Goal: Contribute content: Contribute content

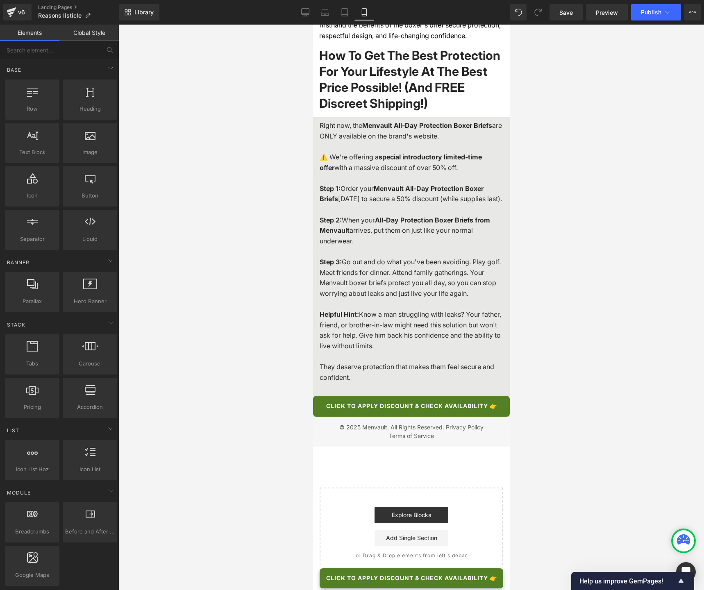
click at [564, 17] on link "Save" at bounding box center [566, 12] width 33 height 16
click at [410, 412] on span "Button" at bounding box center [408, 407] width 19 height 10
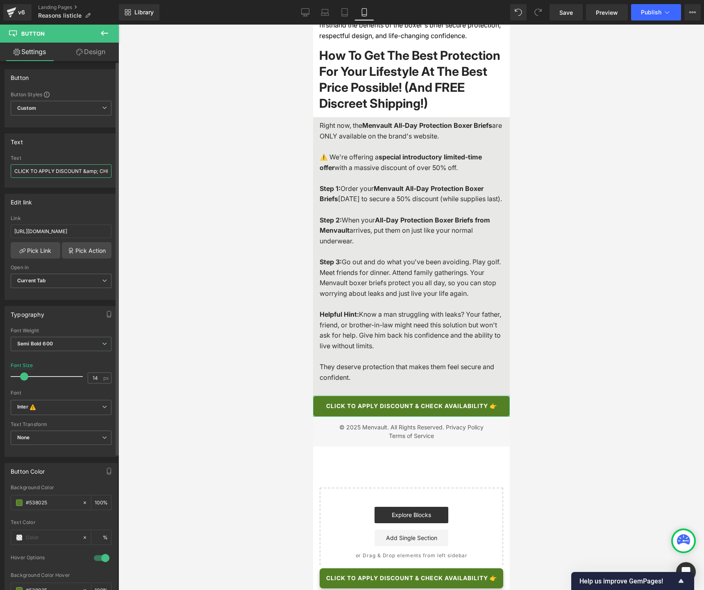
drag, startPoint x: 85, startPoint y: 173, endPoint x: 13, endPoint y: 172, distance: 72.2
click at [4, 173] on div "Text CLICK TO APPLY DISCOUNT &amp; CHECK AVAILABILITY 👉 Text CLICK TO APPLY DIS…" at bounding box center [61, 158] width 123 height 60
drag, startPoint x: 98, startPoint y: 173, endPoint x: 0, endPoint y: 169, distance: 98.5
click at [0, 169] on div "Text CLICK TO APPLY DISCOUNT &amp; CHECK AVAILABILITY 👉 Text CLICK TO APPLY DIS…" at bounding box center [61, 158] width 123 height 60
type input "CLICK HERE TO CHECK AVAILABILITY 👉"
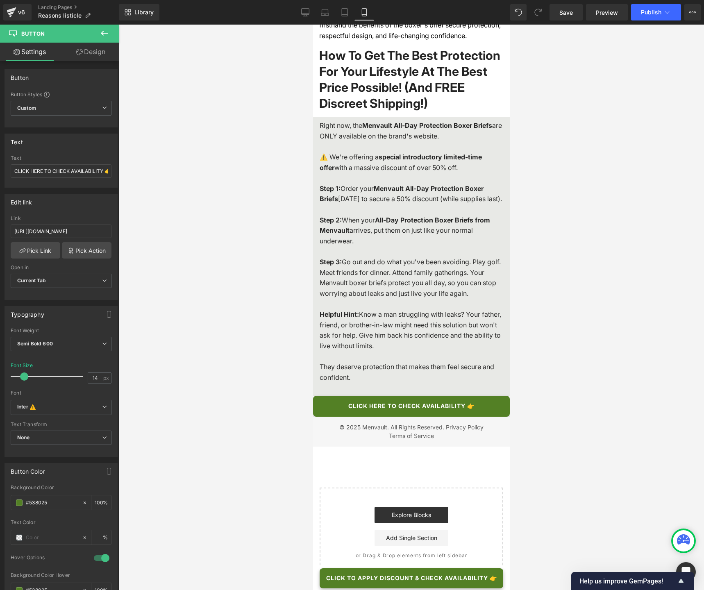
click at [196, 144] on div at bounding box center [412, 308] width 586 height 566
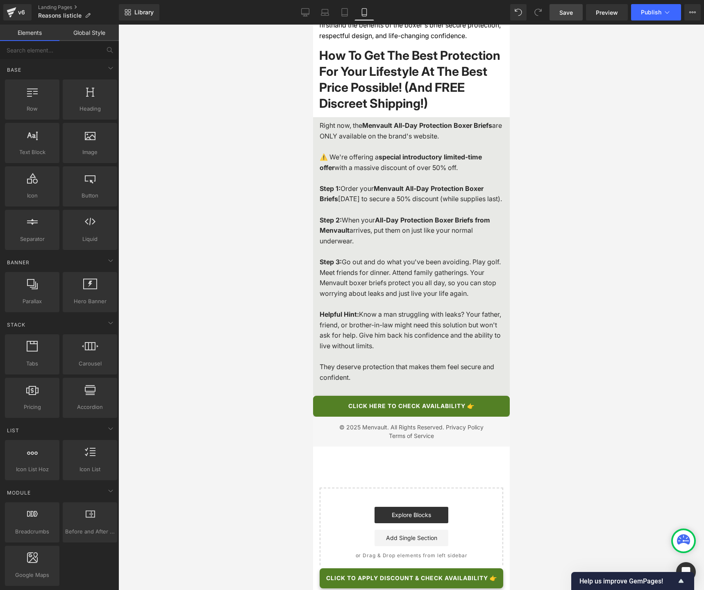
click at [574, 12] on link "Save" at bounding box center [566, 12] width 33 height 16
click at [311, 14] on link "Desktop" at bounding box center [306, 12] width 20 height 16
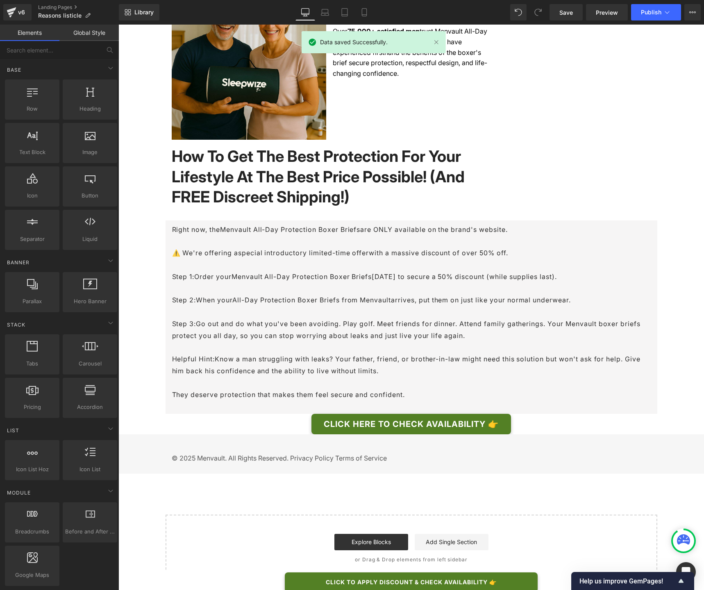
scroll to position [2074, 0]
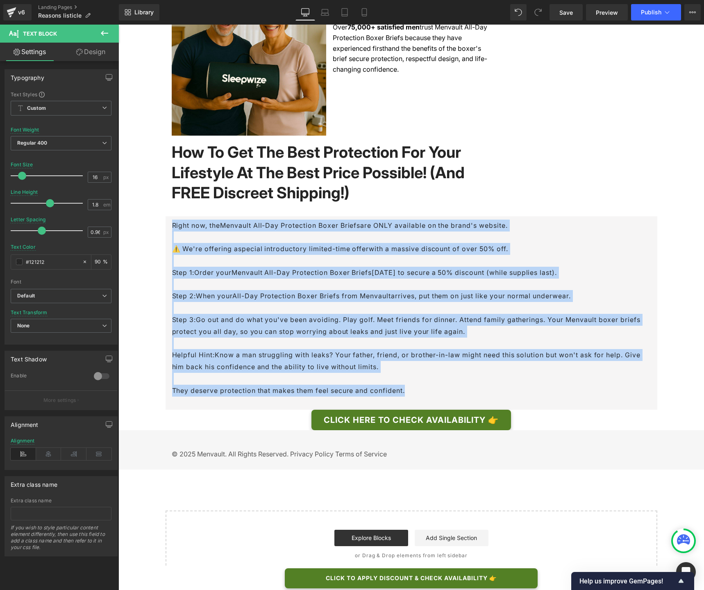
drag, startPoint x: 199, startPoint y: 275, endPoint x: 161, endPoint y: 229, distance: 59.7
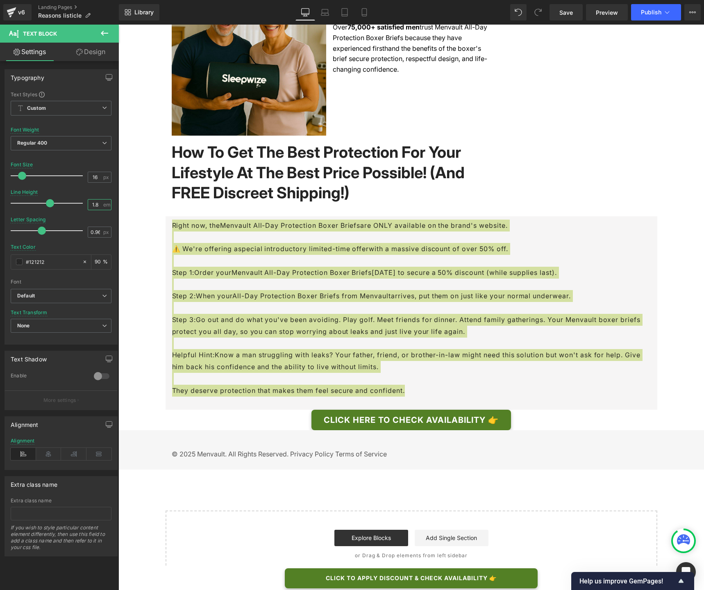
click at [95, 206] on input "1.8" at bounding box center [95, 205] width 14 height 10
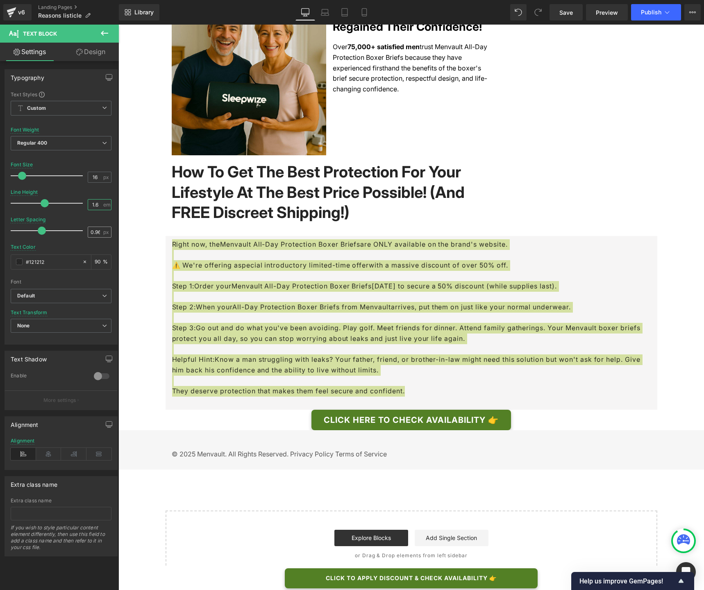
type input "1.6"
click at [93, 232] on input "0.96" at bounding box center [95, 232] width 14 height 10
type input "0"
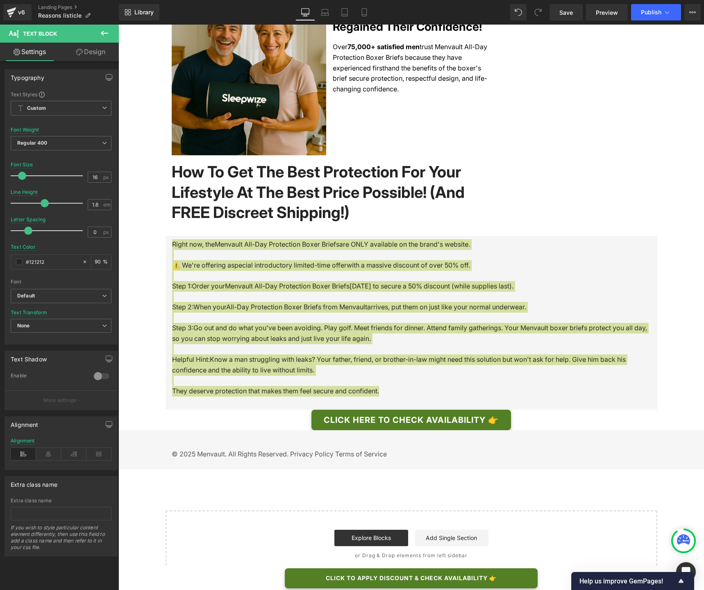
click at [96, 220] on div "Letter Spacing 0 px" at bounding box center [61, 230] width 101 height 27
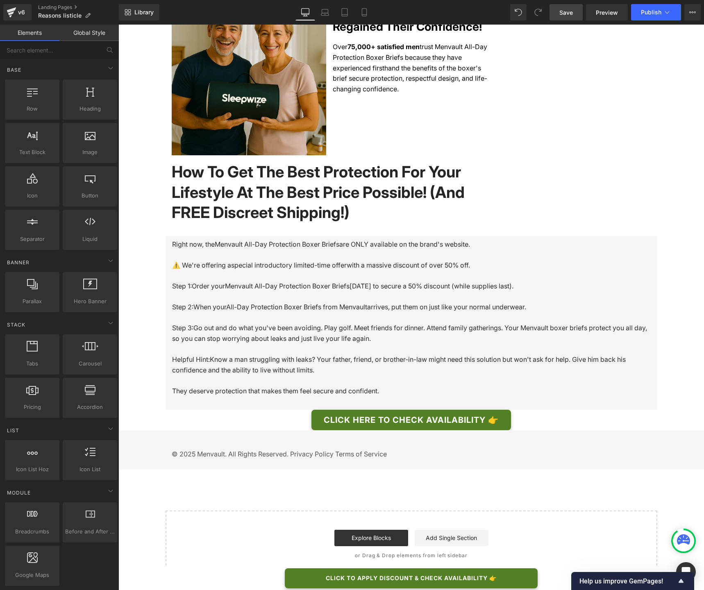
click at [565, 15] on span "Save" at bounding box center [567, 12] width 14 height 9
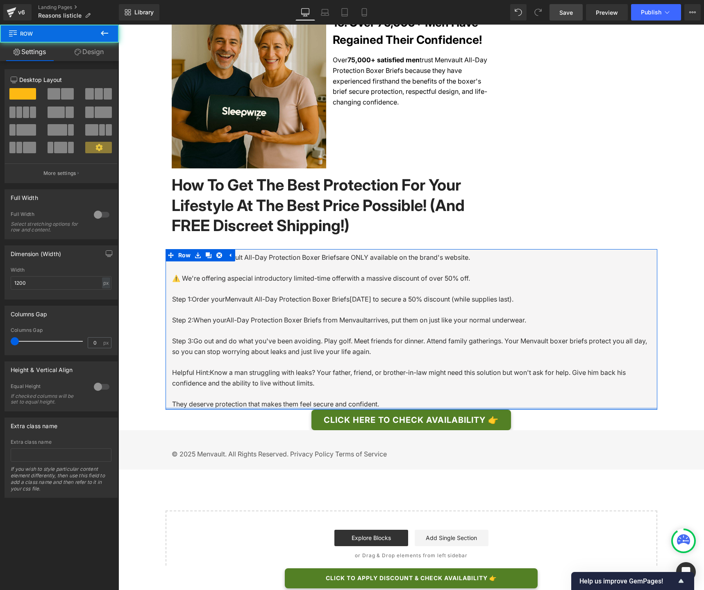
scroll to position [2045, 0]
drag, startPoint x: 278, startPoint y: 408, endPoint x: 280, endPoint y: 401, distance: 8.0
click at [280, 401] on div "Right now, the Menvault All-Day Protection Boxer Briefs are ONLY available on t…" at bounding box center [412, 329] width 492 height 161
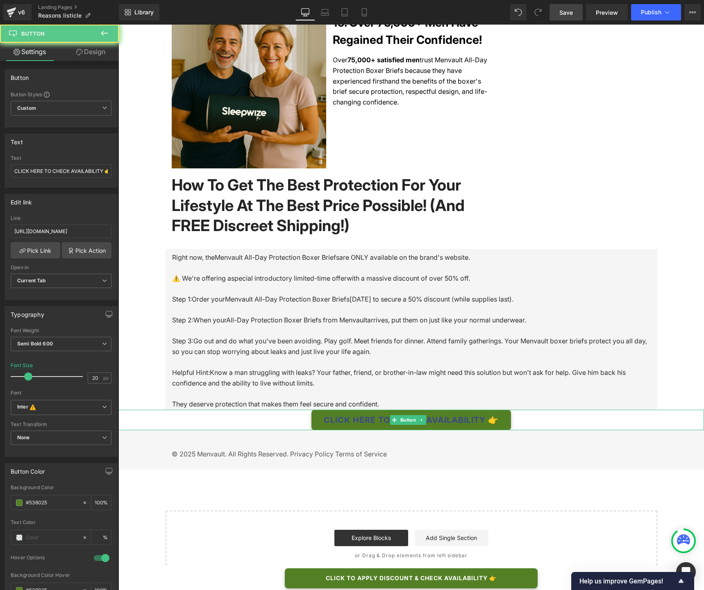
click at [340, 417] on link "CLICK HERE TO CHECK AVAILABILITY 👉" at bounding box center [412, 420] width 200 height 21
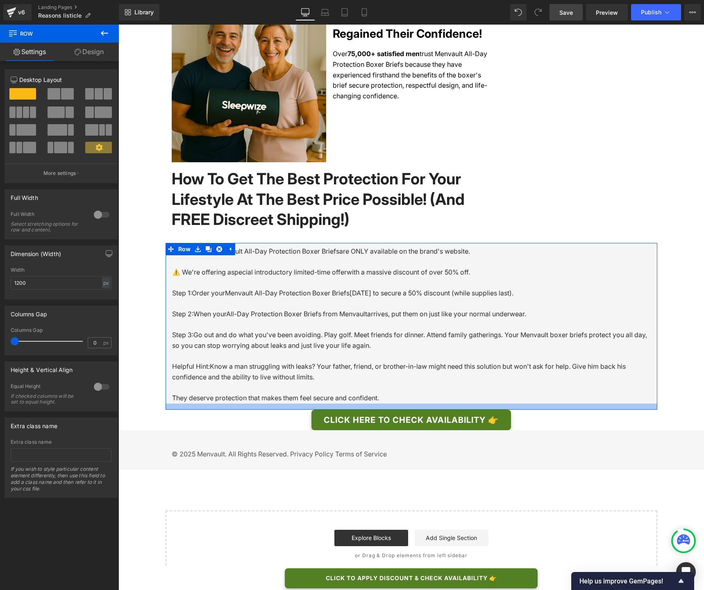
drag, startPoint x: 340, startPoint y: 408, endPoint x: 339, endPoint y: 415, distance: 6.2
click at [339, 410] on div at bounding box center [412, 407] width 492 height 6
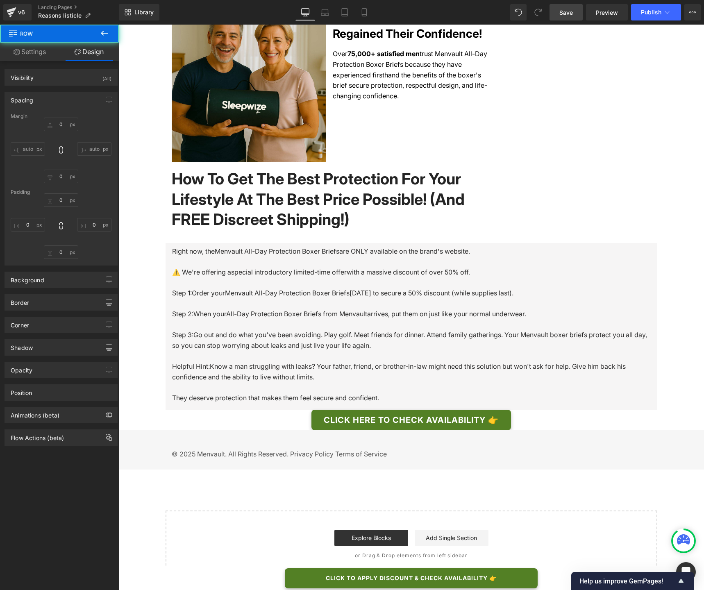
type input "0"
type input "8"
type input "16"
type input "15"
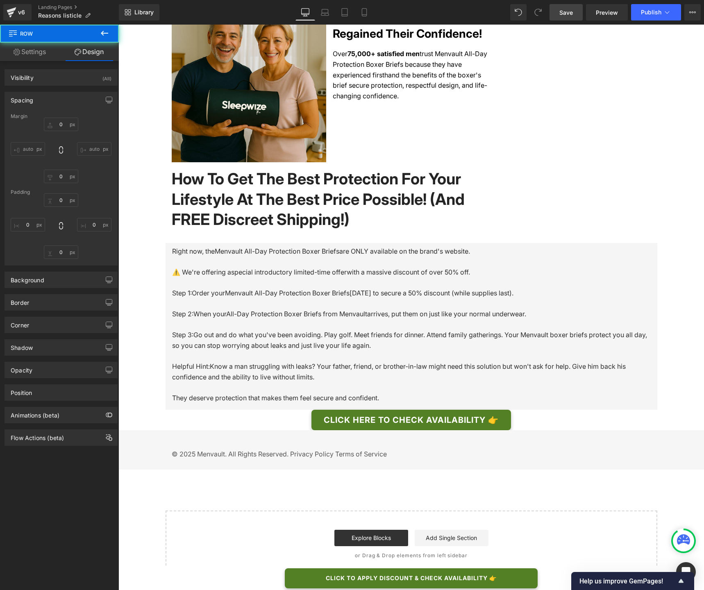
type input "16"
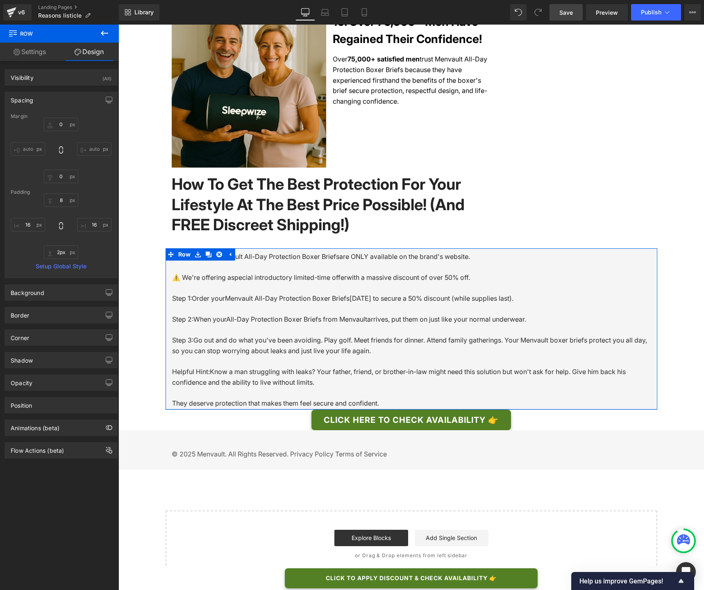
type input "0px"
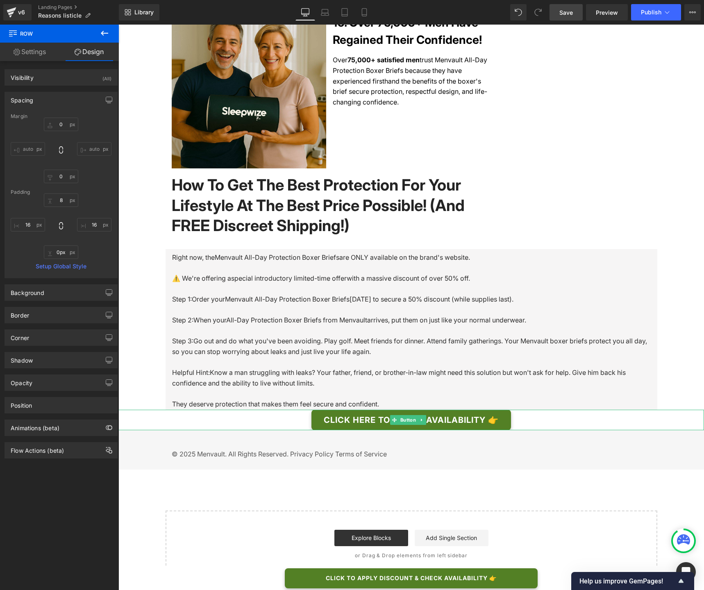
click at [596, 415] on div "CLICK HERE TO CHECK AVAILABILITY 👉" at bounding box center [412, 420] width 586 height 21
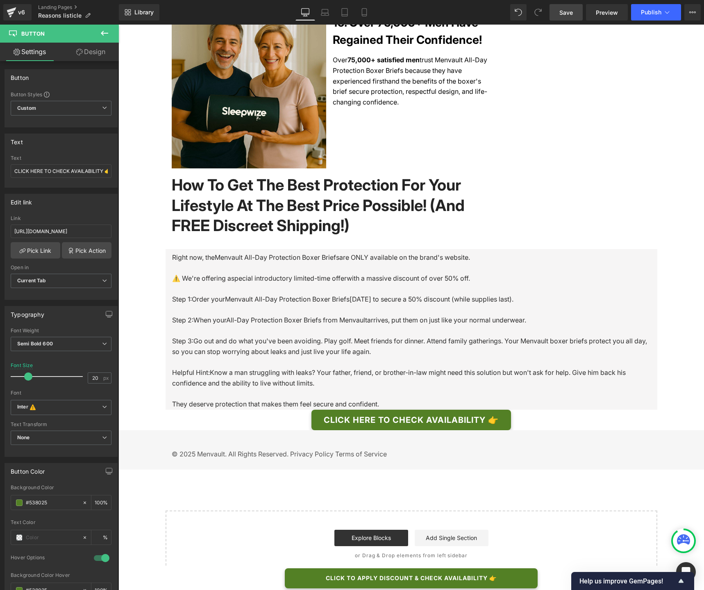
click at [119, 25] on div at bounding box center [119, 25] width 0 height 0
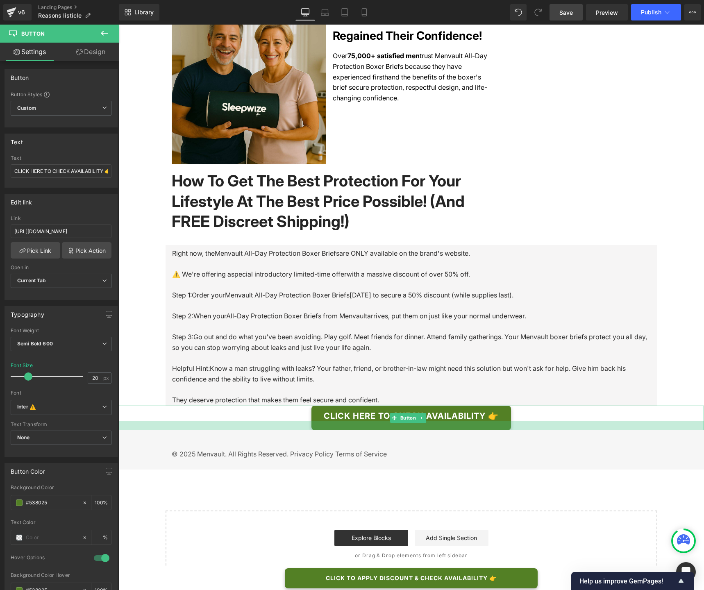
drag, startPoint x: 554, startPoint y: 429, endPoint x: 553, endPoint y: 433, distance: 4.1
click at [553, 431] on div at bounding box center [412, 425] width 586 height 9
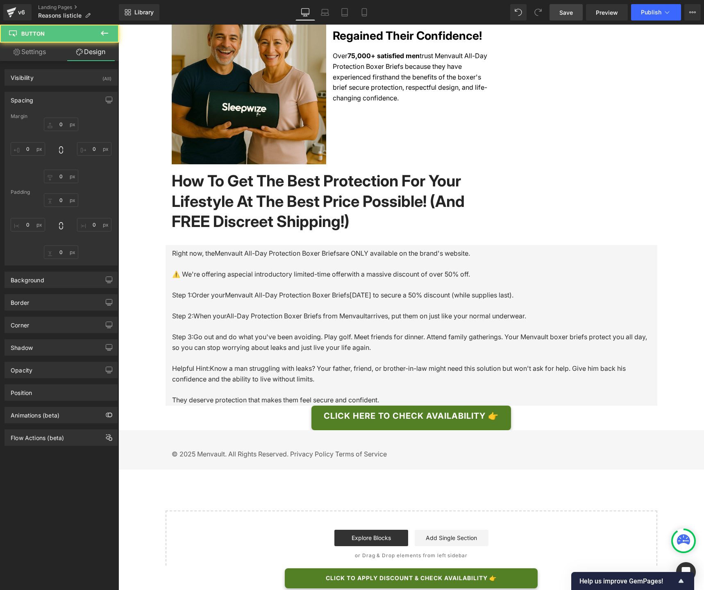
type input "0"
type input "13"
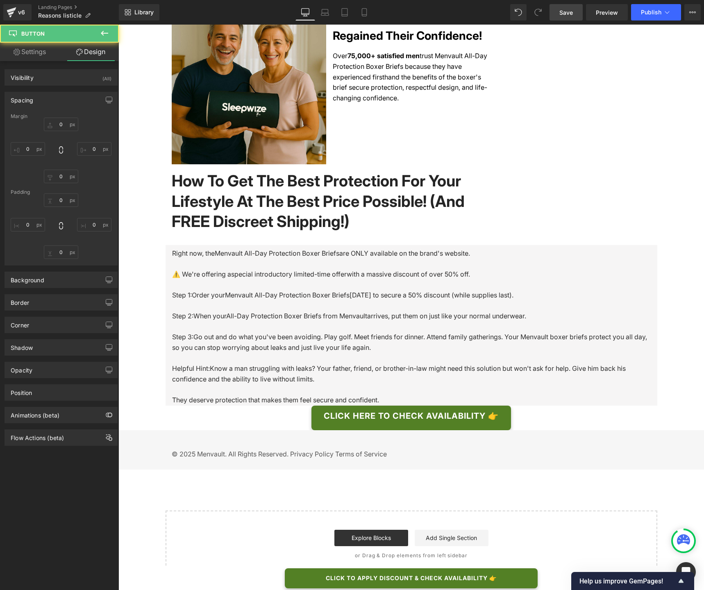
type input "30"
type input "23"
type input "30"
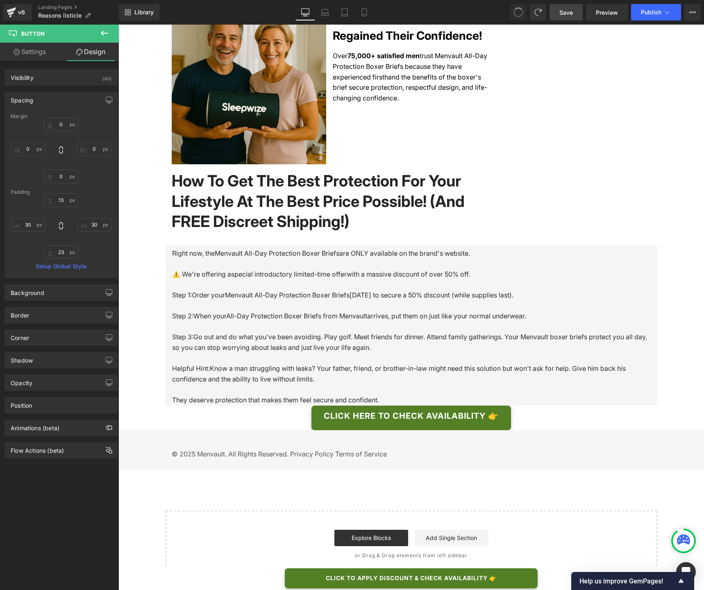
type input "0"
type input "13"
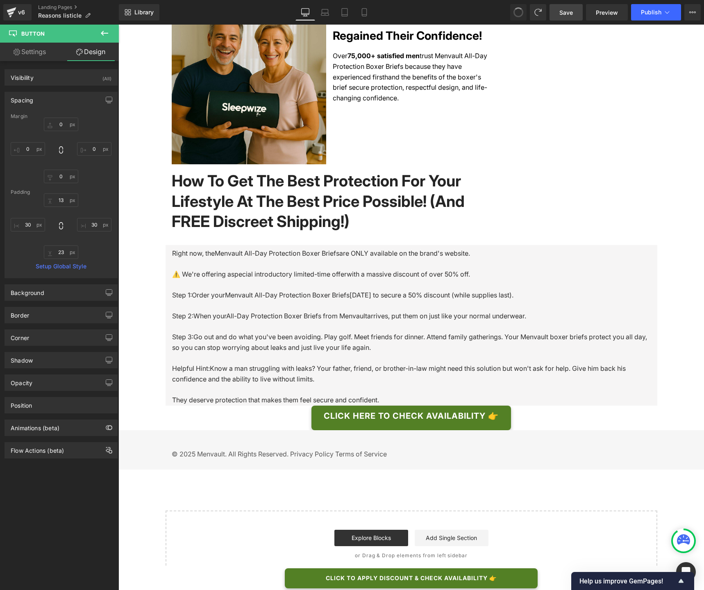
type input "30"
type input "13"
type input "30"
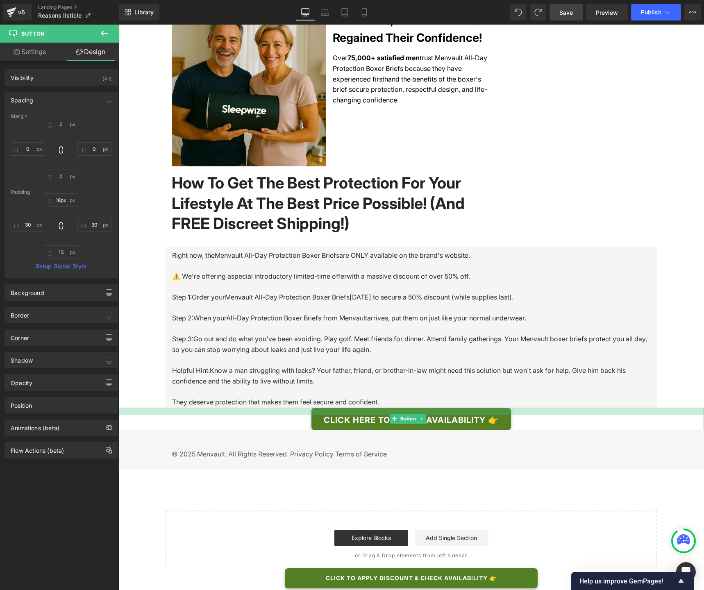
type input "19px"
click at [551, 413] on div at bounding box center [412, 411] width 586 height 7
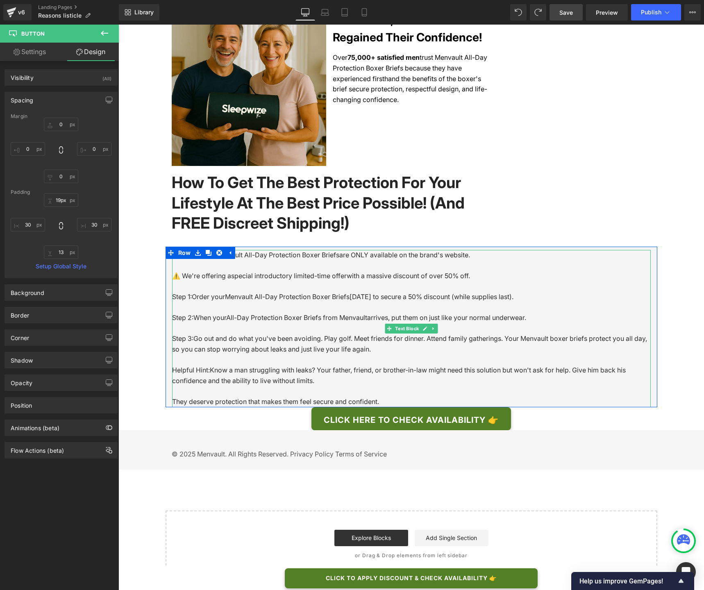
click at [535, 403] on p "They deserve protection that makes them feel secure and confident." at bounding box center [411, 396] width 479 height 21
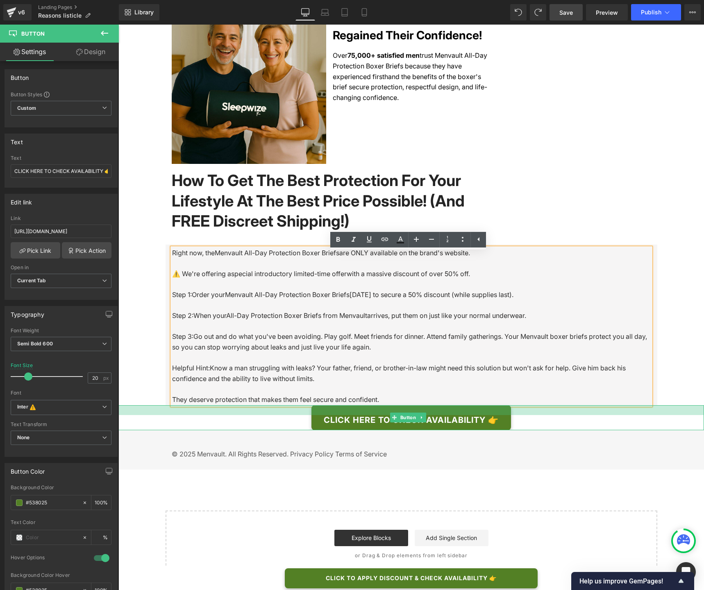
scroll to position [2044, 0]
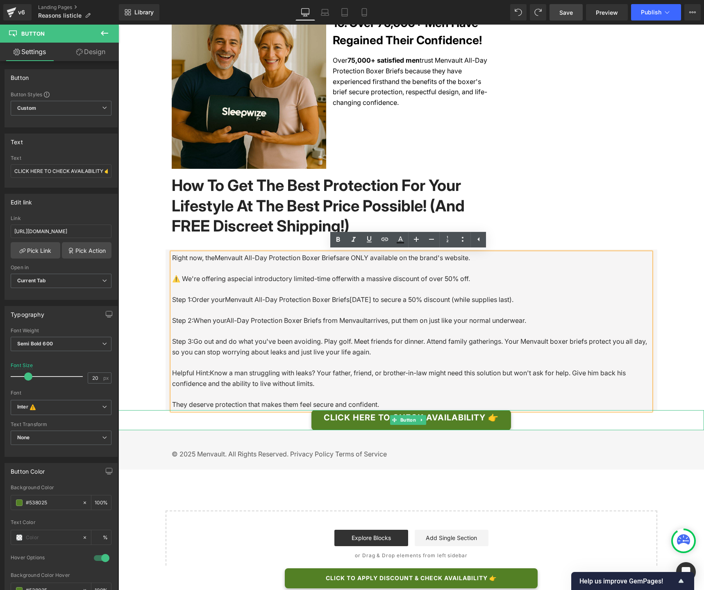
drag, startPoint x: 562, startPoint y: 412, endPoint x: 563, endPoint y: 417, distance: 5.4
click at [563, 417] on div "CLICK HERE TO CHECK AVAILABILITY 👉 Button" at bounding box center [412, 420] width 586 height 20
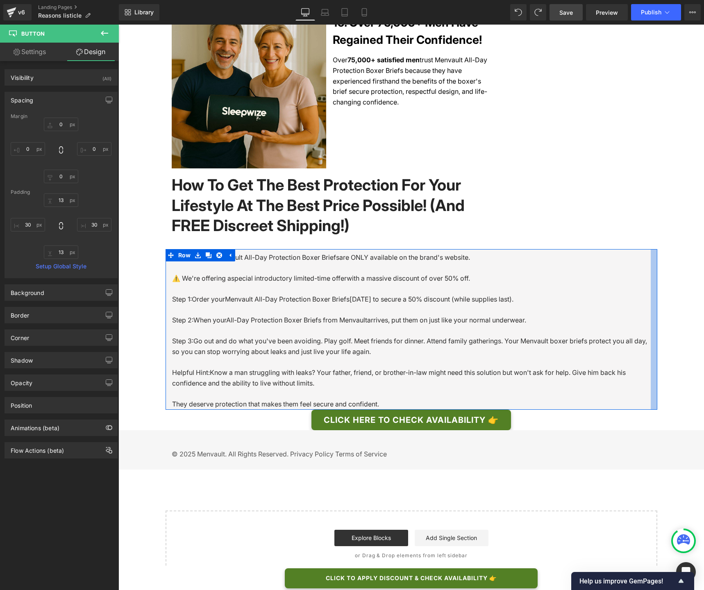
click at [651, 259] on div at bounding box center [654, 329] width 7 height 161
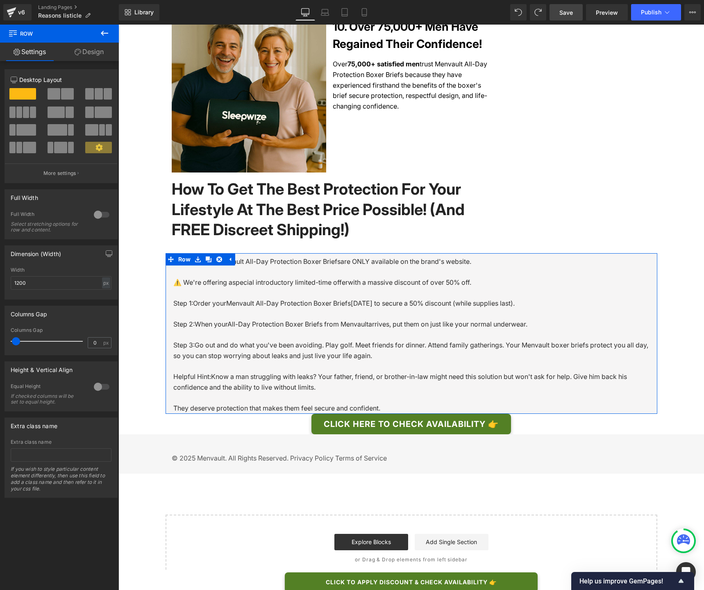
scroll to position [2041, 0]
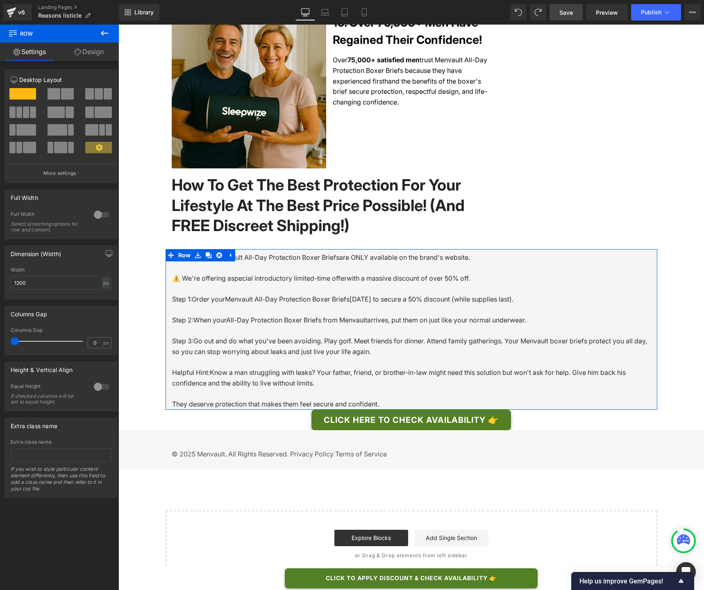
drag, startPoint x: 15, startPoint y: 344, endPoint x: 10, endPoint y: 344, distance: 5.3
click at [10, 344] on div "0px Columns Gap 0 px" at bounding box center [61, 341] width 112 height 27
click at [87, 55] on link "Design" at bounding box center [88, 52] width 59 height 18
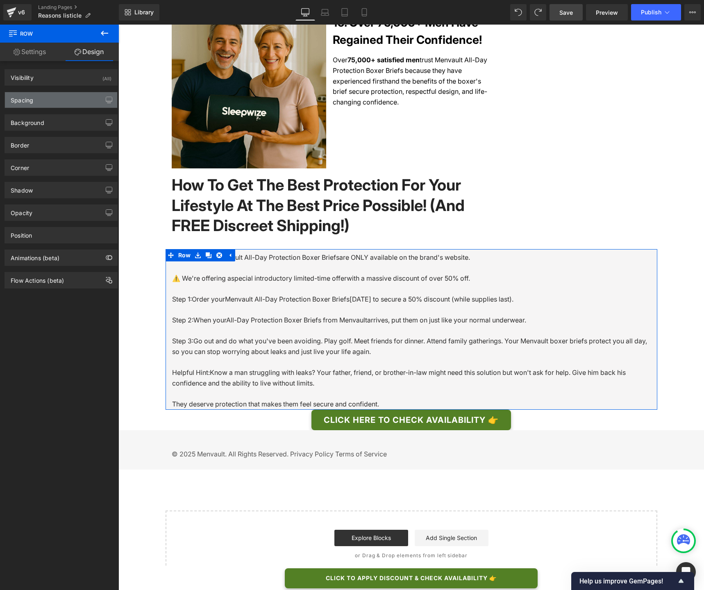
click at [33, 98] on div "Spacing" at bounding box center [61, 100] width 112 height 16
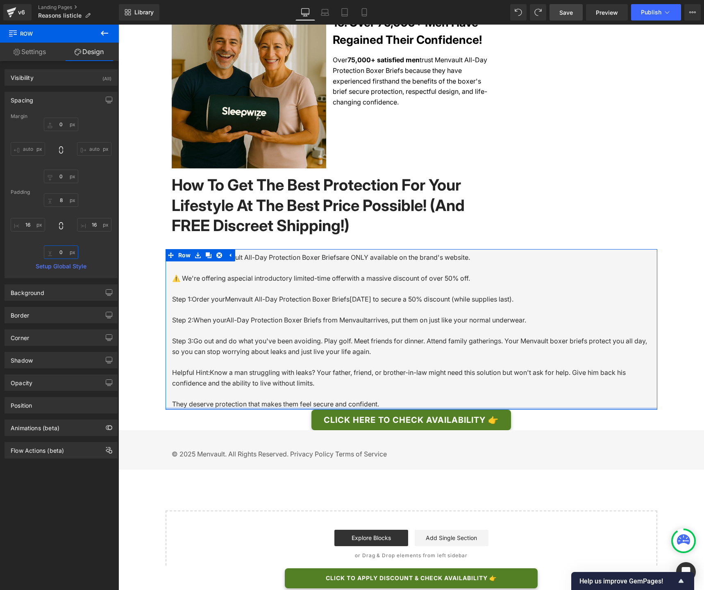
click at [61, 251] on input "text" at bounding box center [61, 253] width 34 height 14
type input "5"
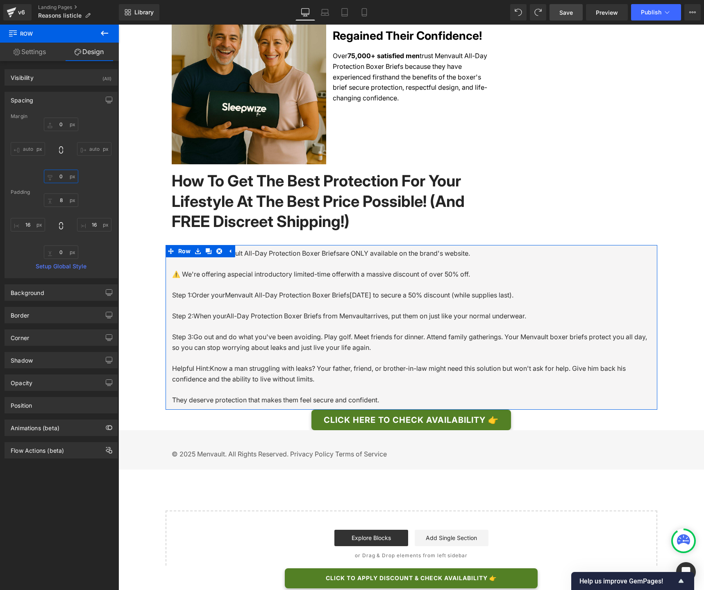
click at [57, 173] on input "text" at bounding box center [61, 177] width 34 height 14
type input "5"
type input "10"
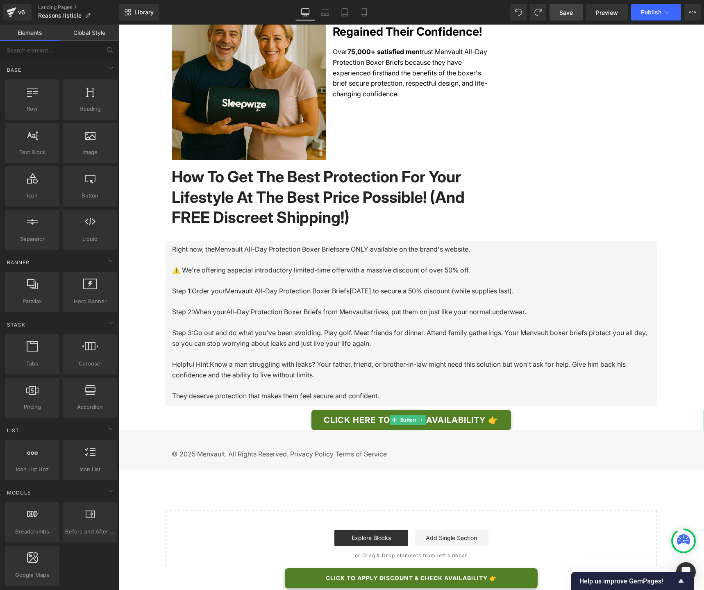
click at [542, 431] on div "CLICK HERE TO CHECK AVAILABILITY 👉" at bounding box center [412, 420] width 586 height 21
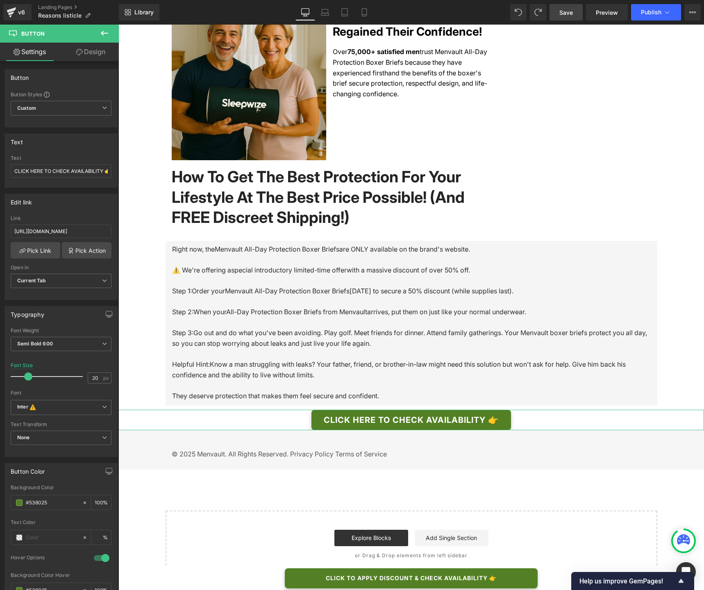
click at [80, 55] on link "Design" at bounding box center [90, 52] width 59 height 18
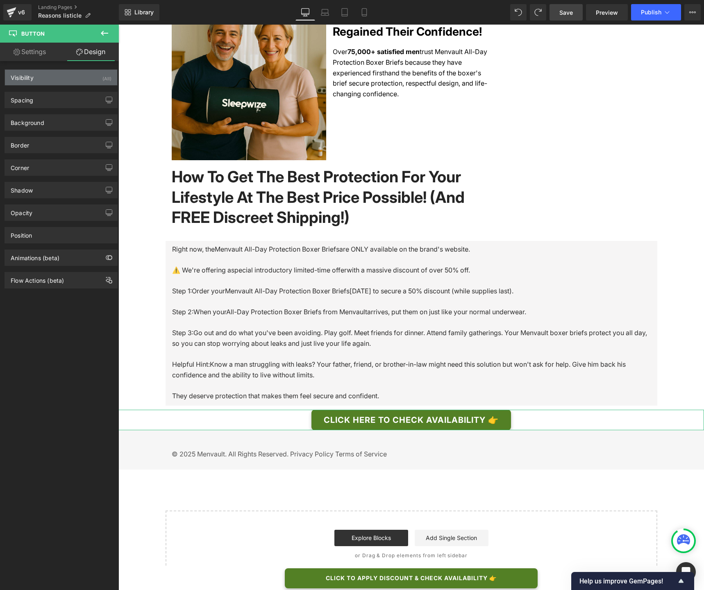
click at [54, 77] on div "Visibility (All)" at bounding box center [61, 78] width 112 height 16
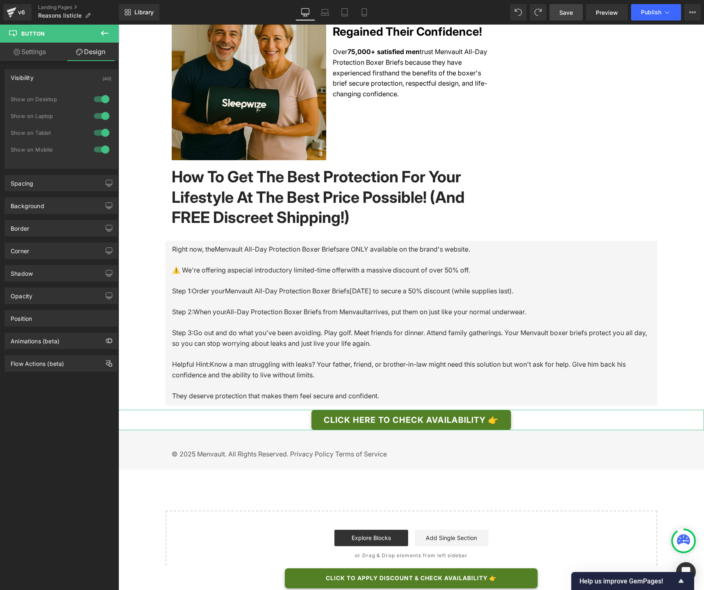
click at [29, 77] on div "Visibility" at bounding box center [22, 75] width 23 height 11
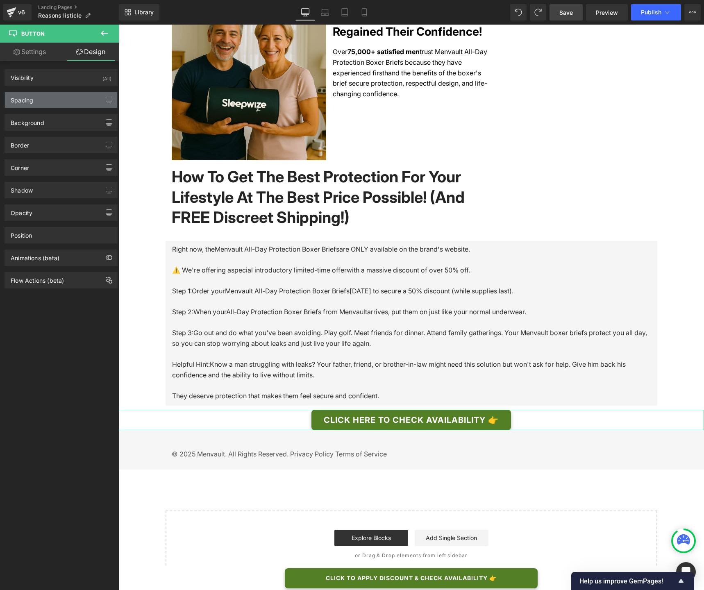
click at [36, 99] on div "Spacing" at bounding box center [61, 100] width 112 height 16
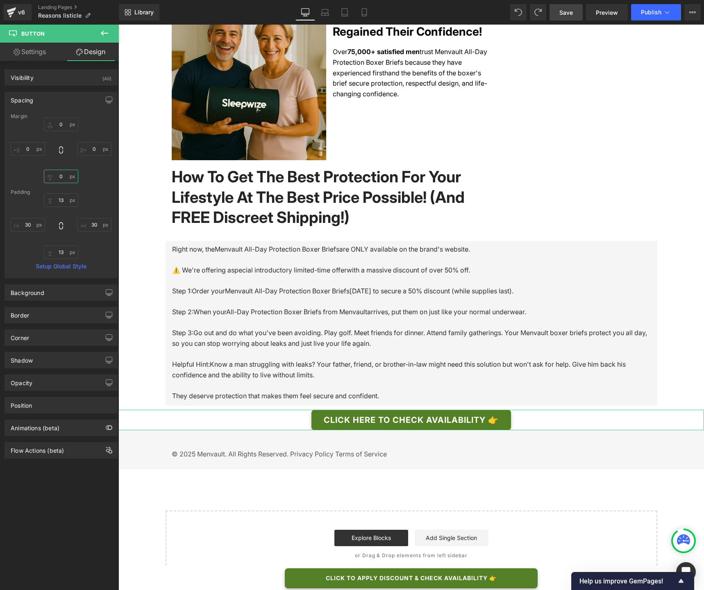
click at [60, 179] on input "text" at bounding box center [61, 177] width 34 height 14
type input "10"
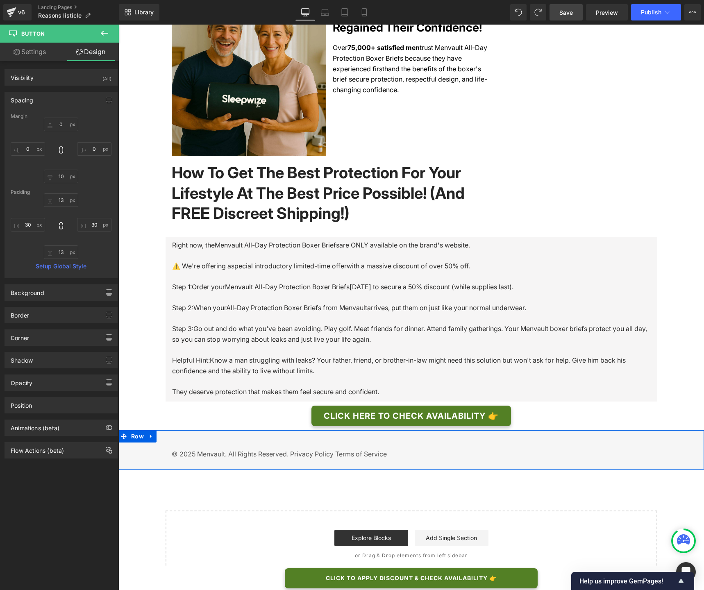
click at [144, 466] on div "© 2025 Menvault . All Rights Reserved. Privacy Policy Terms of Service Text Blo…" at bounding box center [412, 454] width 586 height 23
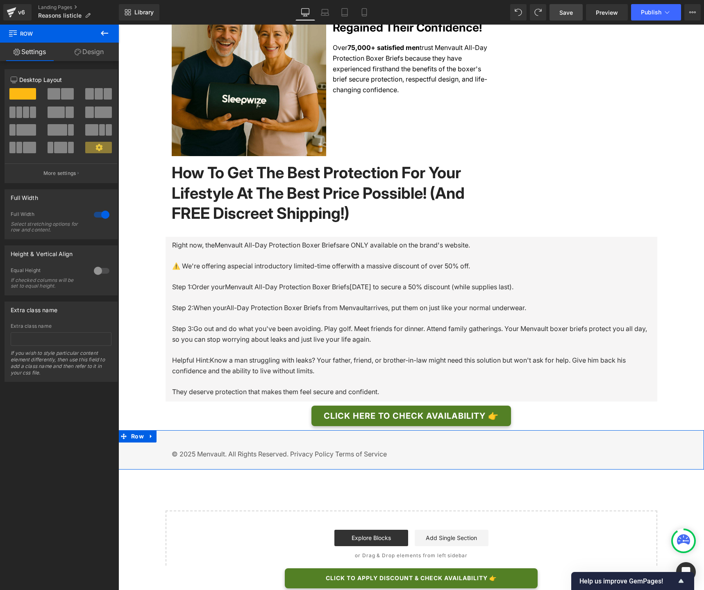
click at [73, 54] on link "Design" at bounding box center [88, 52] width 59 height 18
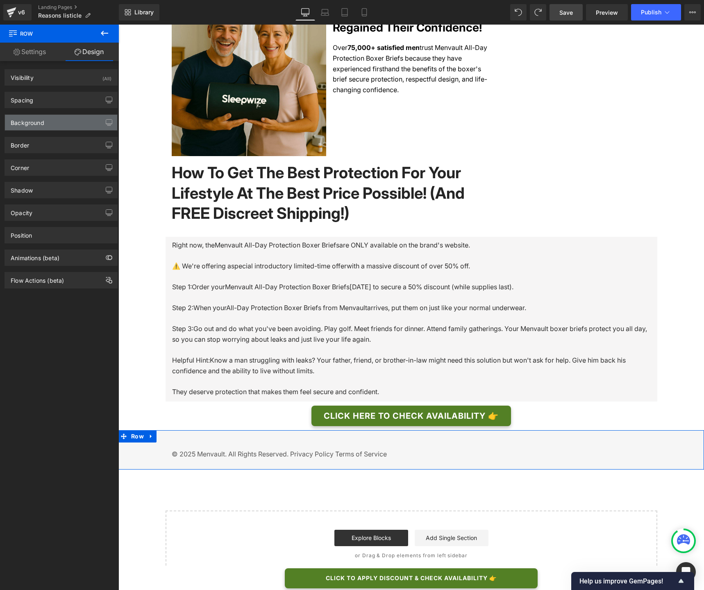
click at [38, 119] on div "Background" at bounding box center [28, 120] width 34 height 11
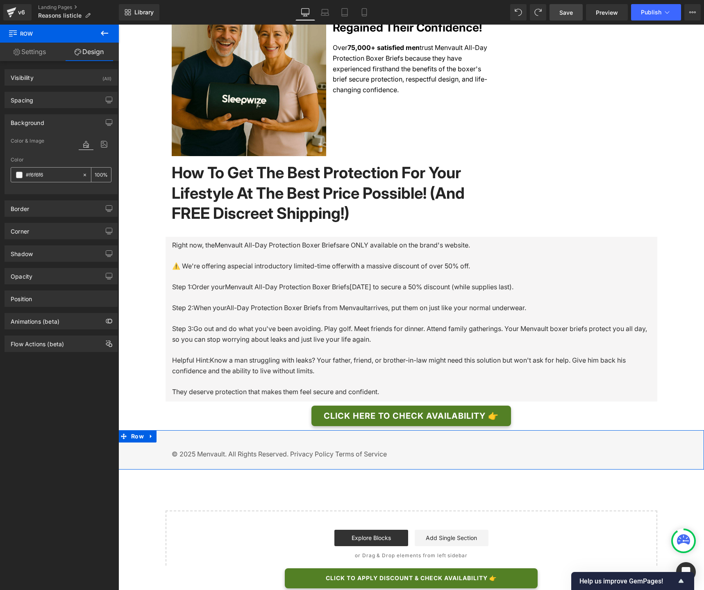
click at [82, 175] on icon at bounding box center [85, 175] width 6 height 6
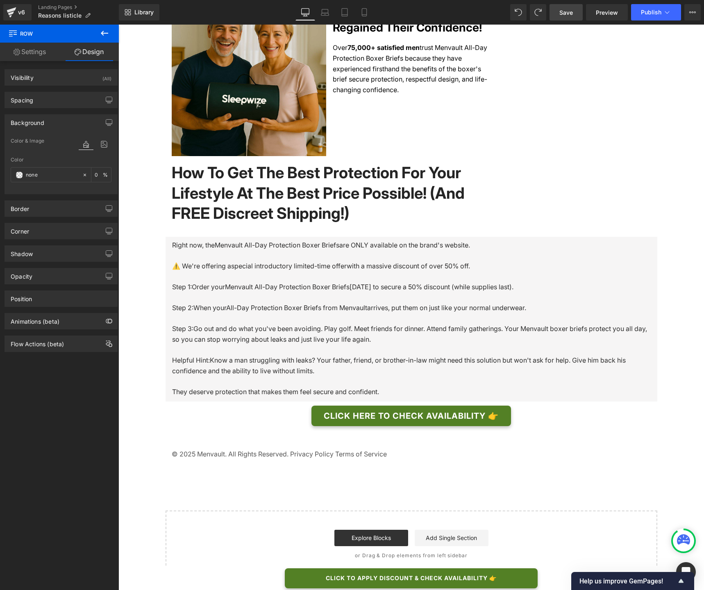
click at [575, 16] on link "Save" at bounding box center [566, 12] width 33 height 16
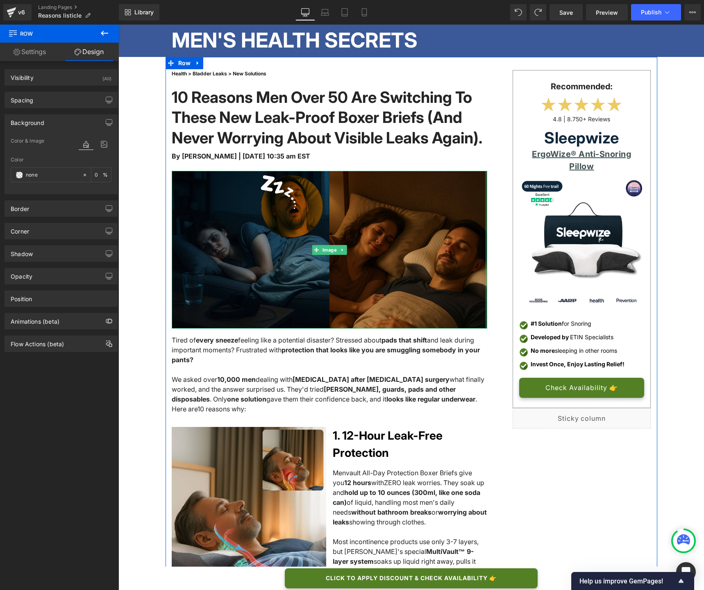
scroll to position [2, 0]
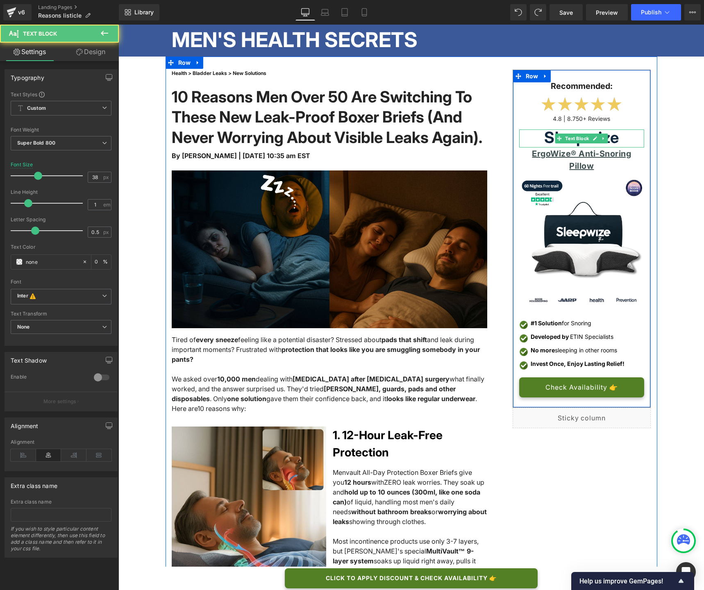
click at [615, 139] on div "Sleepwize" at bounding box center [582, 139] width 125 height 18
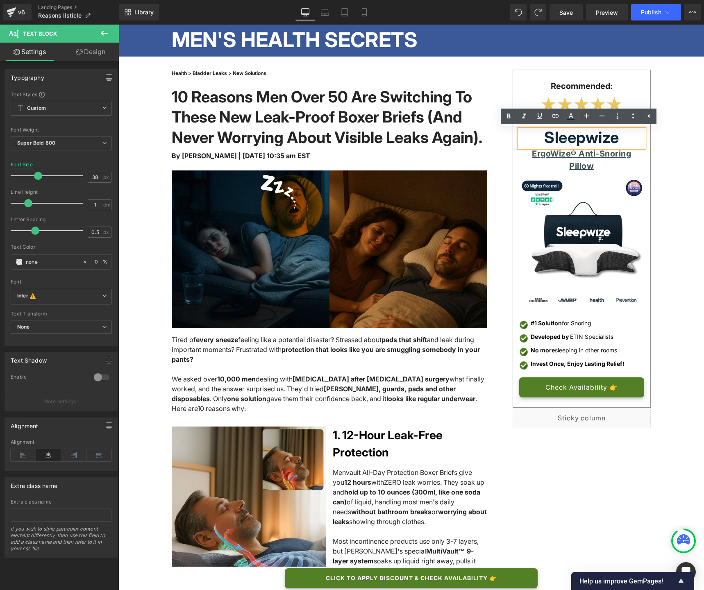
click at [607, 139] on strong "Sleepwize" at bounding box center [582, 137] width 75 height 19
click at [579, 383] on span "Button" at bounding box center [581, 388] width 19 height 10
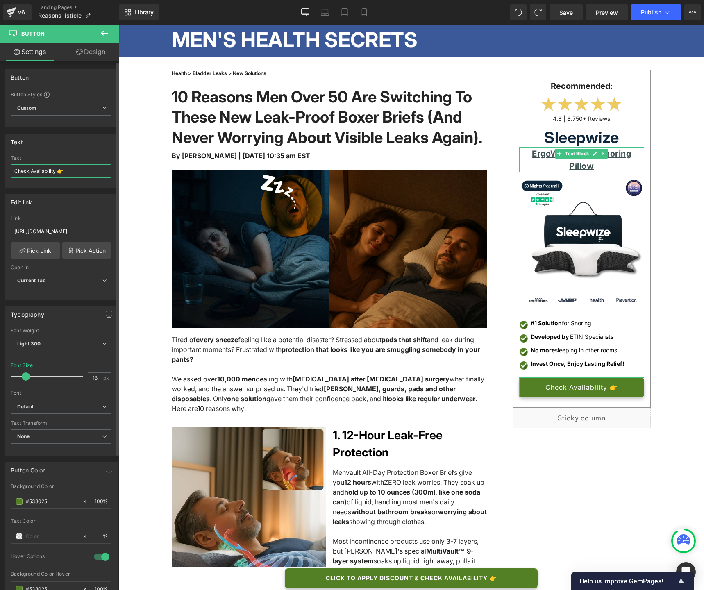
click at [70, 171] on input "Check Availability 👉" at bounding box center [61, 171] width 101 height 14
type input "Check Availability"
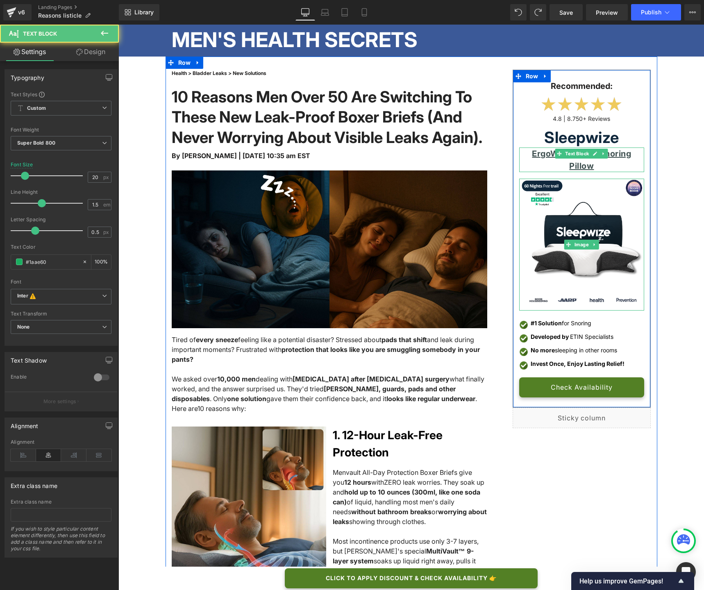
click at [539, 155] on u "ErgoWize® Anti-Snoring Pillow" at bounding box center [581, 160] width 99 height 22
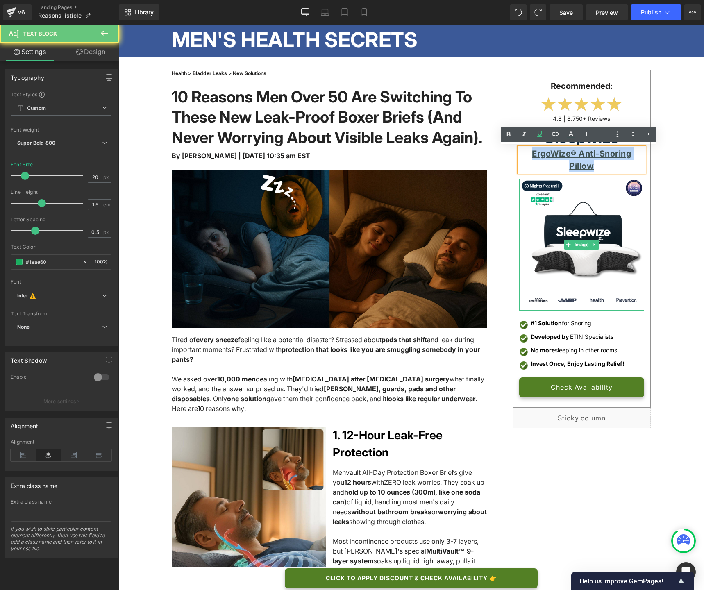
click at [539, 155] on u "ErgoWize® Anti-Snoring Pillow" at bounding box center [581, 160] width 99 height 22
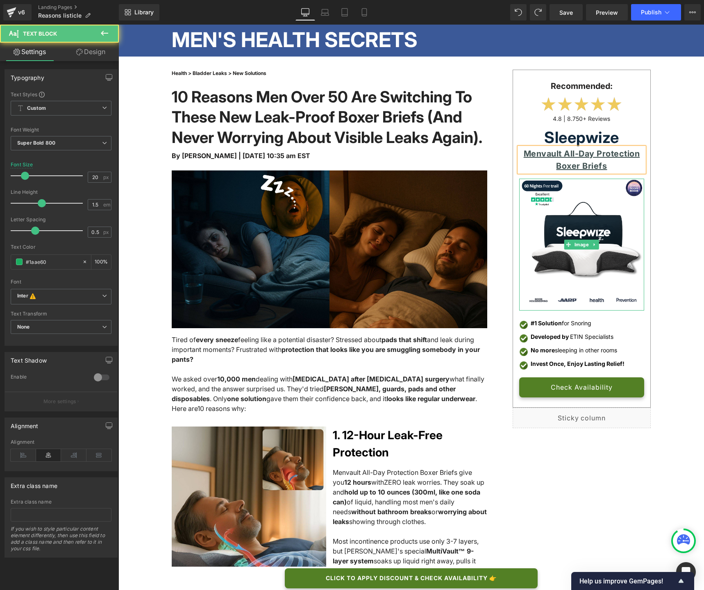
click at [543, 162] on div "Menvault All-Day Protection Boxer Briefs" at bounding box center [582, 160] width 125 height 25
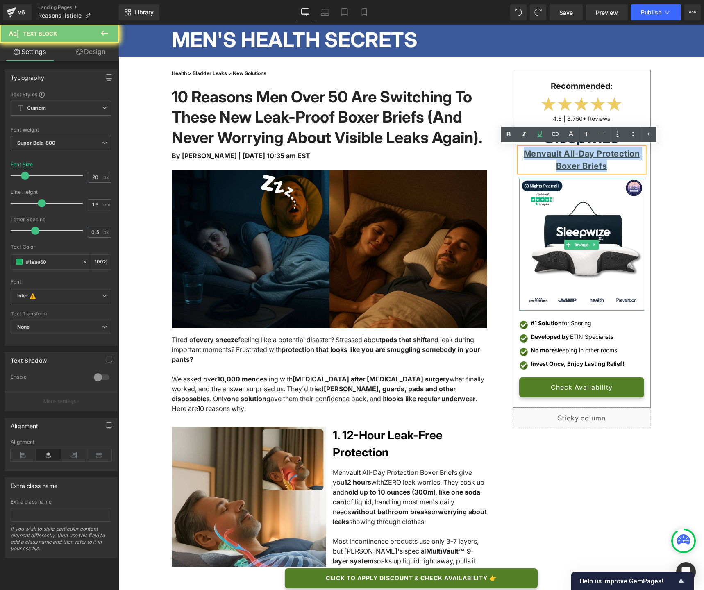
click at [543, 162] on div "Menvault All-Day Protection Boxer Briefs" at bounding box center [582, 160] width 125 height 25
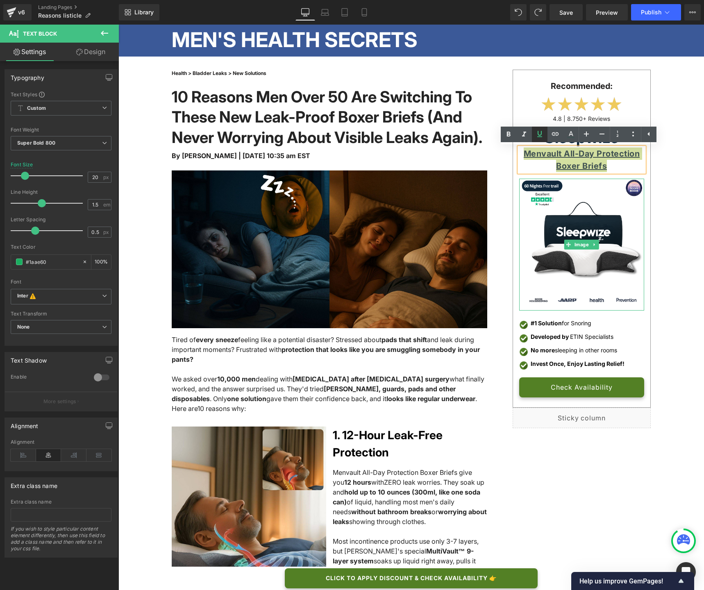
click at [540, 137] on icon at bounding box center [540, 134] width 5 height 6
click at [512, 135] on icon at bounding box center [509, 135] width 10 height 10
click at [528, 151] on span "Menvault All-Day Protection Boxer Briefs" at bounding box center [582, 160] width 112 height 22
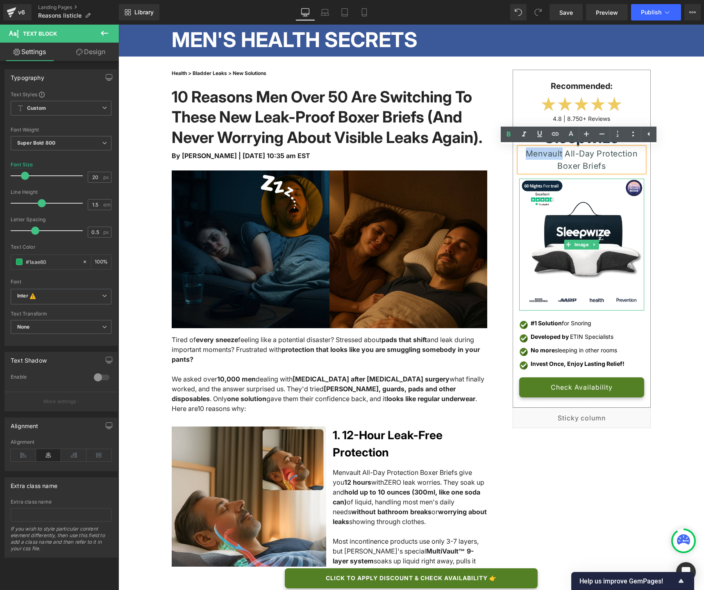
click at [528, 151] on span "Menvault All-Day Protection Boxer Briefs" at bounding box center [582, 160] width 112 height 22
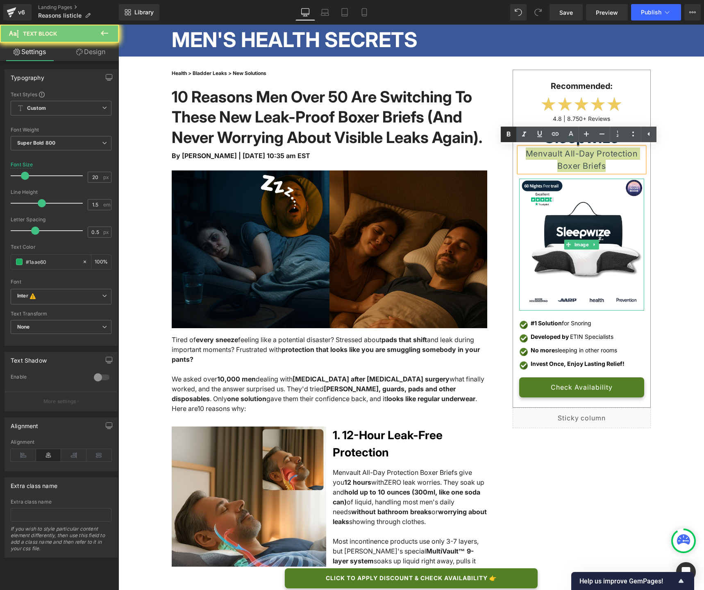
click at [506, 138] on icon at bounding box center [509, 135] width 10 height 10
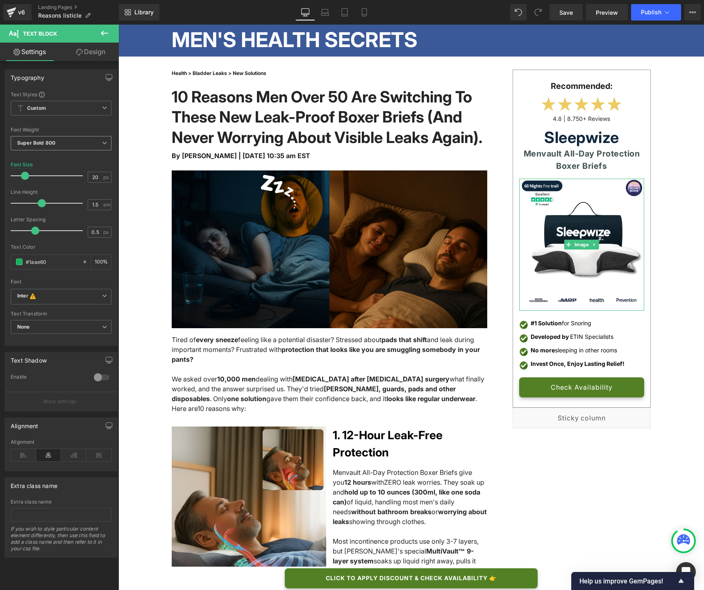
click at [71, 141] on span "Super Bold 800" at bounding box center [61, 143] width 101 height 14
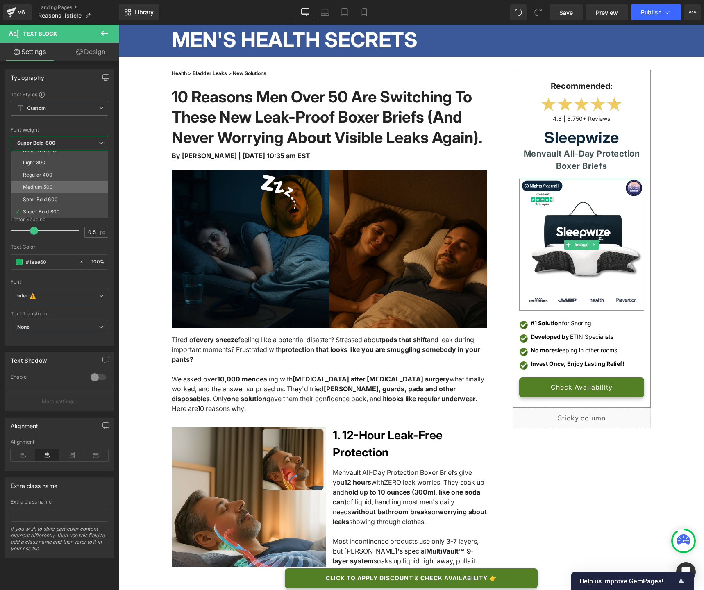
scroll to position [23, 0]
click at [50, 197] on div "Semi Bold 600" at bounding box center [40, 197] width 35 height 6
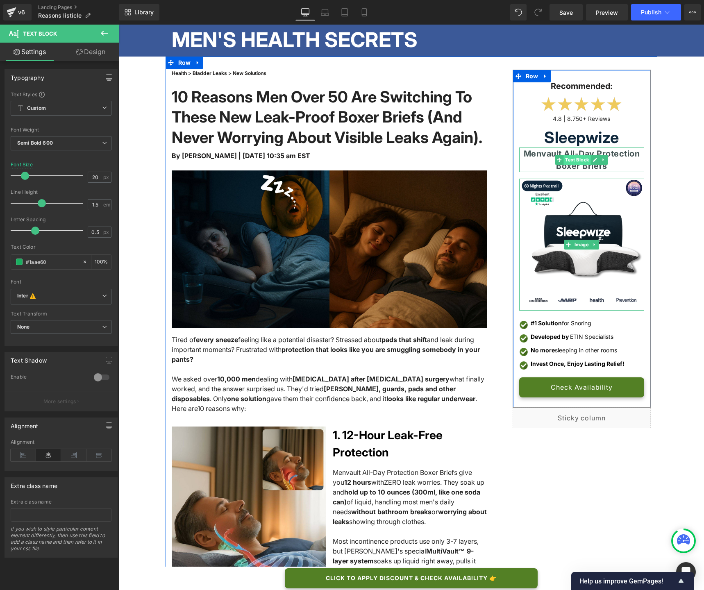
click at [585, 155] on span "Text Block" at bounding box center [577, 160] width 27 height 10
click at [586, 152] on span "Menvault All-Day Protection Boxer Briefs" at bounding box center [582, 160] width 116 height 22
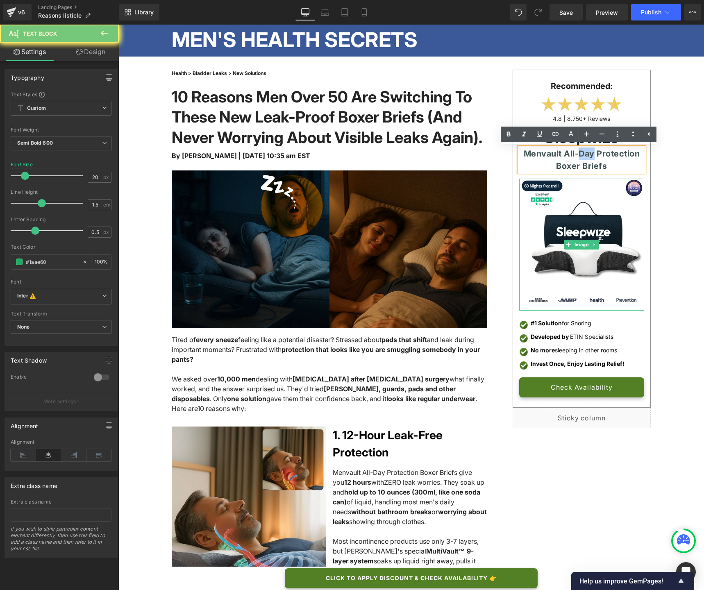
click at [586, 152] on span "Menvault All-Day Protection Boxer Briefs" at bounding box center [582, 160] width 116 height 22
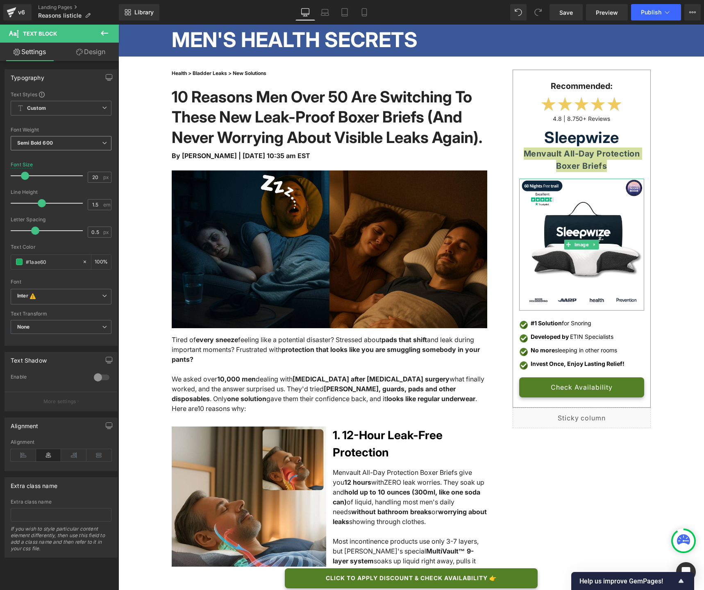
click at [35, 148] on span "Semi Bold 600" at bounding box center [61, 143] width 101 height 14
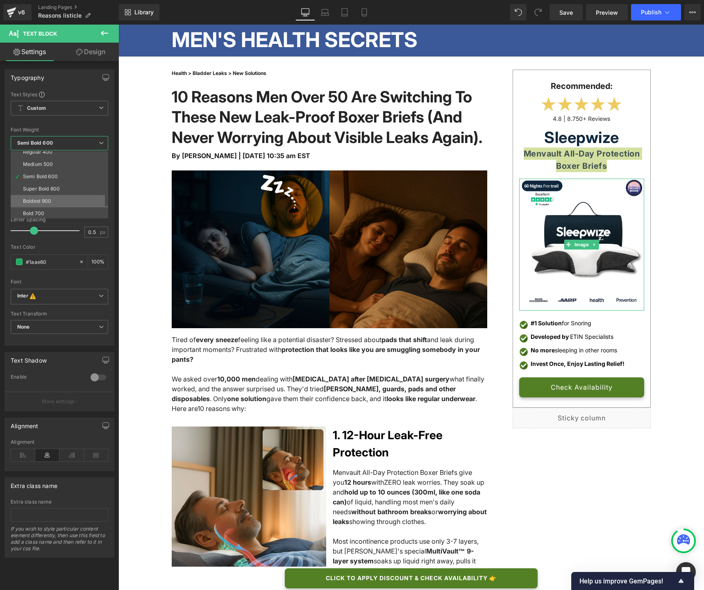
scroll to position [49, 0]
click at [59, 205] on li "Bold 700" at bounding box center [61, 207] width 101 height 12
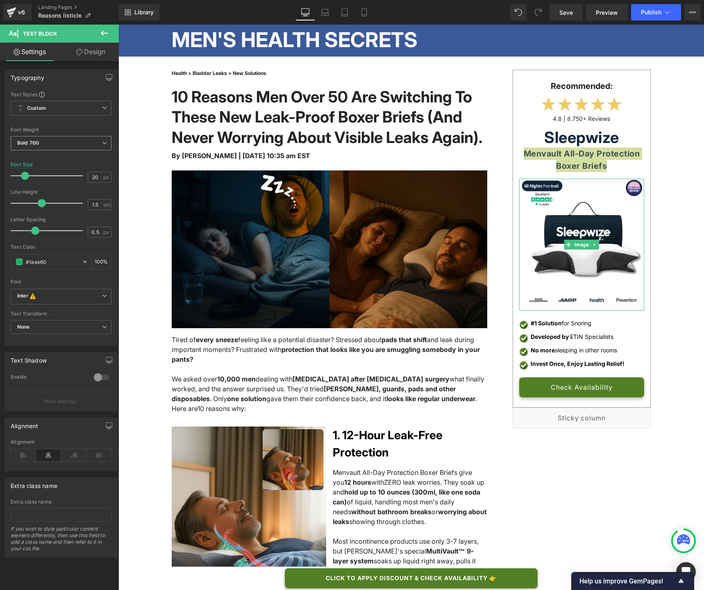
click at [35, 144] on b "Bold 700" at bounding box center [28, 143] width 22 height 6
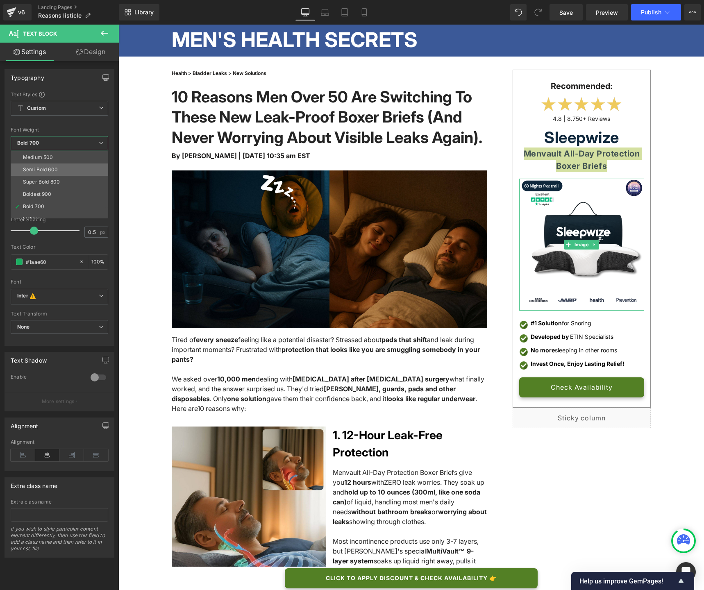
click at [58, 170] on li "Semi Bold 600" at bounding box center [61, 170] width 101 height 12
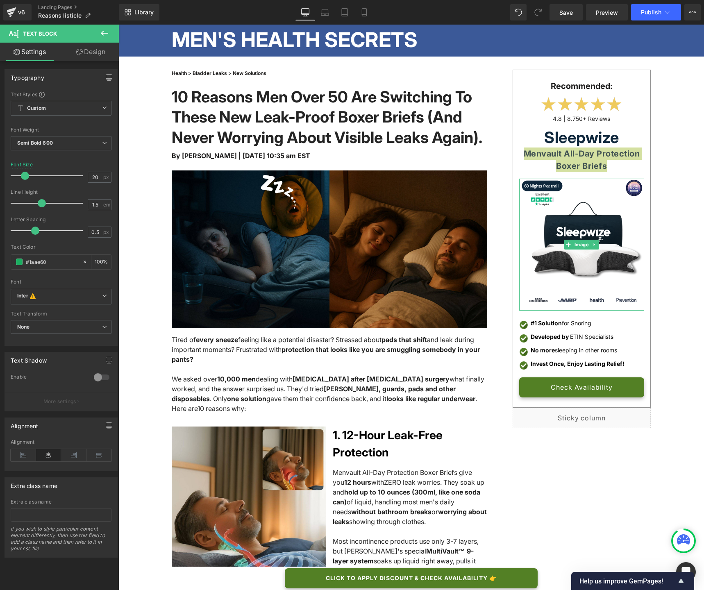
click at [87, 46] on link "Design" at bounding box center [90, 52] width 59 height 18
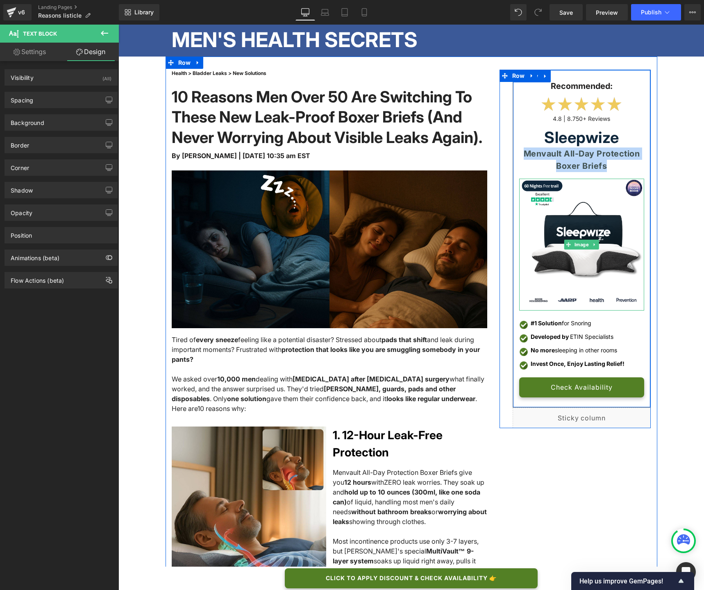
click at [591, 154] on span "Menvault All-Day Protection Boxer Briefs" at bounding box center [582, 160] width 116 height 22
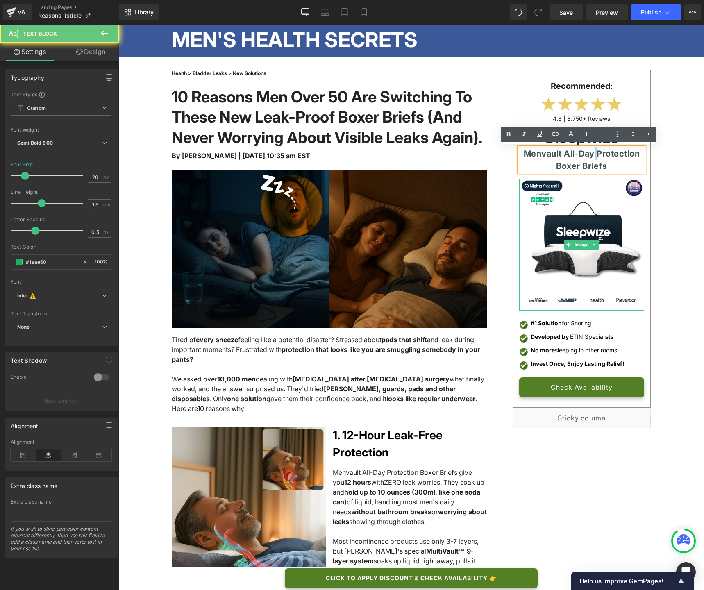
click at [591, 154] on span "Menvault All-Day Protection Boxer Briefs" at bounding box center [582, 160] width 116 height 22
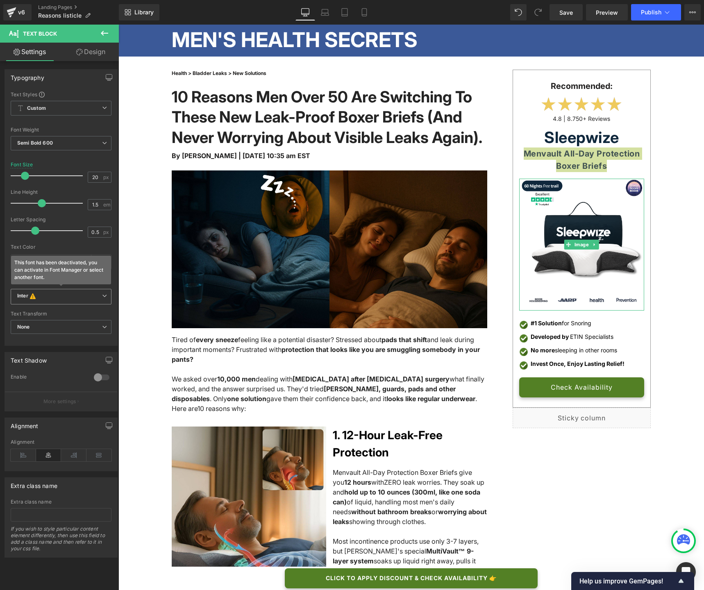
click at [43, 295] on b "Inter This font has been deactivated, you can activate in Font Manager or selec…" at bounding box center [59, 297] width 85 height 8
click at [42, 307] on li "Default" at bounding box center [60, 312] width 98 height 13
click at [18, 261] on span at bounding box center [19, 262] width 7 height 7
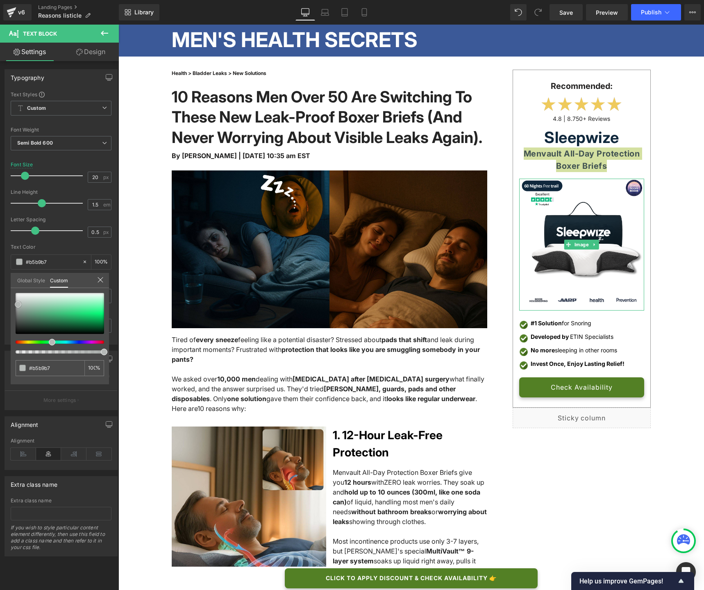
click at [18, 305] on div at bounding box center [60, 313] width 89 height 41
drag, startPoint x: 18, startPoint y: 304, endPoint x: 15, endPoint y: 340, distance: 35.4
click at [15, 340] on div "#1aae60 100 %" at bounding box center [60, 338] width 98 height 91
click at [591, 159] on link at bounding box center [595, 160] width 9 height 10
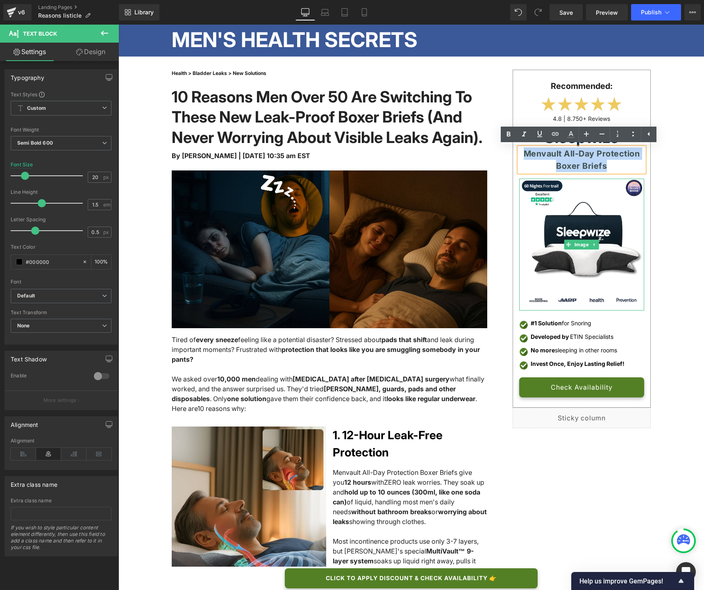
click at [588, 159] on div "Menvault All-Day Protection Boxer Briefs" at bounding box center [582, 160] width 125 height 25
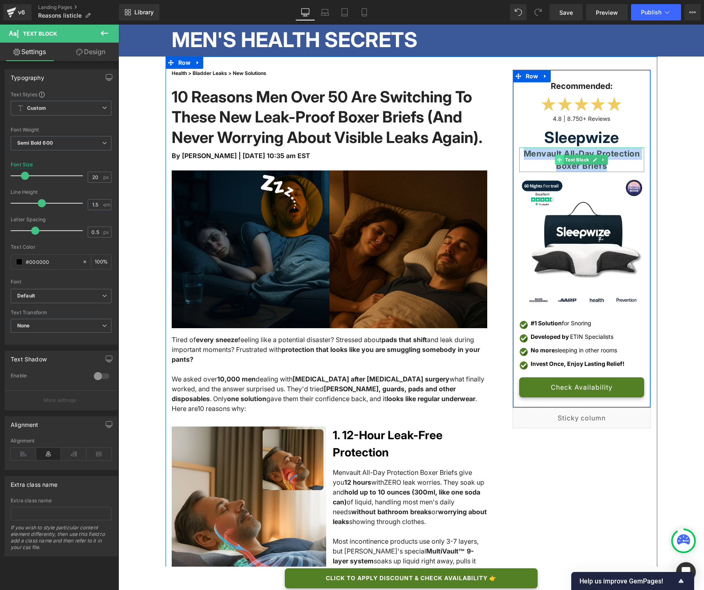
click at [560, 164] on span at bounding box center [560, 160] width 9 height 10
click at [614, 152] on span "Menvault All-Day Protection Boxer Briefs" at bounding box center [582, 160] width 116 height 22
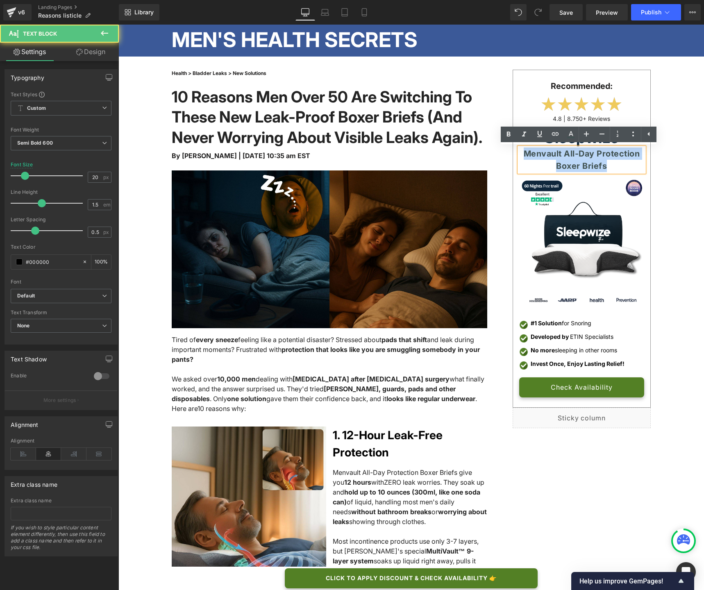
click at [614, 152] on span "Menvault All-Day Protection Boxer Briefs" at bounding box center [582, 160] width 116 height 22
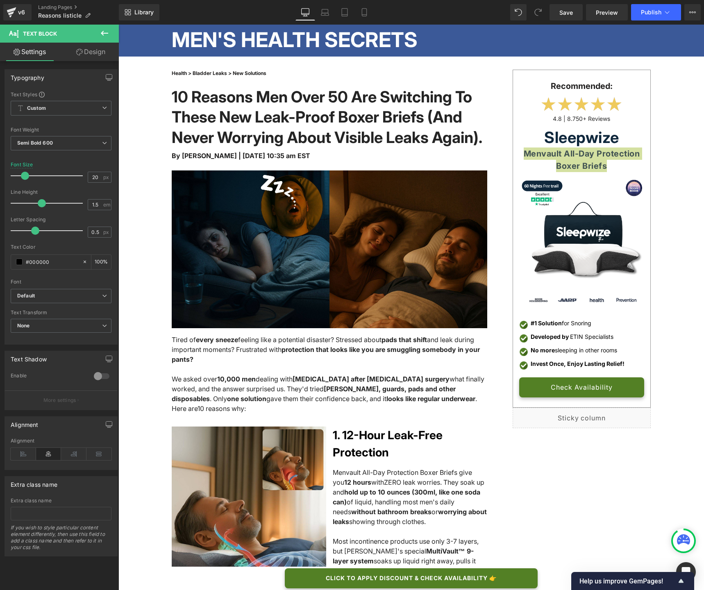
click at [85, 55] on link "Design" at bounding box center [90, 52] width 59 height 18
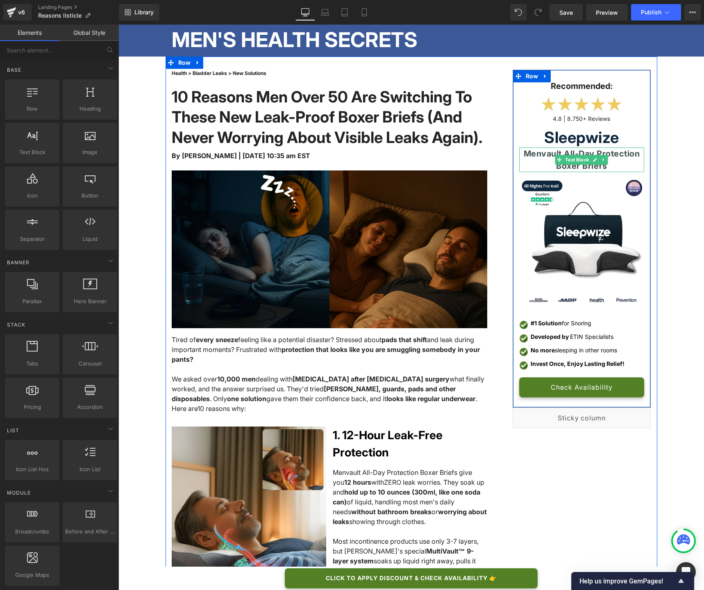
click at [595, 168] on span "Menvault All-Day Protection Boxer Briefs" at bounding box center [582, 160] width 116 height 22
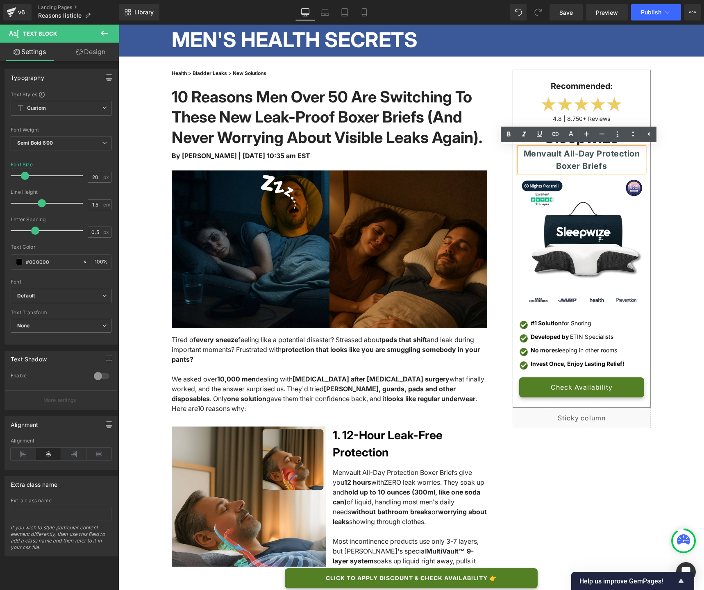
drag, startPoint x: 616, startPoint y: 167, endPoint x: 515, endPoint y: 150, distance: 103.2
click at [520, 150] on div "Menvault All-Day Protection Boxer Briefs" at bounding box center [582, 160] width 125 height 25
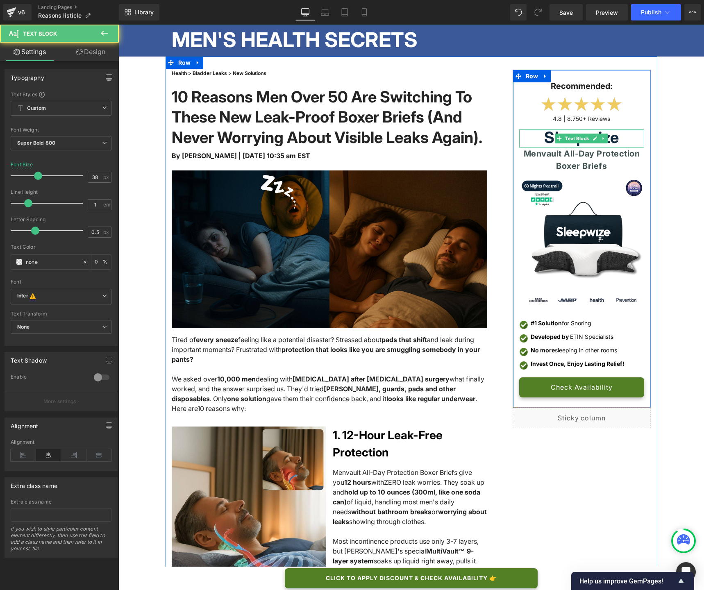
click at [626, 137] on div "Sleepwize" at bounding box center [582, 139] width 125 height 18
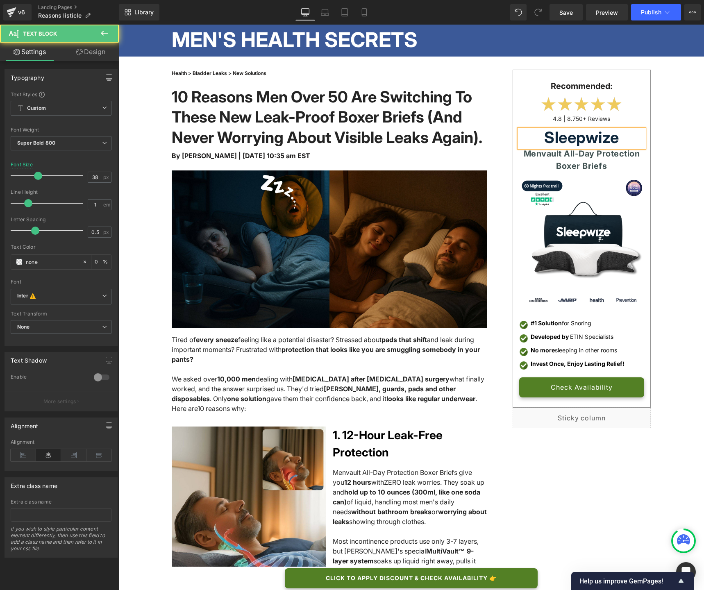
click at [626, 137] on div "Sleepwize" at bounding box center [582, 139] width 125 height 18
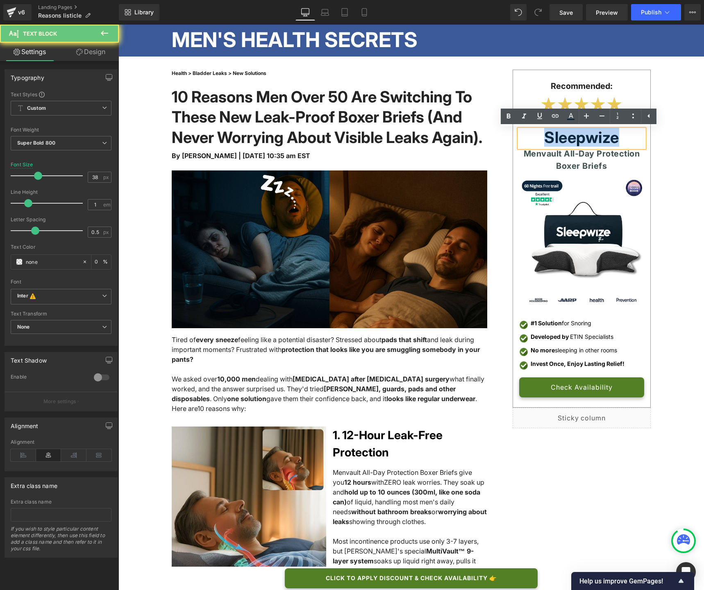
click at [626, 137] on div "Sleepwize" at bounding box center [582, 139] width 125 height 18
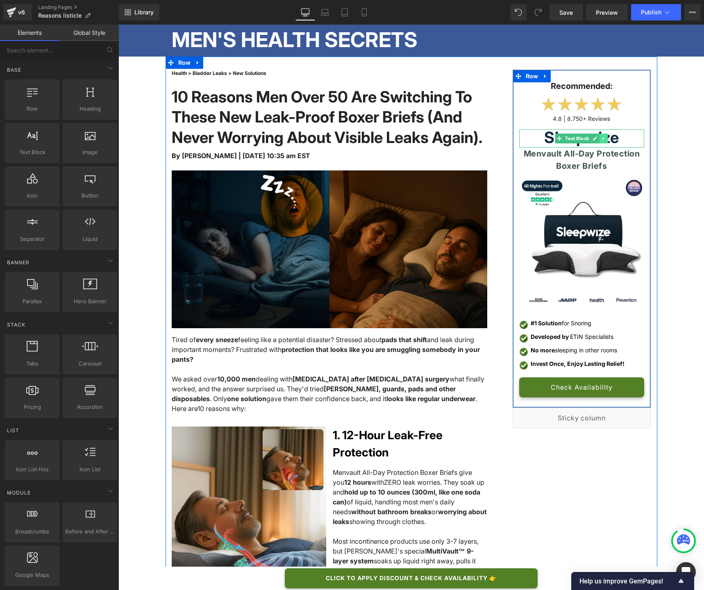
click at [603, 138] on icon at bounding box center [604, 138] width 5 height 5
click at [606, 139] on icon at bounding box center [608, 138] width 5 height 5
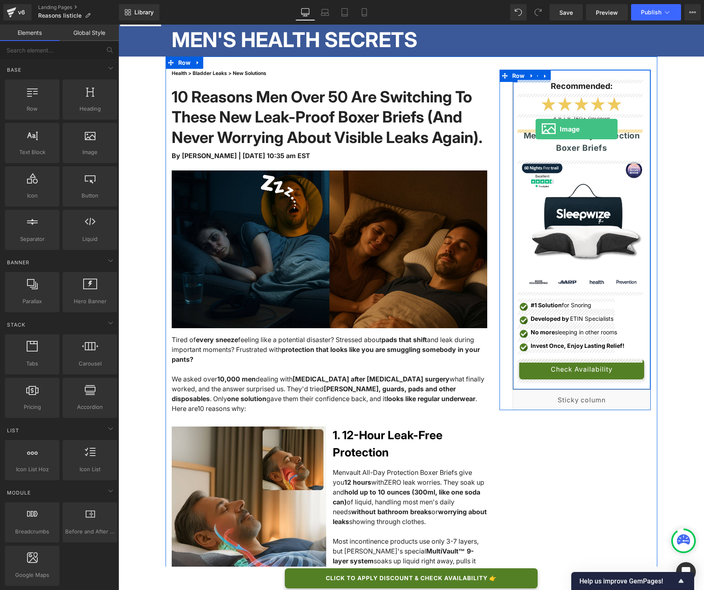
drag, startPoint x: 208, startPoint y: 170, endPoint x: 536, endPoint y: 129, distance: 330.1
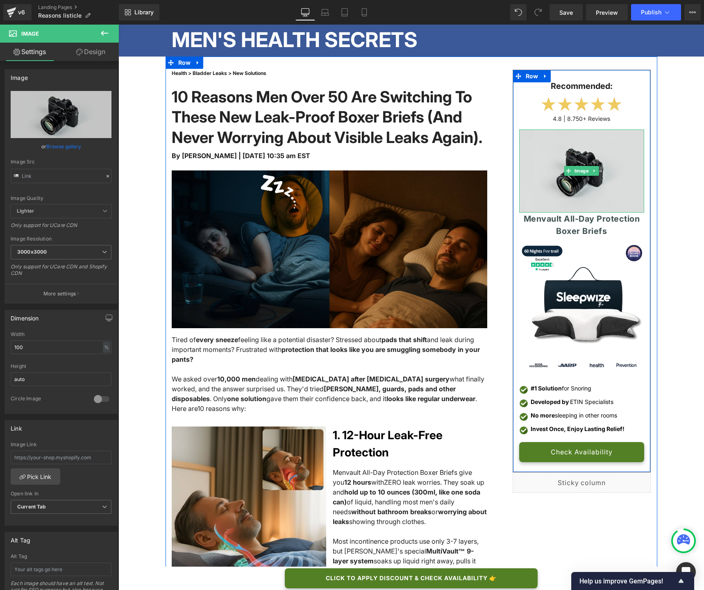
drag, startPoint x: 599, startPoint y: 211, endPoint x: 601, endPoint y: 200, distance: 11.3
click at [601, 200] on div "Image" at bounding box center [582, 171] width 125 height 83
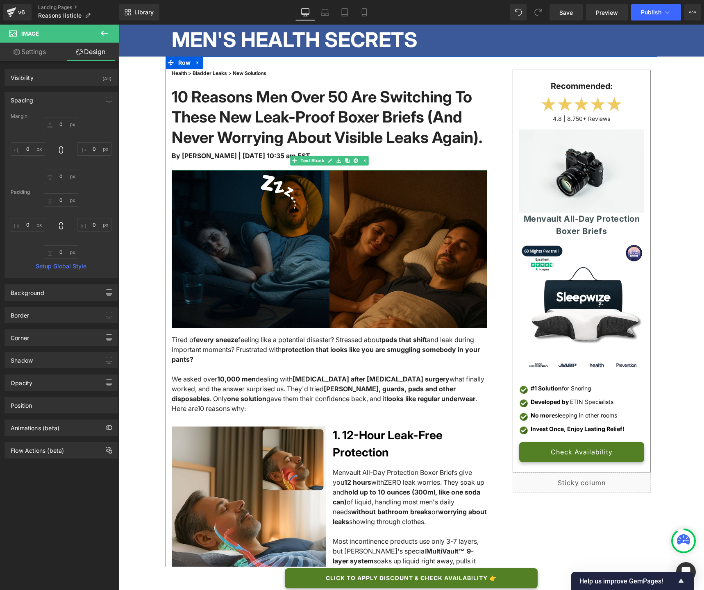
click at [276, 160] on span "By [PERSON_NAME] | [DATE] 10:35 am EST" at bounding box center [241, 156] width 139 height 8
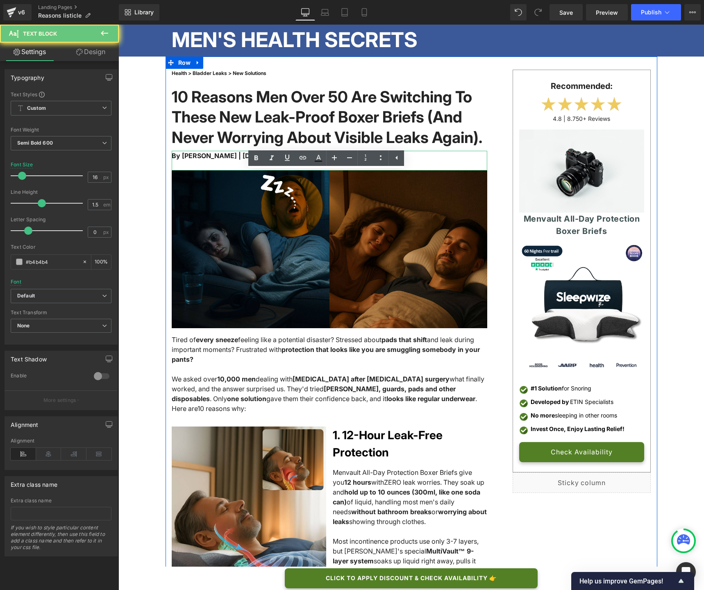
click at [276, 160] on span "By [PERSON_NAME] | [DATE] 10:35 am EST" at bounding box center [241, 156] width 139 height 8
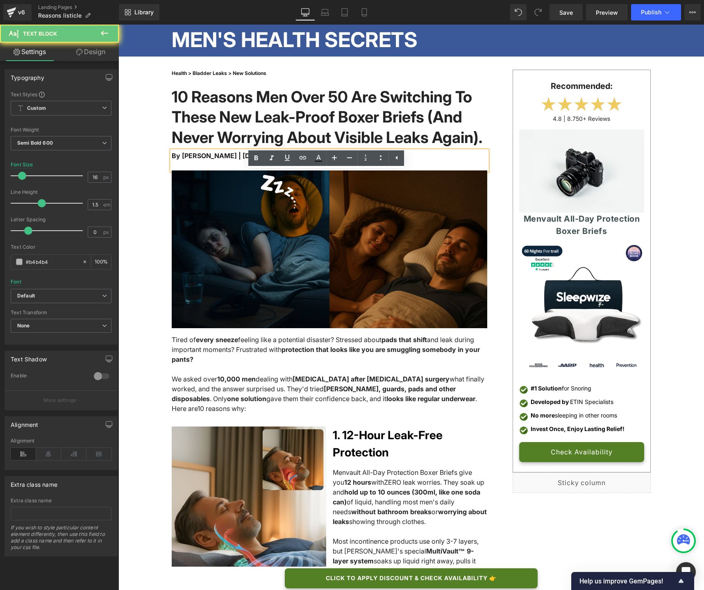
click at [276, 160] on span "By [PERSON_NAME] | [DATE] 10:35 am EST" at bounding box center [241, 156] width 139 height 8
click at [261, 158] on icon at bounding box center [256, 158] width 10 height 10
click at [249, 171] on div "By [PERSON_NAME] | [DATE] 10:35 am EST" at bounding box center [330, 161] width 316 height 20
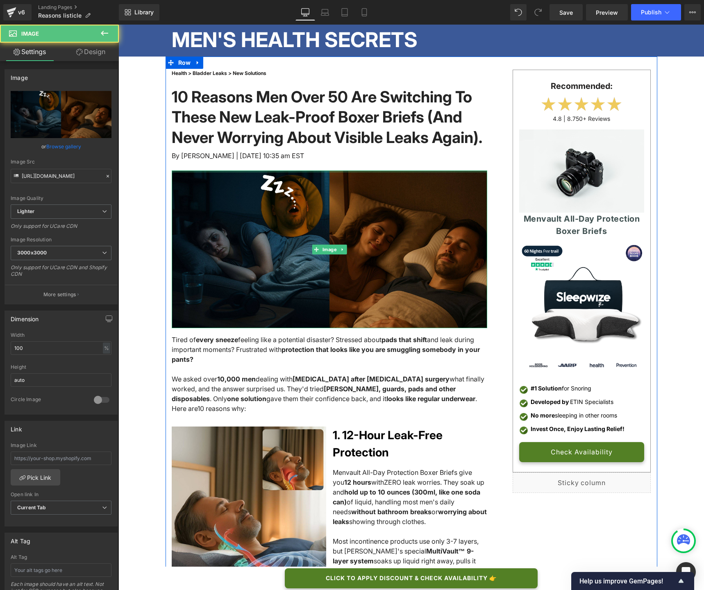
drag, startPoint x: 216, startPoint y: 190, endPoint x: 215, endPoint y: 184, distance: 6.6
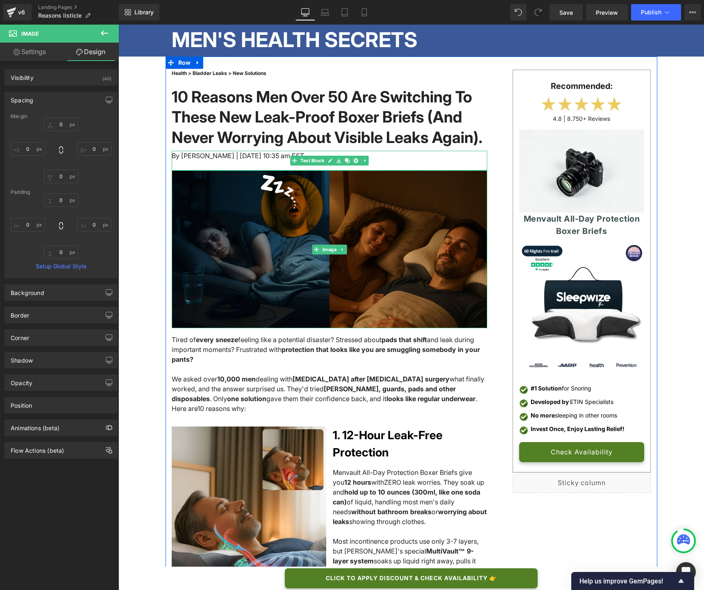
click at [215, 160] on span "By [PERSON_NAME] | [DATE] 10:35 am EST" at bounding box center [238, 156] width 132 height 8
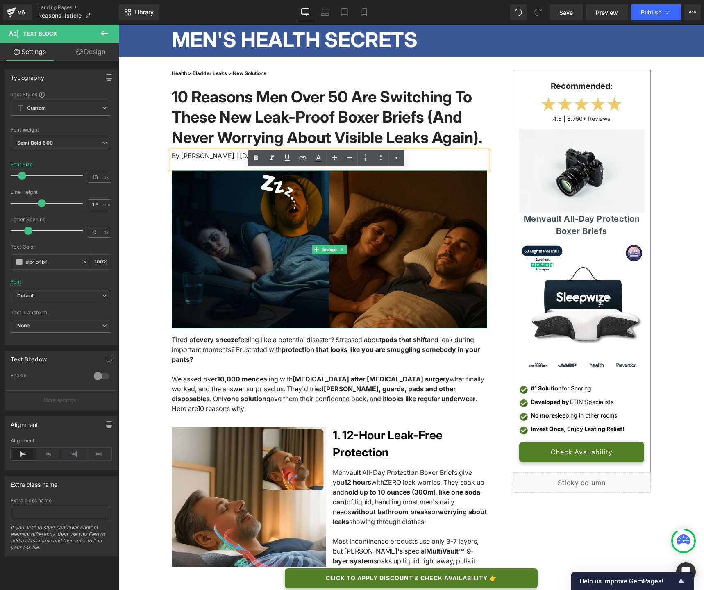
click at [219, 171] on div "By [PERSON_NAME] | [DATE] 10:35 am EST" at bounding box center [330, 161] width 316 height 20
click at [220, 171] on div "By [PERSON_NAME] | [DATE] 10:35 am EST" at bounding box center [330, 161] width 316 height 20
click at [219, 160] on span "By [PERSON_NAME] | [DATE] 10:35 am EST" at bounding box center [238, 156] width 132 height 8
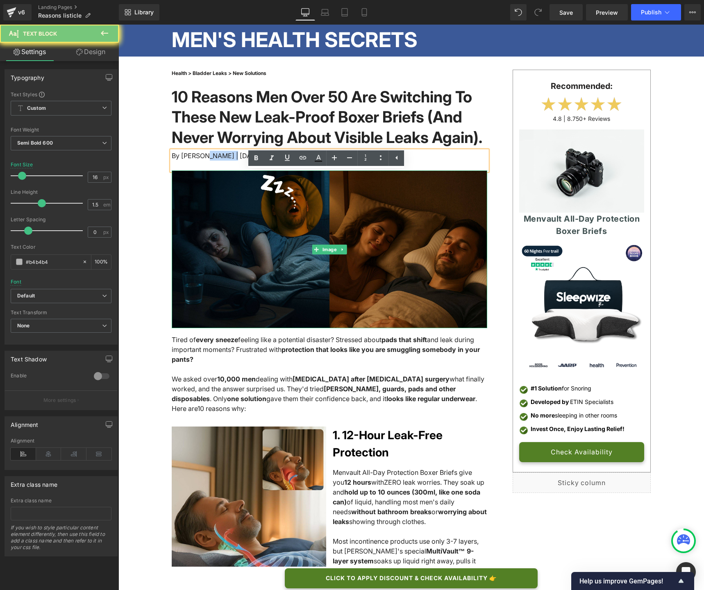
click at [219, 160] on span "By [PERSON_NAME] | [DATE] 10:35 am EST" at bounding box center [238, 156] width 132 height 8
copy span "By [PERSON_NAME] | [DATE] 10:35 am EST"
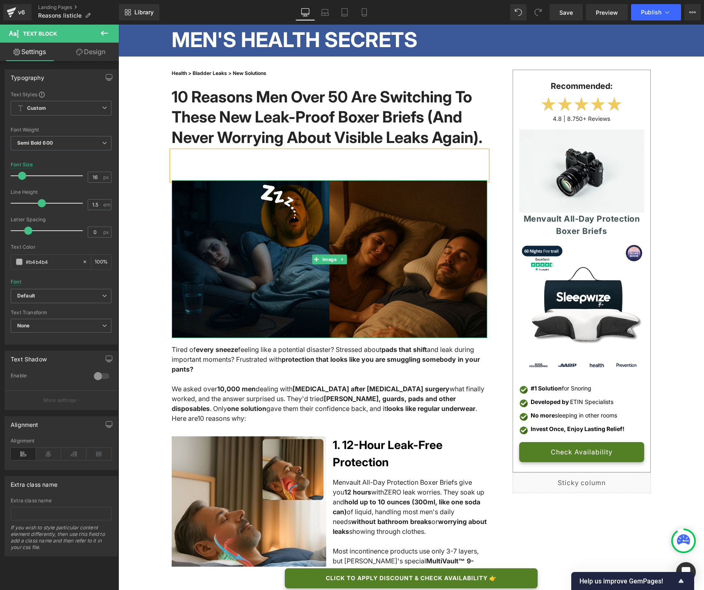
click at [219, 180] on div at bounding box center [330, 166] width 316 height 30
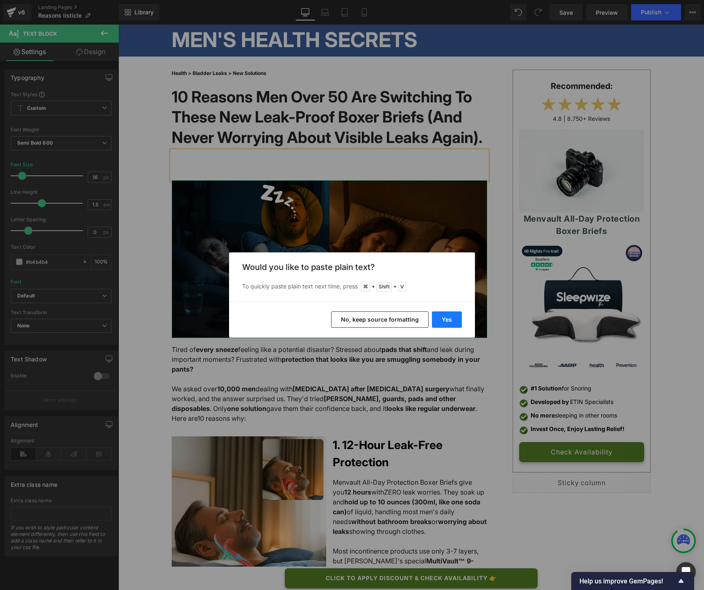
click at [440, 321] on button "Yes" at bounding box center [447, 320] width 30 height 16
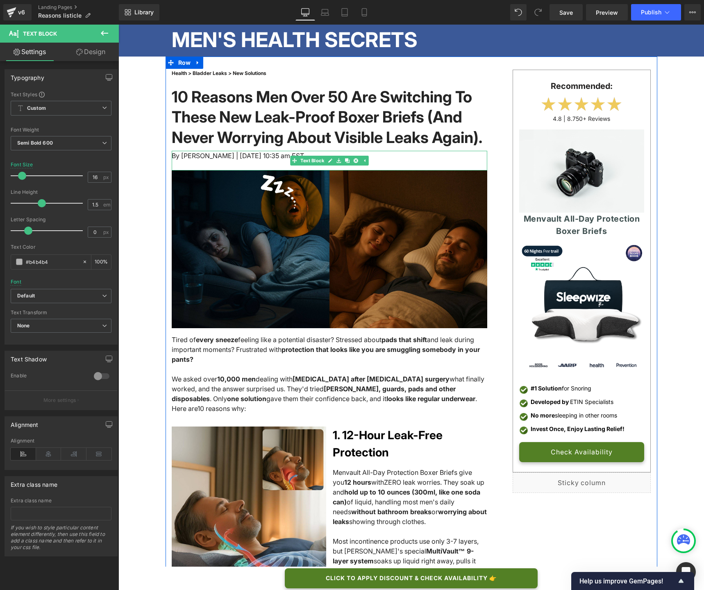
click at [236, 171] on div "By [PERSON_NAME] | [DATE] 10:35 am EST" at bounding box center [330, 161] width 316 height 20
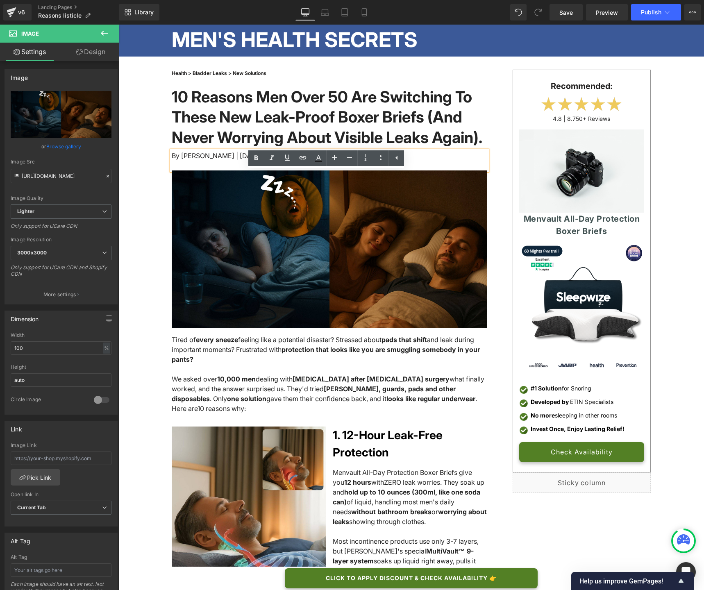
drag, startPoint x: 235, startPoint y: 191, endPoint x: 234, endPoint y: 183, distance: 7.4
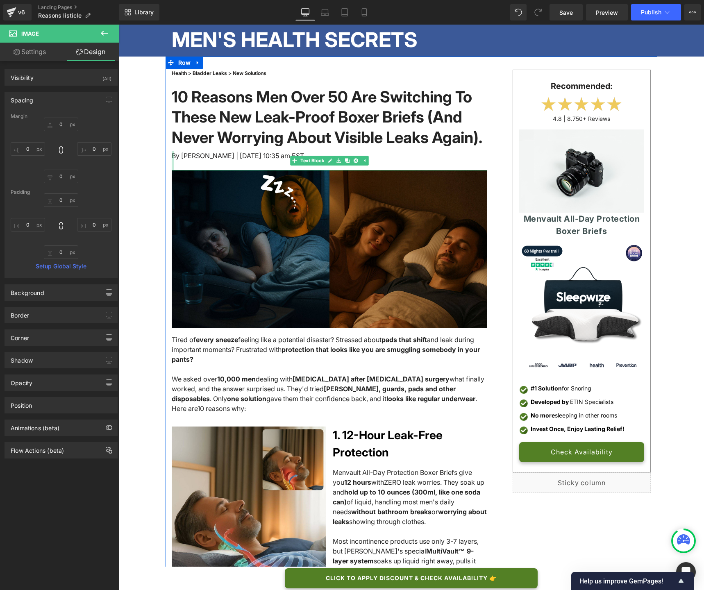
click at [172, 171] on div at bounding box center [173, 161] width 2 height 20
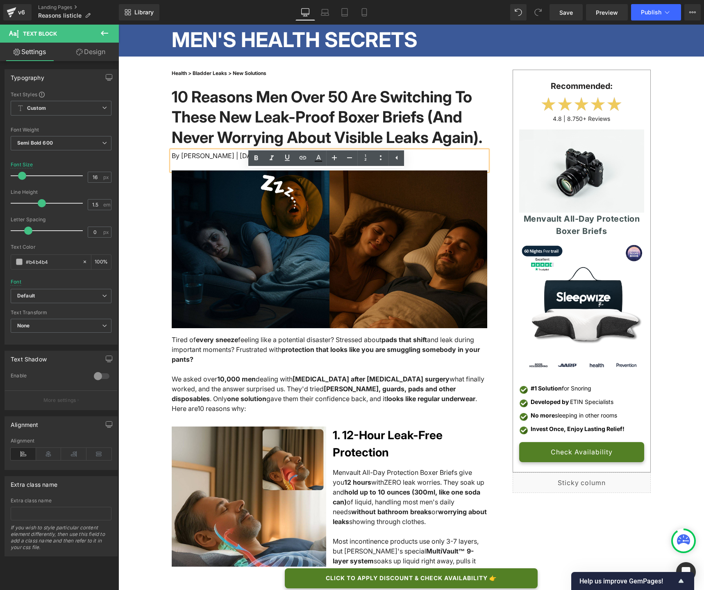
click at [201, 171] on div "By [PERSON_NAME] | [DATE] 10:35 am EST" at bounding box center [330, 161] width 316 height 20
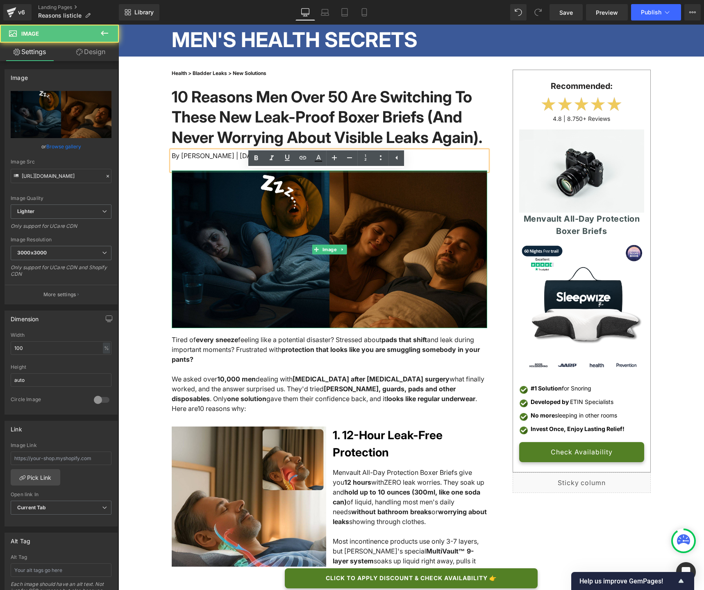
drag, startPoint x: 198, startPoint y: 191, endPoint x: 198, endPoint y: 180, distance: 11.1
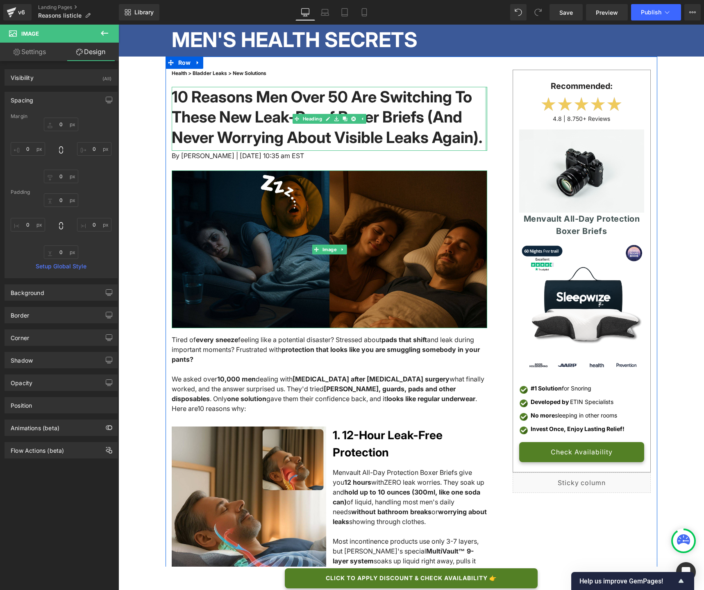
click at [485, 151] on div at bounding box center [486, 119] width 2 height 64
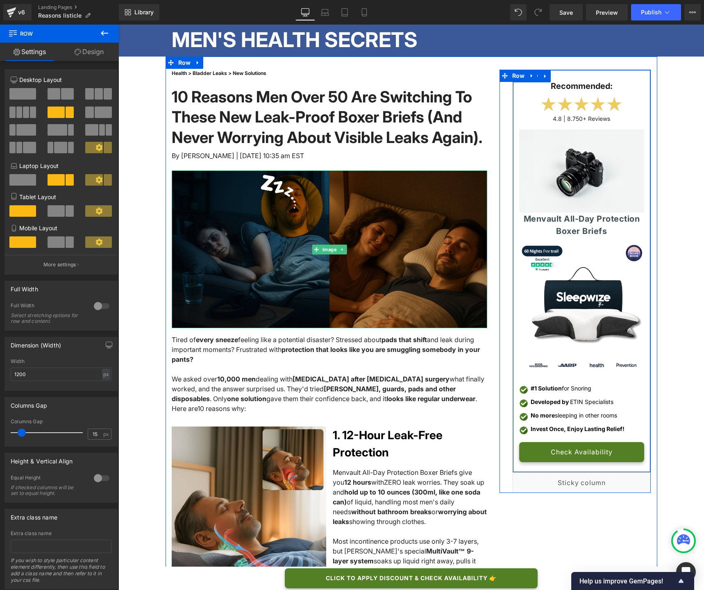
click at [514, 98] on div "Recommended: Text Block Image 4.8 | 8.750+ Reviews Text Block Image Menvault Al…" at bounding box center [582, 271] width 138 height 383
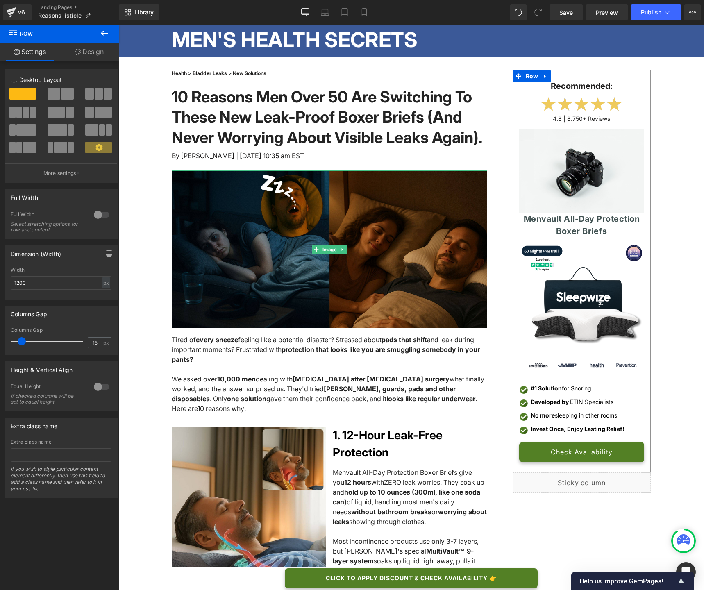
click at [81, 55] on link "Design" at bounding box center [88, 52] width 59 height 18
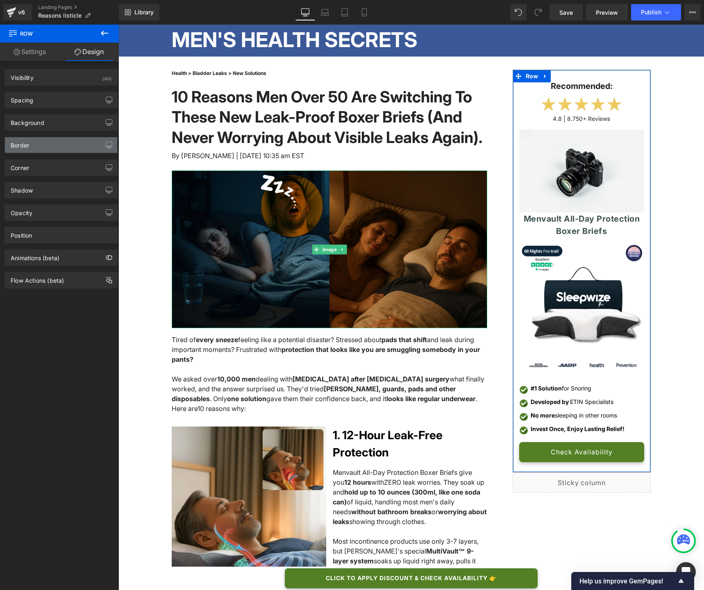
click at [34, 150] on div "Border" at bounding box center [61, 145] width 112 height 16
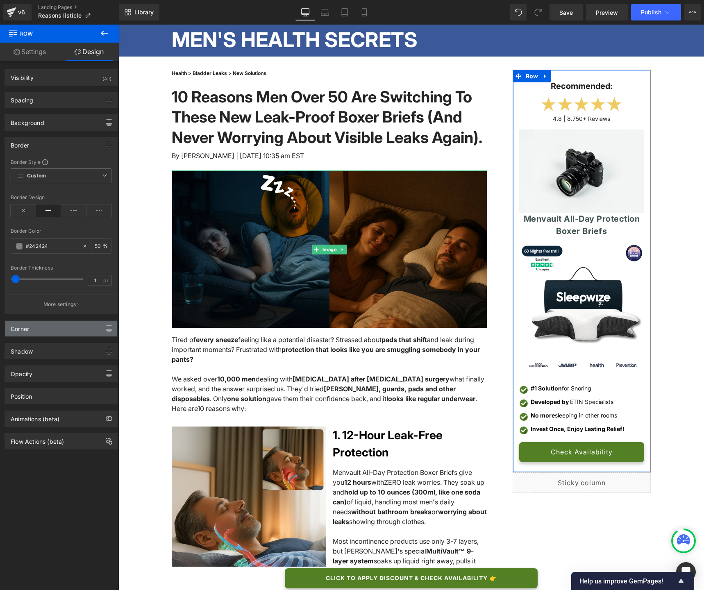
click at [45, 336] on div "Corner" at bounding box center [61, 329] width 112 height 16
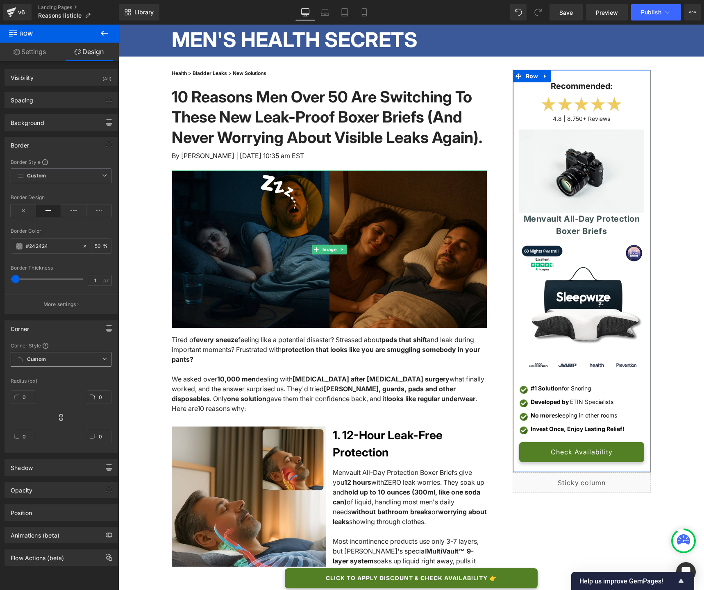
click at [36, 361] on b "Custom" at bounding box center [36, 359] width 19 height 7
click at [25, 397] on input "0" at bounding box center [23, 398] width 25 height 14
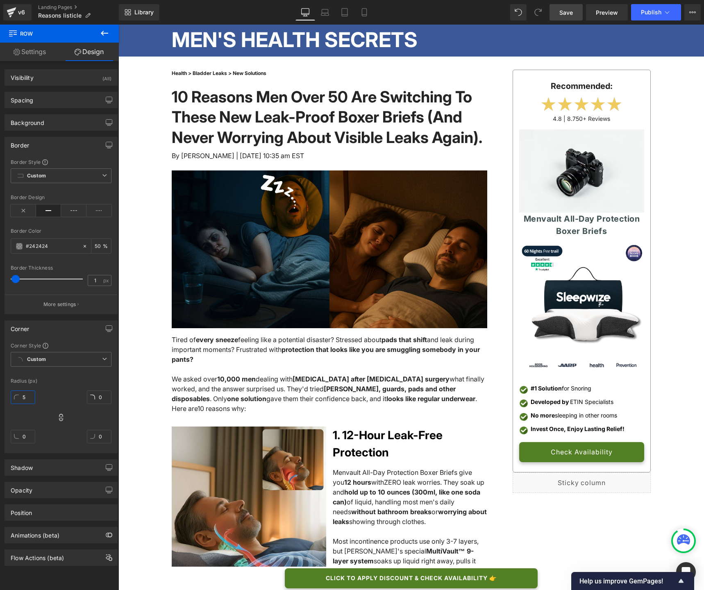
type input "5"
click at [572, 16] on span "Save" at bounding box center [567, 12] width 14 height 9
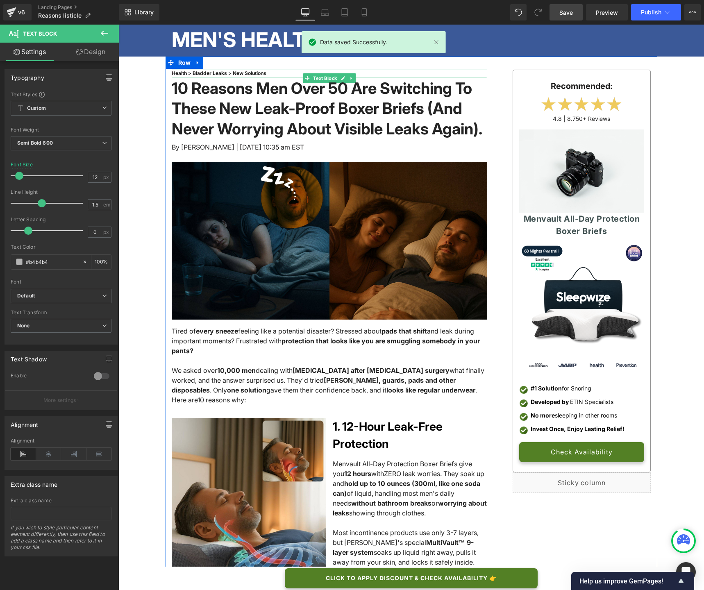
drag, startPoint x: 236, startPoint y: 86, endPoint x: 236, endPoint y: 77, distance: 8.6
click at [236, 77] on div at bounding box center [330, 77] width 316 height 1
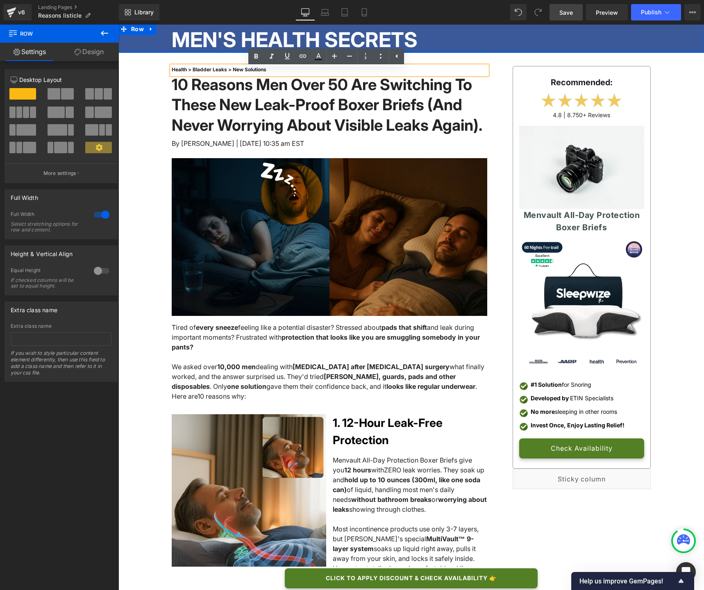
click at [236, 50] on div at bounding box center [412, 51] width 586 height 3
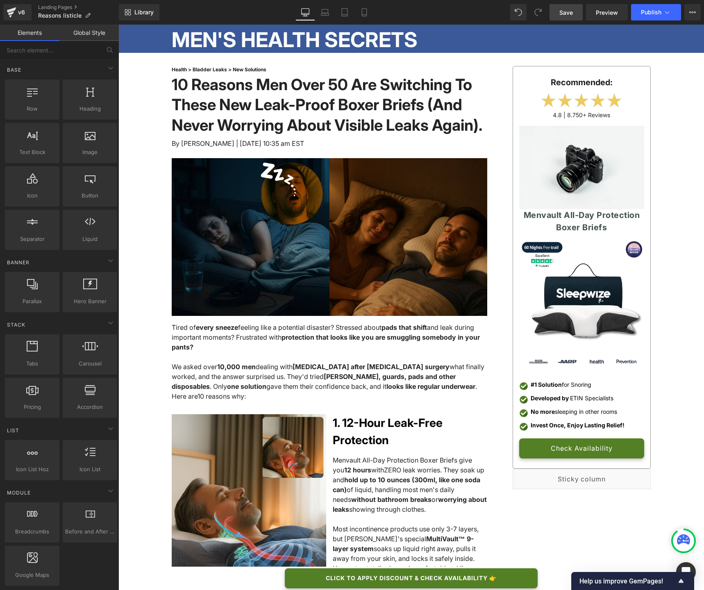
click at [558, 14] on link "Save" at bounding box center [566, 12] width 33 height 16
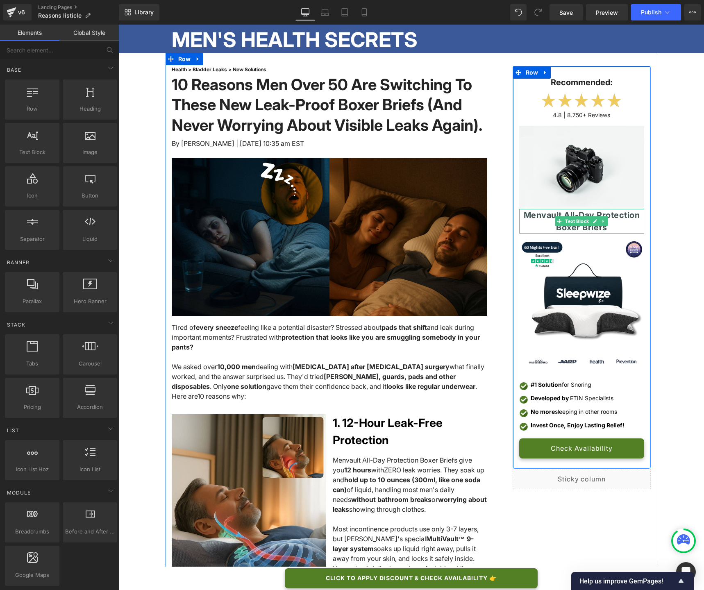
click at [581, 230] on span "Menvault All-Day Protection Boxer Briefs" at bounding box center [582, 221] width 116 height 22
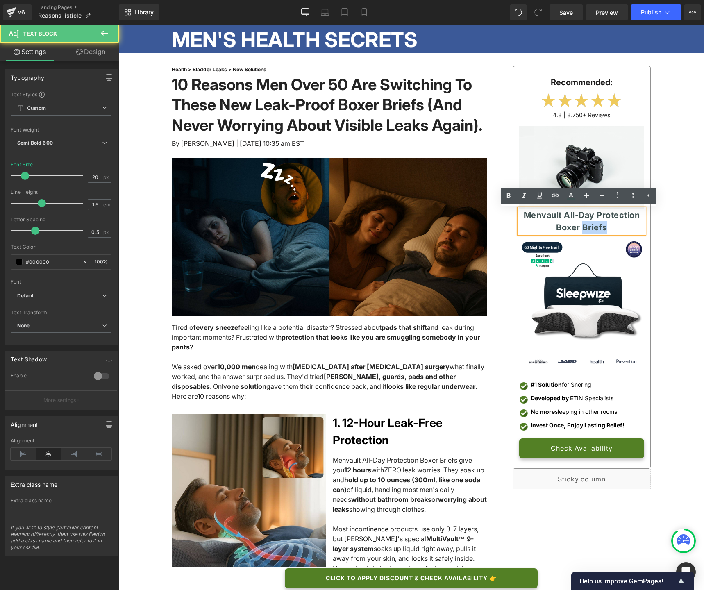
click at [581, 230] on span "Menvault All-Day Protection Boxer Briefs" at bounding box center [582, 221] width 116 height 22
click at [613, 82] on div "Recommended:" at bounding box center [582, 82] width 125 height 12
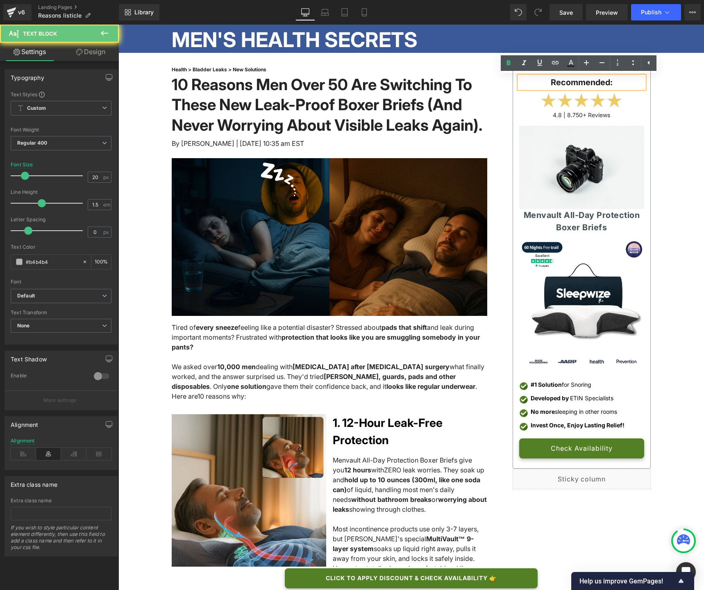
click at [613, 82] on div "Recommended:" at bounding box center [582, 82] width 125 height 12
click at [593, 78] on strong "Recommended:" at bounding box center [582, 82] width 62 height 10
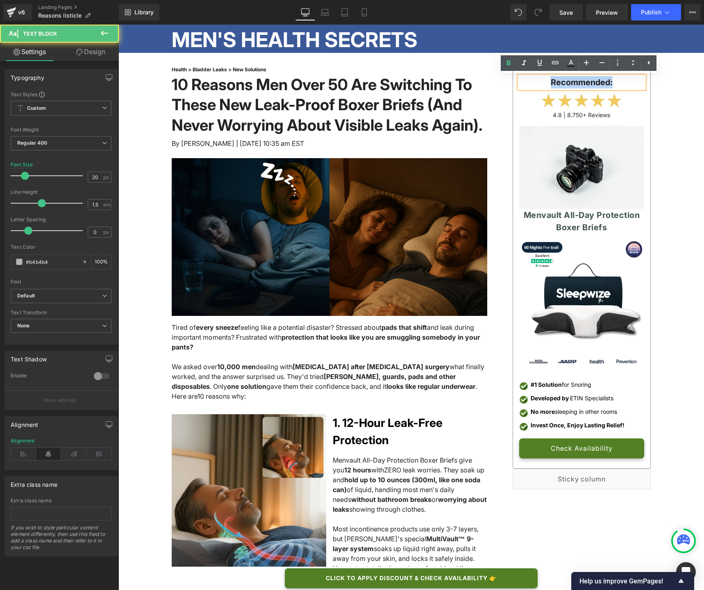
click at [593, 78] on strong "Recommended:" at bounding box center [582, 82] width 62 height 10
click at [564, 224] on span "Text Block" at bounding box center [577, 222] width 27 height 10
click at [614, 225] on div "Menvault All-Day Protection Boxer Briefs" at bounding box center [582, 221] width 125 height 25
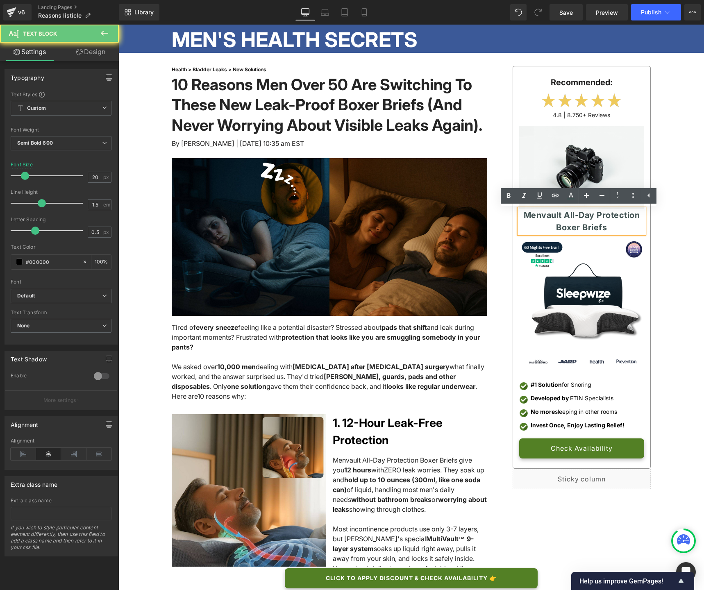
click at [614, 225] on div "Menvault All-Day Protection Boxer Briefs" at bounding box center [582, 221] width 125 height 25
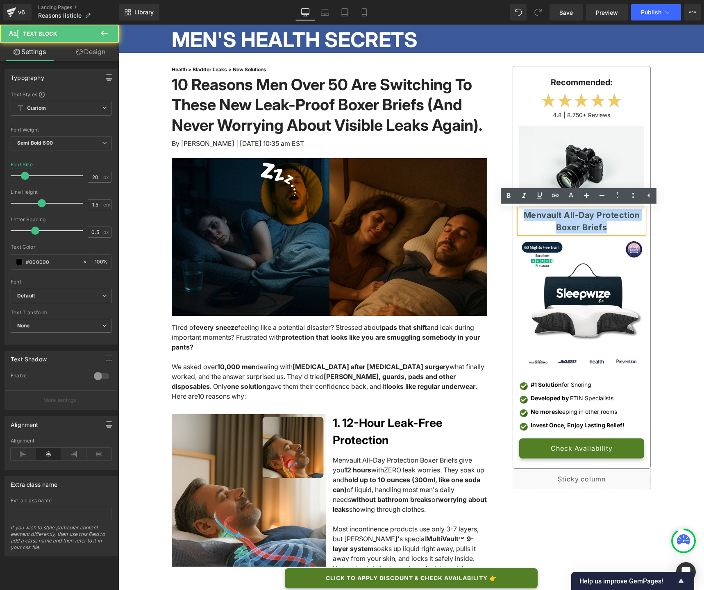
click at [614, 225] on div "Menvault All-Day Protection Boxer Briefs" at bounding box center [582, 221] width 125 height 25
click at [551, 218] on span "Menvault All-Day Protection Boxer Briefs" at bounding box center [582, 221] width 116 height 22
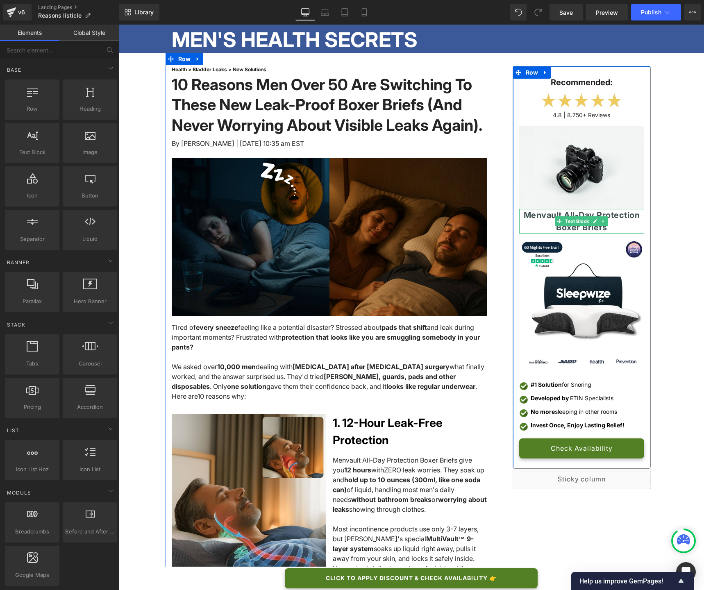
click at [590, 213] on span "Menvault All-Day Protection Boxer Briefs" at bounding box center [582, 221] width 116 height 22
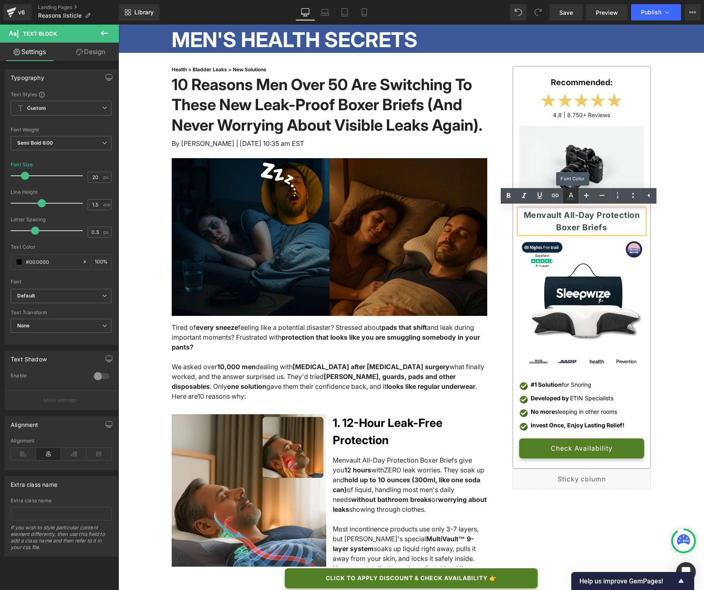
click at [572, 197] on icon at bounding box center [571, 196] width 10 height 10
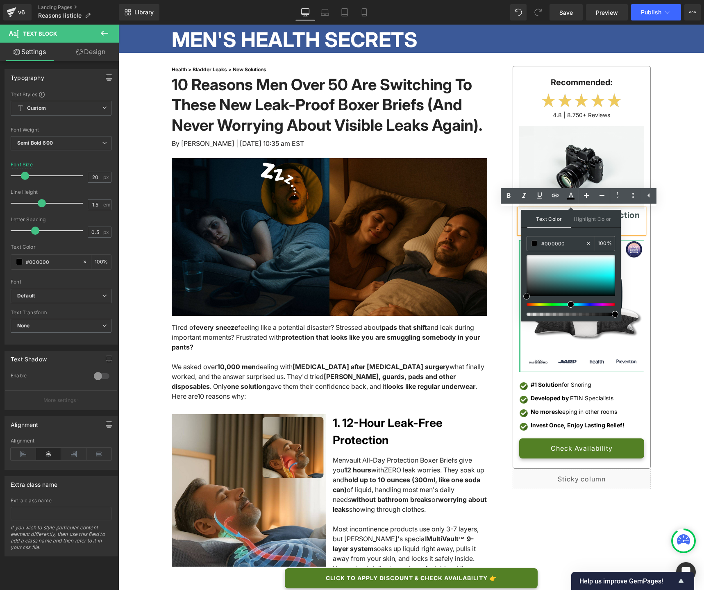
drag, startPoint x: 656, startPoint y: 310, endPoint x: 518, endPoint y: 301, distance: 138.1
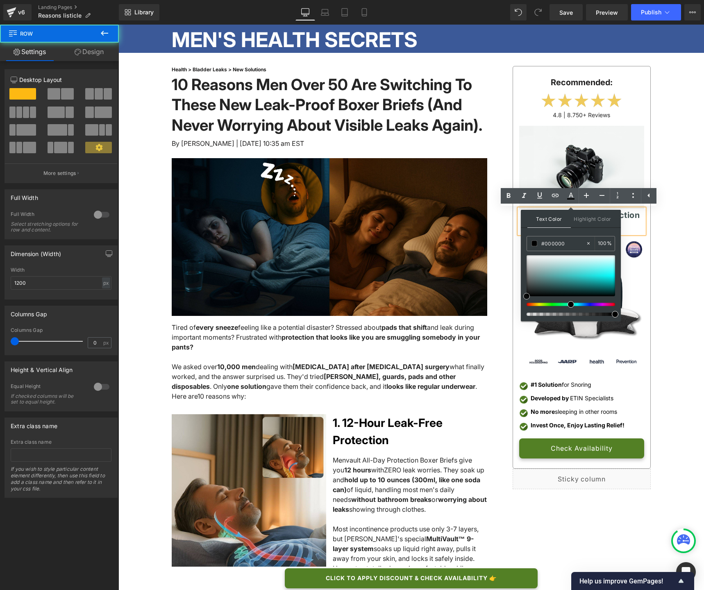
click at [501, 275] on div "Recommended: Text Block Image 4.8 | 8.750+ Reviews Text Block Image Menvault Al…" at bounding box center [576, 278] width 152 height 424
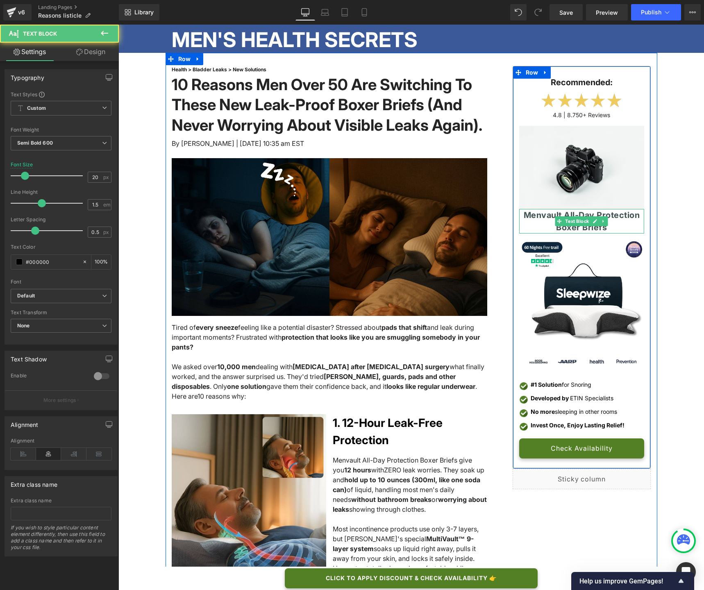
click at [609, 228] on div "Menvault All-Day Protection Boxer Briefs" at bounding box center [582, 221] width 125 height 25
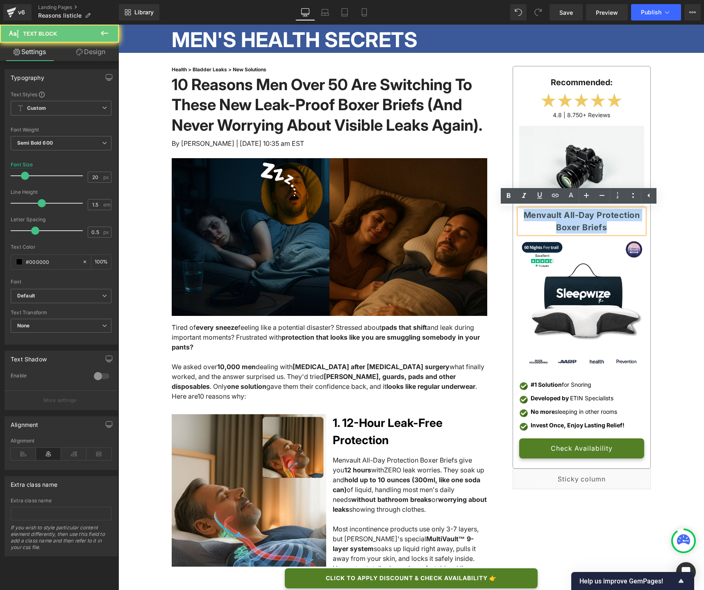
click at [609, 228] on div "Menvault All-Day Protection Boxer Briefs" at bounding box center [582, 221] width 125 height 25
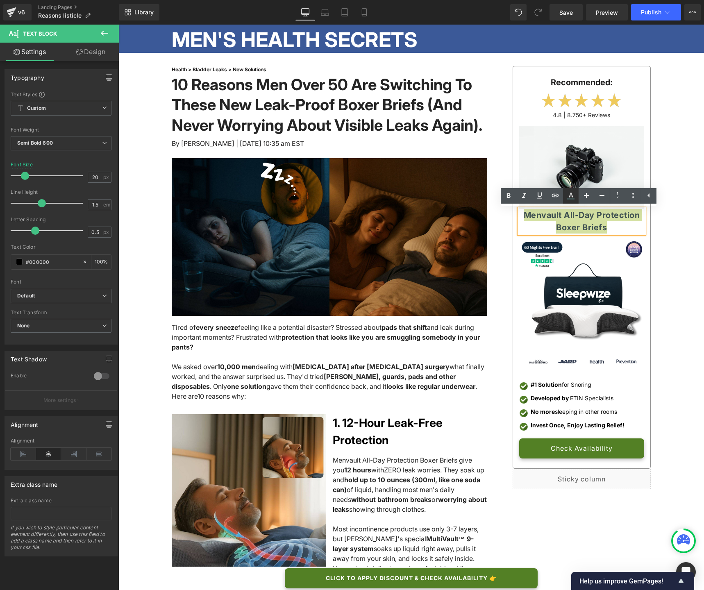
click at [567, 197] on icon at bounding box center [571, 196] width 10 height 10
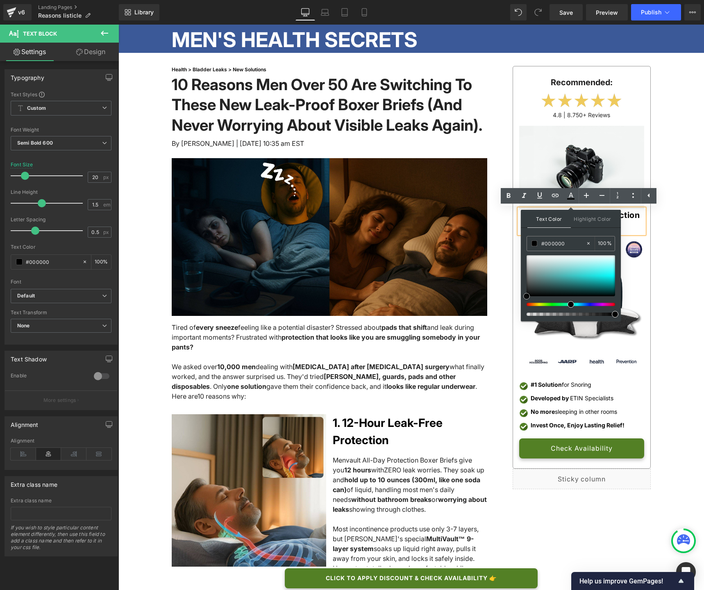
drag, startPoint x: 537, startPoint y: 286, endPoint x: 522, endPoint y: 304, distance: 23.4
click at [522, 304] on div "Text Color Highlight Color #333333 #415252 100 % none 0 %" at bounding box center [571, 266] width 100 height 112
click at [548, 243] on input "#415252" at bounding box center [564, 243] width 44 height 9
type input "#000000"
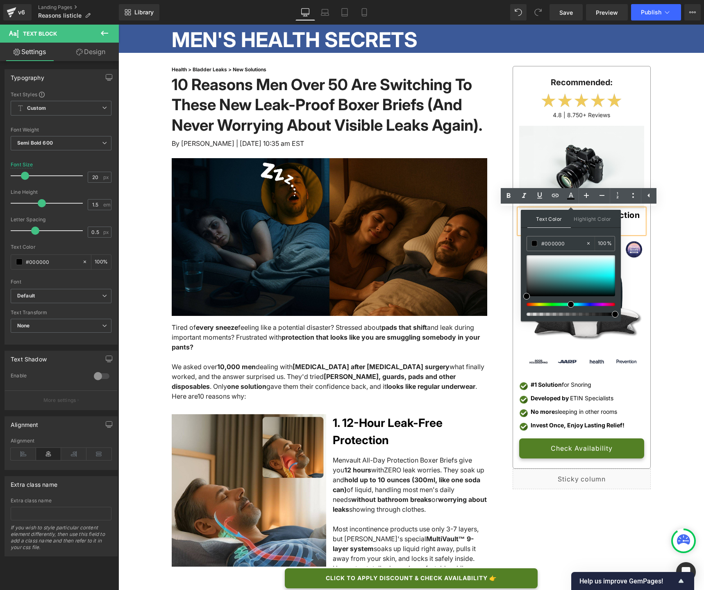
click at [556, 232] on div "Text Color Highlight Color #333333 #000000 100 % none 0 %" at bounding box center [571, 266] width 100 height 112
click at [631, 226] on div "Menvault All-Day Protection Boxer Briefs" at bounding box center [582, 221] width 125 height 25
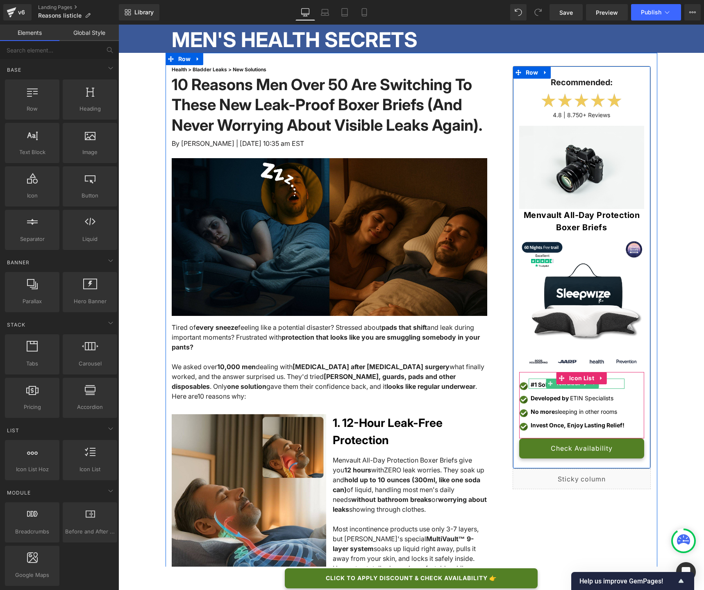
click at [555, 385] on span "Text Block" at bounding box center [568, 384] width 27 height 10
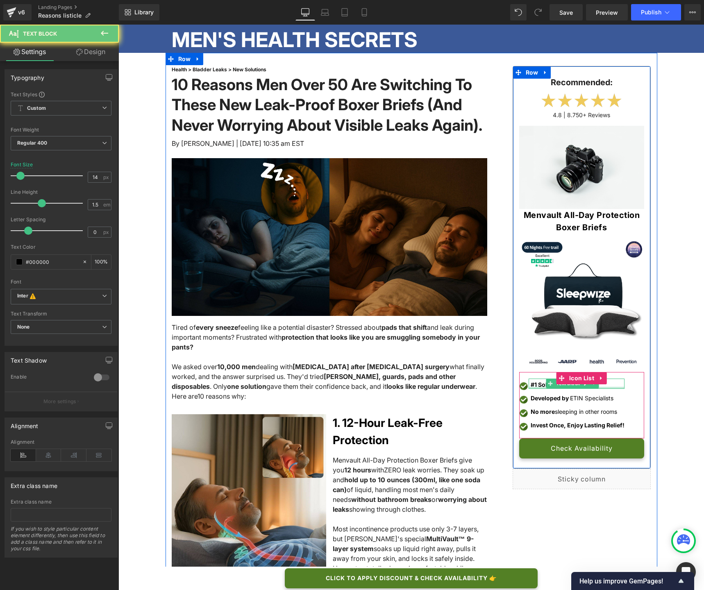
click at [538, 385] on strong "#1 Solution" at bounding box center [546, 384] width 31 height 7
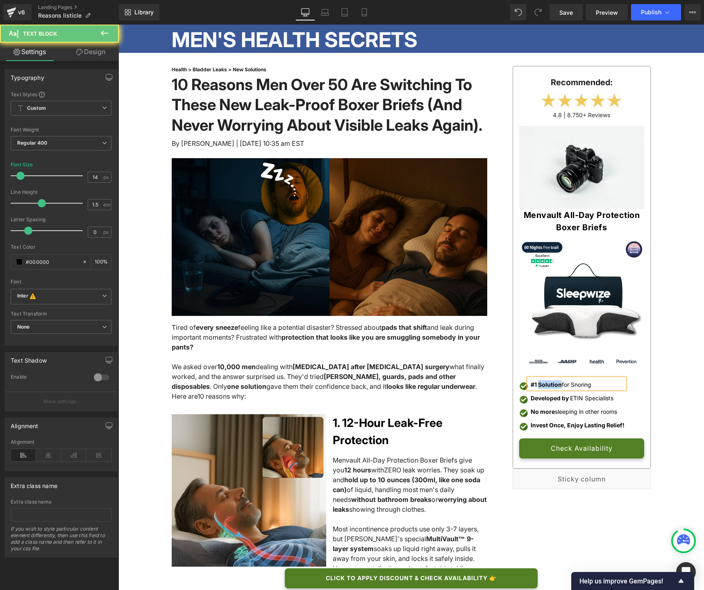
click at [538, 385] on strong "#1 Solution" at bounding box center [546, 384] width 31 height 7
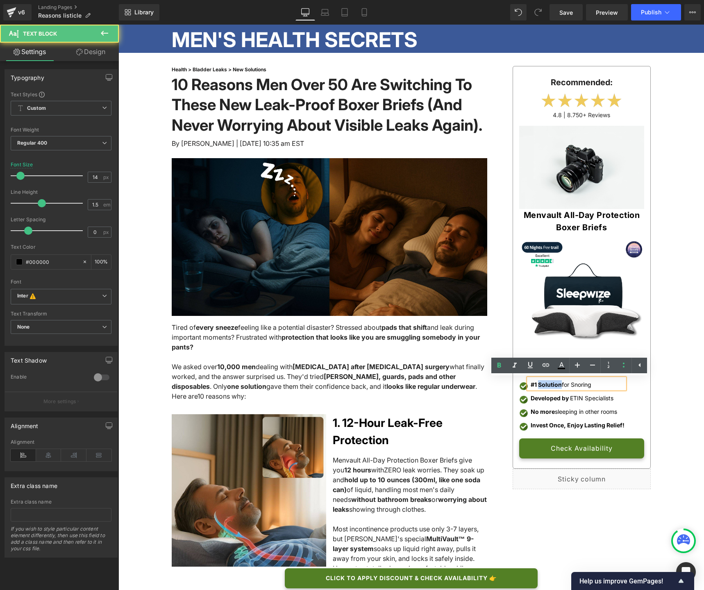
click at [538, 385] on strong "#1 Solution" at bounding box center [546, 384] width 31 height 7
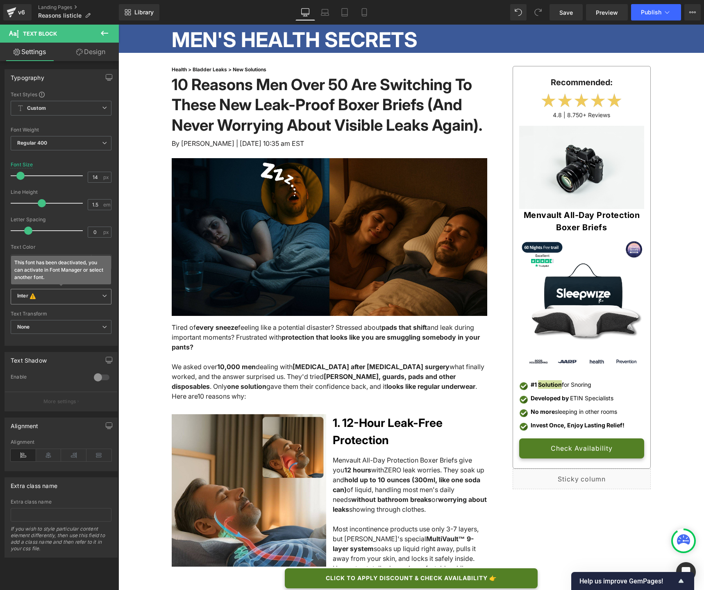
click at [74, 301] on span "Inter This font has been deactivated, you can activate in Font Manager or selec…" at bounding box center [61, 297] width 101 height 16
click at [70, 310] on li "Default" at bounding box center [60, 312] width 98 height 13
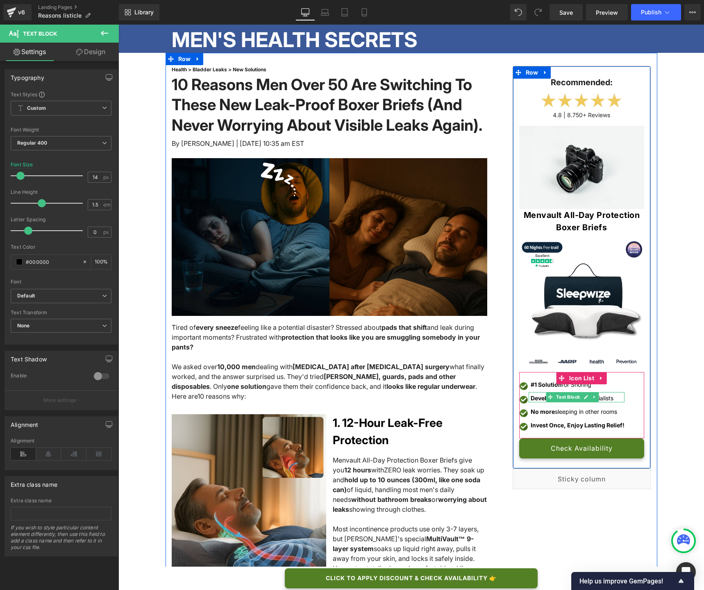
click at [538, 397] on strong "Developed by" at bounding box center [550, 398] width 38 height 7
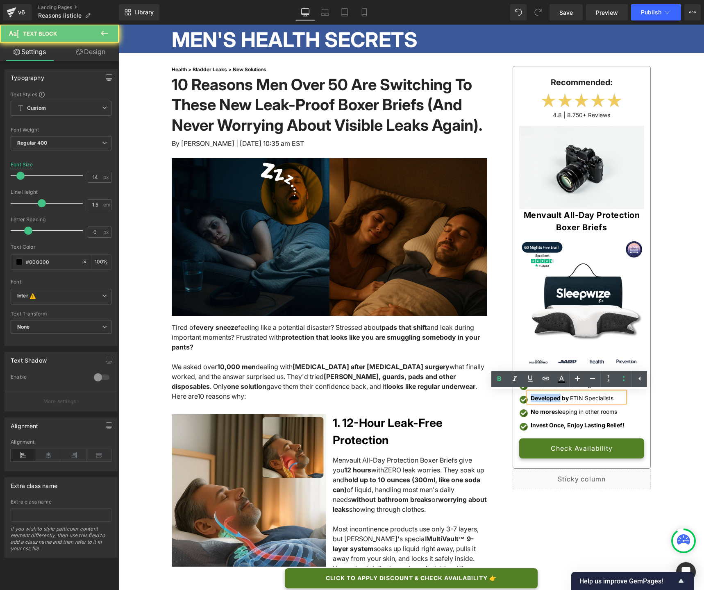
click at [538, 397] on strong "Developed by" at bounding box center [550, 398] width 38 height 7
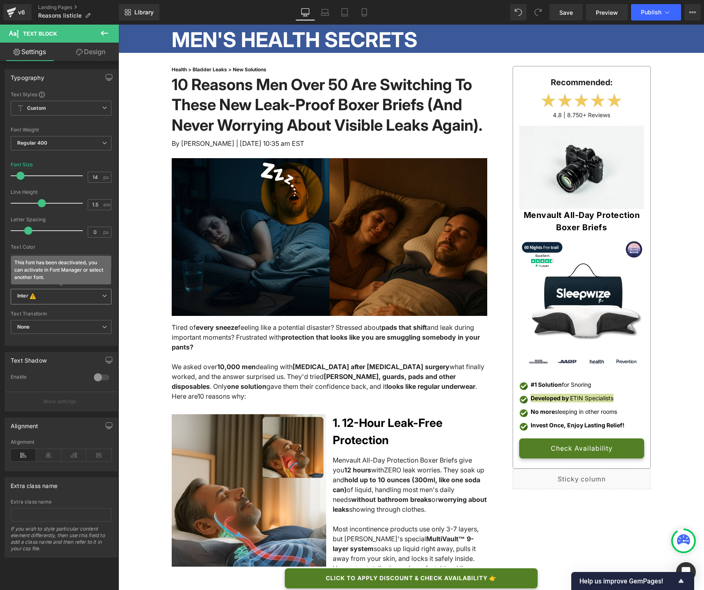
click at [46, 301] on span "Inter This font has been deactivated, you can activate in Font Manager or selec…" at bounding box center [61, 297] width 101 height 16
click at [45, 308] on li "Default" at bounding box center [60, 312] width 98 height 13
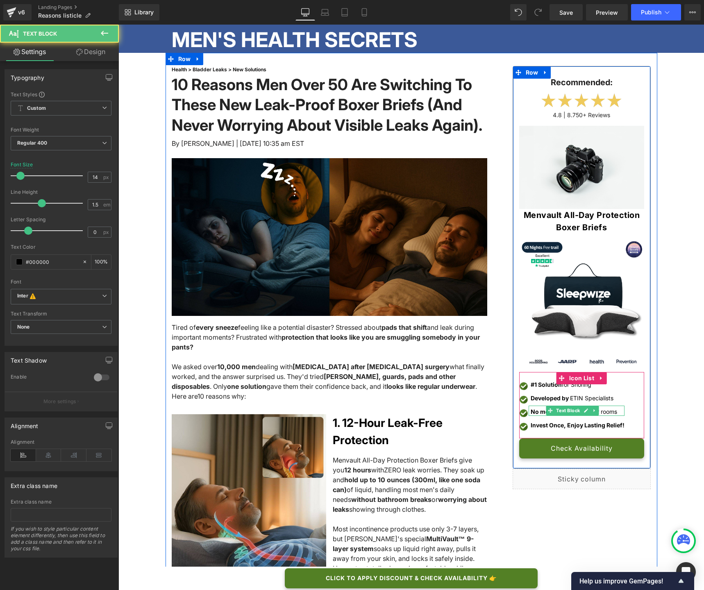
click at [536, 413] on strong "No more" at bounding box center [543, 411] width 24 height 7
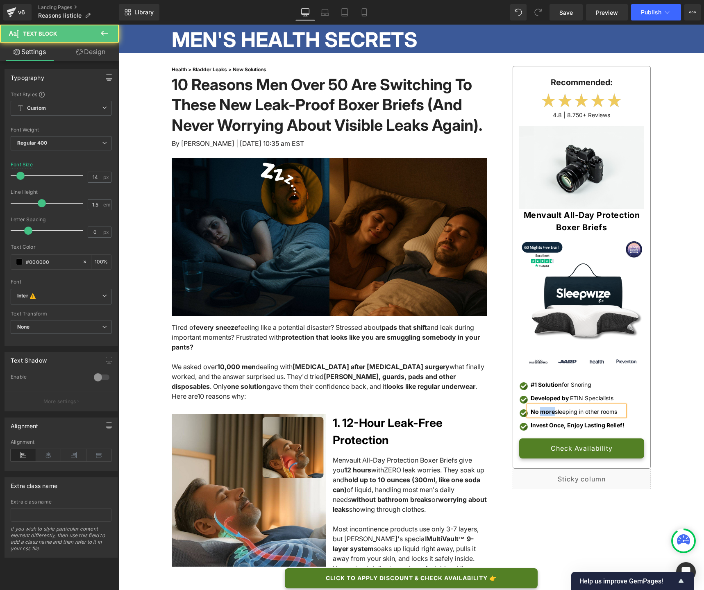
click at [536, 413] on strong "No more" at bounding box center [543, 411] width 24 height 7
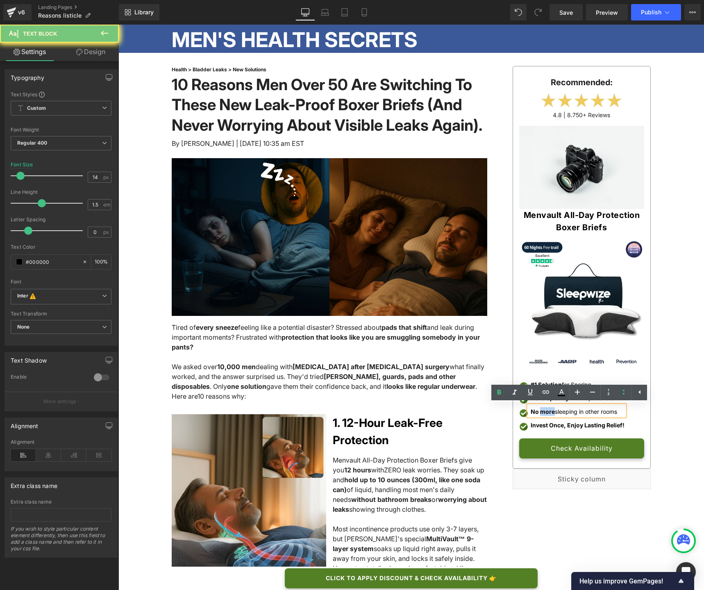
click at [536, 413] on strong "No more" at bounding box center [543, 411] width 24 height 7
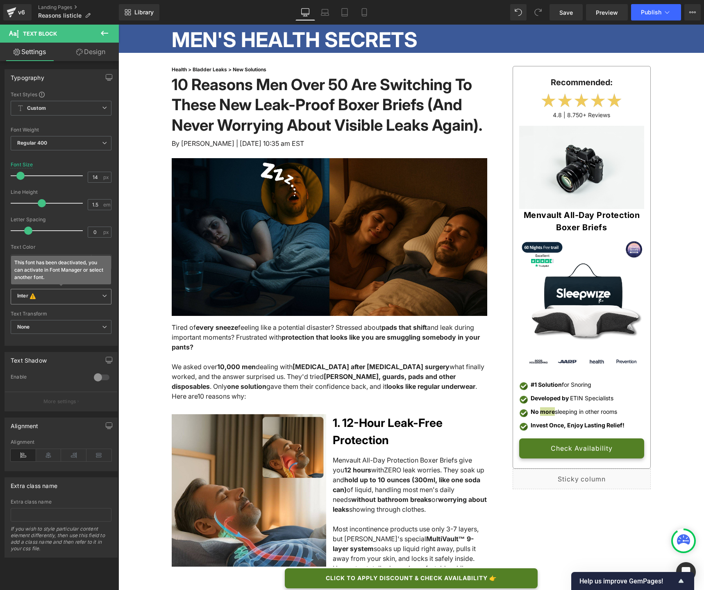
click at [50, 300] on b "Inter This font has been deactivated, you can activate in Font Manager or selec…" at bounding box center [59, 297] width 85 height 8
click at [50, 307] on li "Default" at bounding box center [60, 312] width 98 height 13
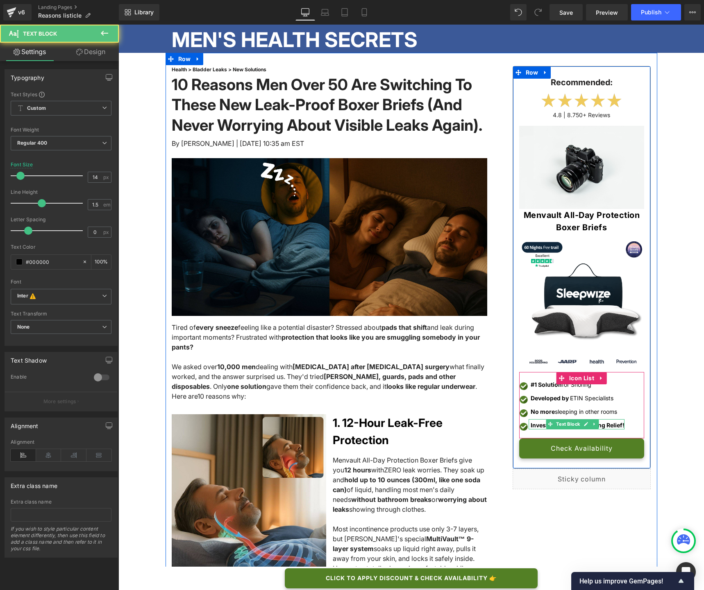
click at [537, 426] on strong "Invest Once, Enjoy Lasting Relief!" at bounding box center [578, 425] width 94 height 7
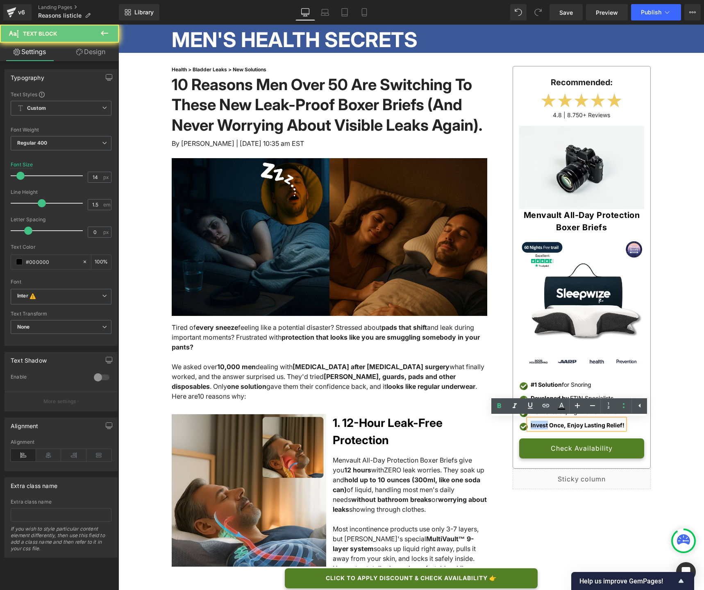
click at [537, 426] on strong "Invest Once, Enjoy Lasting Relief!" at bounding box center [578, 425] width 94 height 7
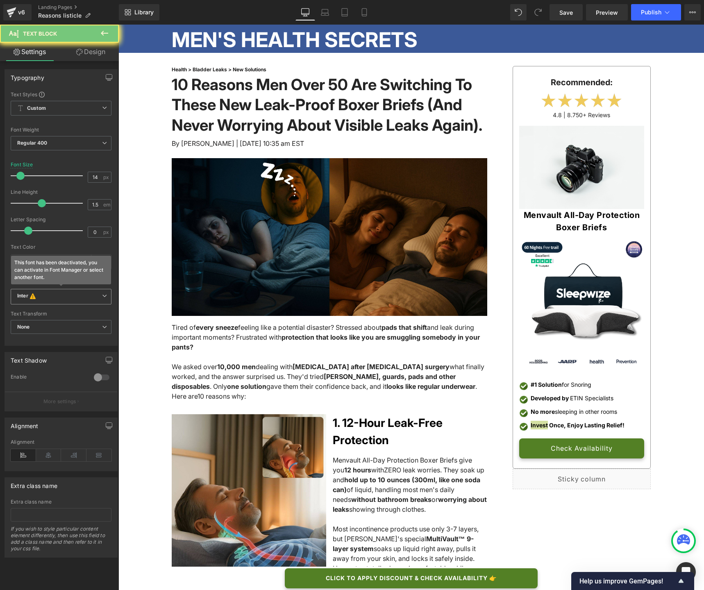
click at [91, 301] on span "Inter This font has been deactivated, you can activate in Font Manager or selec…" at bounding box center [61, 297] width 101 height 16
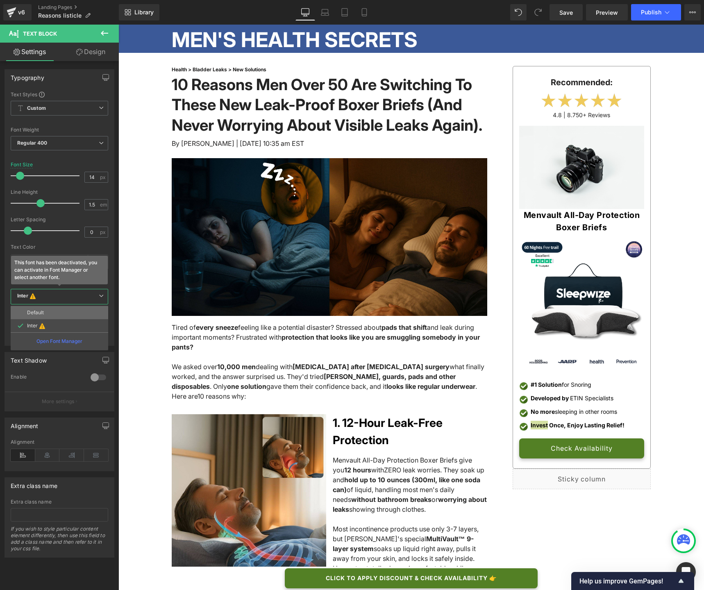
click at [82, 308] on li "Default" at bounding box center [60, 312] width 98 height 13
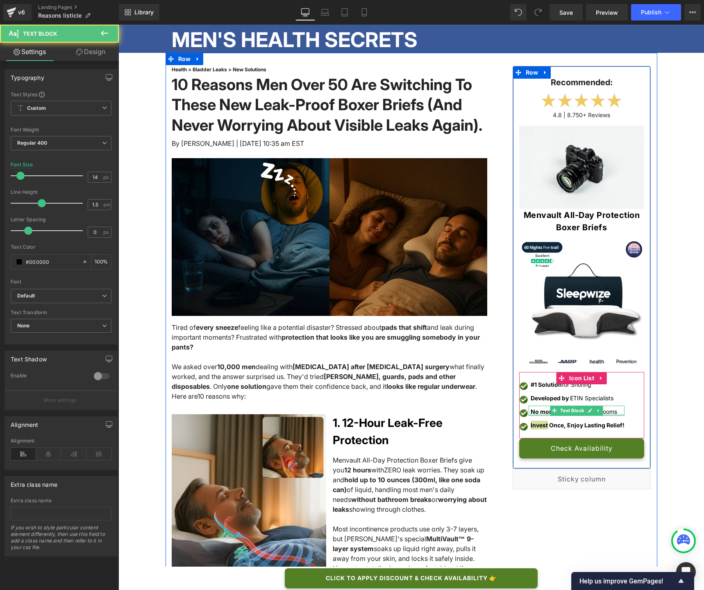
click at [536, 414] on div at bounding box center [577, 415] width 96 height 2
click at [536, 414] on strong "No more" at bounding box center [543, 411] width 24 height 7
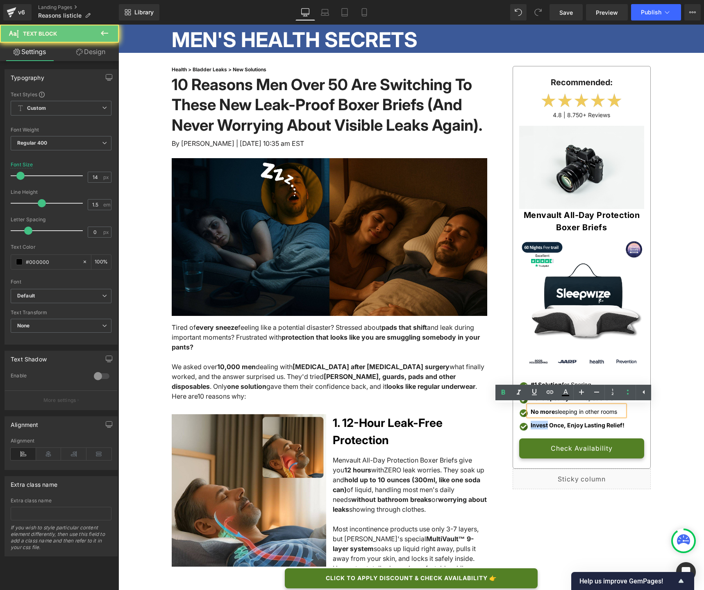
click at [536, 414] on strong "No more" at bounding box center [543, 411] width 24 height 7
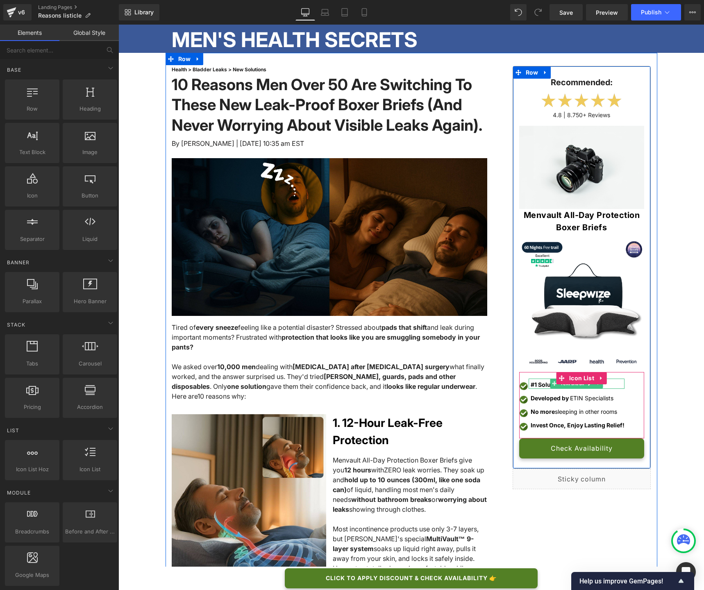
click at [543, 385] on strong "#1 Solution" at bounding box center [546, 384] width 31 height 7
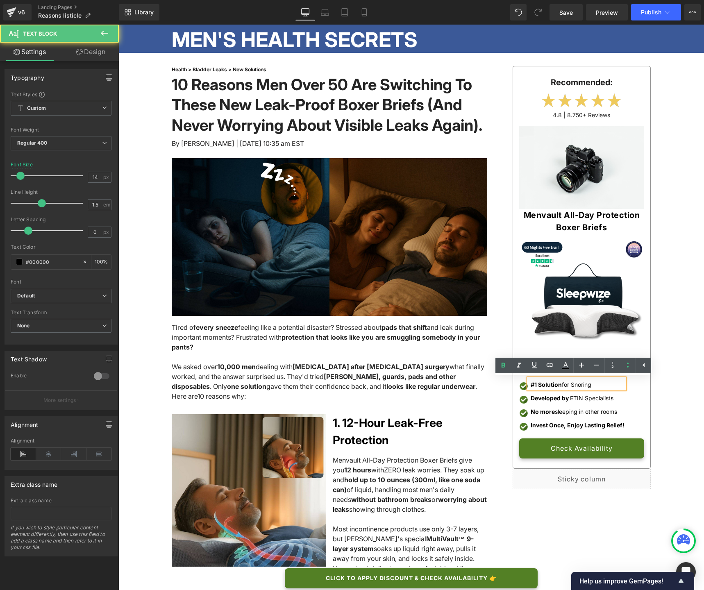
click at [574, 385] on p "#1 Solution for Snoring" at bounding box center [578, 385] width 94 height 9
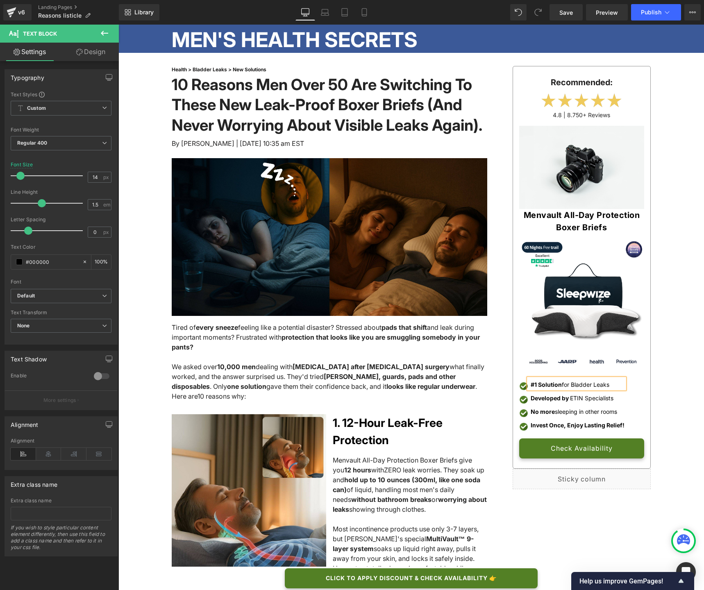
click at [500, 351] on div "Recommended: Text Block Image 4.8 | 8.750+ Reviews Text Block Image Menvault Al…" at bounding box center [576, 278] width 152 height 424
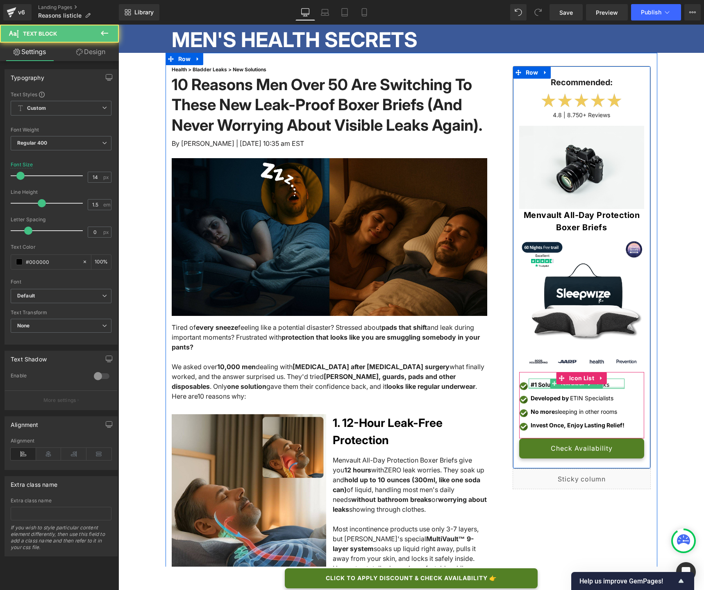
click at [607, 386] on p "#1 Solution for Bladder Leaks" at bounding box center [578, 385] width 94 height 9
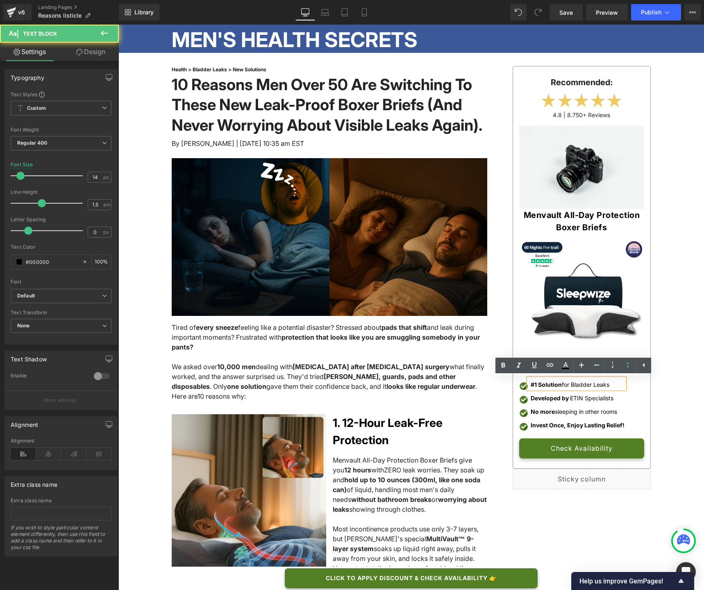
click at [569, 385] on p "#1 Solution for Bladder Leaks" at bounding box center [578, 385] width 94 height 9
click at [611, 399] on p "Developed by ETIN Specialists" at bounding box center [578, 398] width 94 height 9
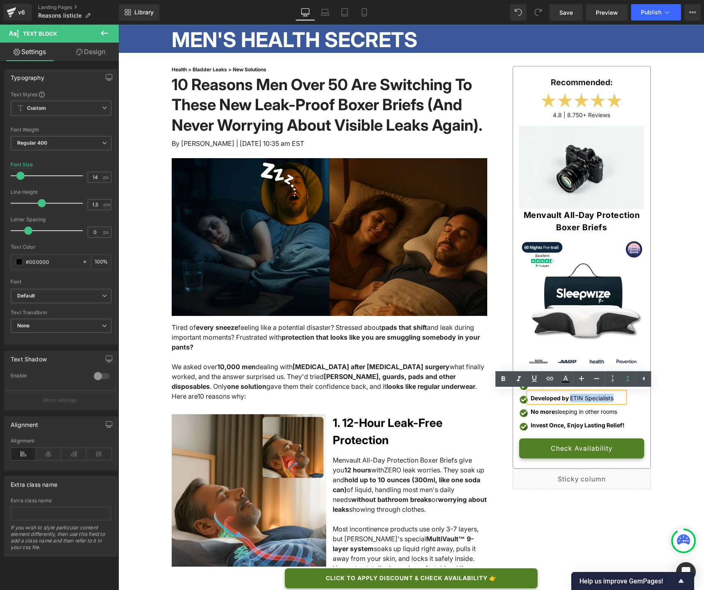
drag, startPoint x: 614, startPoint y: 398, endPoint x: 567, endPoint y: 397, distance: 46.7
click at [567, 397] on p "Developed by ETIN Specialists" at bounding box center [578, 398] width 94 height 9
click at [561, 398] on strong "Developed by" at bounding box center [550, 398] width 38 height 7
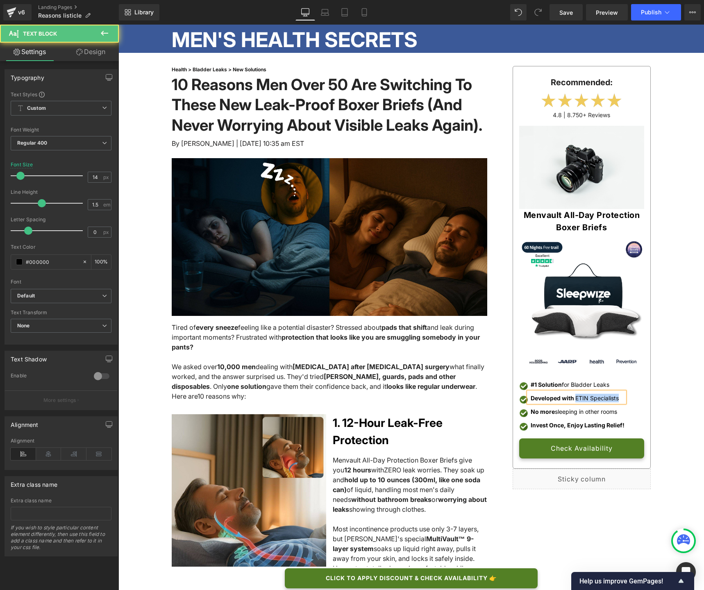
drag, startPoint x: 572, startPoint y: 399, endPoint x: 618, endPoint y: 398, distance: 45.9
click at [618, 398] on p "Developed with ETIN Specialists" at bounding box center [578, 398] width 94 height 9
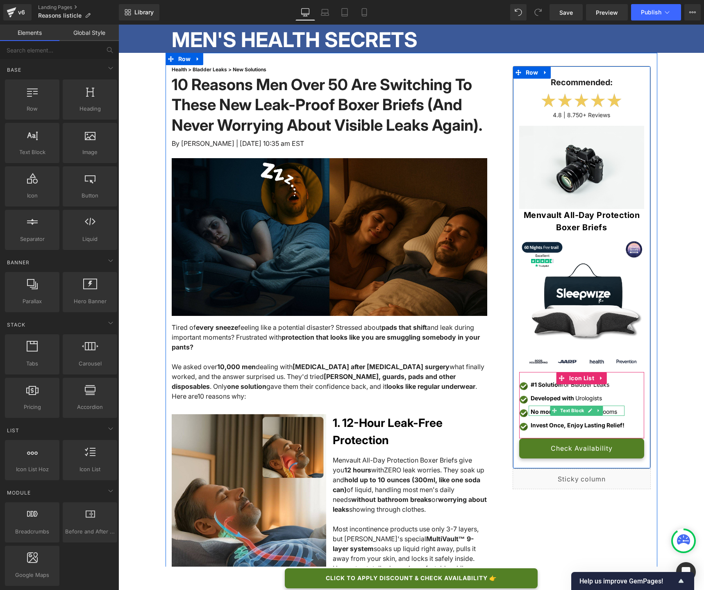
click at [543, 412] on strong "No more" at bounding box center [543, 411] width 24 height 7
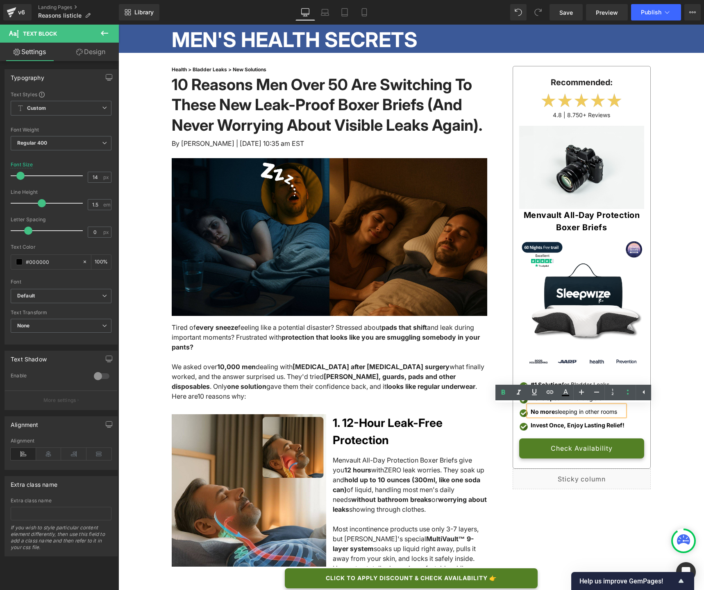
drag, startPoint x: 552, startPoint y: 412, endPoint x: 612, endPoint y: 411, distance: 59.9
click at [612, 411] on p "No more sleeping in other rooms" at bounding box center [578, 412] width 94 height 9
click at [570, 414] on p "No more embarrasing moments" at bounding box center [578, 412] width 94 height 9
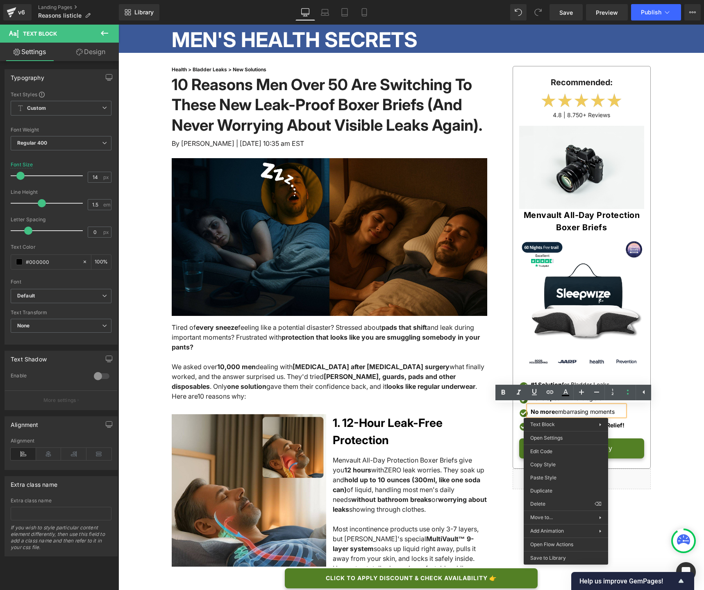
click at [566, 412] on p "No more embarrasing moments" at bounding box center [578, 412] width 94 height 9
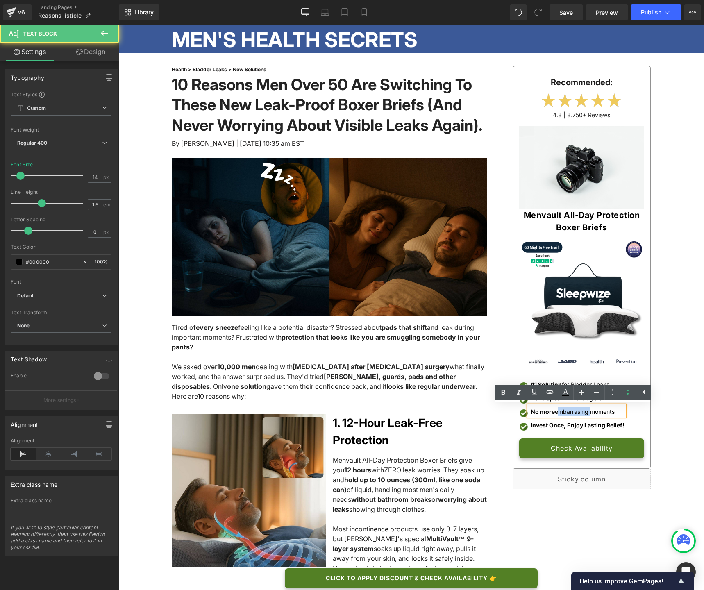
click at [566, 412] on p "No more embarrasing moments" at bounding box center [578, 412] width 94 height 9
copy p "embarrasing"
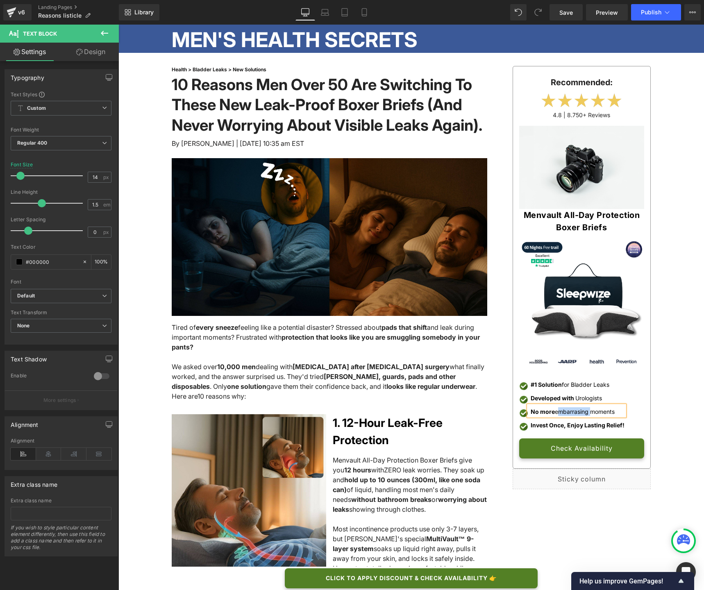
click at [573, 413] on p "No more embarrasing moments" at bounding box center [578, 412] width 94 height 9
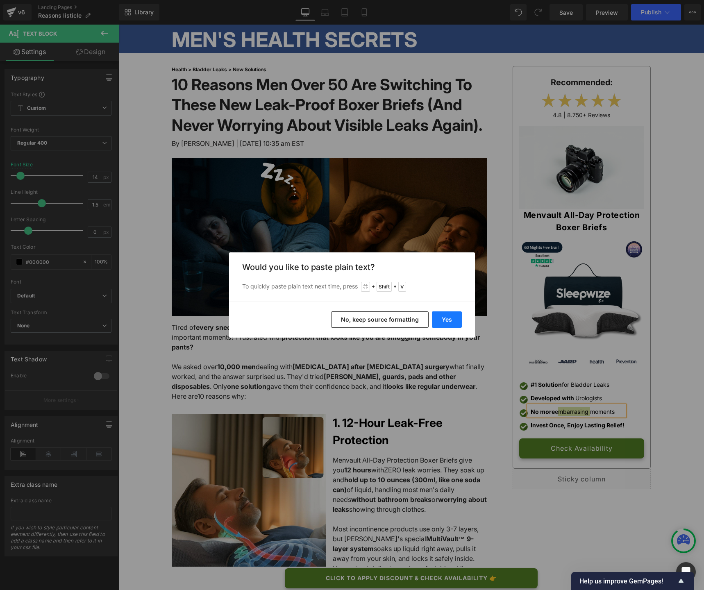
click at [458, 322] on button "Yes" at bounding box center [447, 320] width 30 height 16
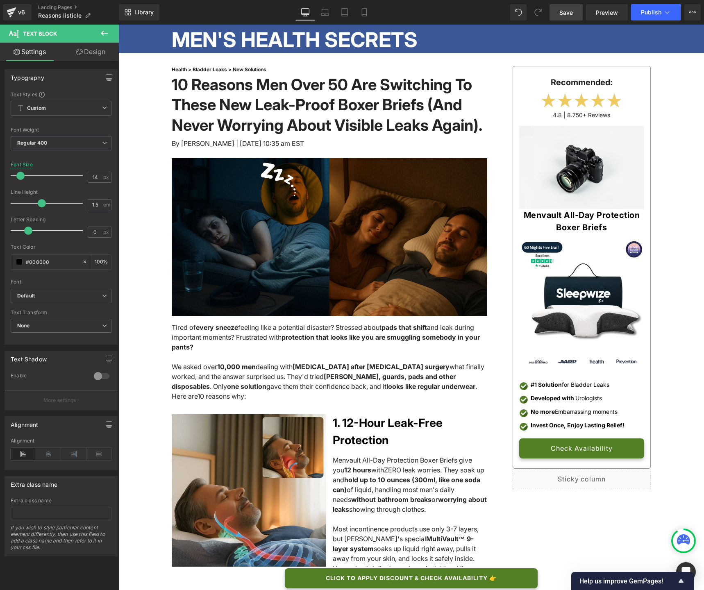
click at [572, 14] on span "Save" at bounding box center [567, 12] width 14 height 9
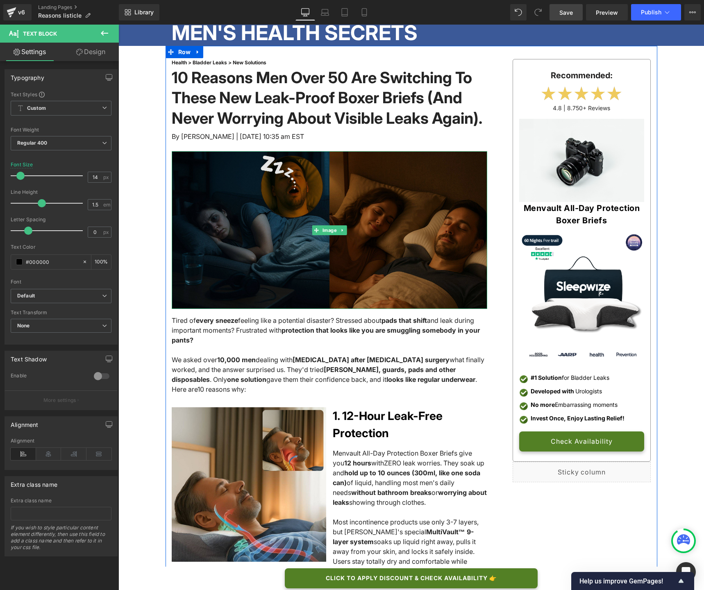
scroll to position [9, 0]
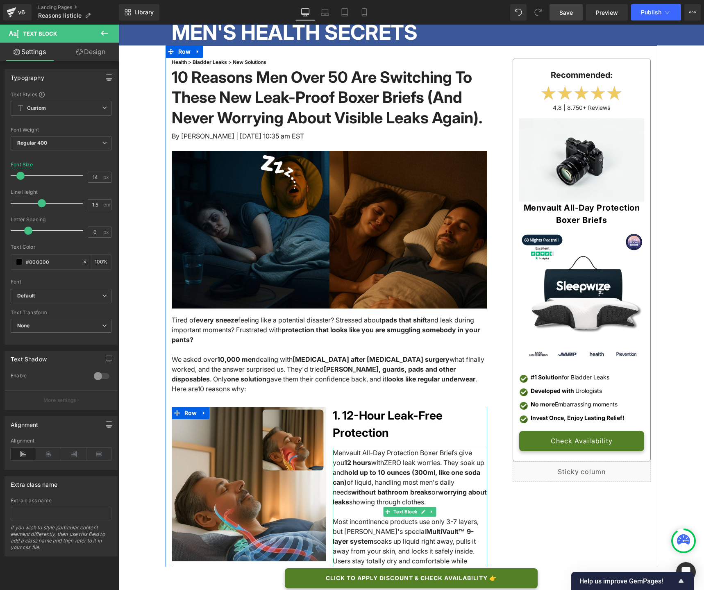
click at [438, 469] on span ". They soak up and" at bounding box center [409, 468] width 152 height 18
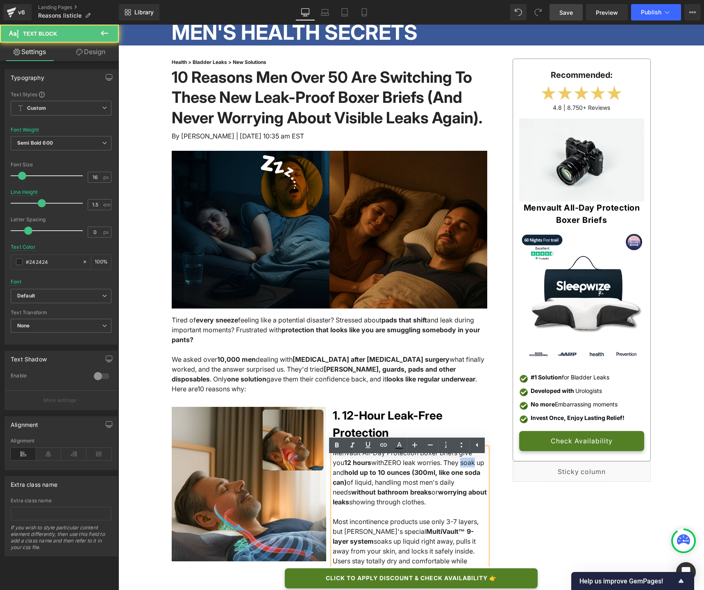
click at [438, 469] on span ". They soak up and" at bounding box center [409, 468] width 152 height 18
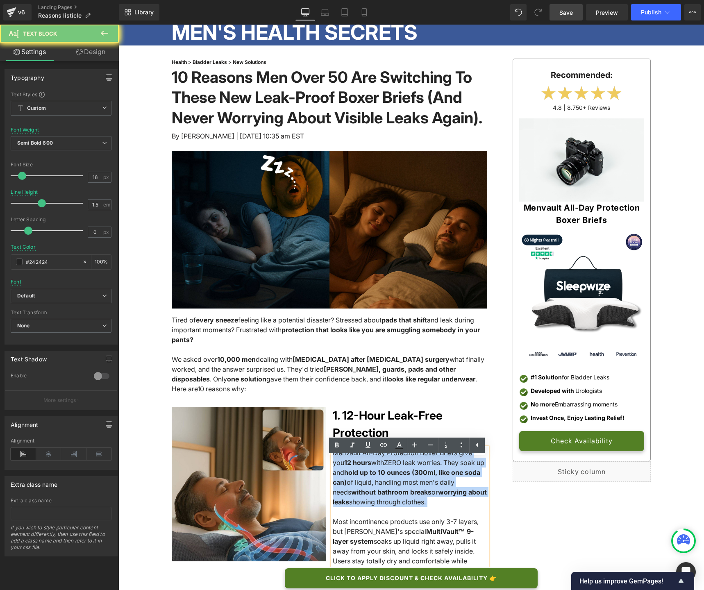
click at [438, 469] on span ". They soak up and" at bounding box center [409, 468] width 152 height 18
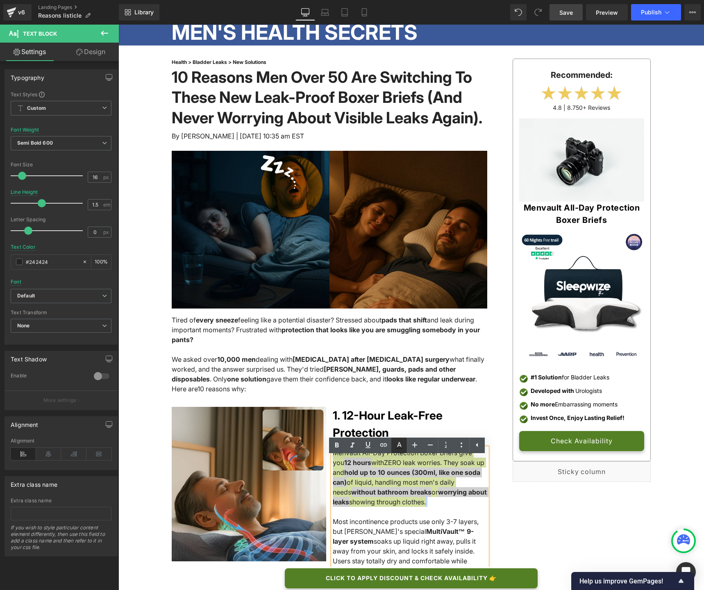
click at [398, 450] on icon at bounding box center [399, 446] width 10 height 10
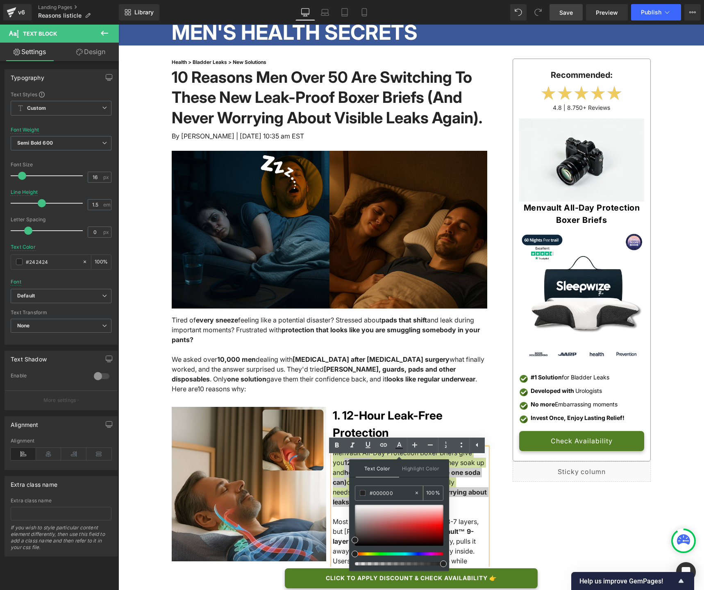
click at [381, 494] on input "#000000" at bounding box center [392, 493] width 44 height 9
type input "#242424"
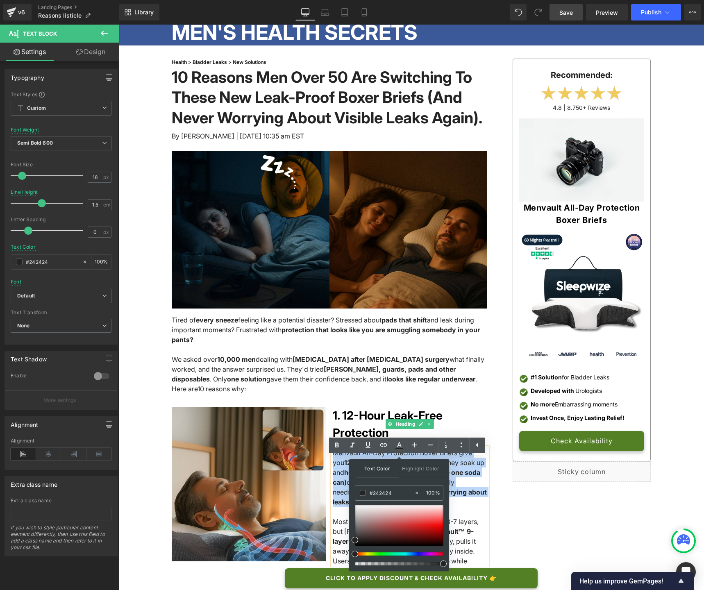
click at [377, 424] on h1 "1. 12-Hour Leak-Free Protection" at bounding box center [410, 424] width 155 height 34
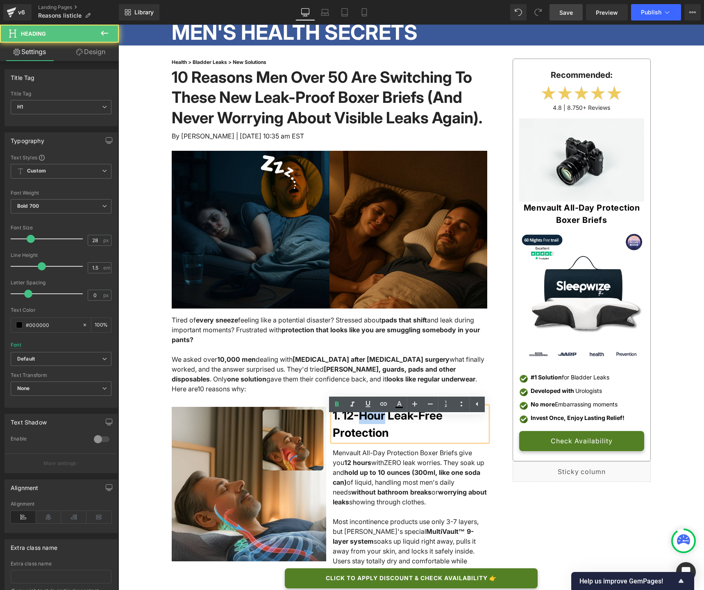
click at [377, 424] on h1 "1. 12-Hour Leak-Free Protection" at bounding box center [410, 424] width 155 height 34
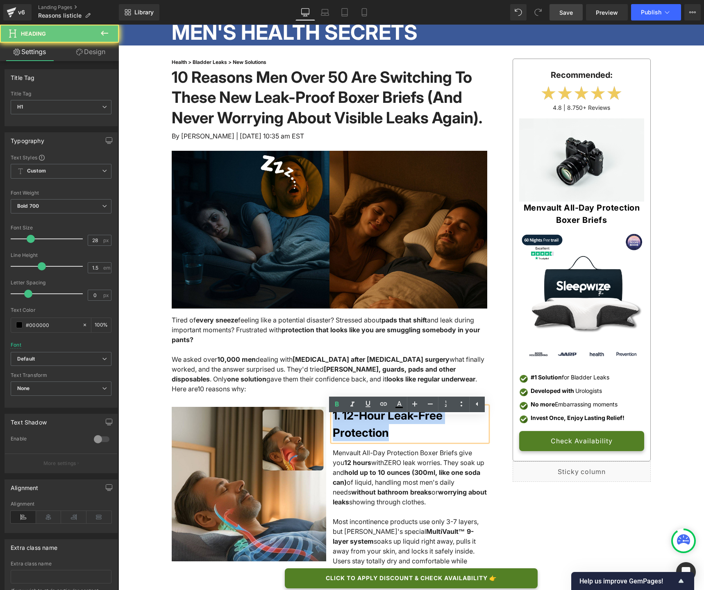
click at [377, 424] on h1 "1. 12-Hour Leak-Free Protection" at bounding box center [410, 424] width 155 height 34
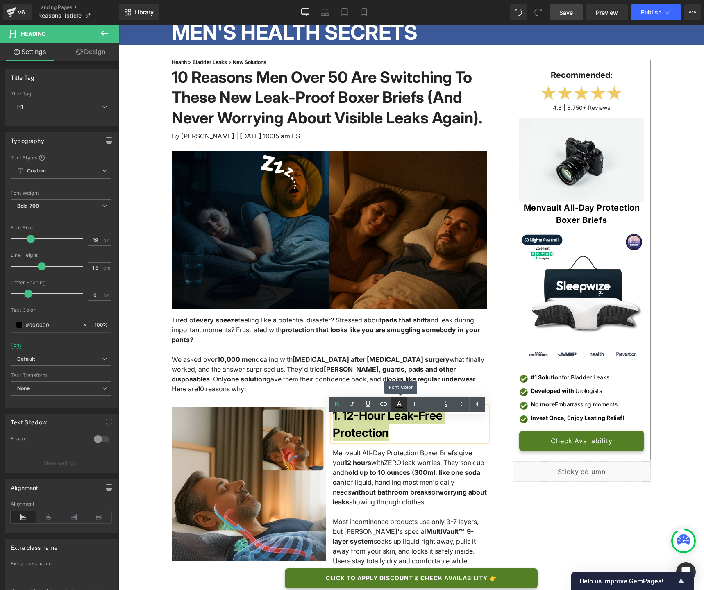
click at [397, 405] on icon at bounding box center [399, 405] width 10 height 10
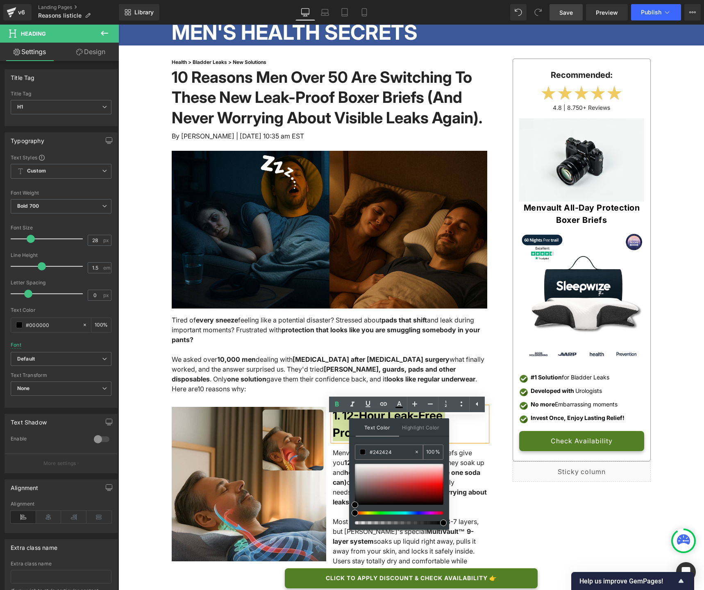
click at [378, 454] on input "#242424" at bounding box center [392, 452] width 44 height 9
paste input "242424"
click at [371, 441] on div "Text Color Highlight Color #333333 242424 100 % none 0 %" at bounding box center [399, 475] width 100 height 112
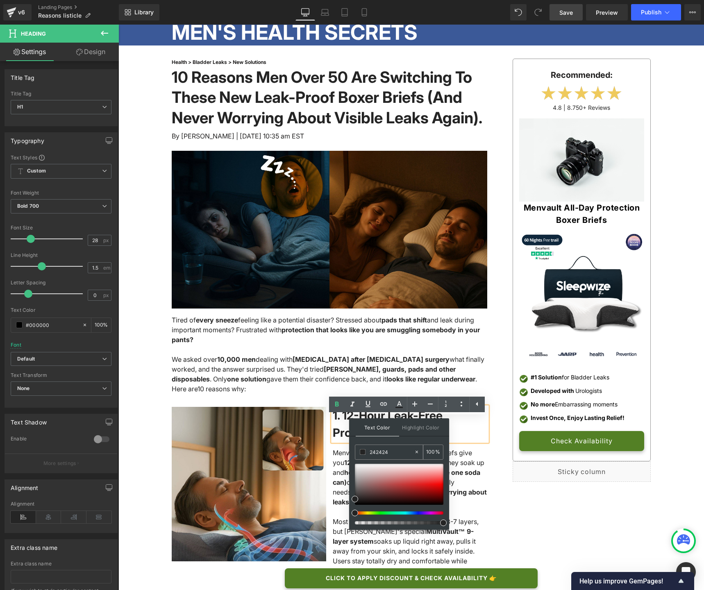
click at [374, 448] on input "242424" at bounding box center [392, 452] width 44 height 9
type input "#242424"
click at [367, 385] on div "We asked over 10,000 men dealing with stress incontinence after prostate surger…" at bounding box center [330, 374] width 316 height 39
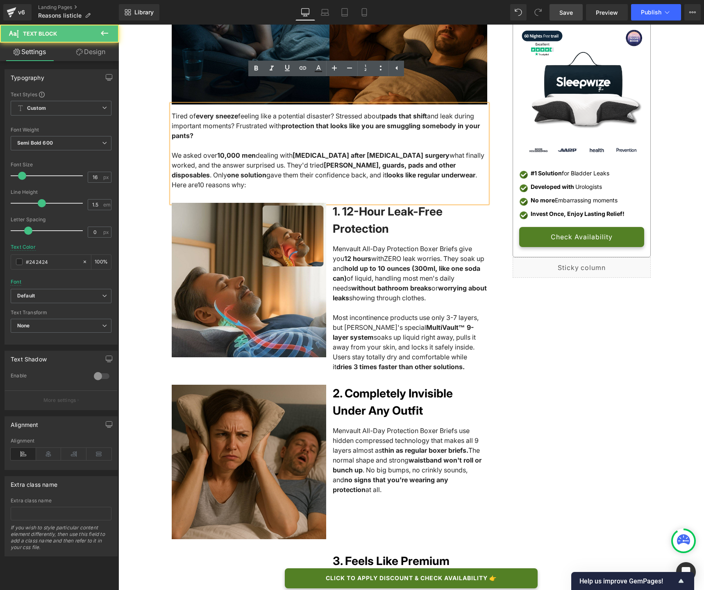
scroll to position [269, 0]
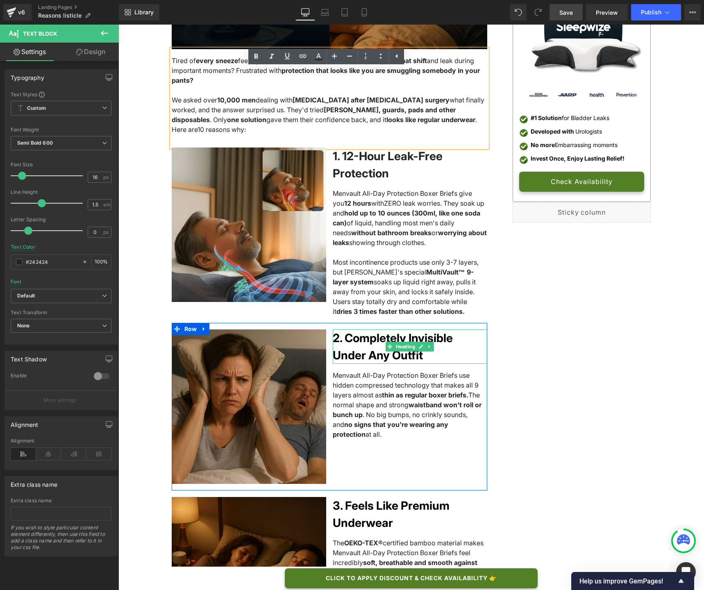
click at [365, 354] on h1 "2. Completely Invisible Under Any Outfit" at bounding box center [410, 347] width 155 height 34
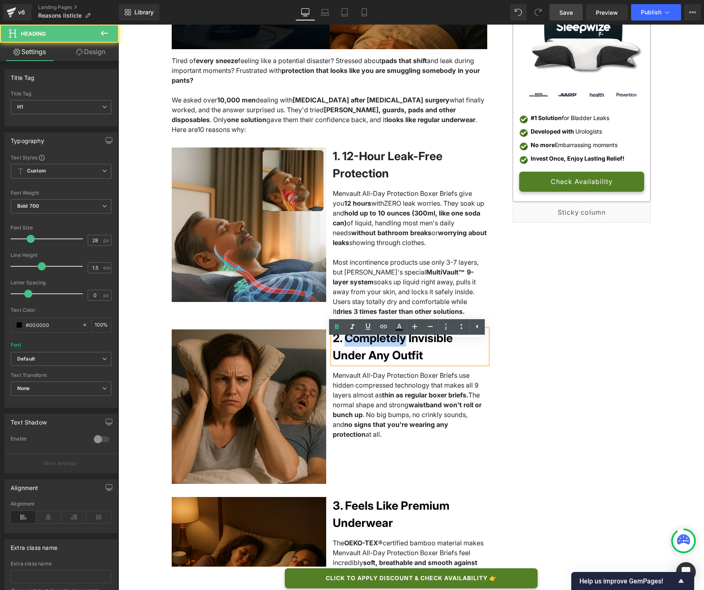
click at [365, 354] on h1 "2. Completely Invisible Under Any Outfit" at bounding box center [410, 347] width 155 height 34
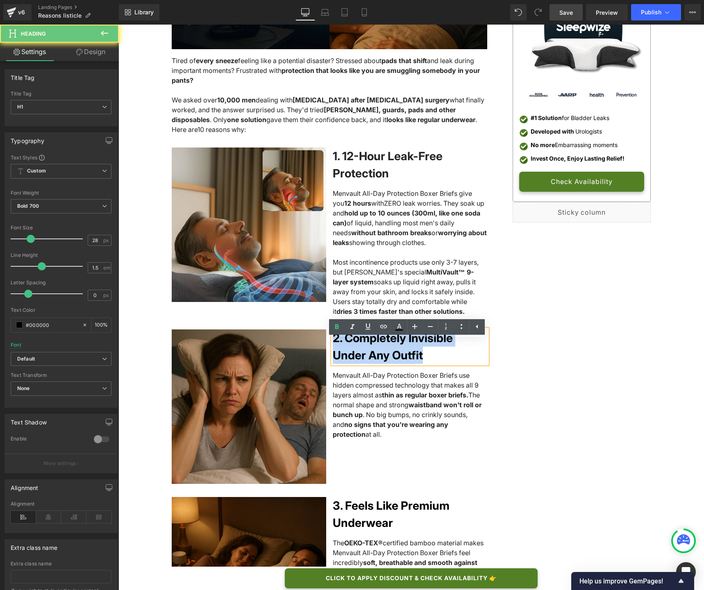
click at [365, 354] on h1 "2. Completely Invisible Under Any Outfit" at bounding box center [410, 347] width 155 height 34
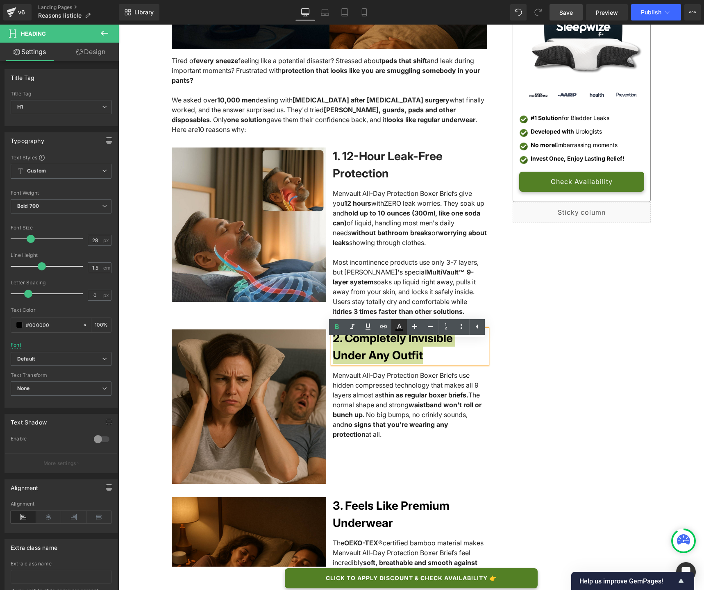
click at [396, 329] on icon at bounding box center [399, 327] width 10 height 10
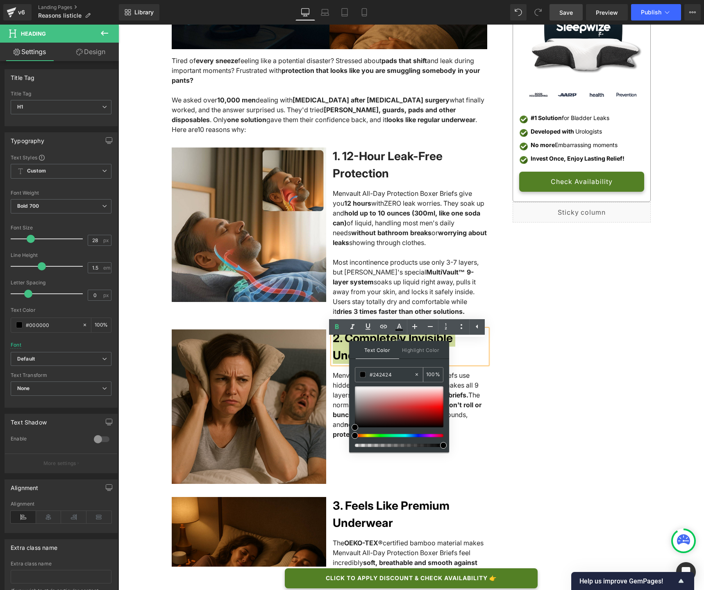
click at [374, 374] on input "#242424" at bounding box center [392, 374] width 44 height 9
paste input "242424"
type input "#242424"
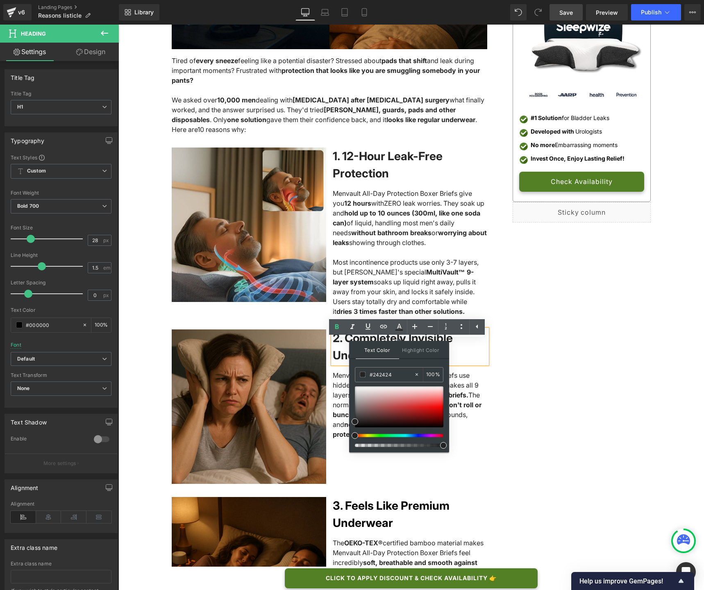
click at [392, 364] on div "Text Color Highlight Color #333333 #242424 100 % none 0 %" at bounding box center [399, 397] width 100 height 112
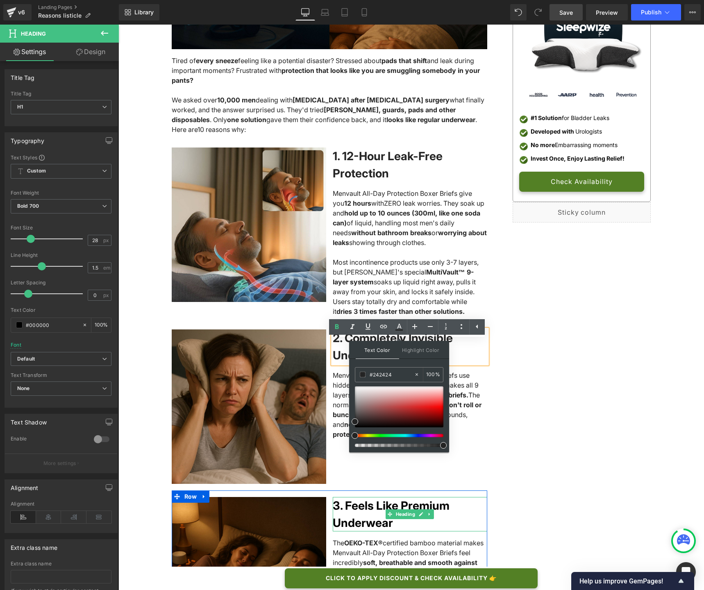
click at [353, 527] on h1 "3. Feels Like Premium Underwear" at bounding box center [410, 514] width 155 height 34
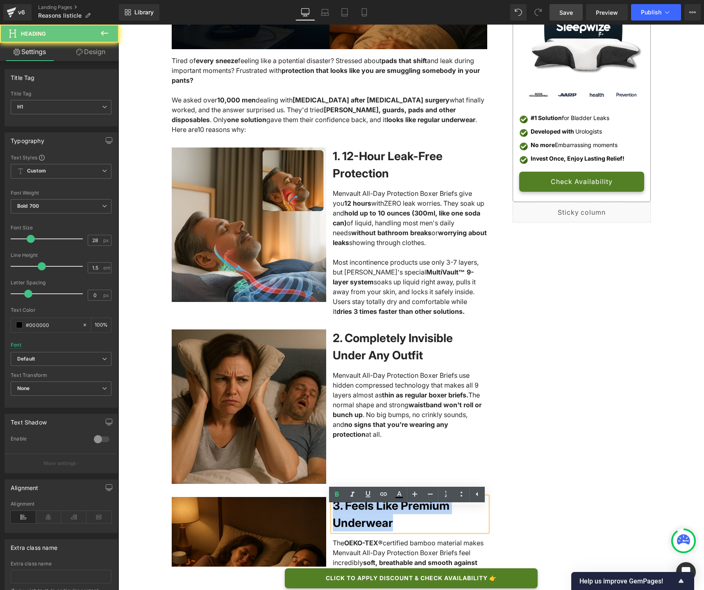
click at [353, 527] on h1 "3. Feels Like Premium Underwear" at bounding box center [410, 514] width 155 height 34
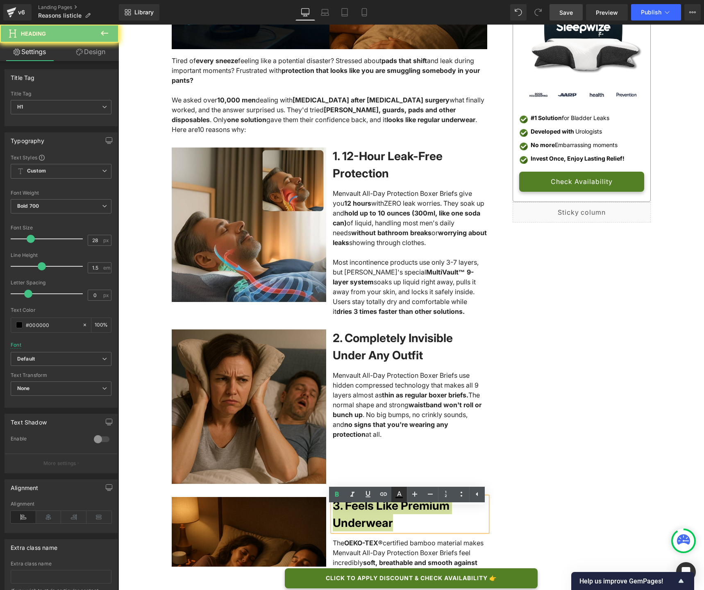
click at [396, 494] on icon at bounding box center [399, 495] width 10 height 10
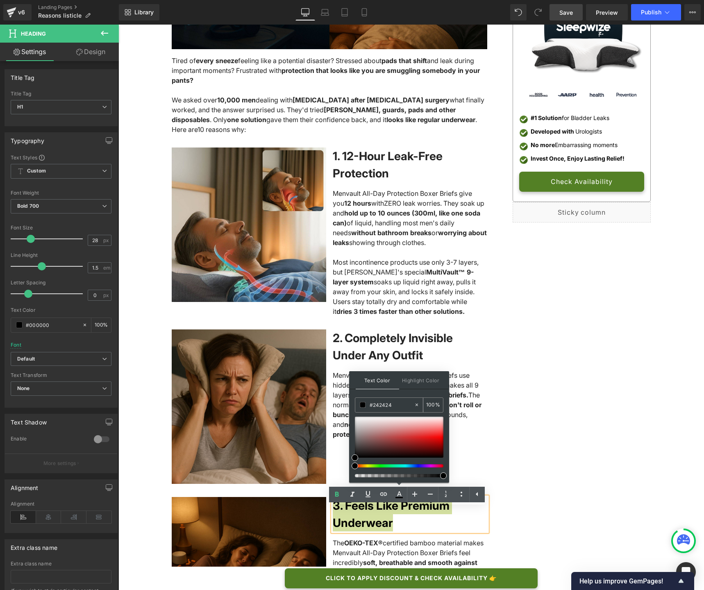
click at [377, 406] on input "#242424" at bounding box center [392, 405] width 44 height 9
click at [377, 406] on input "#000000" at bounding box center [392, 405] width 44 height 9
paste input "242424"
type input "#242424"
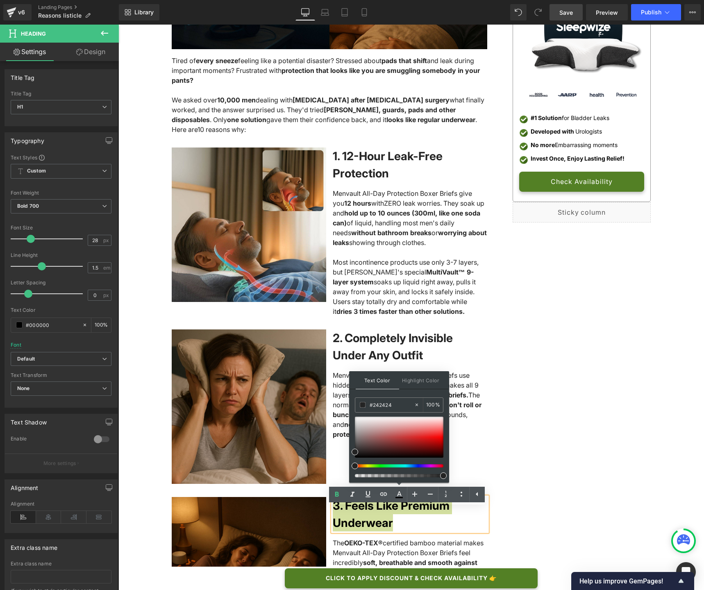
click at [379, 394] on div "Text Color Highlight Color #333333 #242424 100 % none 0 %" at bounding box center [399, 427] width 100 height 112
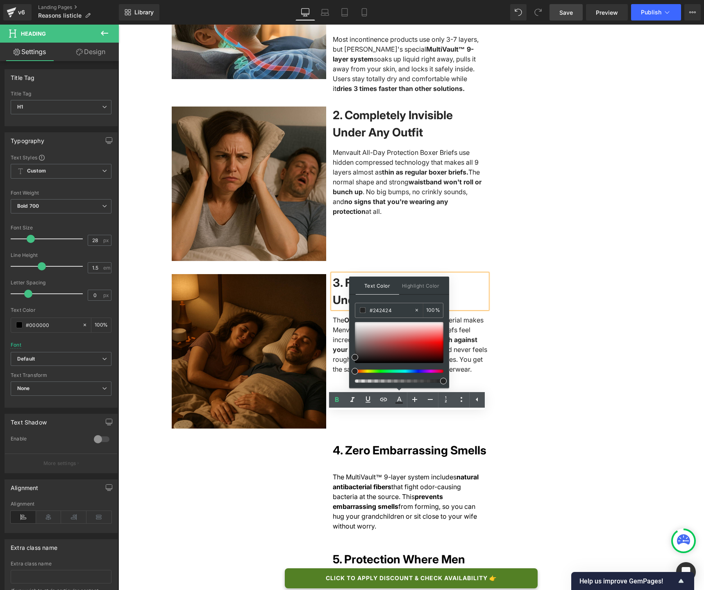
scroll to position [511, 0]
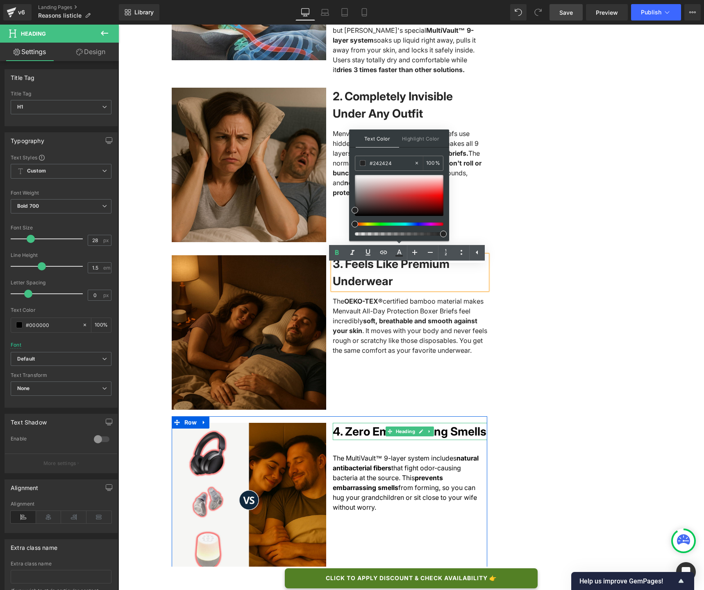
click at [349, 440] on h1 "4. Zero Embarrassing Smells" at bounding box center [410, 431] width 155 height 17
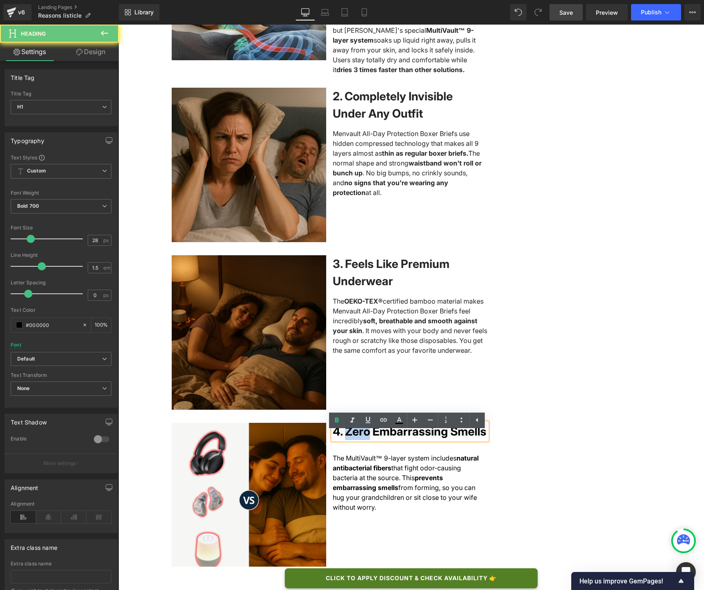
click at [349, 440] on h1 "4. Zero Embarrassing Smells" at bounding box center [410, 431] width 155 height 17
click at [401, 422] on icon at bounding box center [399, 421] width 10 height 10
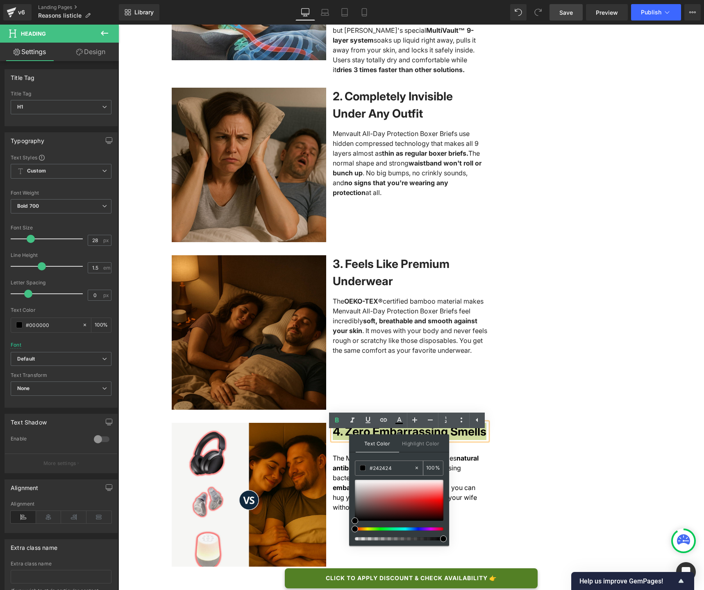
click at [375, 467] on input "#242424" at bounding box center [392, 468] width 44 height 9
paste input "242424"
type input "#242424"
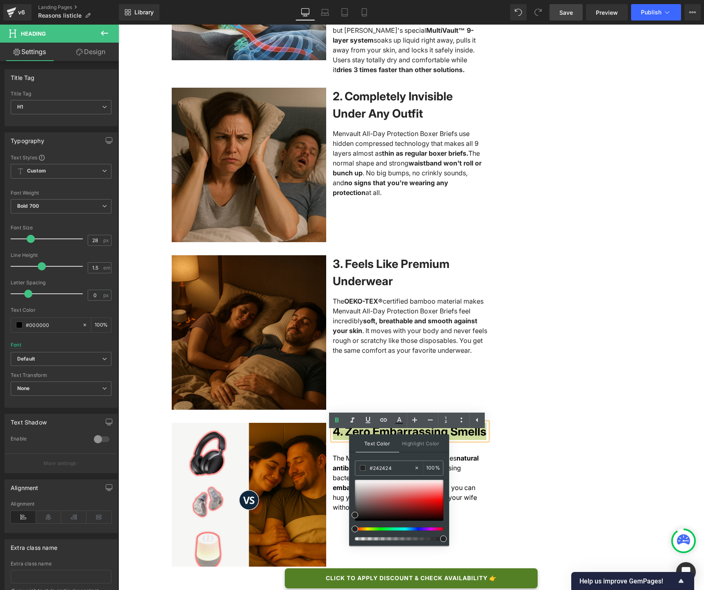
click at [376, 457] on div "Text Color Highlight Color #333333 #242424 100 % none 0 %" at bounding box center [399, 491] width 100 height 112
click at [376, 456] on div "Text Color Highlight Color #333333 #242424 100 % none 0 %" at bounding box center [399, 491] width 100 height 112
click at [343, 439] on span "4. Zero Embarrassing Smells" at bounding box center [410, 432] width 154 height 14
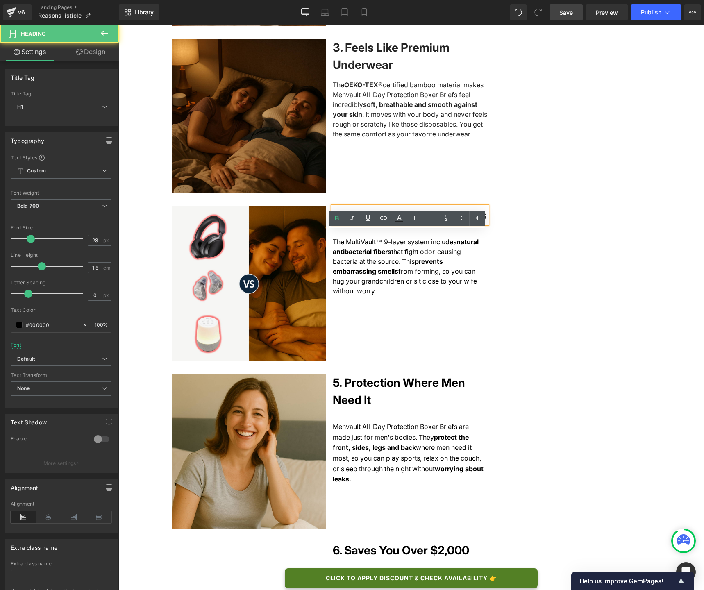
scroll to position [727, 0]
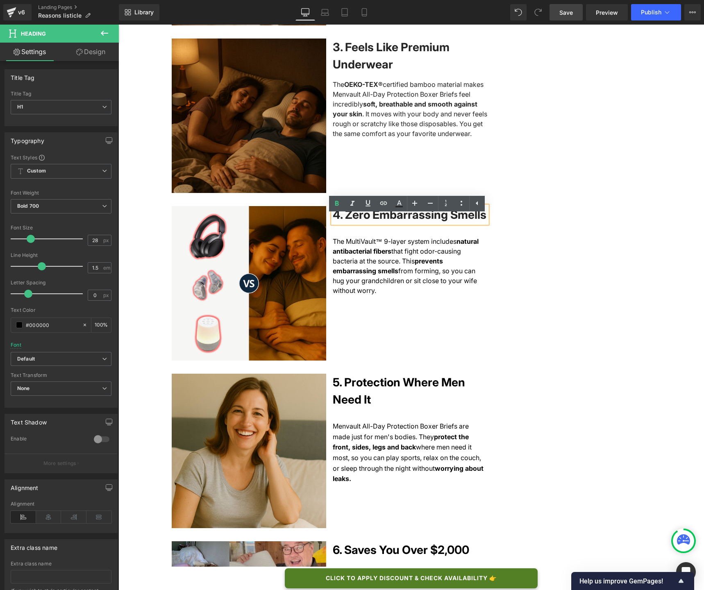
click at [359, 401] on h1 "5. Protection Where Men Need It" at bounding box center [410, 391] width 155 height 34
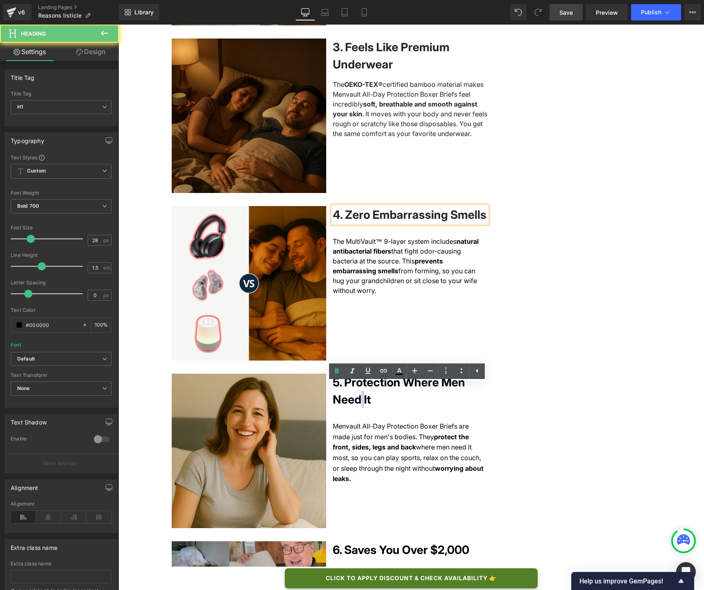
click at [359, 401] on h1 "5. Protection Where Men Need It" at bounding box center [410, 391] width 155 height 34
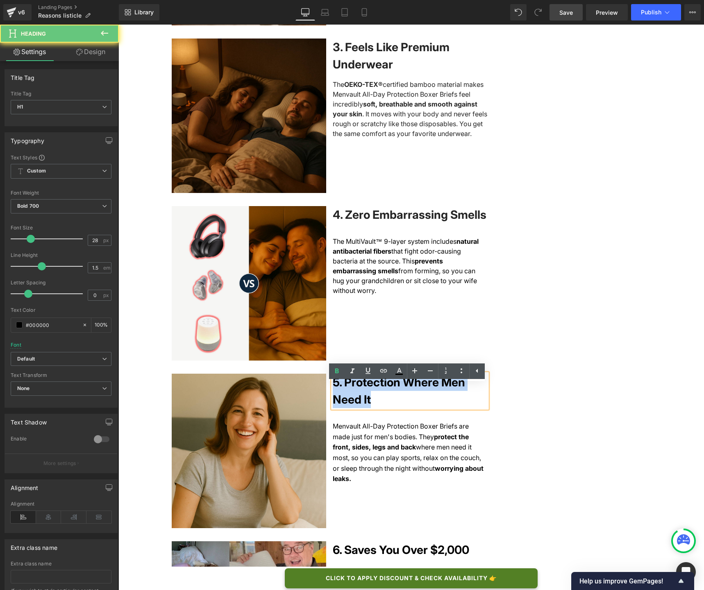
click at [359, 401] on h1 "5. Protection Where Men Need It" at bounding box center [410, 391] width 155 height 34
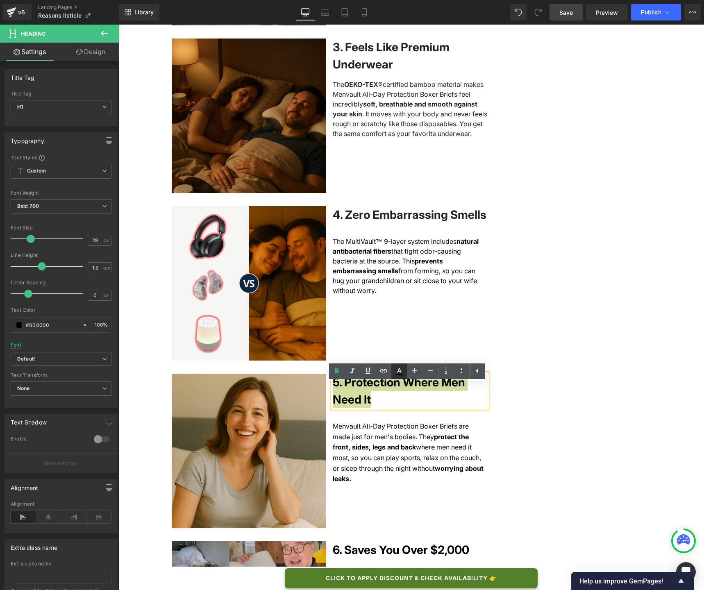
click at [397, 374] on icon at bounding box center [399, 374] width 7 height 1
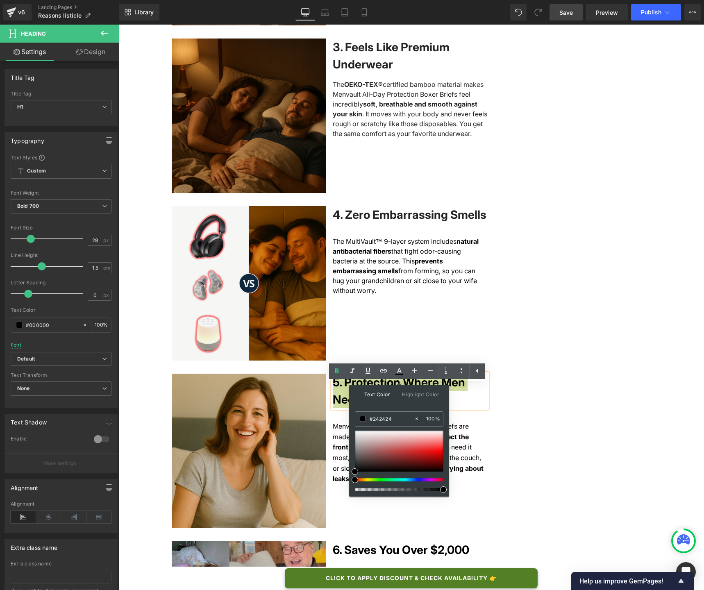
click at [377, 418] on input "#242424" at bounding box center [392, 419] width 44 height 9
paste input "242424"
type input "#242424"
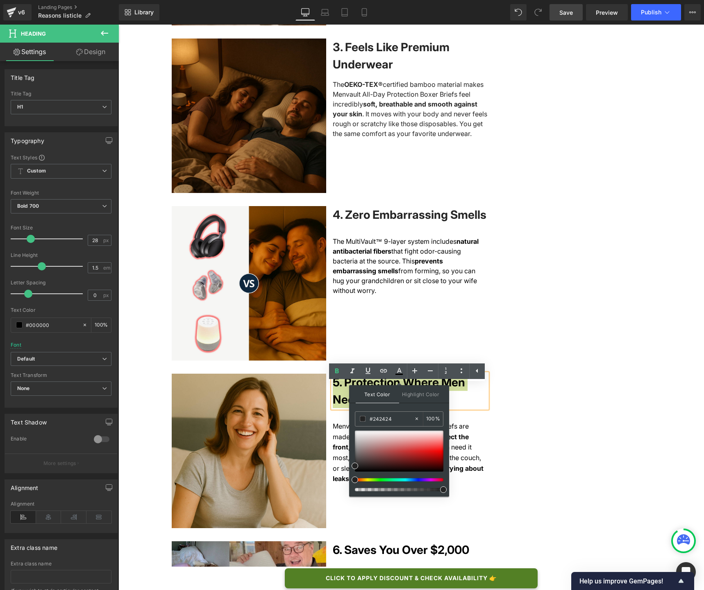
click at [373, 409] on div "Text Color Highlight Color #333333 #242424 100 % none 0 %" at bounding box center [399, 441] width 100 height 112
click at [342, 407] on span "5. Protection Where Men Need It" at bounding box center [399, 391] width 132 height 31
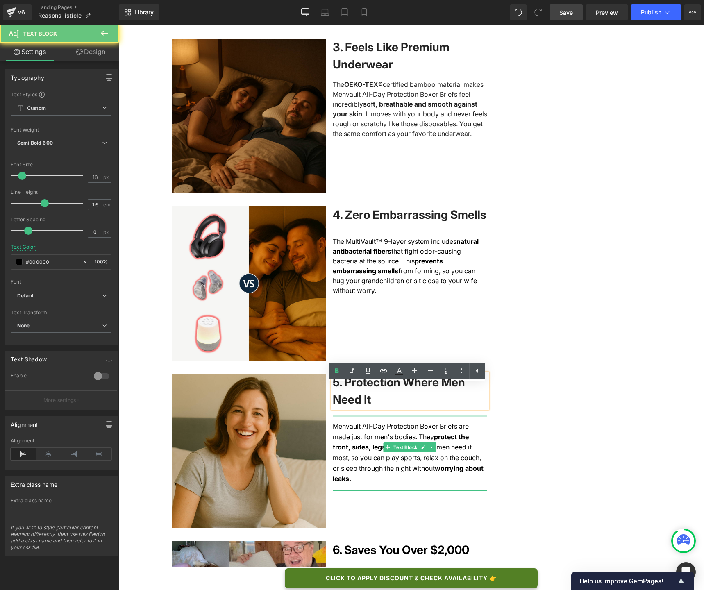
click at [353, 426] on div "Menvault All-Day Protection Boxer Briefs are made just for men's bodies. They p…" at bounding box center [410, 453] width 155 height 76
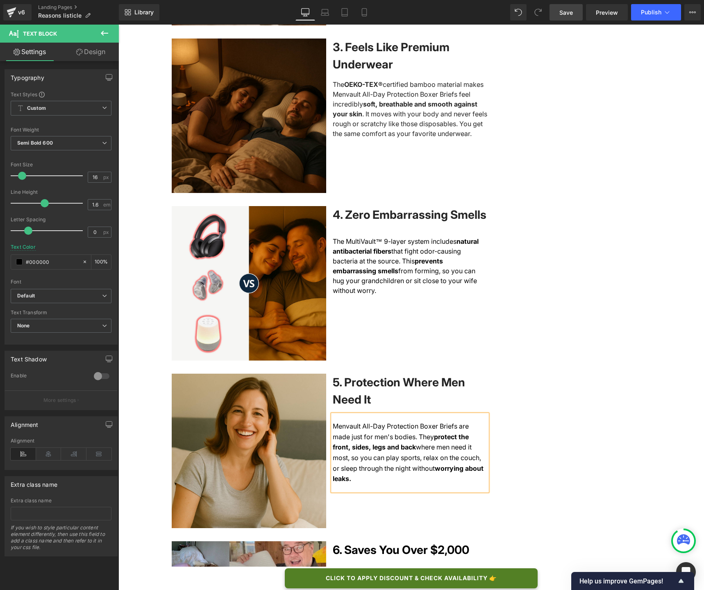
click at [347, 486] on div "Menvault All-Day Protection Boxer Briefs are made just for men's bodies. They p…" at bounding box center [410, 453] width 155 height 76
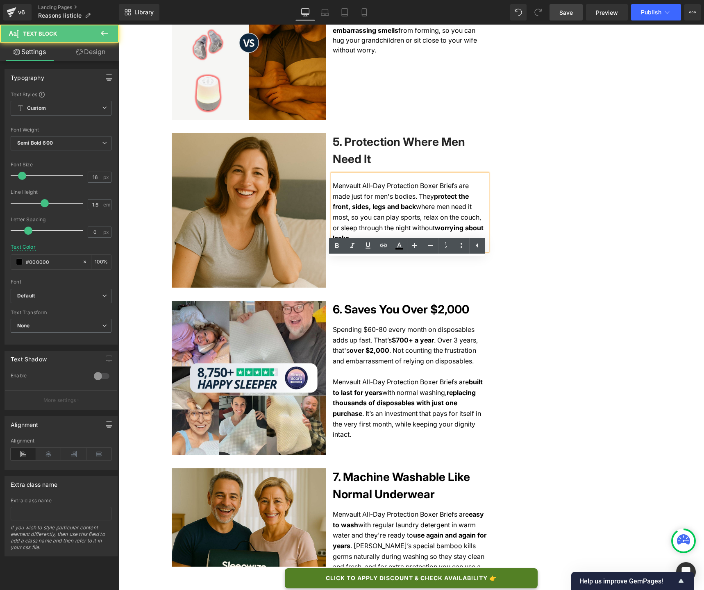
scroll to position [972, 0]
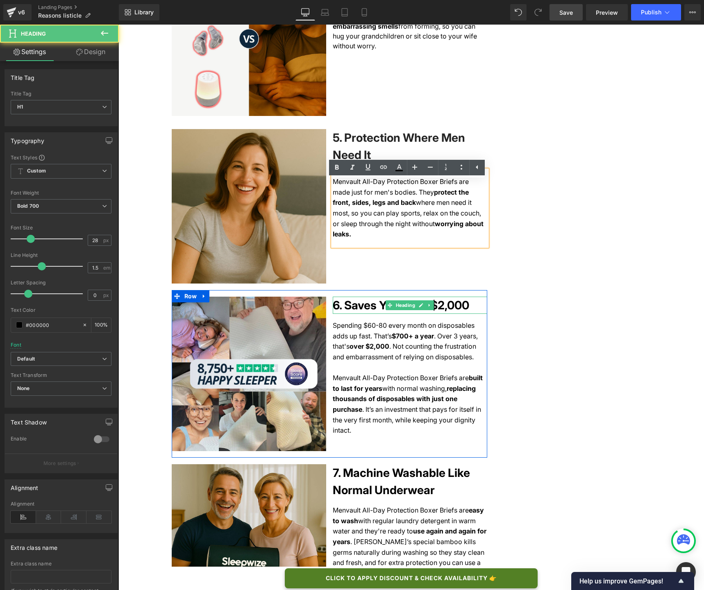
click at [351, 314] on h1 "6. Saves You Over $2,000" at bounding box center [410, 305] width 155 height 17
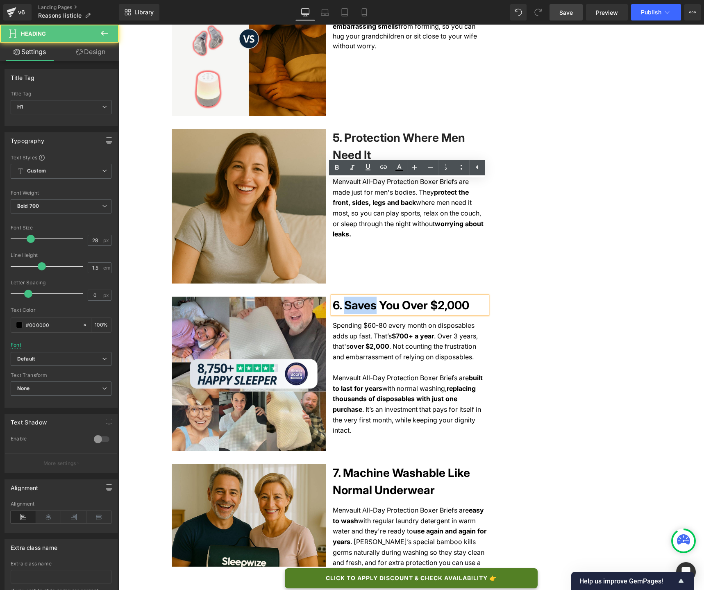
click at [351, 314] on h1 "6. Saves You Over $2,000" at bounding box center [410, 305] width 155 height 17
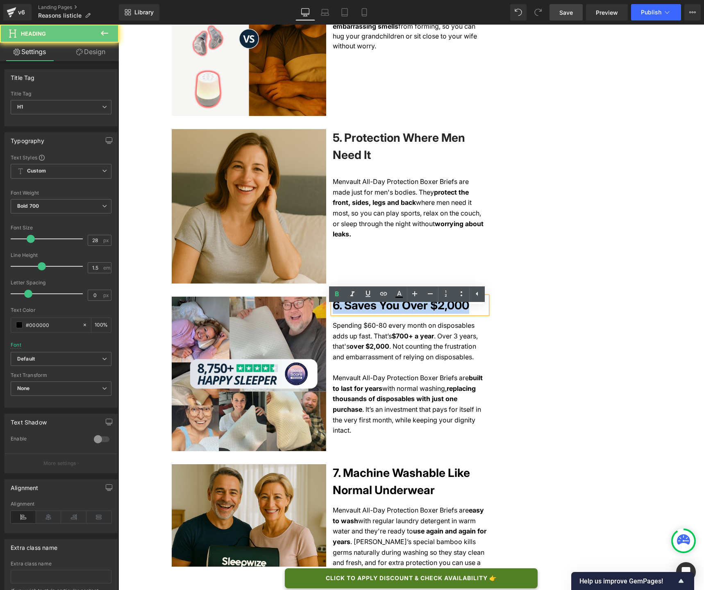
click at [351, 314] on h1 "6. Saves You Over $2,000" at bounding box center [410, 305] width 155 height 17
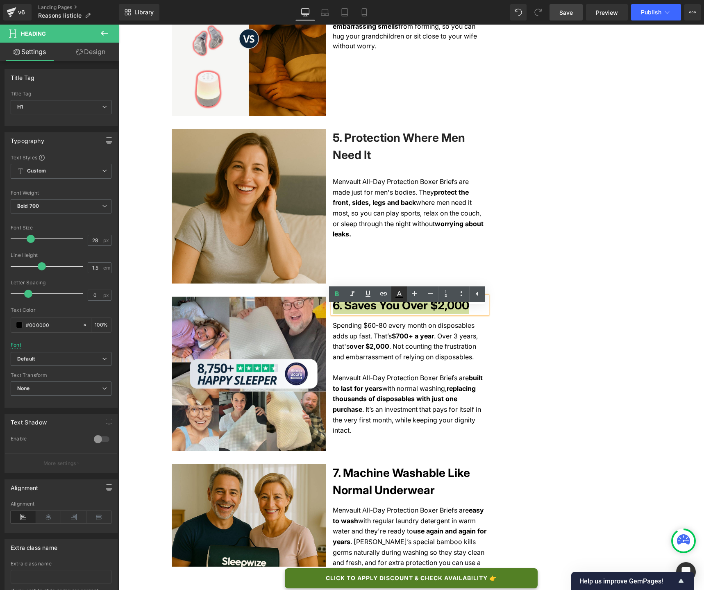
click at [398, 298] on icon at bounding box center [399, 294] width 10 height 10
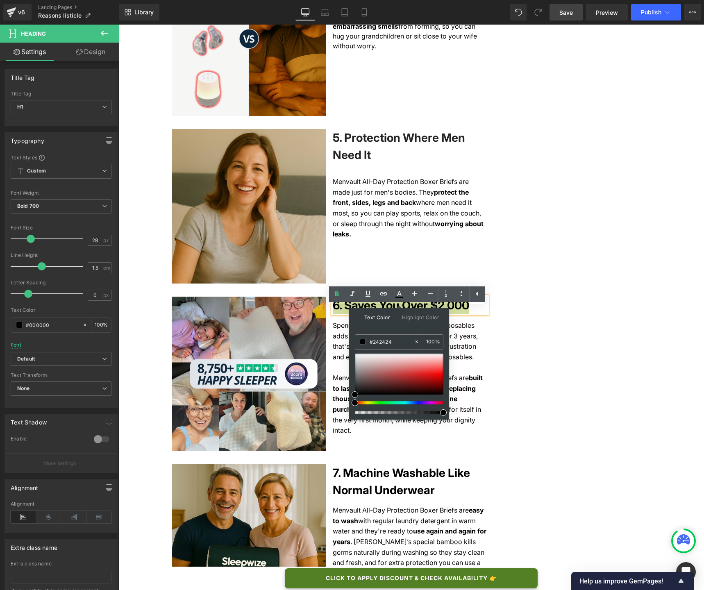
click at [376, 341] on input "#242424" at bounding box center [392, 341] width 44 height 9
paste input "242424"
type input "#242424"
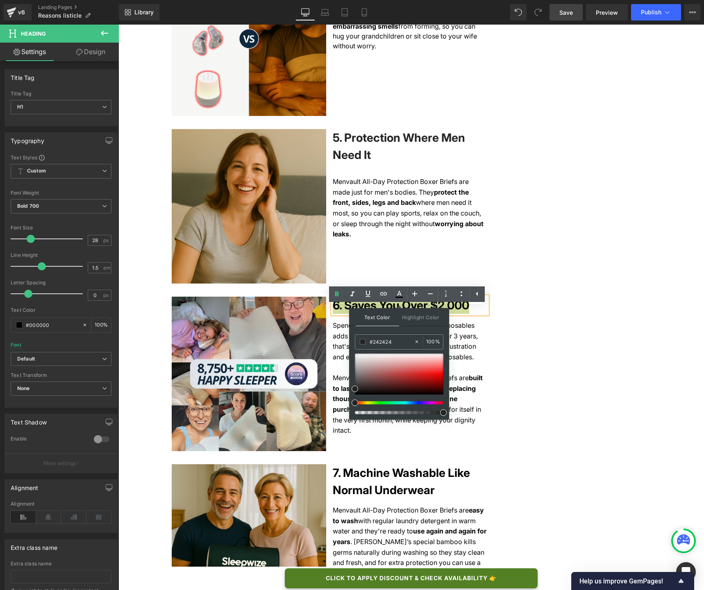
click at [382, 332] on div "Text Color Highlight Color #333333 #242424 100 % none 0 %" at bounding box center [399, 364] width 100 height 112
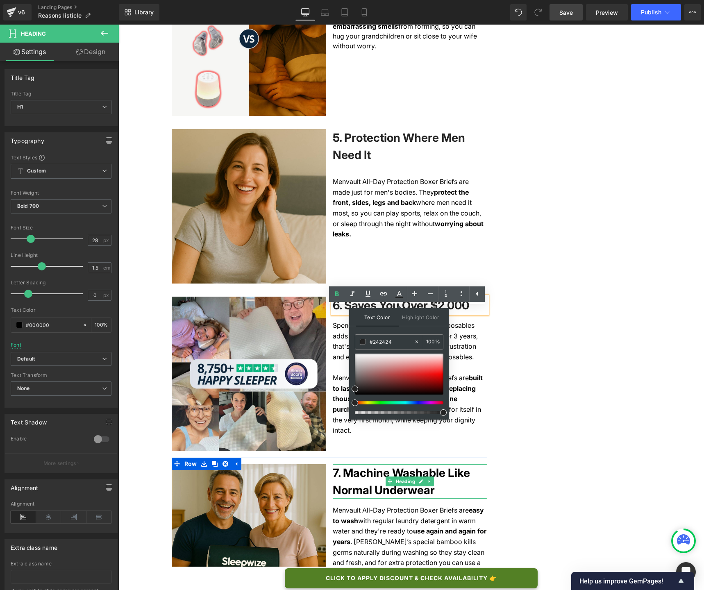
click at [370, 488] on h1 "7. Machine Washable Like Normal Underwear" at bounding box center [410, 482] width 155 height 34
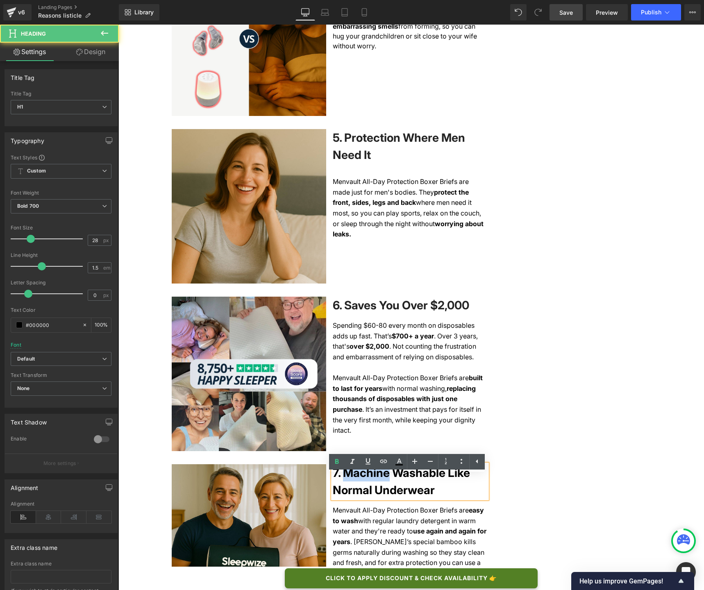
click at [370, 488] on h1 "7. Machine Washable Like Normal Underwear" at bounding box center [410, 482] width 155 height 34
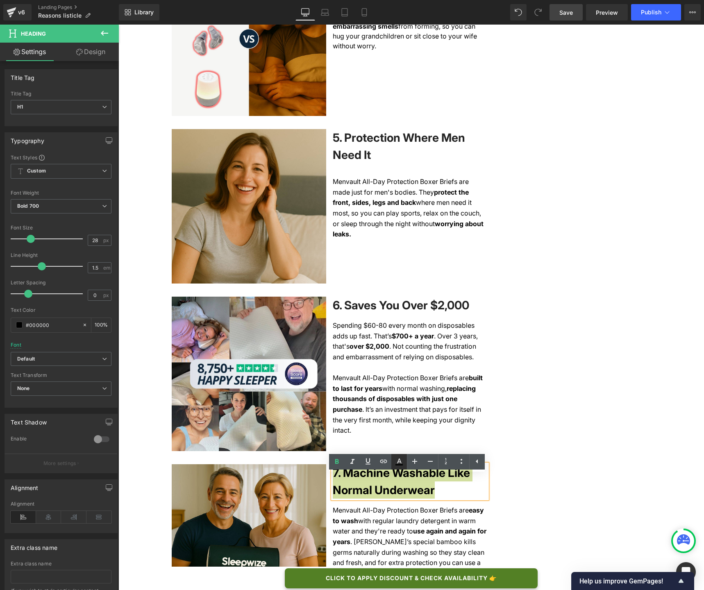
click at [398, 463] on icon at bounding box center [399, 462] width 10 height 10
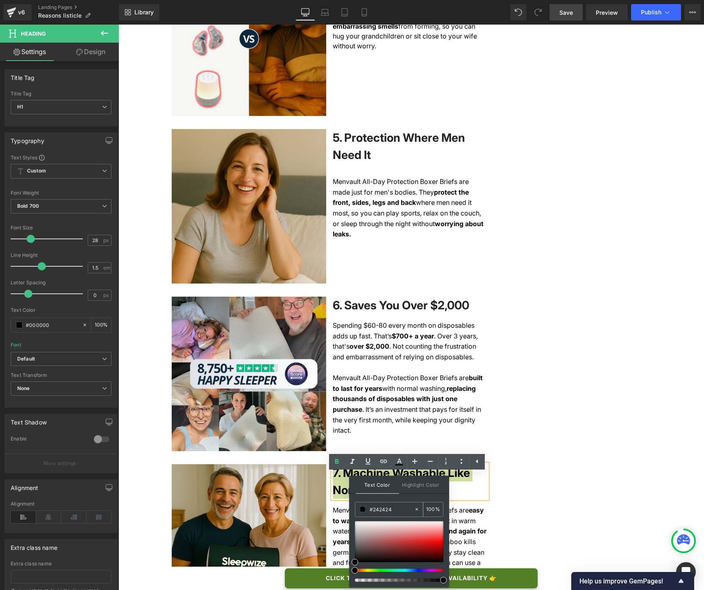
click at [379, 508] on input "#242424" at bounding box center [392, 509] width 44 height 9
paste input "242424"
type input "#242424"
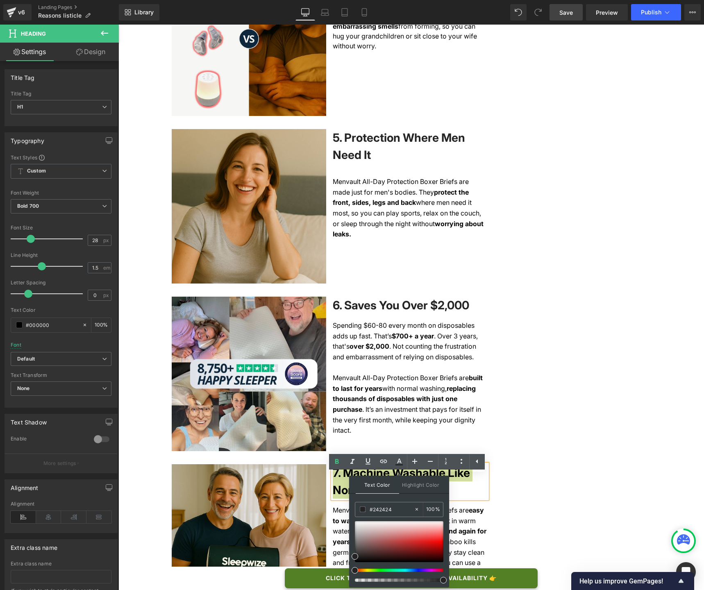
click at [379, 499] on div "Text Color Highlight Color #333333 #242424 100 % none 0 %" at bounding box center [399, 532] width 100 height 112
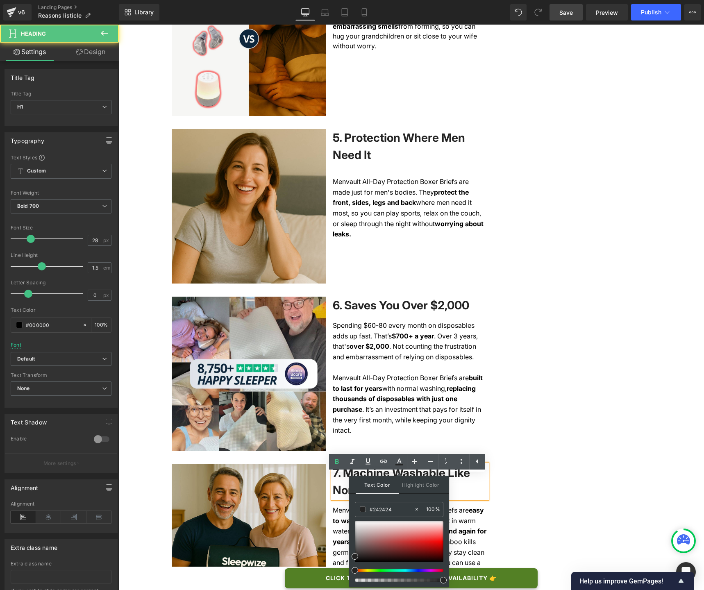
click at [343, 497] on span "7. Machine Washable Like Normal Underwear" at bounding box center [401, 481] width 137 height 31
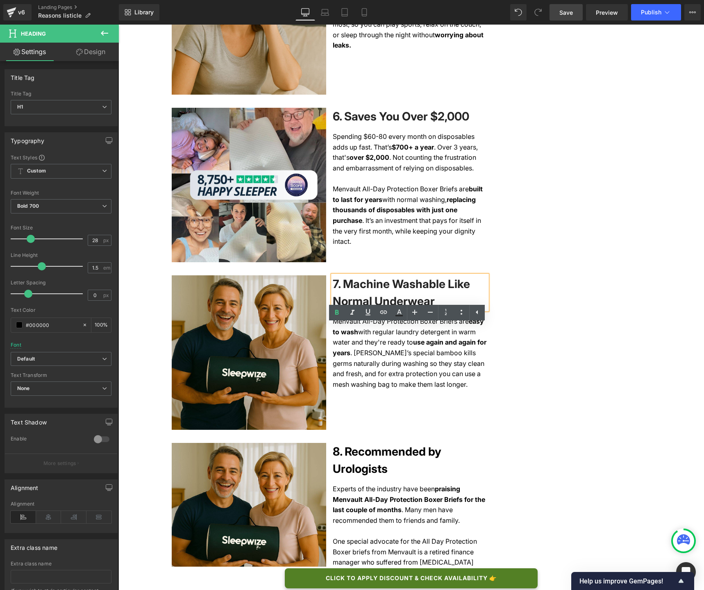
scroll to position [1188, 0]
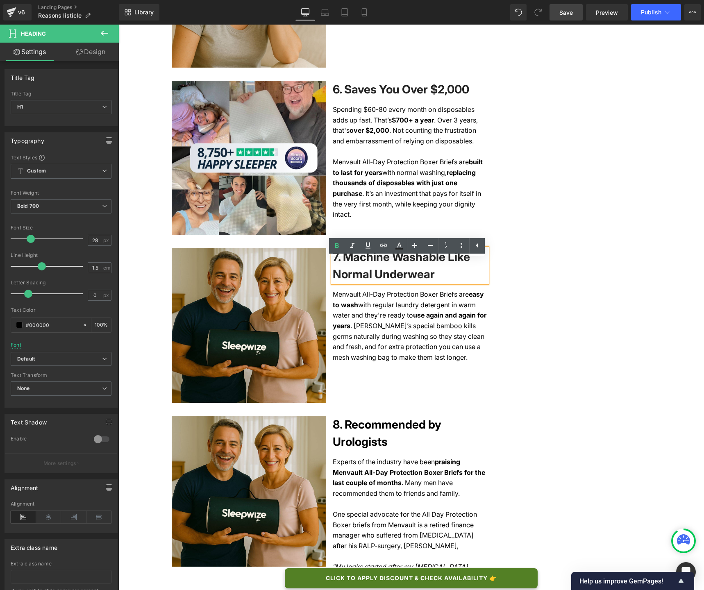
click at [349, 444] on h1 "8. Recommended by Urologists" at bounding box center [410, 433] width 155 height 34
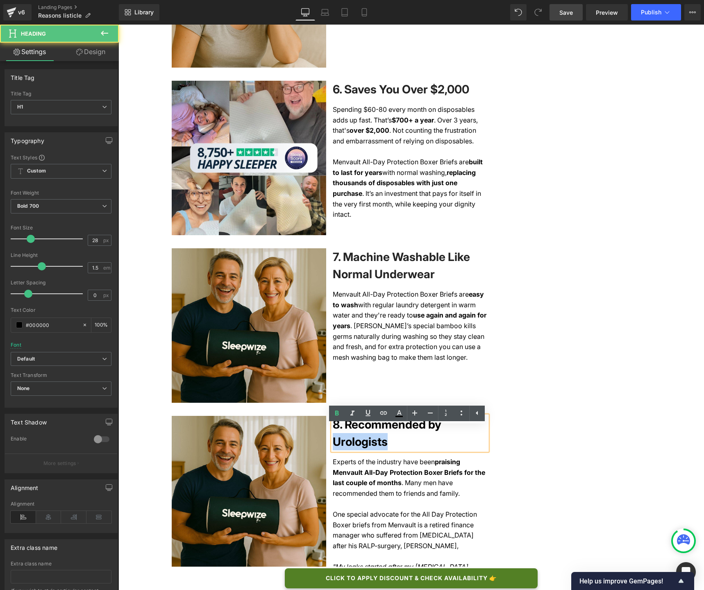
click at [349, 444] on h1 "8. Recommended by Urologists" at bounding box center [410, 433] width 155 height 34
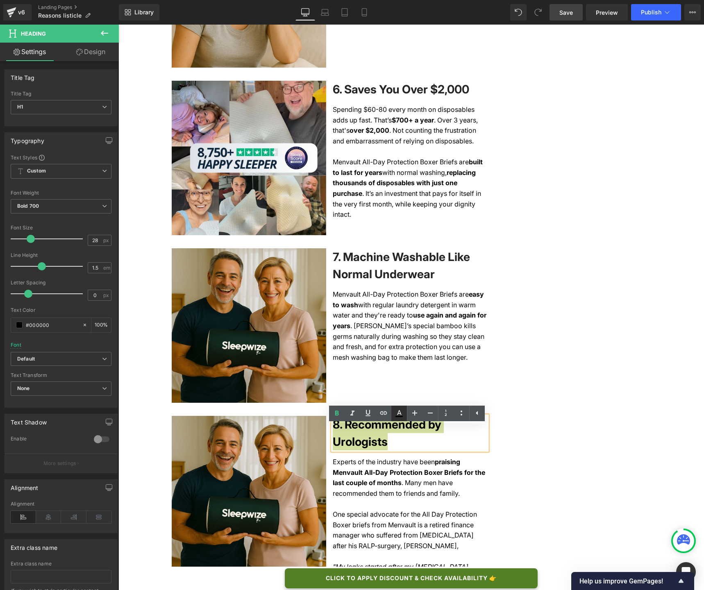
click at [396, 417] on icon at bounding box center [399, 416] width 7 height 1
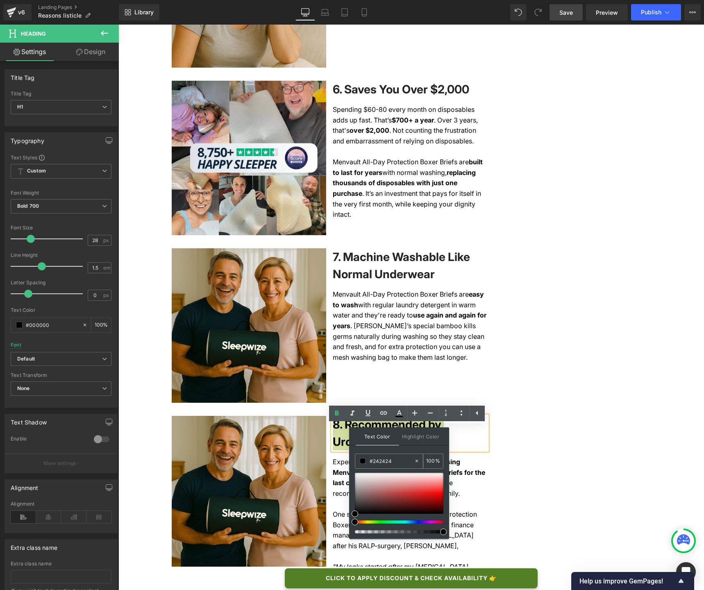
click at [376, 463] on input "#242424" at bounding box center [392, 461] width 44 height 9
click at [376, 463] on input "#000000" at bounding box center [392, 461] width 44 height 9
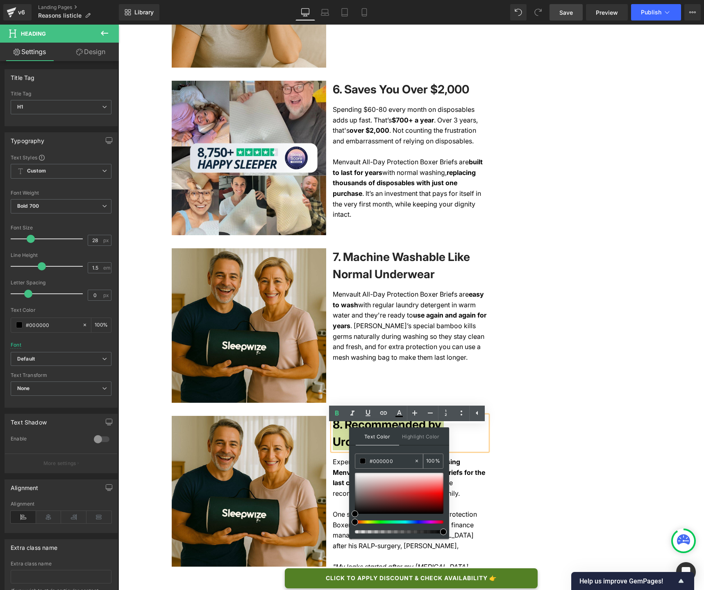
click at [376, 463] on input "#000000" at bounding box center [392, 461] width 44 height 9
paste input "242424"
type input "#242424"
click at [378, 454] on div "#242424" at bounding box center [385, 461] width 59 height 14
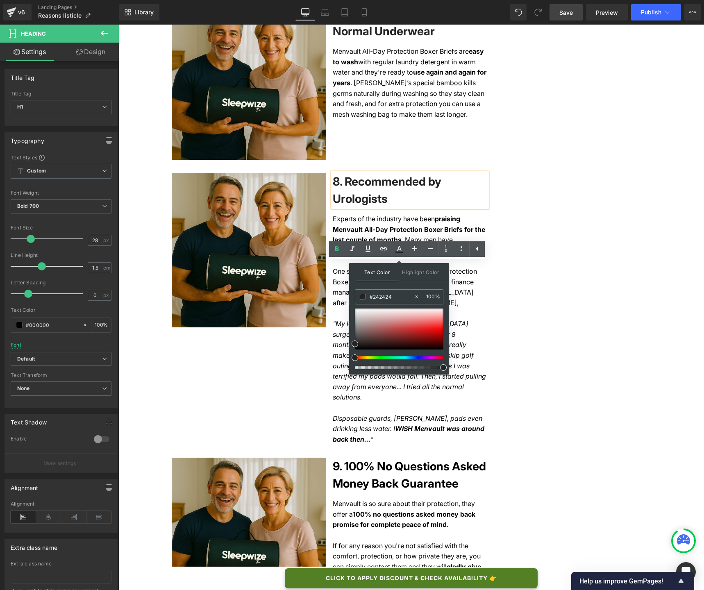
scroll to position [1473, 0]
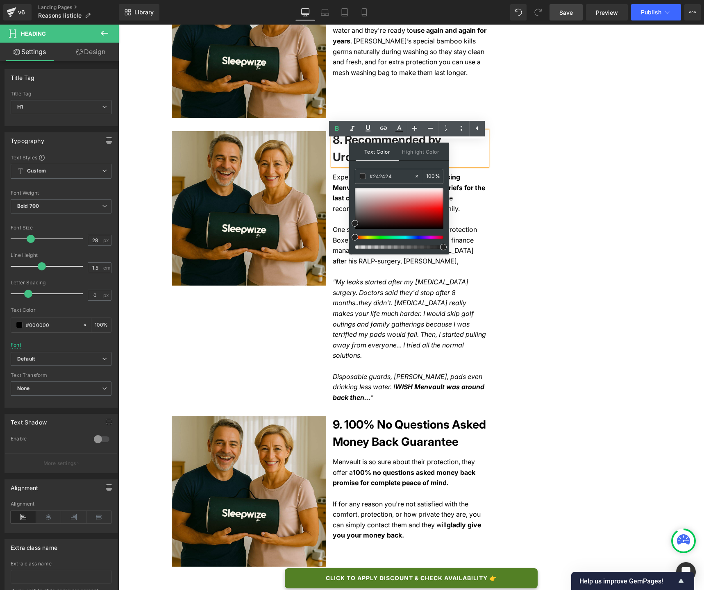
click at [362, 429] on h1 "9. 100% No Questions Asked Money Back Guarantee" at bounding box center [410, 433] width 155 height 34
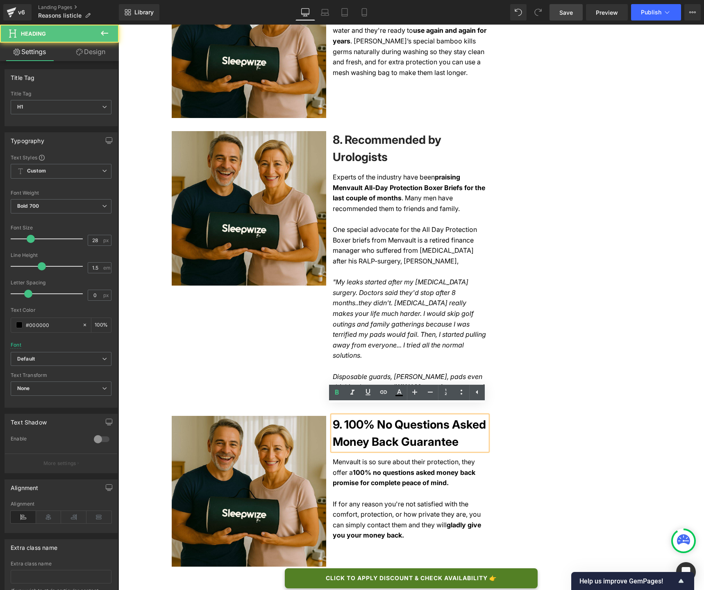
click at [362, 429] on h1 "9. 100% No Questions Asked Money Back Guarantee" at bounding box center [410, 433] width 155 height 34
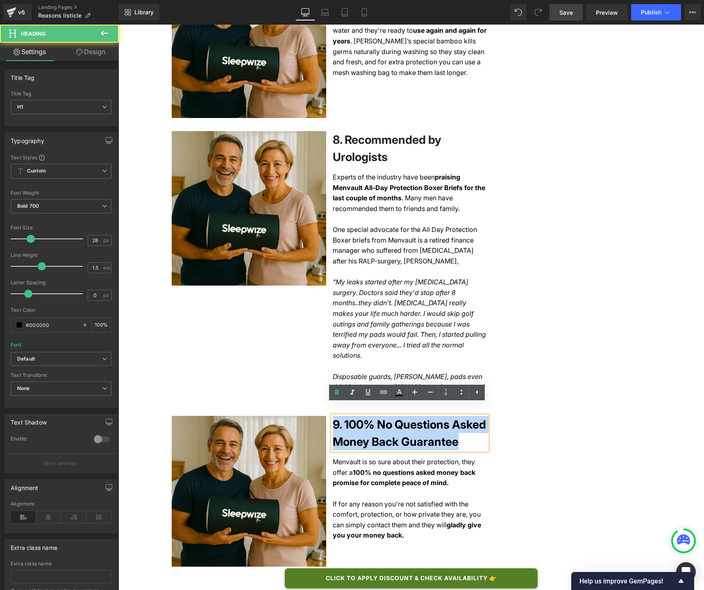
click at [362, 429] on h1 "9. 100% No Questions Asked Money Back Guarantee" at bounding box center [410, 433] width 155 height 34
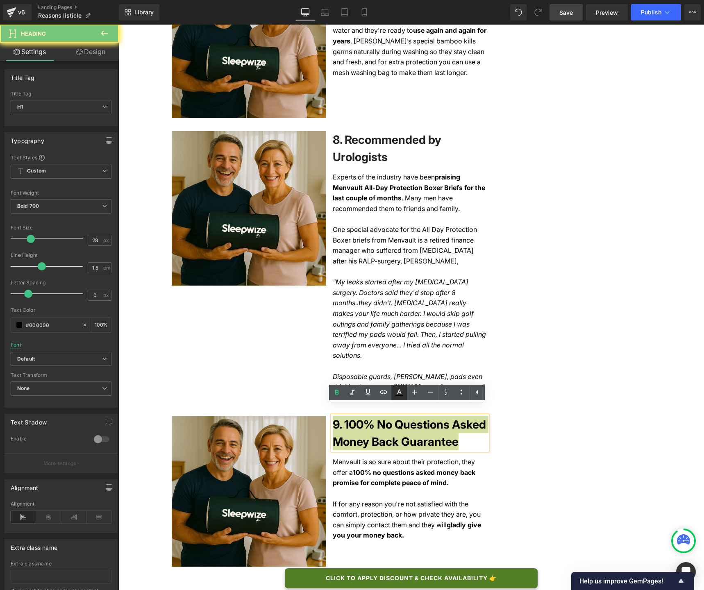
click at [399, 395] on icon at bounding box center [399, 395] width 7 height 1
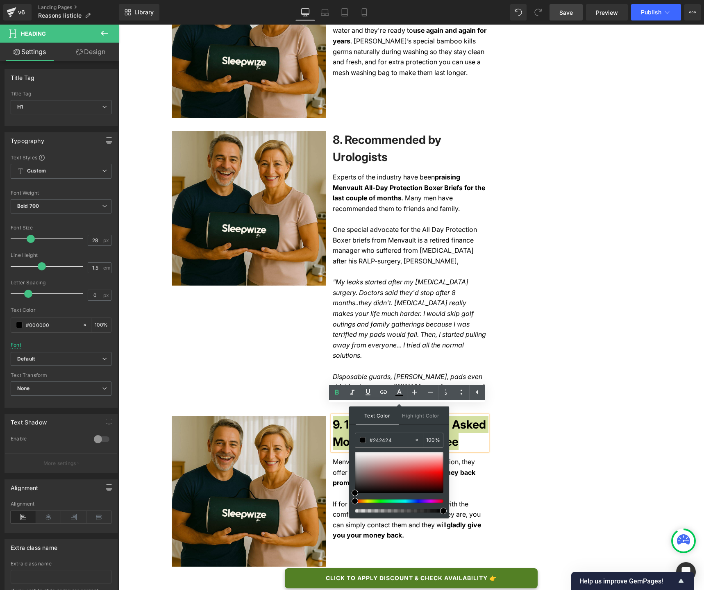
click at [378, 443] on input "#242424" at bounding box center [392, 440] width 44 height 9
paste input "242424"
type input "#242424"
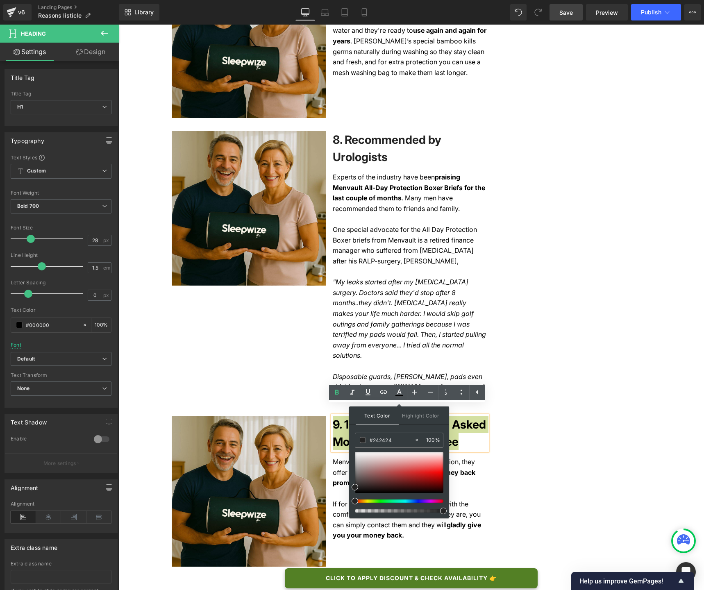
click at [376, 429] on div "Text Color Highlight Color #333333 #242424 100 % none 0 %" at bounding box center [399, 463] width 100 height 112
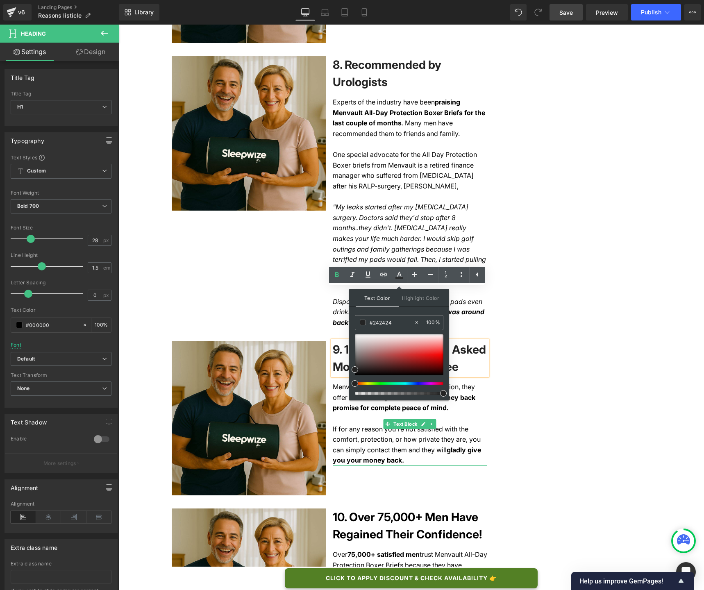
scroll to position [1600, 0]
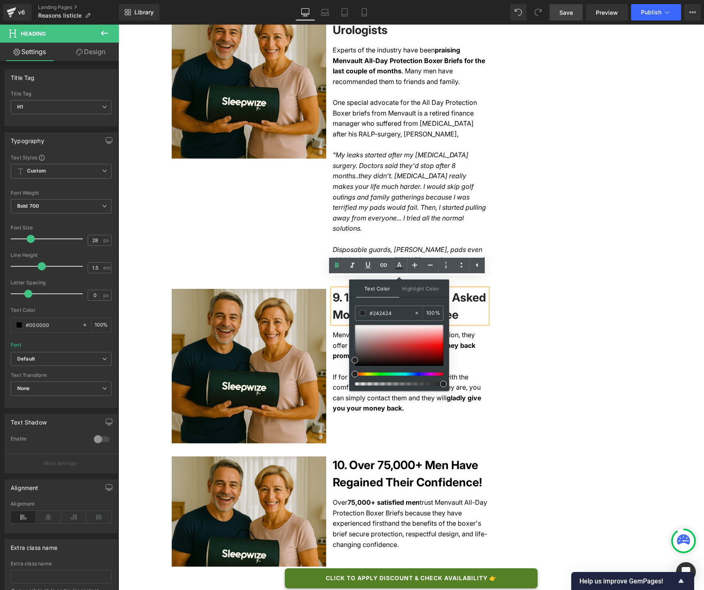
click at [349, 470] on h1 "10. Over 75,000+ Men Have Regained Their Confidence!" at bounding box center [410, 474] width 155 height 34
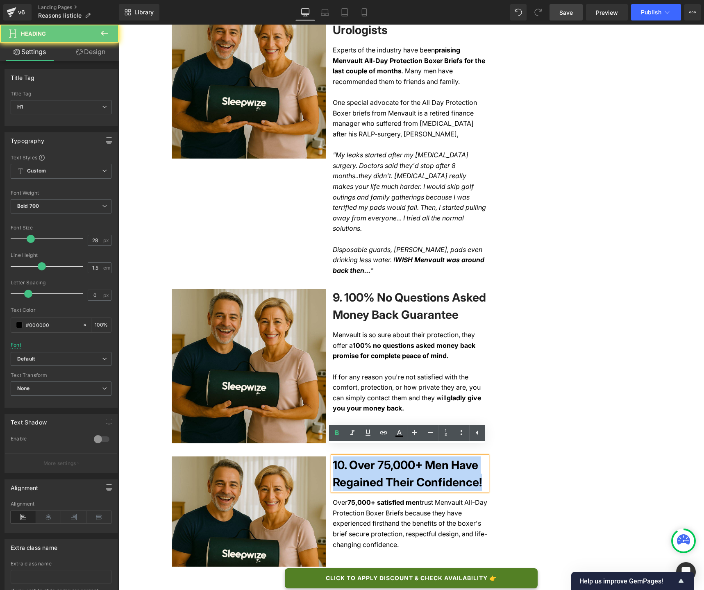
click at [349, 470] on h1 "10. Over 75,000+ Men Have Regained Their Confidence!" at bounding box center [410, 474] width 155 height 34
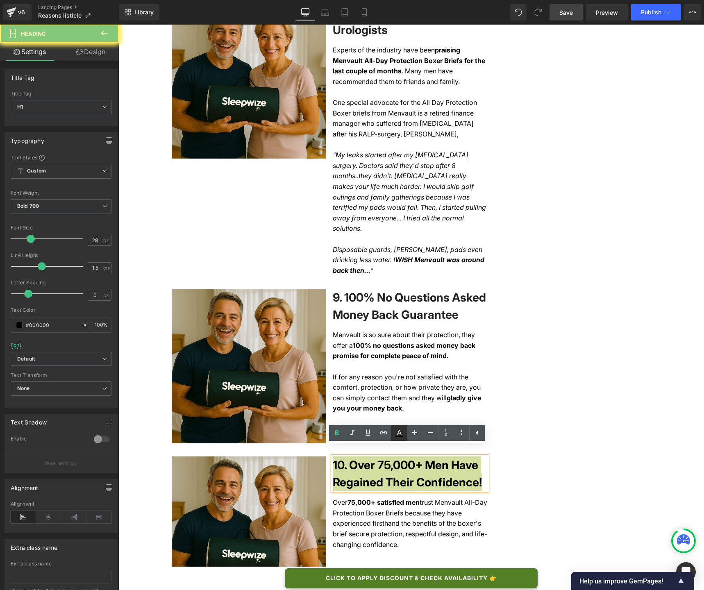
click at [396, 434] on icon at bounding box center [399, 433] width 10 height 10
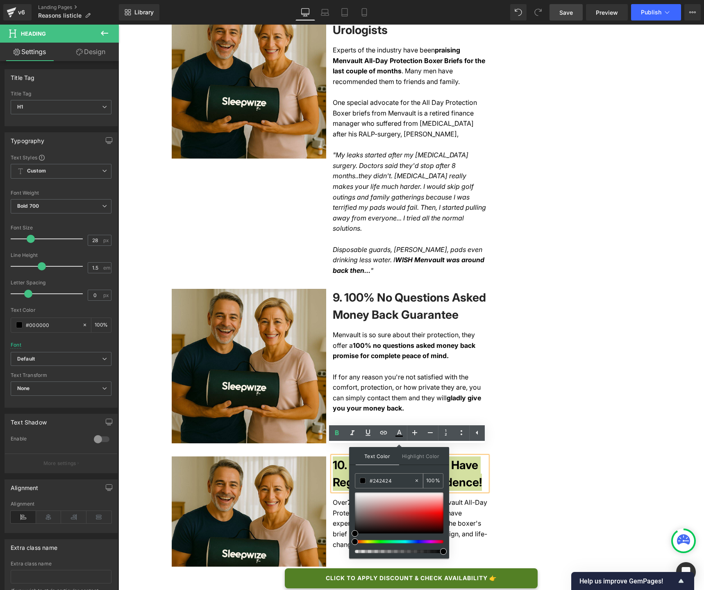
click at [376, 480] on input "#242424" at bounding box center [392, 480] width 44 height 9
paste input "242424"
type input "#242424"
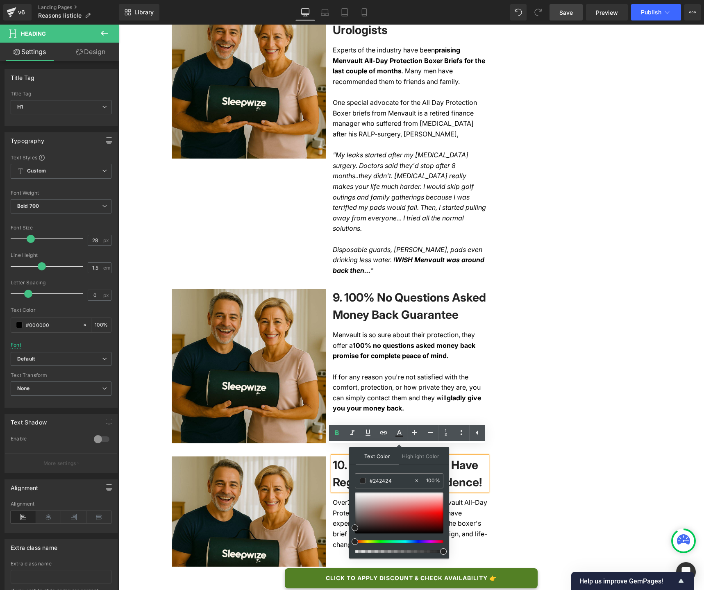
click at [374, 468] on div "Text Color Highlight Color #333333 #242424 100 % none 0 %" at bounding box center [399, 503] width 100 height 112
click at [341, 470] on span "10. Over 75,000+ Men Have Regained Their Confidence!" at bounding box center [407, 473] width 149 height 31
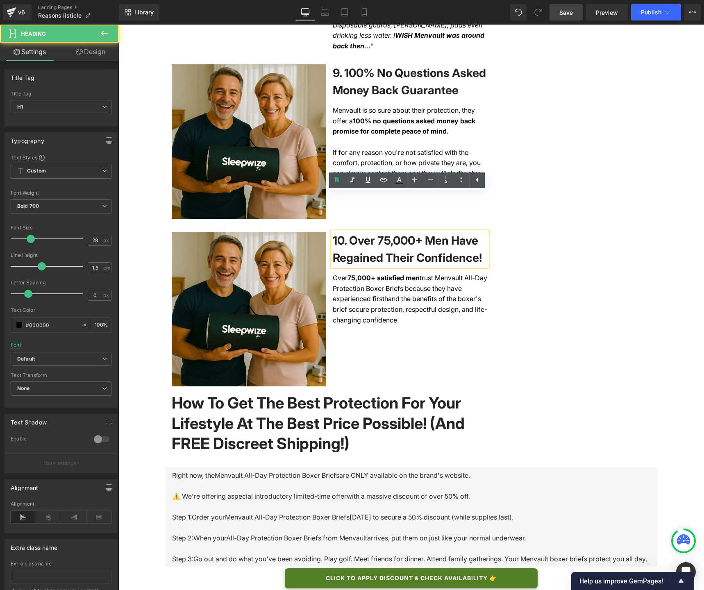
scroll to position [1854, 0]
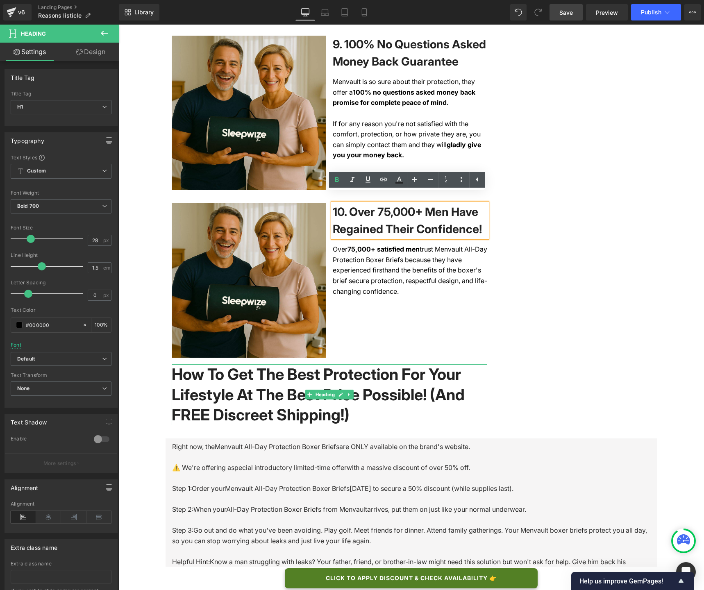
click at [320, 374] on h1 "How To Get The Best Protection For Your Lifestyle At The Best Price Possible! (…" at bounding box center [330, 395] width 316 height 61
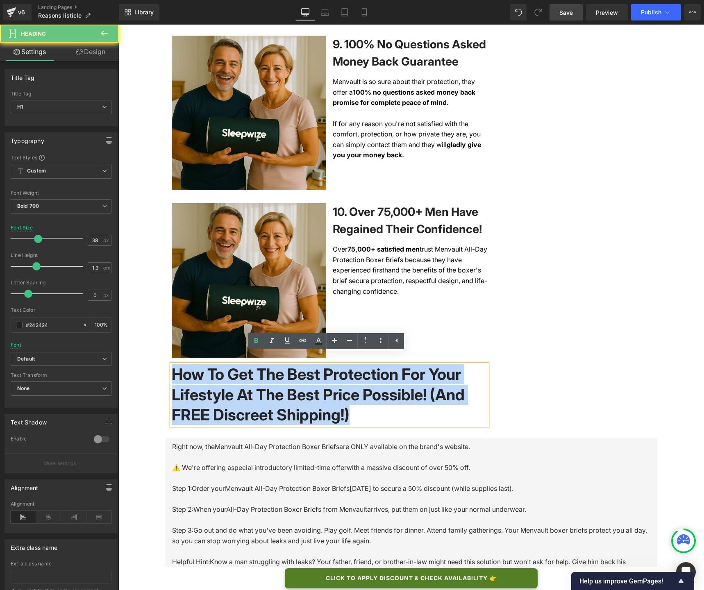
click at [320, 374] on h1 "How To Get The Best Protection For Your Lifestyle At The Best Price Possible! (…" at bounding box center [330, 395] width 316 height 61
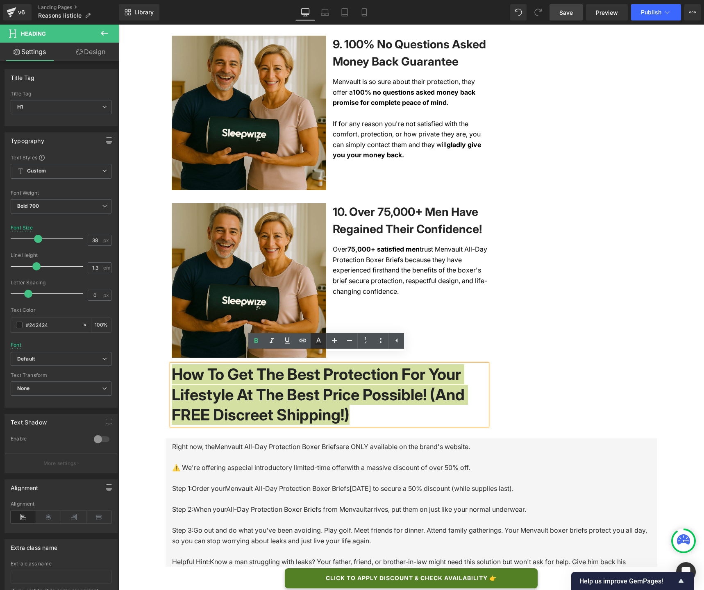
click at [323, 341] on icon at bounding box center [319, 341] width 10 height 10
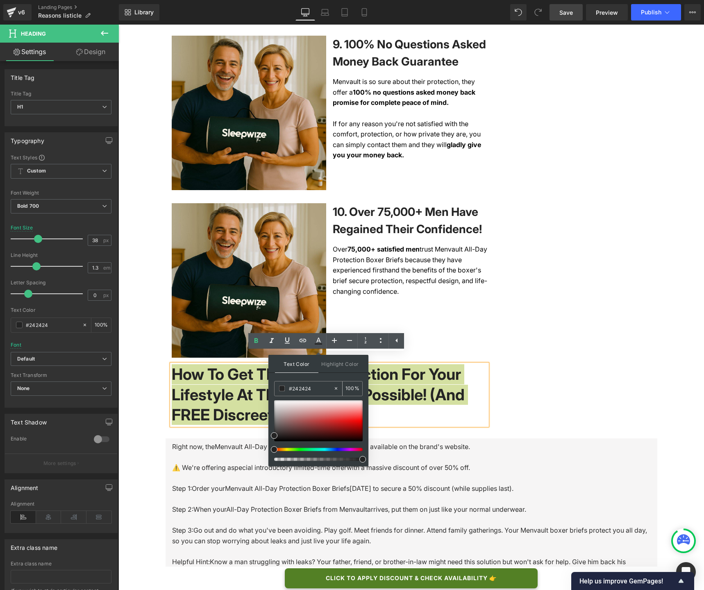
click at [305, 389] on input "#242424" at bounding box center [311, 388] width 44 height 9
click at [310, 377] on div "Text Color Highlight Color #333333 #242424 100 % none 0 %" at bounding box center [319, 411] width 100 height 112
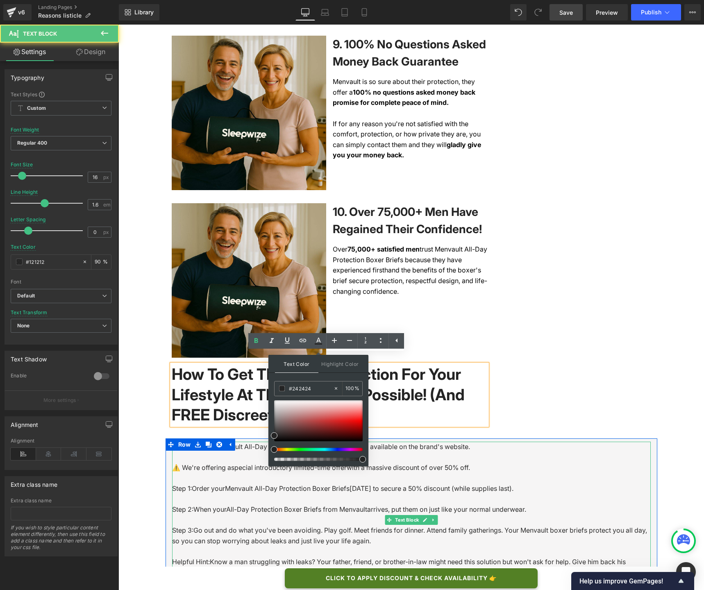
click at [214, 506] on span "When your" at bounding box center [210, 510] width 33 height 8
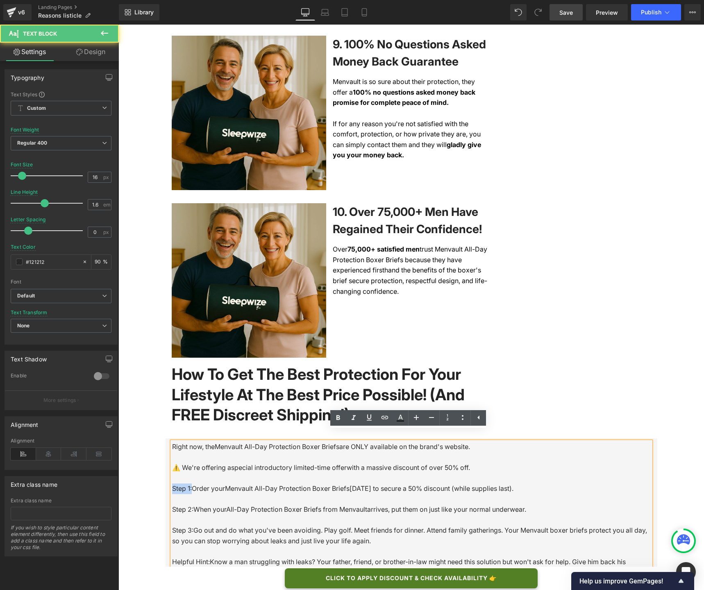
drag, startPoint x: 190, startPoint y: 479, endPoint x: 165, endPoint y: 478, distance: 25.4
click at [166, 478] on div "Right now, the Menvault All-Day Protection Boxer Briefs are ONLY available on t…" at bounding box center [412, 521] width 492 height 165
click at [340, 419] on icon at bounding box center [339, 417] width 4 height 5
drag, startPoint x: 191, startPoint y: 498, endPoint x: 169, endPoint y: 498, distance: 21.7
click at [172, 505] on p "Step 2: When your All-Day Protection Boxer Briefs from Menvault arrives, put th…" at bounding box center [411, 515] width 479 height 21
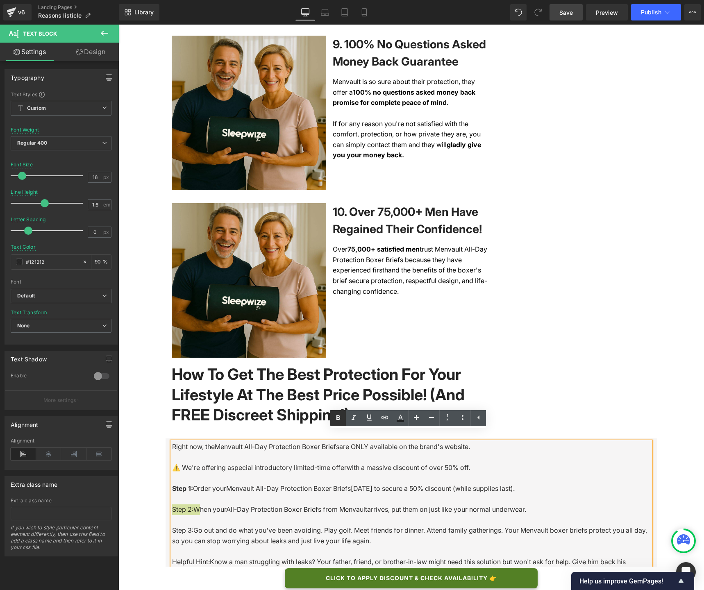
click at [337, 419] on icon at bounding box center [339, 417] width 4 height 5
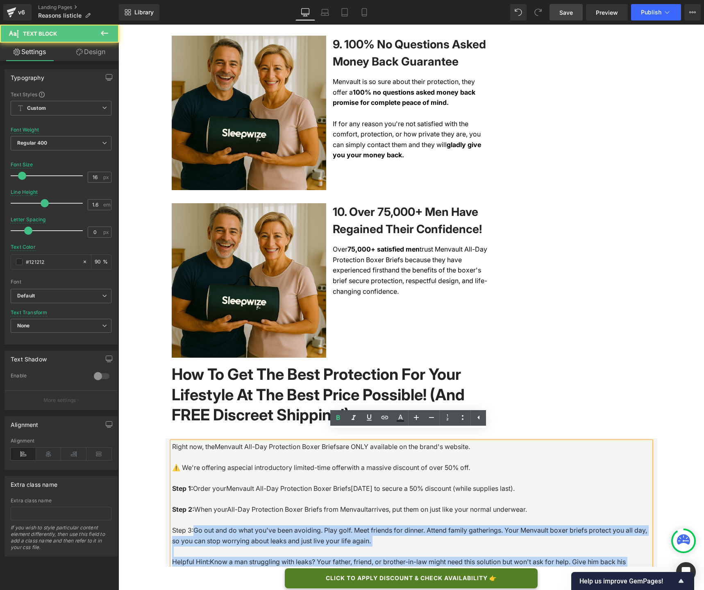
drag, startPoint x: 190, startPoint y: 520, endPoint x: 169, endPoint y: 520, distance: 21.3
click at [172, 526] on p "Step 3: Go out and do what you've been avoiding. Play golf. Meet friends for di…" at bounding box center [411, 542] width 479 height 32
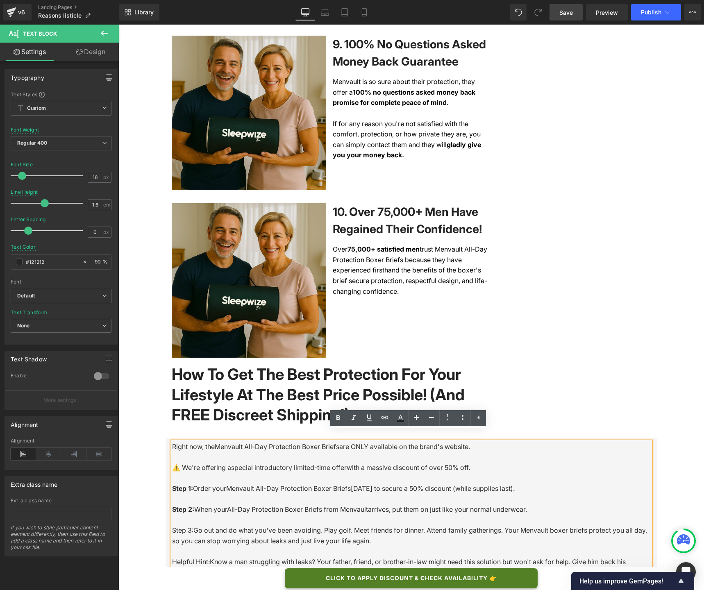
click at [185, 526] on p "Step 3: Go out and do what you've been avoiding. Play golf. Meet friends for di…" at bounding box center [411, 542] width 479 height 32
drag, startPoint x: 190, startPoint y: 520, endPoint x: 170, endPoint y: 518, distance: 20.5
click at [172, 526] on p "Step 3: Go out and do what you've been avoiding. Play golf. Meet friends for di…" at bounding box center [411, 542] width 479 height 32
click at [333, 421] on icon at bounding box center [338, 418] width 10 height 10
click at [194, 526] on span "Go out and do what you've been avoiding. Play golf. Meet friends for dinner. At…" at bounding box center [410, 535] width 476 height 19
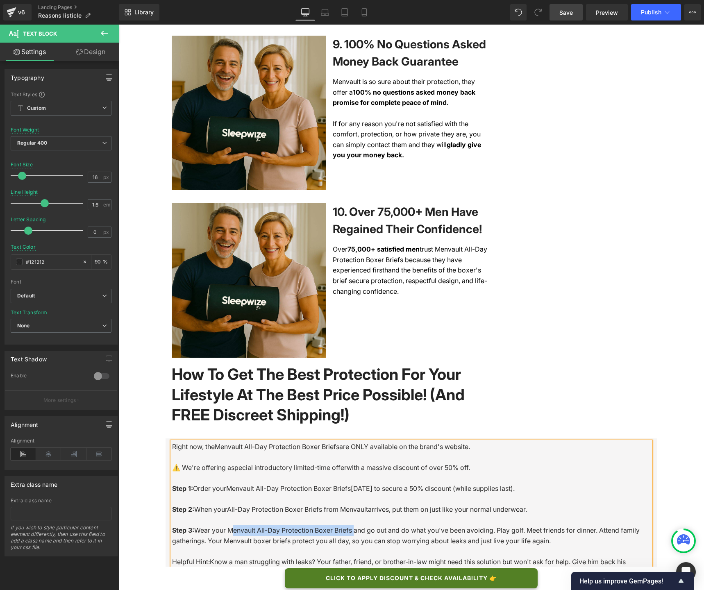
drag, startPoint x: 224, startPoint y: 520, endPoint x: 343, endPoint y: 516, distance: 119.0
click at [343, 526] on span "Wear your Menvault All-Day Protection Boxer Briefs and go out and do what you'v…" at bounding box center [406, 535] width 468 height 19
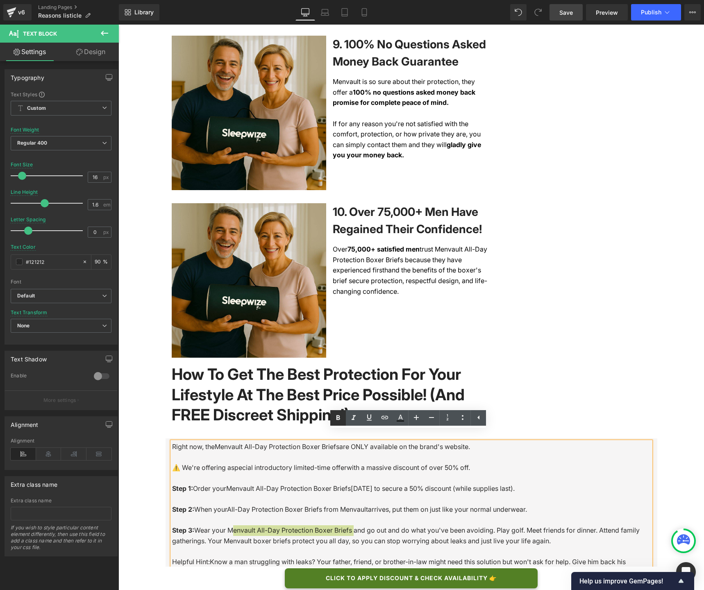
click at [339, 418] on icon at bounding box center [339, 417] width 4 height 5
drag, startPoint x: 227, startPoint y: 498, endPoint x: 359, endPoint y: 495, distance: 132.1
click at [359, 505] on p "Step 2: When your All-Day Protection Boxer Briefs from Menvault arrives, put th…" at bounding box center [411, 515] width 479 height 21
click at [339, 419] on icon at bounding box center [338, 418] width 10 height 10
drag, startPoint x: 227, startPoint y: 477, endPoint x: 344, endPoint y: 479, distance: 117.3
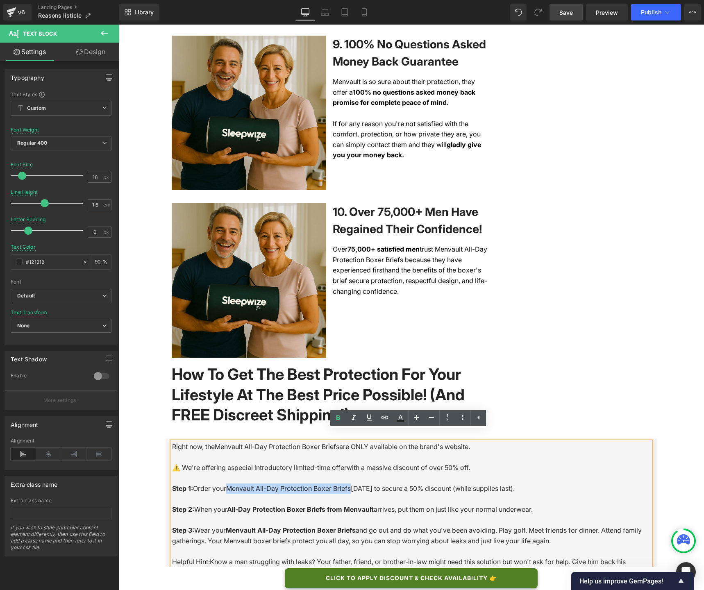
click at [344, 484] on p "Step 1: Order your Menvault All-Day Protection Boxer Briefs today to secure a 5…" at bounding box center [411, 494] width 479 height 21
click at [338, 421] on icon at bounding box center [338, 418] width 10 height 10
drag, startPoint x: 214, startPoint y: 437, endPoint x: 331, endPoint y: 438, distance: 117.3
click at [331, 442] on p "Right now, the Menvault All-Day Protection Boxer Briefs are ONLY available on t…" at bounding box center [411, 452] width 479 height 21
click at [336, 415] on icon at bounding box center [338, 418] width 10 height 10
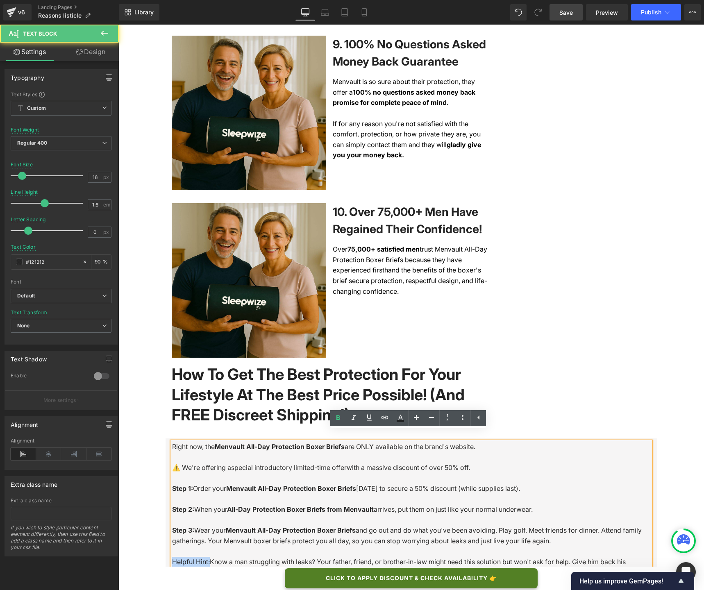
drag, startPoint x: 205, startPoint y: 552, endPoint x: 164, endPoint y: 551, distance: 41.0
click at [166, 551] on div "Right now, the Menvault All-Day Protection Boxer Briefs are ONLY available on t…" at bounding box center [412, 521] width 492 height 165
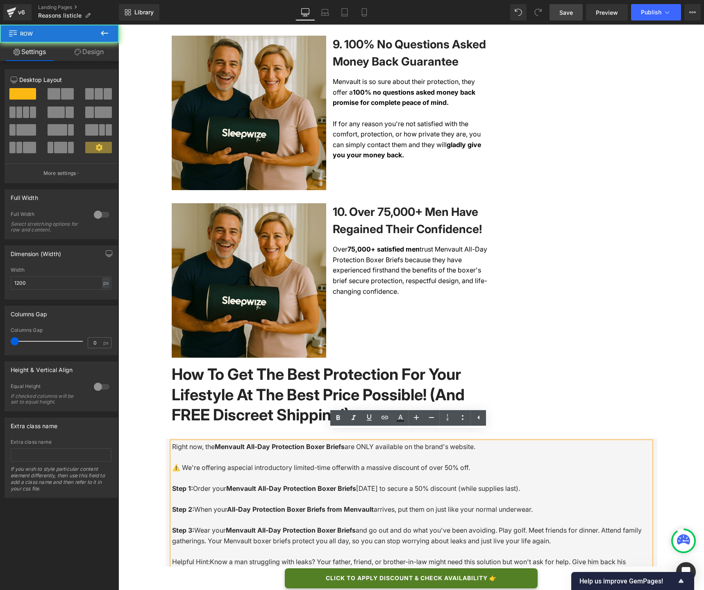
click at [166, 551] on div "Right now, the Menvault All-Day Protection Boxer Briefs are ONLY available on t…" at bounding box center [412, 521] width 492 height 165
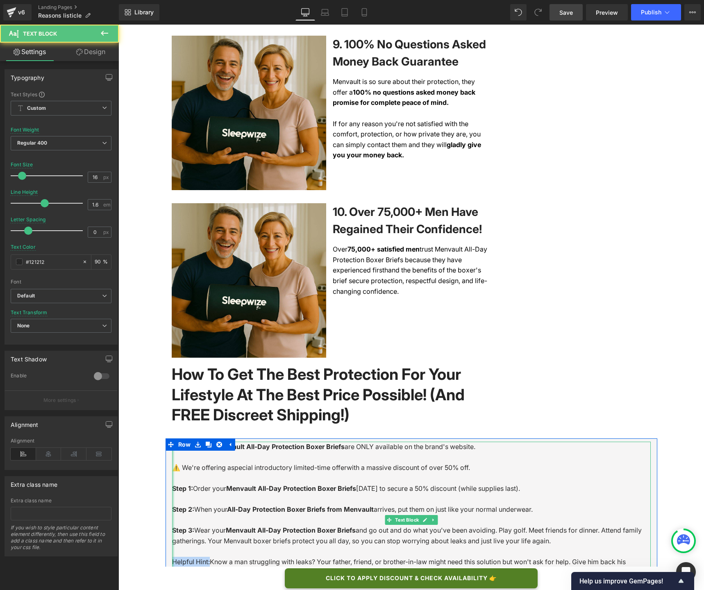
drag, startPoint x: 205, startPoint y: 551, endPoint x: 169, endPoint y: 551, distance: 36.9
click at [169, 551] on div "Right now, the Menvault All-Day Protection Boxer Briefs are ONLY available on t…" at bounding box center [412, 521] width 492 height 165
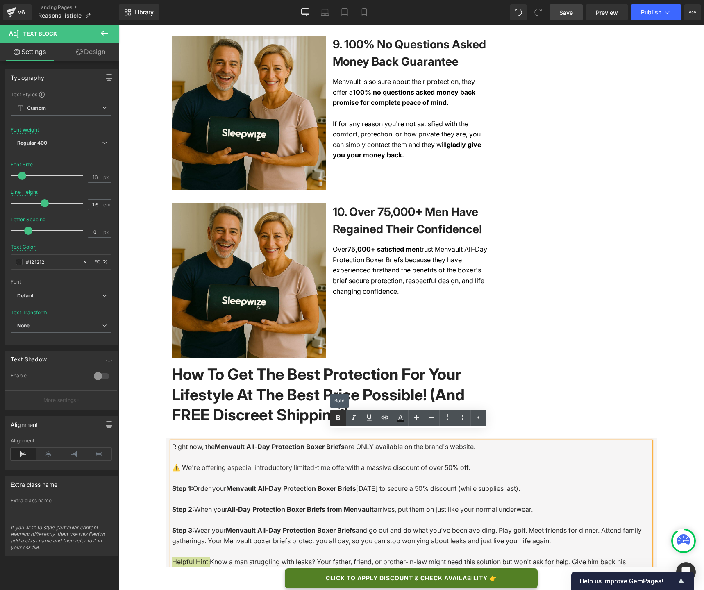
click at [332, 422] on link at bounding box center [338, 418] width 16 height 16
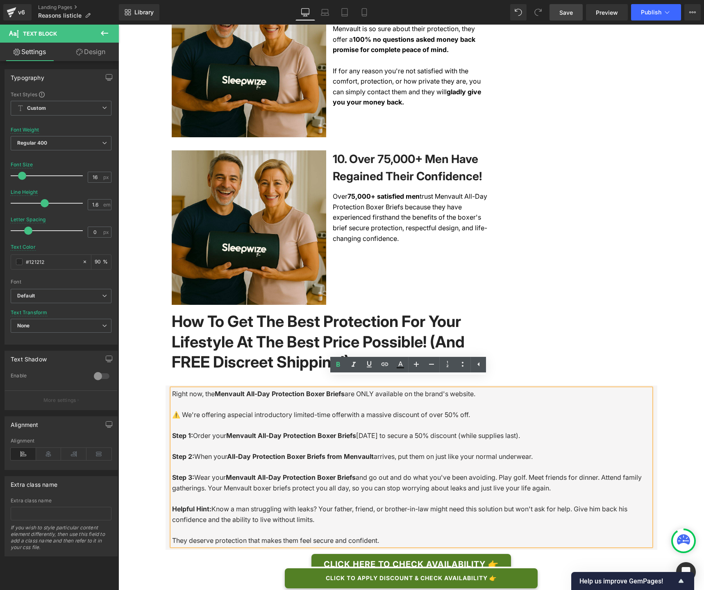
scroll to position [1907, 0]
drag, startPoint x: 227, startPoint y: 405, endPoint x: 333, endPoint y: 406, distance: 105.4
click at [333, 410] on p "⚠️ We're offering a special introductory limited-time offer with a massive disc…" at bounding box center [411, 420] width 479 height 21
click at [337, 362] on icon at bounding box center [339, 364] width 4 height 5
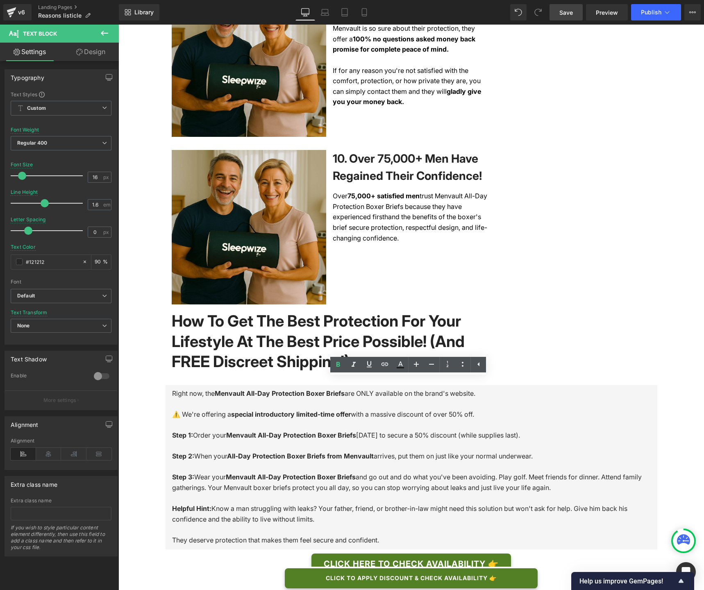
click at [563, 18] on link "Save" at bounding box center [566, 12] width 33 height 16
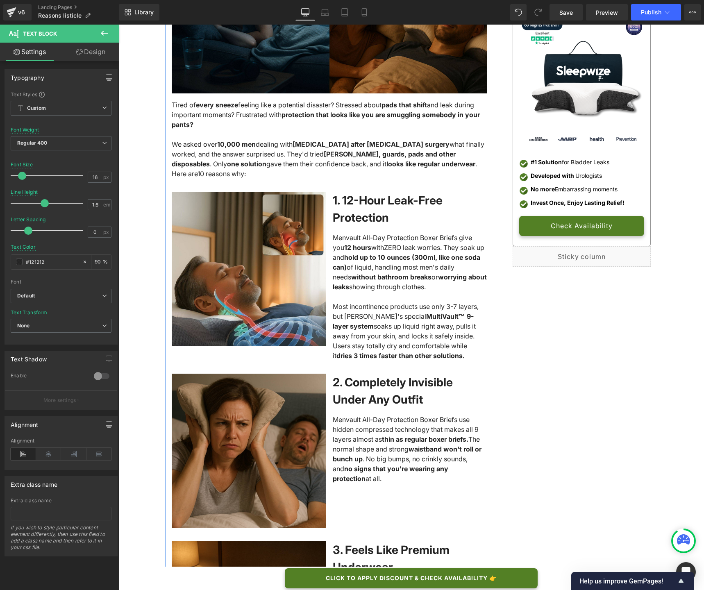
scroll to position [0, 0]
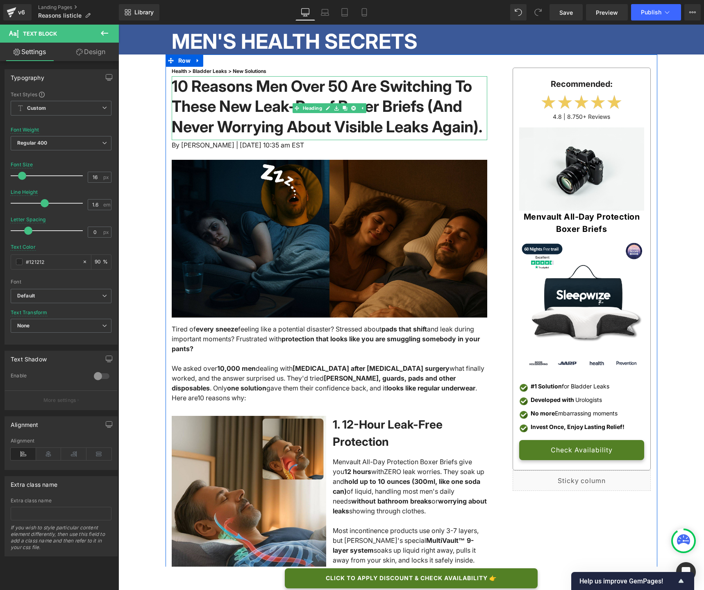
click at [389, 94] on h1 "10 Reasons Men Over 50 Are Switching To These New Leak-Proof Boxer Briefs (And …" at bounding box center [330, 106] width 316 height 61
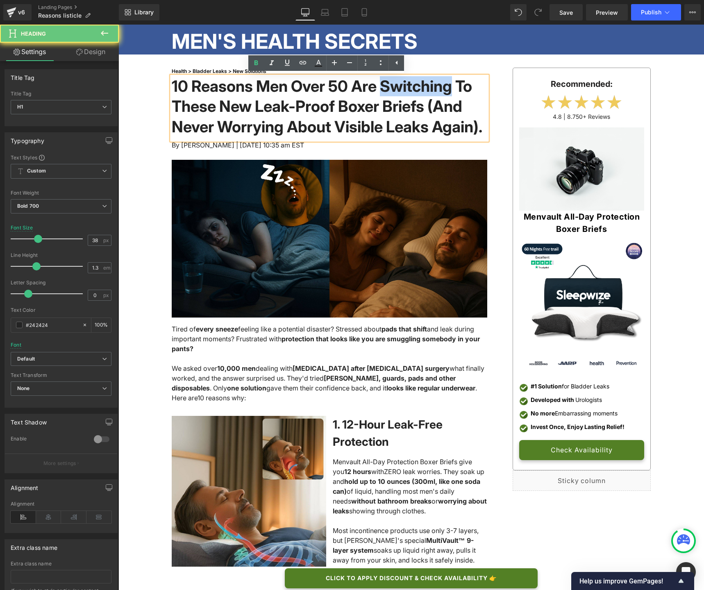
click at [389, 94] on h1 "10 Reasons Men Over 50 Are Switching To These New Leak-Proof Boxer Briefs (And …" at bounding box center [330, 106] width 316 height 61
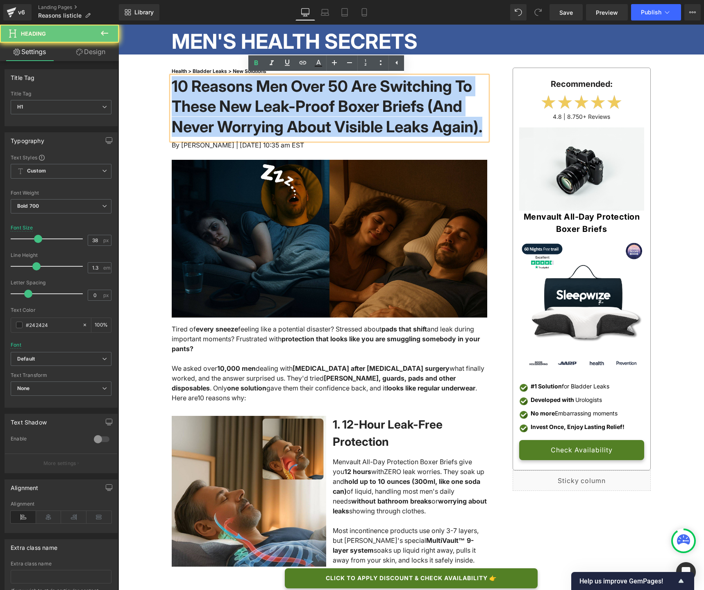
click at [389, 94] on h1 "10 Reasons Men Over 50 Are Switching To These New Leak-Proof Boxer Briefs (And …" at bounding box center [330, 106] width 316 height 61
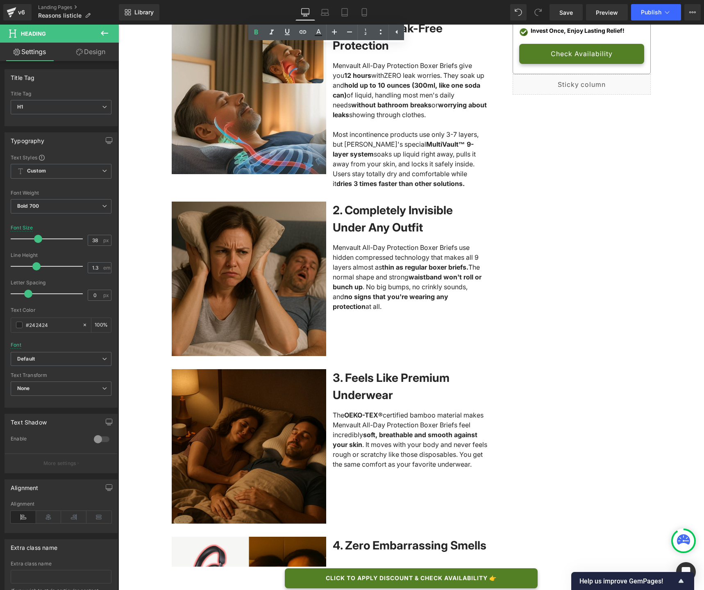
scroll to position [333, 0]
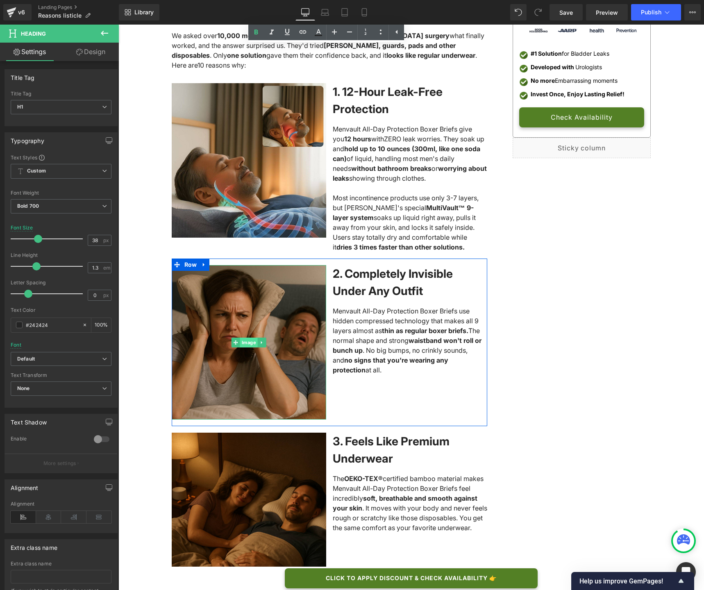
click at [248, 348] on span "Image" at bounding box center [249, 343] width 18 height 10
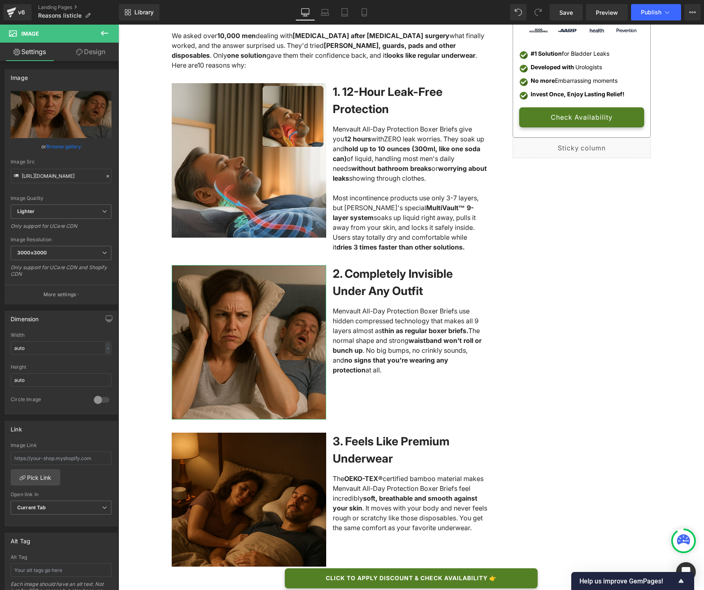
click at [55, 148] on link "Browse gallery" at bounding box center [63, 146] width 35 height 14
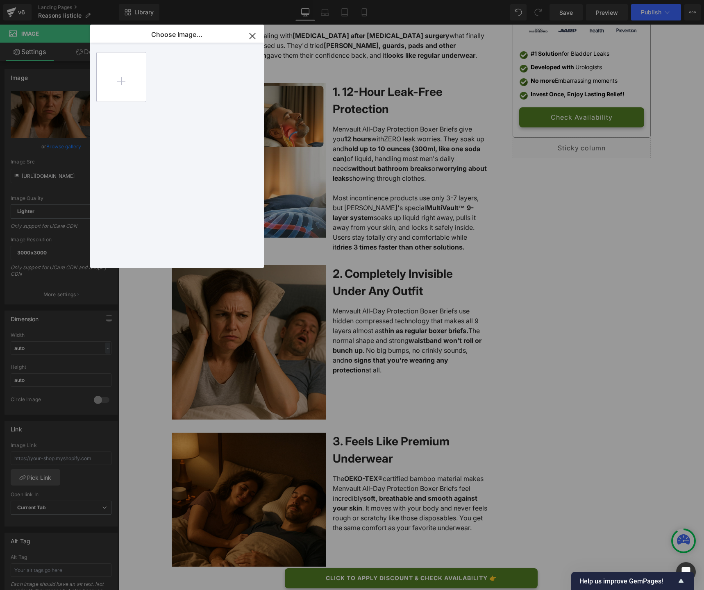
click at [116, 83] on input "file" at bounding box center [121, 76] width 49 height 49
click at [182, 77] on div "PP Imag...xers.jpg 108.22 KB" at bounding box center [178, 77] width 50 height 50
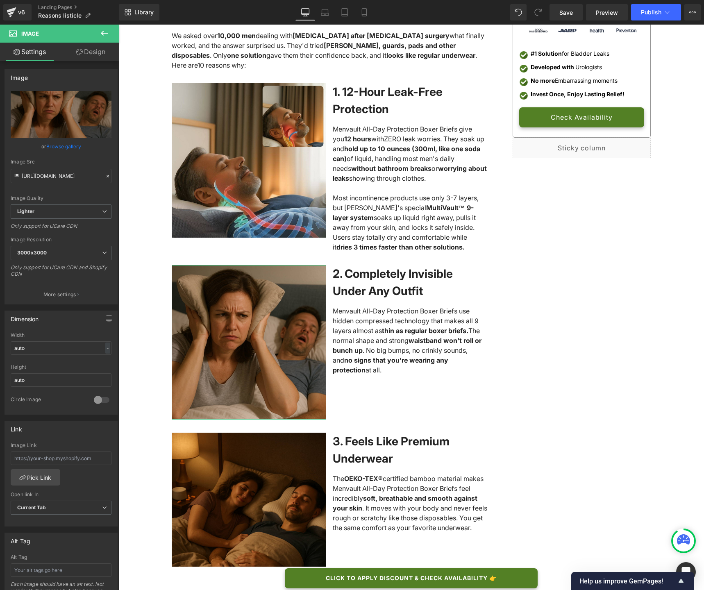
click at [72, 145] on link "Browse gallery" at bounding box center [63, 146] width 35 height 14
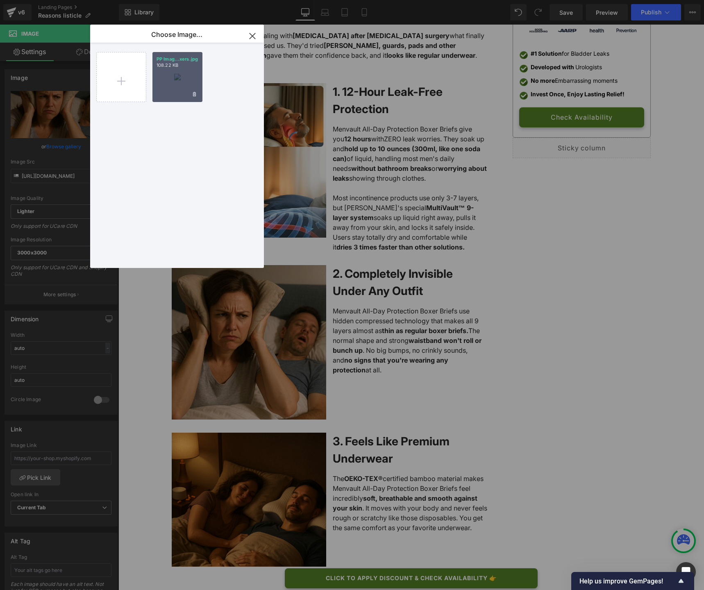
click at [184, 82] on div "PP Imag...xers.jpg 108.22 KB" at bounding box center [178, 77] width 50 height 50
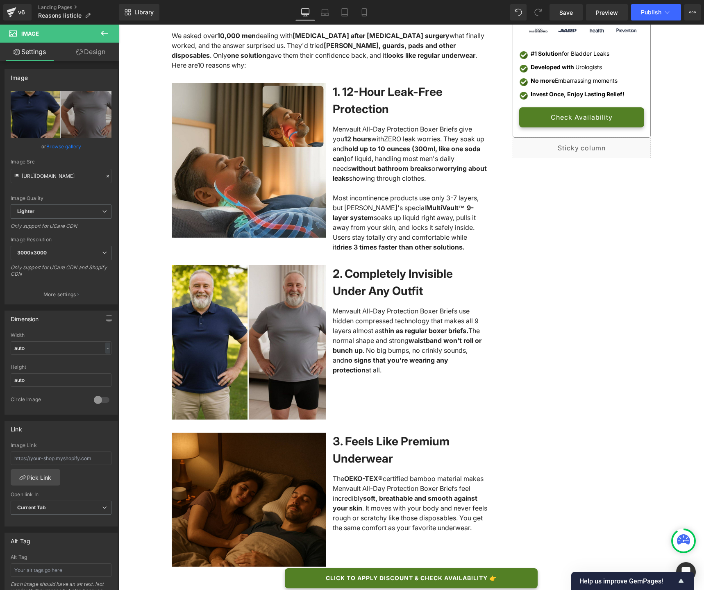
click at [433, 500] on span "certified bamboo material makes Menvault All-Day Protection Boxer Briefs feel i…" at bounding box center [408, 489] width 151 height 28
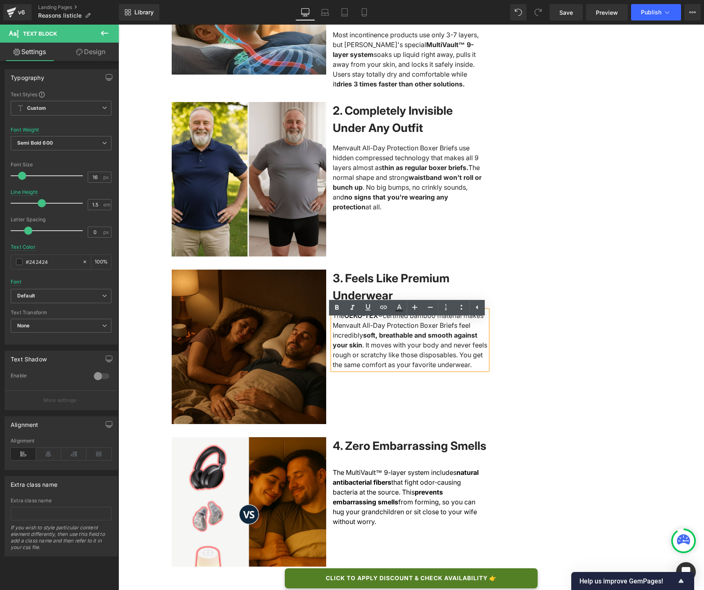
scroll to position [497, 0]
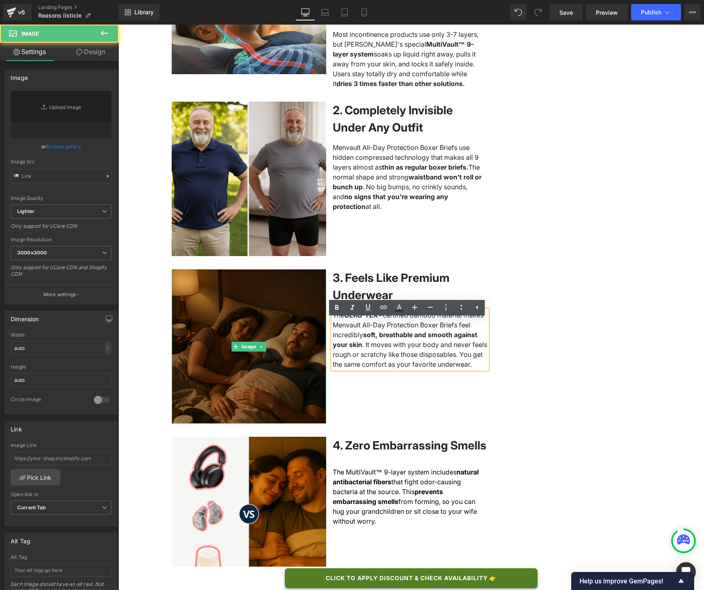
click at [278, 354] on img at bounding box center [249, 346] width 155 height 155
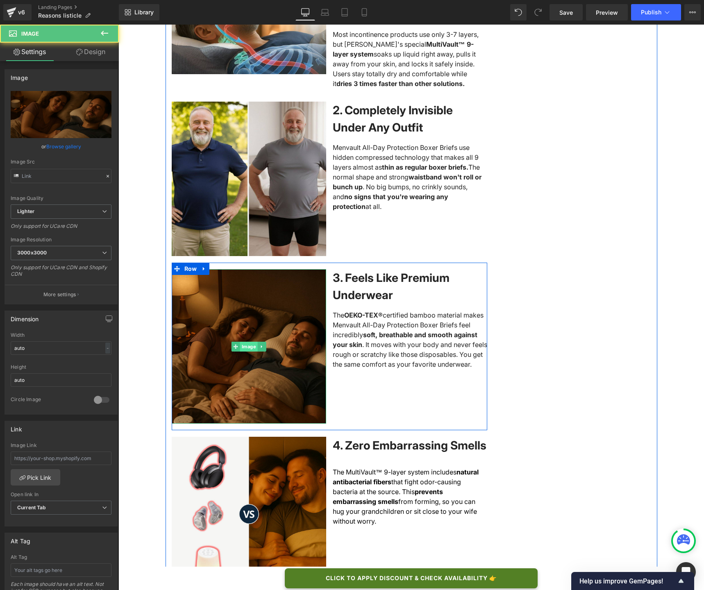
click at [244, 352] on span "Image" at bounding box center [249, 347] width 18 height 10
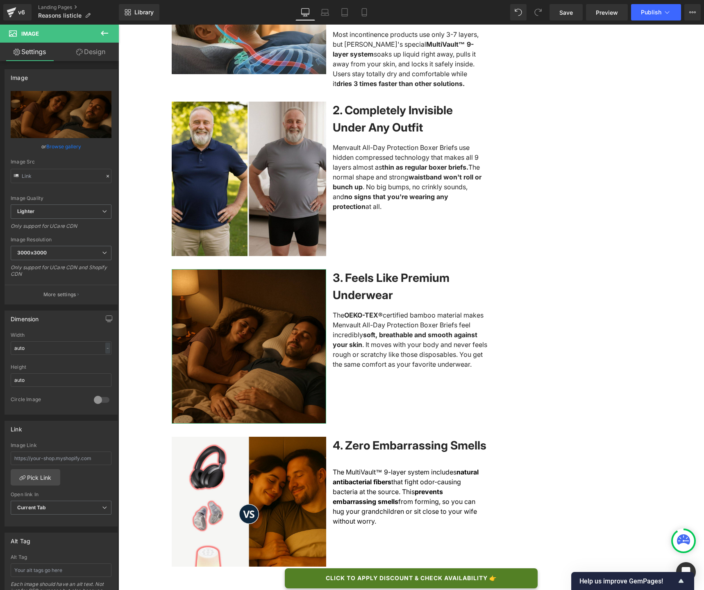
click at [73, 147] on link "Browse gallery" at bounding box center [63, 146] width 35 height 14
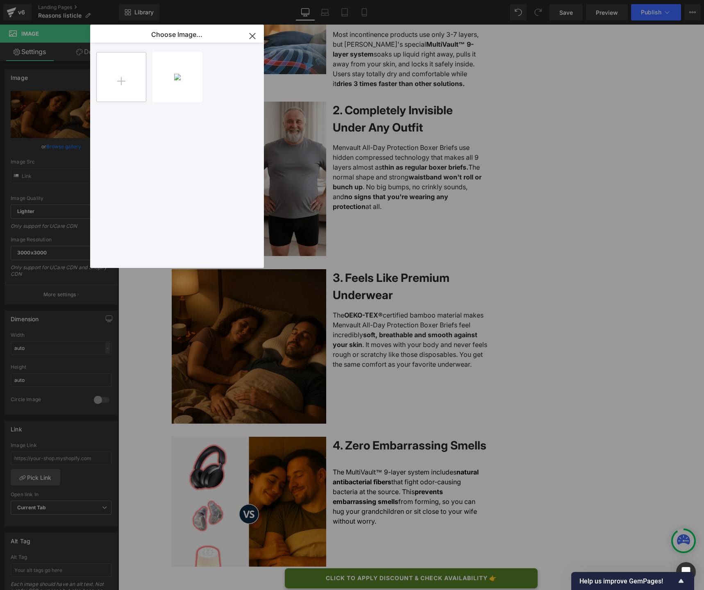
click at [133, 75] on input "file" at bounding box center [121, 76] width 49 height 49
click at [181, 79] on div "PP Imag... _1_.jpg 104.36 KB" at bounding box center [178, 77] width 50 height 50
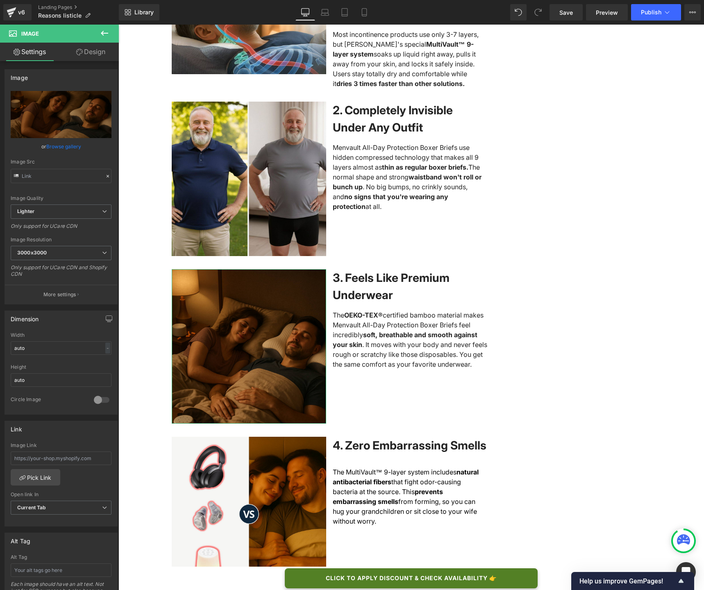
click at [72, 148] on link "Browse gallery" at bounding box center [63, 146] width 35 height 14
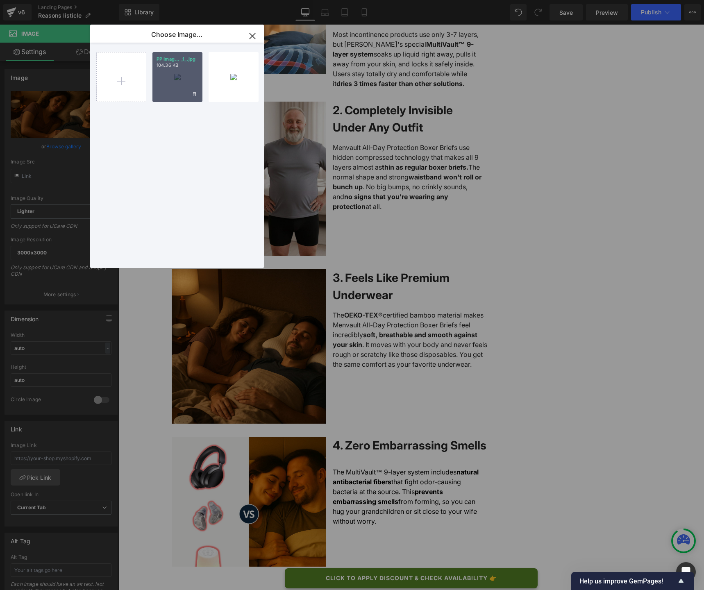
click at [180, 81] on div "PP Imag... _1_.jpg 104.36 KB" at bounding box center [178, 77] width 50 height 50
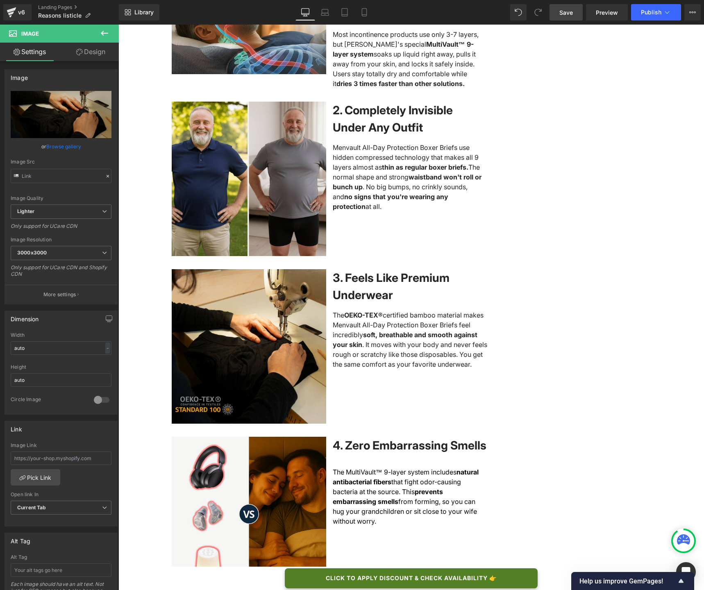
click at [571, 18] on link "Save" at bounding box center [566, 12] width 33 height 16
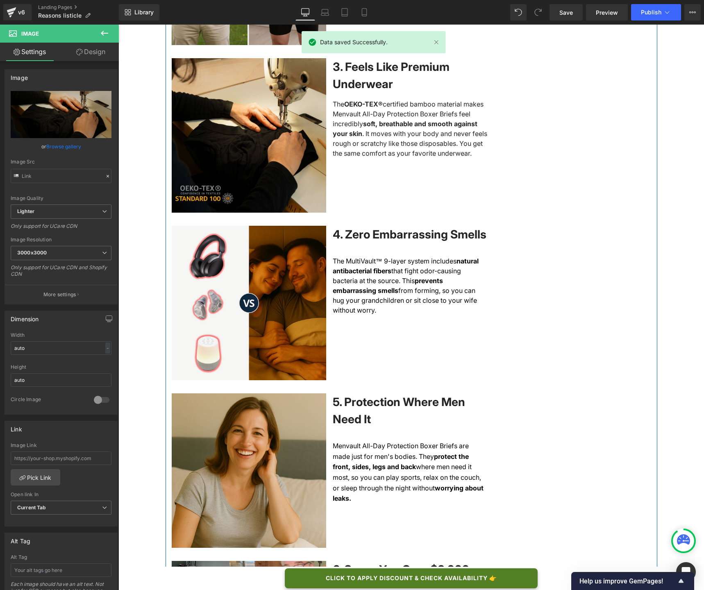
scroll to position [712, 0]
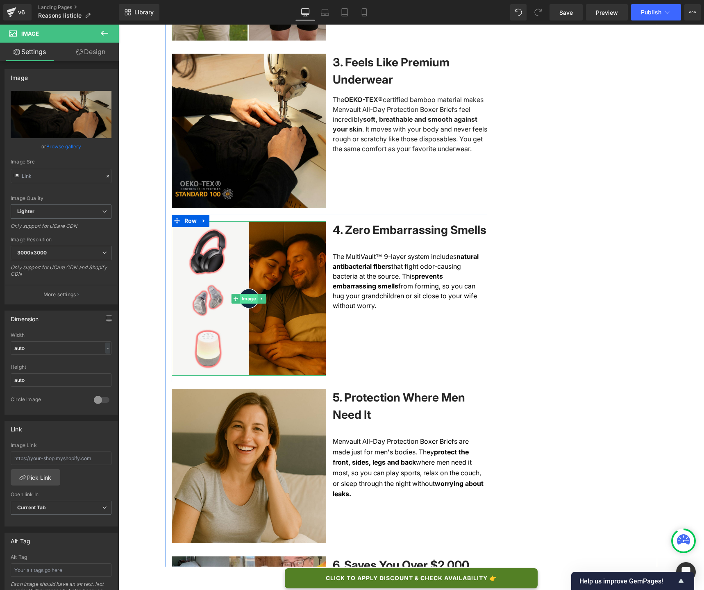
click at [247, 304] on span "Image" at bounding box center [249, 299] width 18 height 10
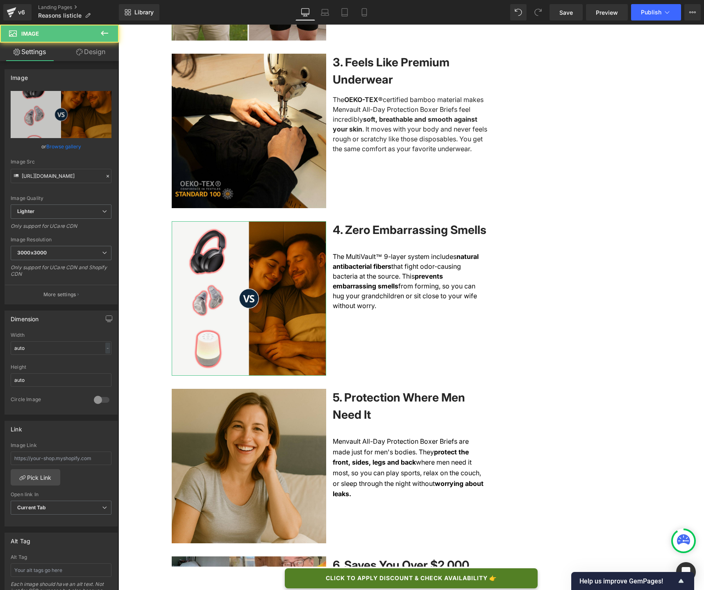
click at [63, 150] on link "Browse gallery" at bounding box center [63, 146] width 35 height 14
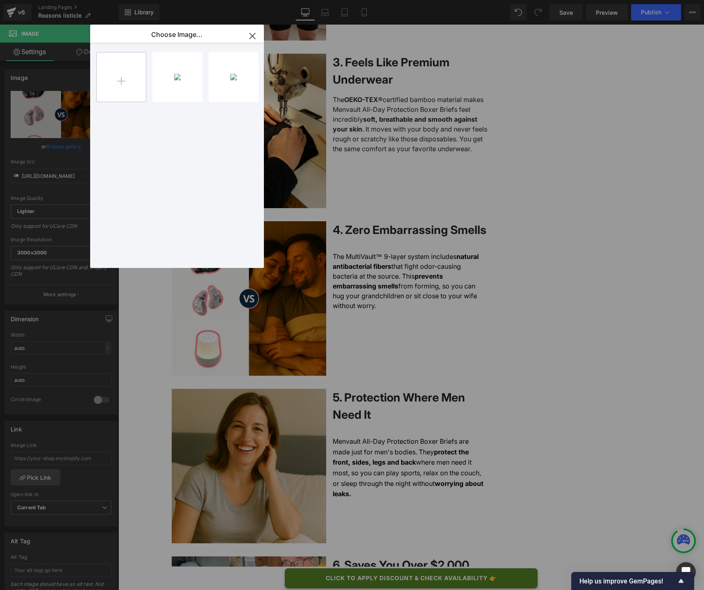
click at [128, 90] on input "file" at bounding box center [121, 76] width 49 height 49
click at [182, 91] on div "PP Imag... _2_.jpg 149.24 KB" at bounding box center [178, 77] width 50 height 50
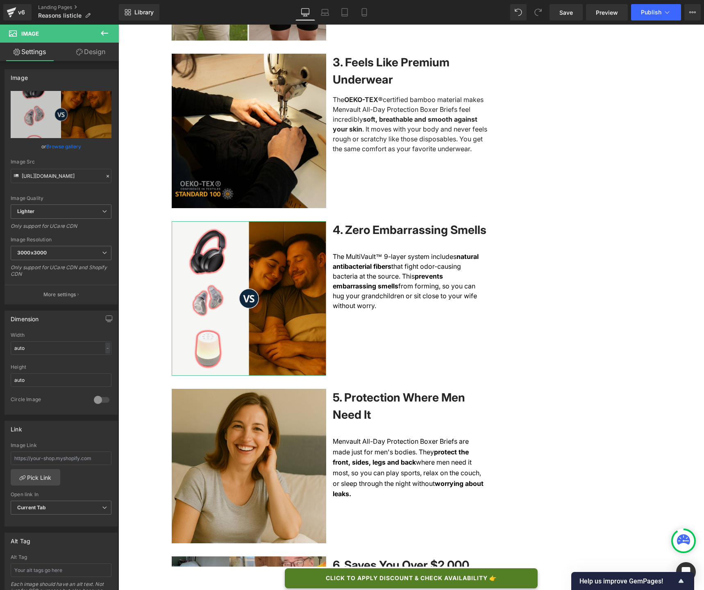
click at [72, 145] on link "Browse gallery" at bounding box center [63, 146] width 35 height 14
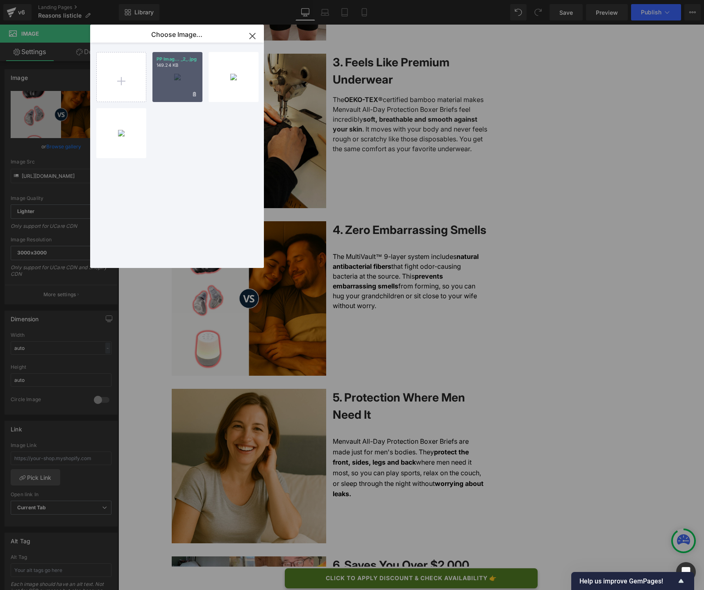
click at [181, 79] on div "PP Imag... _2_.jpg 149.24 KB" at bounding box center [178, 77] width 50 height 50
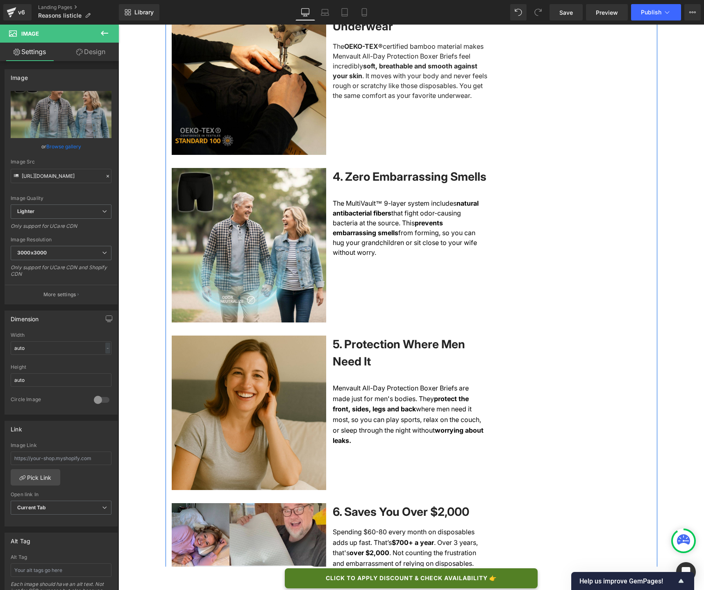
scroll to position [839, 0]
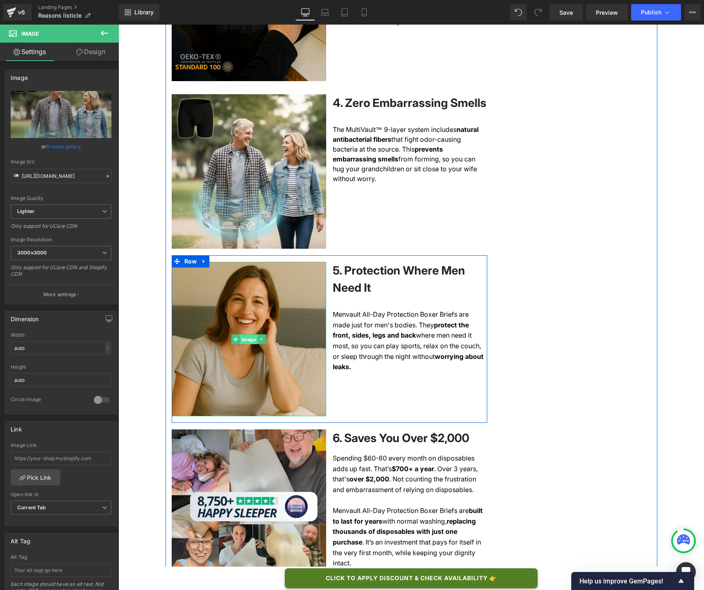
click at [248, 345] on span "Image" at bounding box center [249, 340] width 18 height 10
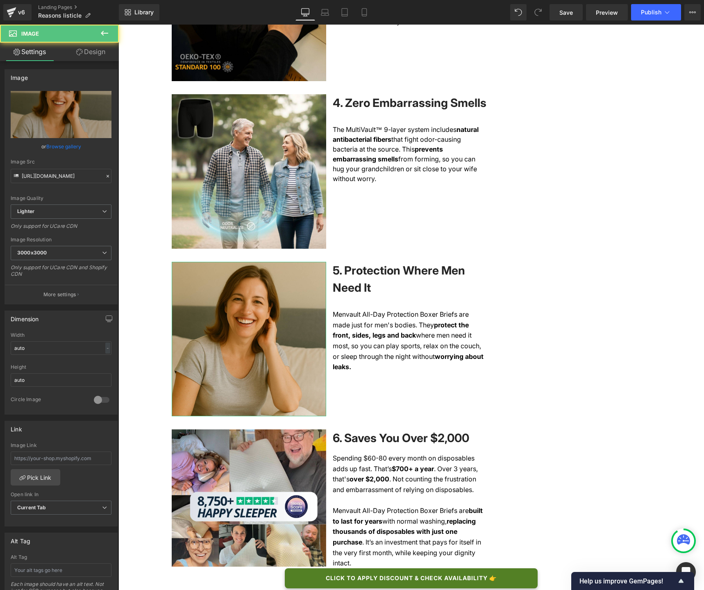
click at [57, 146] on link "Browse gallery" at bounding box center [63, 146] width 35 height 14
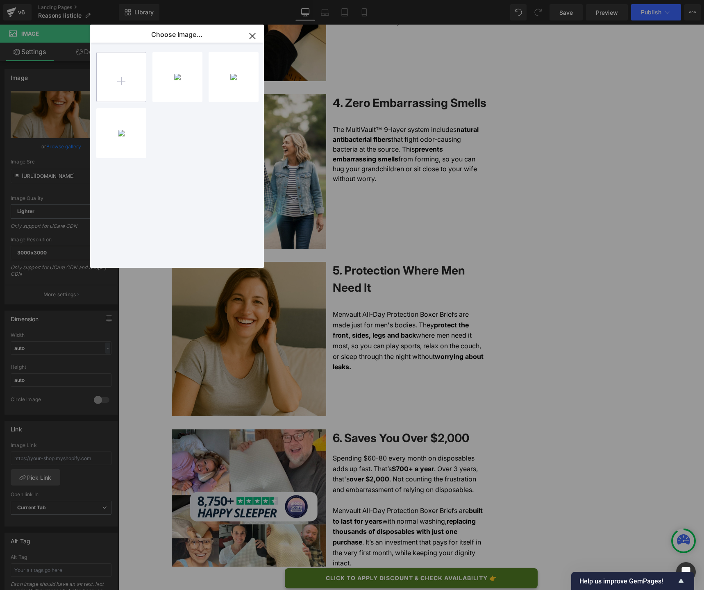
click at [113, 88] on input "file" at bounding box center [121, 76] width 49 height 49
click at [171, 87] on div "PP Imag... _3_.jpg 106.04 KB" at bounding box center [178, 77] width 50 height 50
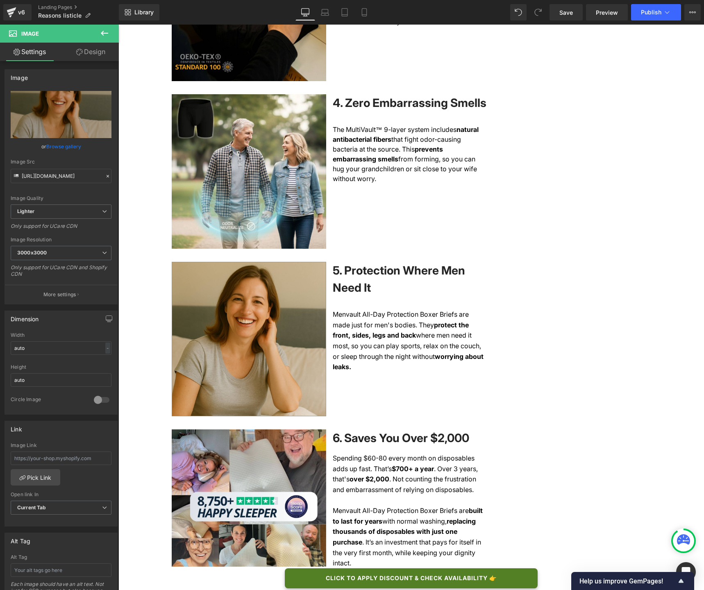
click at [77, 142] on link "Browse gallery" at bounding box center [63, 146] width 35 height 14
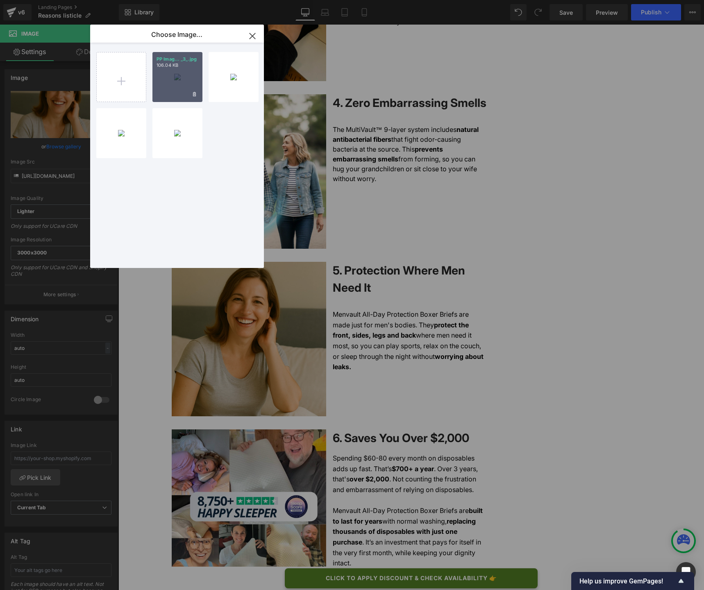
click at [167, 94] on div "PP Imag... _3_.jpg 106.04 KB" at bounding box center [178, 77] width 50 height 50
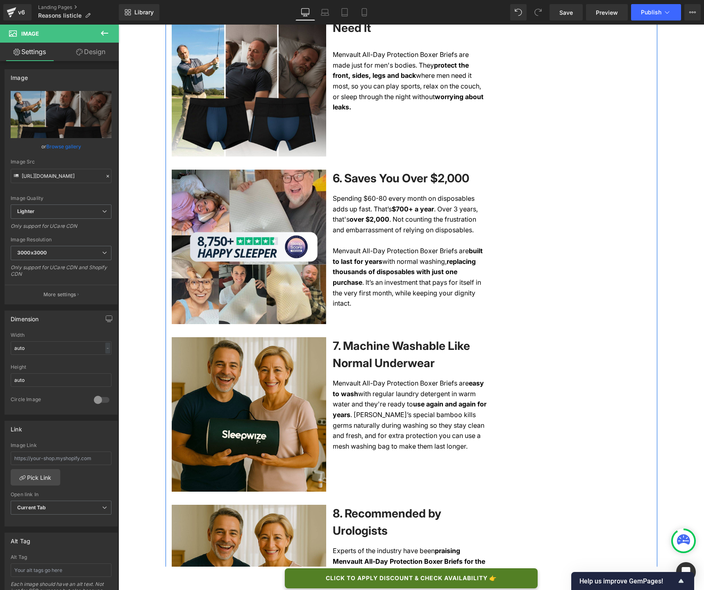
scroll to position [1114, 0]
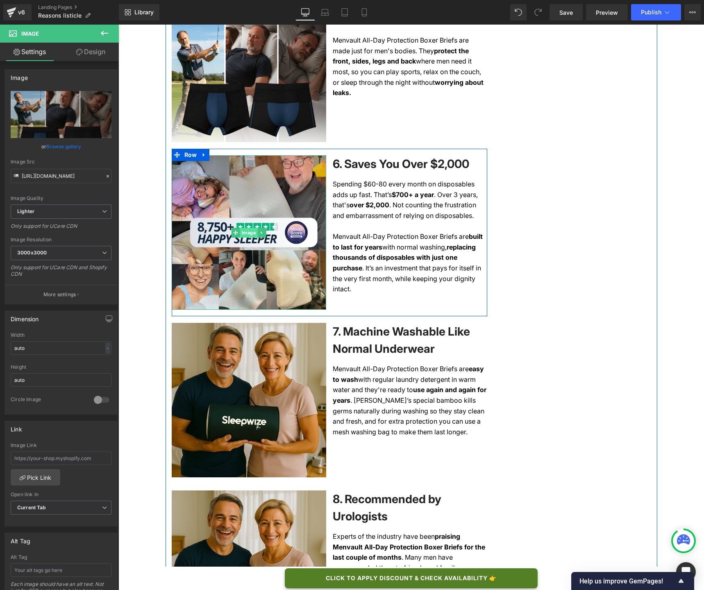
click at [245, 238] on span "Image" at bounding box center [249, 233] width 18 height 10
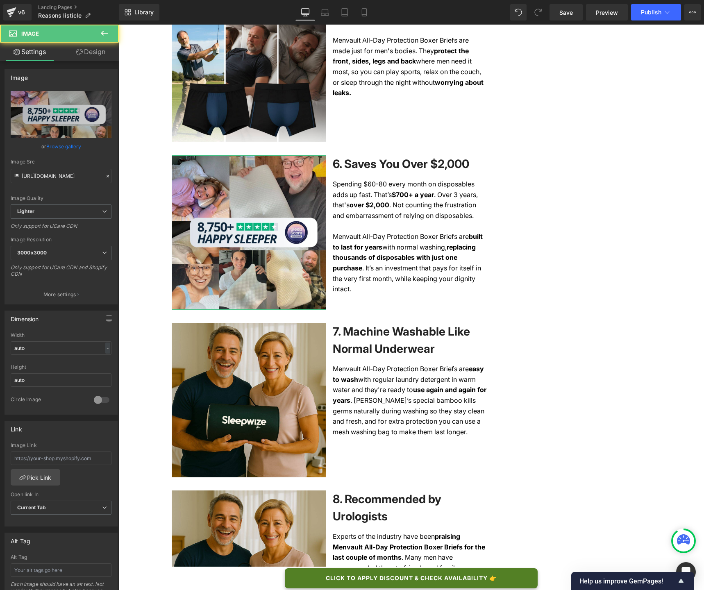
click at [68, 146] on link "Browse gallery" at bounding box center [63, 146] width 35 height 14
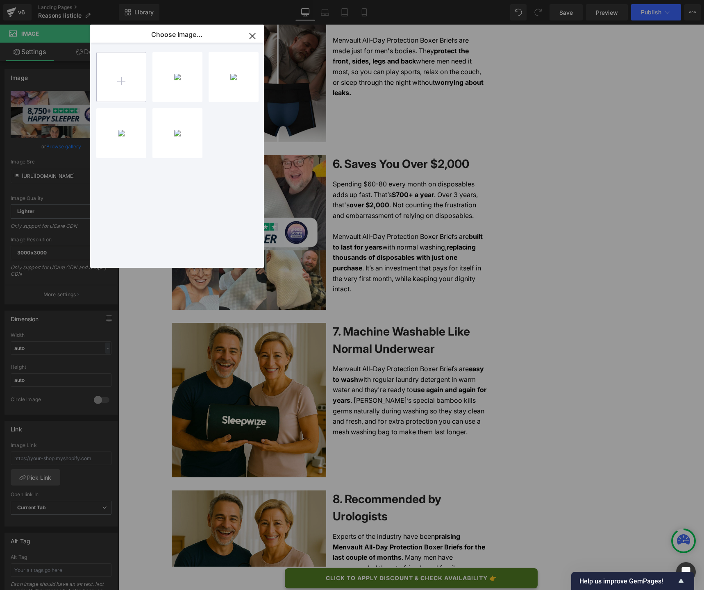
click at [117, 95] on input "file" at bounding box center [121, 76] width 49 height 49
click at [171, 80] on div "PP Imag... _4_.jpg 110.75 KB" at bounding box center [178, 77] width 50 height 50
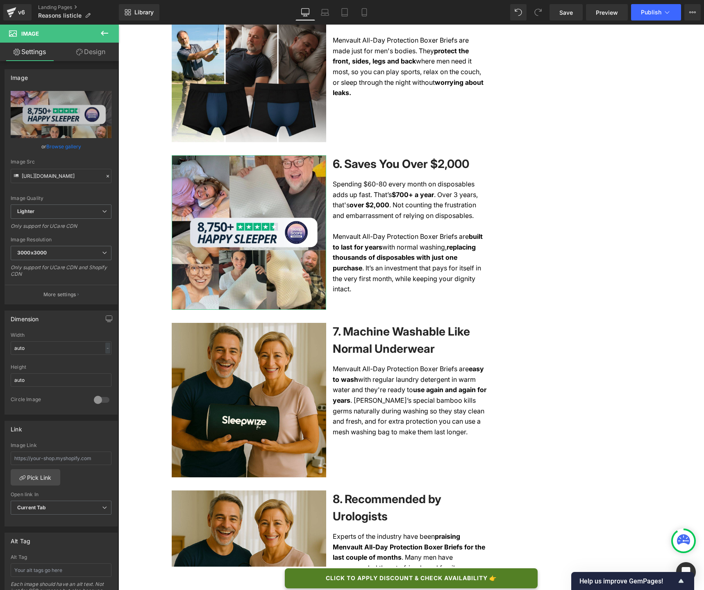
click at [65, 147] on link "Browse gallery" at bounding box center [63, 146] width 35 height 14
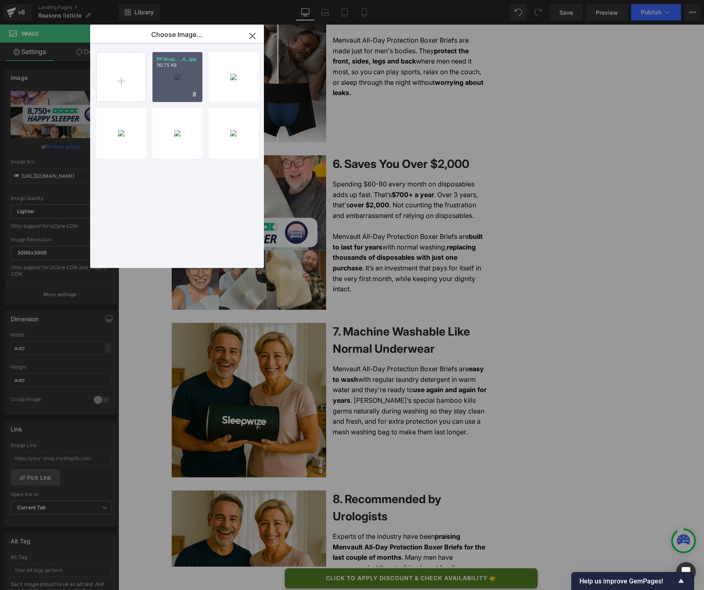
click at [174, 93] on div "PP Imag... _4_.jpg 110.75 KB" at bounding box center [178, 77] width 50 height 50
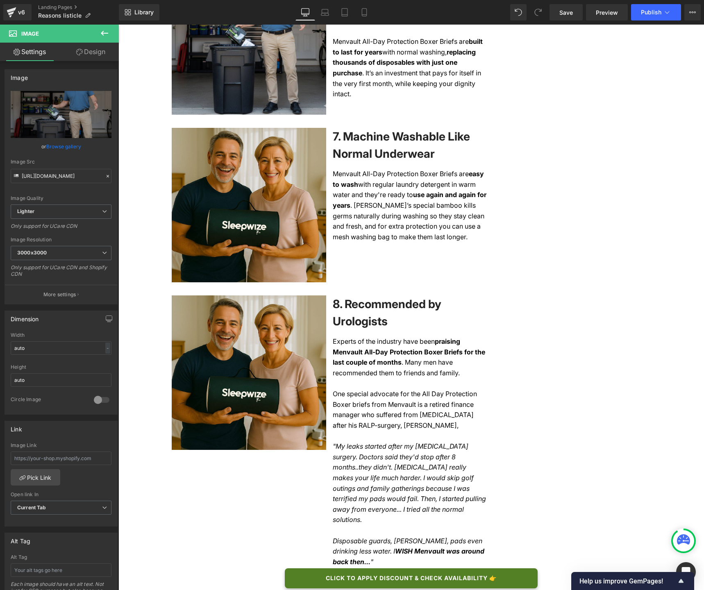
scroll to position [1287, 0]
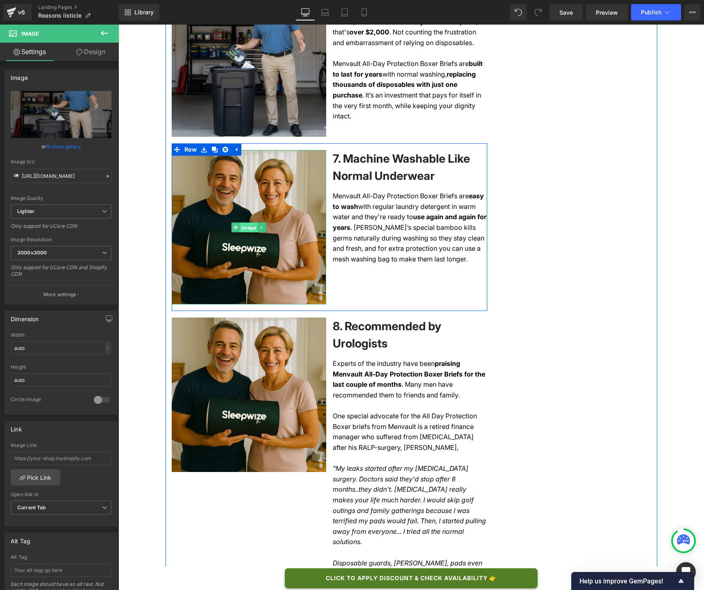
click at [248, 233] on span "Image" at bounding box center [249, 228] width 18 height 10
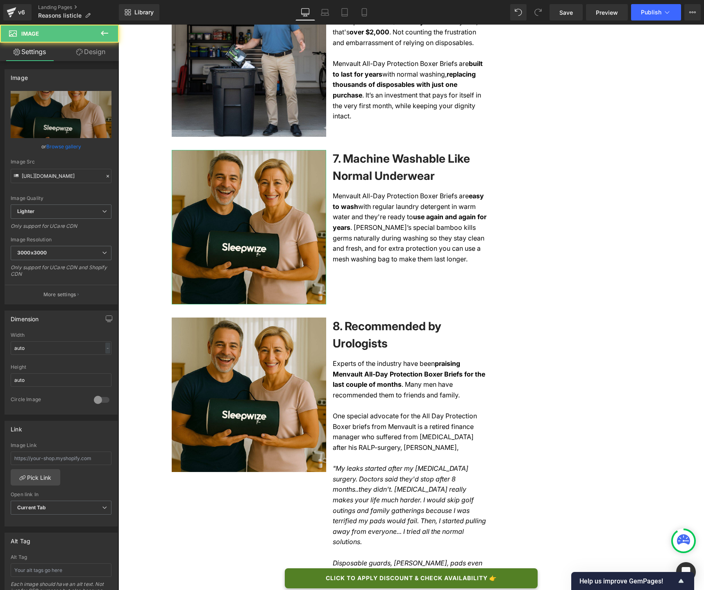
click at [67, 148] on link "Browse gallery" at bounding box center [63, 146] width 35 height 14
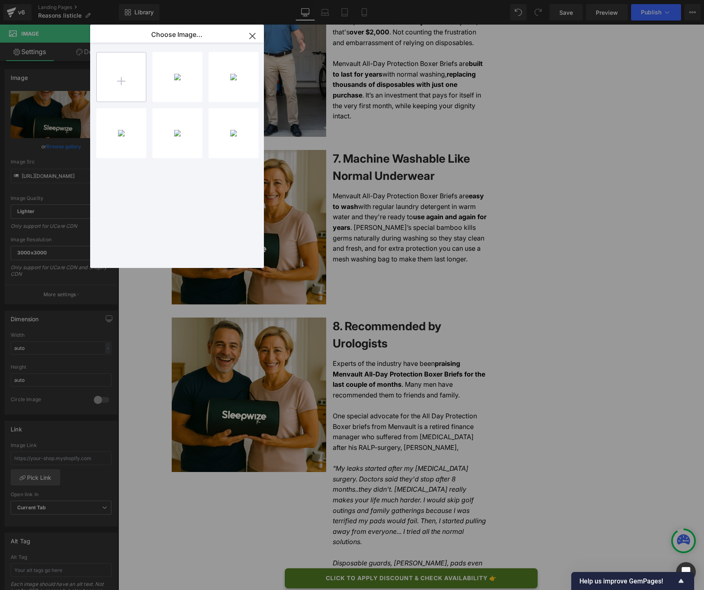
click at [128, 90] on input "file" at bounding box center [121, 76] width 49 height 49
click at [180, 83] on div "PP Imag... _5_.jpg 74.31 KB" at bounding box center [178, 77] width 50 height 50
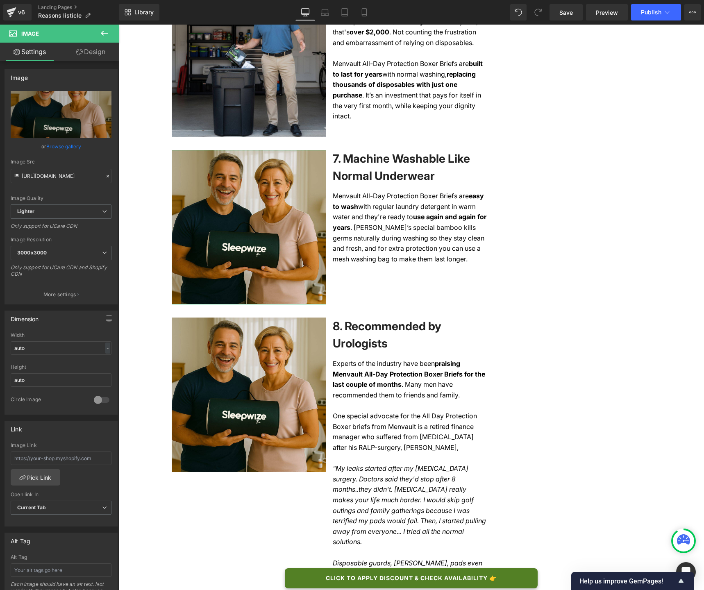
click at [66, 148] on link "Browse gallery" at bounding box center [63, 146] width 35 height 14
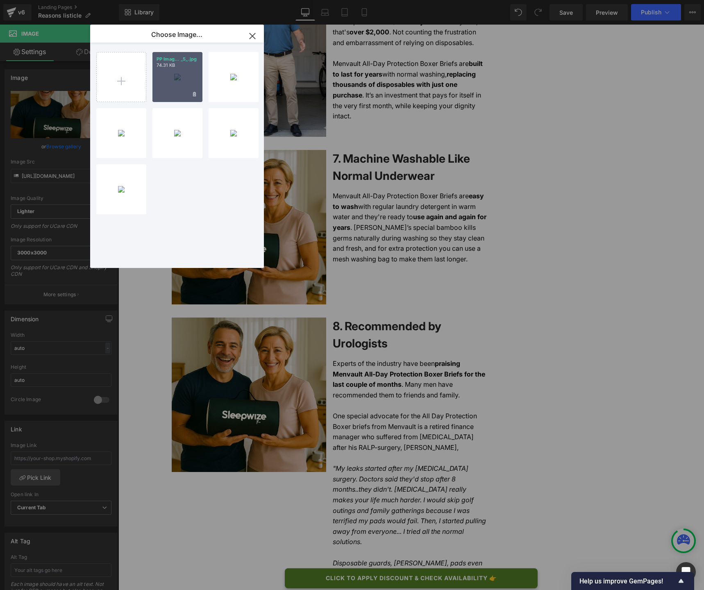
click at [185, 82] on div "PP Imag... _5_.jpg 74.31 KB" at bounding box center [178, 77] width 50 height 50
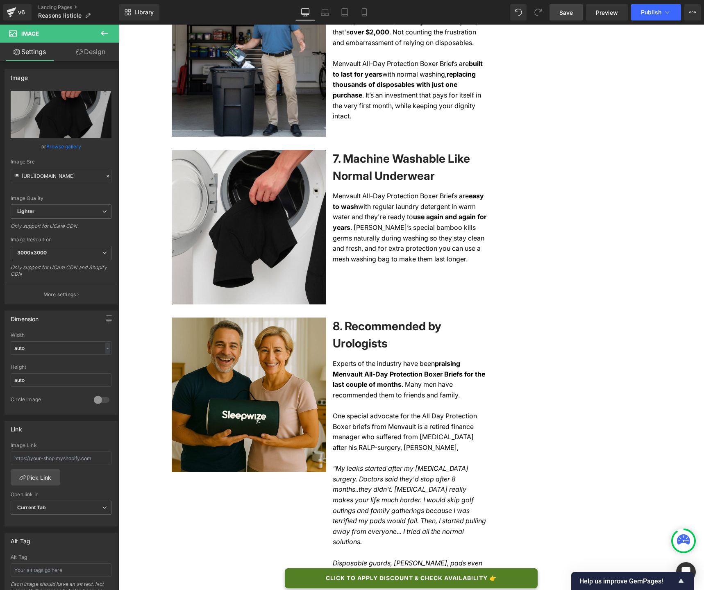
click at [561, 16] on span "Save" at bounding box center [567, 12] width 14 height 9
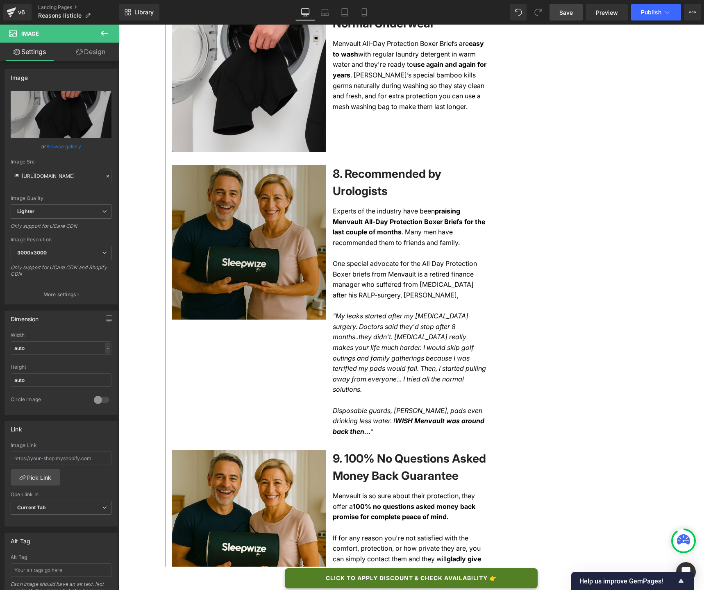
scroll to position [1437, 0]
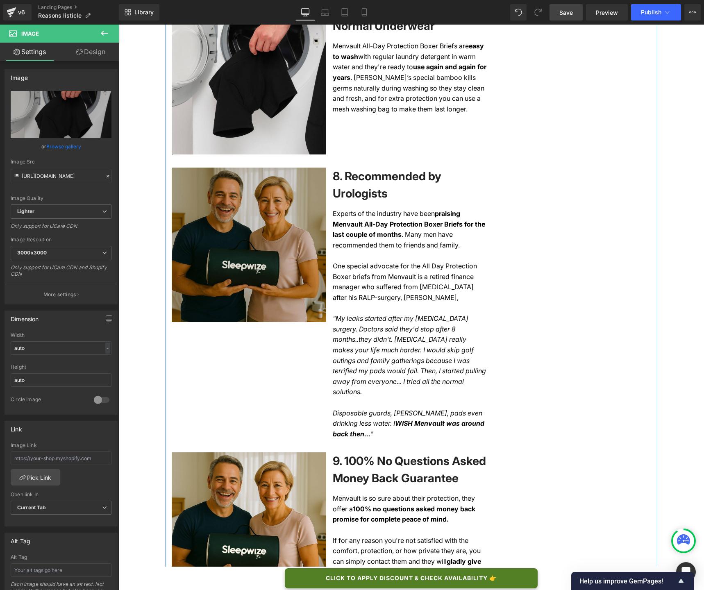
click at [250, 258] on div "Image" at bounding box center [249, 245] width 155 height 155
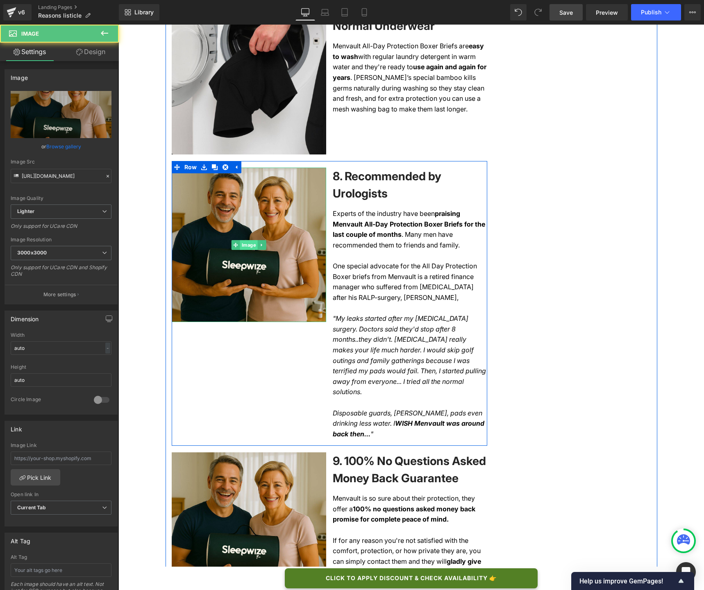
click at [249, 250] on span "Image" at bounding box center [249, 245] width 18 height 10
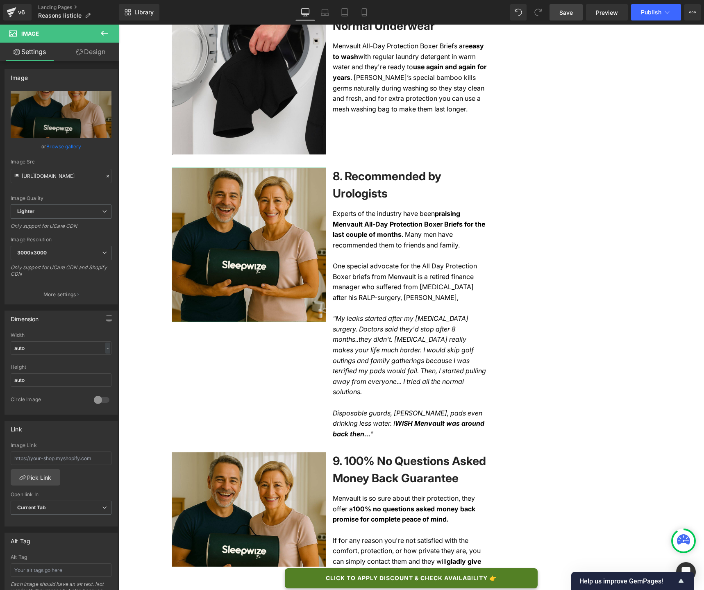
click at [73, 149] on link "Browse gallery" at bounding box center [63, 146] width 35 height 14
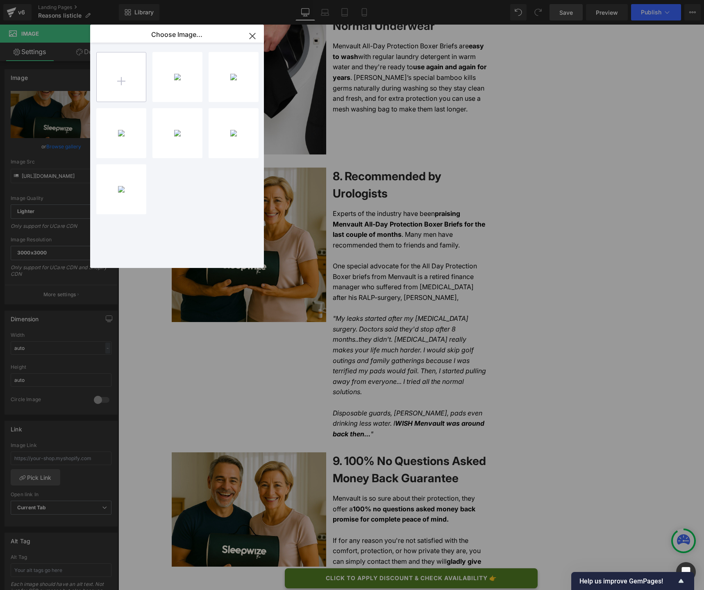
click at [140, 78] on input "file" at bounding box center [121, 76] width 49 height 49
click at [187, 76] on div "Recomme...nded.png 818.82 KB" at bounding box center [178, 77] width 50 height 50
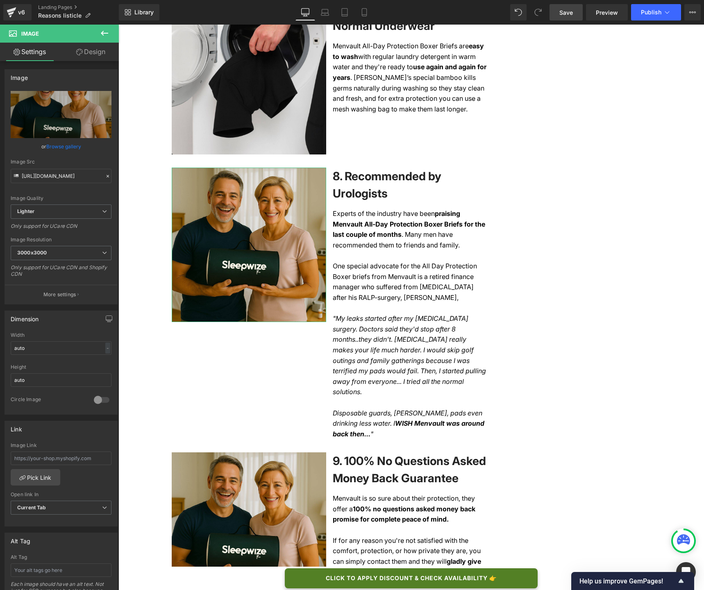
click at [66, 148] on link "Browse gallery" at bounding box center [63, 146] width 35 height 14
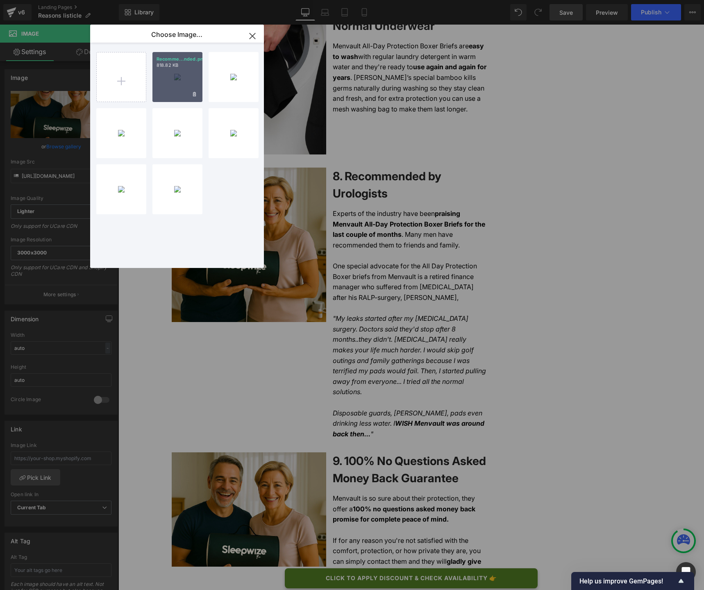
click at [157, 91] on div "Recomme...nded.png 818.82 KB" at bounding box center [178, 77] width 50 height 50
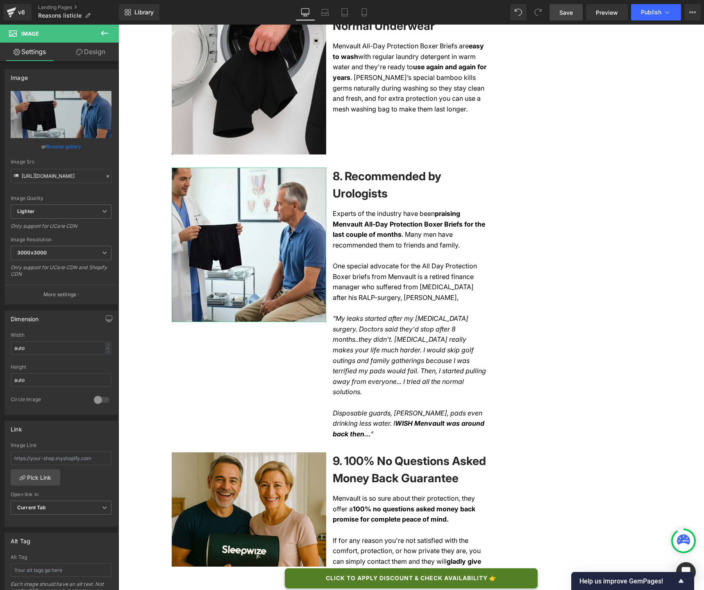
click at [69, 160] on div "Image Src" at bounding box center [61, 162] width 101 height 6
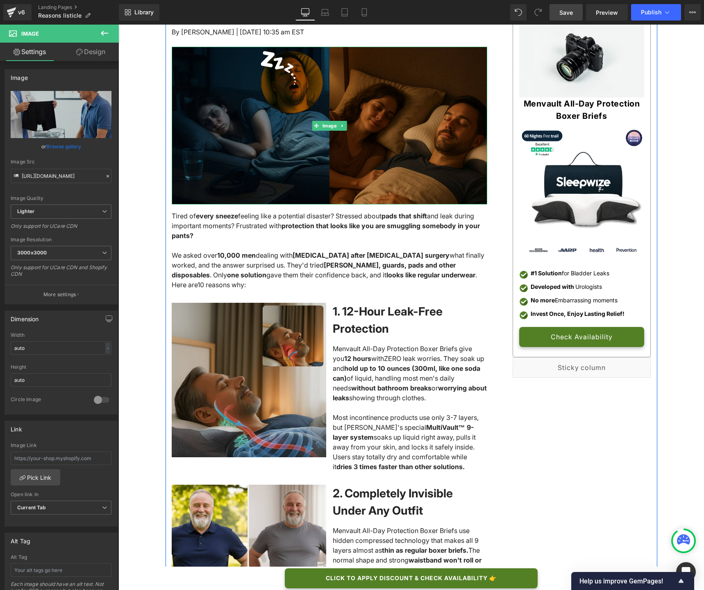
scroll to position [135, 0]
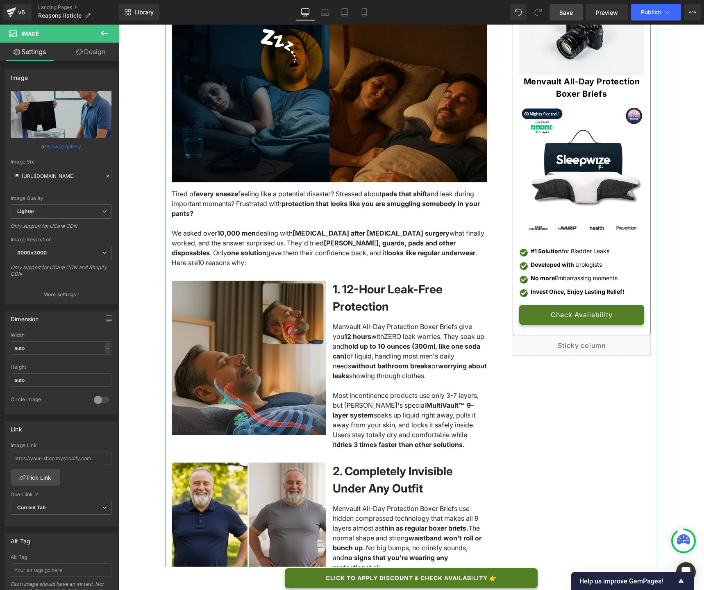
click at [255, 375] on img at bounding box center [249, 358] width 155 height 155
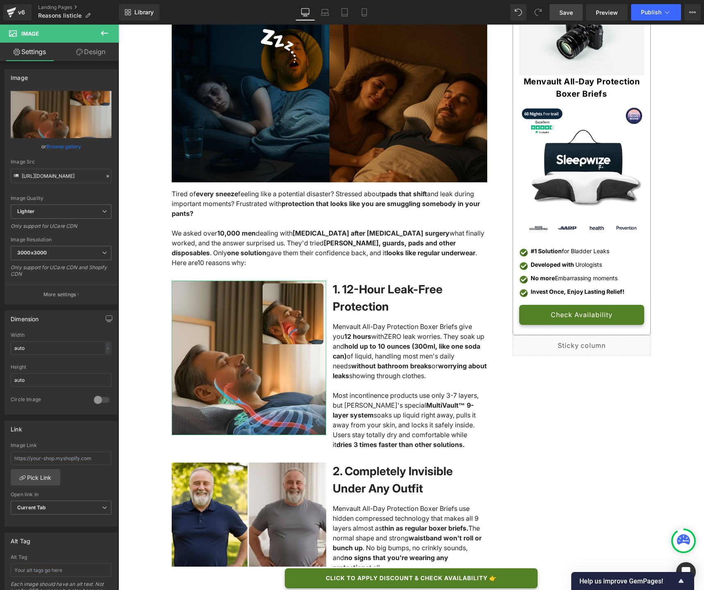
click at [74, 146] on link "Browse gallery" at bounding box center [63, 146] width 35 height 14
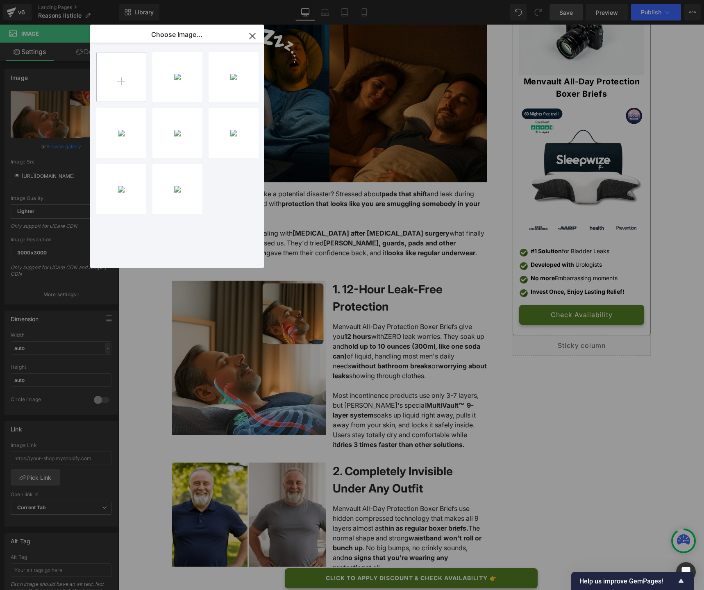
click at [141, 81] on input "file" at bounding box center [121, 76] width 49 height 49
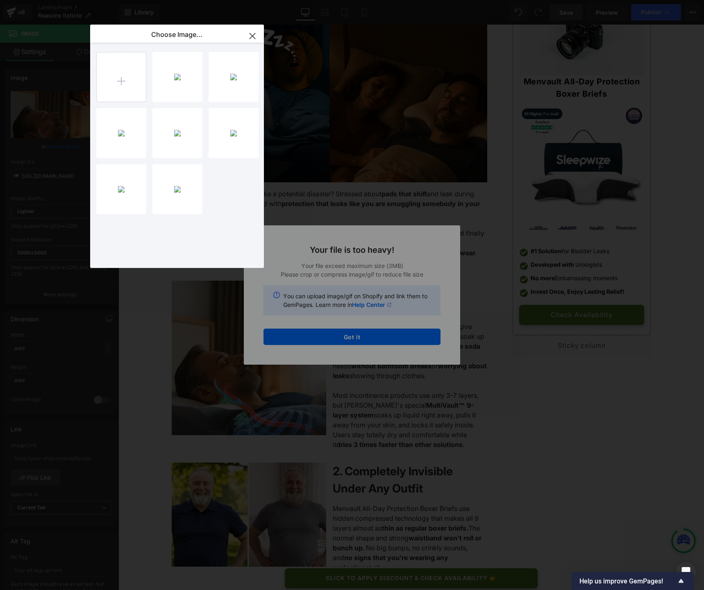
click at [249, 36] on icon "button" at bounding box center [252, 36] width 13 height 13
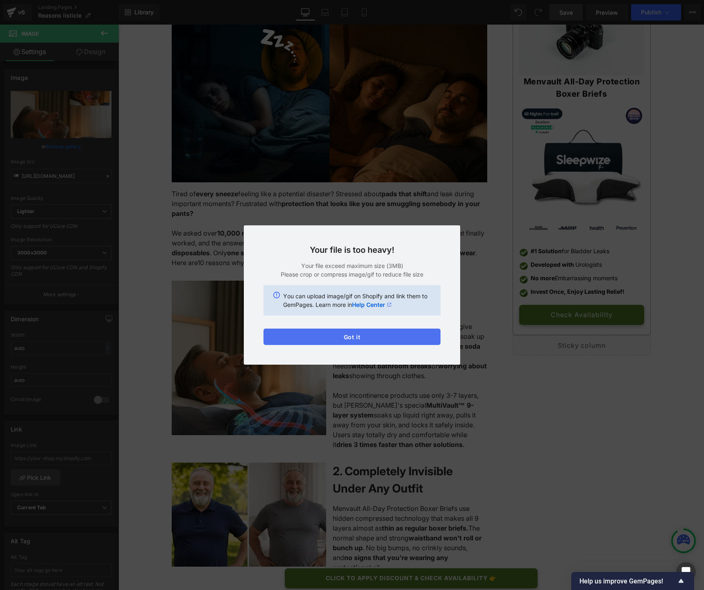
click at [348, 339] on button "Got it" at bounding box center [352, 337] width 177 height 16
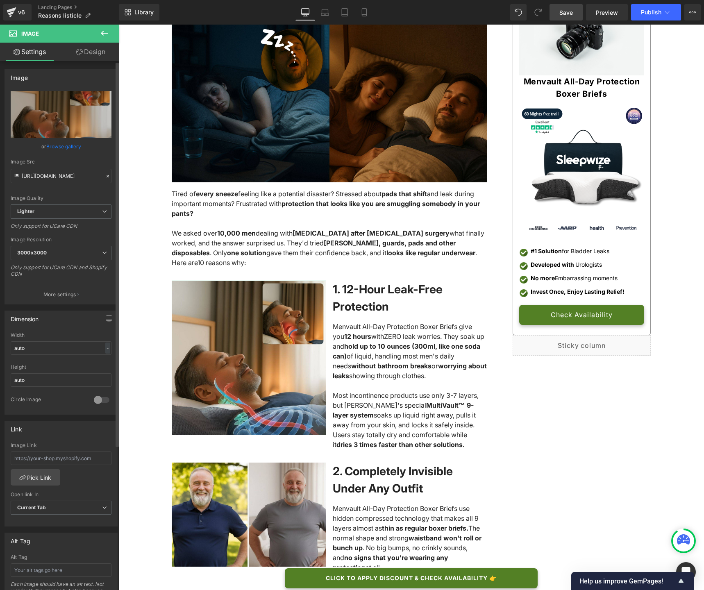
click at [64, 147] on link "Browse gallery" at bounding box center [63, 146] width 35 height 14
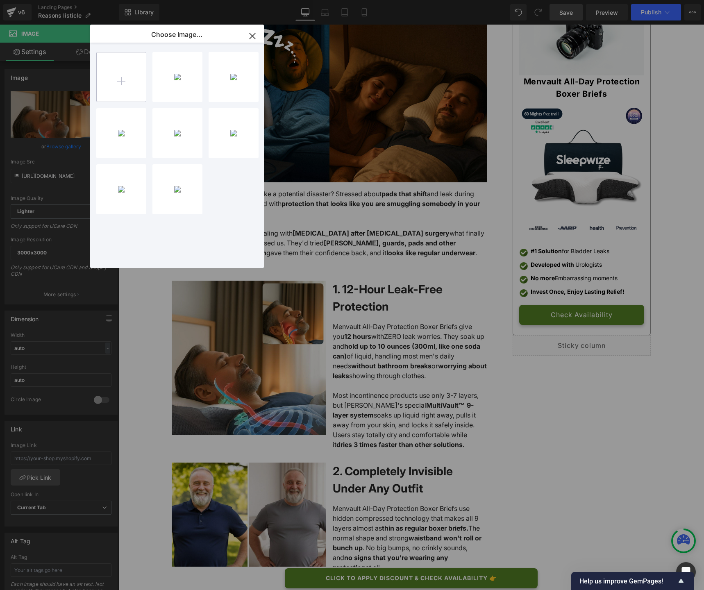
click at [117, 82] on input "file" at bounding box center [121, 76] width 49 height 49
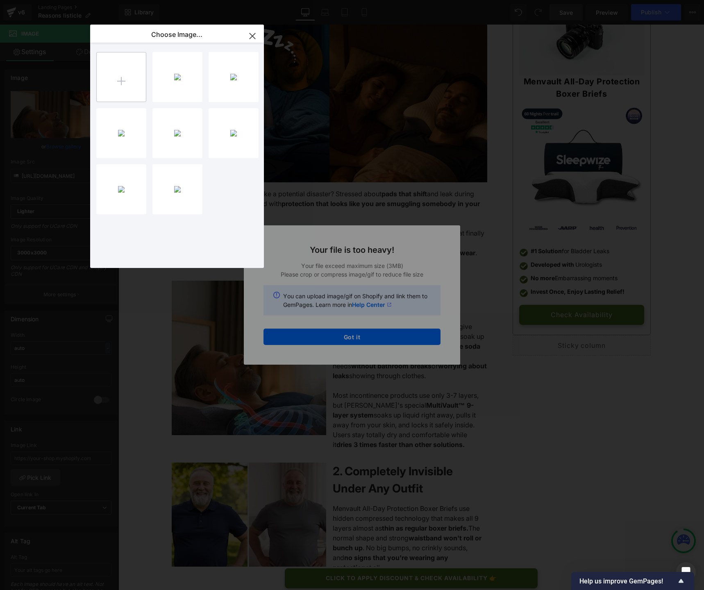
click at [117, 73] on input "file" at bounding box center [121, 76] width 49 height 49
click at [253, 34] on icon "button" at bounding box center [252, 36] width 13 height 13
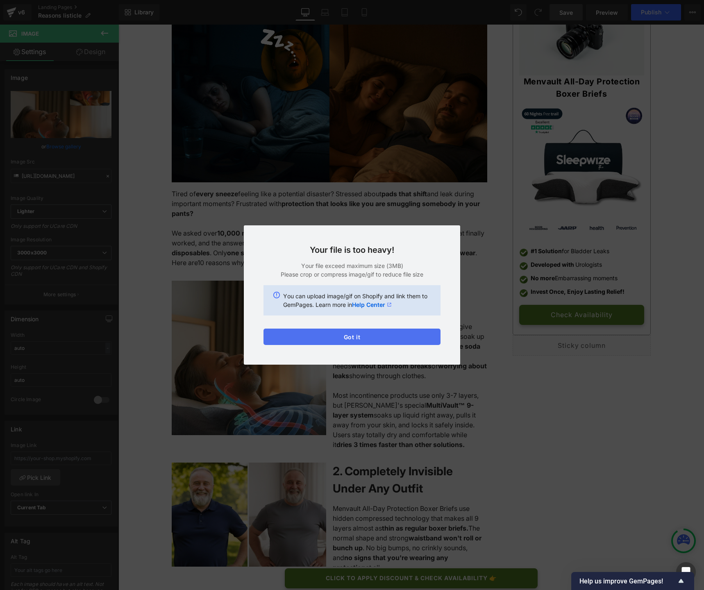
click at [378, 337] on button "Got it" at bounding box center [352, 337] width 177 height 16
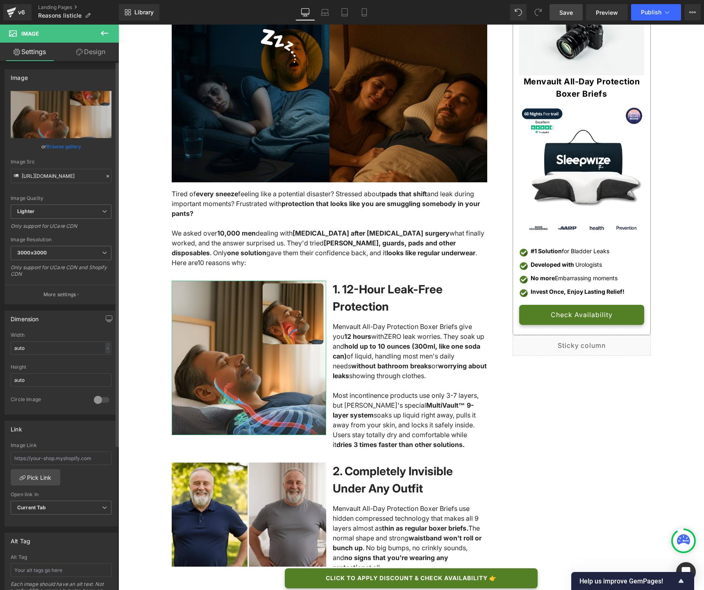
click at [77, 146] on link "Browse gallery" at bounding box center [63, 146] width 35 height 14
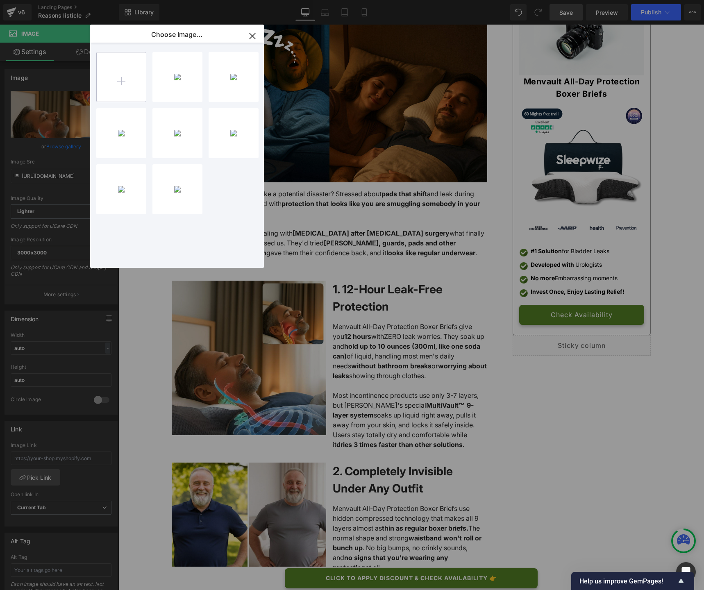
click at [121, 79] on input "file" at bounding box center [121, 76] width 49 height 49
click at [0, 0] on div "Ontwerp...itel.gif 2.07 MB" at bounding box center [0, 0] width 0 height 0
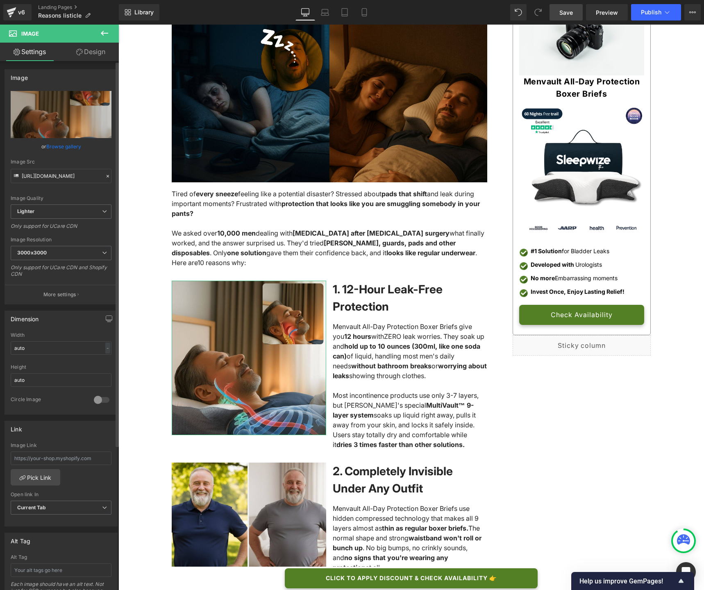
click at [69, 145] on link "Browse gallery" at bounding box center [63, 146] width 35 height 14
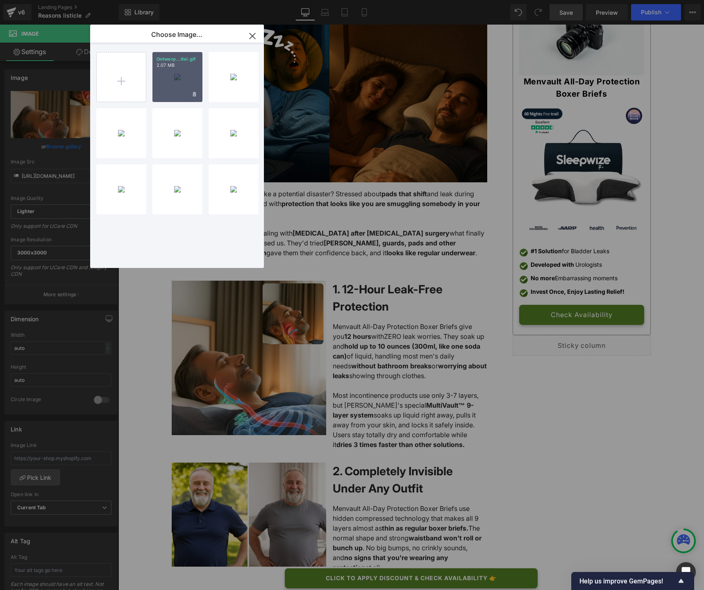
click at [182, 82] on div "Ontwerp...itel.gif 2.07 MB" at bounding box center [178, 77] width 50 height 50
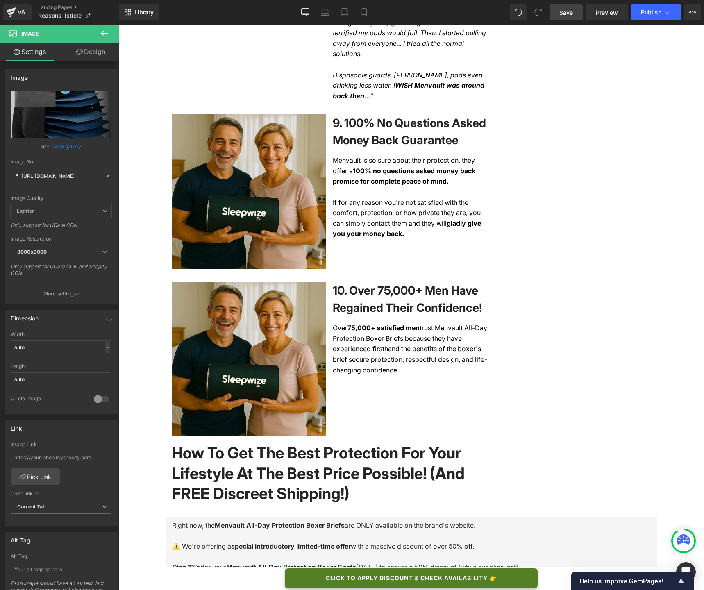
scroll to position [1789, 0]
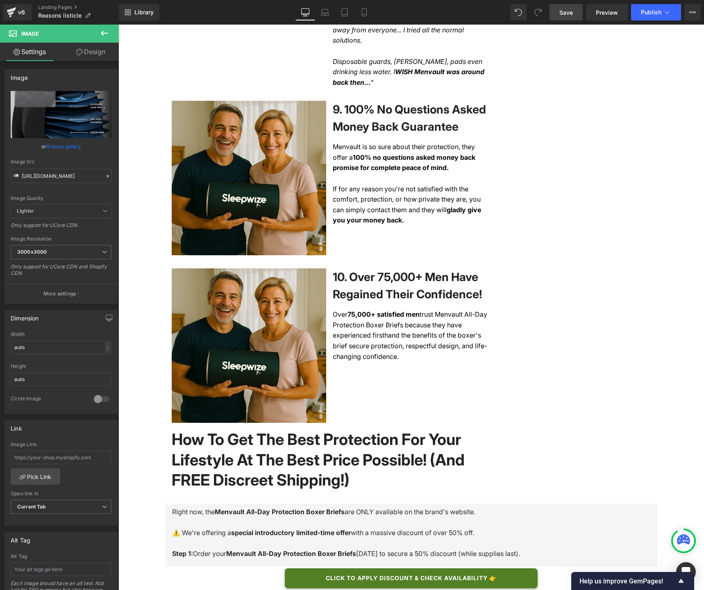
click at [567, 16] on span "Save" at bounding box center [567, 12] width 14 height 9
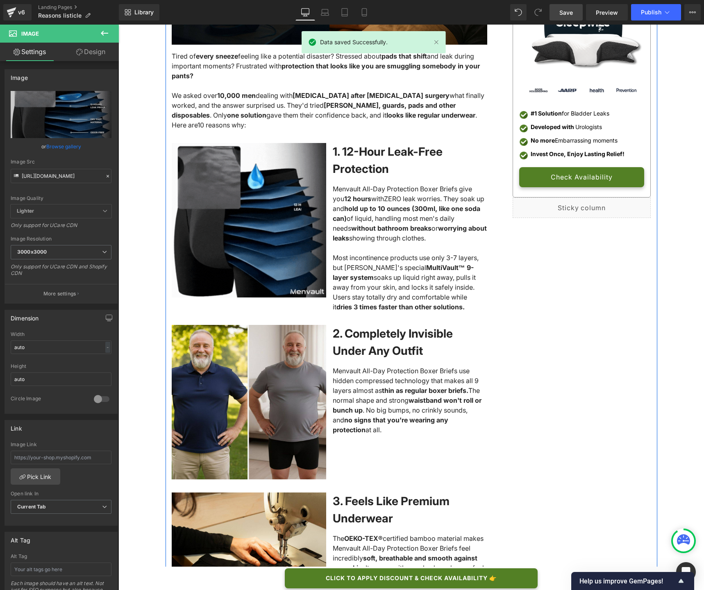
scroll to position [215, 0]
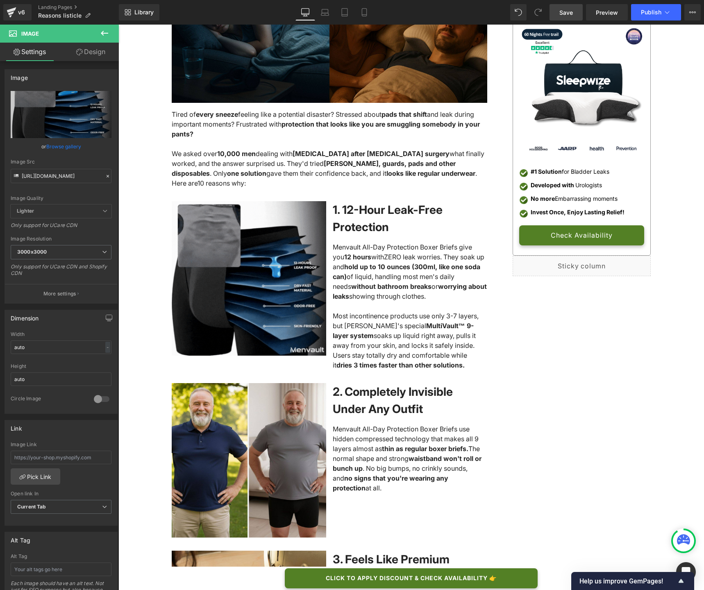
click at [570, 16] on link "Save" at bounding box center [566, 12] width 33 height 16
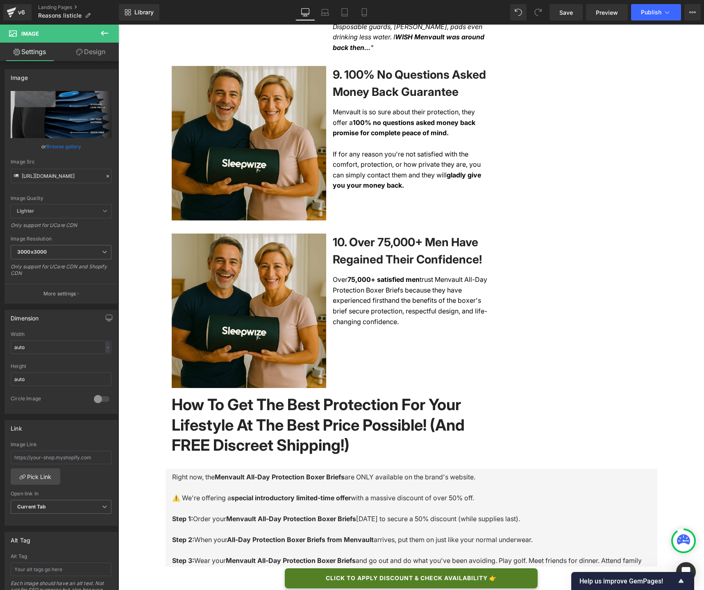
scroll to position [1823, 0]
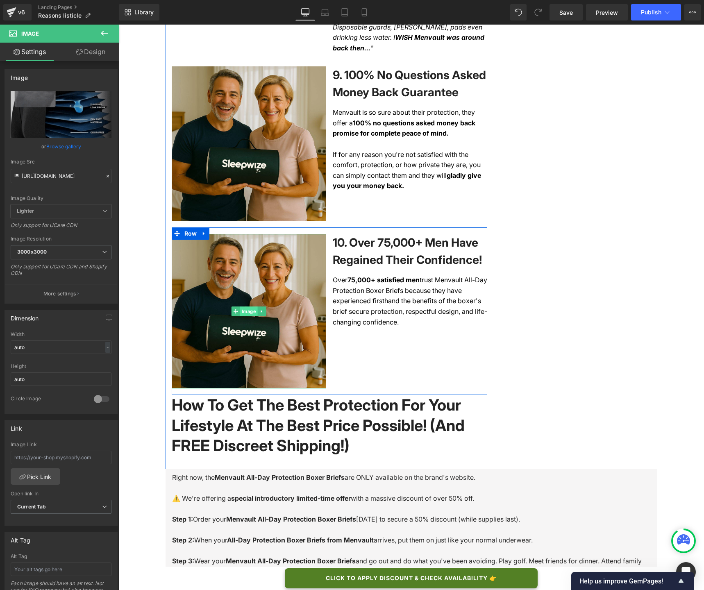
click at [246, 307] on span "Image" at bounding box center [249, 312] width 18 height 10
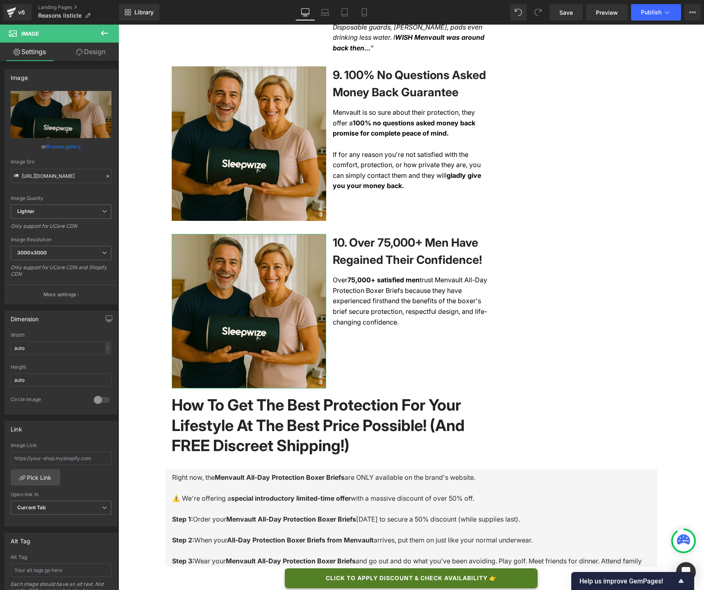
click at [64, 150] on link "Browse gallery" at bounding box center [63, 146] width 35 height 14
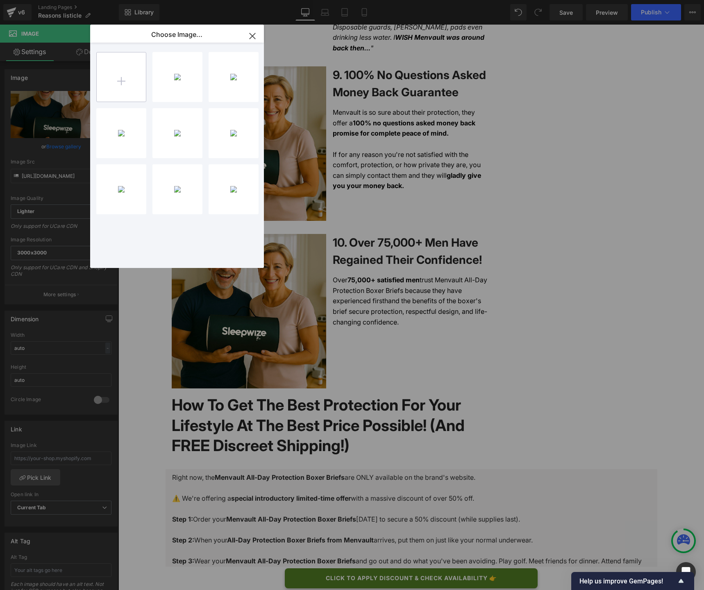
click at [128, 87] on input "file" at bounding box center [121, 76] width 49 height 49
click at [176, 84] on div "PP Imag... _6_.jpg 158.17 KB" at bounding box center [178, 77] width 50 height 50
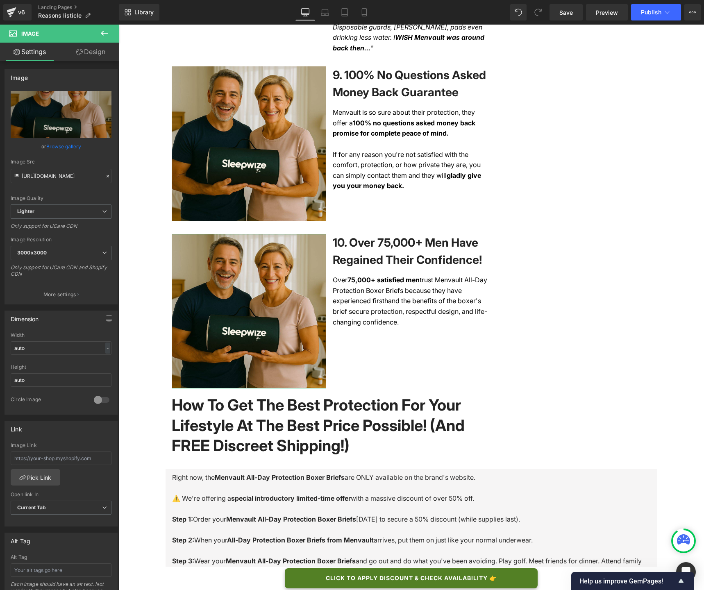
click at [73, 144] on link "Browse gallery" at bounding box center [63, 146] width 35 height 14
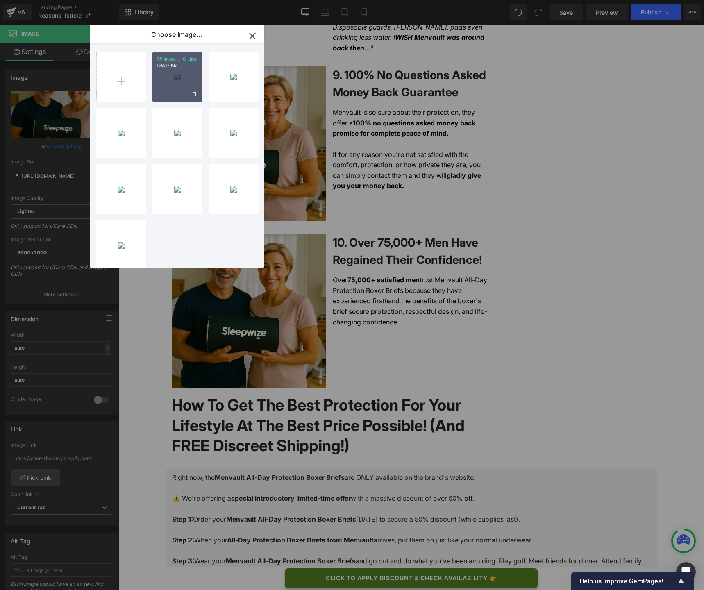
click at [171, 82] on div "PP Imag... _6_.jpg 158.17 KB" at bounding box center [178, 77] width 50 height 50
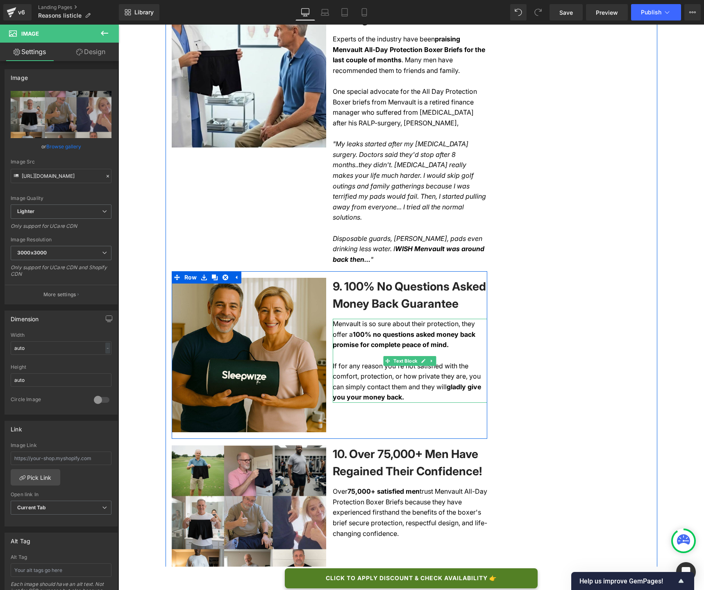
scroll to position [1577, 0]
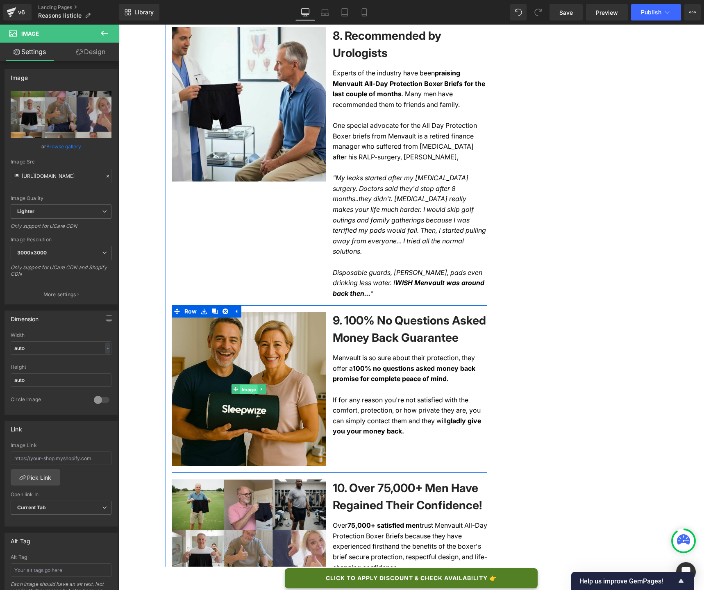
click at [247, 385] on span "Image" at bounding box center [249, 390] width 18 height 10
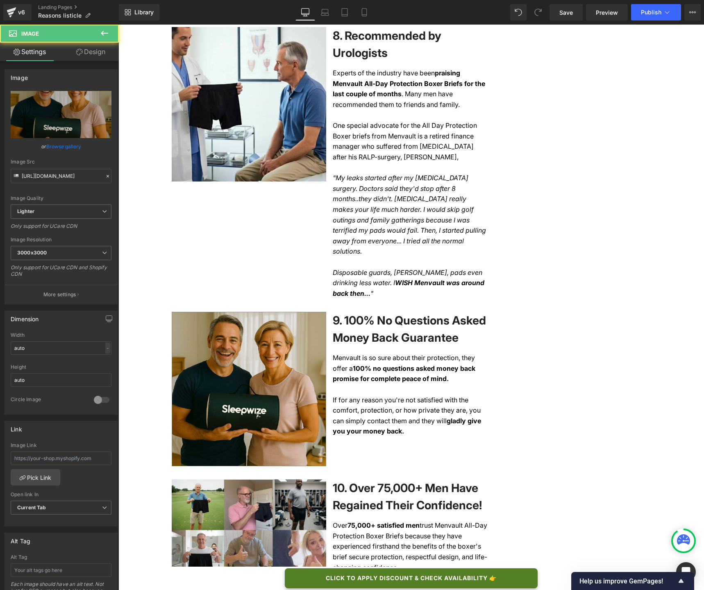
click at [59, 148] on link "Browse gallery" at bounding box center [63, 146] width 35 height 14
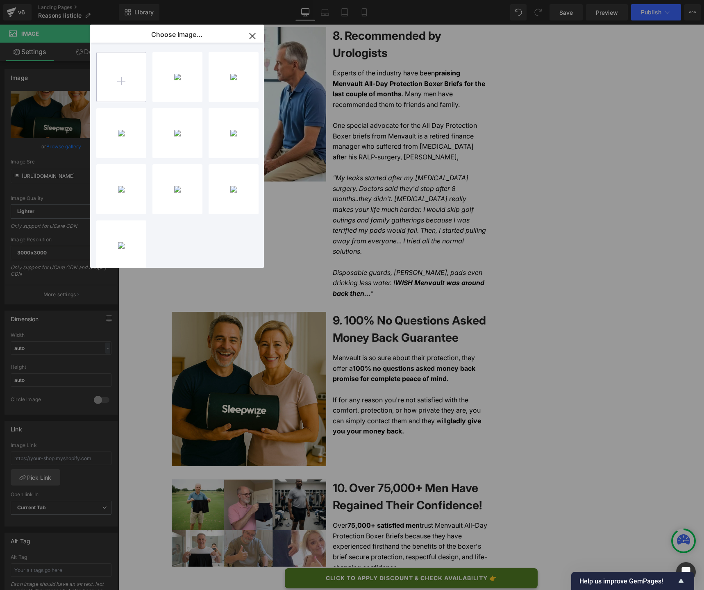
click at [118, 80] on input "file" at bounding box center [121, 76] width 49 height 49
click at [0, 0] on div "PP Imag... _7_.jpg 113.09 KB" at bounding box center [0, 0] width 0 height 0
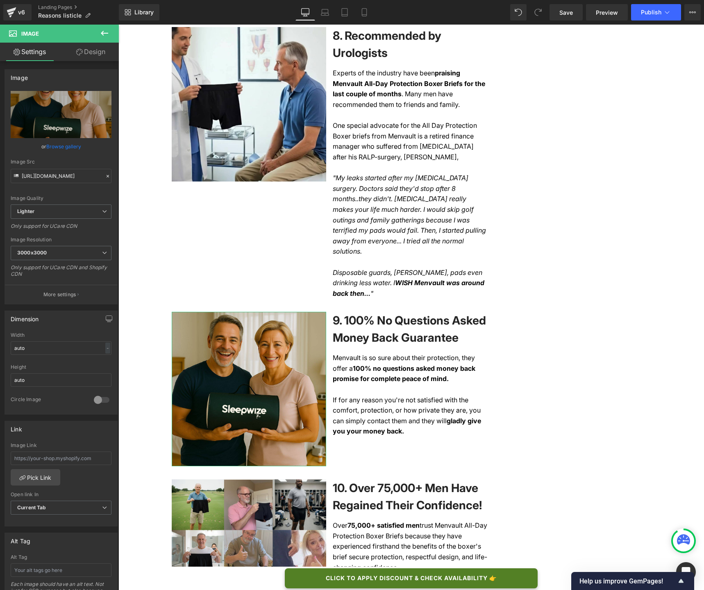
click at [70, 145] on link "Browse gallery" at bounding box center [63, 146] width 35 height 14
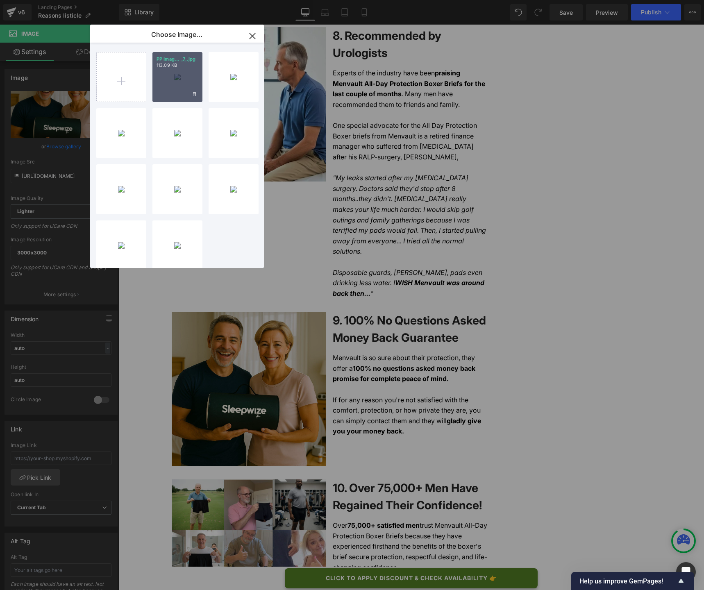
click at [160, 89] on div "PP Imag... _7_.jpg 113.09 KB" at bounding box center [178, 77] width 50 height 50
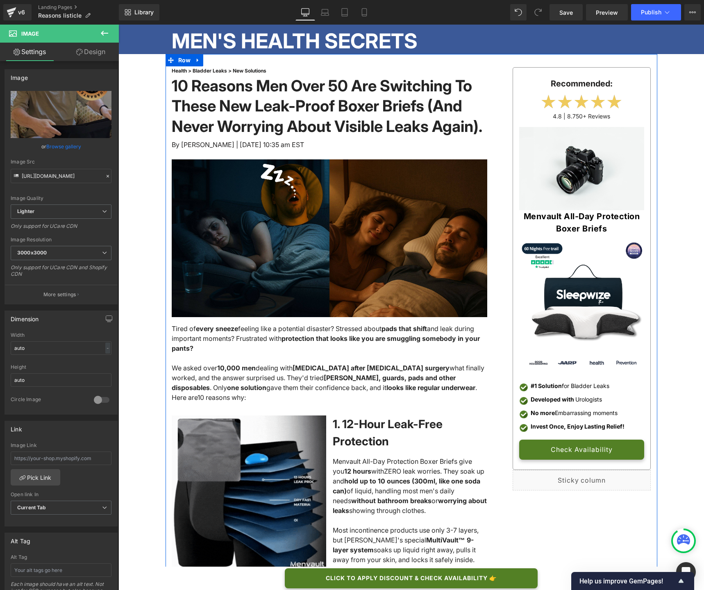
scroll to position [0, 0]
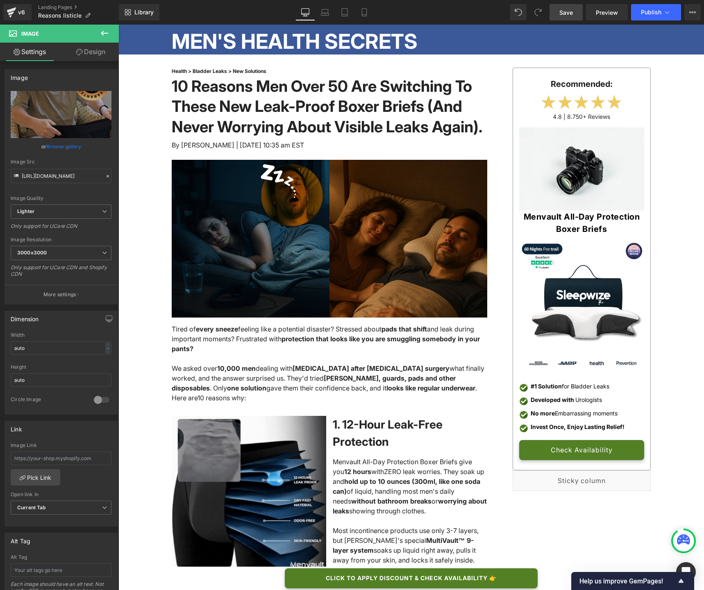
click at [571, 17] on link "Save" at bounding box center [566, 12] width 33 height 16
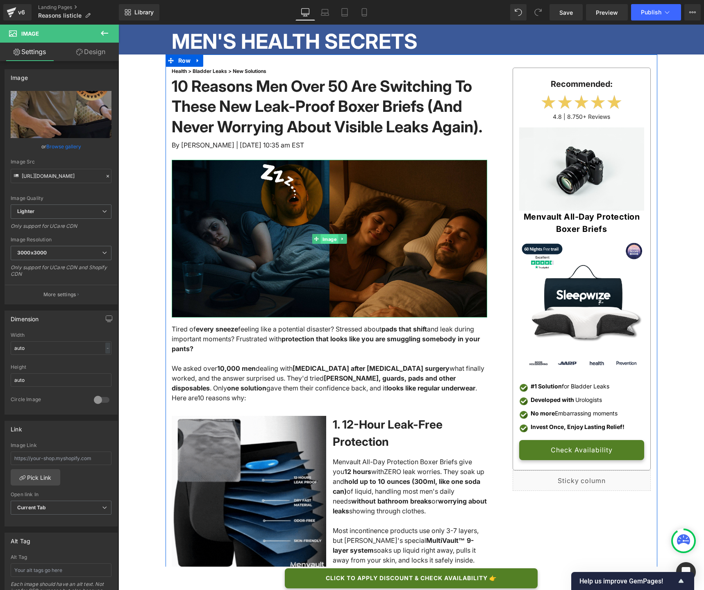
click at [326, 244] on span "Image" at bounding box center [330, 240] width 18 height 10
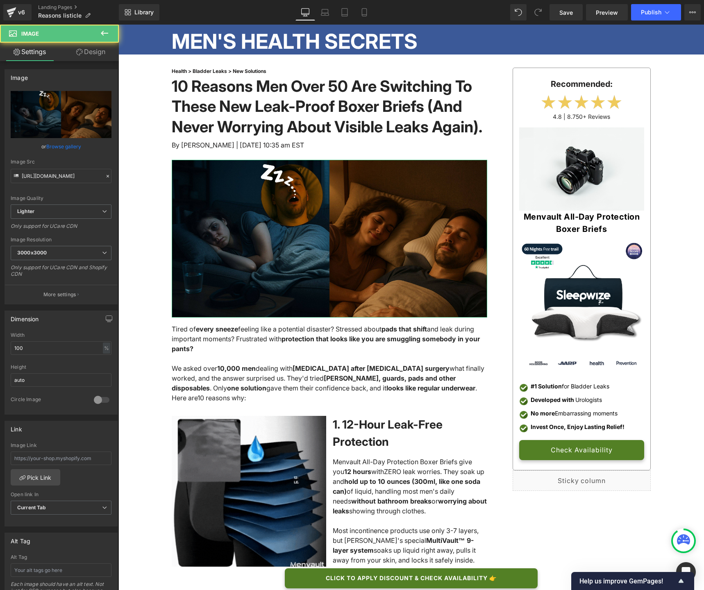
click at [52, 147] on link "Browse gallery" at bounding box center [63, 146] width 35 height 14
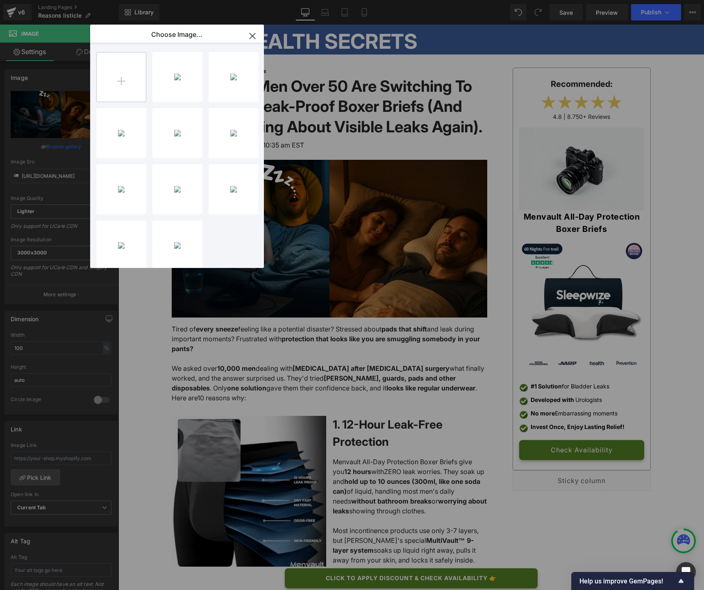
click at [128, 82] on input "file" at bounding box center [121, 76] width 49 height 49
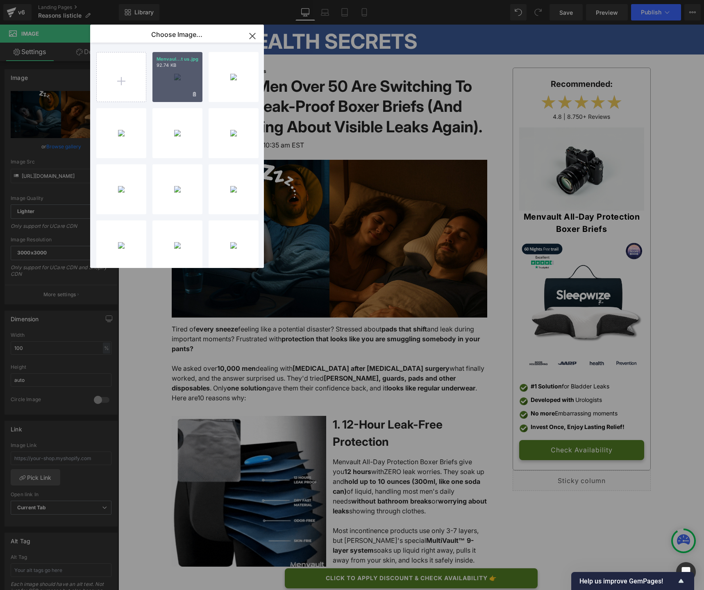
click at [177, 86] on div "Menvaul...t us.jpg 92.74 KB" at bounding box center [178, 77] width 50 height 50
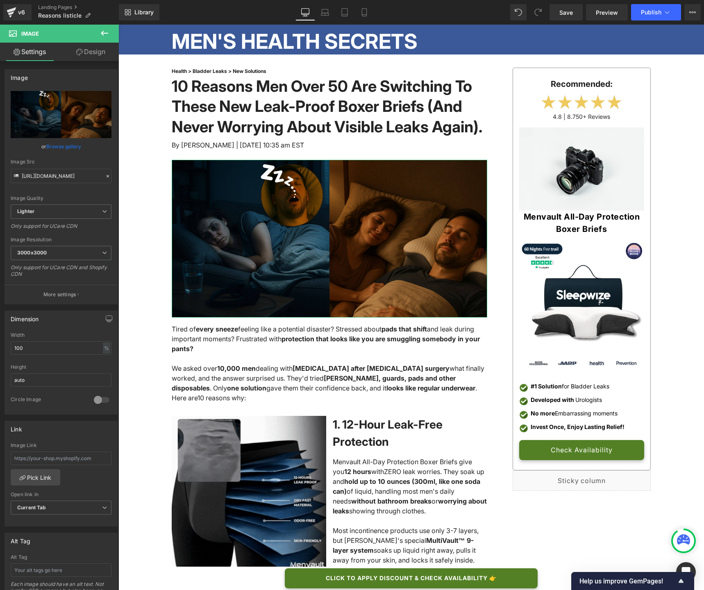
click at [68, 147] on link "Browse gallery" at bounding box center [63, 146] width 35 height 14
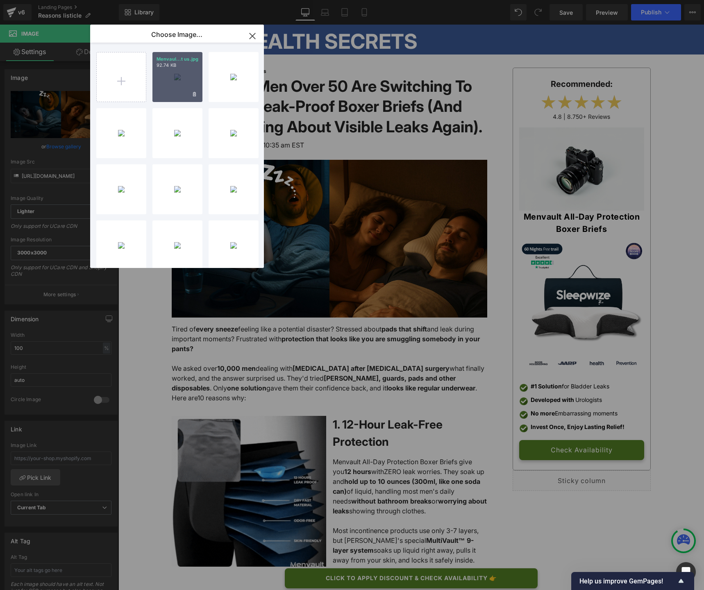
click at [173, 93] on div "Menvaul...t us.jpg 92.74 KB" at bounding box center [178, 77] width 50 height 50
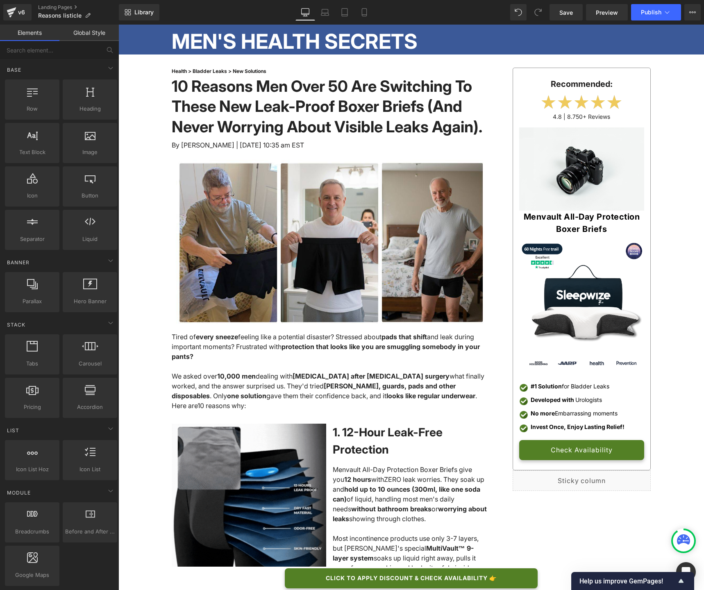
click at [563, 15] on span "Save" at bounding box center [567, 12] width 14 height 9
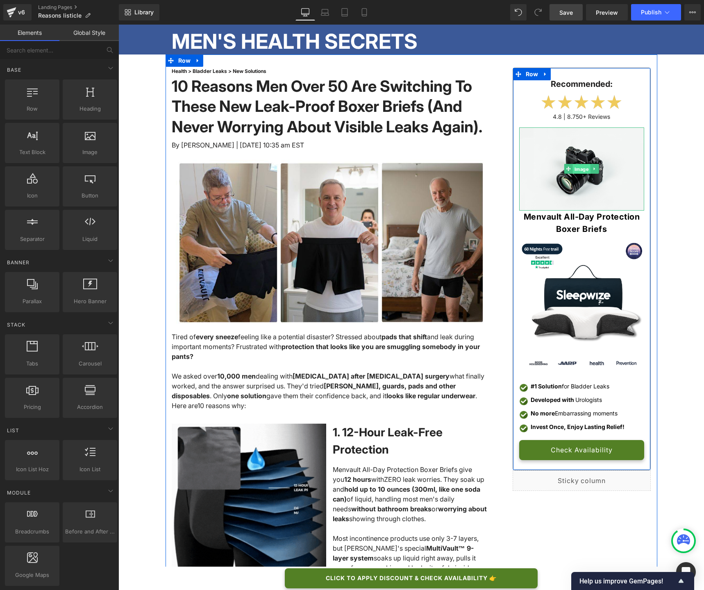
click at [577, 170] on span "Image" at bounding box center [582, 169] width 18 height 10
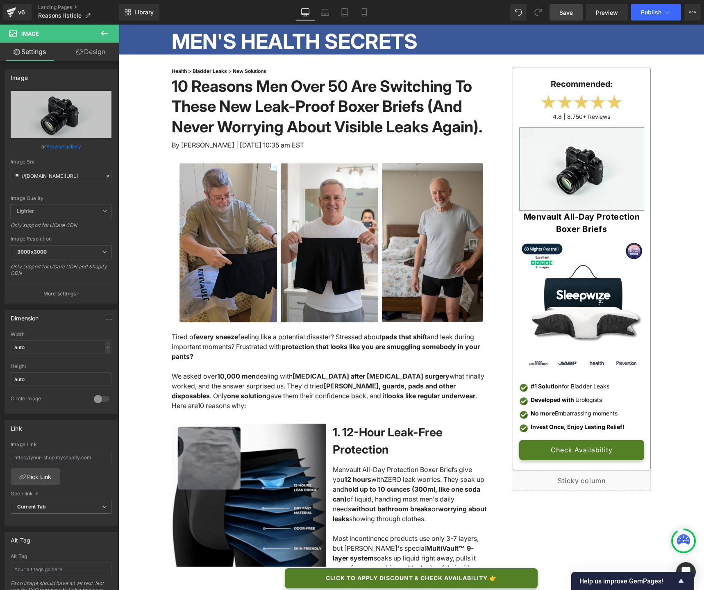
click at [64, 146] on link "Browse gallery" at bounding box center [63, 146] width 35 height 14
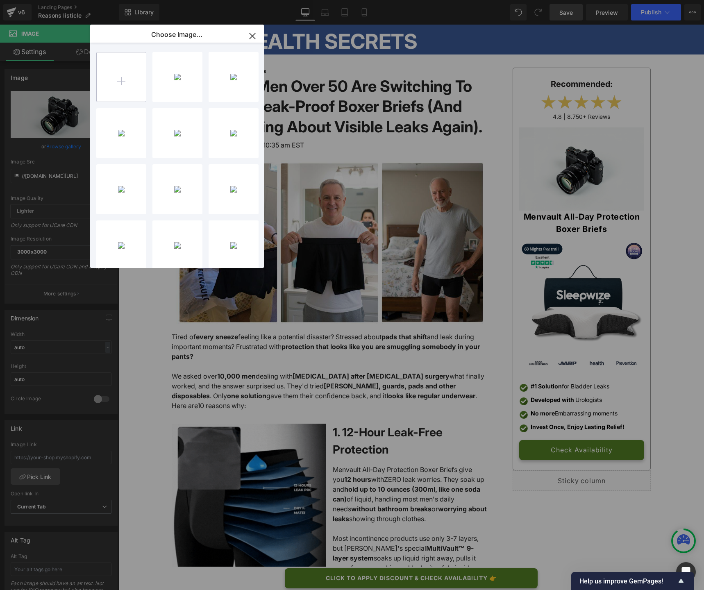
click at [107, 91] on input "file" at bounding box center [121, 76] width 49 height 49
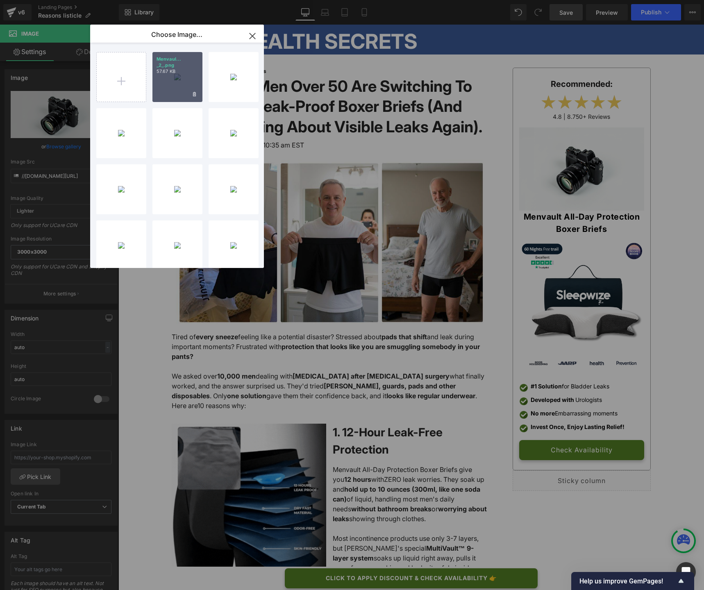
click at [171, 84] on div "Menvaul... _2_.png 57.67 KB" at bounding box center [178, 77] width 50 height 50
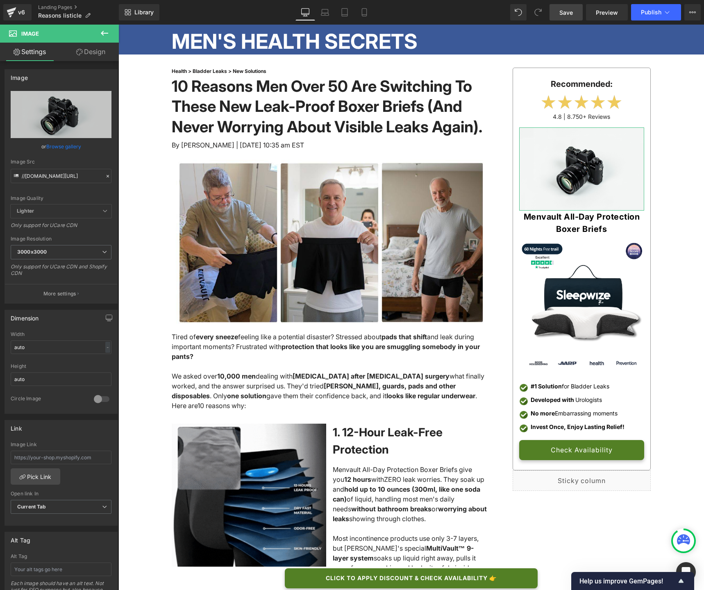
click at [57, 147] on link "Browse gallery" at bounding box center [63, 146] width 35 height 14
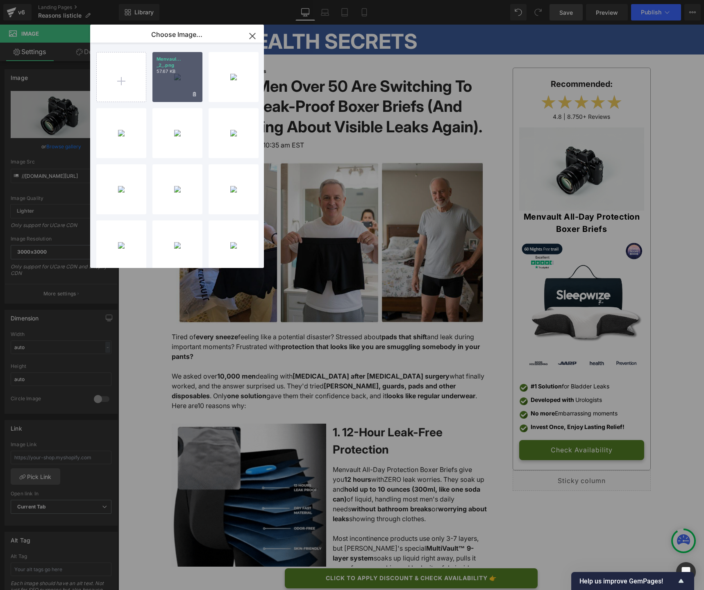
click at [176, 77] on div "Menvaul... _2_.png 57.67 KB" at bounding box center [178, 77] width 50 height 50
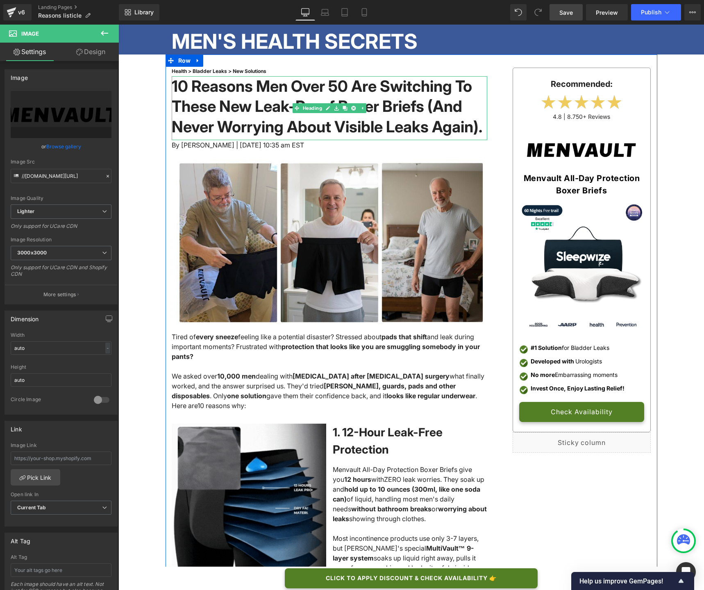
click at [397, 137] on h1 "10 Reasons Men Over 50 Are Switching To These New Leak-Proof Boxer Briefs (And …" at bounding box center [330, 106] width 316 height 61
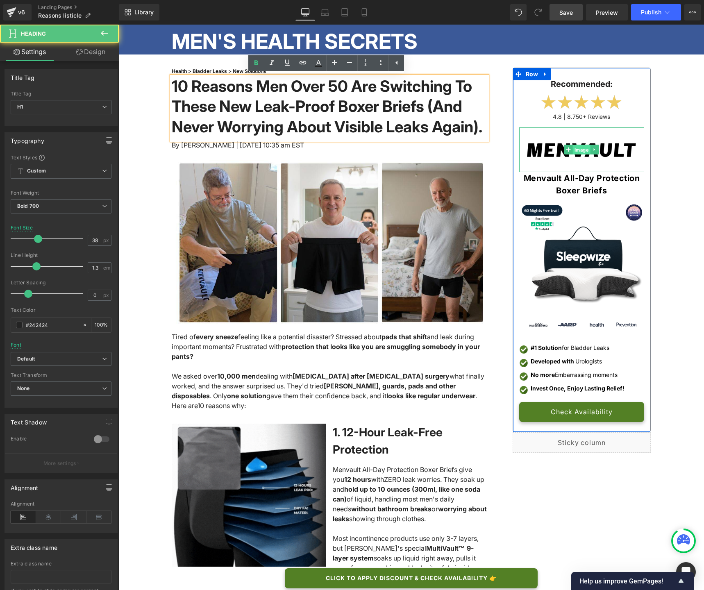
click at [573, 145] on span "Image" at bounding box center [582, 150] width 18 height 10
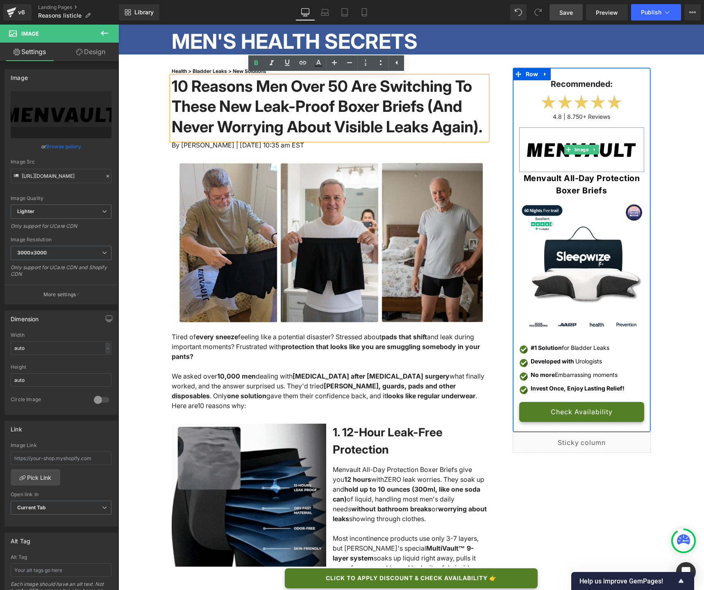
click at [544, 145] on img at bounding box center [582, 150] width 125 height 45
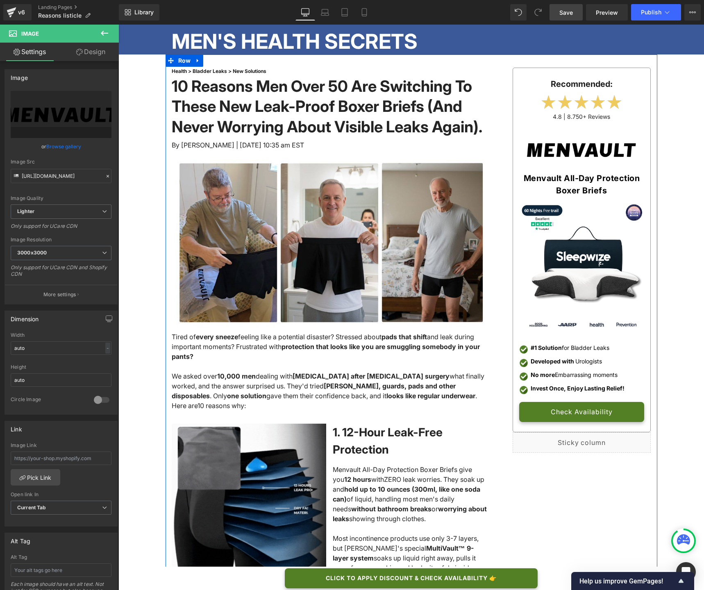
click at [505, 114] on div "Recommended: Text Block Image 4.8 | 8.750+ Reviews Text Block Image Menvault Al…" at bounding box center [576, 260] width 152 height 385
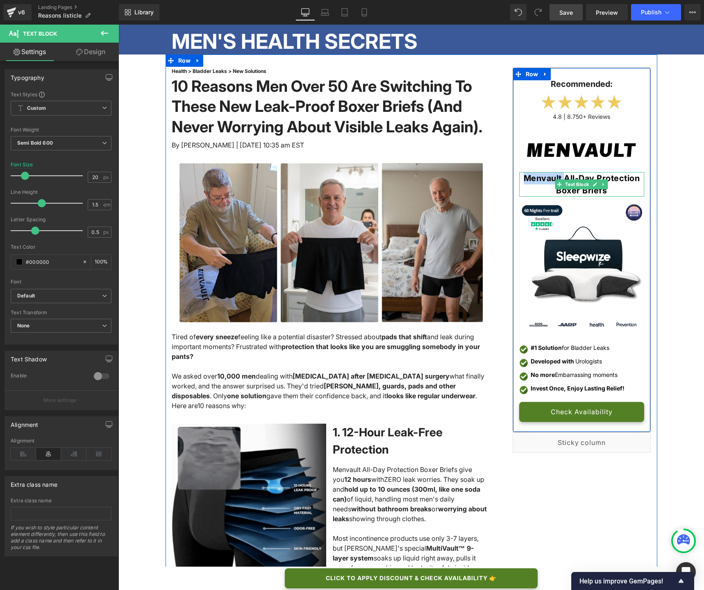
drag, startPoint x: 563, startPoint y: 177, endPoint x: 524, endPoint y: 176, distance: 39.0
click at [524, 176] on span "Menvault All-Day Protection Boxer Briefs" at bounding box center [582, 184] width 116 height 22
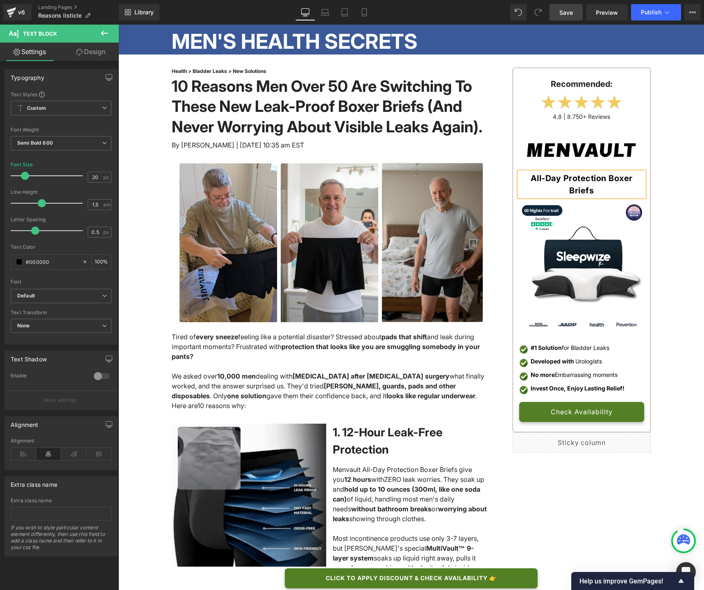
click at [531, 178] on span "All-Day Protection Boxer Briefs" at bounding box center [582, 184] width 102 height 22
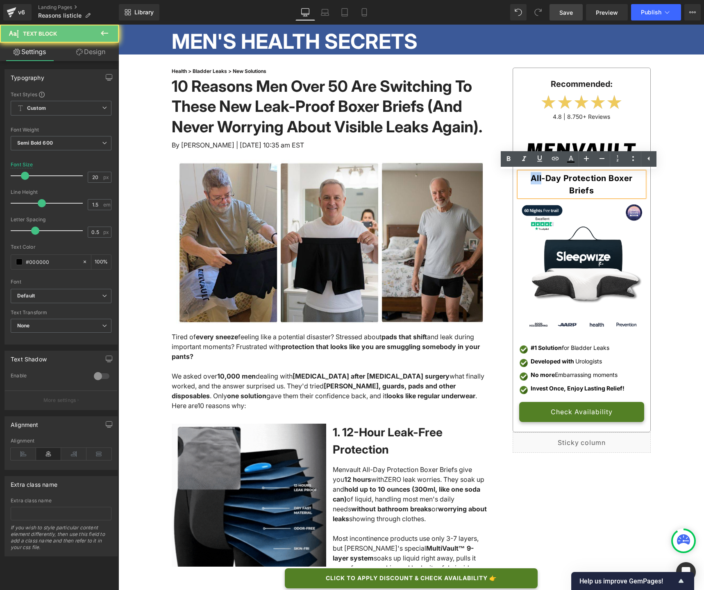
click at [531, 178] on span "All-Day Protection Boxer Briefs" at bounding box center [582, 184] width 102 height 22
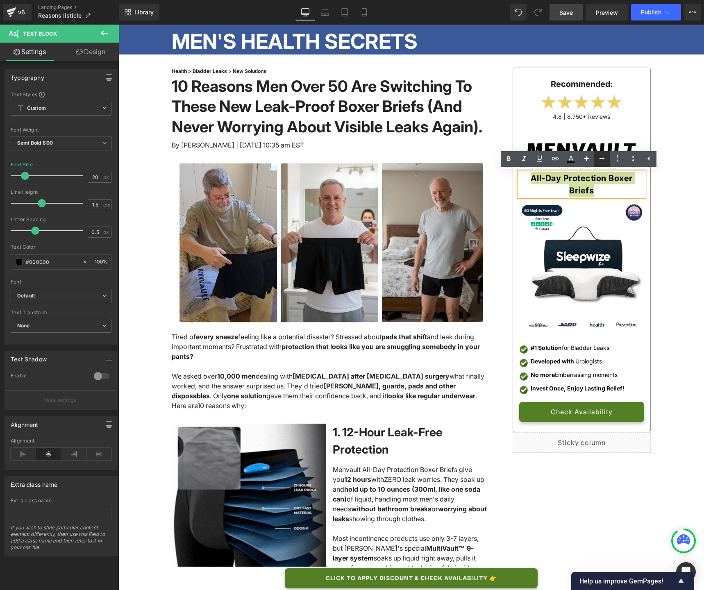
click at [599, 160] on icon at bounding box center [602, 159] width 10 height 10
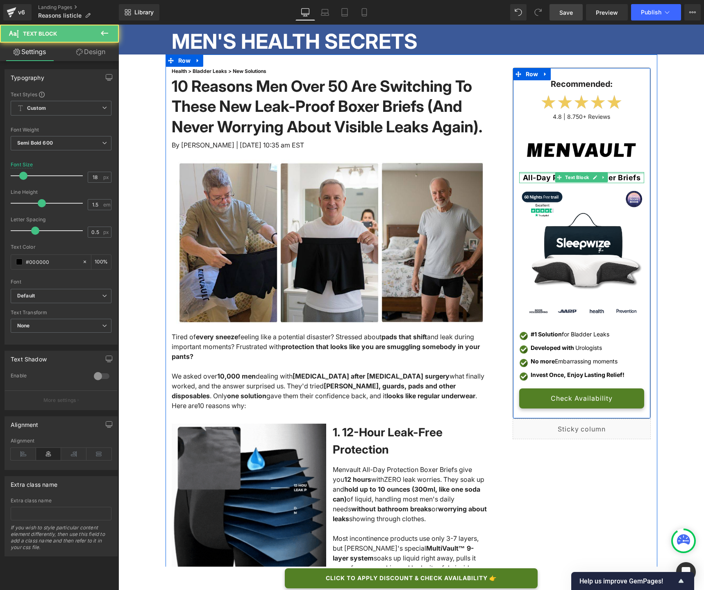
click at [585, 172] on div at bounding box center [582, 173] width 125 height 2
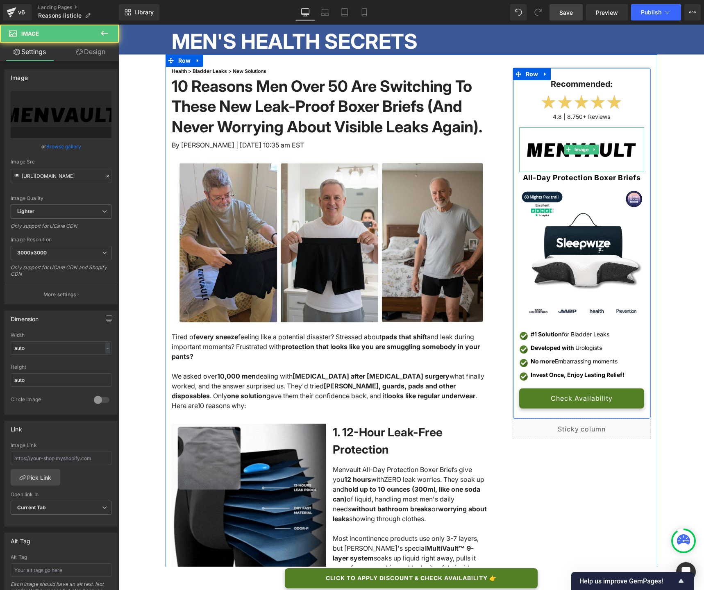
drag, startPoint x: 581, startPoint y: 171, endPoint x: 581, endPoint y: 162, distance: 9.4
click at [581, 162] on div "Image" at bounding box center [582, 150] width 125 height 45
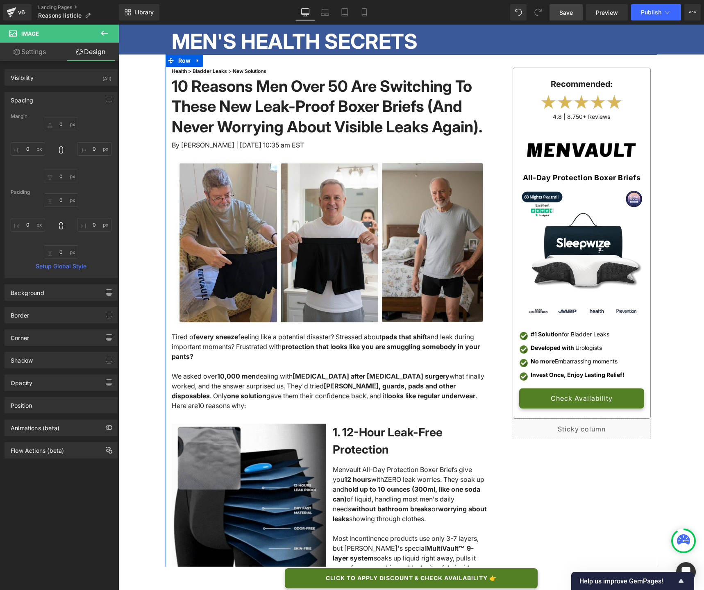
click at [596, 101] on link at bounding box center [595, 102] width 9 height 10
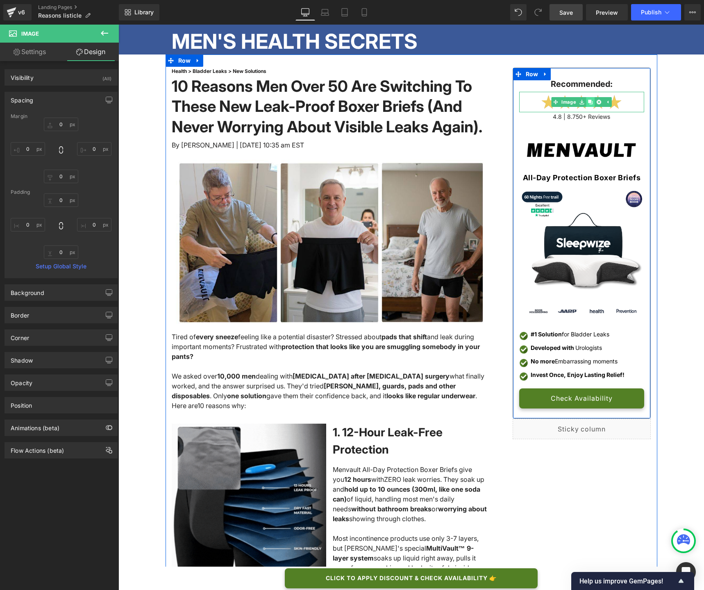
click at [590, 102] on link at bounding box center [590, 102] width 9 height 10
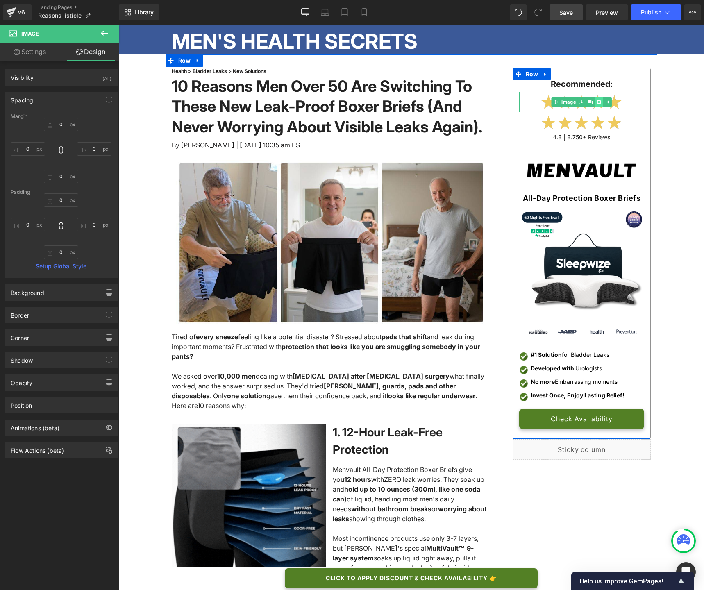
click at [597, 101] on icon at bounding box center [599, 102] width 5 height 5
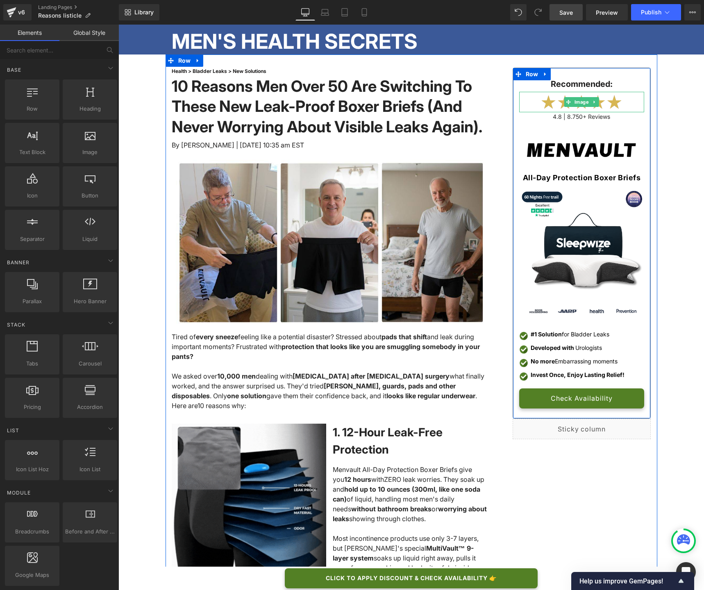
click at [612, 103] on img at bounding box center [582, 102] width 82 height 21
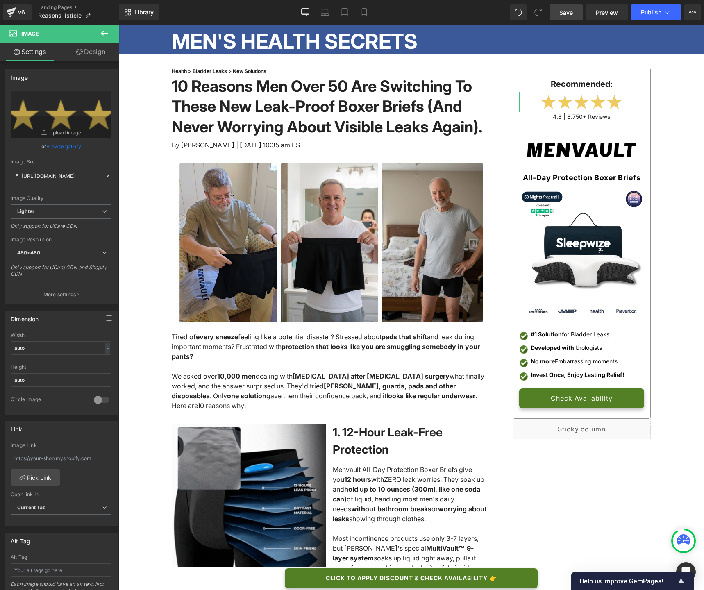
click at [51, 144] on link "Browse gallery" at bounding box center [63, 146] width 35 height 14
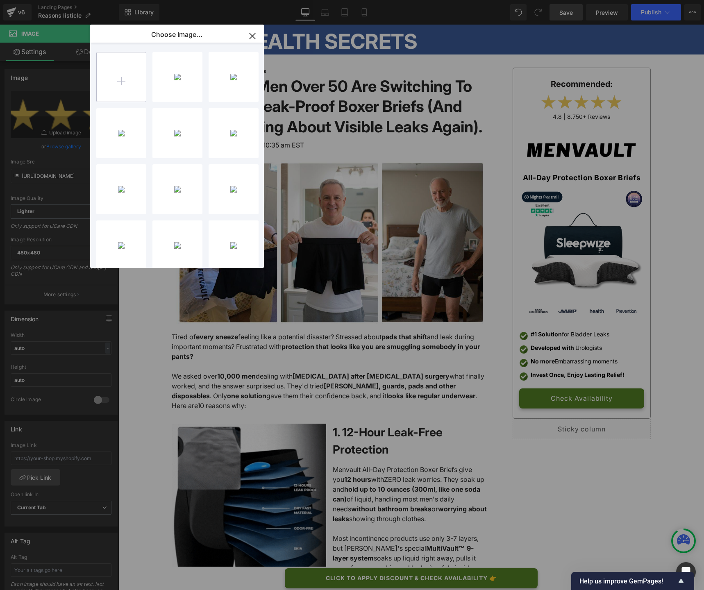
click at [106, 90] on input "file" at bounding box center [121, 76] width 49 height 49
type input "C:\fakepath\Menvault logo (492 x 82 px).png"
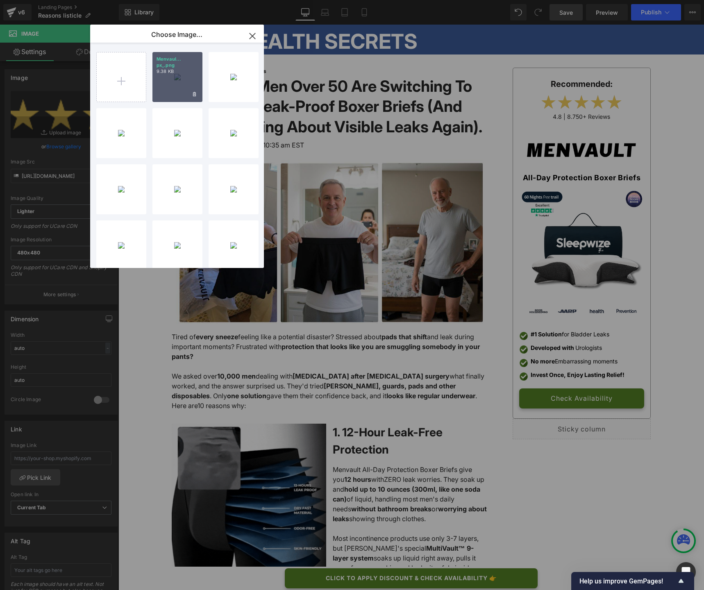
click at [185, 78] on div "Menvaul... px_.png 9.38 KB" at bounding box center [178, 77] width 50 height 50
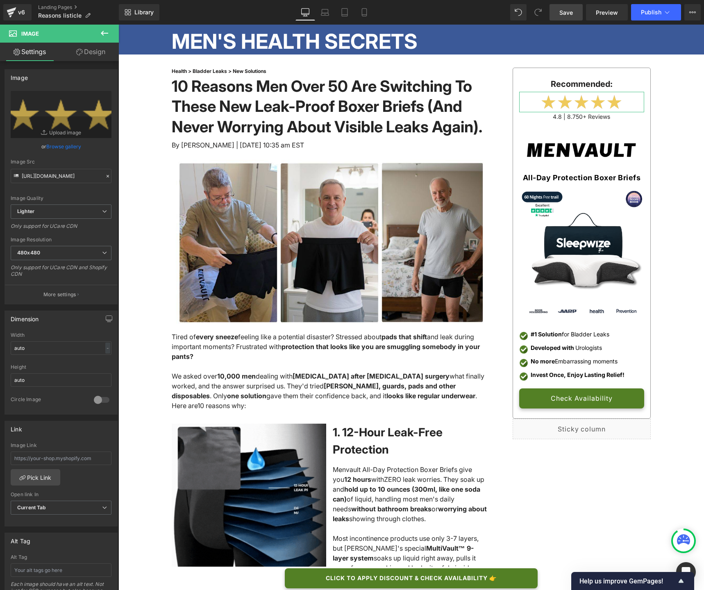
click at [64, 145] on link "Browse gallery" at bounding box center [63, 146] width 35 height 14
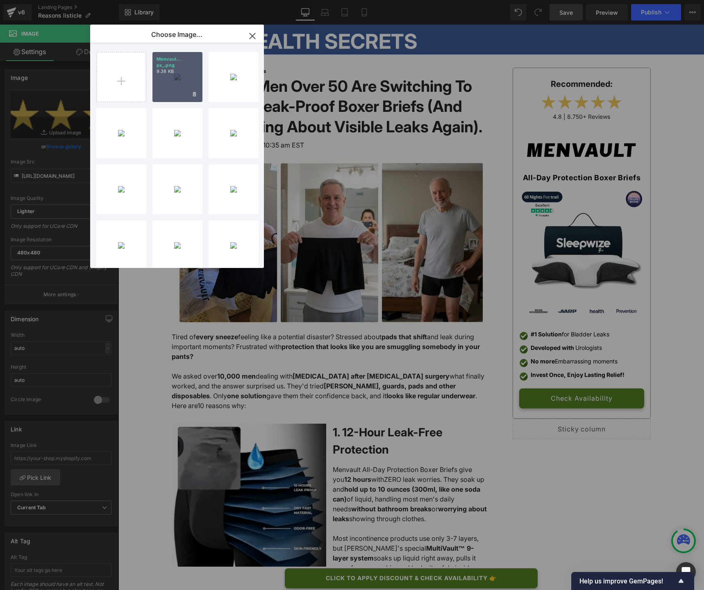
click at [179, 77] on div "Menvaul... px_.png 9.38 KB" at bounding box center [178, 77] width 50 height 50
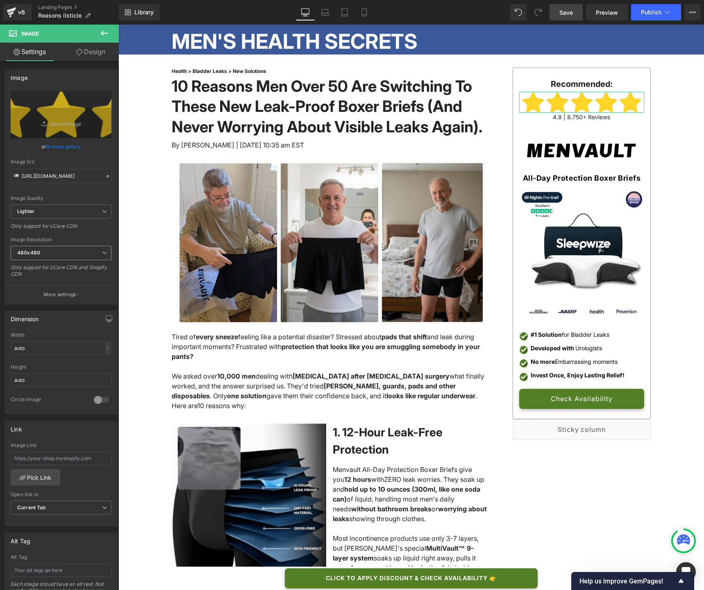
click at [58, 255] on span "480x480" at bounding box center [61, 253] width 101 height 14
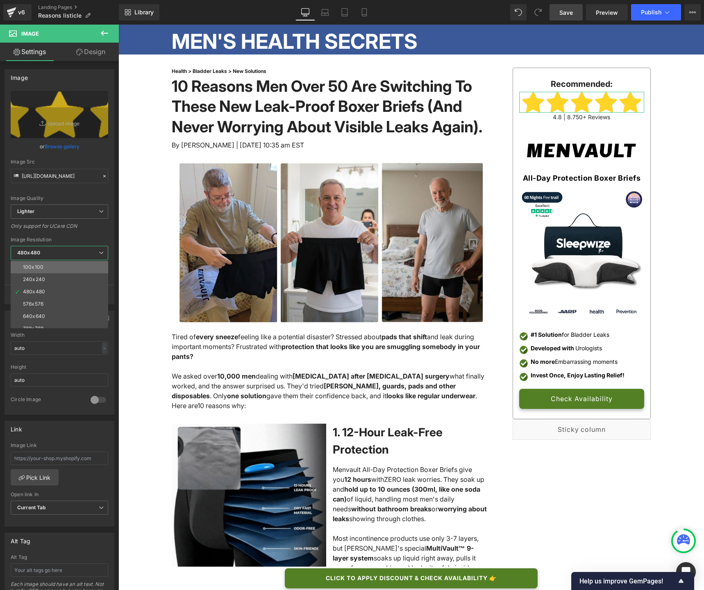
click at [55, 269] on li "100x100" at bounding box center [61, 267] width 101 height 12
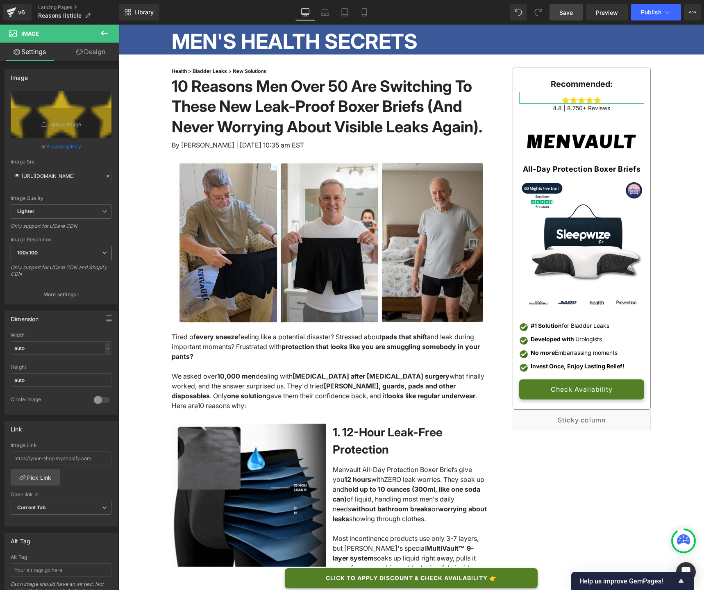
click at [54, 261] on div "100x100 100x100 240x240 480x480 576x576 640x640 768x768 800x800 960x960 1024x10…" at bounding box center [61, 255] width 101 height 18
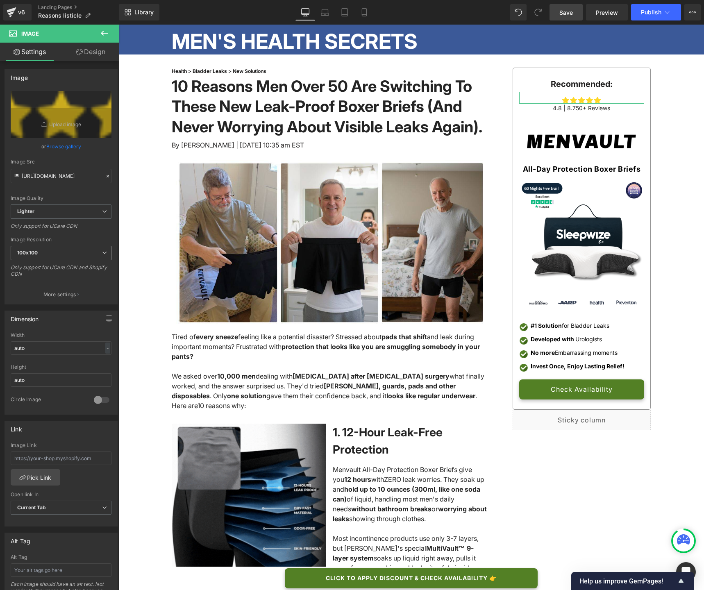
click at [50, 249] on span "100x100" at bounding box center [61, 253] width 101 height 14
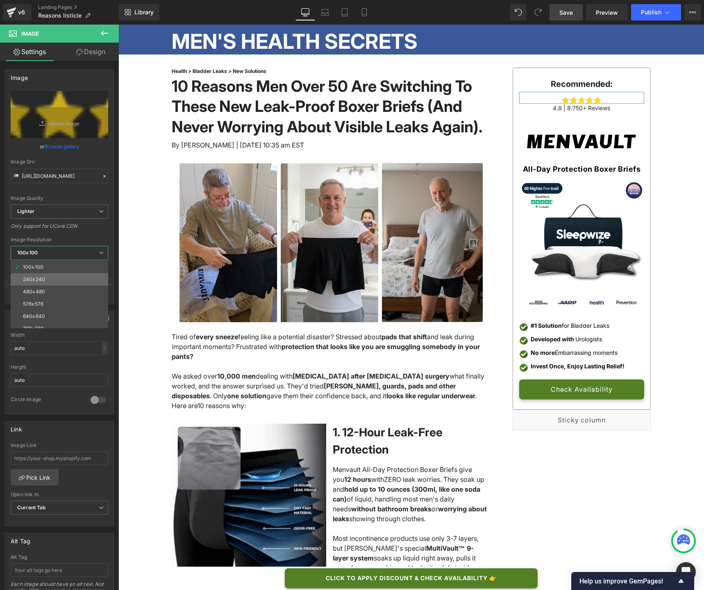
click at [46, 276] on li "240x240" at bounding box center [61, 279] width 101 height 12
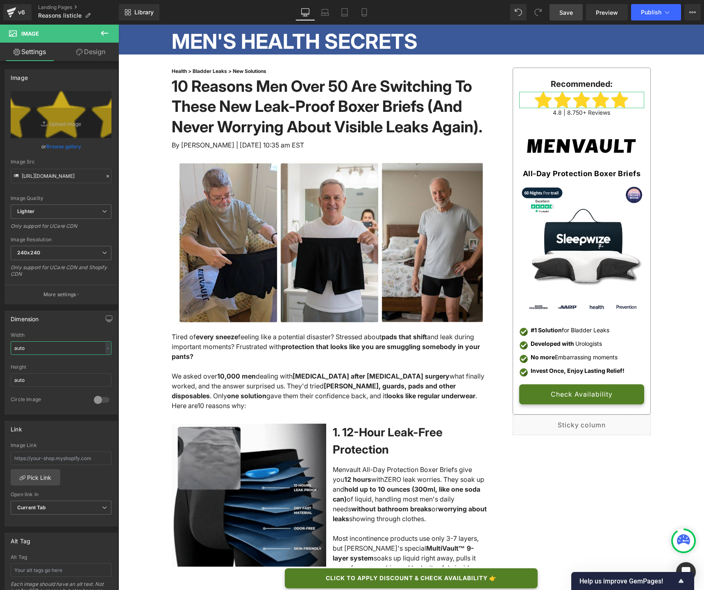
click at [52, 352] on input "auto" at bounding box center [61, 349] width 101 height 14
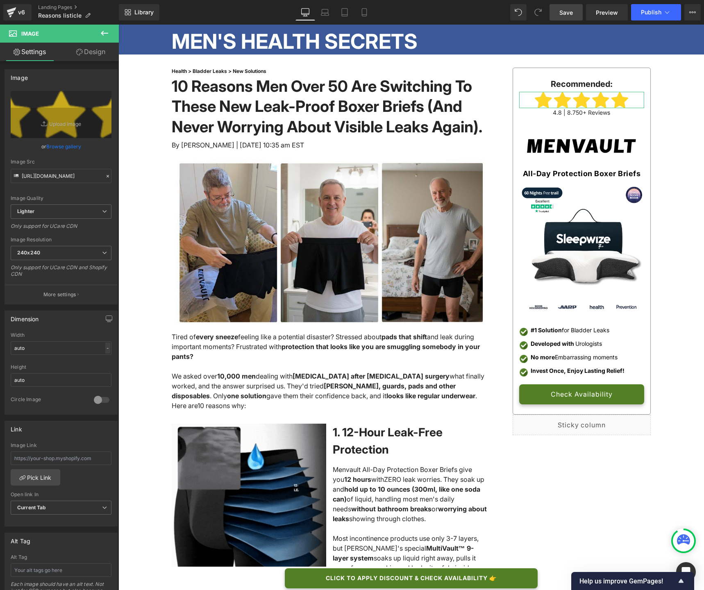
click at [105, 351] on div "-" at bounding box center [107, 348] width 5 height 11
click at [106, 362] on li "%" at bounding box center [106, 361] width 10 height 12
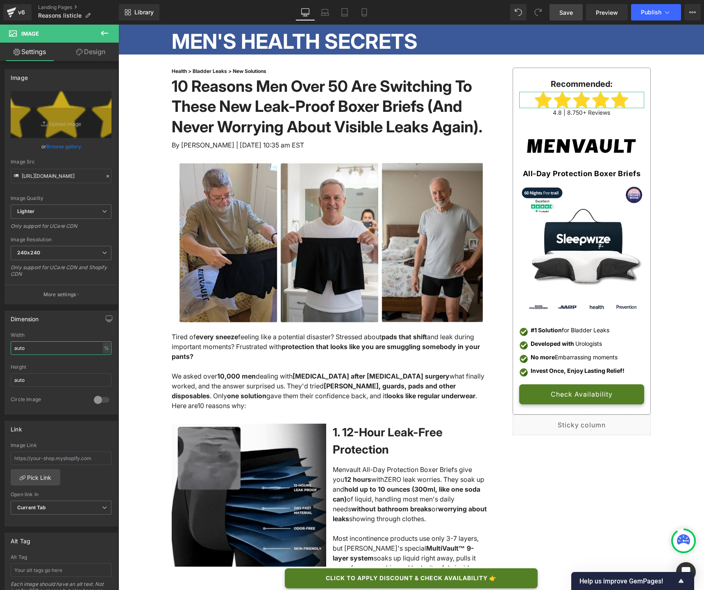
click at [45, 349] on input "auto" at bounding box center [61, 349] width 101 height 14
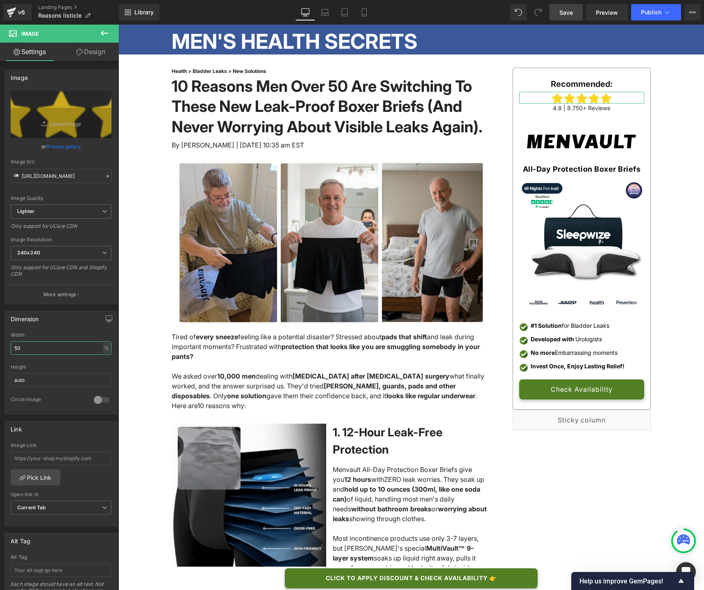
type input "50"
click at [63, 333] on div "Width" at bounding box center [61, 336] width 101 height 6
click at [46, 381] on input "auto" at bounding box center [61, 381] width 101 height 14
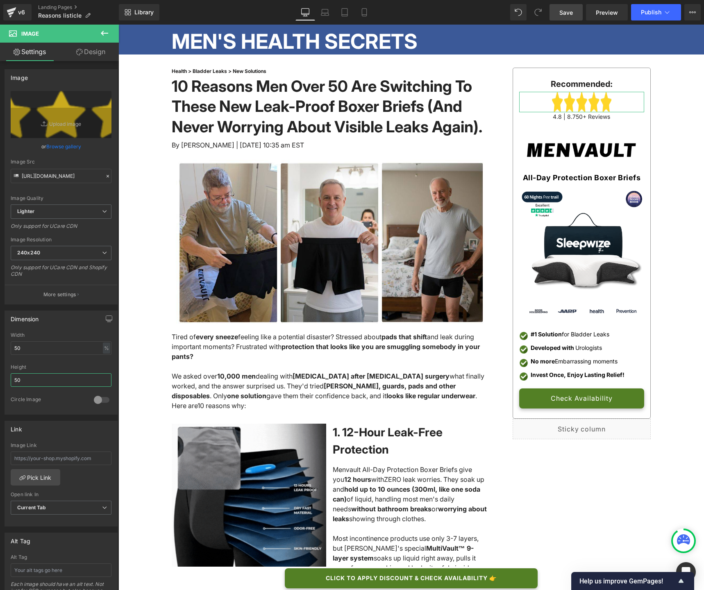
click at [46, 381] on input "50" at bounding box center [61, 381] width 101 height 14
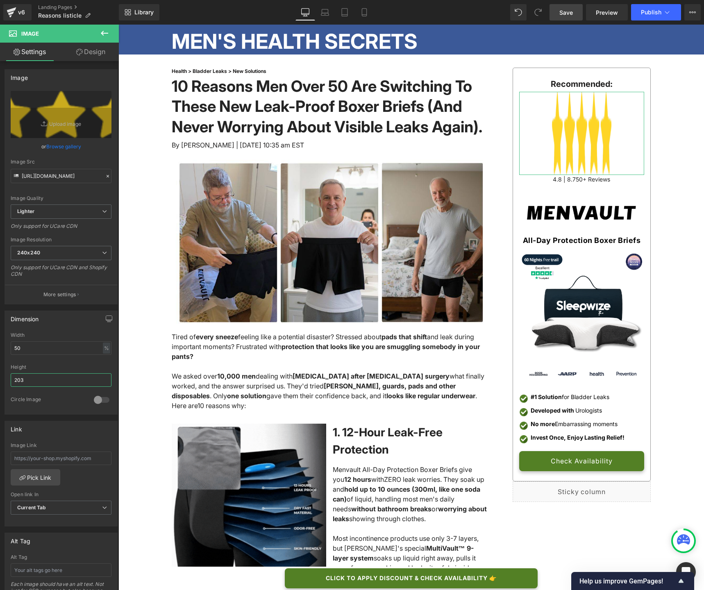
click at [46, 381] on input "203" at bounding box center [61, 381] width 101 height 14
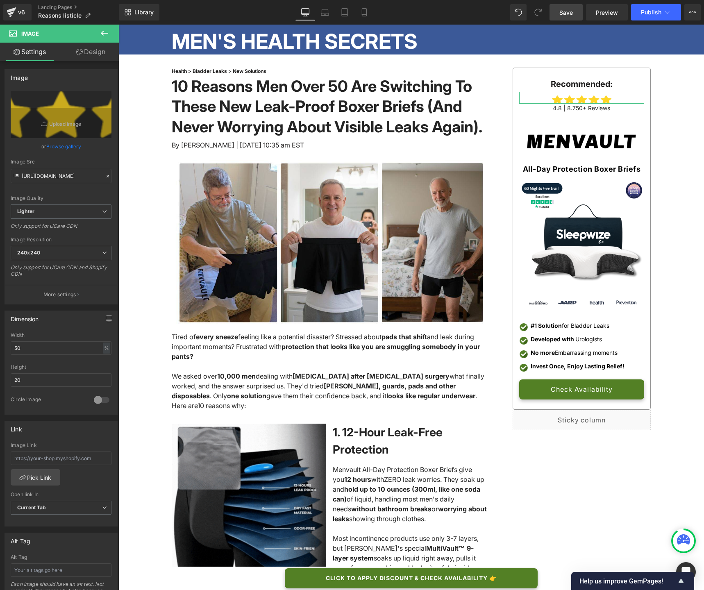
click at [74, 390] on div "Height 20" at bounding box center [61, 381] width 101 height 32
click at [101, 398] on div at bounding box center [102, 400] width 20 height 13
click at [79, 382] on input "20" at bounding box center [61, 381] width 101 height 14
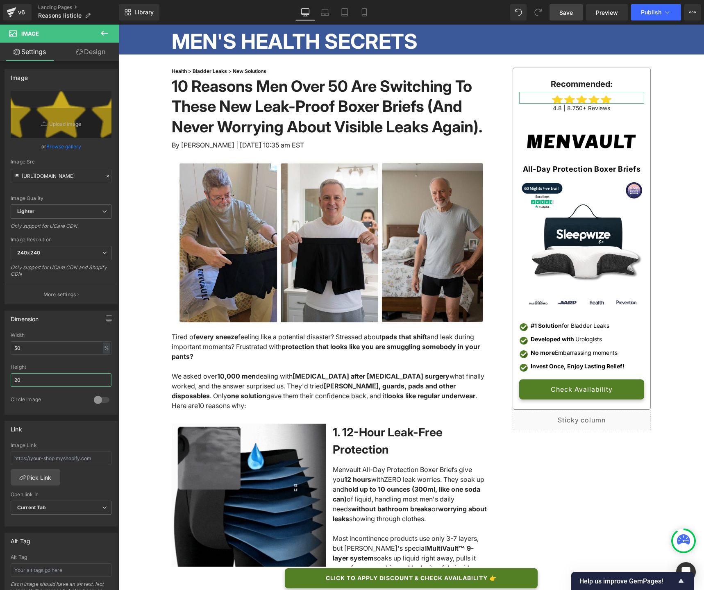
click at [79, 382] on input "20" at bounding box center [61, 381] width 101 height 14
type input "auto"
click at [103, 352] on div "%" at bounding box center [106, 348] width 7 height 11
click at [107, 317] on icon "button" at bounding box center [109, 319] width 7 height 7
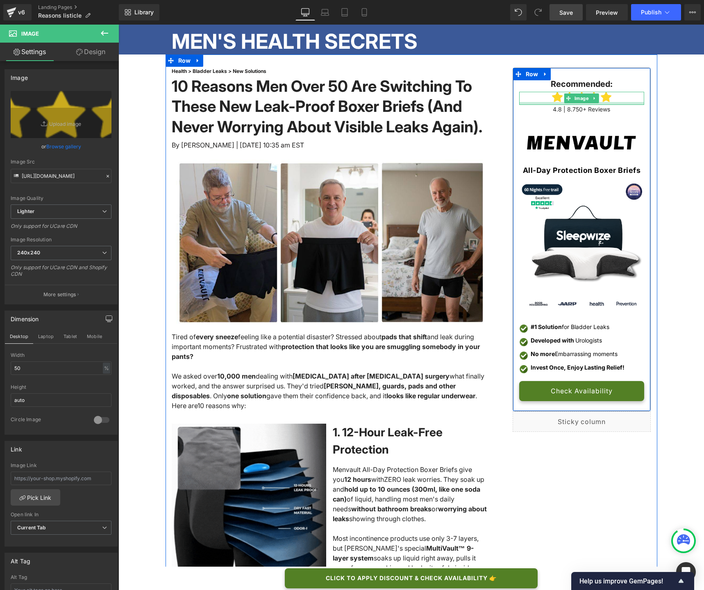
click at [608, 106] on div "Recommended: Text Block Image 4.8 | 8.750+ Reviews Text Block Image All-Day Pro…" at bounding box center [582, 240] width 138 height 324
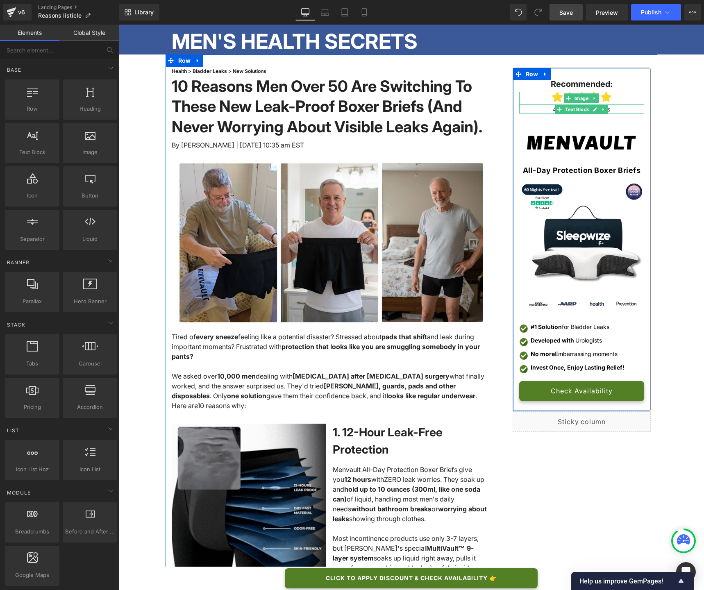
click at [591, 109] on link at bounding box center [595, 110] width 9 height 10
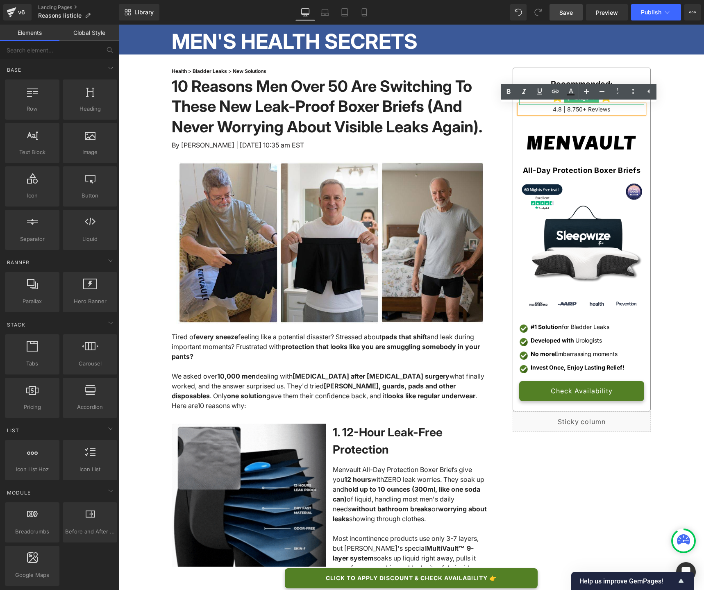
click at [620, 112] on p "4.8 | 8.750+ Reviews" at bounding box center [582, 109] width 125 height 9
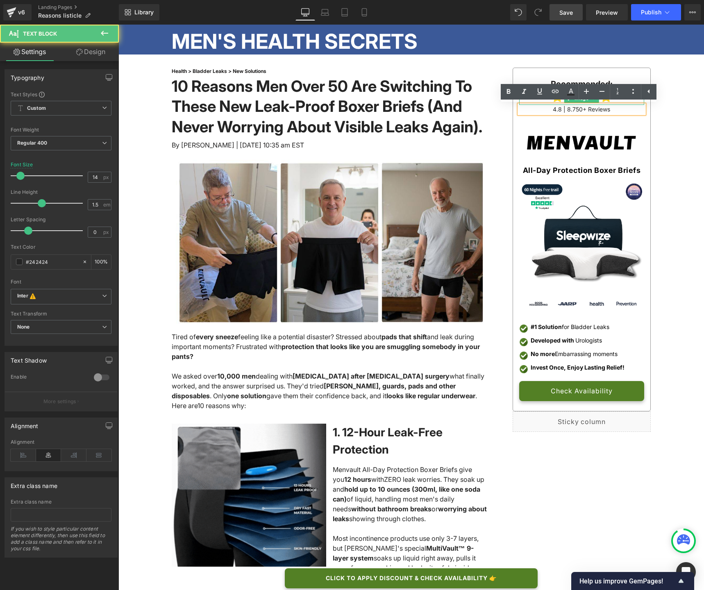
click at [620, 112] on p "4.8 | 8.750+ Reviews" at bounding box center [582, 109] width 125 height 9
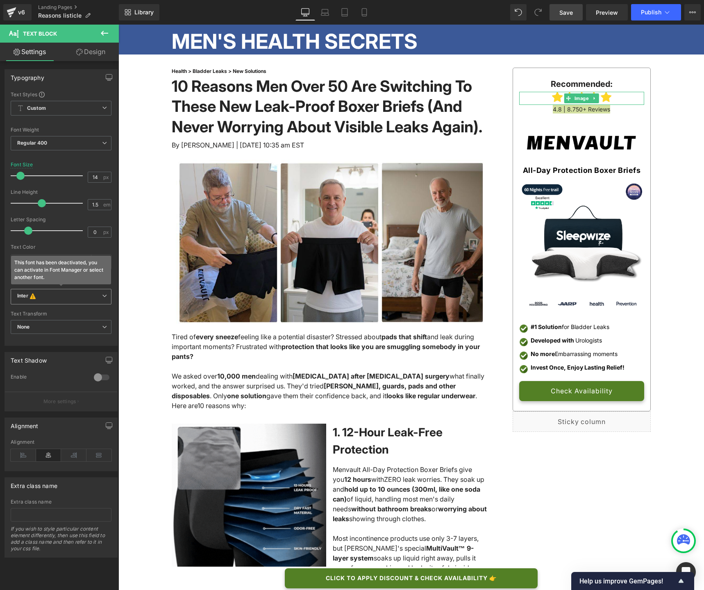
click at [54, 295] on b "Inter This font has been deactivated, you can activate in Font Manager or selec…" at bounding box center [59, 297] width 85 height 8
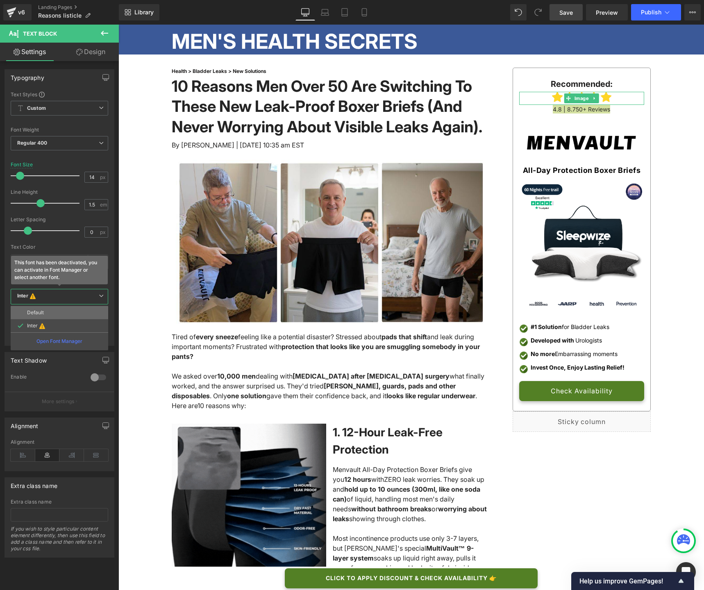
click at [52, 313] on li "Default" at bounding box center [60, 312] width 98 height 13
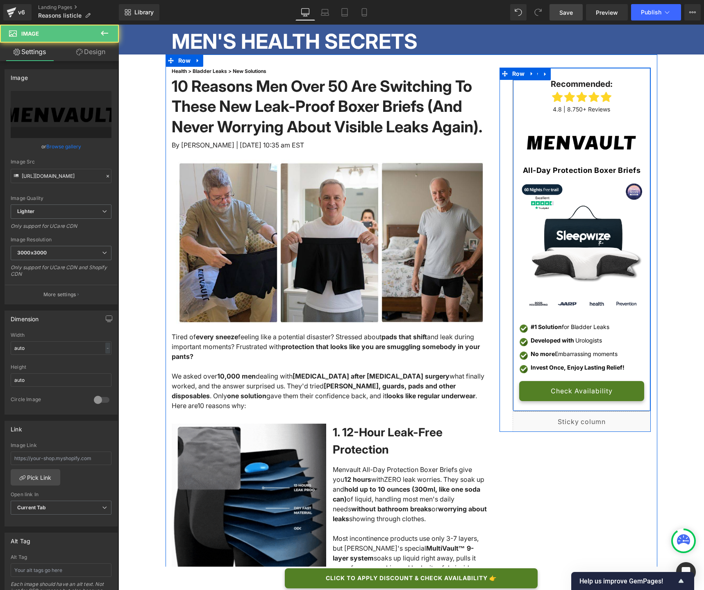
drag, startPoint x: 595, startPoint y: 120, endPoint x: 597, endPoint y: 109, distance: 10.8
click at [597, 109] on div "Recommended: Text Block Image 4.8 | 8.750+ Reviews Text Block Image All-Day Pro…" at bounding box center [582, 240] width 138 height 324
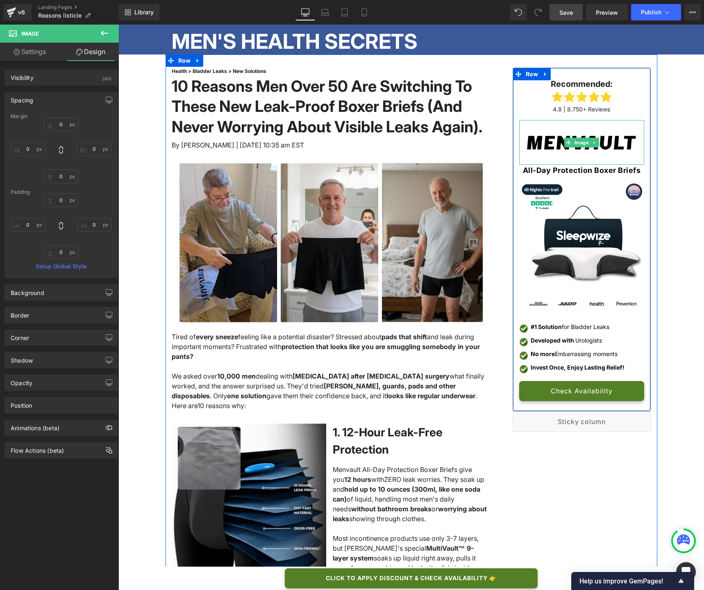
drag, startPoint x: 605, startPoint y: 164, endPoint x: 605, endPoint y: 159, distance: 5.7
click at [605, 159] on div "Image" at bounding box center [582, 142] width 125 height 45
click at [582, 144] on span "Image" at bounding box center [582, 143] width 18 height 10
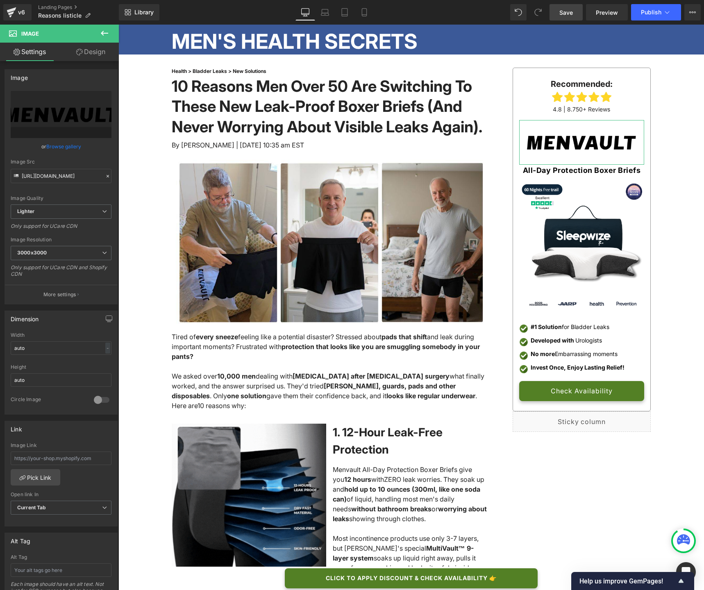
click at [61, 150] on link "Browse gallery" at bounding box center [63, 146] width 35 height 14
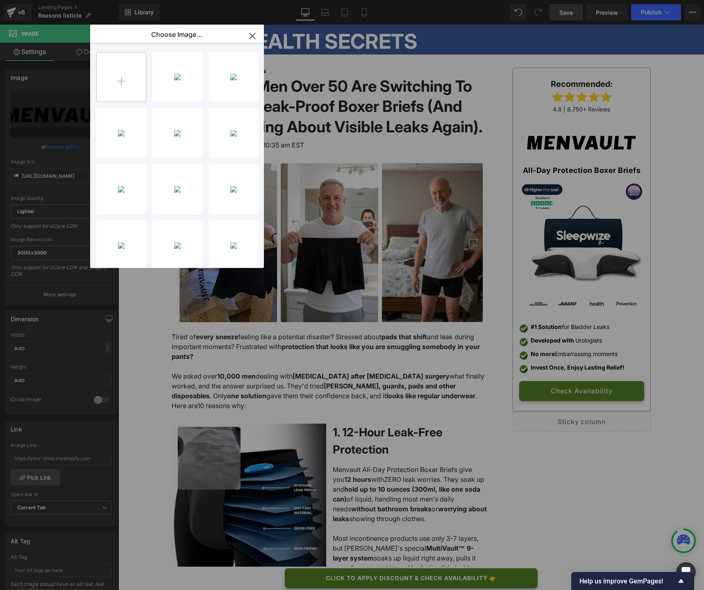
click at [120, 87] on input "file" at bounding box center [121, 76] width 49 height 49
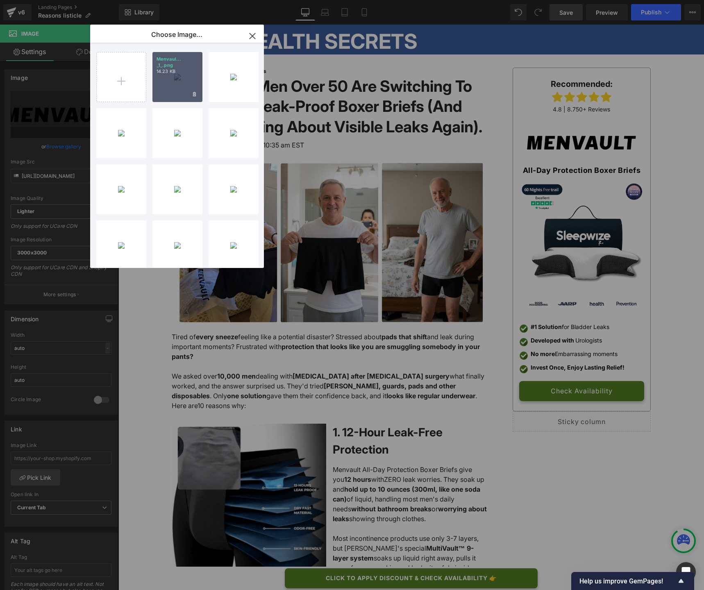
click at [176, 76] on div "Menvaul... _1_.png 14.23 KB" at bounding box center [178, 77] width 50 height 50
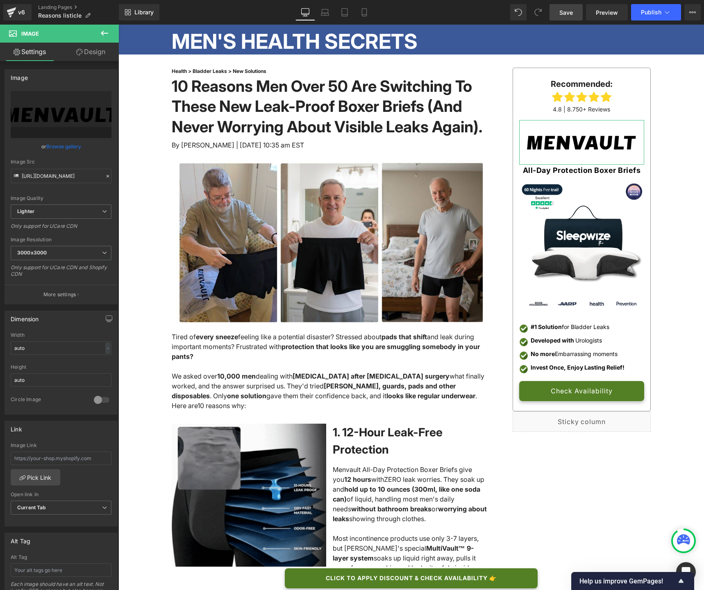
click at [74, 145] on link "Browse gallery" at bounding box center [63, 146] width 35 height 14
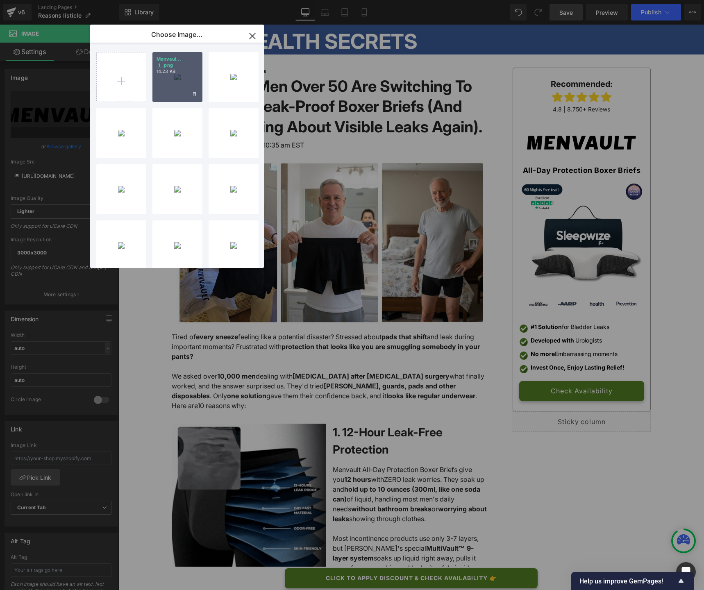
click at [171, 82] on div "Menvaul... _1_.png 14.23 KB" at bounding box center [178, 77] width 50 height 50
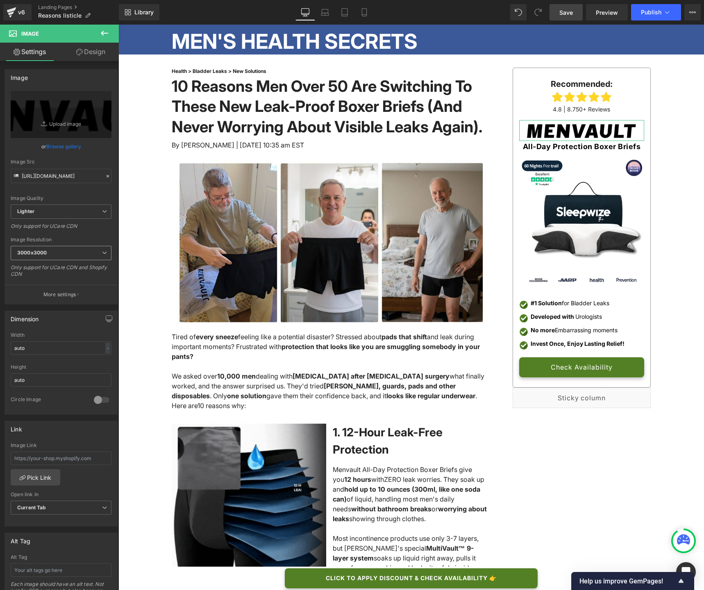
click at [52, 253] on span "3000x3000" at bounding box center [61, 253] width 101 height 14
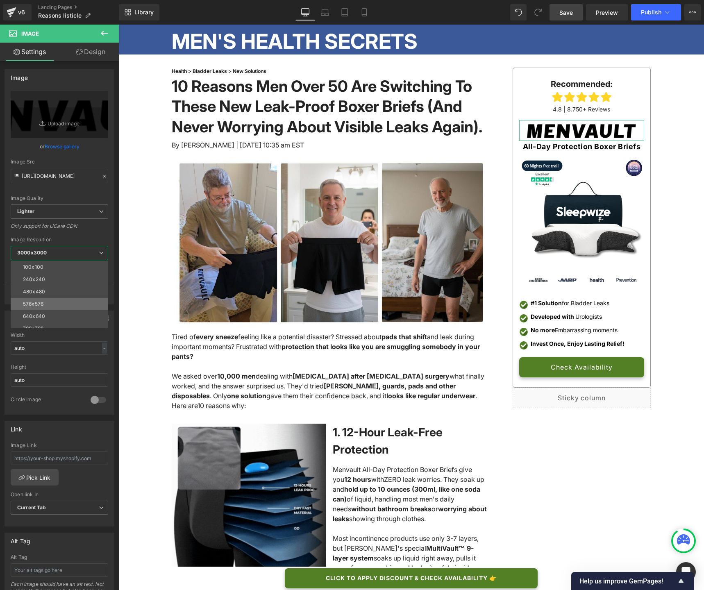
click at [55, 306] on li "576x576" at bounding box center [61, 304] width 101 height 12
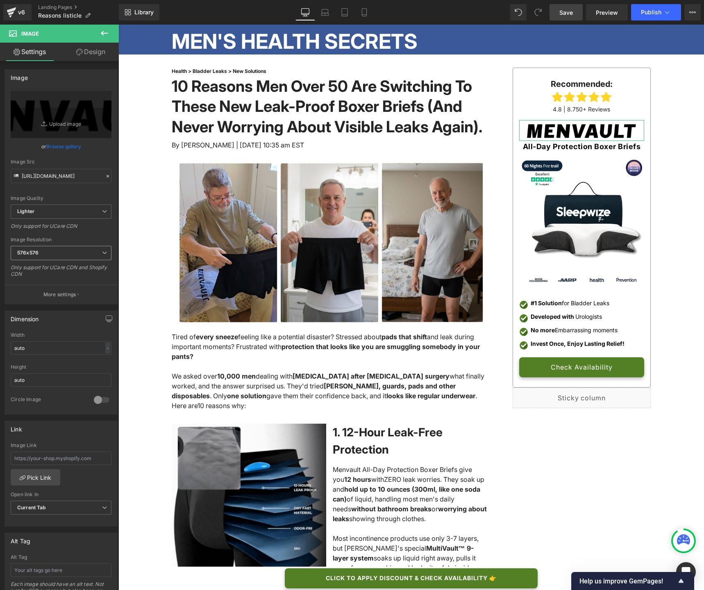
click at [51, 252] on span "576x576" at bounding box center [61, 253] width 101 height 14
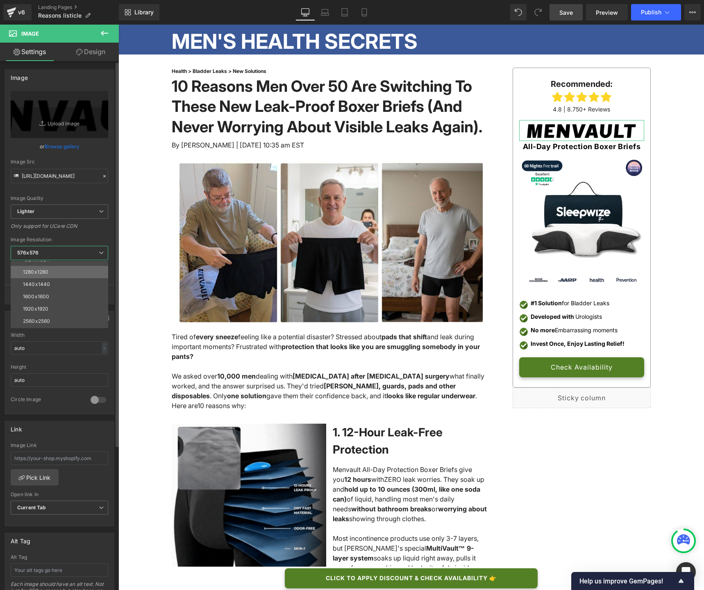
scroll to position [117, 0]
click at [62, 321] on li "3000x3000" at bounding box center [61, 322] width 101 height 12
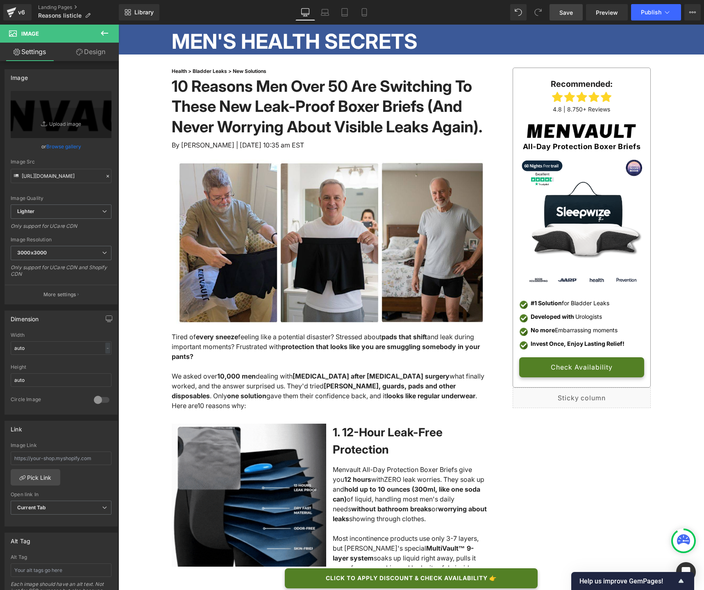
click at [564, 17] on link "Save" at bounding box center [566, 12] width 33 height 16
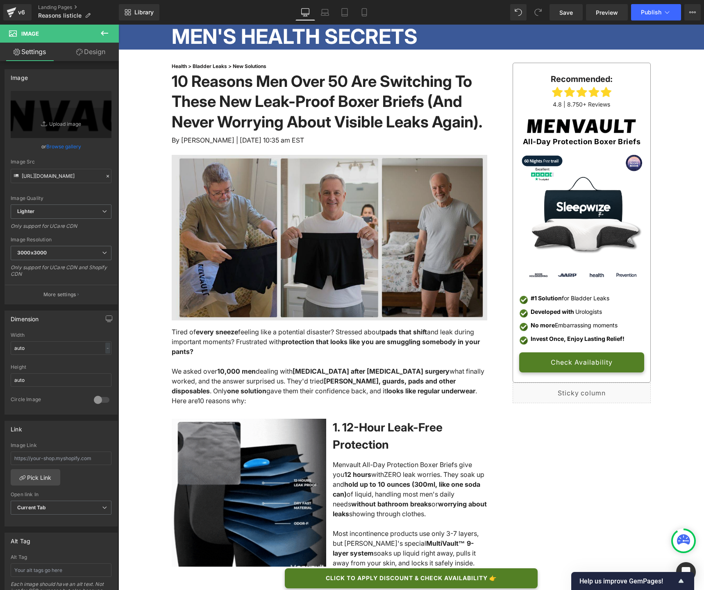
scroll to position [0, 0]
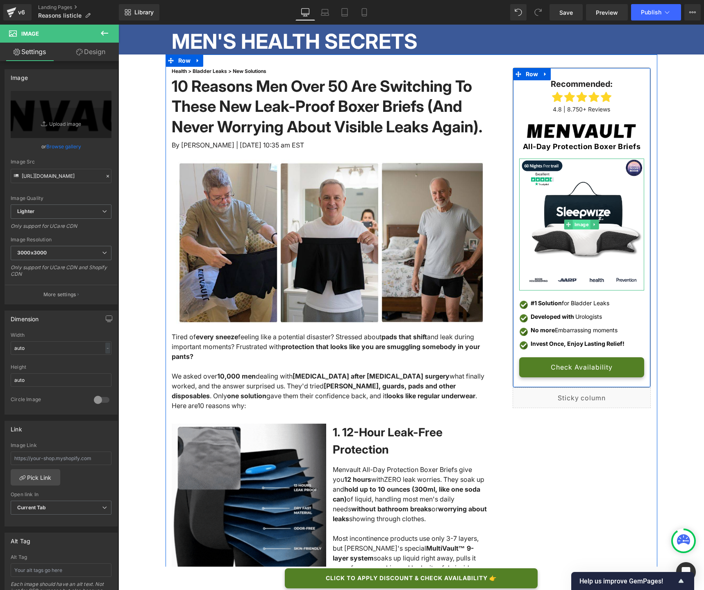
click at [581, 225] on span "Image" at bounding box center [582, 225] width 18 height 10
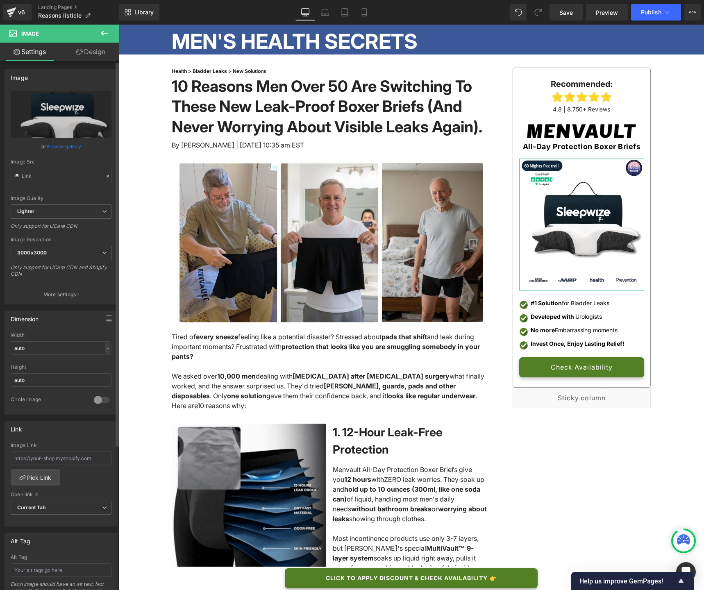
click at [56, 145] on link "Browse gallery" at bounding box center [63, 146] width 35 height 14
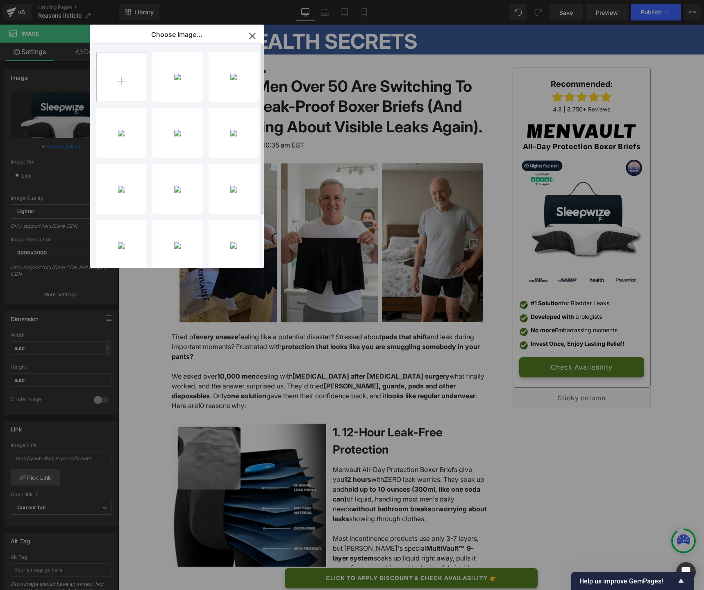
click at [112, 87] on input "file" at bounding box center [121, 76] width 49 height 49
click at [180, 81] on div "PP Imag... _8_.jpg 49.23 KB" at bounding box center [178, 77] width 50 height 50
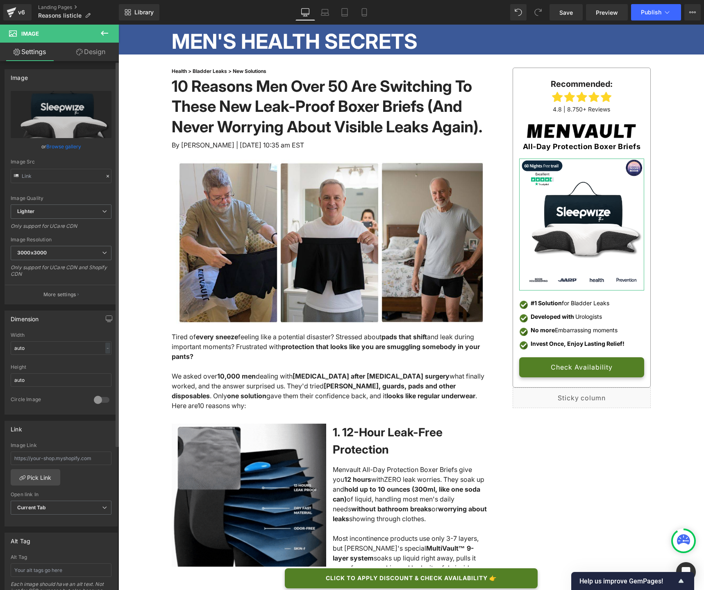
click at [71, 146] on link "Browse gallery" at bounding box center [63, 146] width 35 height 14
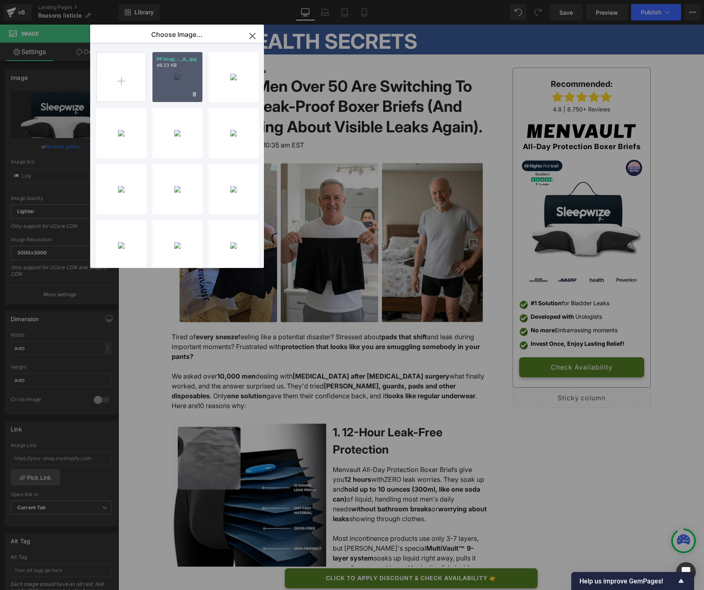
click at [192, 85] on div "PP Imag... _8_.jpg 49.23 KB" at bounding box center [178, 77] width 50 height 50
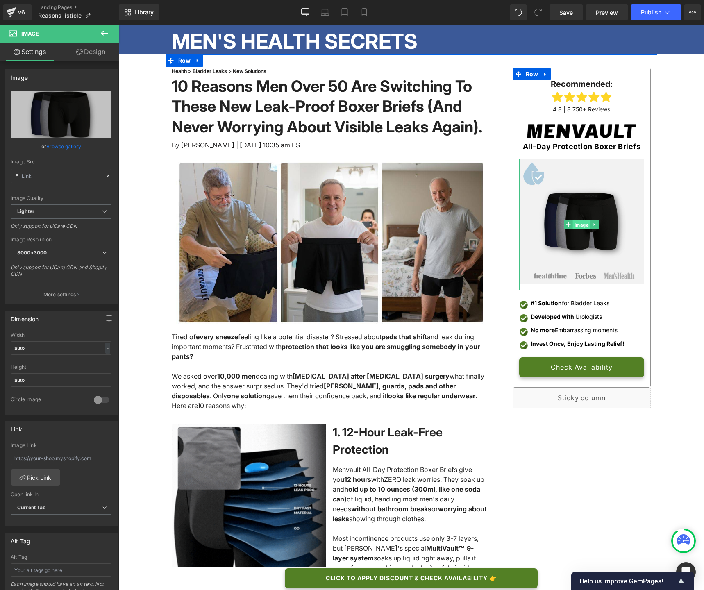
click at [580, 226] on span "Image" at bounding box center [582, 225] width 18 height 10
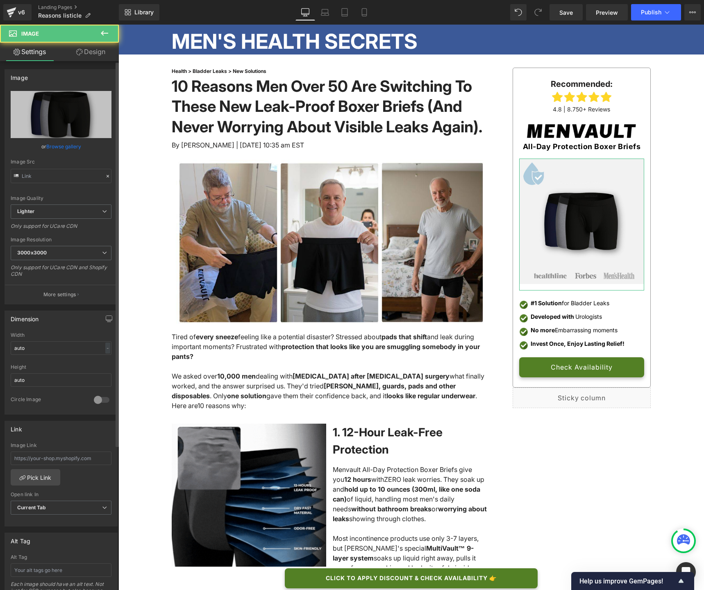
click at [67, 150] on link "Browse gallery" at bounding box center [63, 146] width 35 height 14
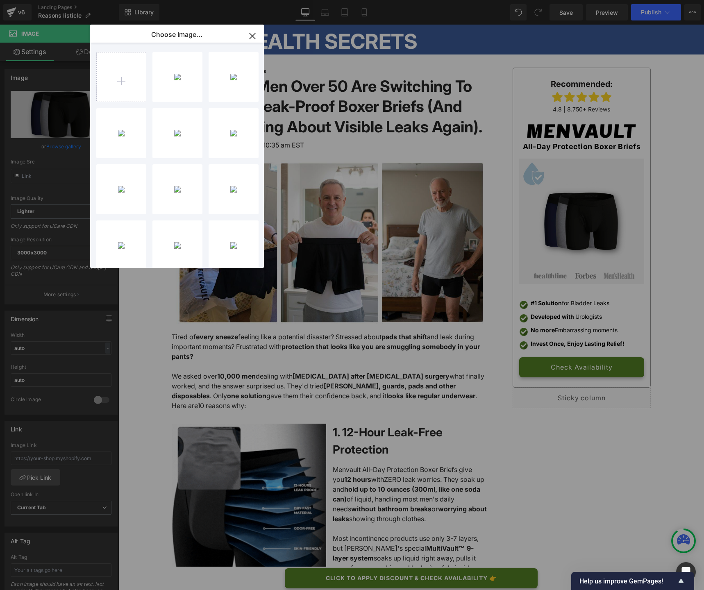
click at [67, 0] on div "Image You are previewing how the will restyle your page. You can not edit Eleme…" at bounding box center [352, 0] width 704 height 0
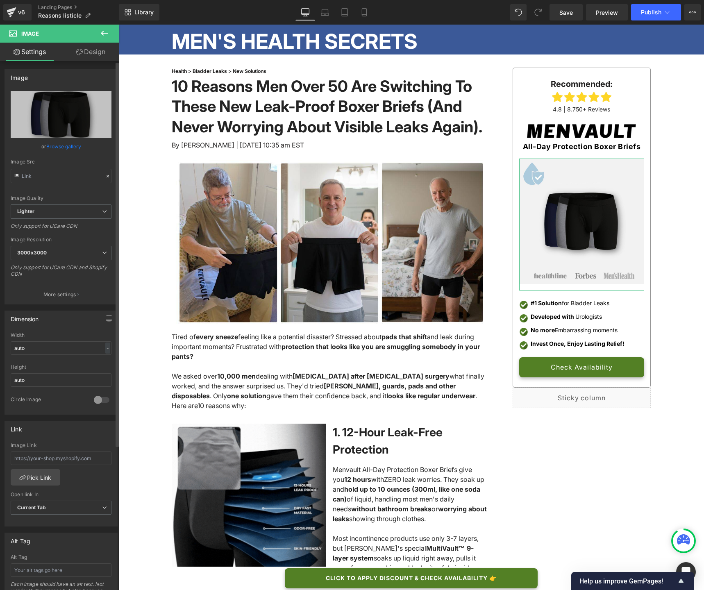
click at [66, 150] on link "Browse gallery" at bounding box center [63, 146] width 35 height 14
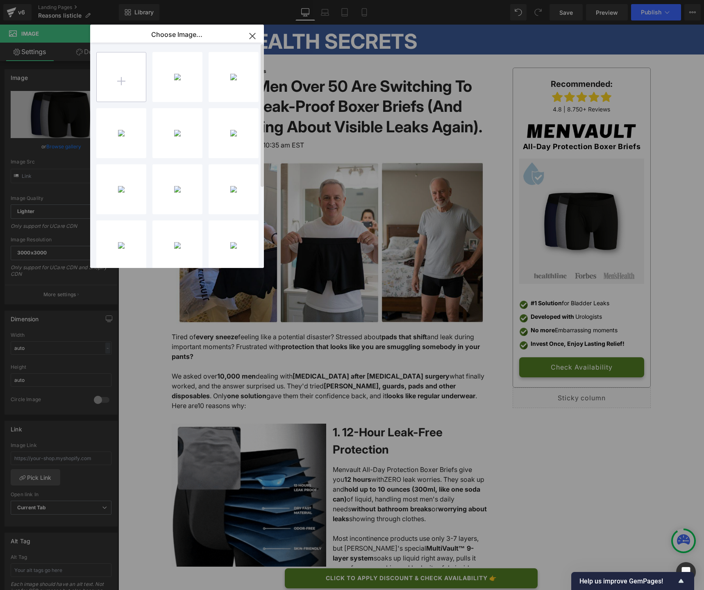
click at [131, 88] on input "file" at bounding box center [121, 76] width 49 height 49
type input "C:\fakepath\PP Images - Update - Menvault - Boxers (9).jpg"
click at [182, 76] on div "PP Imag... _9_.jpg 48.68 KB" at bounding box center [178, 77] width 50 height 50
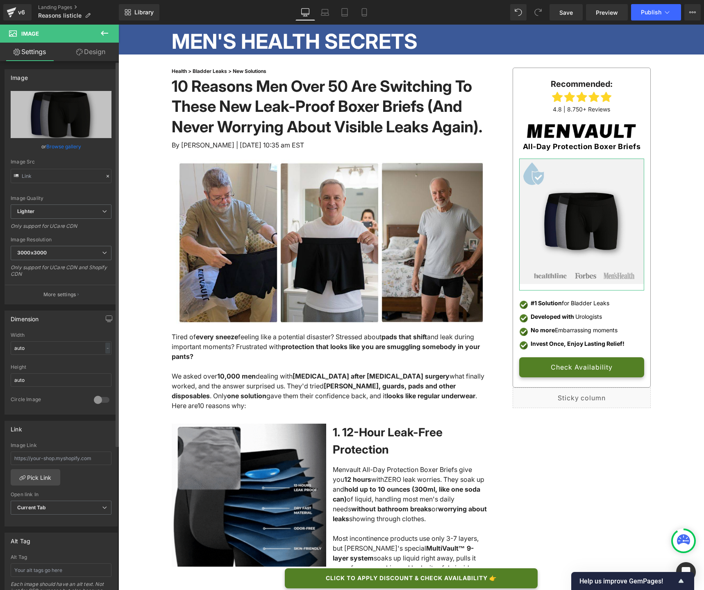
click at [77, 145] on link "Browse gallery" at bounding box center [63, 146] width 35 height 14
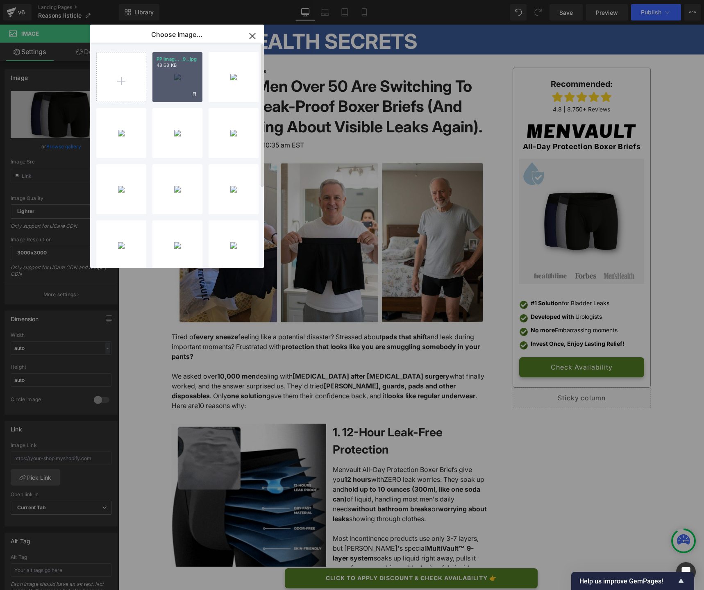
click at [173, 82] on div "PP Imag... _9_.jpg 48.68 KB" at bounding box center [178, 77] width 50 height 50
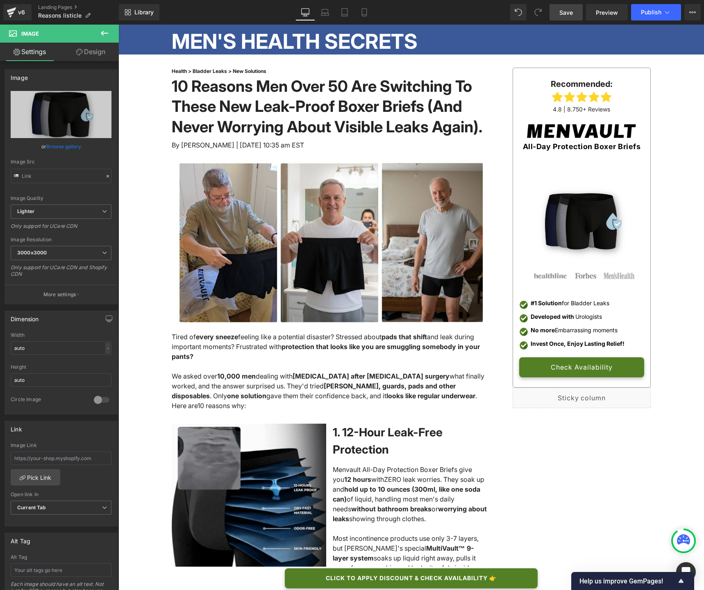
click at [567, 15] on span "Save" at bounding box center [567, 12] width 14 height 9
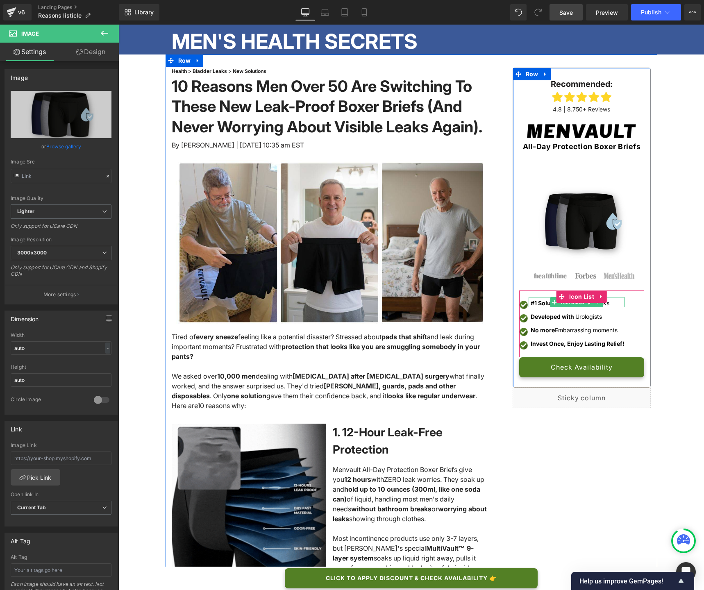
click at [539, 303] on strong "#1 Solution" at bounding box center [546, 303] width 31 height 7
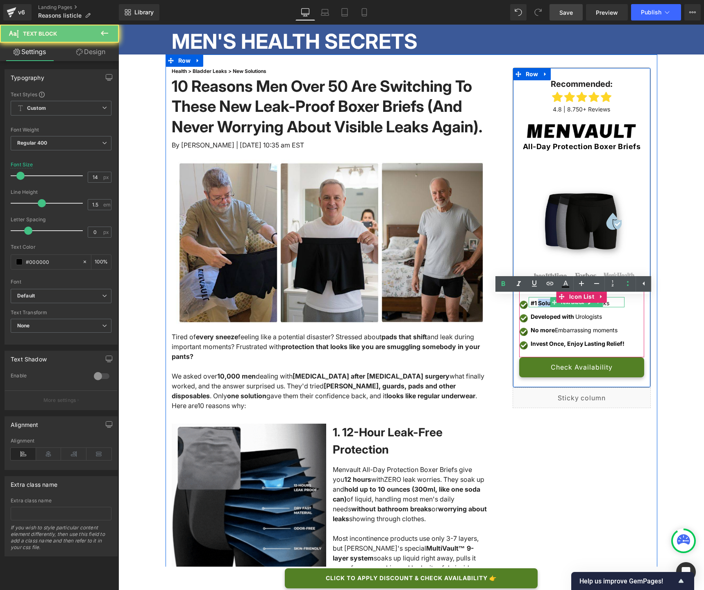
click at [539, 303] on strong "#1 Solution" at bounding box center [546, 303] width 31 height 7
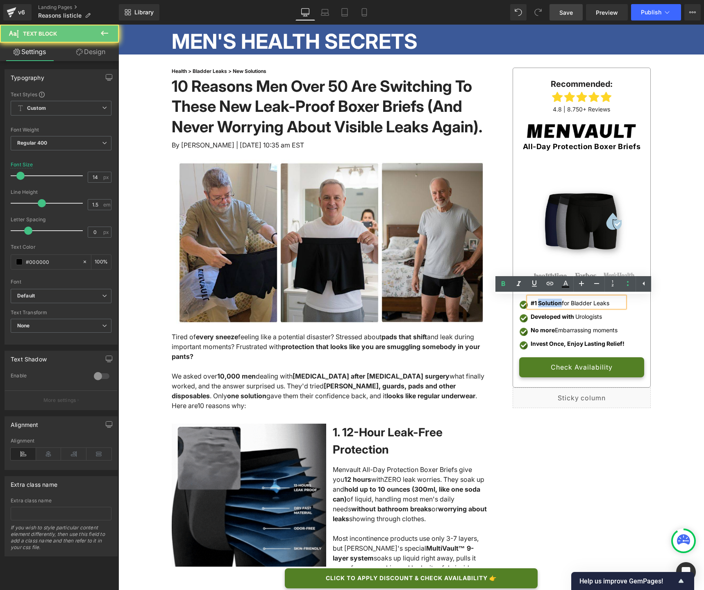
click at [539, 303] on strong "#1 Solution" at bounding box center [546, 303] width 31 height 7
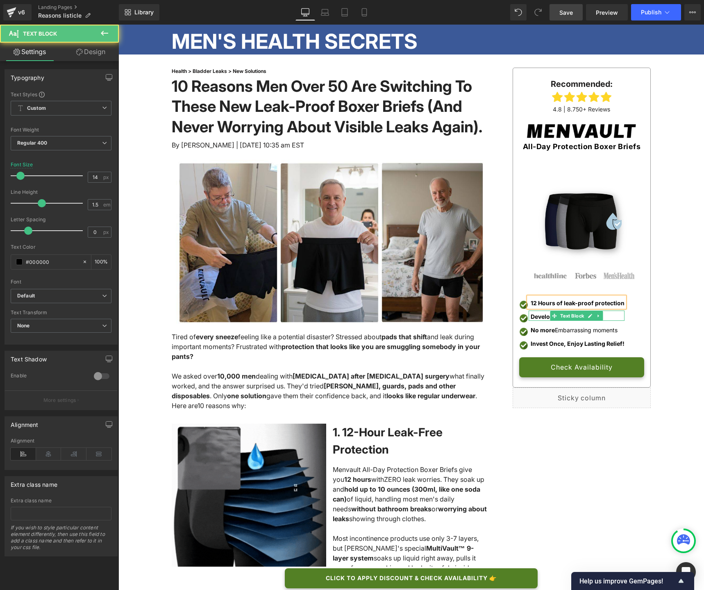
click at [534, 317] on strong "Developed with" at bounding box center [552, 316] width 43 height 7
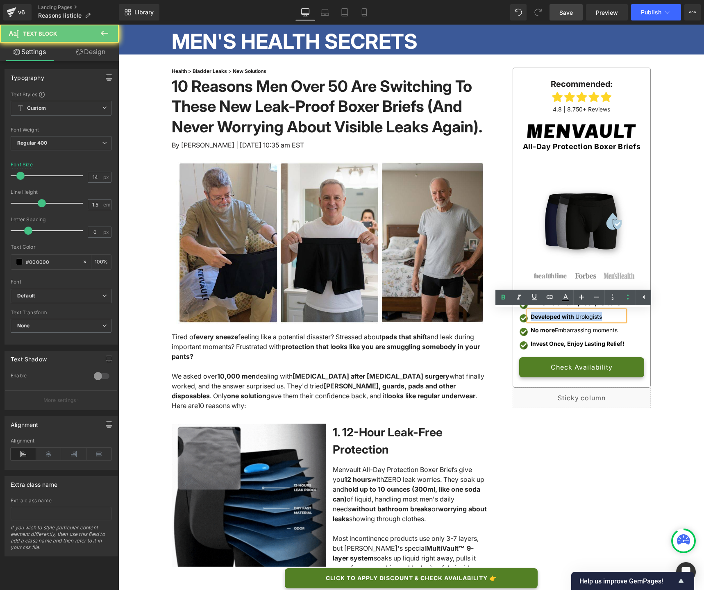
click at [534, 317] on strong "Developed with" at bounding box center [552, 316] width 43 height 7
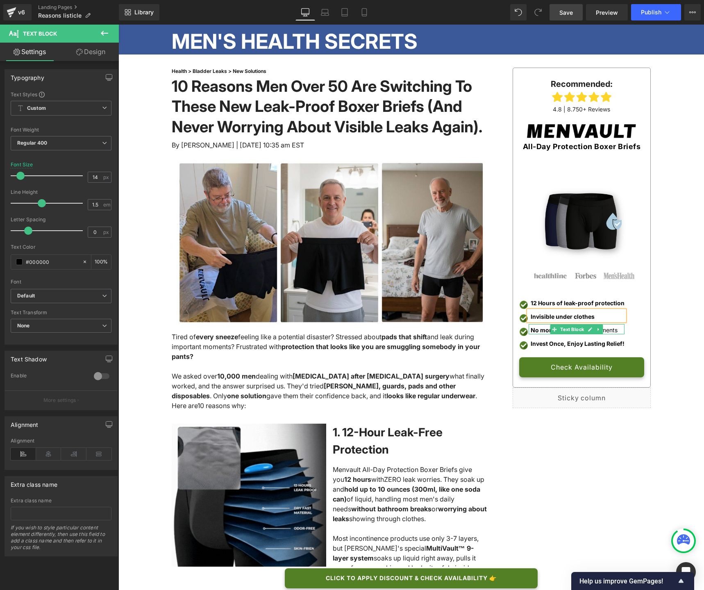
click at [535, 327] on strong "No more" at bounding box center [543, 330] width 24 height 7
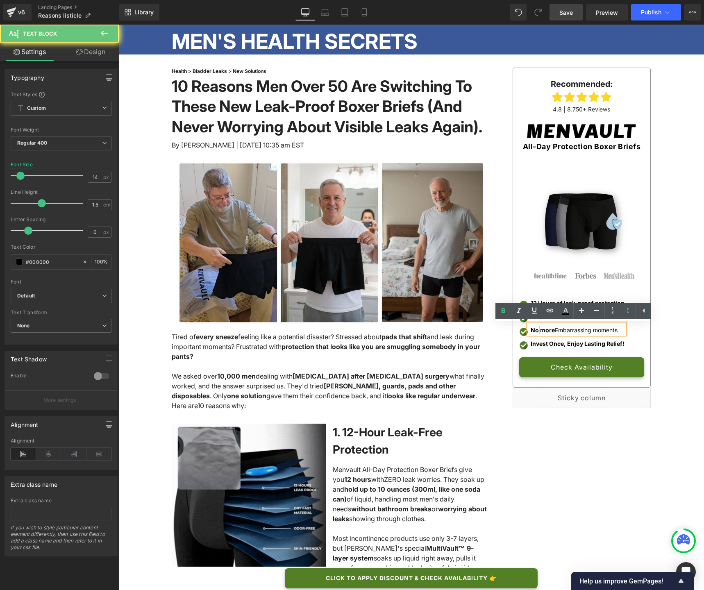
click at [535, 327] on strong "No more" at bounding box center [543, 330] width 24 height 7
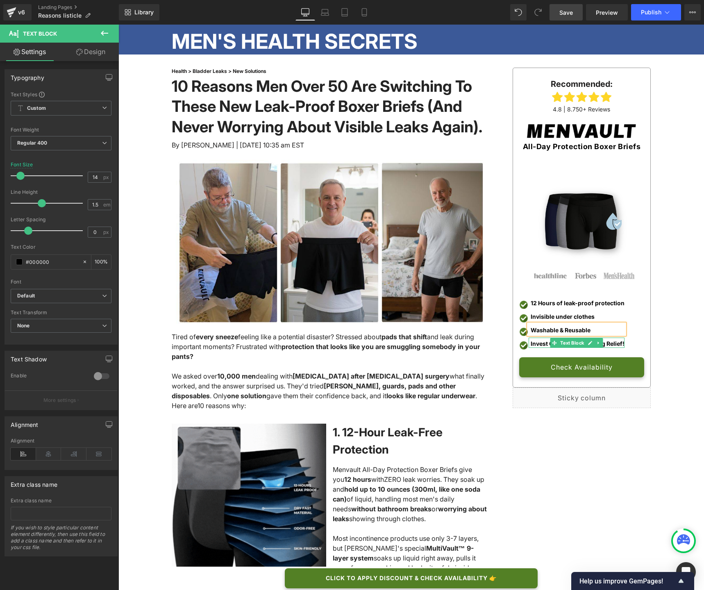
click at [536, 344] on strong "Invest Once, Enjoy Lasting Relief!" at bounding box center [578, 343] width 94 height 7
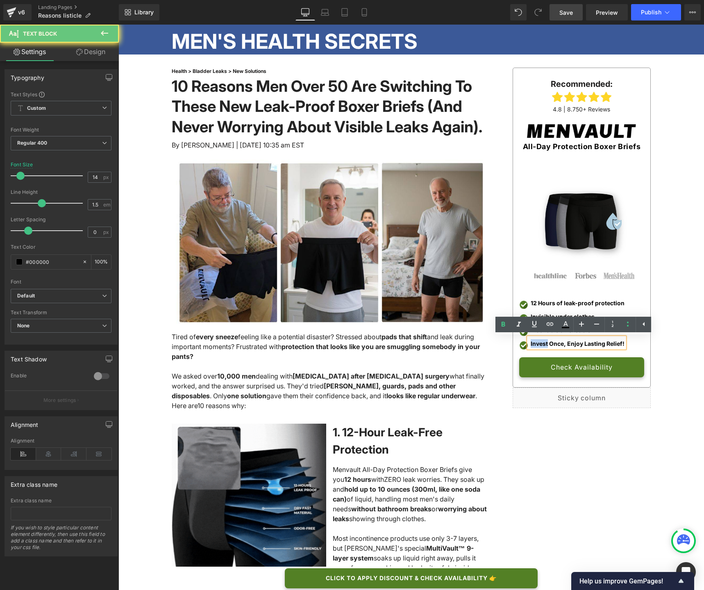
click at [536, 344] on strong "Invest Once, Enjoy Lasting Relief!" at bounding box center [578, 343] width 94 height 7
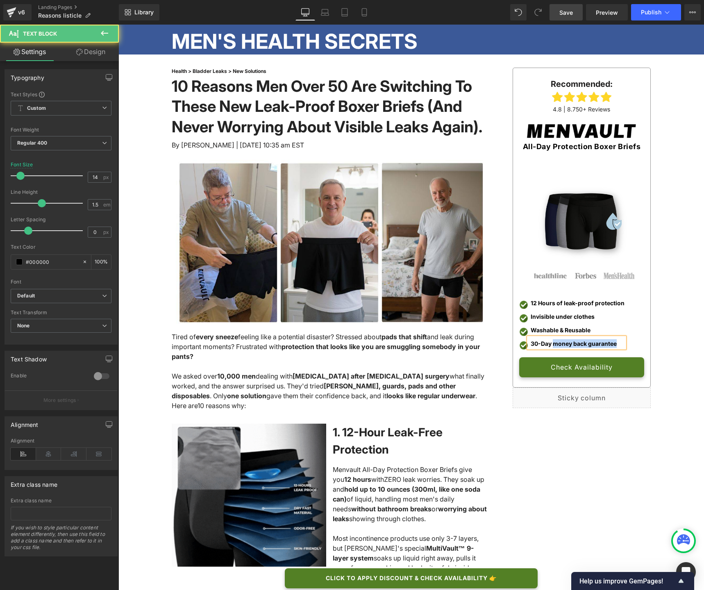
drag, startPoint x: 549, startPoint y: 345, endPoint x: 616, endPoint y: 343, distance: 66.9
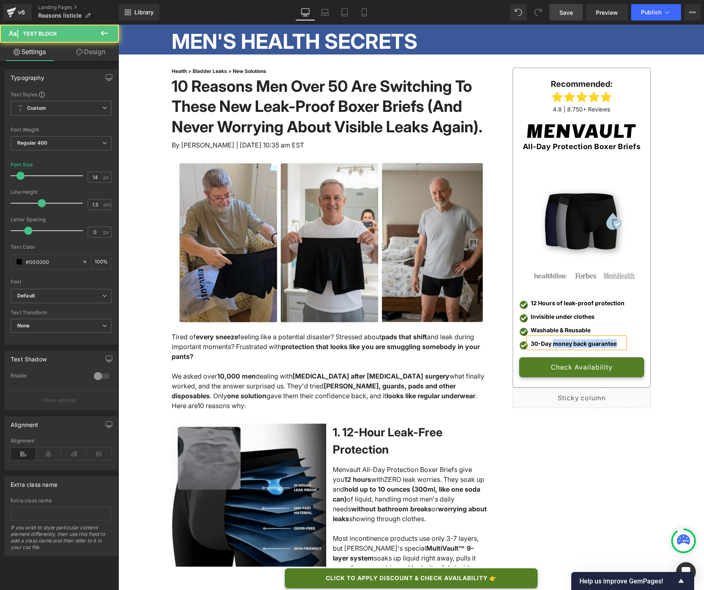
click at [616, 343] on p "30-Day money back guarantee" at bounding box center [578, 344] width 94 height 9
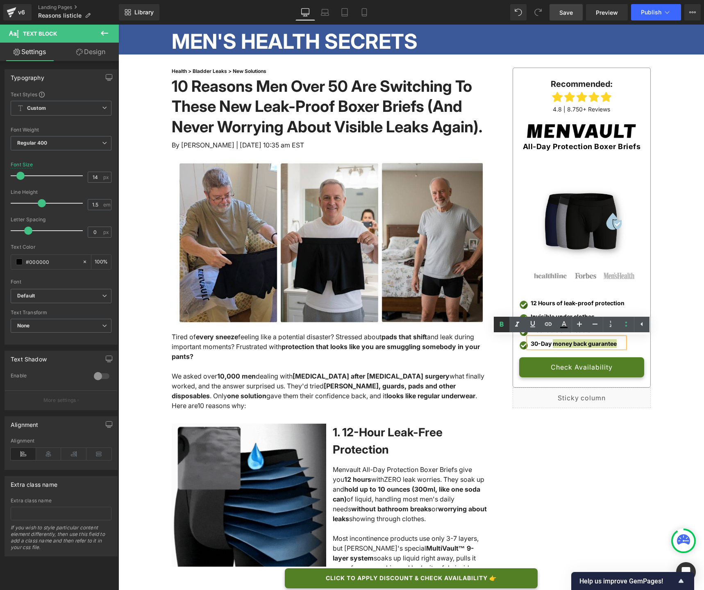
click at [501, 324] on icon at bounding box center [502, 324] width 4 height 5
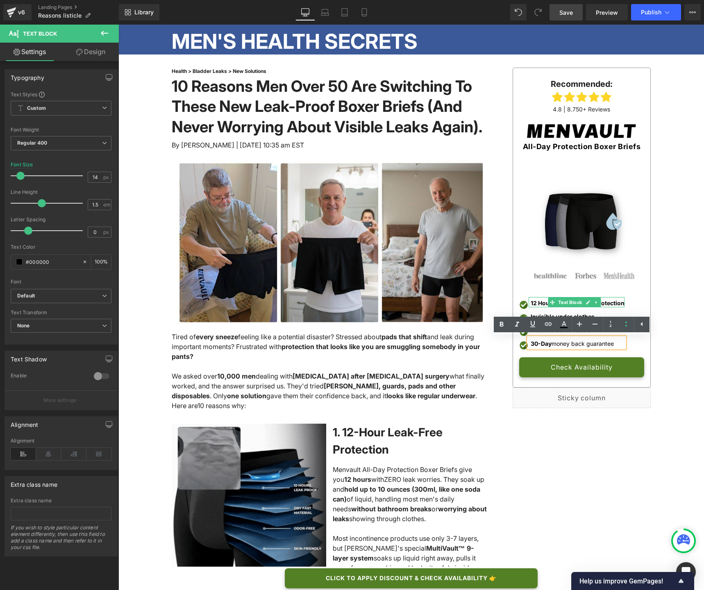
click at [539, 303] on span "12 Hours of leak-proof protection" at bounding box center [578, 303] width 94 height 7
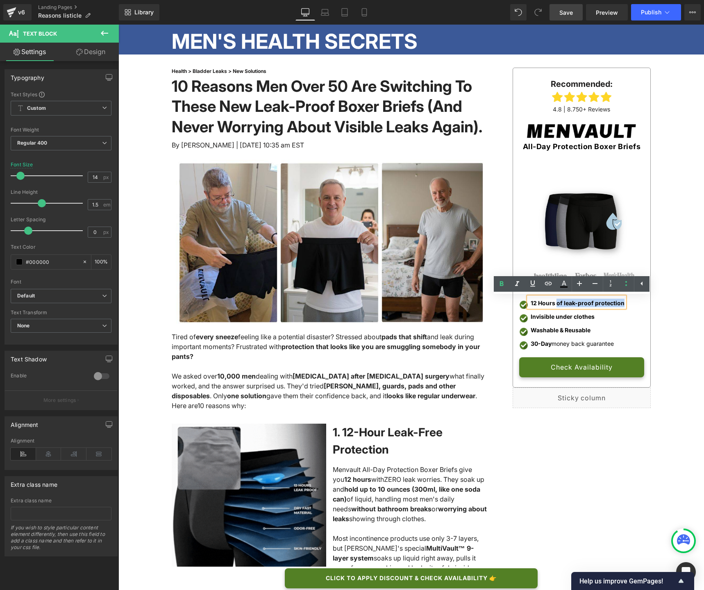
drag, startPoint x: 554, startPoint y: 304, endPoint x: 619, endPoint y: 303, distance: 64.8
click at [619, 303] on div "12 Hours of leak-proof protection" at bounding box center [577, 302] width 96 height 10
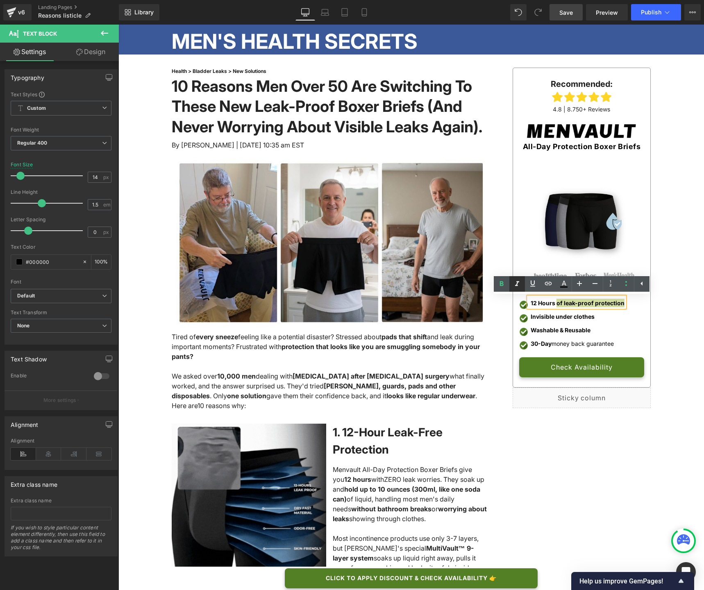
click at [519, 285] on icon at bounding box center [518, 284] width 10 height 10
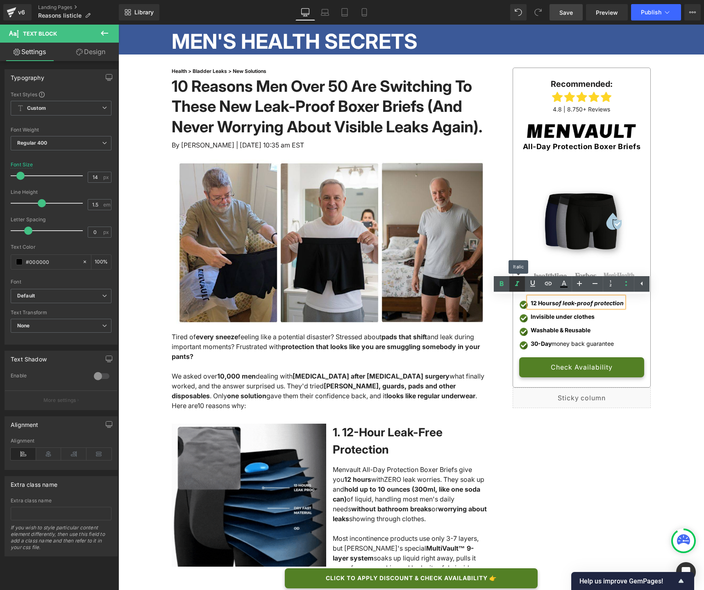
click at [519, 285] on icon at bounding box center [518, 284] width 10 height 10
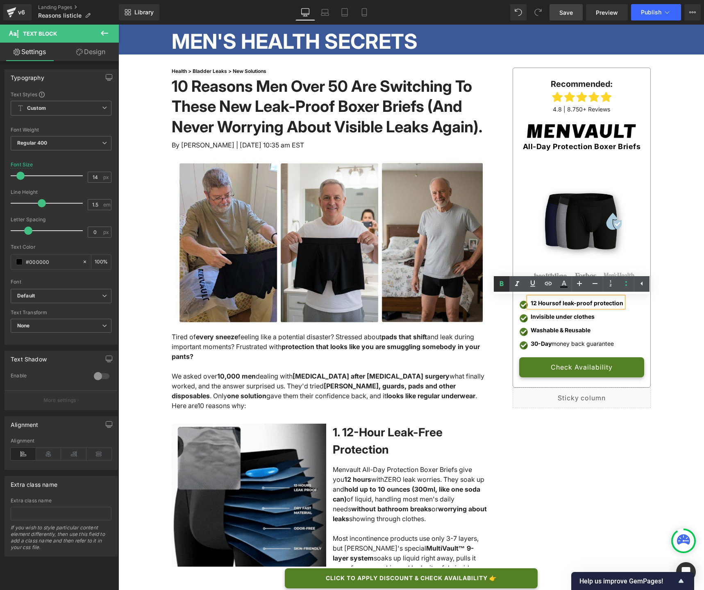
click at [503, 285] on icon at bounding box center [502, 284] width 4 height 5
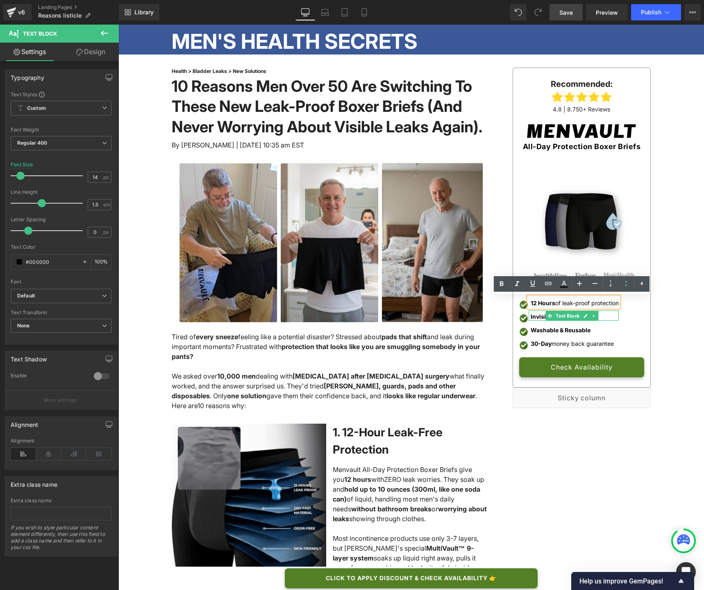
click at [540, 318] on span "Invisible under clothes" at bounding box center [563, 316] width 64 height 7
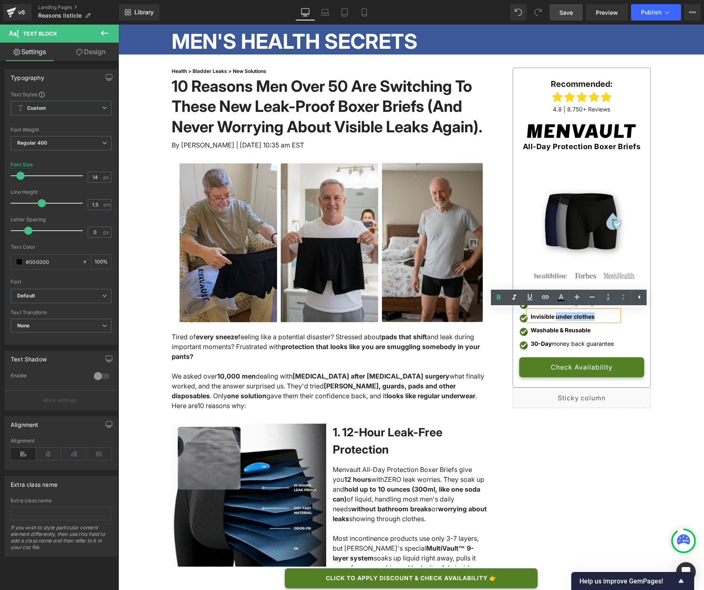
drag, startPoint x: 553, startPoint y: 317, endPoint x: 590, endPoint y: 317, distance: 37.3
click at [590, 317] on p "Invisible under clothes" at bounding box center [575, 316] width 88 height 9
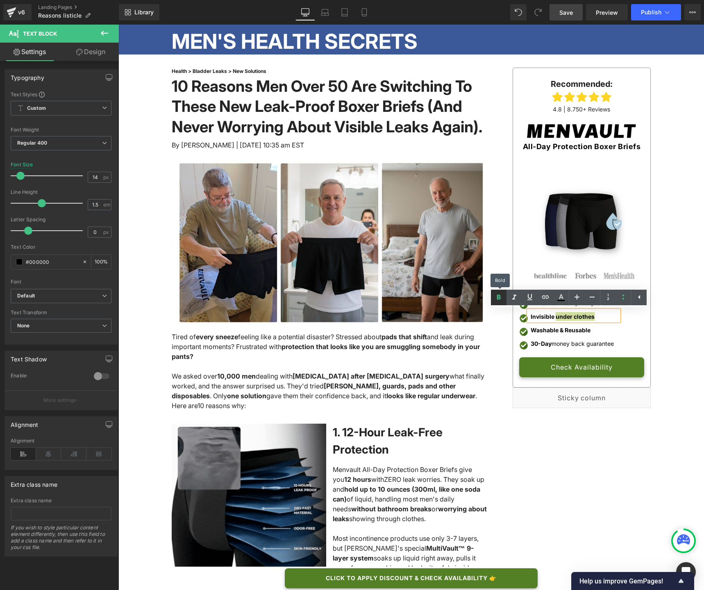
click at [501, 297] on icon at bounding box center [499, 298] width 10 height 10
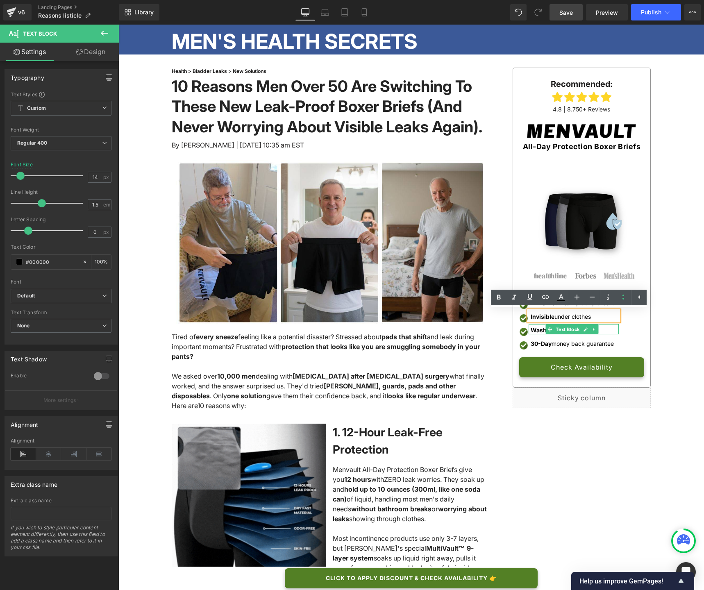
click at [536, 329] on span "Washable & Reusable" at bounding box center [561, 330] width 60 height 7
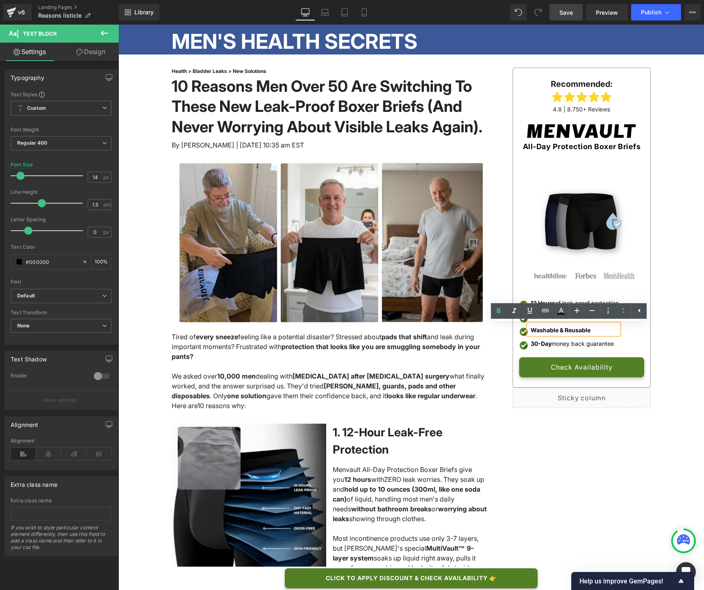
click at [565, 331] on span "Washable & Reusable" at bounding box center [561, 330] width 60 height 7
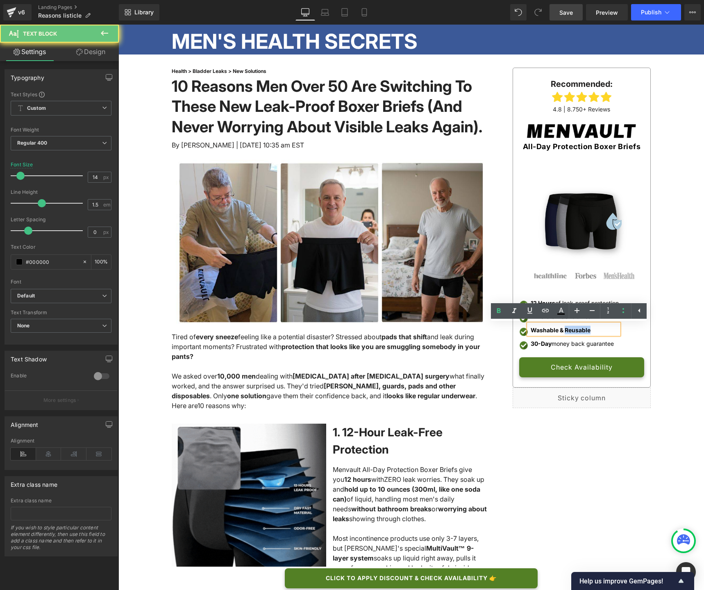
click at [565, 331] on span "Washable & Reusable" at bounding box center [561, 330] width 60 height 7
click at [567, 330] on span "Washable & Reusable" at bounding box center [561, 330] width 60 height 7
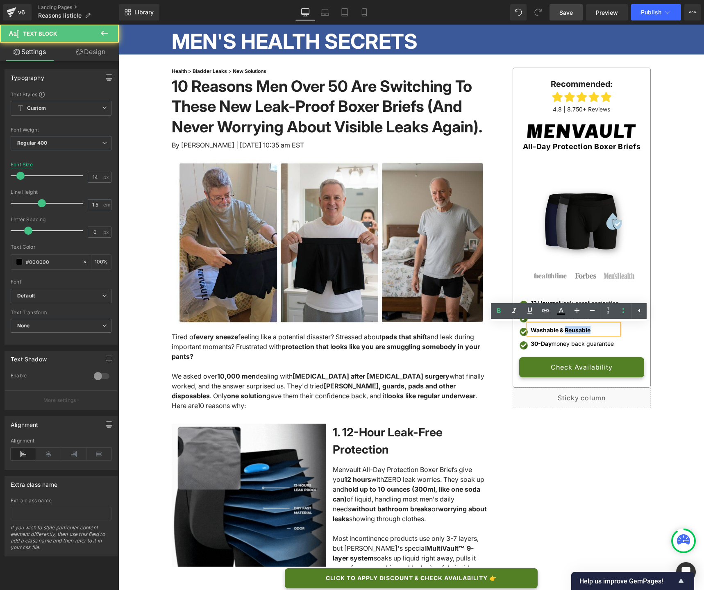
click at [567, 330] on span "Washable & Reusable" at bounding box center [561, 330] width 60 height 7
drag, startPoint x: 557, startPoint y: 331, endPoint x: 591, endPoint y: 332, distance: 34.0
click at [591, 332] on p "Washable & Reusable" at bounding box center [575, 330] width 88 height 9
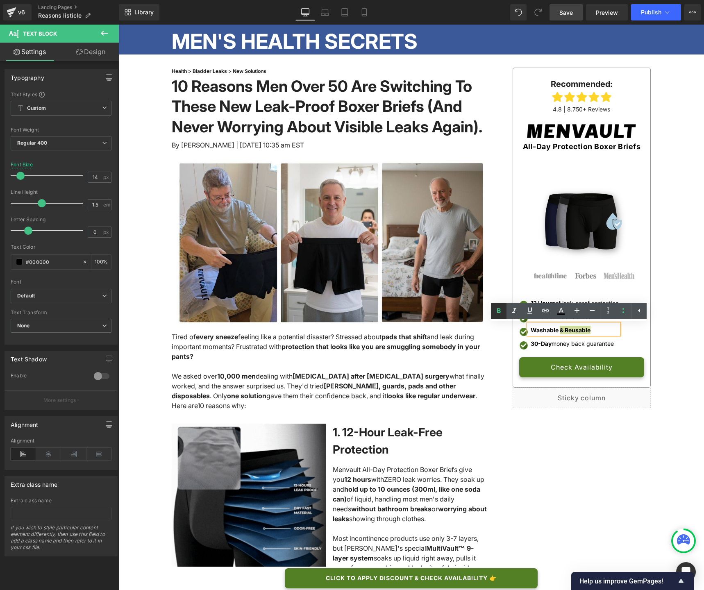
click at [498, 310] on icon at bounding box center [499, 311] width 10 height 10
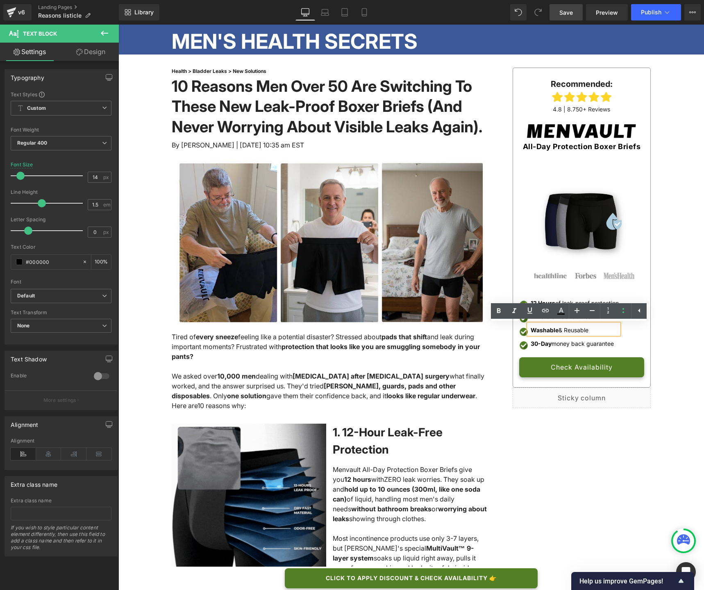
click at [496, 277] on div "Recommended: Text Block Image 4.8 | 8.750+ Reviews Text Block Image All-Day Pro…" at bounding box center [576, 238] width 164 height 341
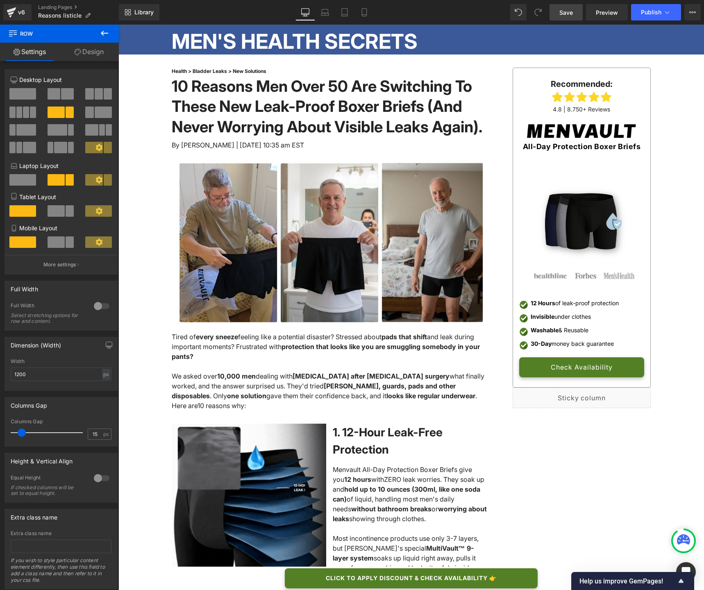
click at [568, 15] on span "Save" at bounding box center [567, 12] width 14 height 9
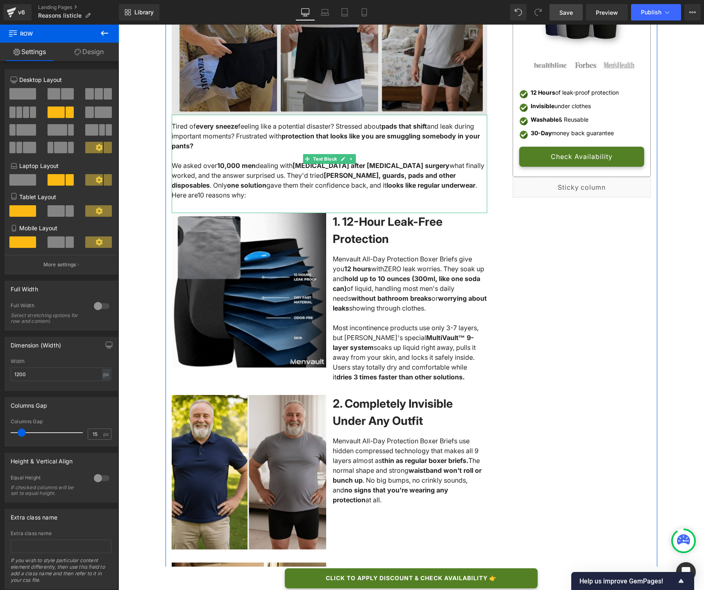
scroll to position [237, 0]
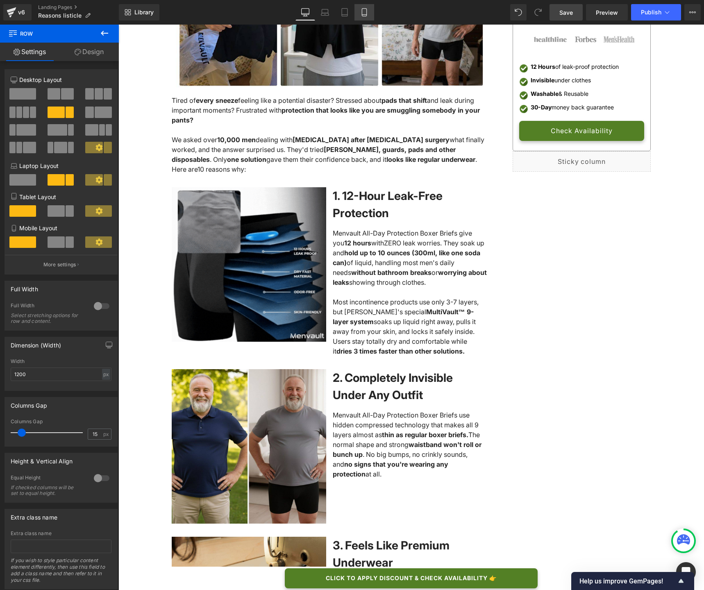
click at [367, 15] on icon at bounding box center [364, 15] width 5 height 0
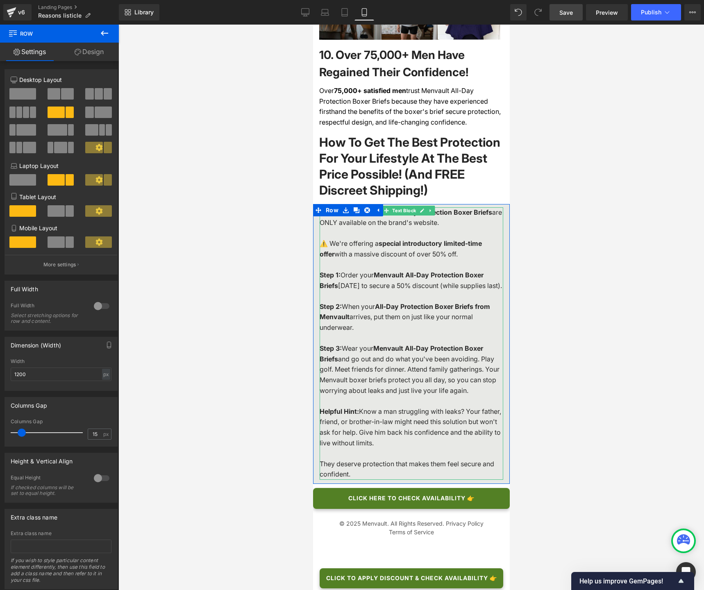
scroll to position [3431, 0]
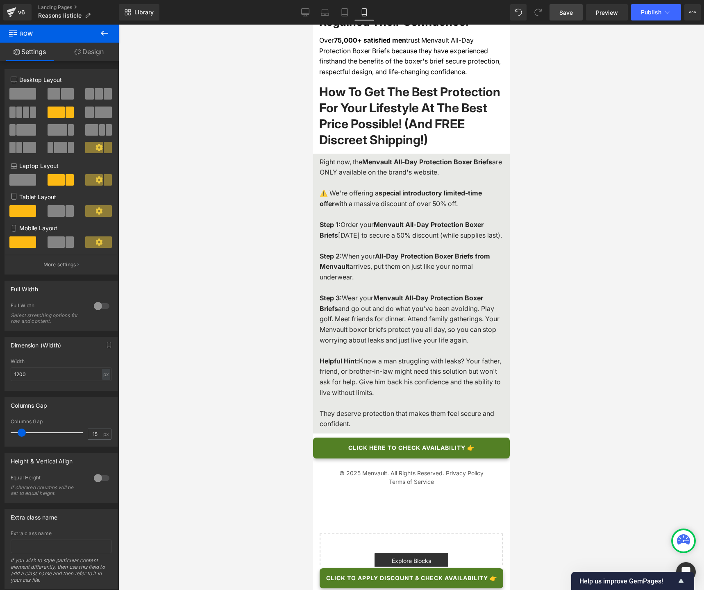
click at [570, 12] on span "Save" at bounding box center [567, 12] width 14 height 9
click at [306, 15] on icon at bounding box center [305, 12] width 8 height 8
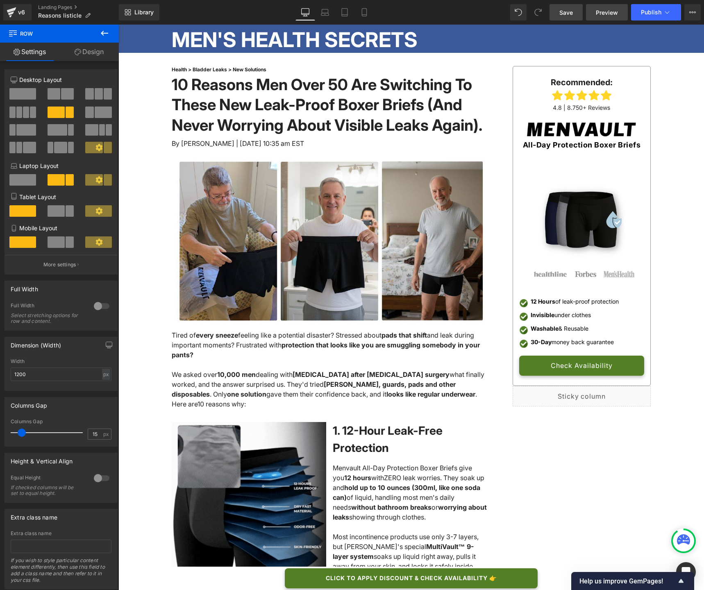
scroll to position [0, 0]
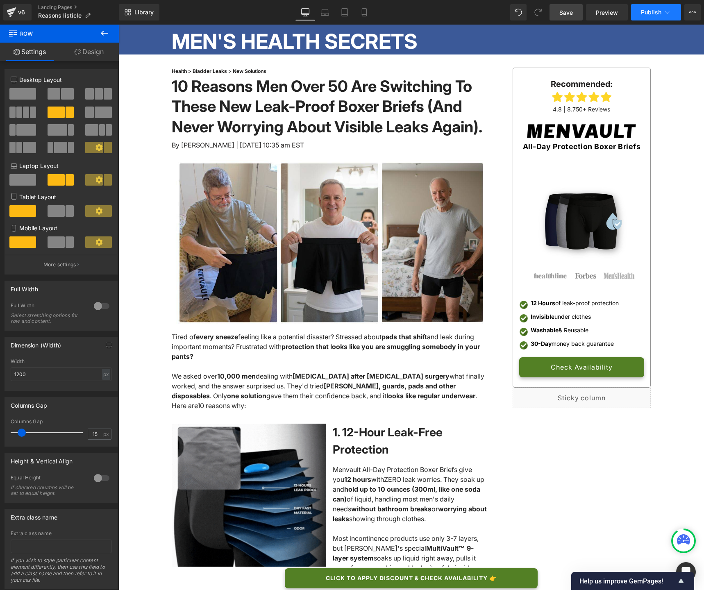
click at [652, 13] on span "Publish" at bounding box center [651, 12] width 21 height 7
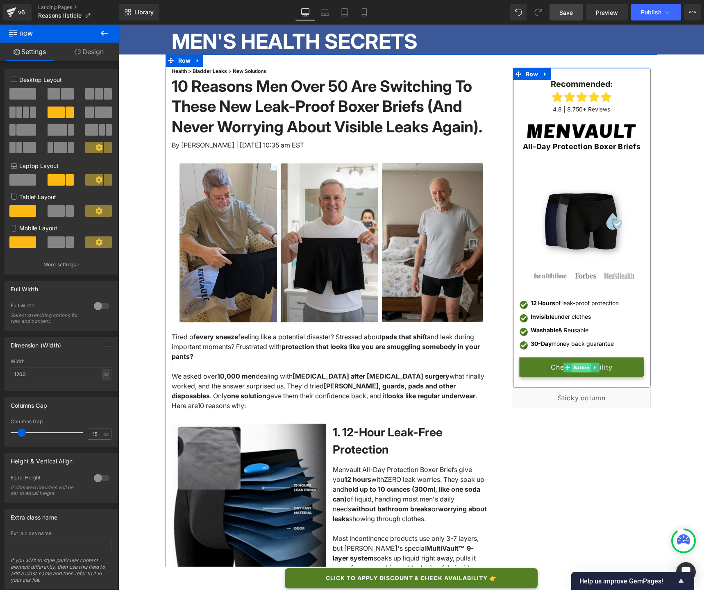
click at [578, 370] on span "Button" at bounding box center [581, 368] width 19 height 10
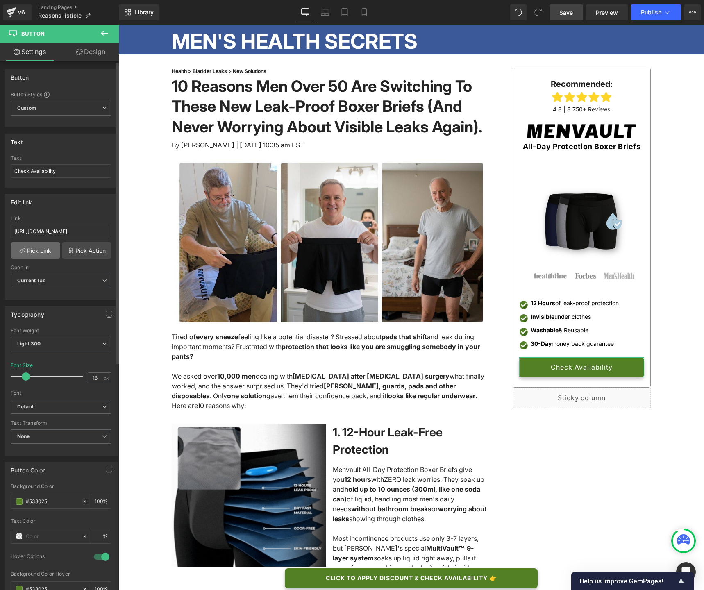
click at [46, 253] on link "Pick Link" at bounding box center [36, 250] width 50 height 16
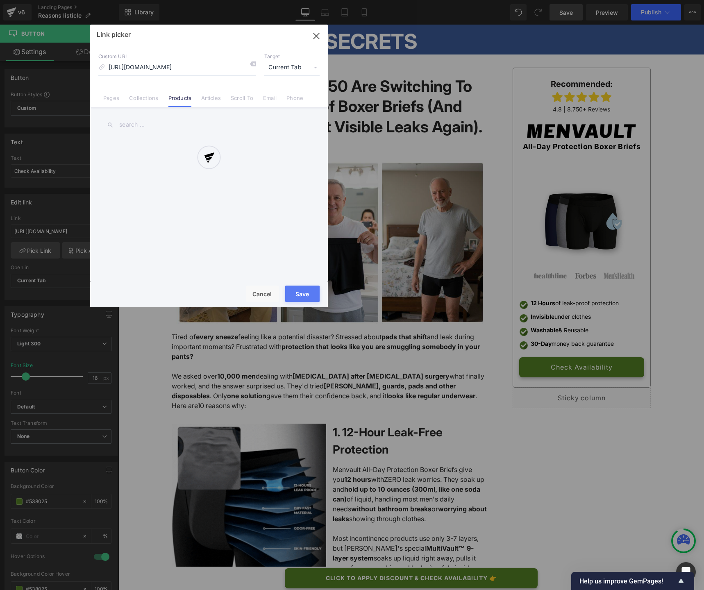
click at [253, 64] on div at bounding box center [209, 166] width 238 height 283
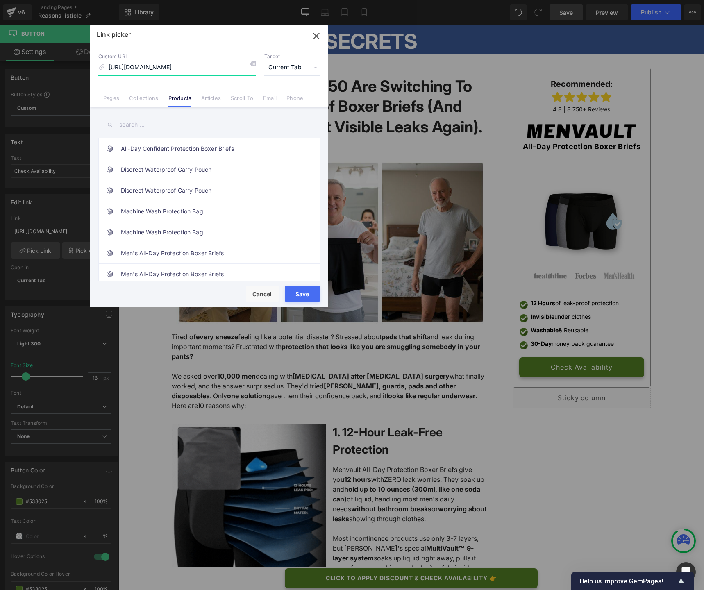
click at [231, 66] on input "https://sleep-wize.com/products/ergowize-anti-snoring-pillow" at bounding box center [177, 68] width 158 height 16
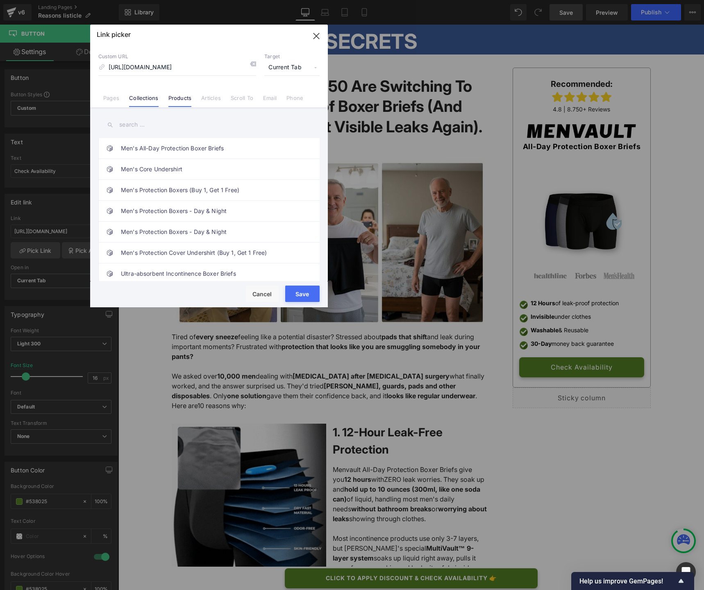
click at [148, 96] on link "Collections" at bounding box center [143, 101] width 29 height 12
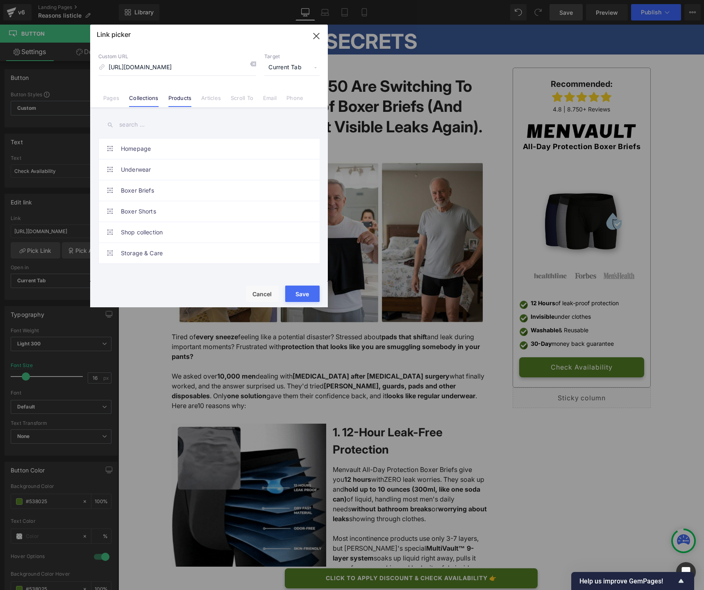
click at [187, 100] on link "Products" at bounding box center [180, 101] width 23 height 12
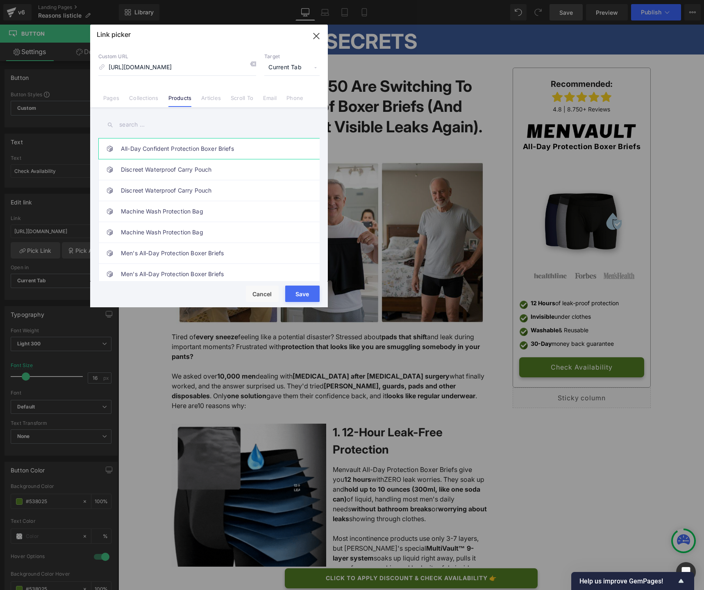
click at [218, 150] on link "All-Day Confident Protection Boxer Briefs" at bounding box center [211, 149] width 180 height 21
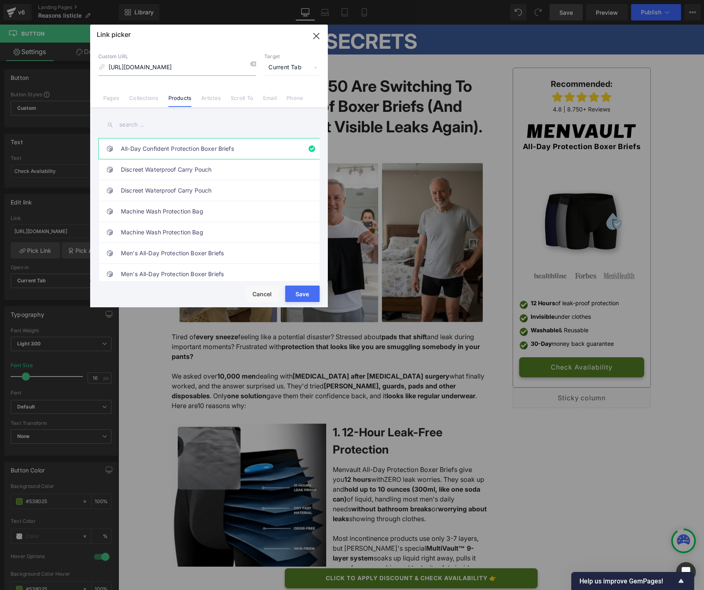
click at [191, 71] on input "https://sleep-wize.com/products/ergowize-anti-snoring-pillow" at bounding box center [177, 68] width 158 height 16
click at [149, 66] on input "/products/all-day-confident-protection-boxer-briefs" at bounding box center [177, 68] width 158 height 16
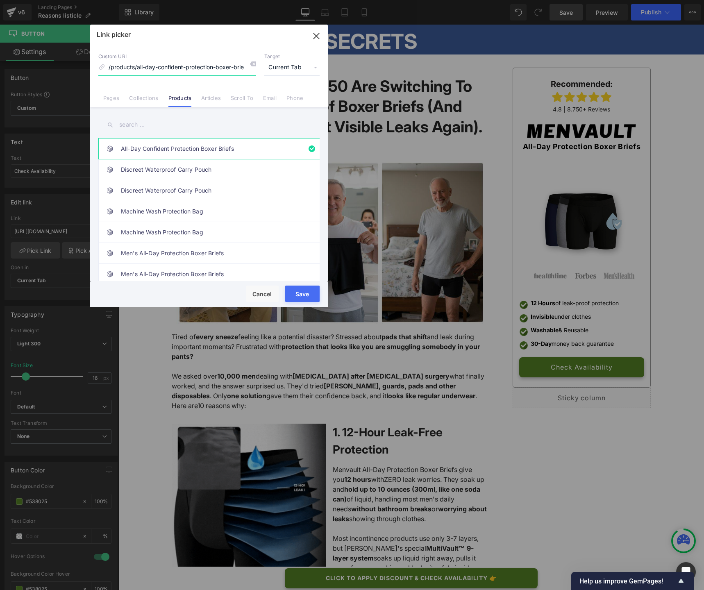
click at [149, 66] on input "/products/all-day-confident-protection-boxer-briefs" at bounding box center [177, 68] width 158 height 16
paste input "products/mens-ultra-absorbent-incontinence"
drag, startPoint x: 142, startPoint y: 70, endPoint x: 78, endPoint y: 71, distance: 64.0
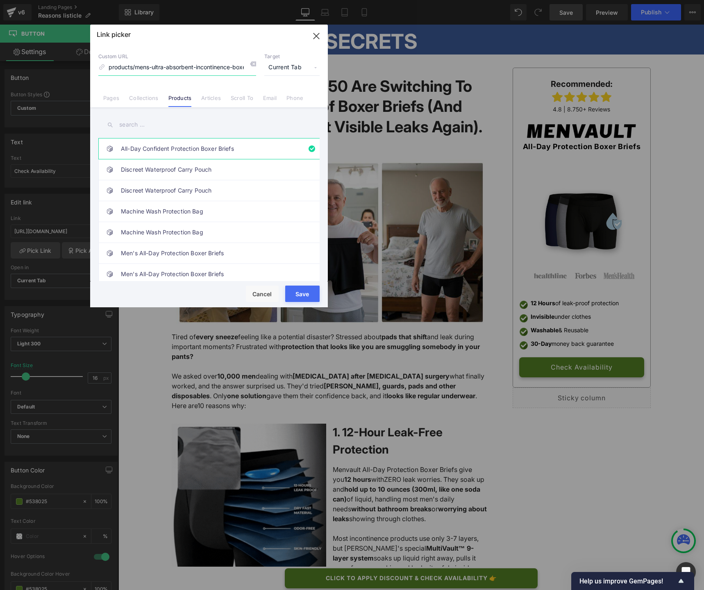
click at [78, 71] on div "Link picker Back to Library Insert Custom URL products/mens-ultra-absorbent-inc…" at bounding box center [352, 295] width 704 height 590
click at [109, 67] on input "products/mens-ultra-absorbent-incontinence-boxer-briefs" at bounding box center [177, 68] width 158 height 16
click at [172, 69] on input "/products/mens-ultra-absorbent-incontinence-boxer-briefs" at bounding box center [177, 68] width 158 height 16
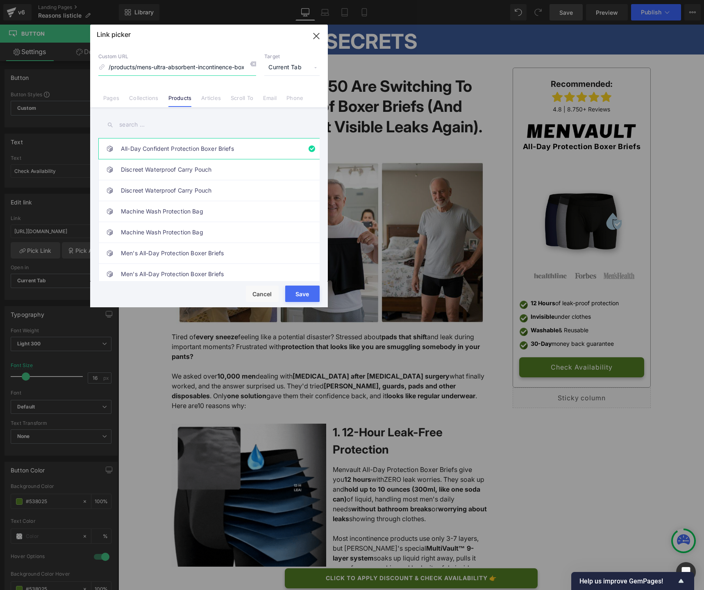
click at [172, 69] on input "/products/mens-ultra-absorbent-incontinence-boxer-briefs" at bounding box center [177, 68] width 158 height 16
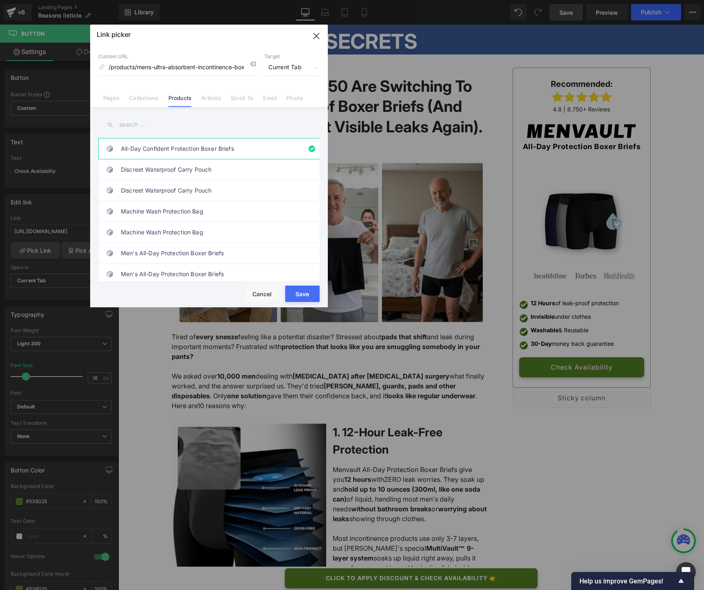
click at [313, 152] on li "All-Day Confident Protection Boxer Briefs" at bounding box center [212, 148] width 228 height 21
click at [309, 150] on li "All-Day Confident Protection Boxer Briefs" at bounding box center [212, 148] width 228 height 21
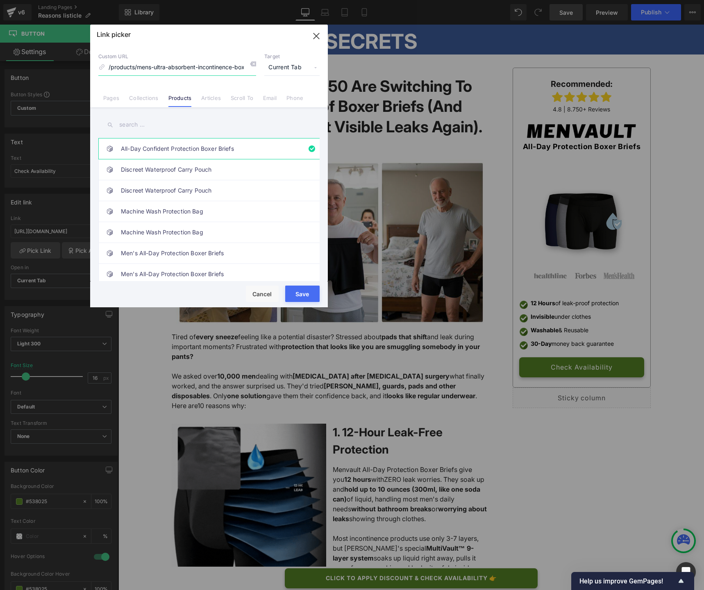
click at [162, 68] on input "/products/mens-ultra-absorbent-incontinence-boxer-briefs" at bounding box center [177, 68] width 158 height 16
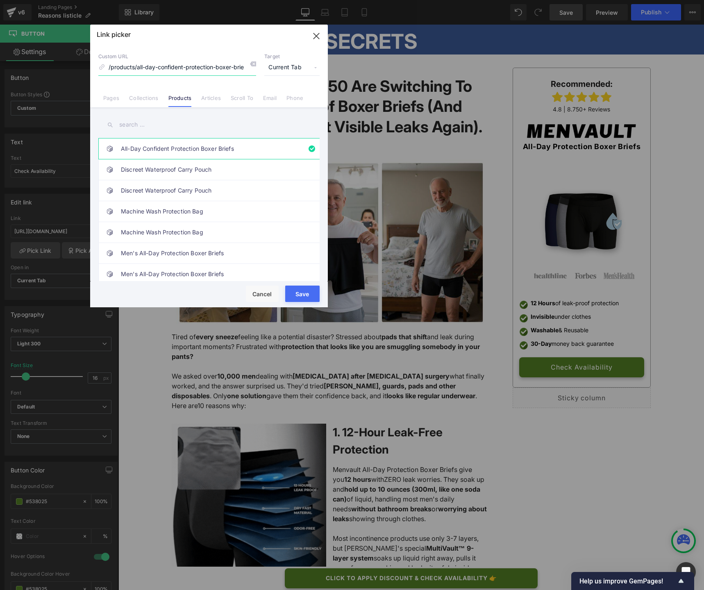
paste input "mens-ultra-absorbent-incontinence"
type input "/products/mens-ultra-absorbent-incontinence-boxer-briefs"
click at [169, 48] on div "Custom URL /products/mens-ultra-absorbent-incontinence-boxer-briefs Target Curr…" at bounding box center [209, 76] width 238 height 62
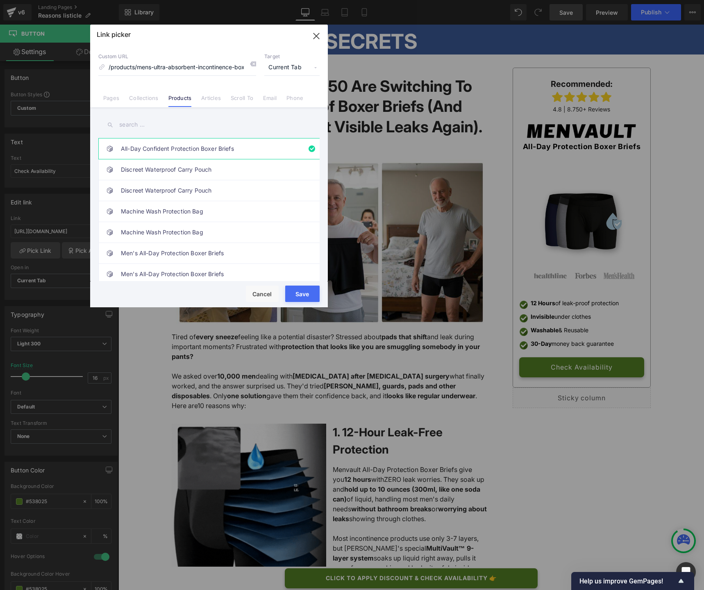
click at [301, 292] on button "Save" at bounding box center [302, 294] width 34 height 16
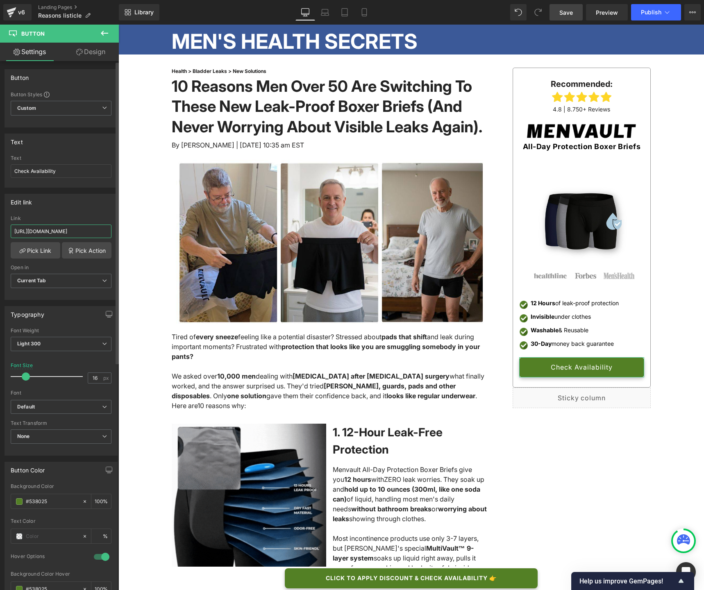
click at [59, 233] on input "https://sleep-wize.com/products/ergowize-anti-snoring-pillow" at bounding box center [61, 232] width 101 height 14
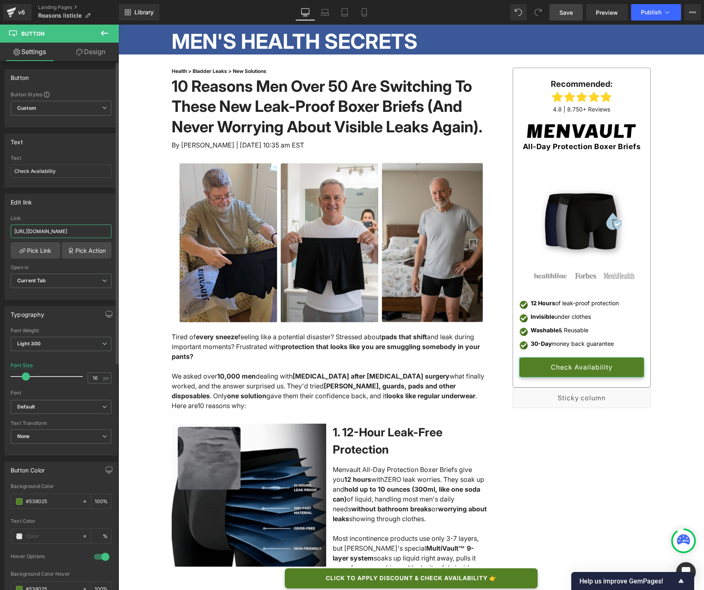
type input "/products/mens-ultra-absorbent-incontinence-boxer-briefs"
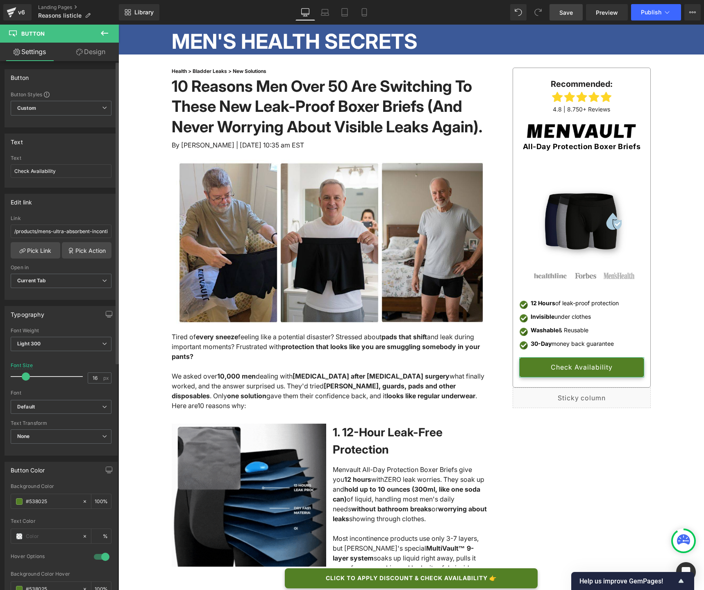
click at [84, 208] on div "Edit link" at bounding box center [61, 202] width 112 height 16
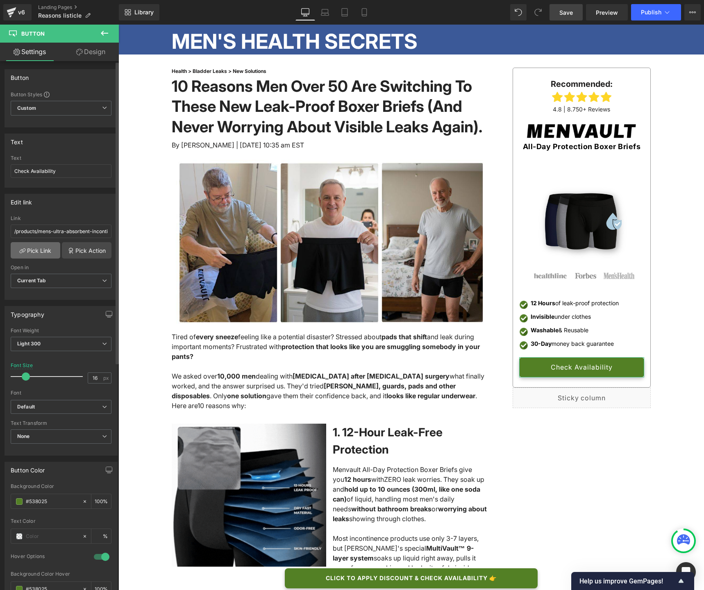
click at [28, 253] on link "Pick Link" at bounding box center [36, 250] width 50 height 16
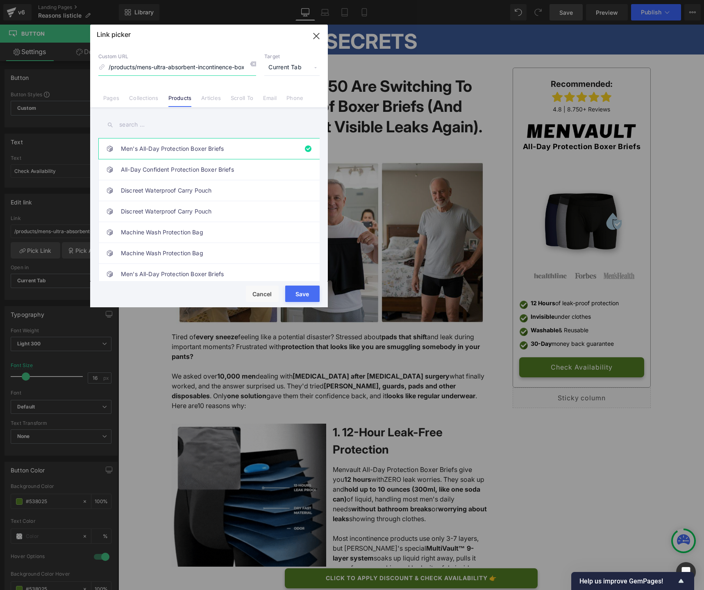
drag, startPoint x: 194, startPoint y: 67, endPoint x: 39, endPoint y: 64, distance: 155.8
click at [39, 64] on div "Link picker Back to Library Insert Custom URL /products/mens-ultra-absorbent-in…" at bounding box center [352, 295] width 704 height 590
click at [235, 39] on div "Link picker" at bounding box center [209, 35] width 238 height 21
click at [312, 39] on icon "button" at bounding box center [316, 36] width 13 height 13
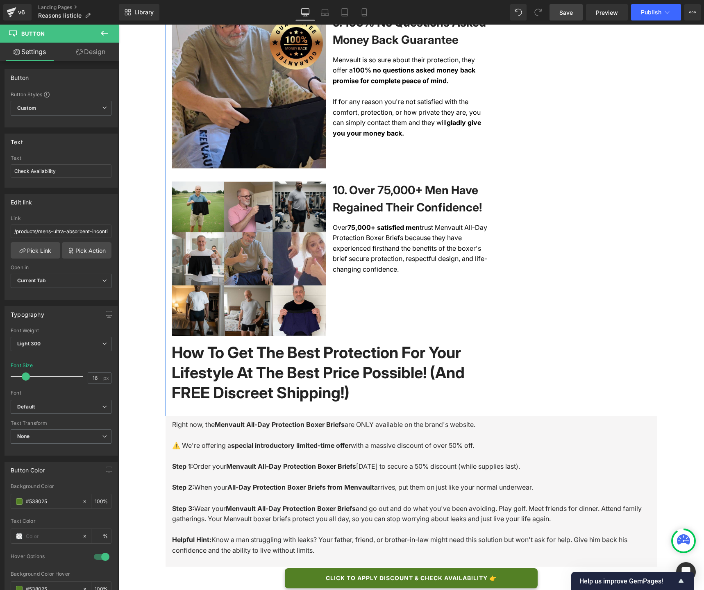
scroll to position [2053, 0]
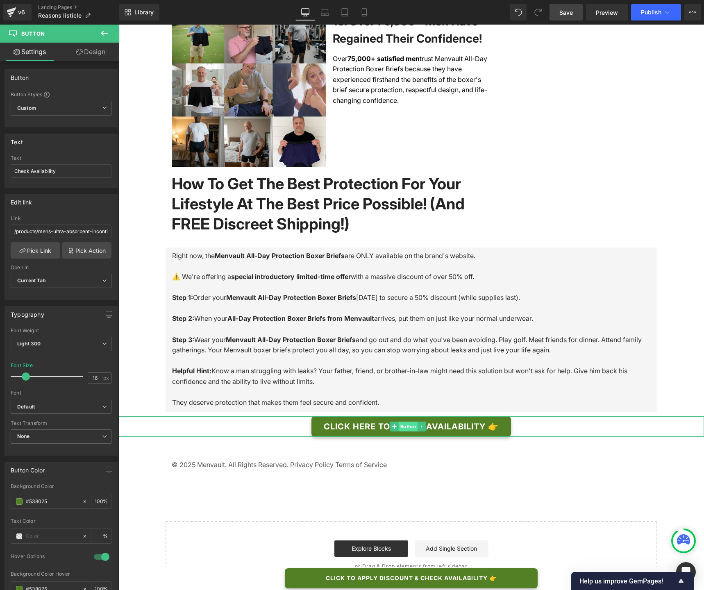
click at [410, 422] on span "Button" at bounding box center [408, 427] width 19 height 10
click at [41, 250] on link "Pick Link" at bounding box center [36, 250] width 50 height 16
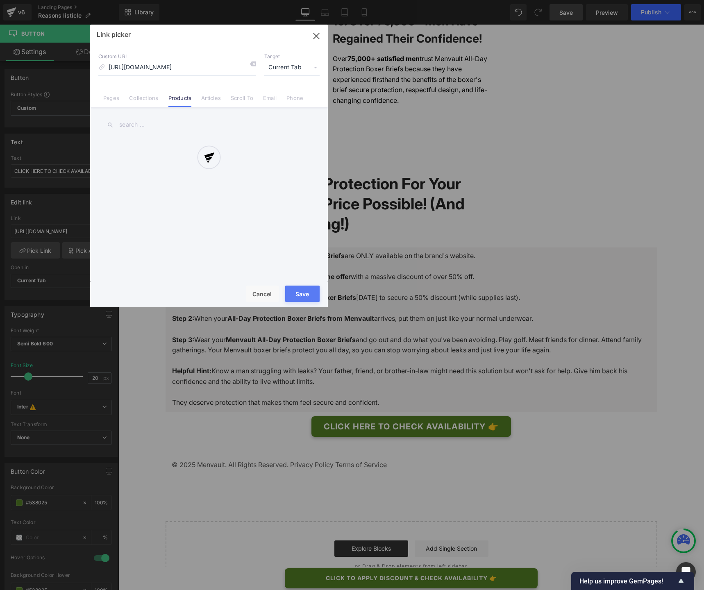
scroll to position [0, 0]
click at [253, 66] on div at bounding box center [209, 166] width 238 height 283
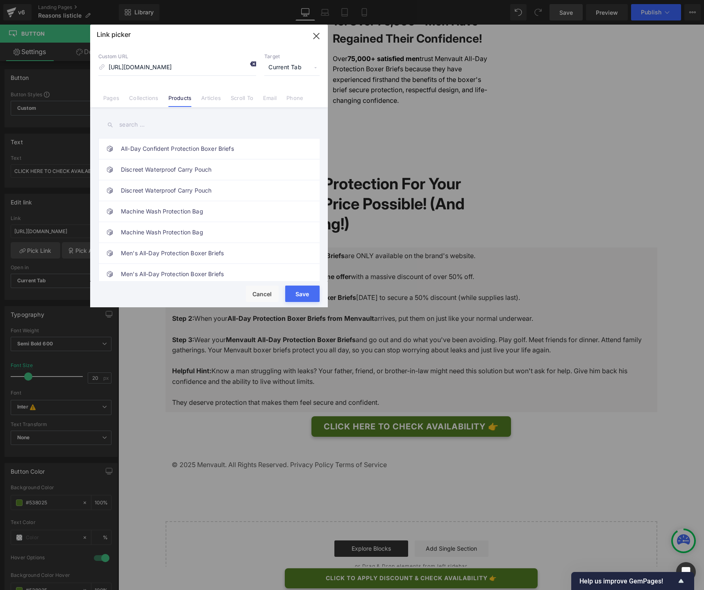
click at [253, 63] on icon at bounding box center [253, 64] width 7 height 7
click at [170, 68] on input "https://sleep-wize.com/products/ergowize-anti-snoring-pillow" at bounding box center [177, 68] width 158 height 16
paste input "/products/mens-ultra-absorbent-incontinence-boxer-briefs"
type input "/products/mens-ultra-absorbent-incontinence-boxer-briefs"
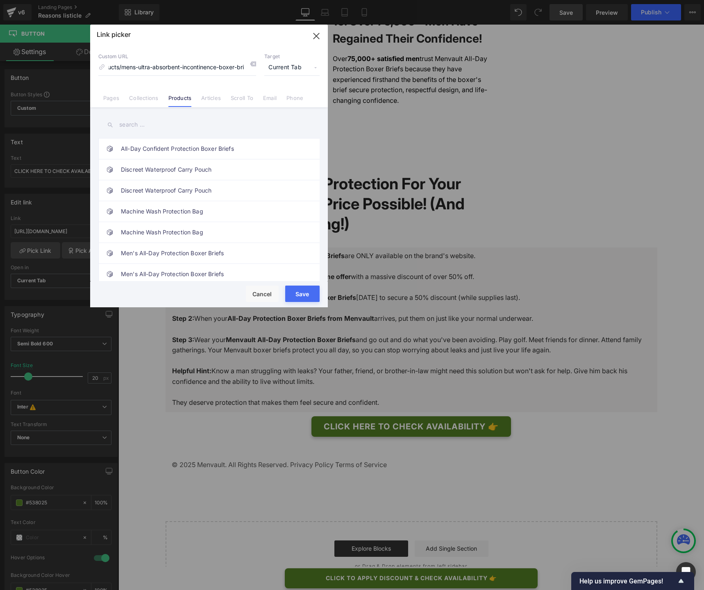
scroll to position [0, 0]
click at [304, 296] on button "Save" at bounding box center [302, 294] width 34 height 16
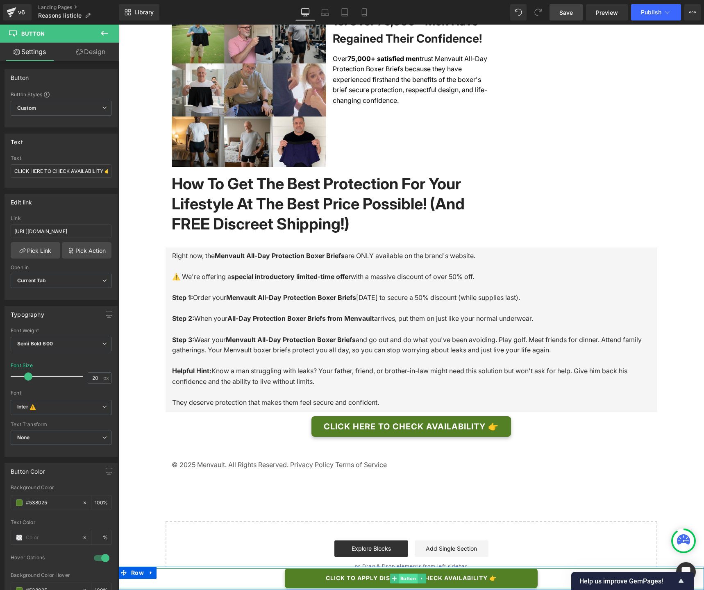
click at [408, 580] on span "Button" at bounding box center [408, 579] width 19 height 10
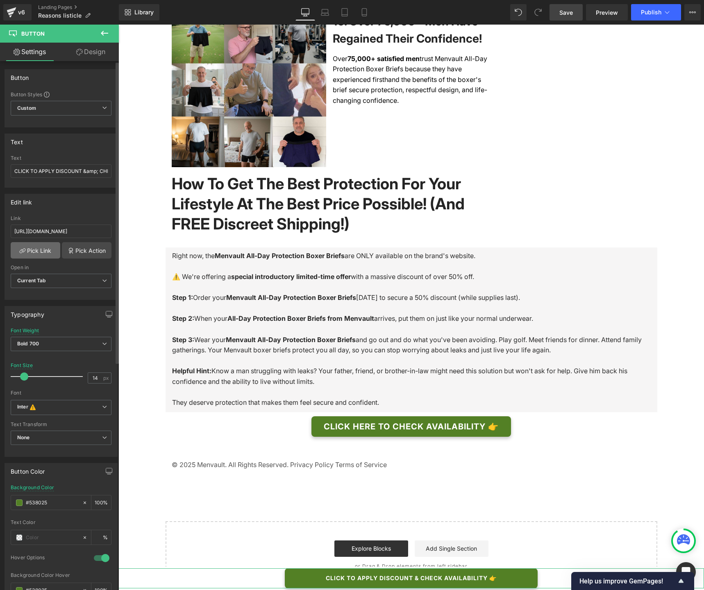
click at [39, 253] on link "Pick Link" at bounding box center [36, 250] width 50 height 16
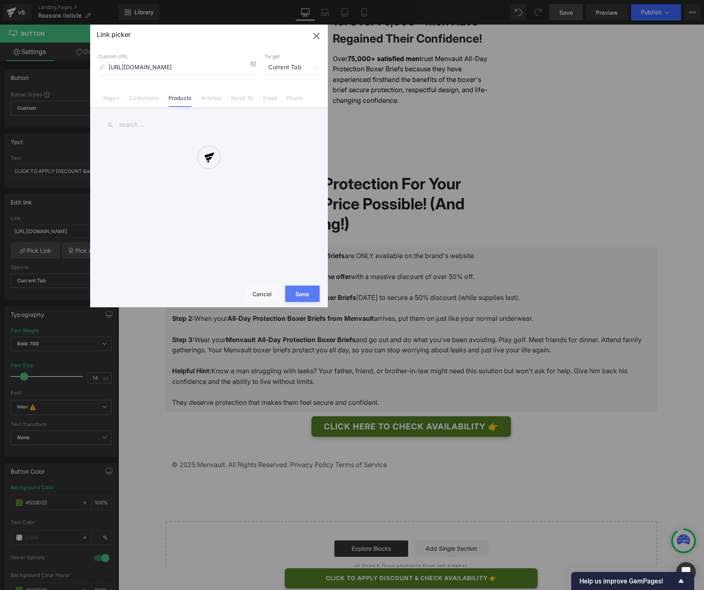
click at [252, 64] on div at bounding box center [209, 166] width 238 height 283
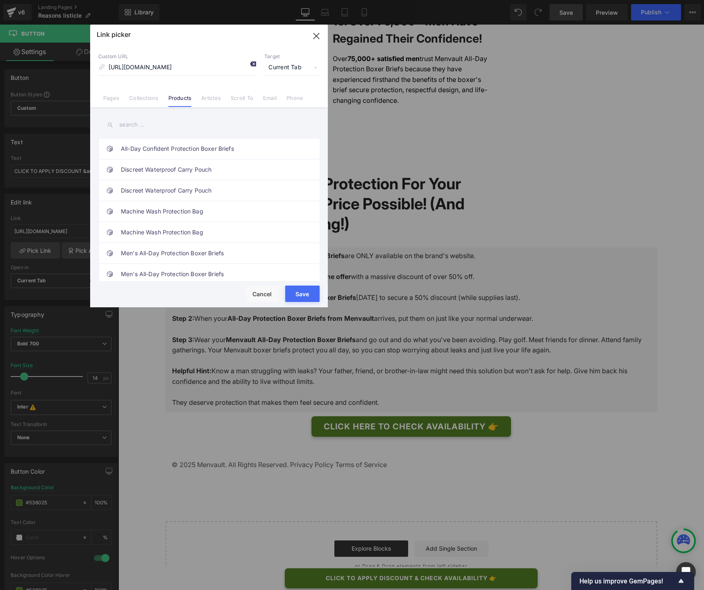
click at [254, 64] on icon at bounding box center [253, 64] width 7 height 7
click at [184, 67] on input "https://sleep-wize.com/products/ergowize-anti-snoring-pillow" at bounding box center [177, 68] width 158 height 16
paste input "/products/mens-ultra-absorbent-incontinence-boxer-briefs"
type input "/products/mens-ultra-absorbent-incontinence-boxer-briefs"
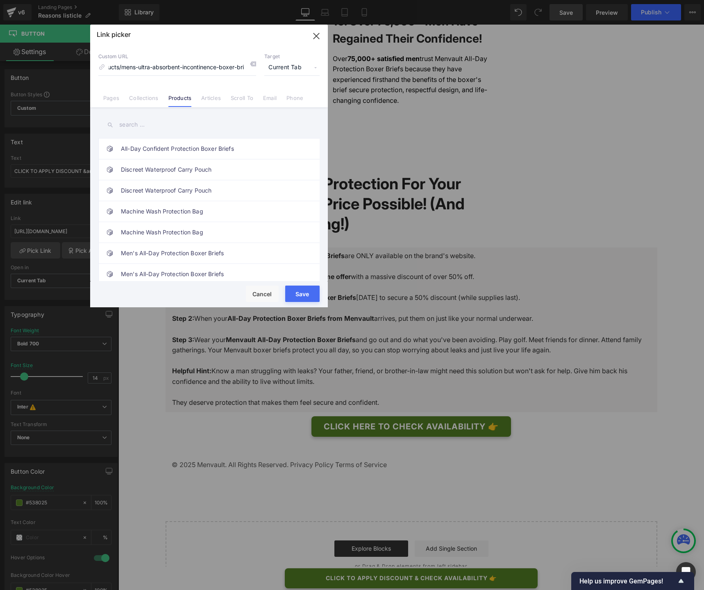
click at [303, 296] on button "Save" at bounding box center [302, 294] width 34 height 16
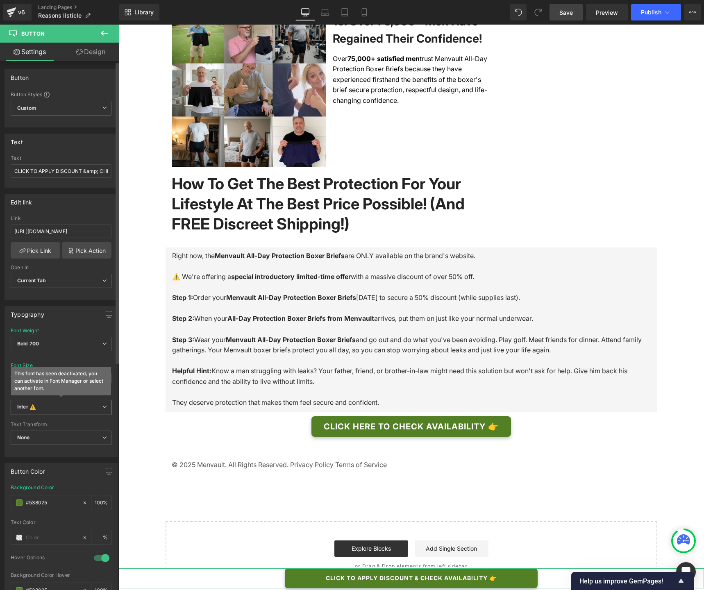
click at [100, 410] on span "Inter This font has been deactivated, you can activate in Font Manager or selec…" at bounding box center [61, 408] width 101 height 16
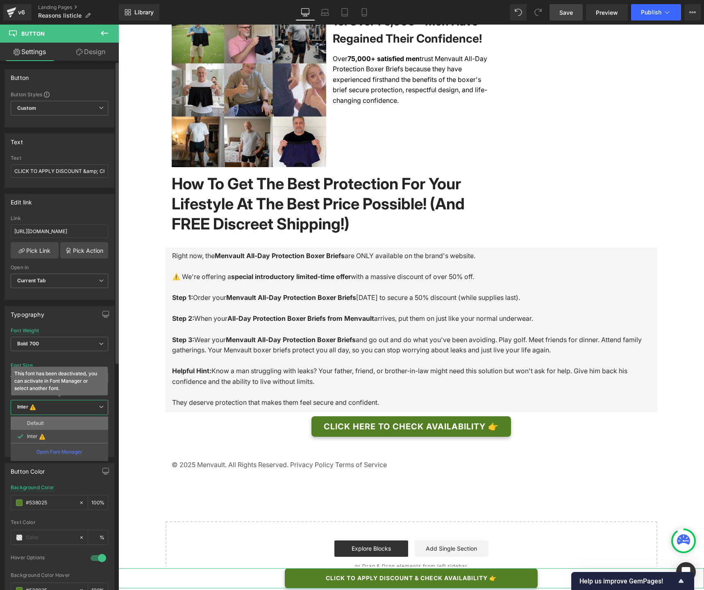
click at [84, 424] on li "Default" at bounding box center [60, 423] width 98 height 13
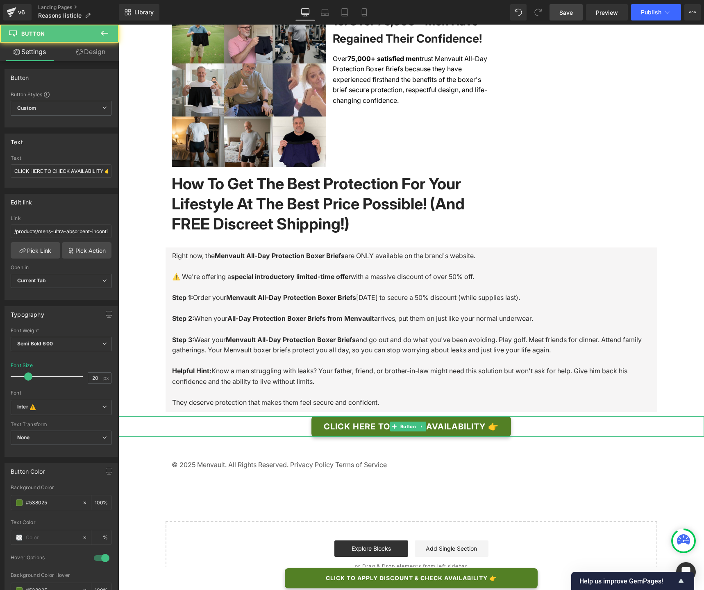
click at [528, 417] on div "CLICK HERE TO CHECK AVAILABILITY 👉" at bounding box center [412, 427] width 586 height 21
click at [71, 413] on span "Inter This font has been deactivated, you can activate in Font Manager or selec…" at bounding box center [61, 408] width 101 height 16
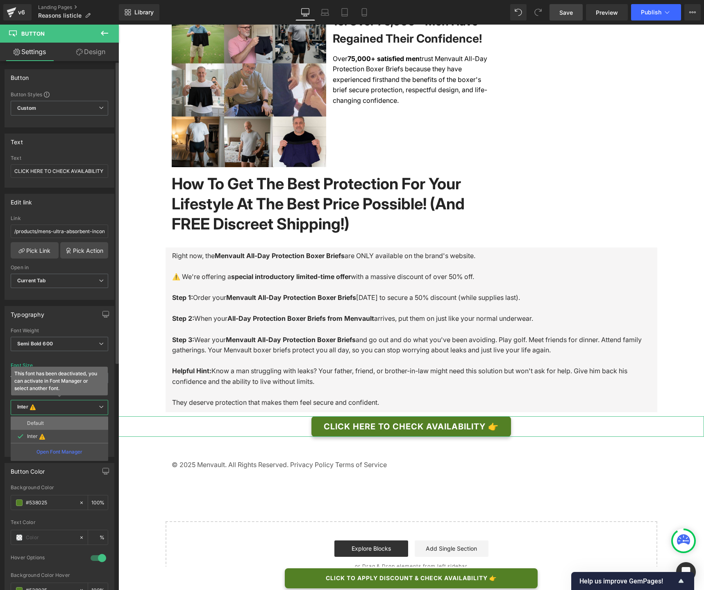
click at [68, 421] on li "Default" at bounding box center [60, 423] width 98 height 13
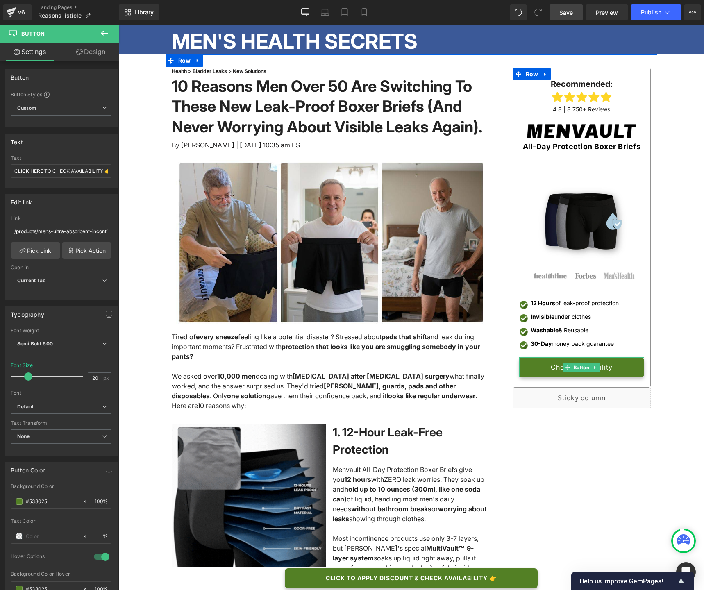
click at [608, 368] on span "Check Availability" at bounding box center [582, 368] width 62 height 8
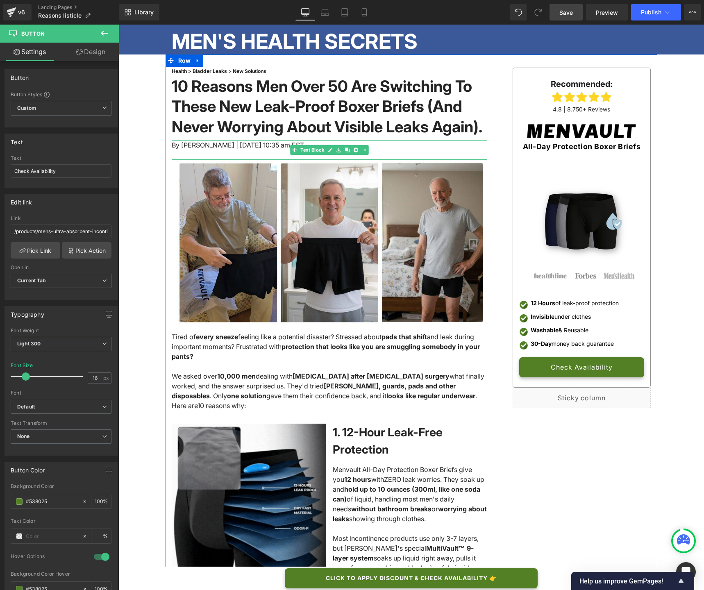
click at [255, 149] on span "By [PERSON_NAME] | [DATE] 10:35 am EST" at bounding box center [238, 145] width 132 height 8
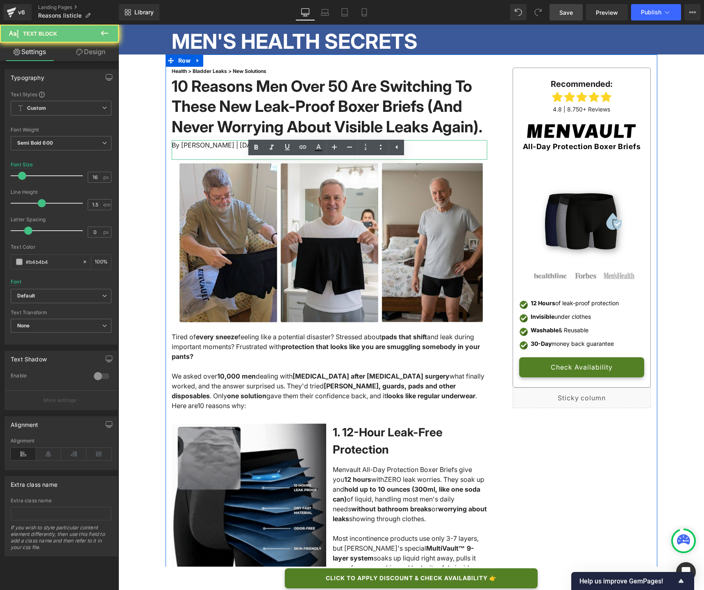
click at [255, 149] on span "By [PERSON_NAME] | [DATE] 10:35 am EST" at bounding box center [238, 145] width 132 height 8
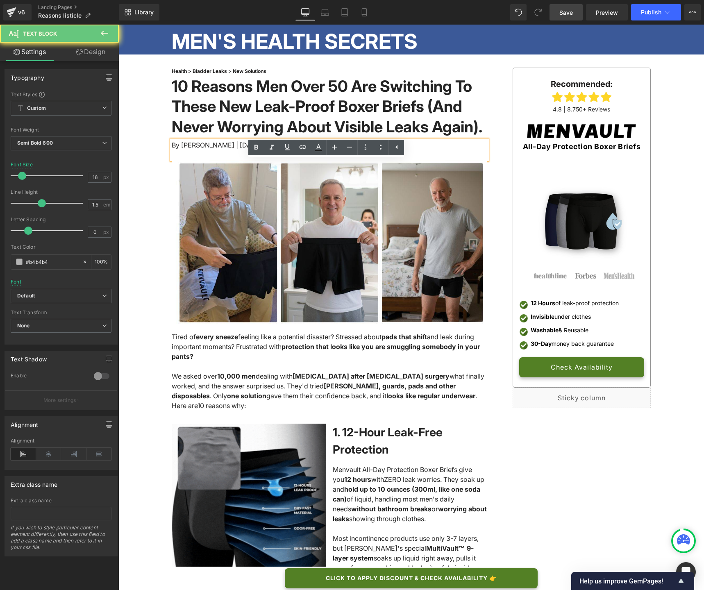
click at [255, 149] on span "By [PERSON_NAME] | [DATE] 10:35 am EST" at bounding box center [238, 145] width 132 height 8
click at [350, 150] on icon at bounding box center [350, 147] width 10 height 10
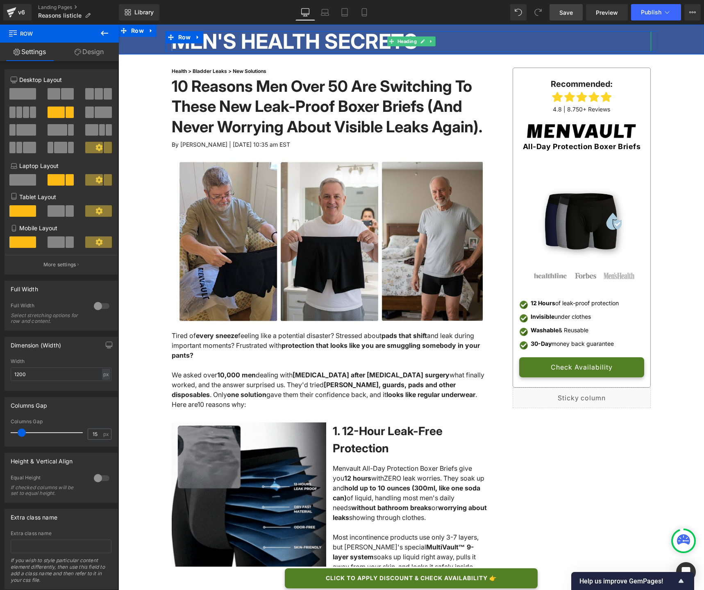
click at [240, 44] on h2 "MEN'S HEALTH SECRETS" at bounding box center [412, 41] width 480 height 21
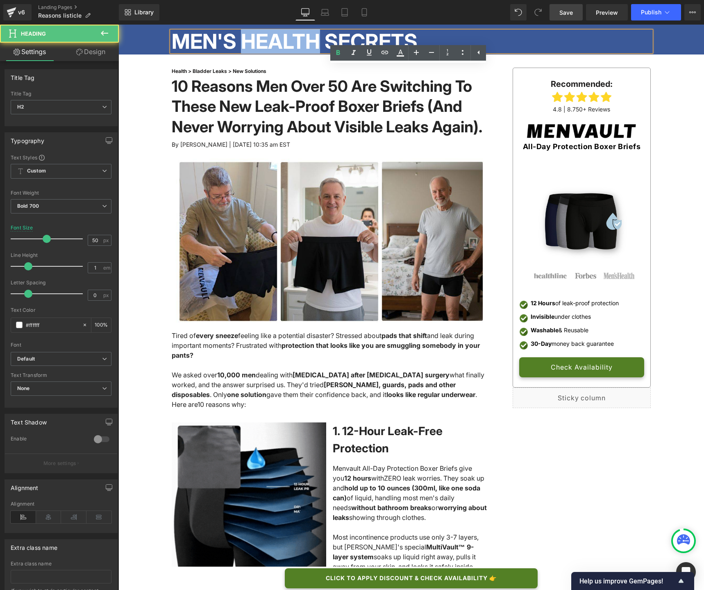
click at [240, 44] on h2 "MEN'S HEALTH SECRETS" at bounding box center [412, 41] width 480 height 21
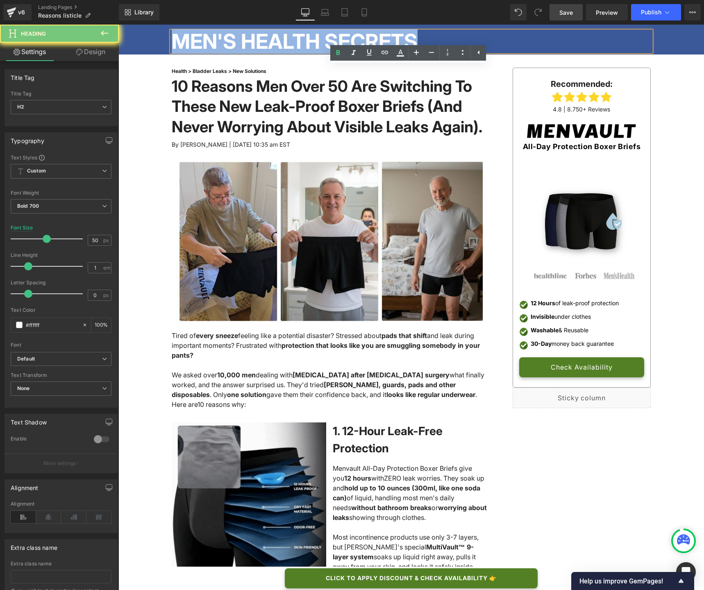
click at [240, 44] on h2 "MEN'S HEALTH SECRETS" at bounding box center [412, 41] width 480 height 21
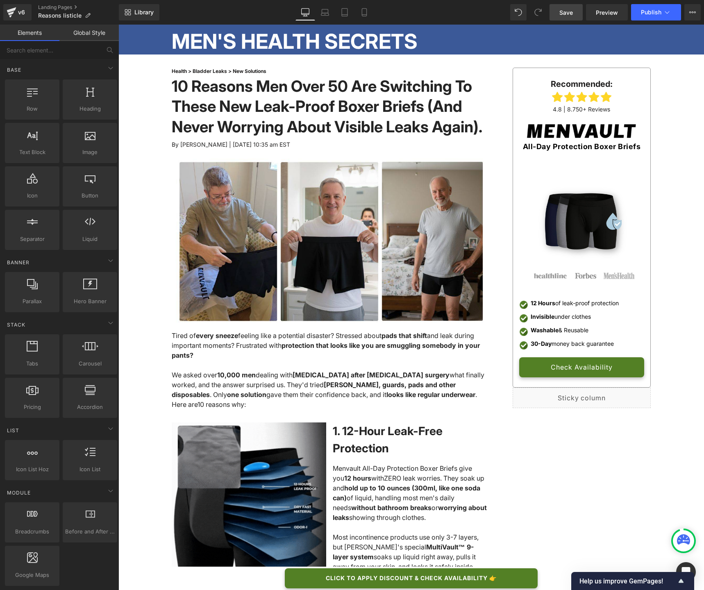
click at [562, 17] on link "Save" at bounding box center [566, 12] width 33 height 16
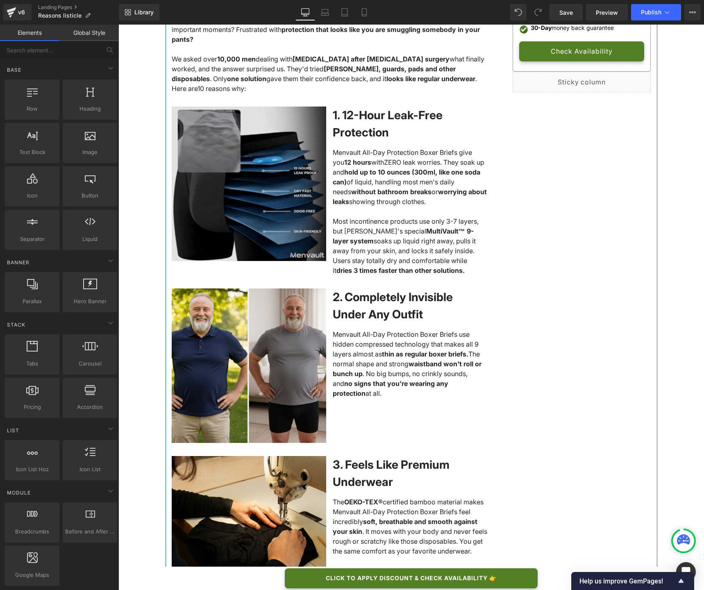
scroll to position [315, 0]
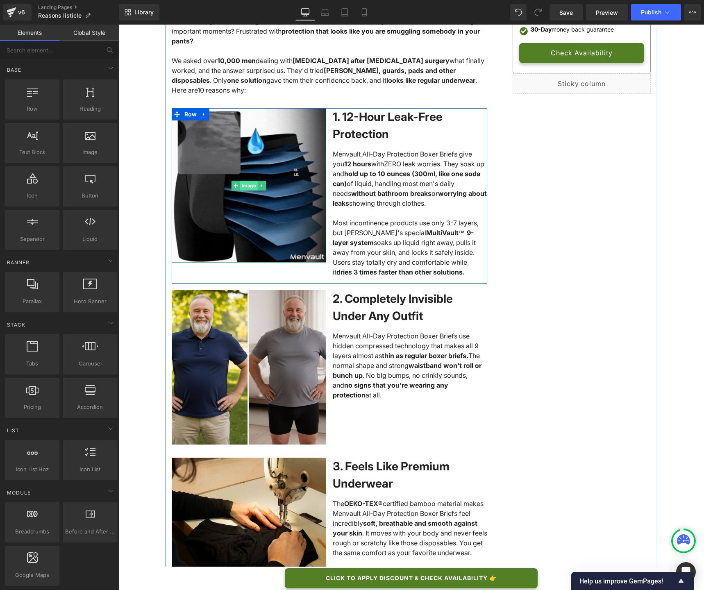
click at [248, 191] on span "Image" at bounding box center [249, 186] width 18 height 10
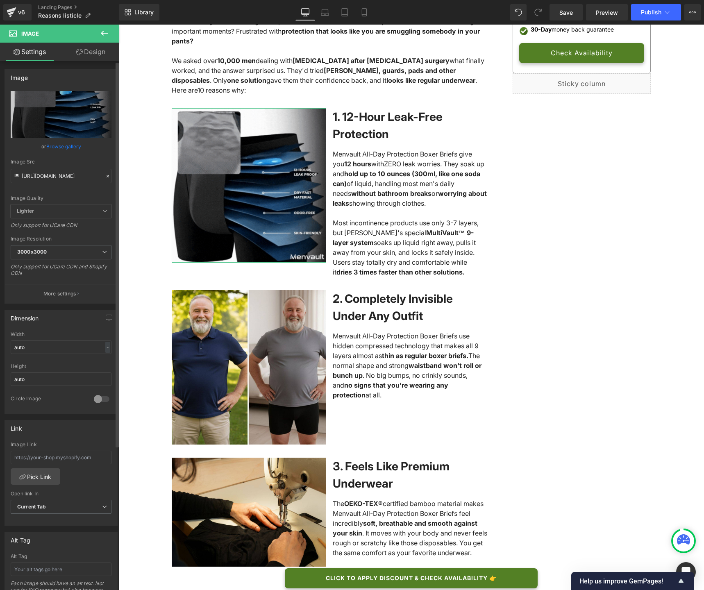
click at [58, 148] on link "Browse gallery" at bounding box center [63, 146] width 35 height 14
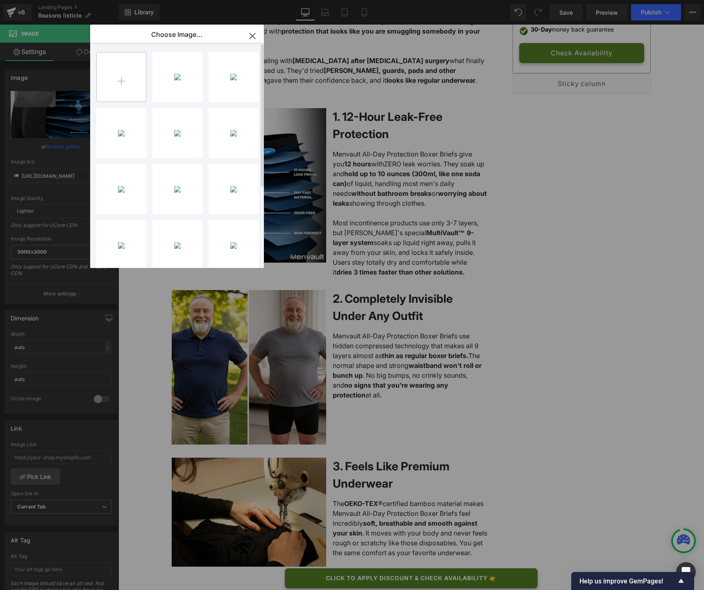
click at [121, 81] on input "file" at bounding box center [121, 76] width 49 height 49
type input "C:\fakepath\Ontwerp zonder titel (2).gif"
click at [174, 87] on div "Ontwerp... _2_.gif 2.43 MB" at bounding box center [178, 77] width 50 height 50
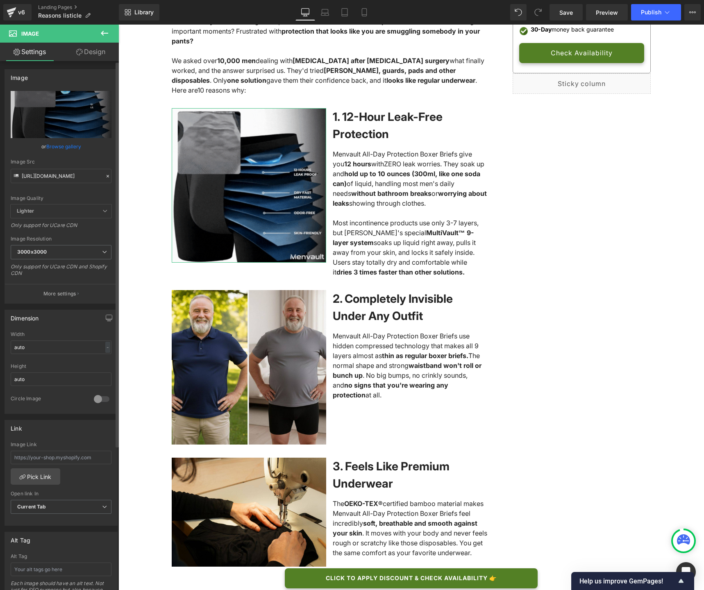
click at [49, 149] on link "Browse gallery" at bounding box center [63, 146] width 35 height 14
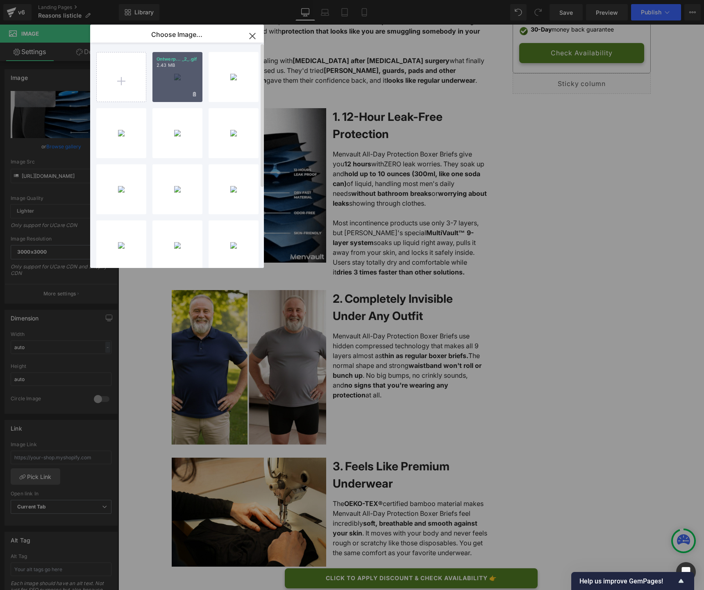
click at [164, 83] on div "Ontwerp... _2_.gif 2.43 MB" at bounding box center [178, 77] width 50 height 50
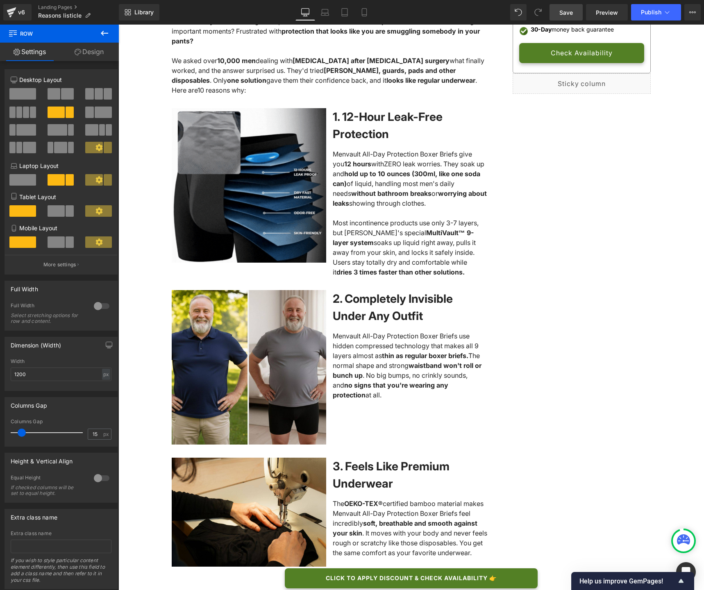
click at [568, 15] on span "Save" at bounding box center [567, 12] width 14 height 9
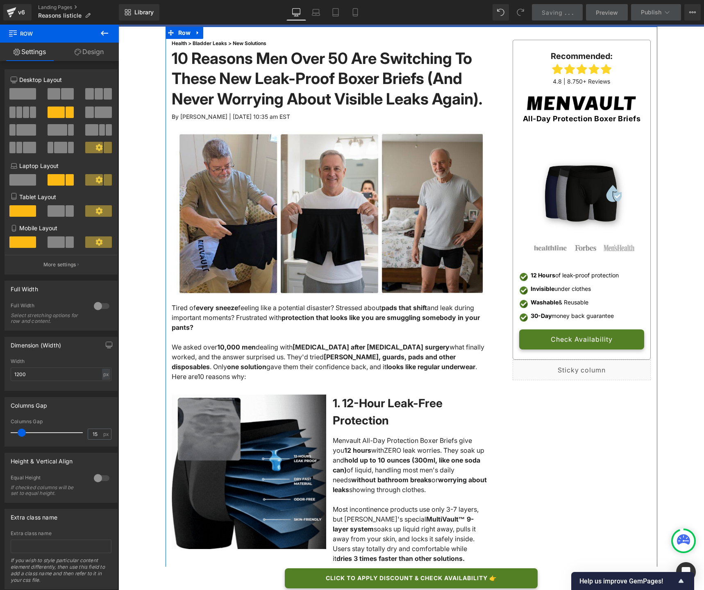
scroll to position [0, 0]
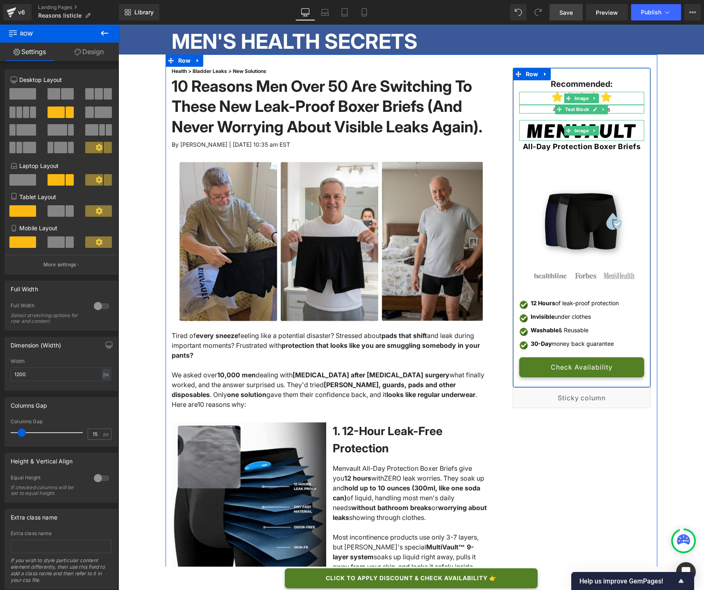
click at [625, 110] on p "4.8 | 8.750+ Reviews" at bounding box center [582, 109] width 125 height 9
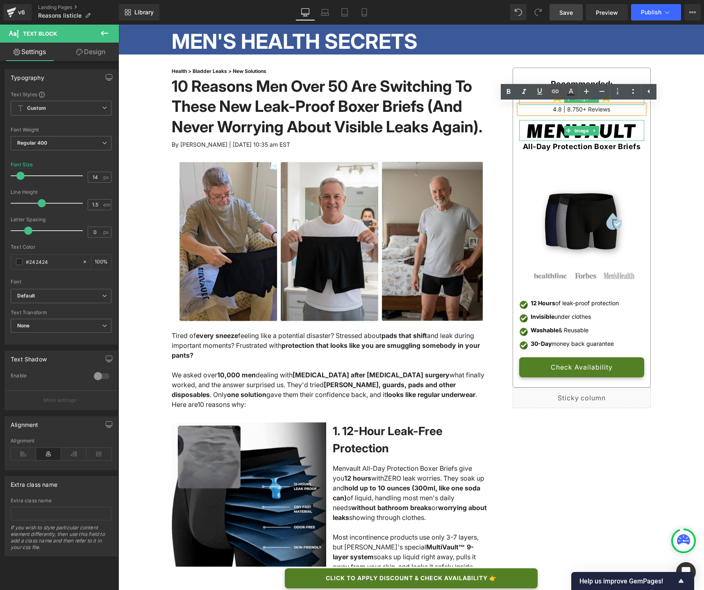
click at [567, 109] on p "4.8 | 8.750+ Reviews" at bounding box center [582, 109] width 125 height 9
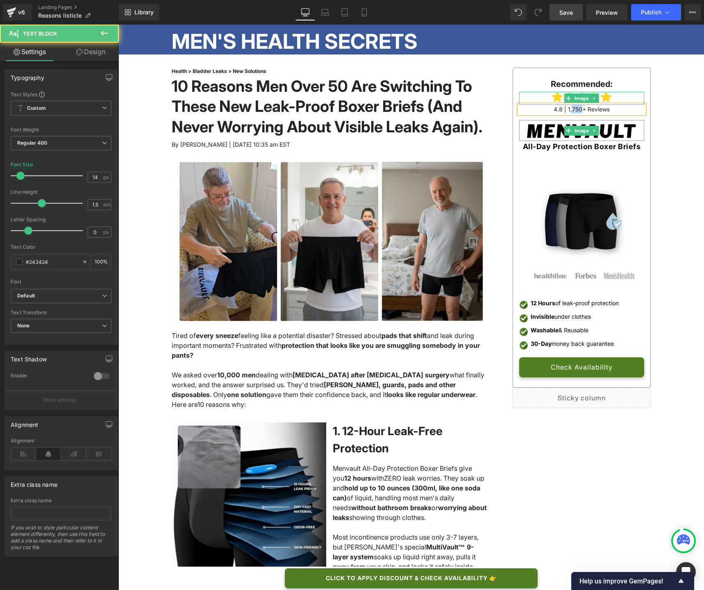
drag, startPoint x: 579, startPoint y: 111, endPoint x: 571, endPoint y: 111, distance: 8.2
click at [571, 111] on p "4.8 | 1,750+ Reviews" at bounding box center [582, 109] width 125 height 9
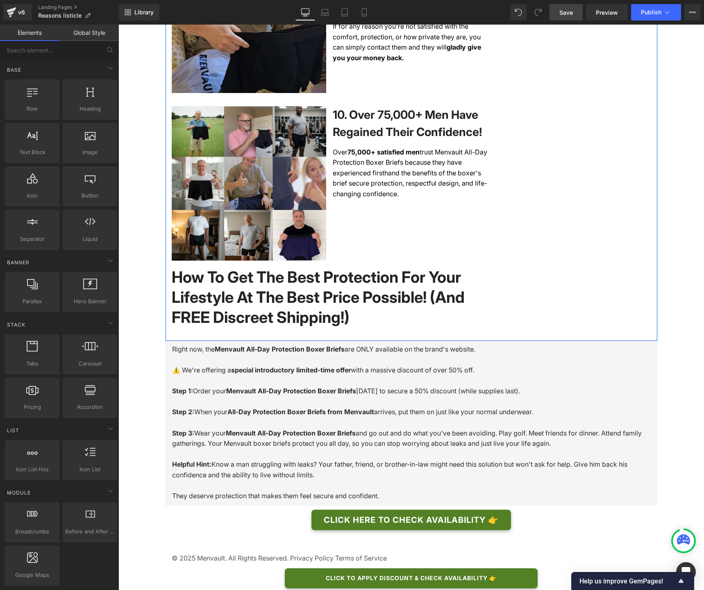
scroll to position [1780, 0]
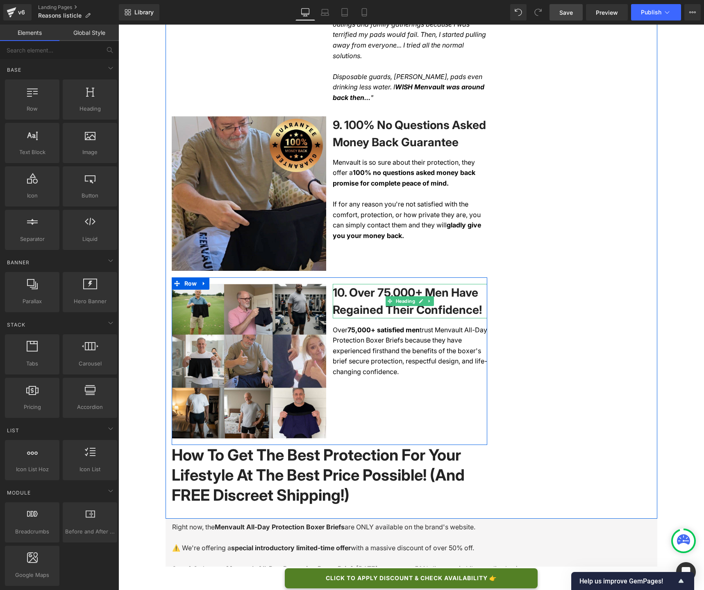
click at [388, 286] on span "10. Over 75,000+ Men Have Regained Their Confidence!" at bounding box center [407, 301] width 149 height 31
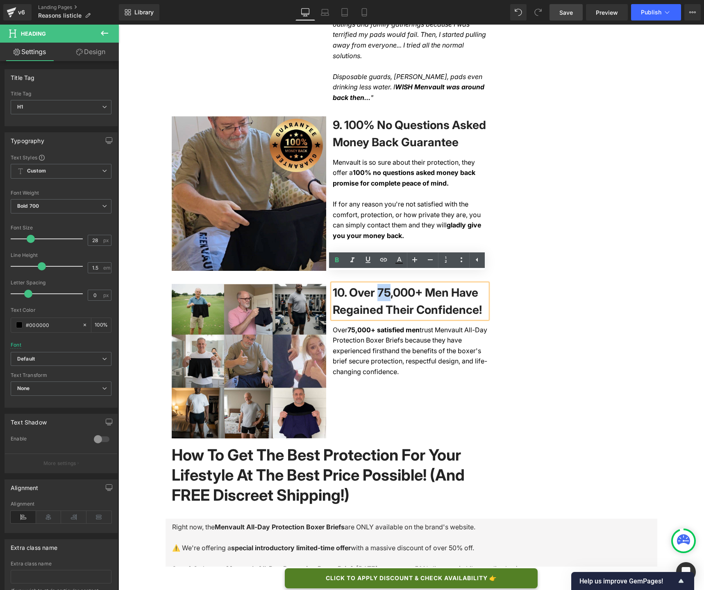
drag, startPoint x: 391, startPoint y: 281, endPoint x: 381, endPoint y: 281, distance: 10.3
click at [381, 286] on span "10. Over 75,000+ Men Have Regained Their Confidence!" at bounding box center [407, 301] width 149 height 31
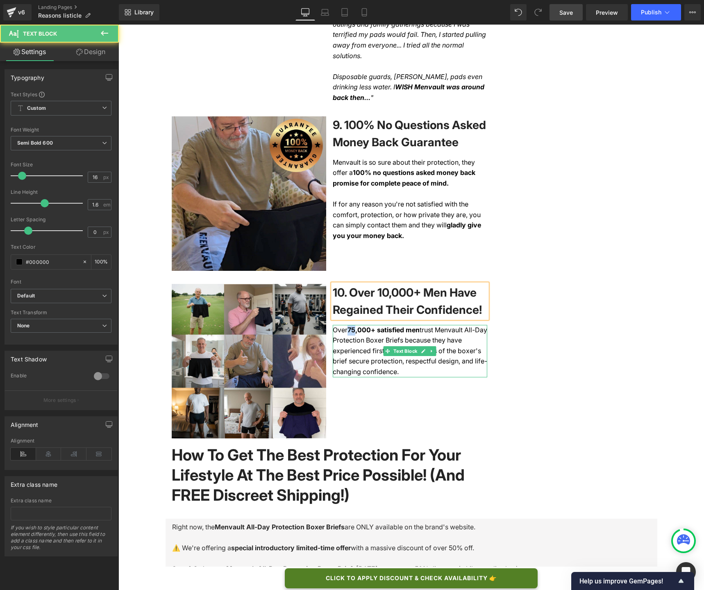
drag, startPoint x: 353, startPoint y: 319, endPoint x: 346, endPoint y: 319, distance: 6.6
click at [346, 325] on div "Over 75,000+ satisfied men trust Menvault All-Day Protection Boxer Briefs becau…" at bounding box center [410, 351] width 155 height 52
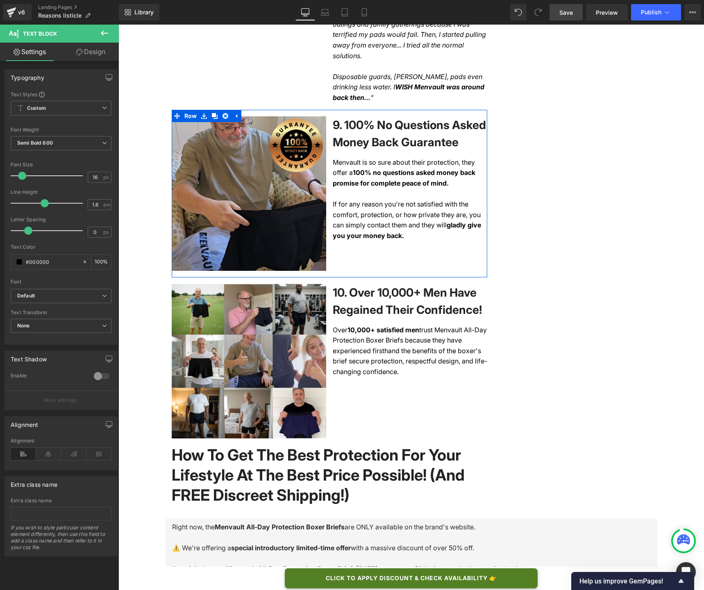
click at [576, 9] on link "Save" at bounding box center [566, 12] width 33 height 16
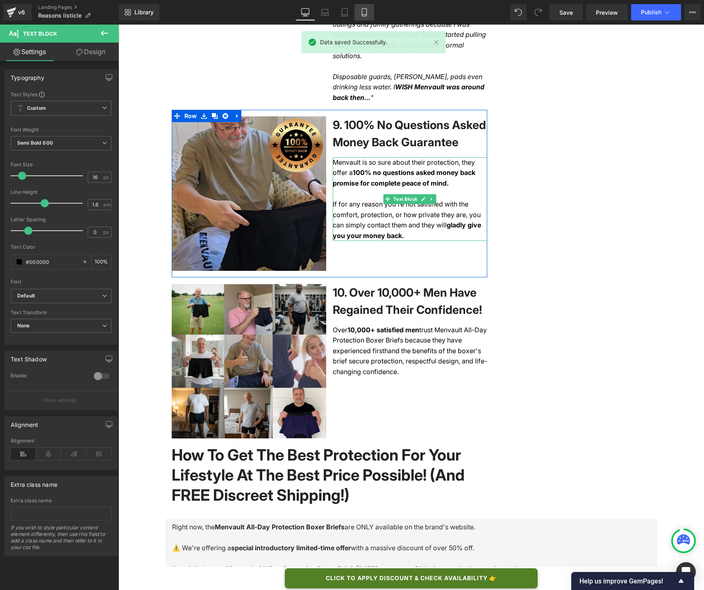
click at [362, 10] on icon at bounding box center [364, 13] width 5 height 8
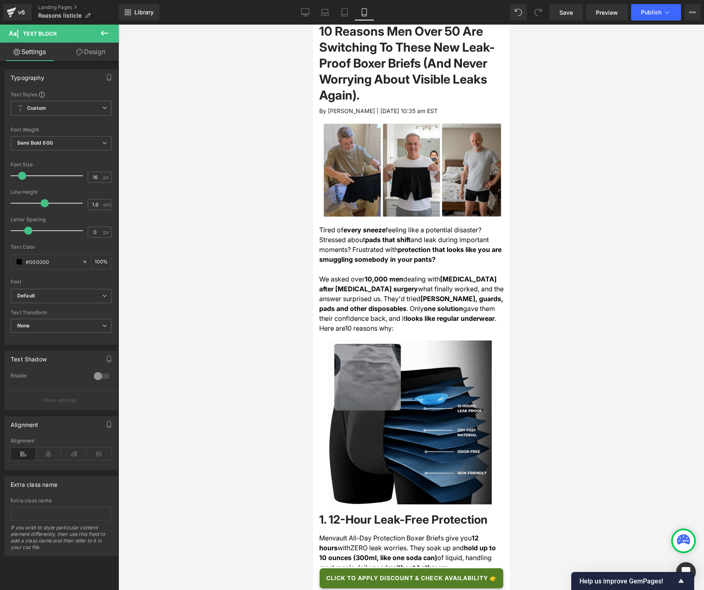
scroll to position [0, 0]
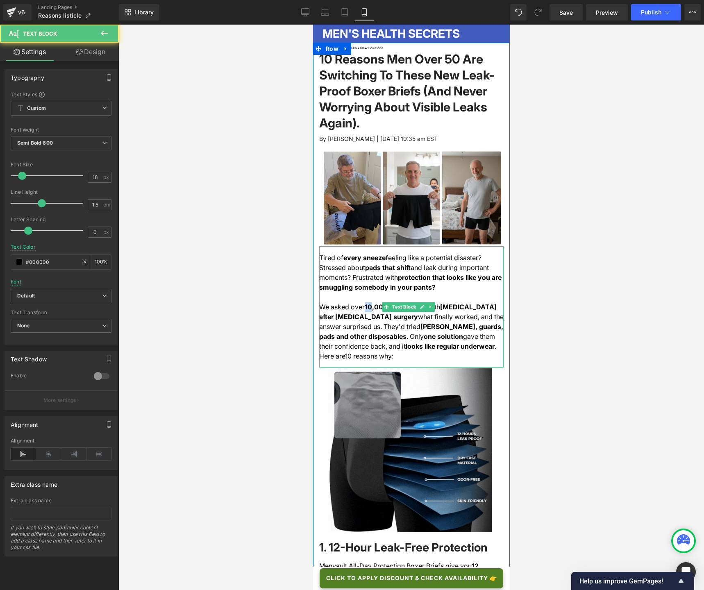
drag, startPoint x: 372, startPoint y: 302, endPoint x: 365, endPoint y: 302, distance: 7.0
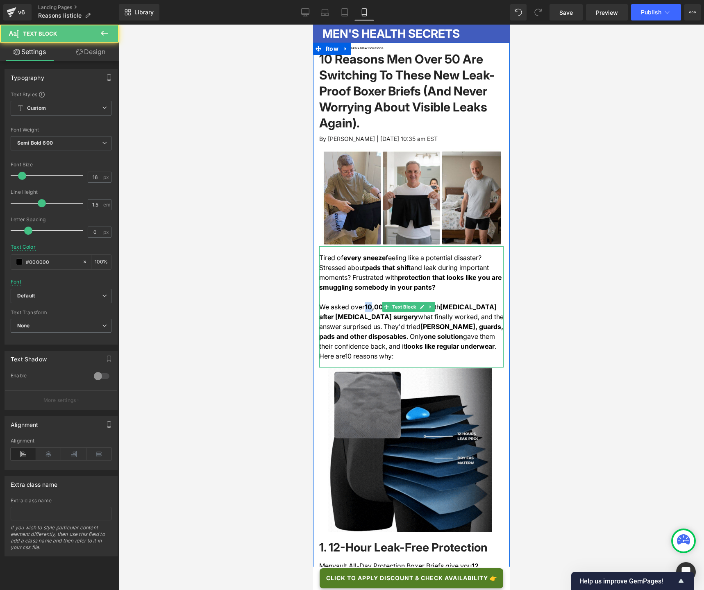
click at [365, 302] on div "We asked over 10,000 men dealing with stress incontinence after prostate surger…" at bounding box center [411, 331] width 185 height 59
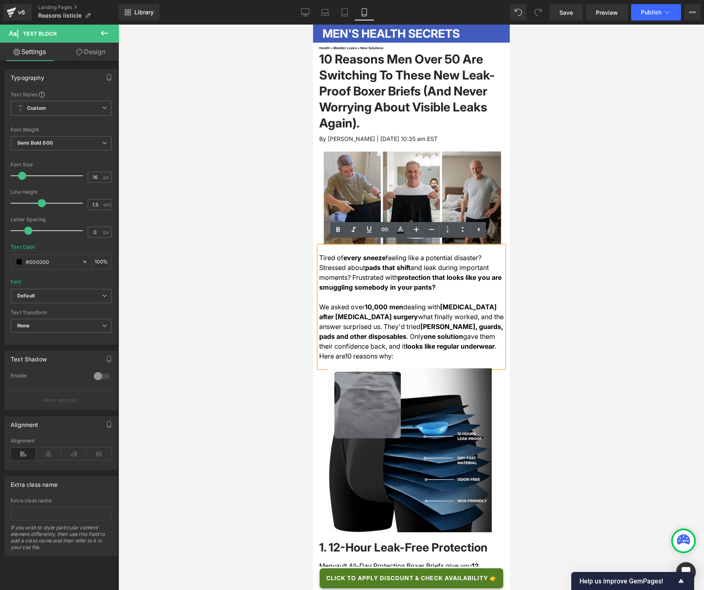
click at [419, 328] on div "We asked over 10,000 men dealing with stress incontinence after prostate surger…" at bounding box center [411, 331] width 185 height 59
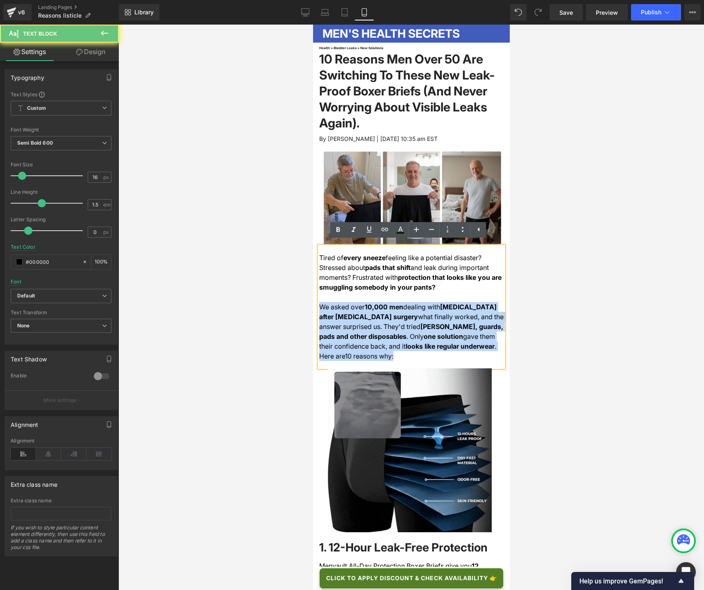
click at [419, 328] on div "We asked over 10,000 men dealing with stress incontinence after prostate surger…" at bounding box center [411, 331] width 185 height 59
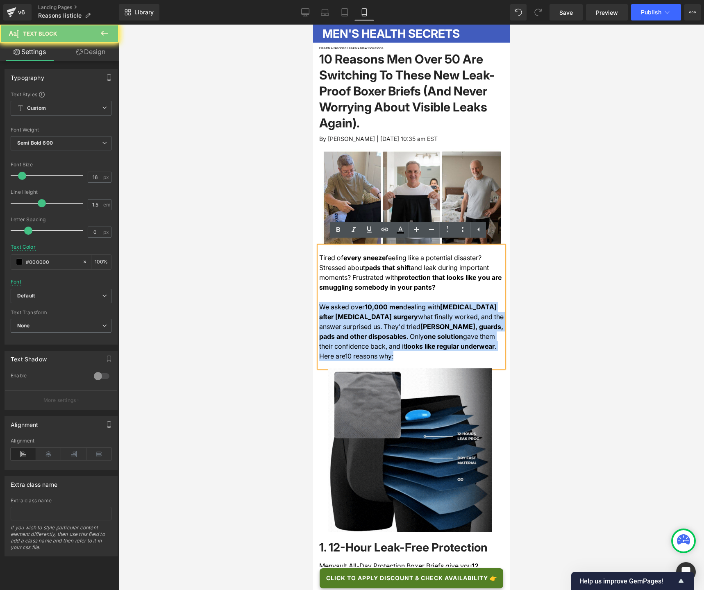
copy div "We asked over 10,000 men dealing with stress incontinence after prostate surger…"
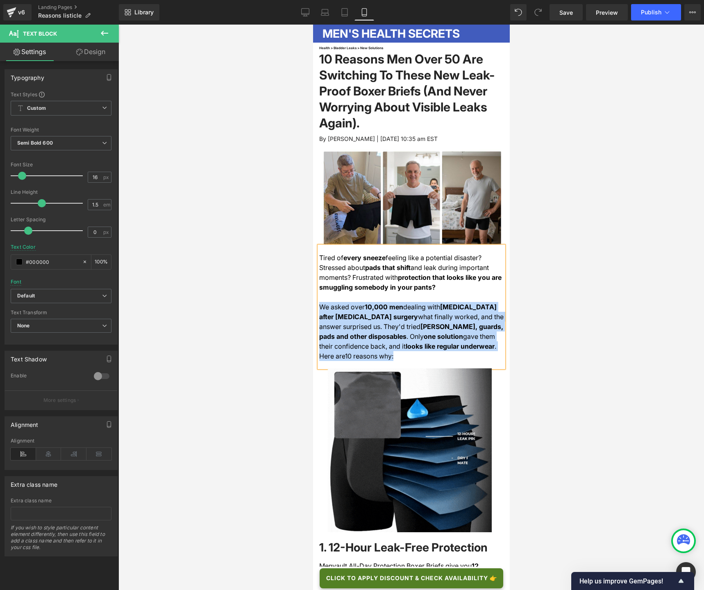
click at [371, 304] on div "We asked over 10,000 men dealing with stress incontinence after prostate surger…" at bounding box center [411, 331] width 185 height 59
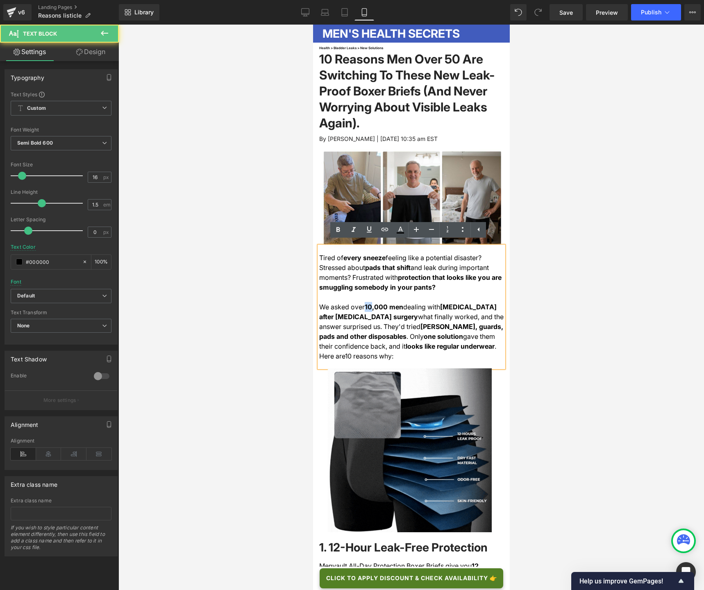
drag, startPoint x: 366, startPoint y: 304, endPoint x: 371, endPoint y: 304, distance: 4.9
click at [371, 304] on div "We asked over 10,000 men dealing with stress incontinence after prostate surger…" at bounding box center [411, 331] width 185 height 59
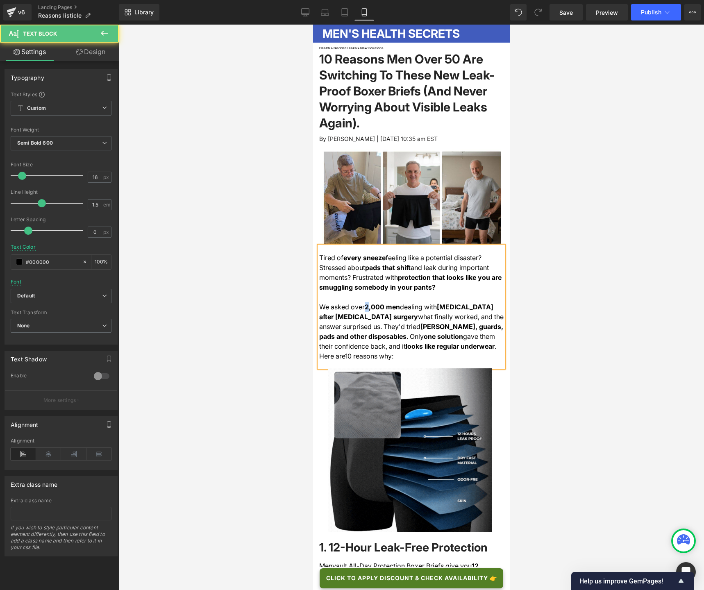
click at [368, 304] on div "We asked over 2,000 men dealing with stress incontinence after prostate surgery…" at bounding box center [411, 331] width 185 height 59
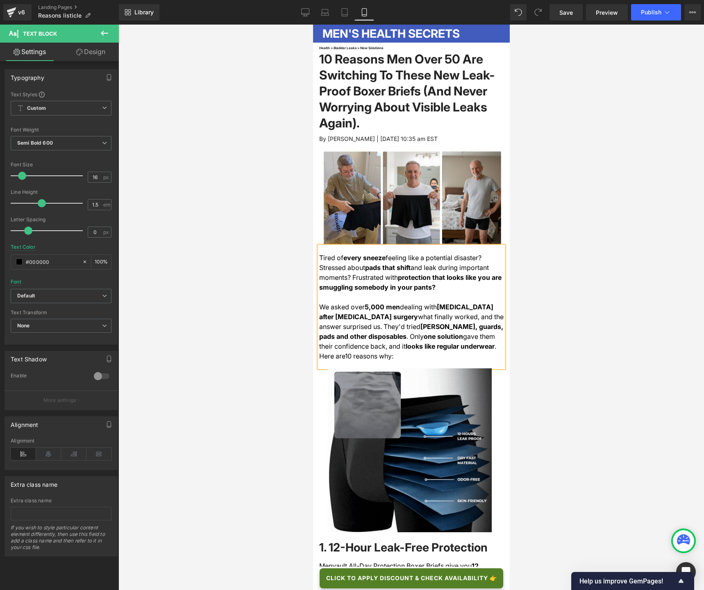
click at [394, 304] on div "We asked over 5,000 men dealing with stress incontinence after prostate surgery…" at bounding box center [411, 331] width 185 height 59
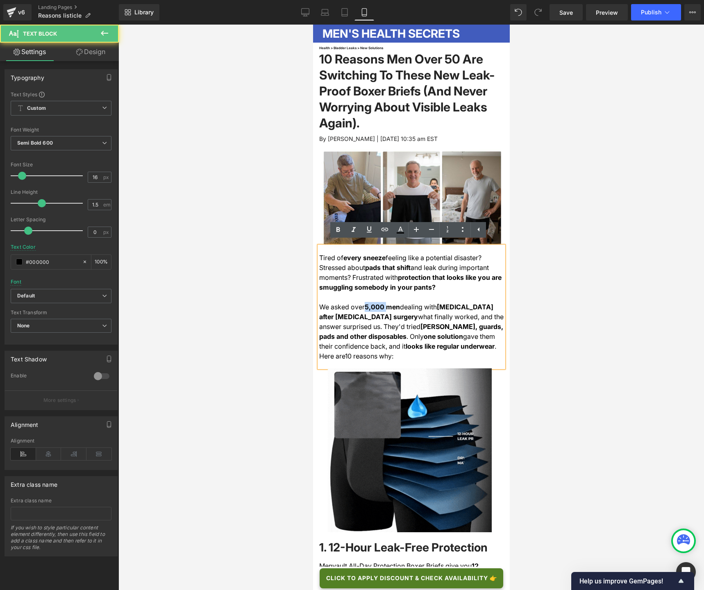
drag, startPoint x: 382, startPoint y: 303, endPoint x: 365, endPoint y: 302, distance: 16.8
click at [365, 302] on div "We asked over 5,000 men dealing with stress incontinence after prostate surgery…" at bounding box center [411, 331] width 185 height 59
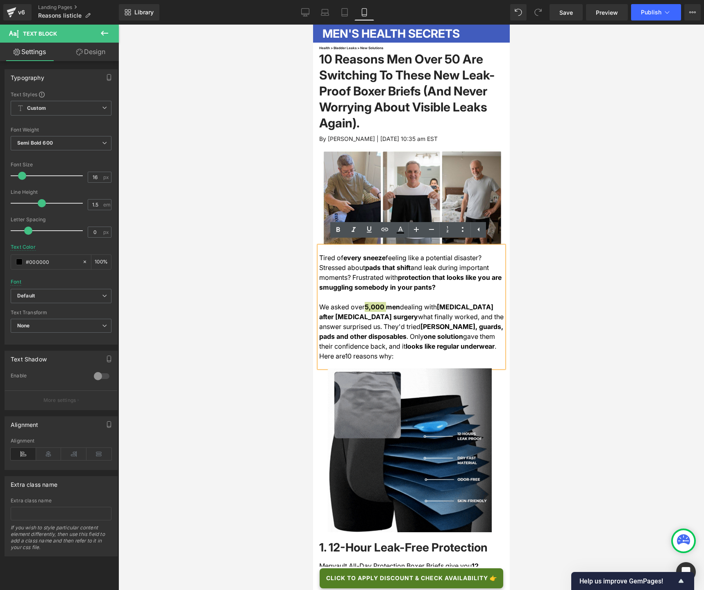
click at [531, 286] on div at bounding box center [412, 308] width 586 height 566
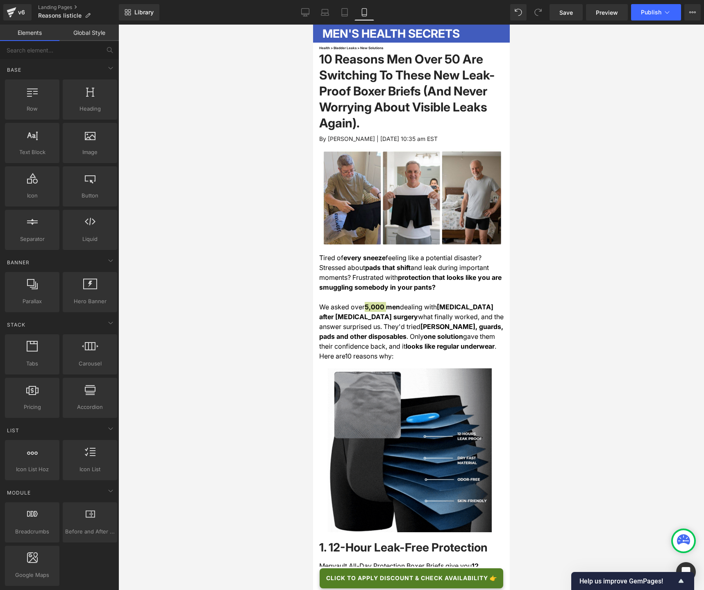
click at [531, 286] on div at bounding box center [412, 308] width 586 height 566
click at [549, 290] on div at bounding box center [412, 308] width 586 height 566
click at [419, 308] on link at bounding box center [421, 307] width 9 height 10
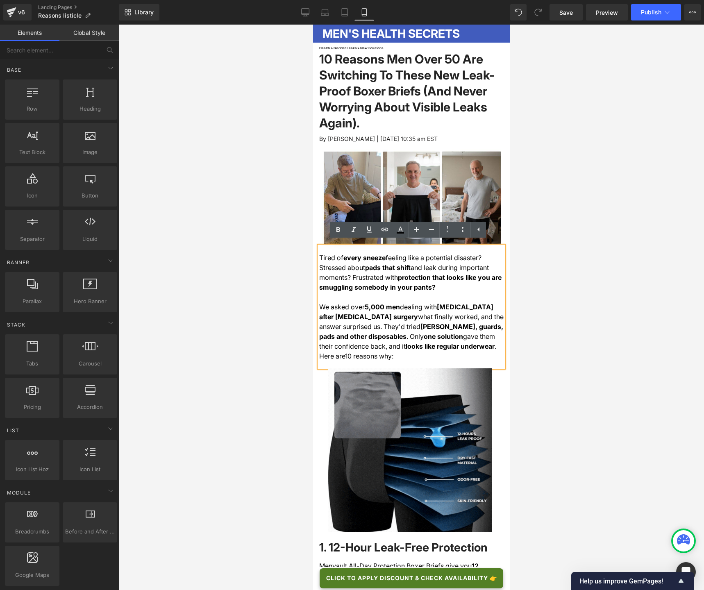
click at [424, 319] on div "We asked over 5,000 men dealing with stress incontinence after prostate surgery…" at bounding box center [411, 331] width 185 height 59
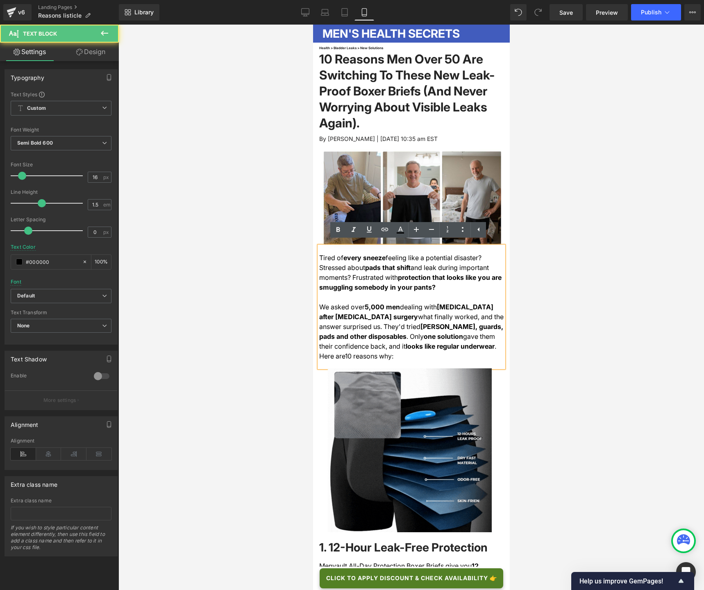
click at [562, 256] on div at bounding box center [412, 308] width 586 height 566
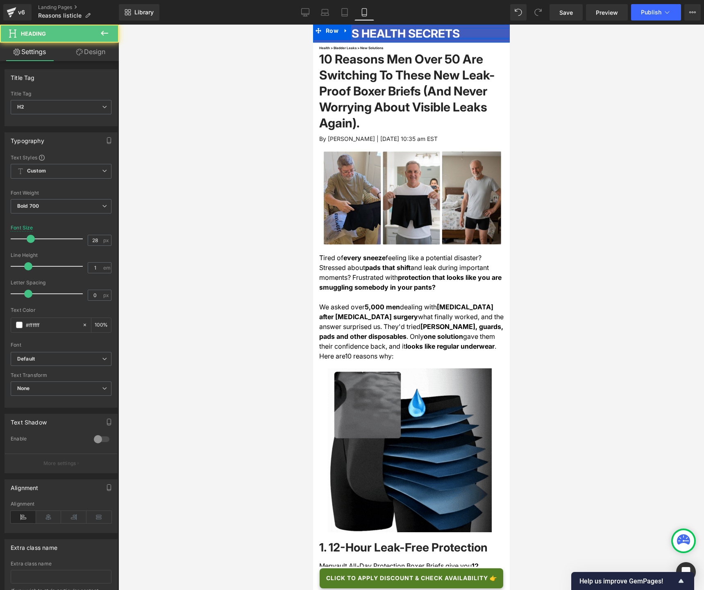
click at [488, 34] on h2 "MEN'S HEALTH SECRETS" at bounding box center [412, 33] width 181 height 11
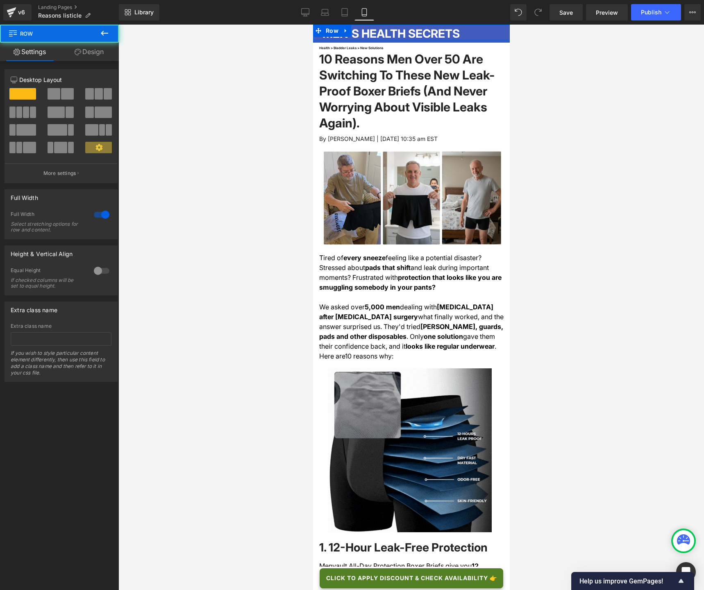
click at [496, 42] on div at bounding box center [411, 40] width 197 height 3
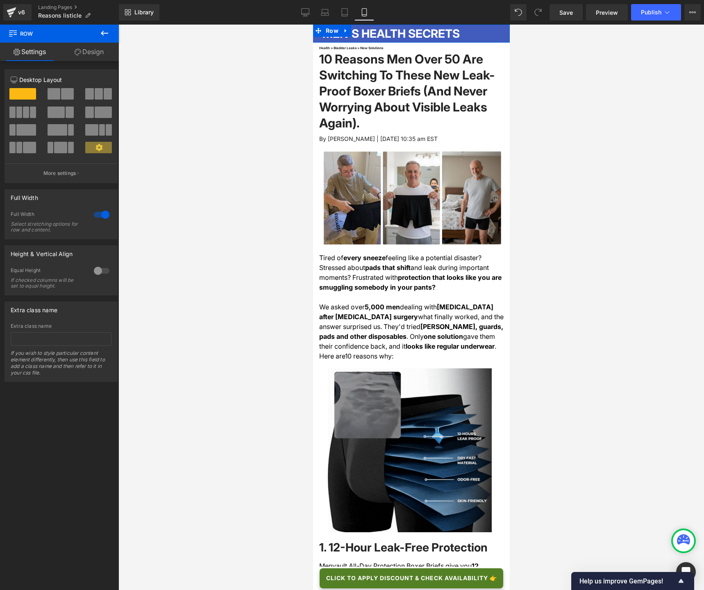
click at [77, 51] on icon at bounding box center [78, 52] width 7 height 7
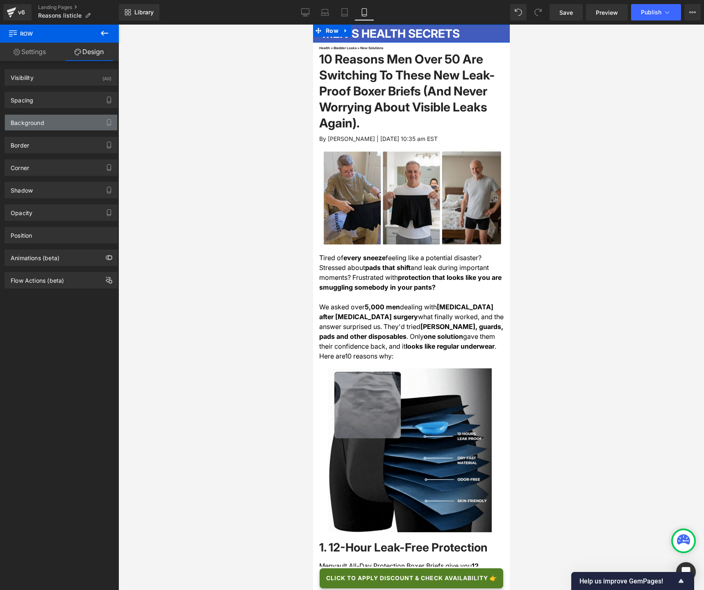
click at [34, 125] on div "Background" at bounding box center [28, 120] width 34 height 11
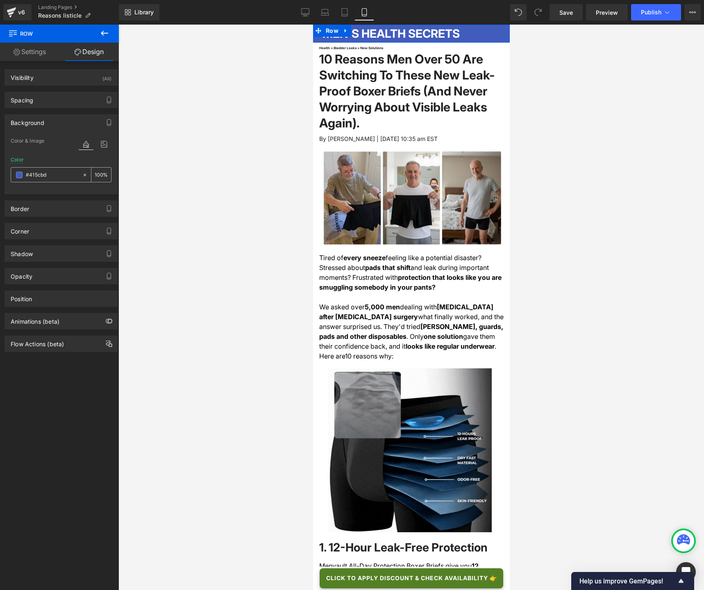
click at [18, 177] on span at bounding box center [19, 175] width 7 height 7
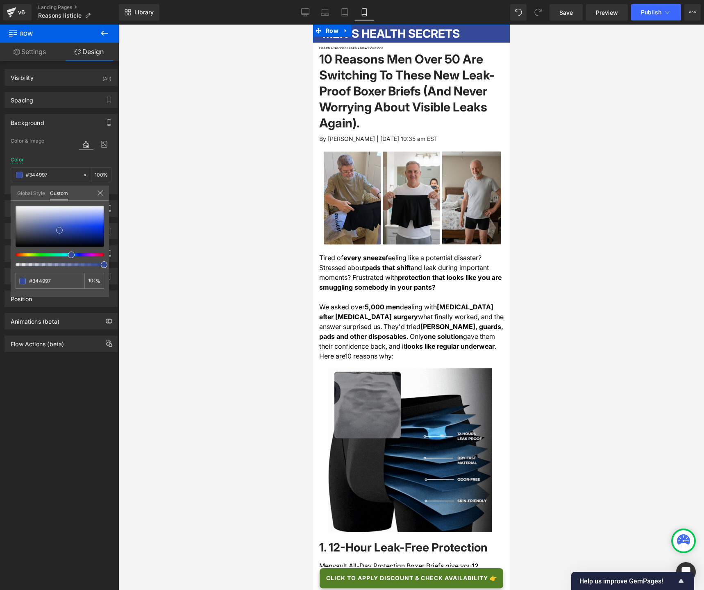
drag, startPoint x: 57, startPoint y: 226, endPoint x: 57, endPoint y: 230, distance: 4.1
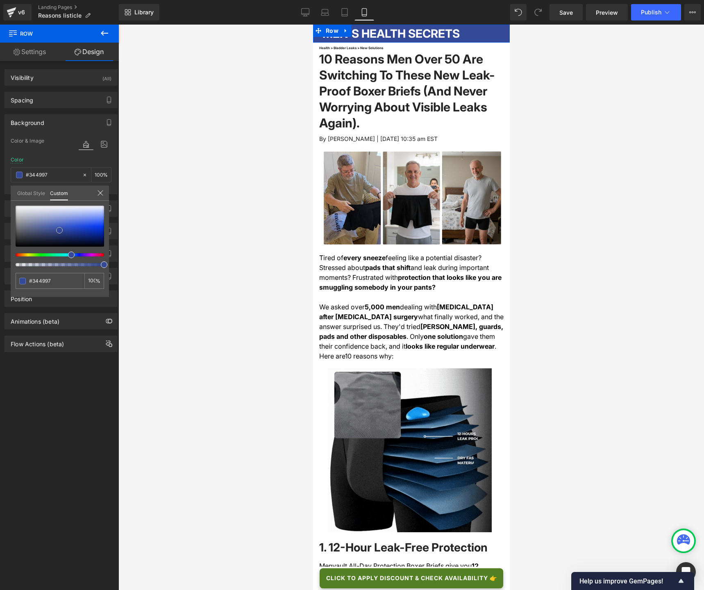
click at [57, 230] on span at bounding box center [59, 230] width 7 height 7
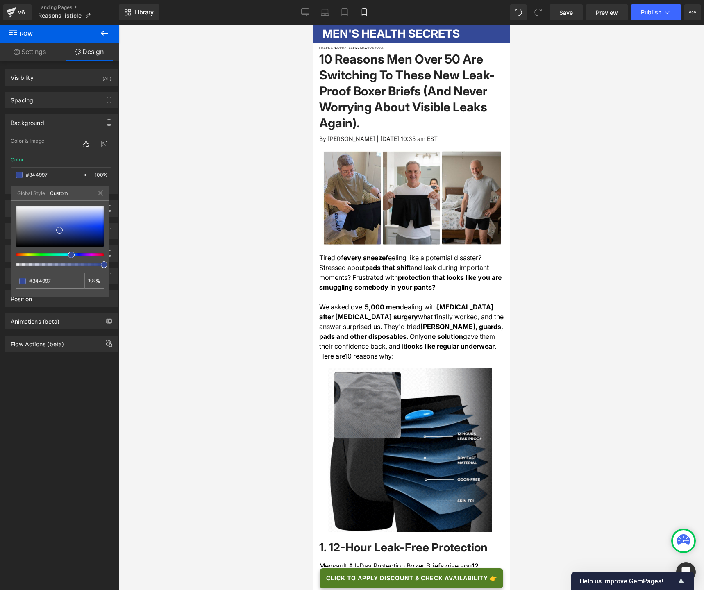
click at [187, 161] on div at bounding box center [412, 308] width 586 height 566
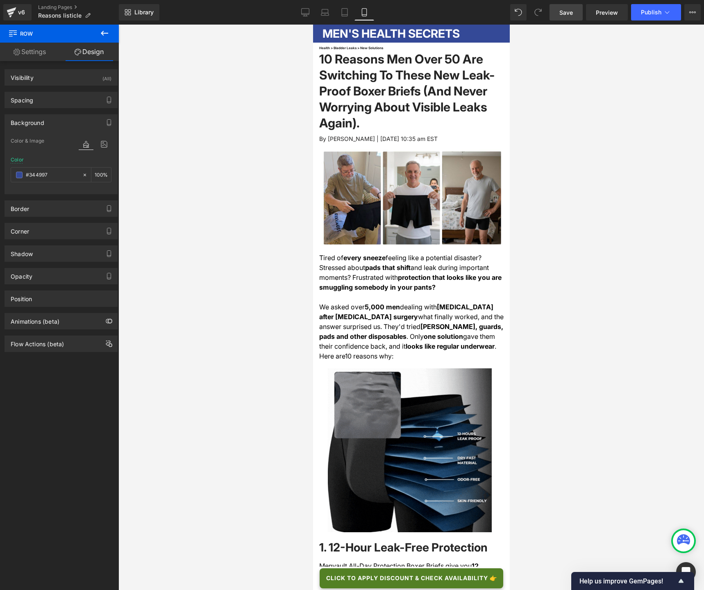
click at [563, 15] on span "Save" at bounding box center [567, 12] width 14 height 9
click at [643, 16] on button "Publish" at bounding box center [656, 12] width 50 height 16
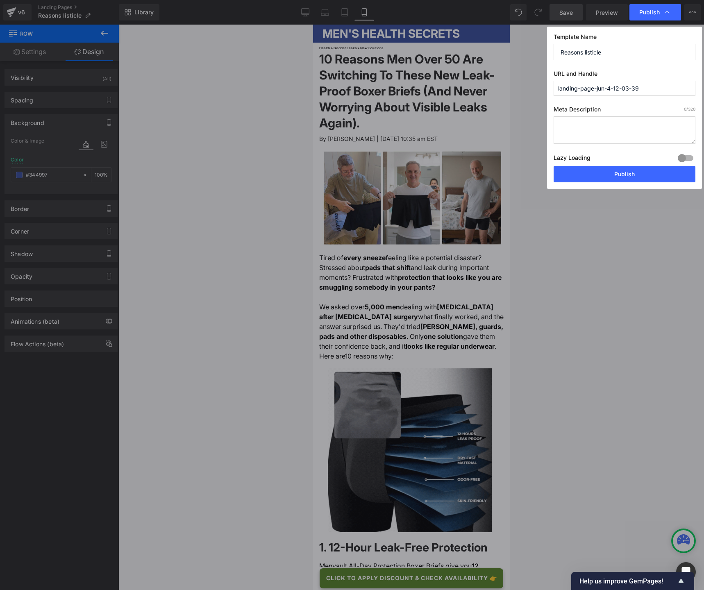
click at [632, 89] on input "landing-page-jun-4-12-03-39" at bounding box center [625, 88] width 142 height 15
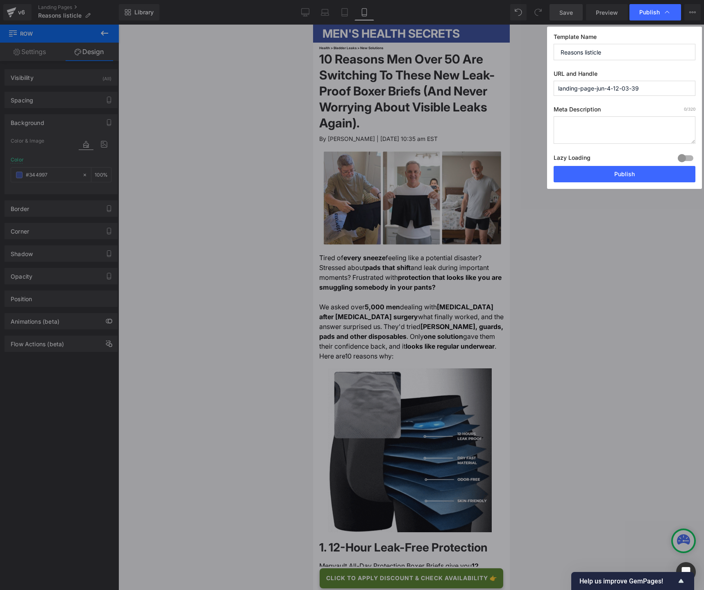
click at [632, 89] on input "landing-page-jun-4-12-03-39" at bounding box center [625, 88] width 142 height 15
type input "10-reasons-why-blog"
click at [576, 52] on input "Reasons listicle" at bounding box center [625, 52] width 142 height 16
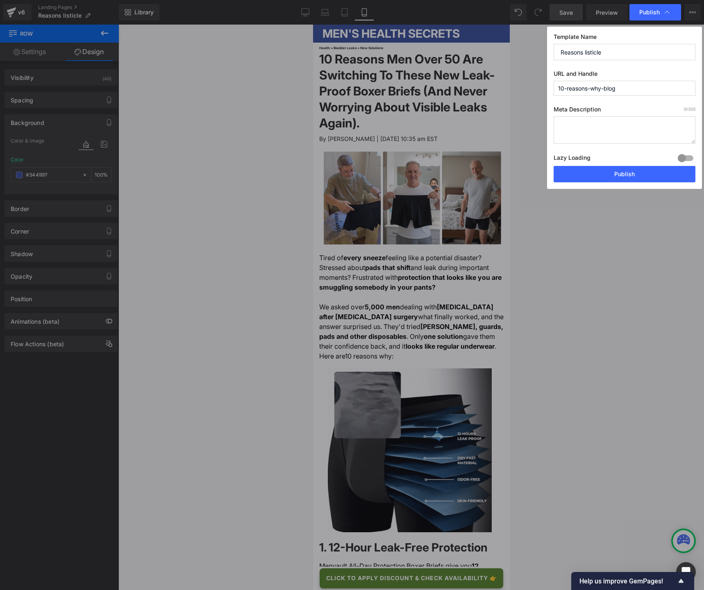
click at [576, 52] on input "Reasons listicle" at bounding box center [625, 52] width 142 height 16
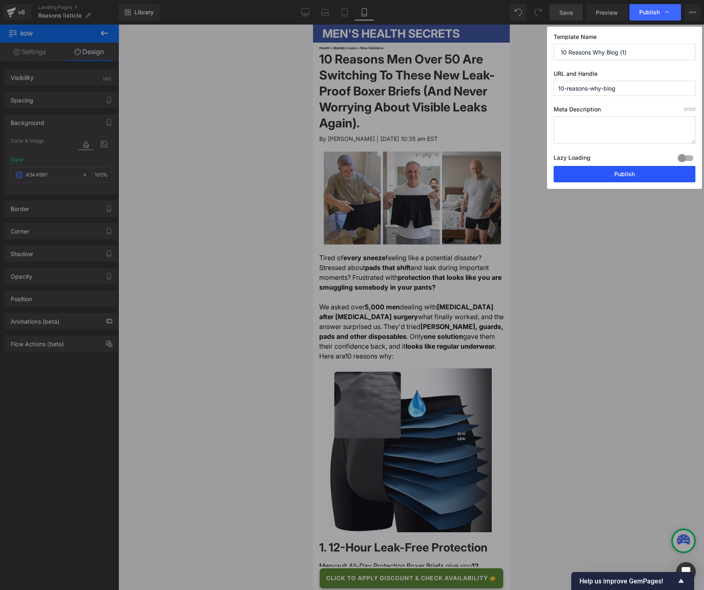
type input "10 Reasons Why Blog (1)"
click at [623, 172] on button "Publish" at bounding box center [625, 174] width 142 height 16
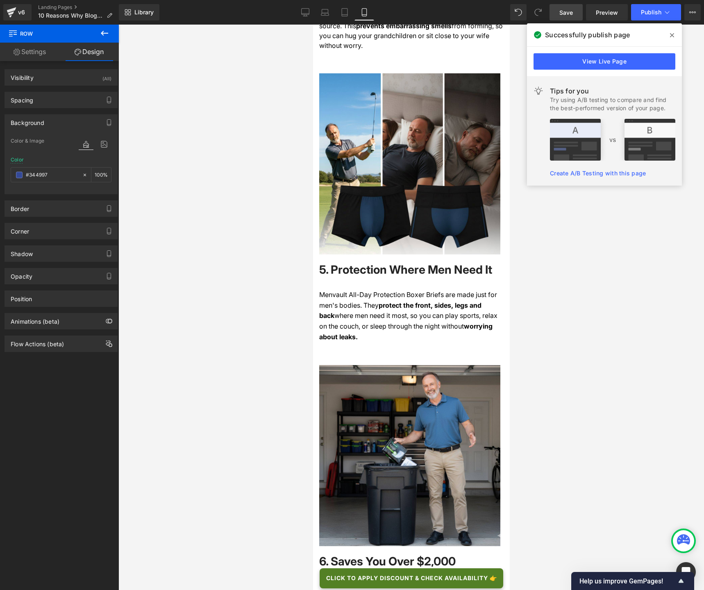
scroll to position [1459, 0]
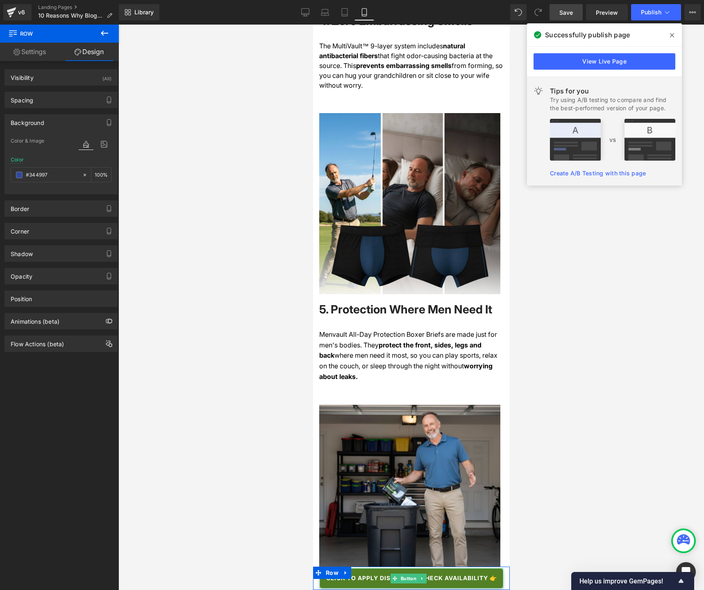
click at [371, 575] on span "CLICK TO APPLY DISCOUNT & CHECK AVAILABILITY 👉" at bounding box center [411, 578] width 171 height 7
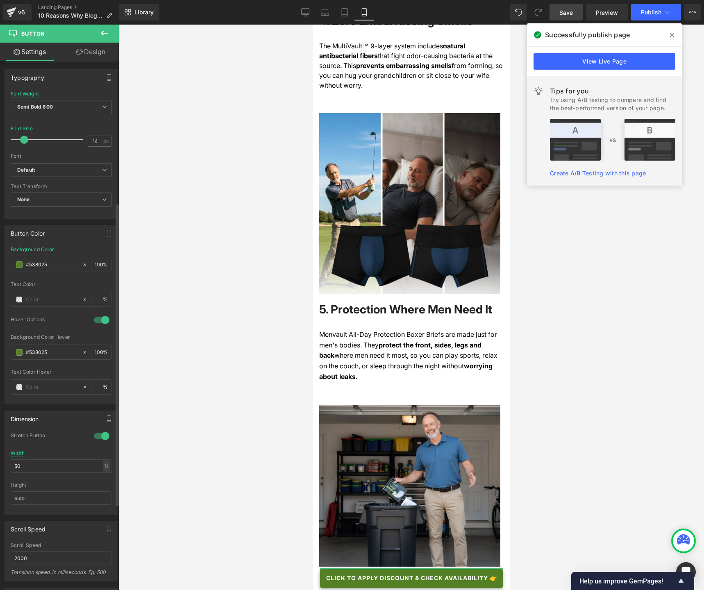
scroll to position [250, 0]
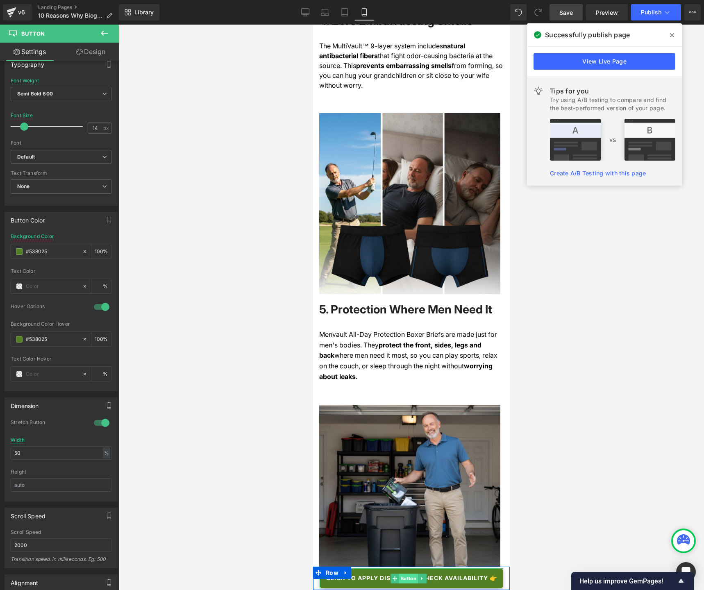
click at [410, 578] on span "Button" at bounding box center [408, 579] width 19 height 10
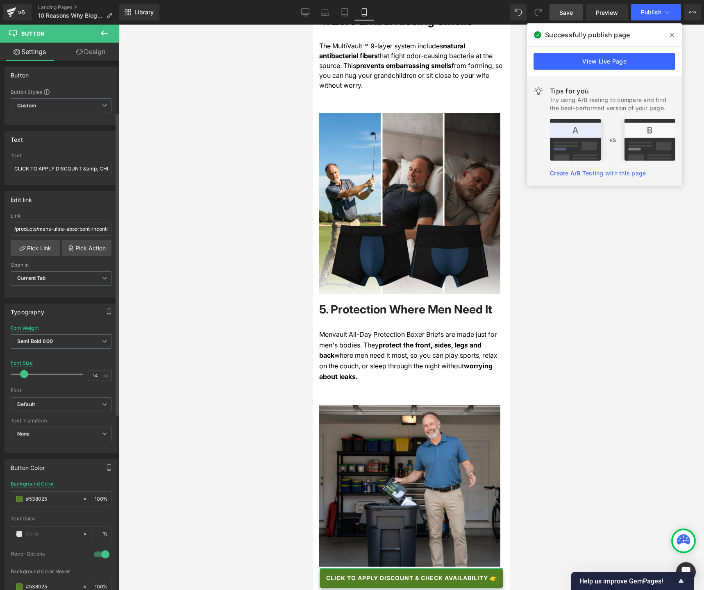
scroll to position [0, 0]
click at [23, 377] on span at bounding box center [24, 377] width 8 height 8
click at [571, 13] on span "Save" at bounding box center [567, 12] width 14 height 9
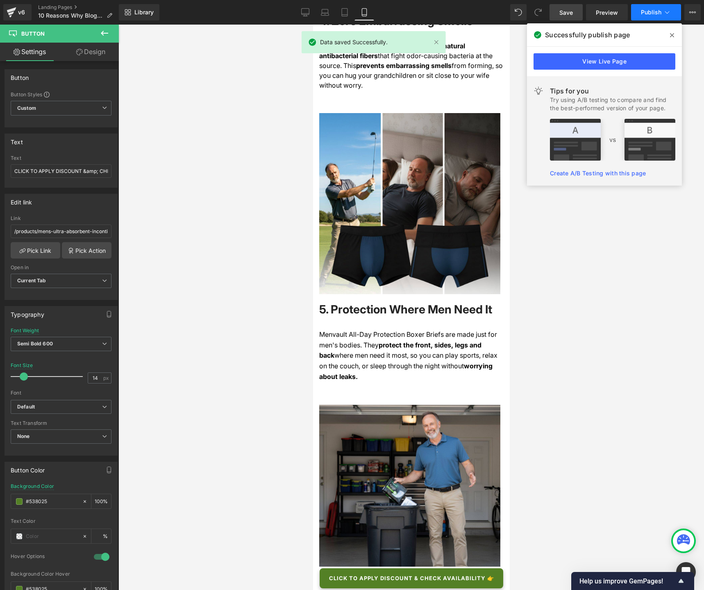
click at [656, 16] on button "Publish" at bounding box center [656, 12] width 50 height 16
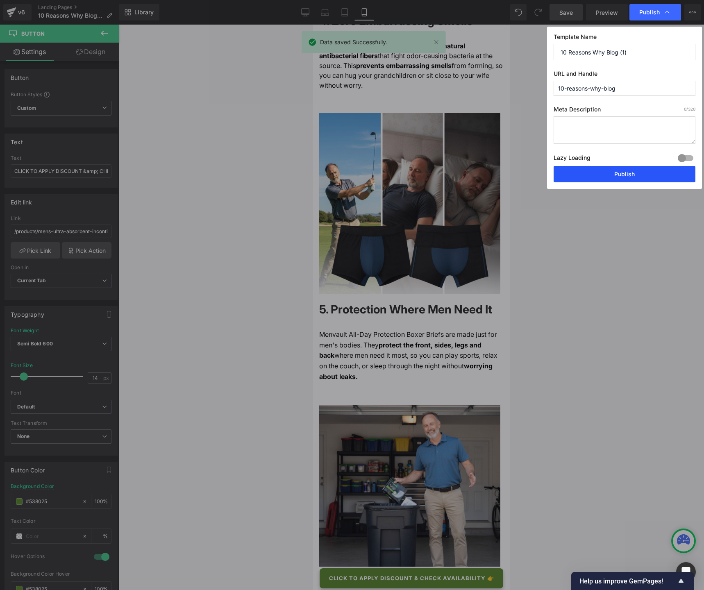
click at [633, 176] on button "Publish" at bounding box center [625, 174] width 142 height 16
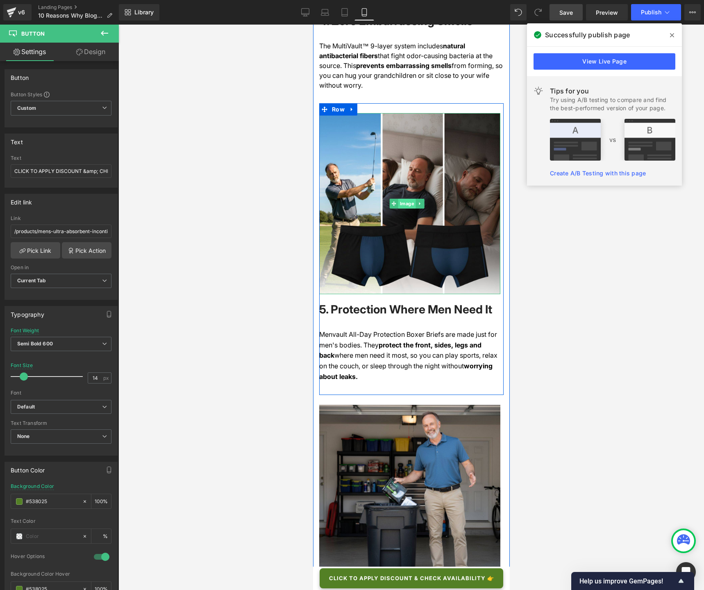
click at [405, 199] on span "Image" at bounding box center [407, 204] width 18 height 10
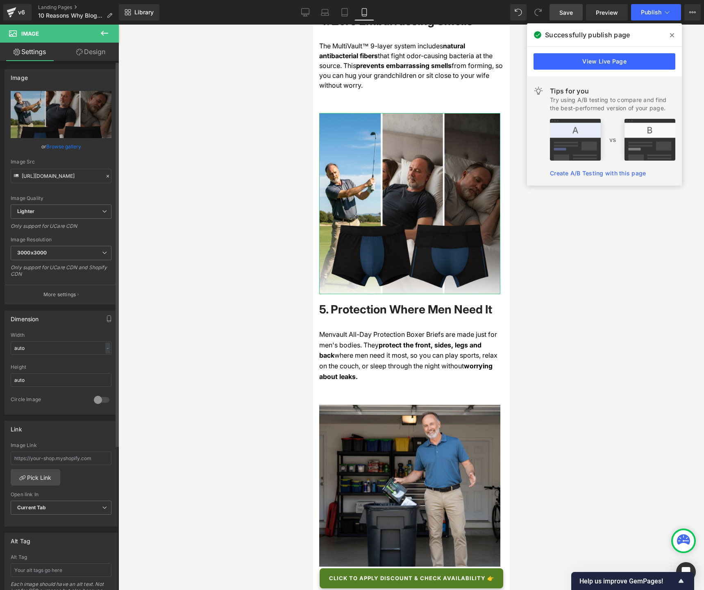
click at [59, 146] on link "Browse gallery" at bounding box center [63, 146] width 35 height 14
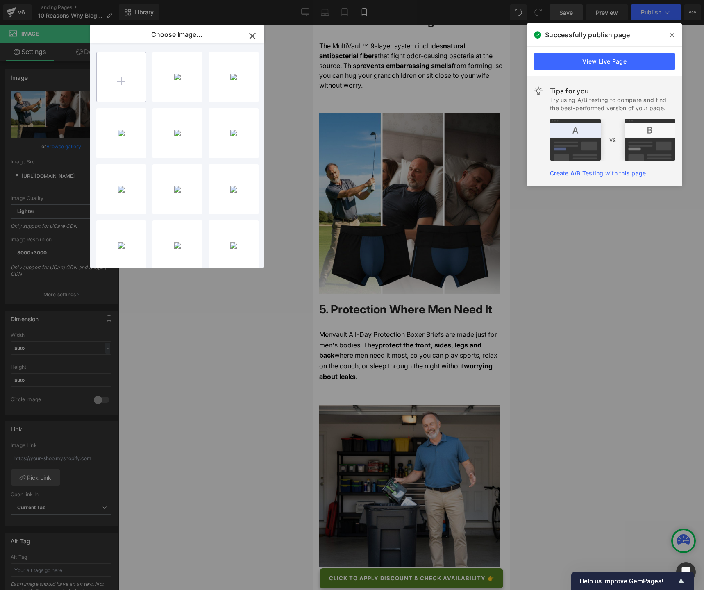
click at [119, 82] on input "file" at bounding box center [121, 76] width 49 height 49
type input "C:\fakepath\PP Images - Update - Menvault - Boxers (10).jpg"
click at [166, 80] on div "PP Imag..._10_.jpg 118.94 KB" at bounding box center [178, 77] width 50 height 50
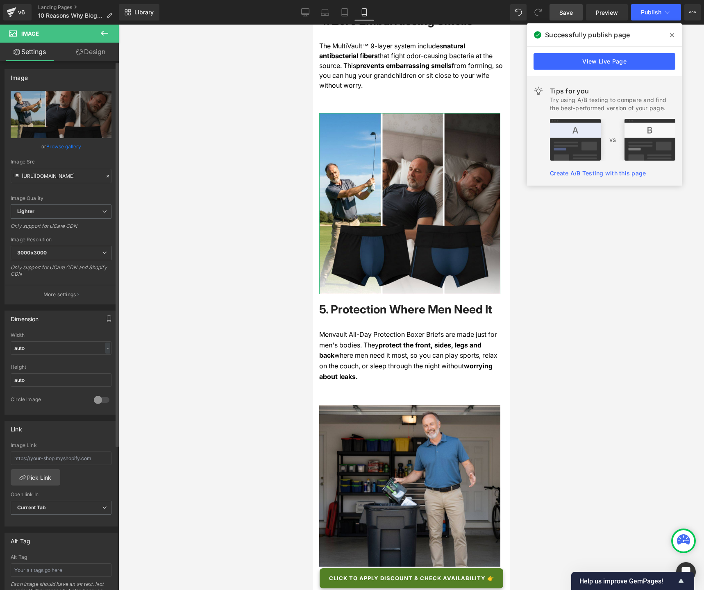
click at [70, 149] on link "Browse gallery" at bounding box center [63, 146] width 35 height 14
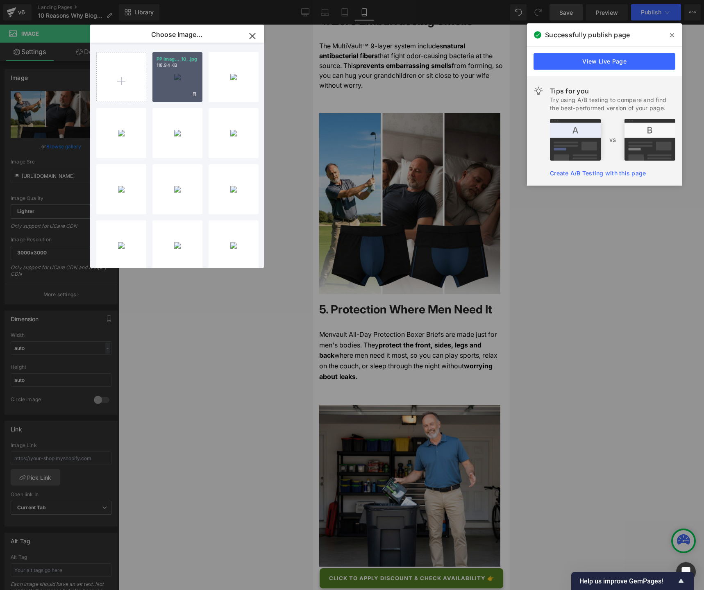
click at [181, 77] on div "PP Imag..._10_.jpg 118.94 KB" at bounding box center [178, 77] width 50 height 50
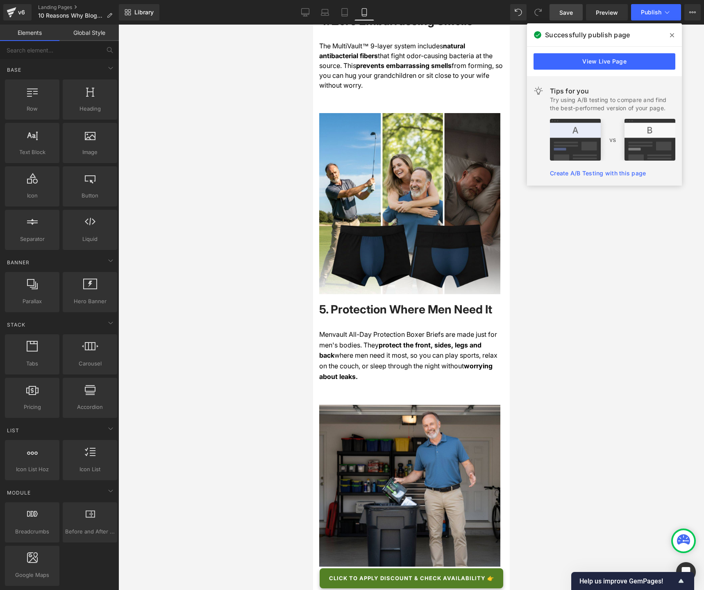
click at [223, 138] on div at bounding box center [412, 308] width 586 height 566
click at [301, 14] on link "Desktop" at bounding box center [306, 12] width 20 height 16
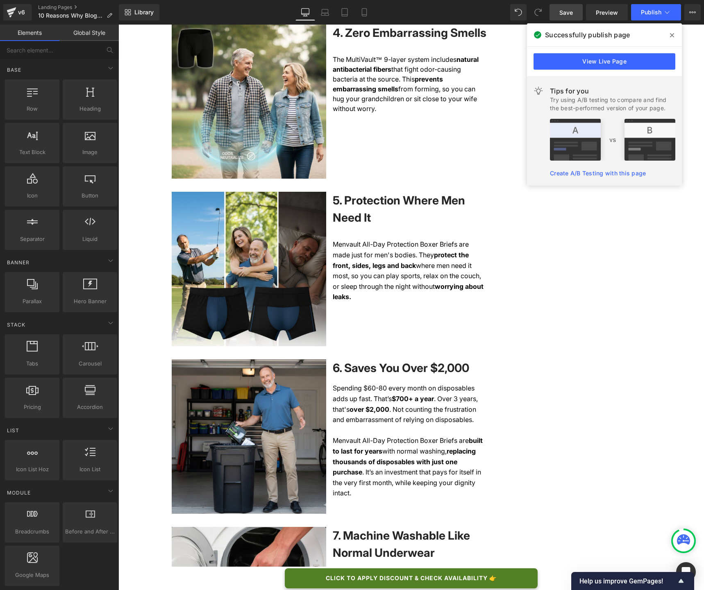
scroll to position [902, 0]
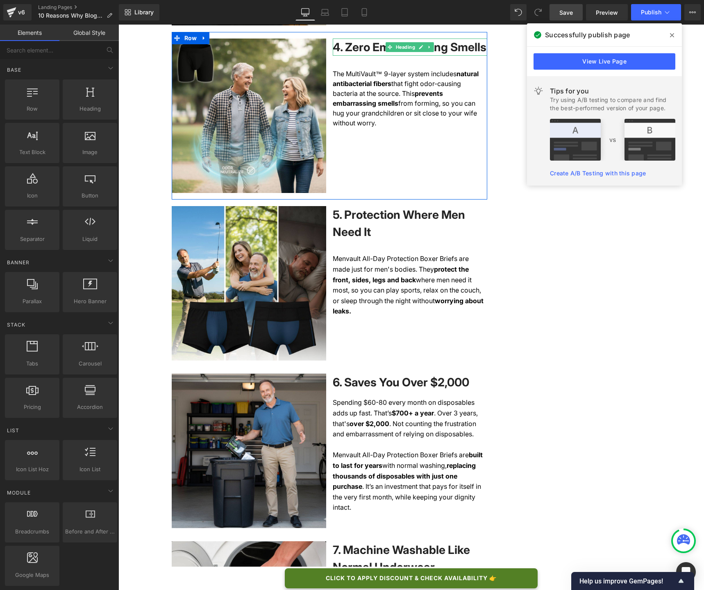
click at [567, 14] on span "Save" at bounding box center [567, 12] width 14 height 9
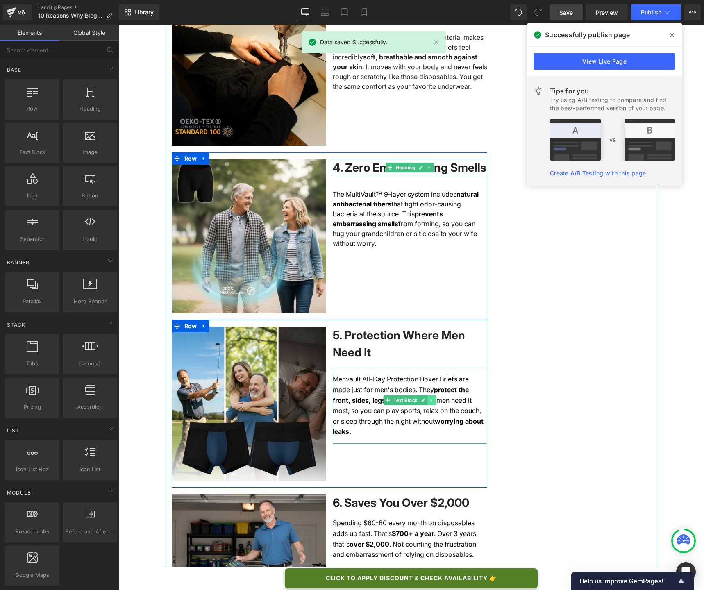
scroll to position [778, 0]
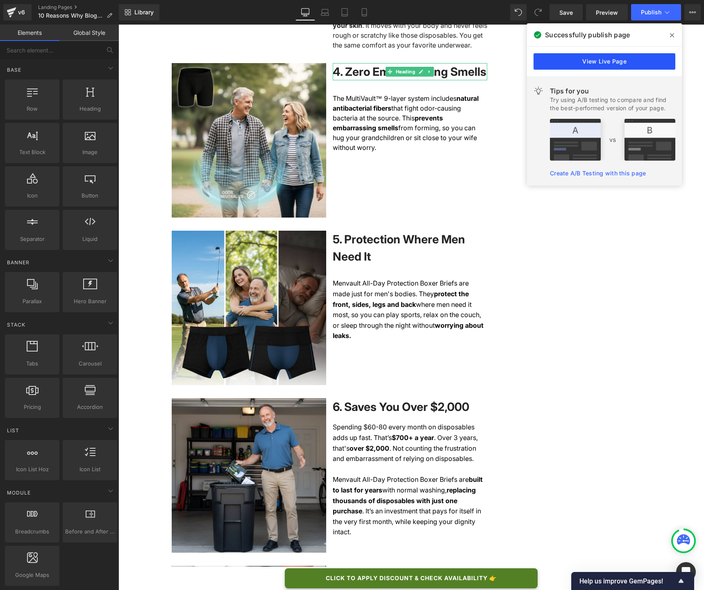
click at [606, 62] on link "View Live Page" at bounding box center [605, 61] width 142 height 16
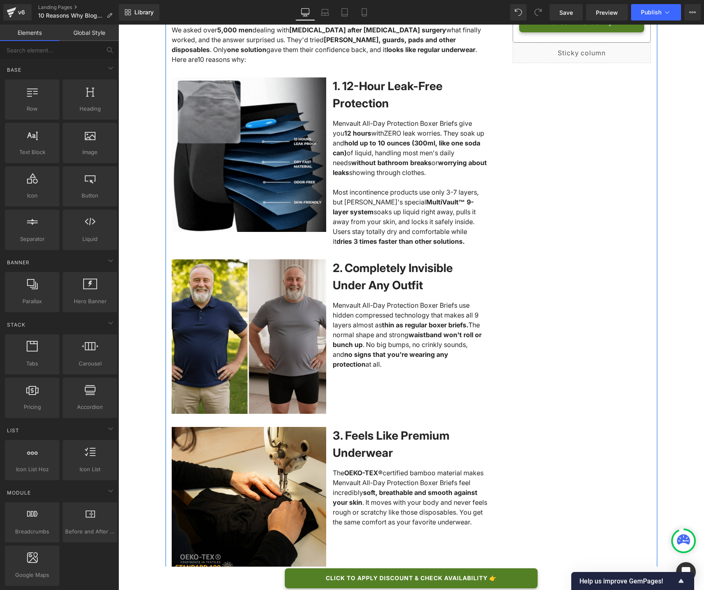
scroll to position [153, 0]
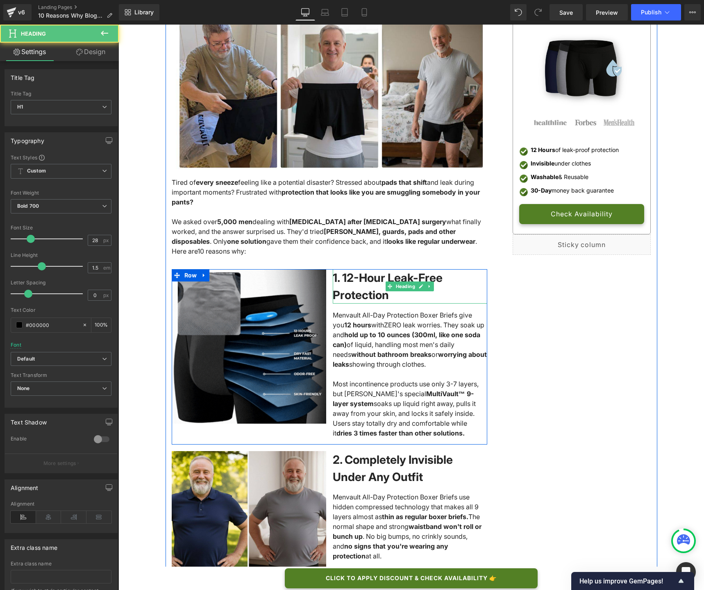
click at [356, 296] on h1 "1. 12-Hour Leak-Free Protection" at bounding box center [410, 286] width 155 height 34
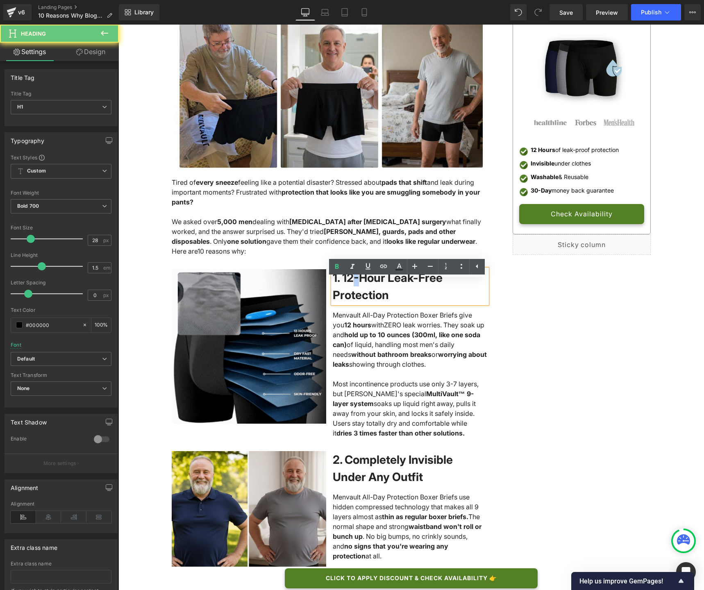
click at [356, 296] on h1 "1. 12-Hour Leak-Free Protection" at bounding box center [410, 286] width 155 height 34
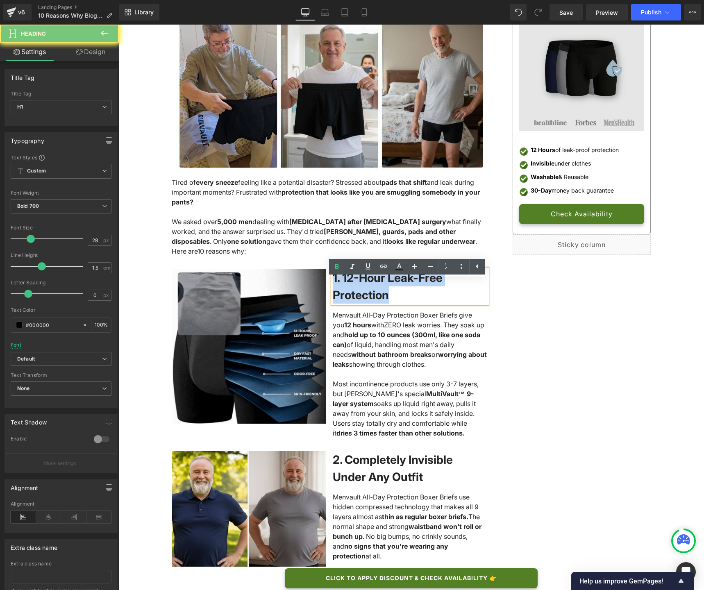
copy span "1. 12-Hour Leak-Free Protection"
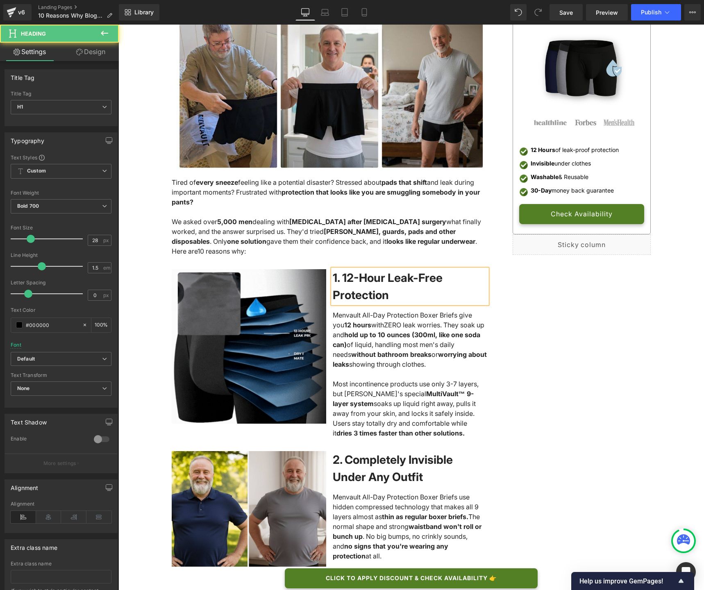
click at [374, 294] on span "1. 12-Hour Leak-Free Protection" at bounding box center [388, 286] width 110 height 31
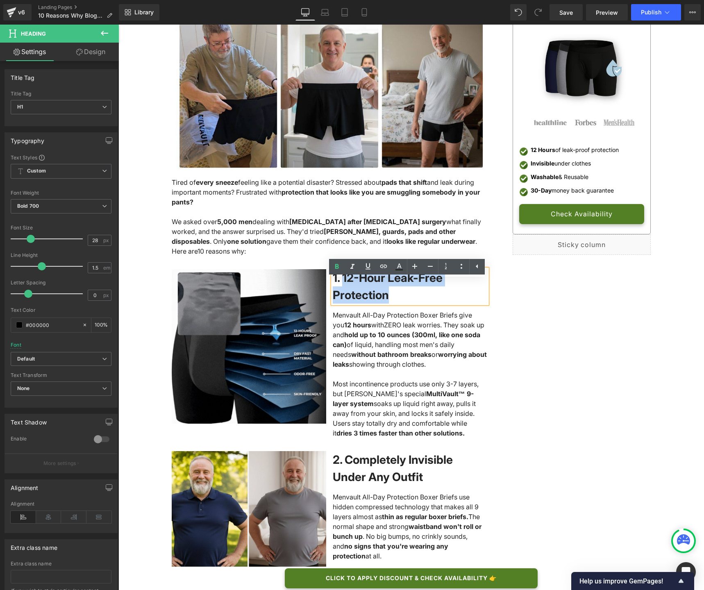
drag, startPoint x: 344, startPoint y: 291, endPoint x: 399, endPoint y: 308, distance: 57.3
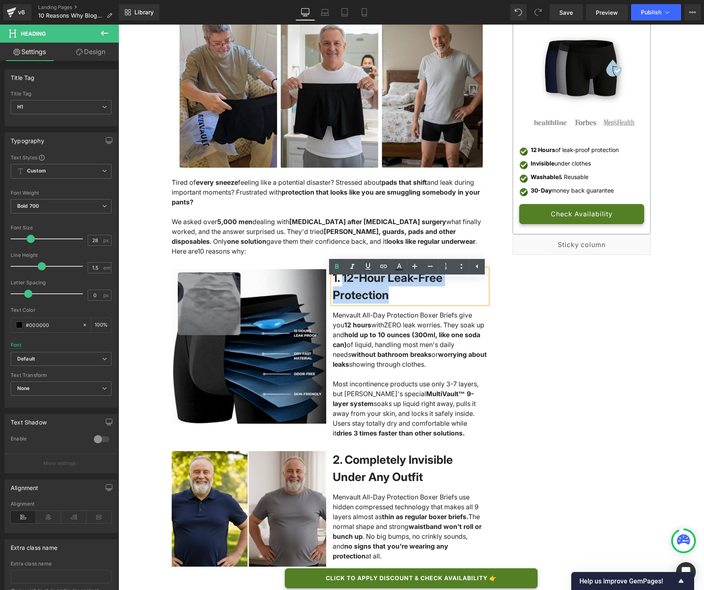
click at [399, 304] on h1 "1. 12-Hour Leak-Free Protection" at bounding box center [410, 286] width 155 height 34
paste div
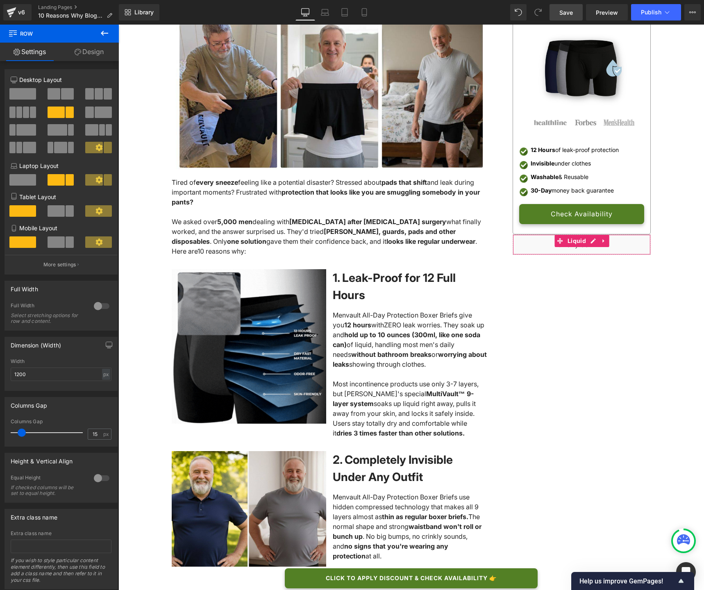
click at [565, 16] on span "Save" at bounding box center [567, 12] width 14 height 9
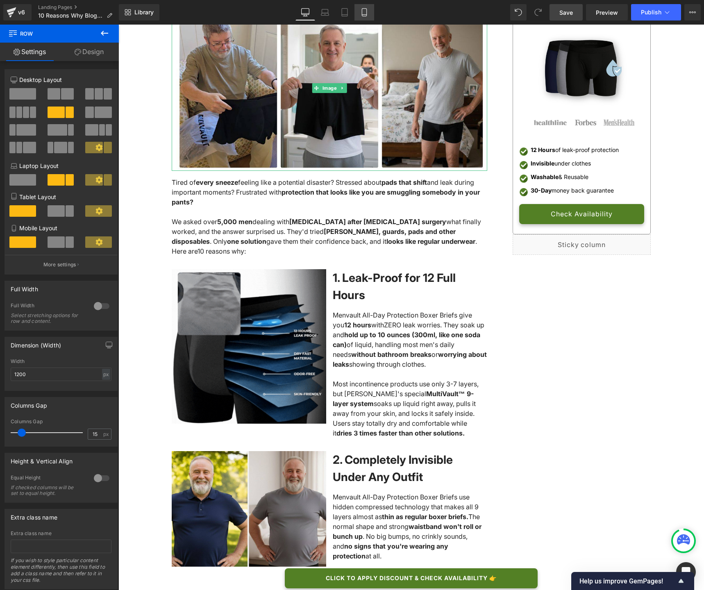
click at [367, 13] on icon at bounding box center [364, 12] width 8 height 8
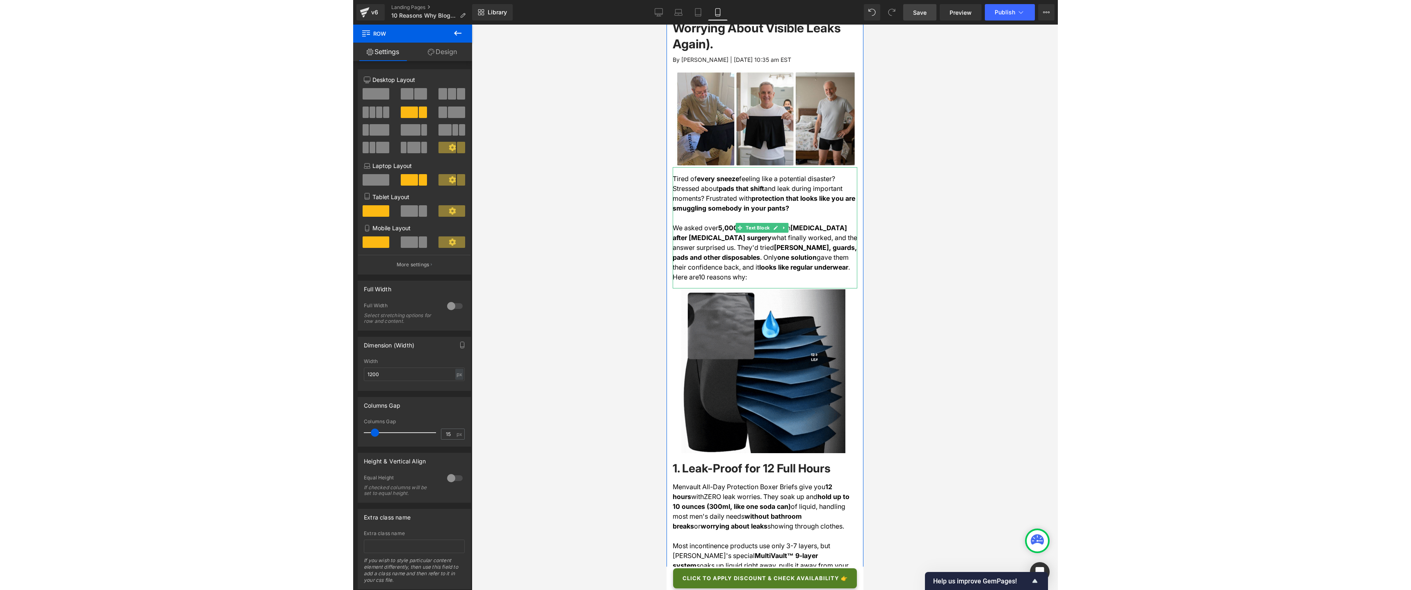
scroll to position [107, 0]
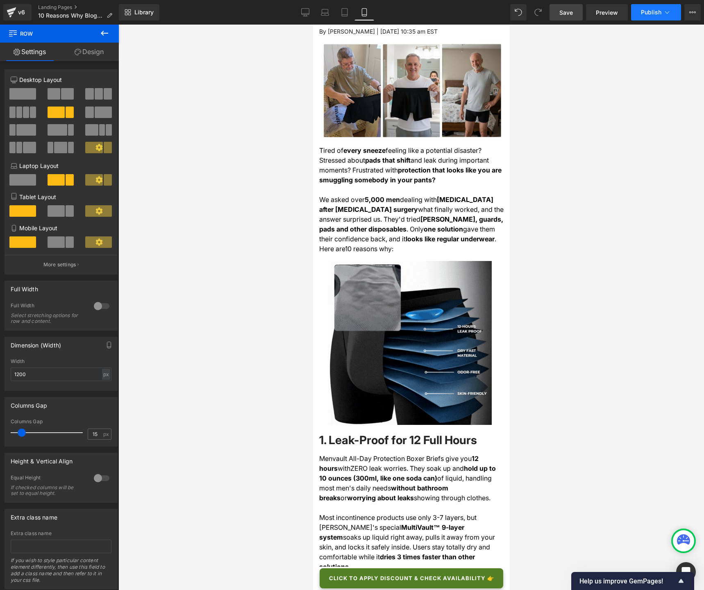
click at [654, 14] on span "Publish" at bounding box center [651, 12] width 21 height 7
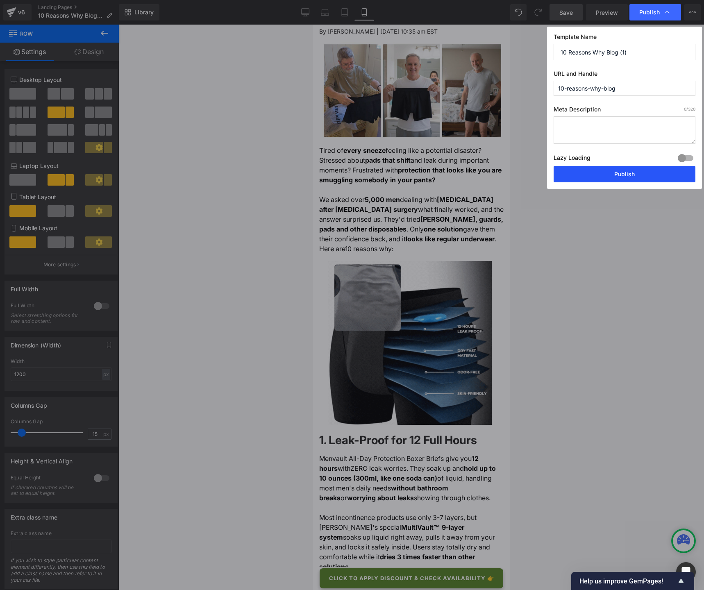
click at [620, 175] on button "Publish" at bounding box center [625, 174] width 142 height 16
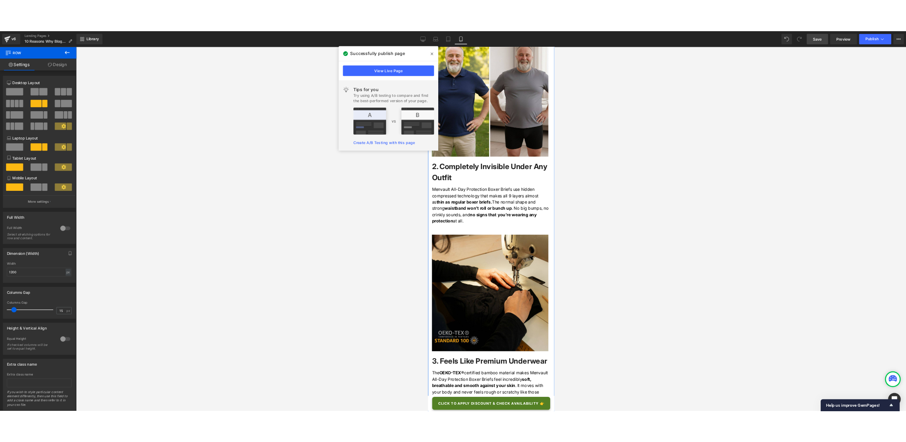
scroll to position [683, 0]
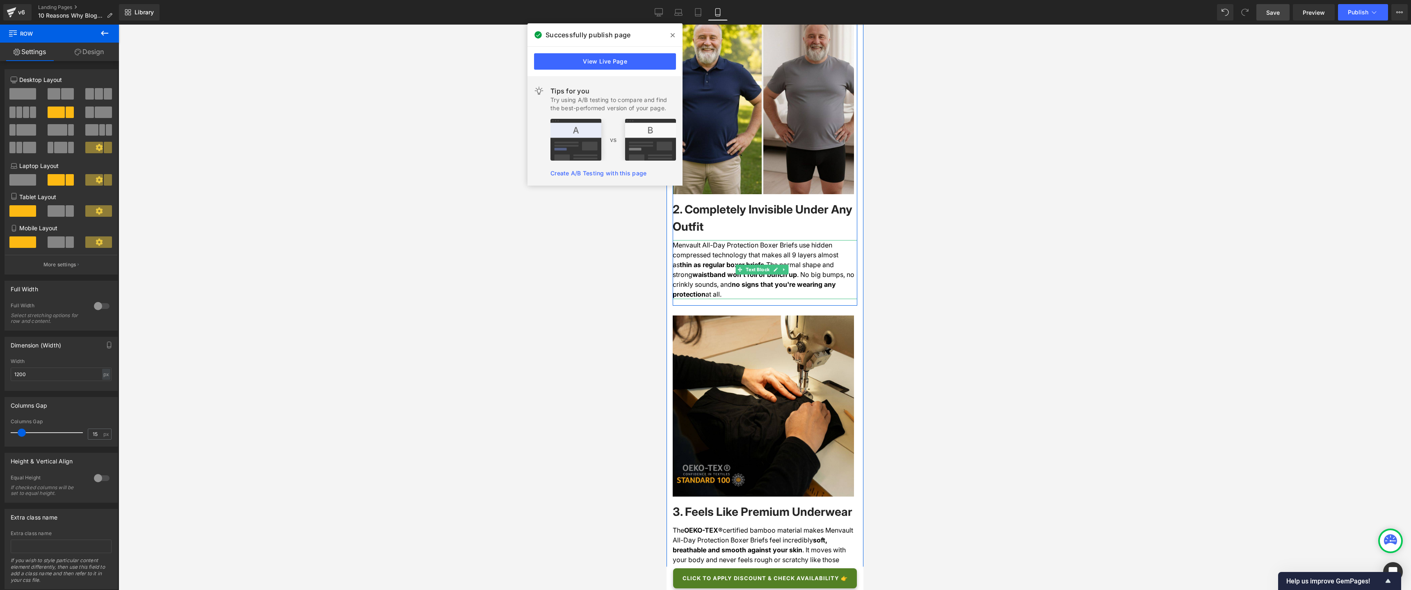
click at [700, 241] on span "Menvault All-Day Protection Boxer Briefs use hidden compressed technology that …" at bounding box center [755, 255] width 166 height 28
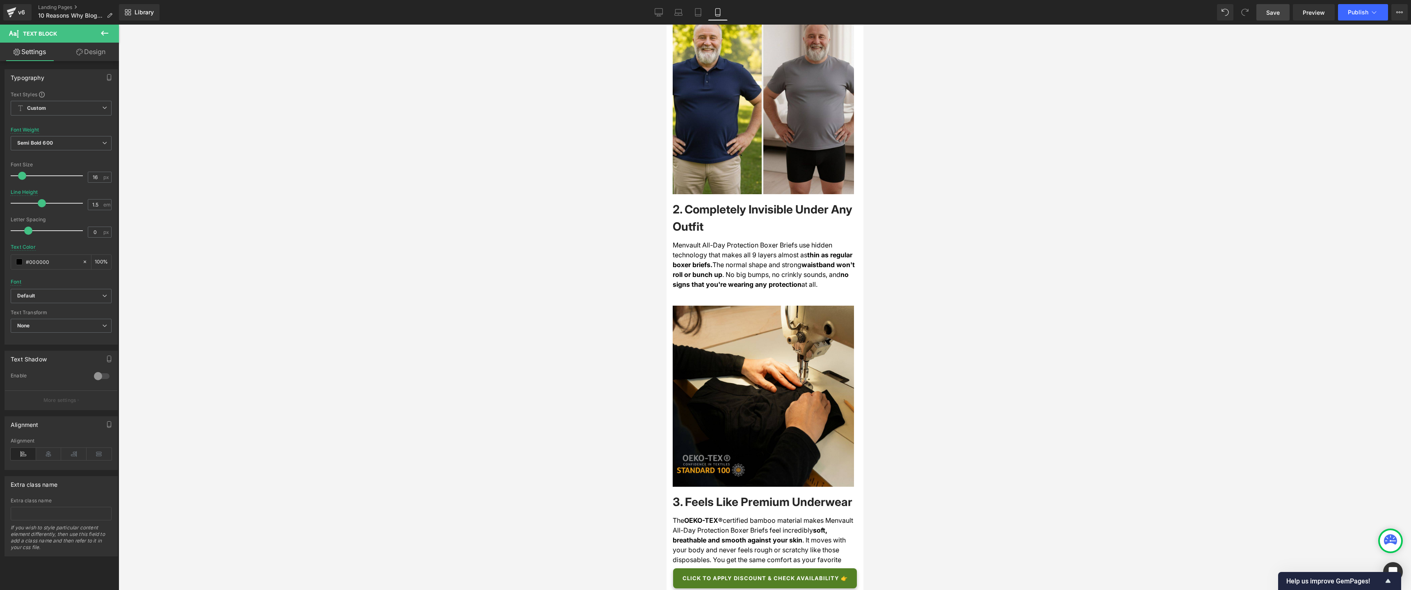
click at [704, 13] on span "Save" at bounding box center [1273, 12] width 14 height 9
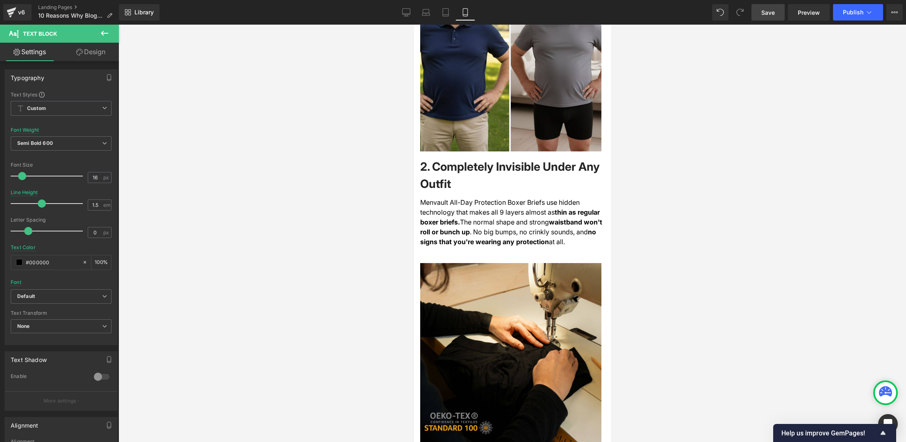
scroll to position [726, 0]
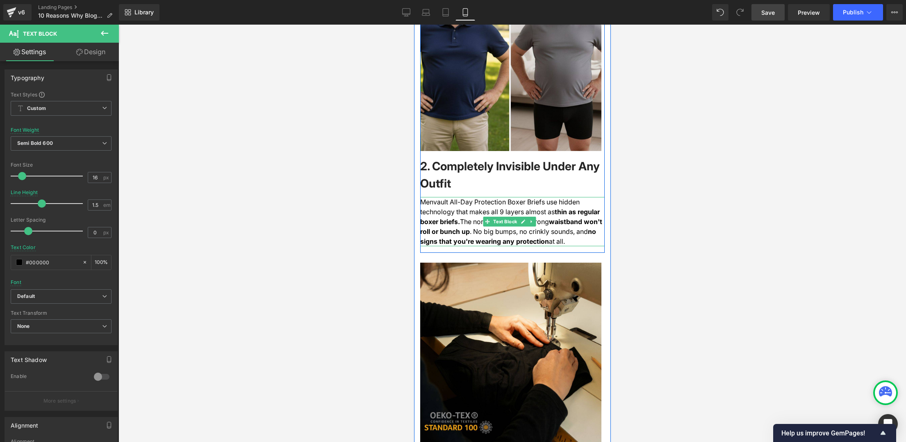
click at [560, 198] on span "Menvault All-Day Protection Boxer Briefs use hidden technology that makes all 9…" at bounding box center [500, 207] width 160 height 18
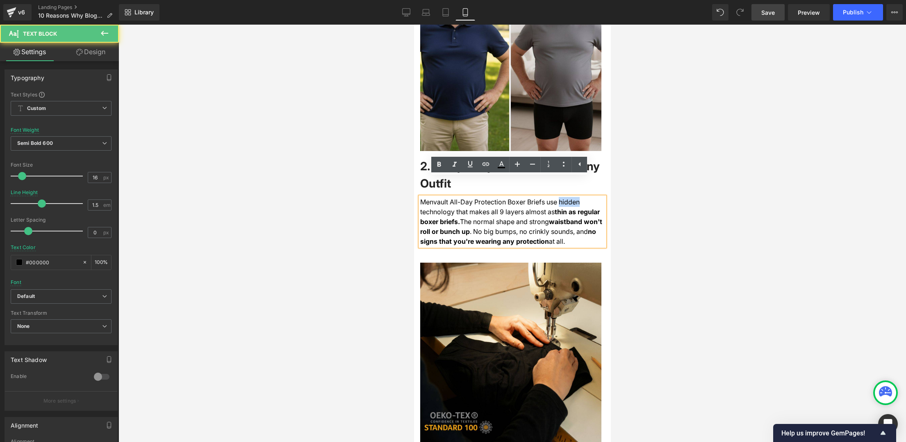
click at [560, 198] on span "Menvault All-Day Protection Boxer Briefs use hidden technology that makes all 9…" at bounding box center [500, 207] width 160 height 18
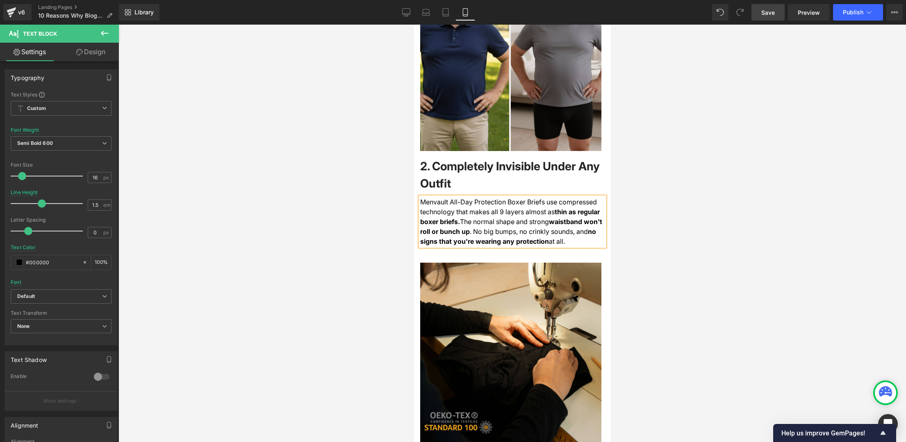
click at [704, 15] on span "Save" at bounding box center [768, 12] width 14 height 9
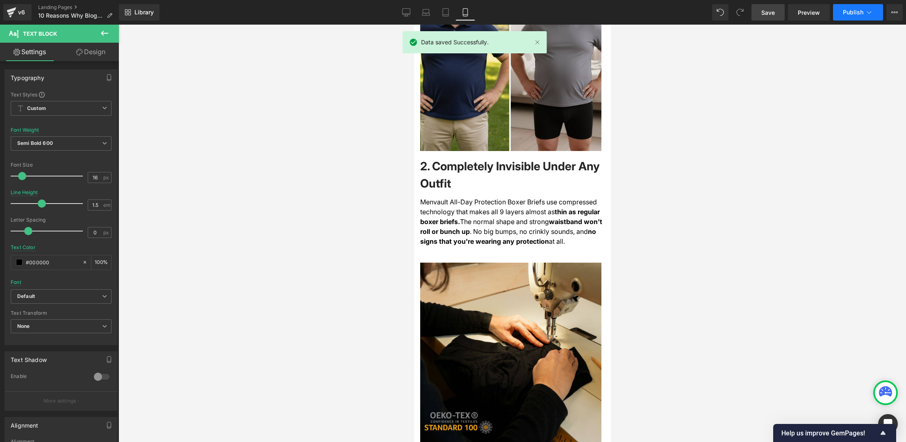
click at [704, 14] on span "Publish" at bounding box center [853, 12] width 21 height 7
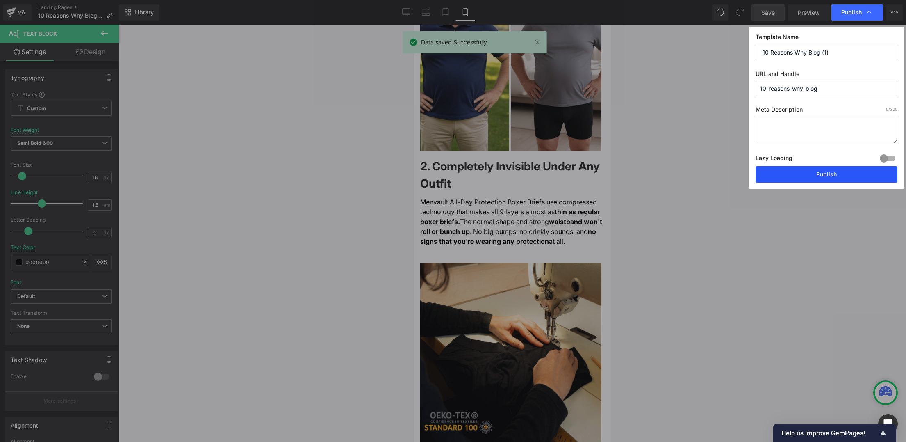
click at [704, 173] on button "Publish" at bounding box center [827, 174] width 142 height 16
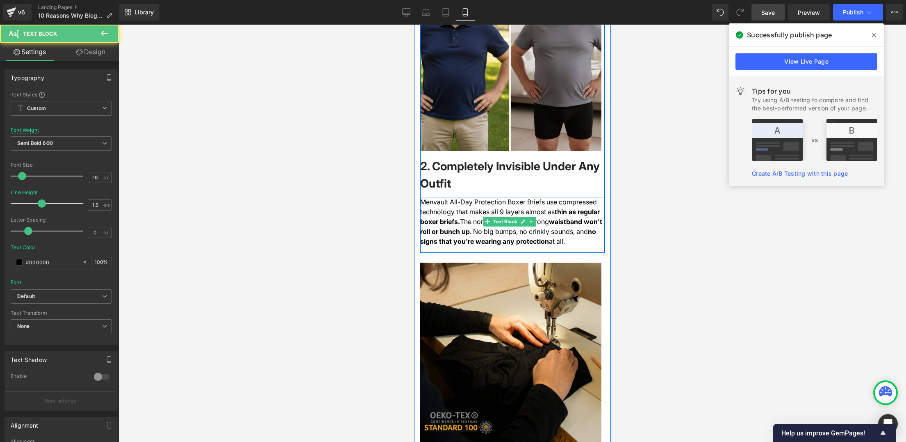
click at [447, 202] on div "Menvault All-Day Protection Boxer Briefs use compressed technology that makes a…" at bounding box center [512, 221] width 185 height 49
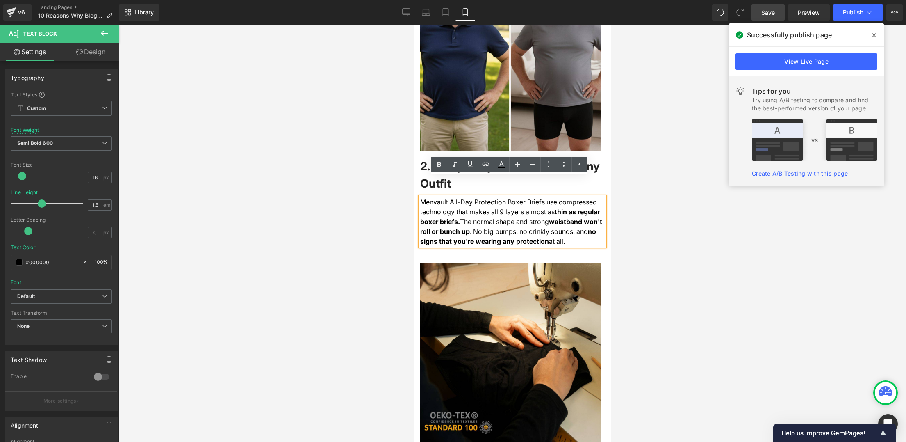
click at [553, 198] on span "Menvault All-Day Protection Boxer Briefs use compressed technology that makes a…" at bounding box center [508, 207] width 177 height 18
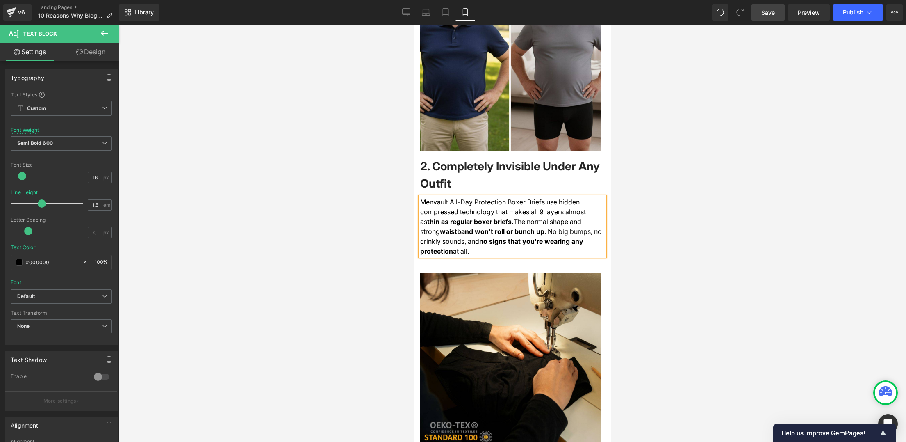
click at [448, 198] on span "Menvault All-Day Protection Boxer Briefs use hidden compressed technology that …" at bounding box center [503, 212] width 166 height 28
click at [704, 16] on link "Save" at bounding box center [768, 12] width 33 height 16
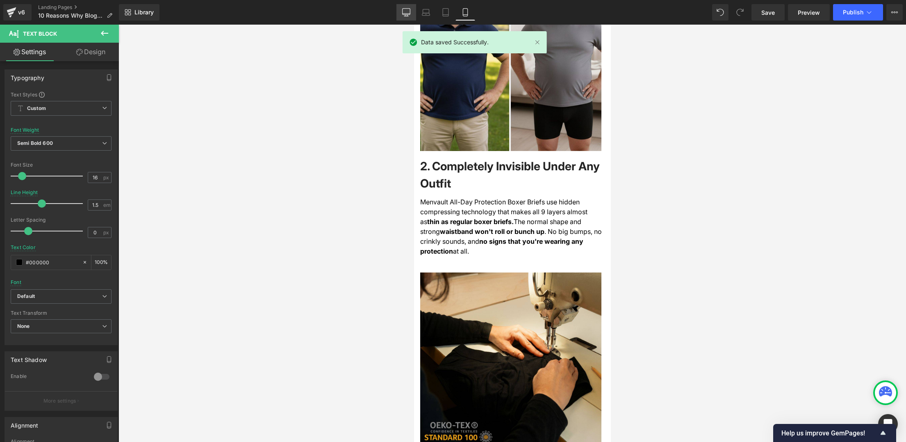
click at [411, 12] on link "Desktop" at bounding box center [407, 12] width 20 height 16
type input "#242424"
type input "100"
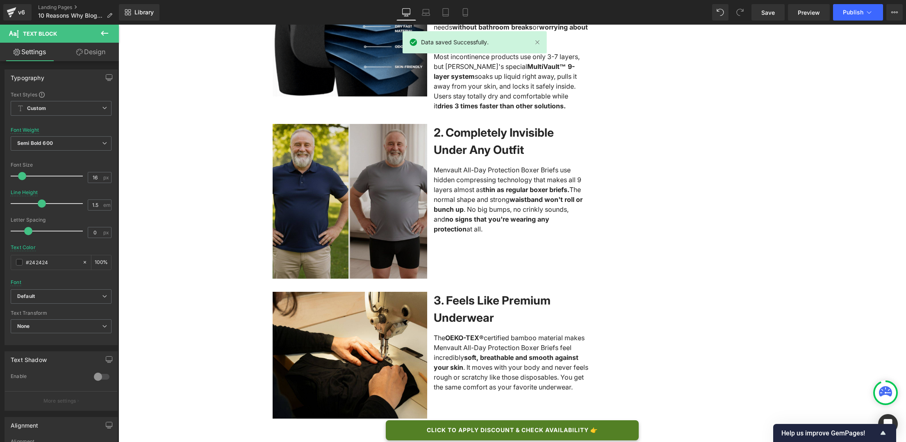
scroll to position [479, 0]
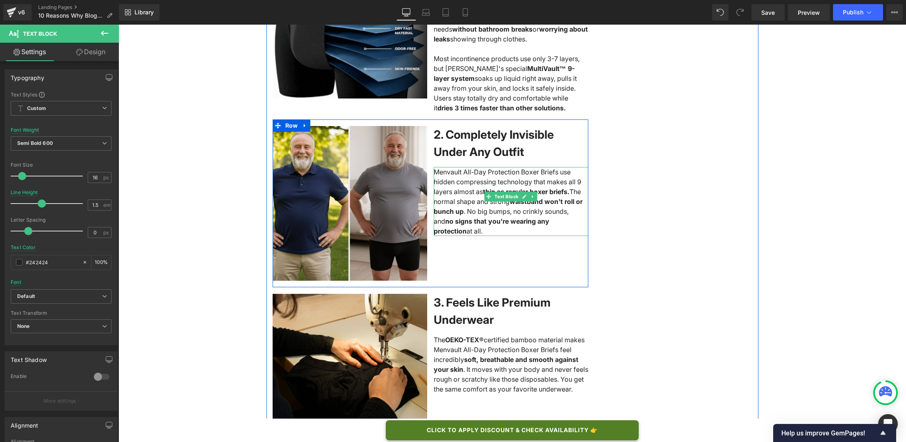
click at [464, 186] on span "Menvault All-Day Protection Boxer Briefs use hidden compressing technology that…" at bounding box center [508, 182] width 148 height 28
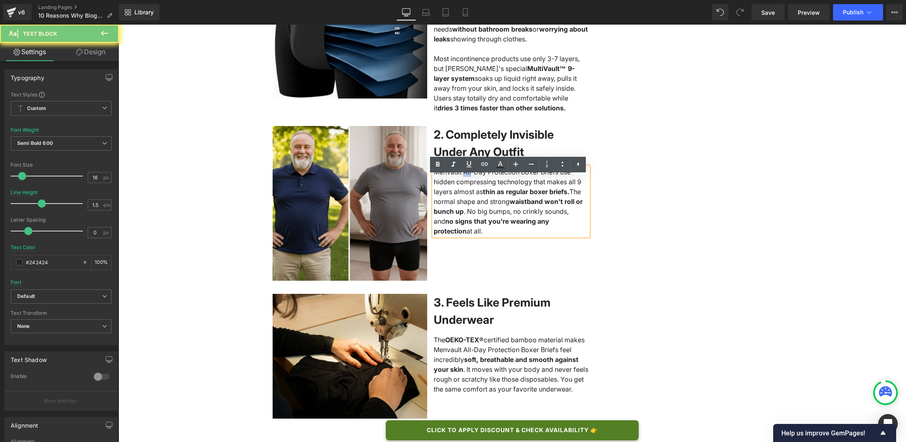
click at [464, 186] on span "Menvault All-Day Protection Boxer Briefs use hidden compressing technology that…" at bounding box center [508, 182] width 148 height 28
copy div "Menvault All-Day Protection Boxer Briefs use hidden compressing technology that…"
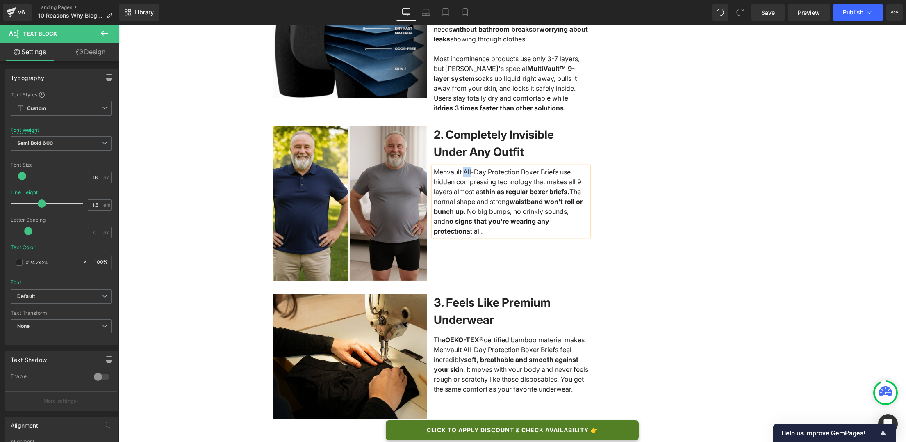
click at [505, 189] on span "Menvault All-Day Protection Boxer Briefs use hidden compressing technology that…" at bounding box center [508, 182] width 148 height 28
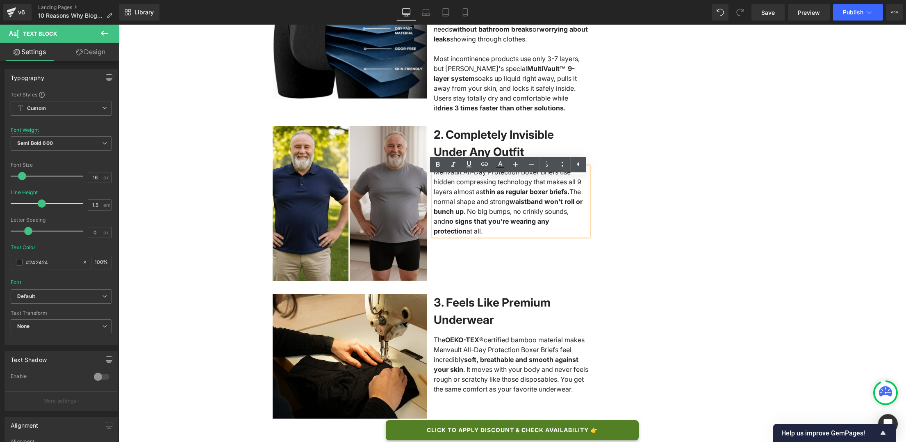
click at [574, 201] on span "The normal shape and strong" at bounding box center [507, 196] width 147 height 18
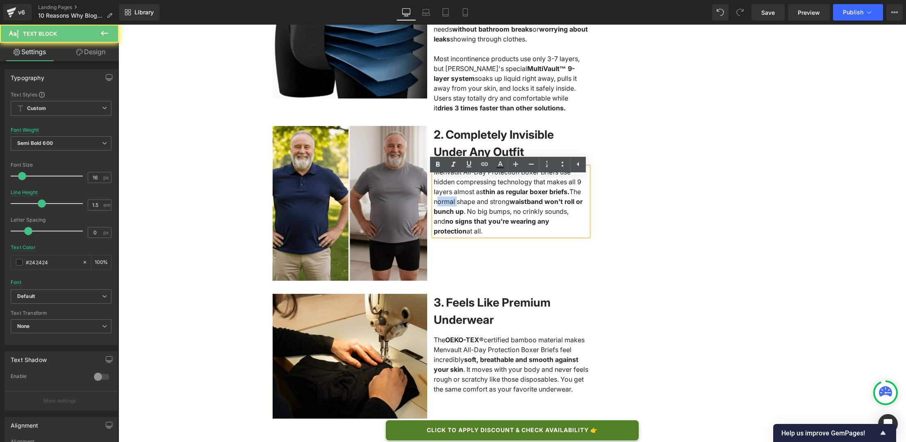
click at [574, 201] on span "The normal shape and strong" at bounding box center [507, 196] width 147 height 18
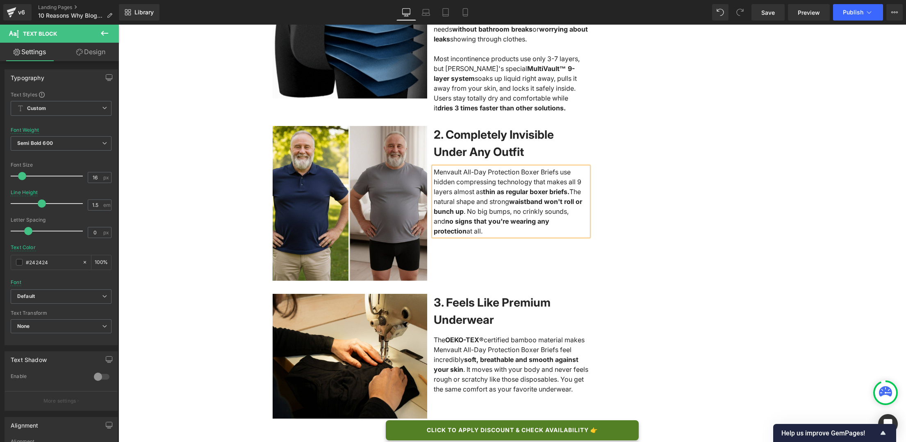
click at [456, 222] on span ". No big bumps, no crinkly sounds, and" at bounding box center [501, 216] width 135 height 18
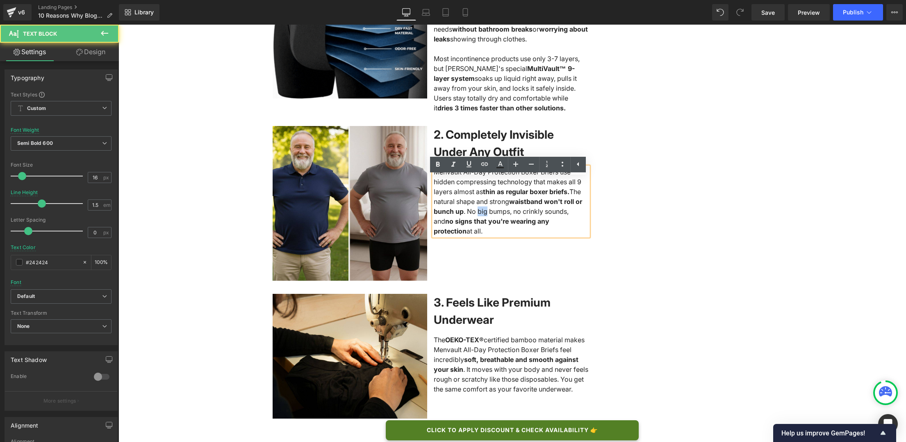
click at [456, 222] on span ". No big bumps, no crinkly sounds, and" at bounding box center [501, 216] width 135 height 18
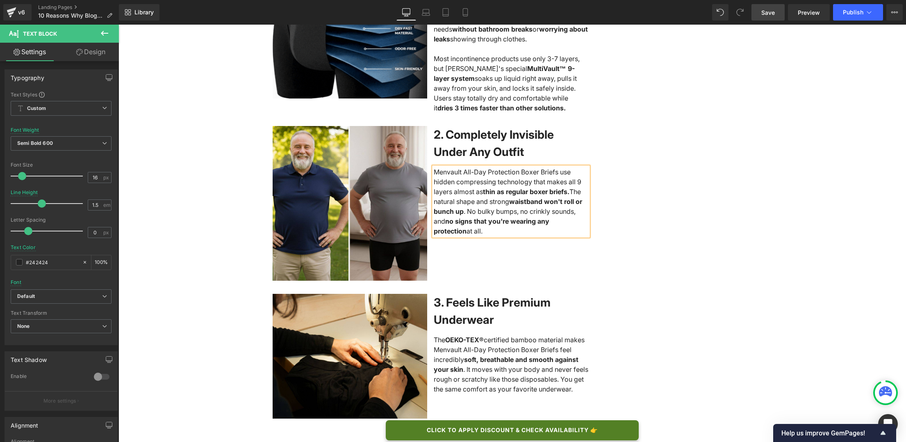
click at [704, 12] on span "Save" at bounding box center [768, 12] width 14 height 9
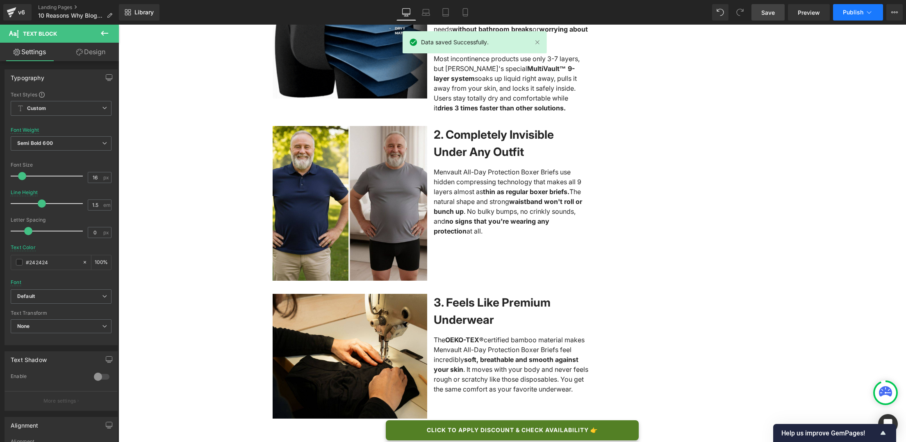
click at [704, 14] on span "Publish" at bounding box center [853, 12] width 21 height 7
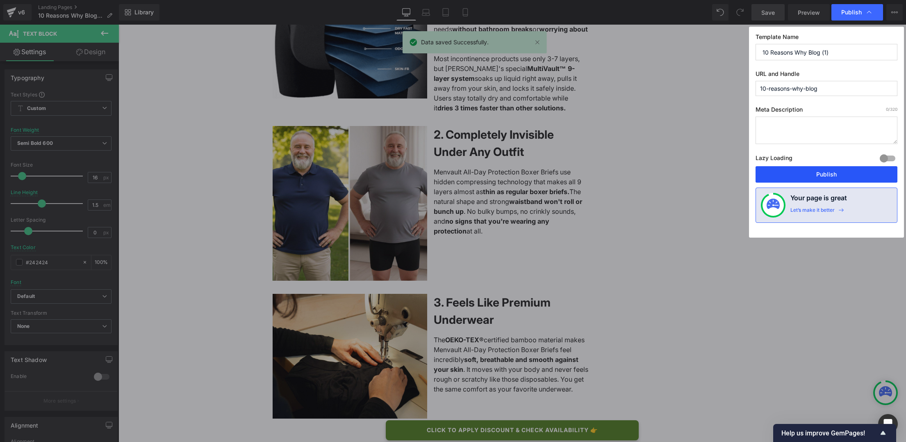
click at [704, 172] on button "Publish" at bounding box center [827, 174] width 142 height 16
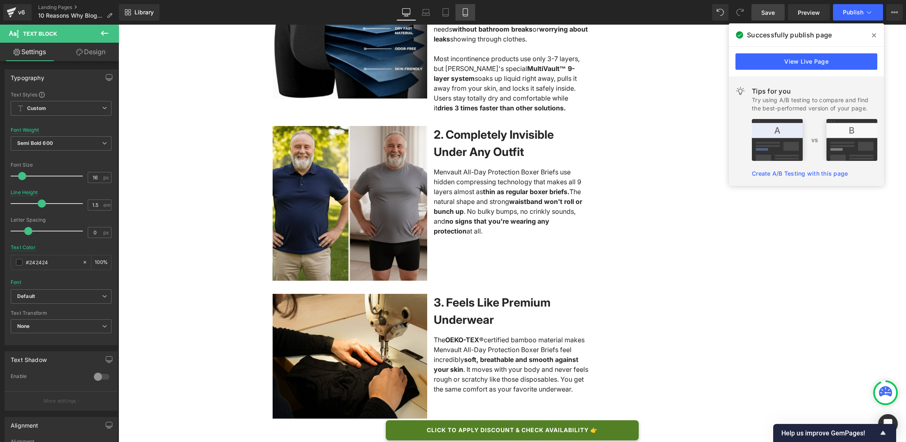
click at [467, 17] on link "Mobile" at bounding box center [466, 12] width 20 height 16
type input "#000000"
type input "100"
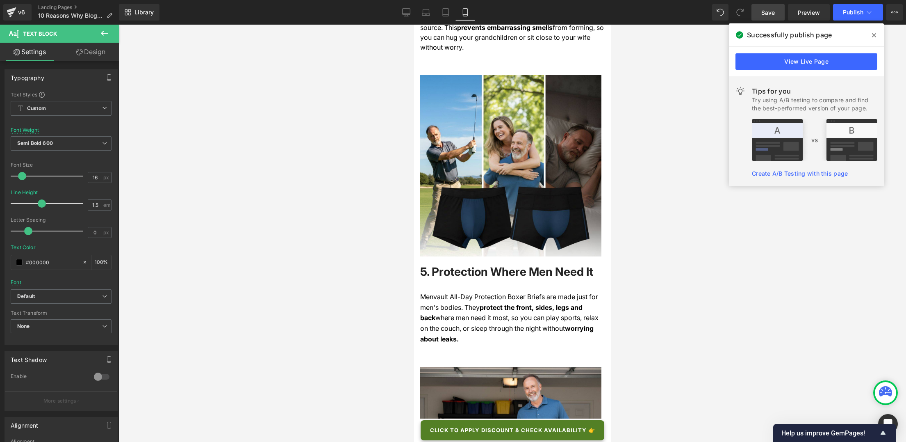
scroll to position [1500, 0]
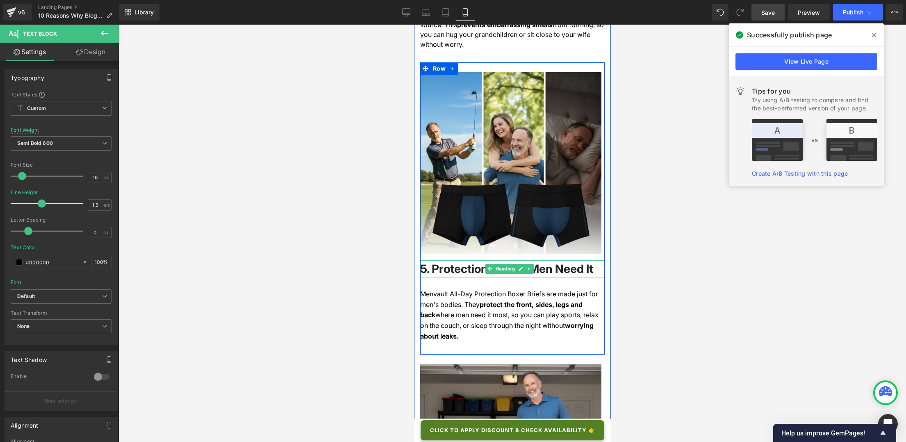
click at [560, 262] on span "5. Protection Where Men Need It" at bounding box center [506, 269] width 173 height 14
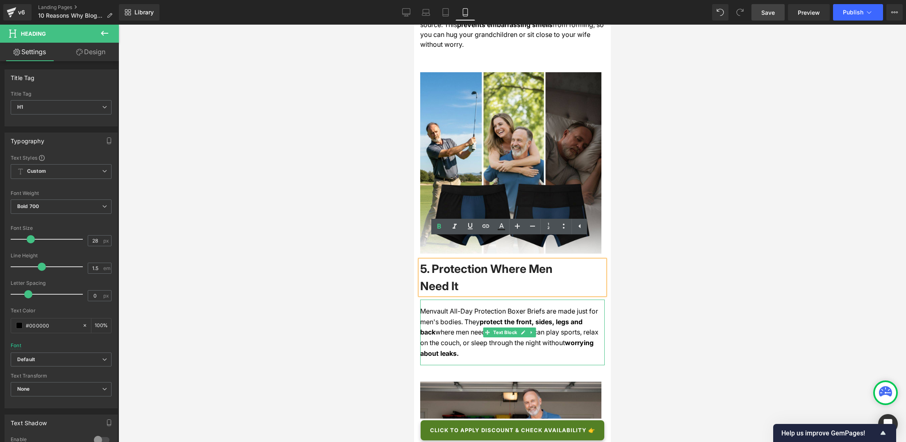
click at [474, 339] on div "Menvault All-Day Protection Boxer Briefs are made just for men's bodies. They p…" at bounding box center [512, 332] width 185 height 66
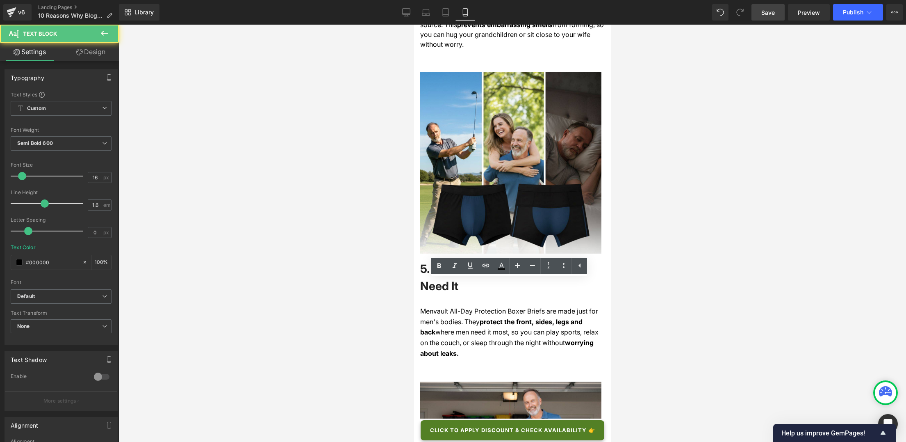
click at [631, 308] on div at bounding box center [513, 233] width 788 height 417
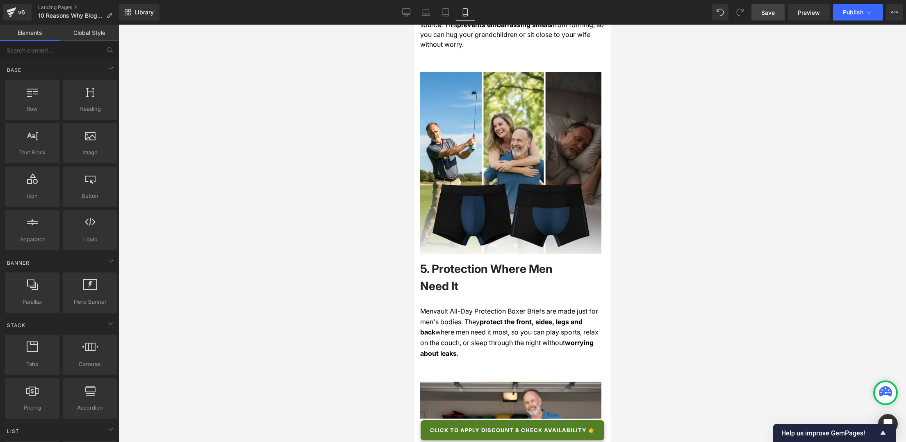
click at [704, 15] on span "Save" at bounding box center [768, 12] width 14 height 9
click at [704, 11] on span "Publish" at bounding box center [853, 12] width 21 height 7
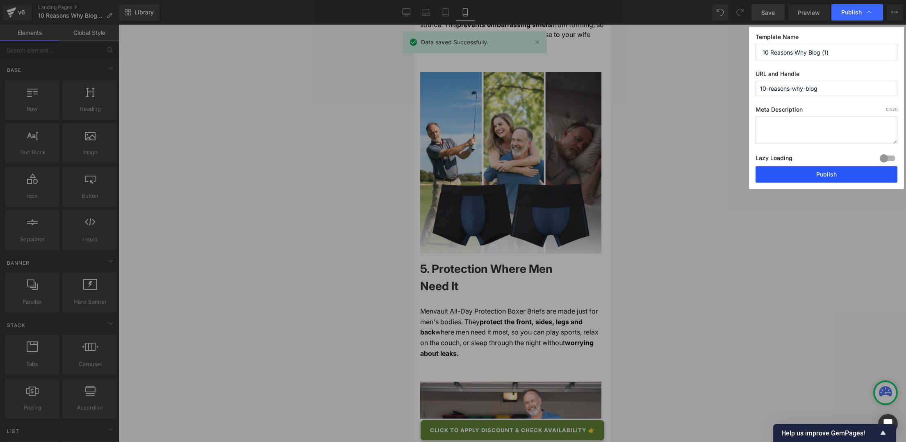
click at [704, 170] on button "Publish" at bounding box center [827, 174] width 142 height 16
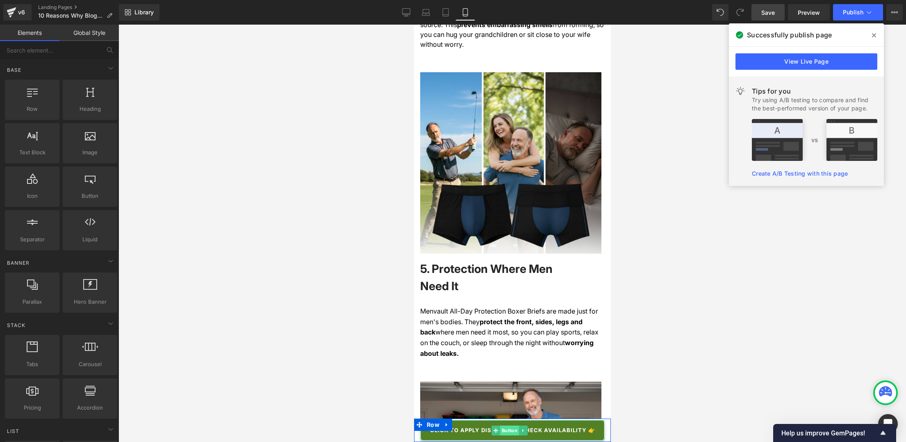
click at [508, 431] on span "Button" at bounding box center [508, 430] width 19 height 10
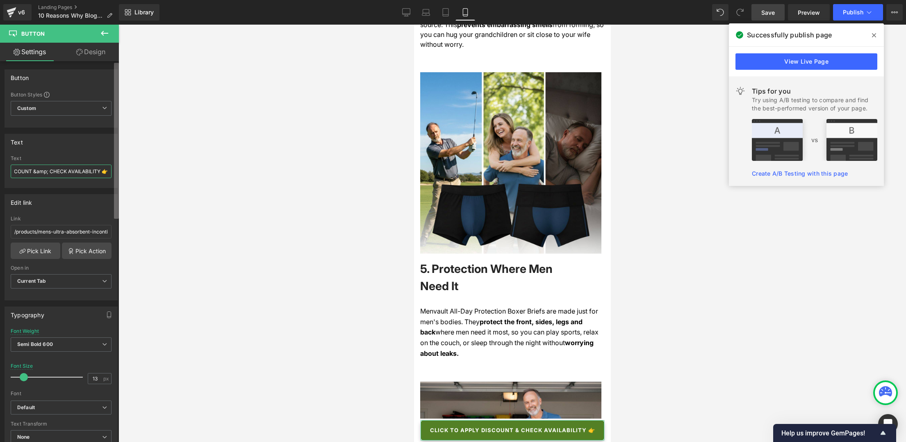
scroll to position [0, 53]
drag, startPoint x: 59, startPoint y: 171, endPoint x: 117, endPoint y: 169, distance: 58.3
click at [117, 169] on div "Button Button Styles Custom Custom Setup Global Style Custom Setup Global Style…" at bounding box center [59, 253] width 119 height 384
click at [105, 171] on input "CLICK TO APPLY DISCOUNT &amp; CHECK AVAILABILITY 👉" at bounding box center [61, 171] width 101 height 14
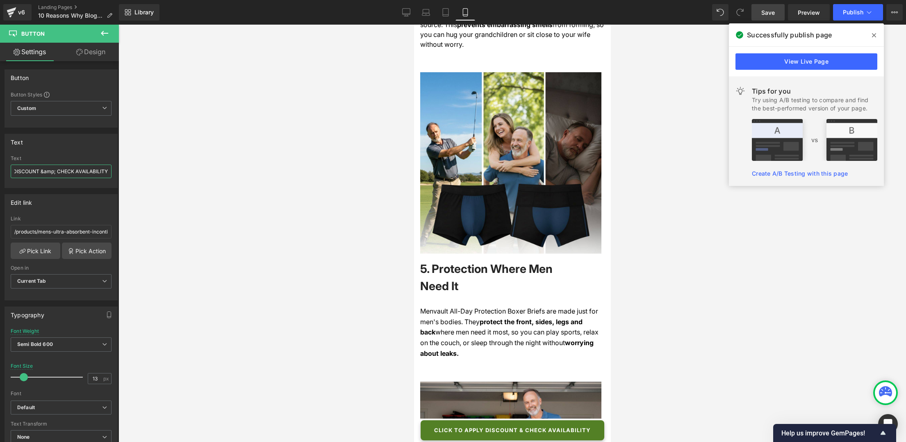
type input "CLICK TO APPLY DISCOUNT &amp; CHECK AVAILABILITY"
click at [704, 16] on span "Save" at bounding box center [768, 12] width 14 height 9
click at [704, 13] on span "Publish" at bounding box center [853, 12] width 21 height 7
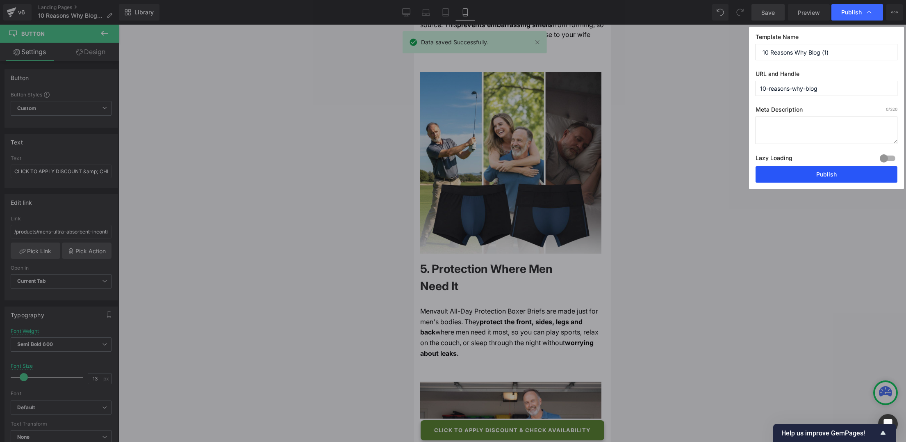
click at [704, 170] on button "Publish" at bounding box center [827, 174] width 142 height 16
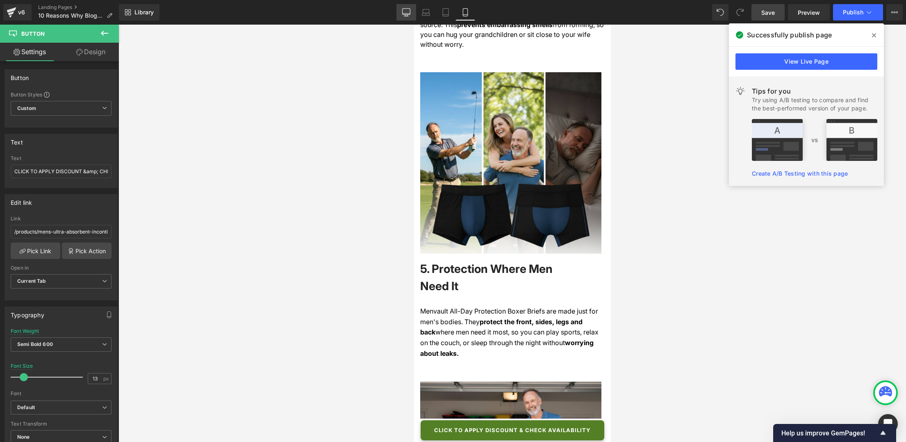
click at [409, 11] on icon at bounding box center [406, 12] width 8 height 8
type input "14"
type input "100"
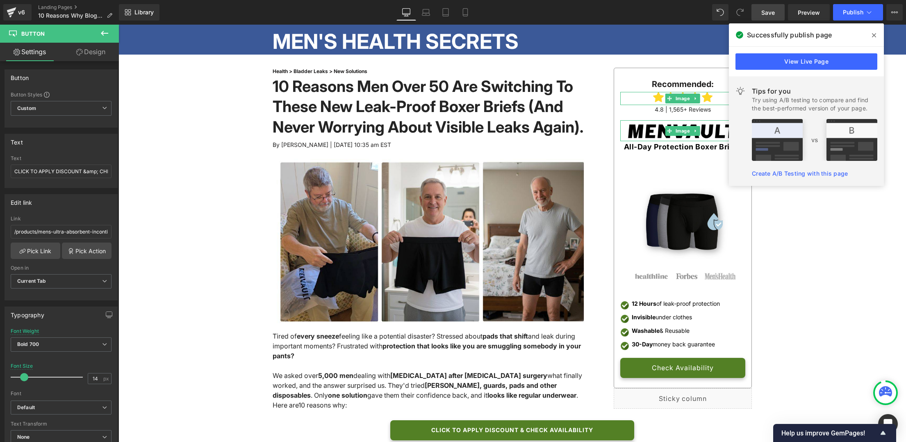
click at [704, 41] on span at bounding box center [874, 35] width 13 height 13
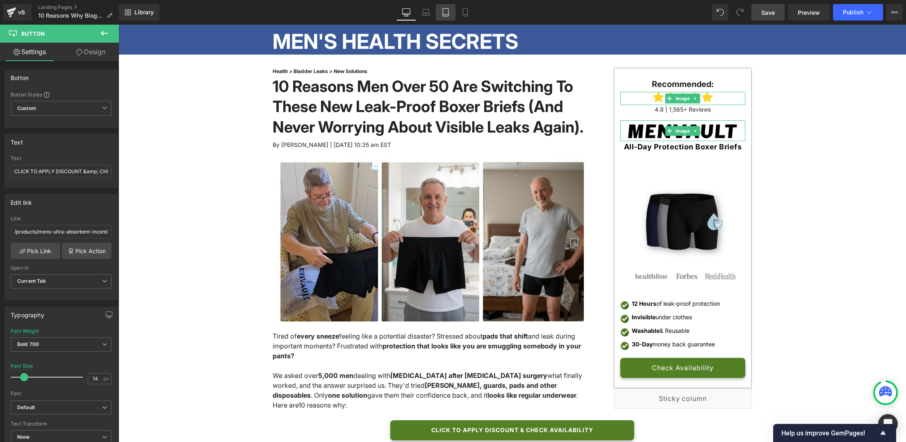
click at [444, 16] on icon at bounding box center [446, 12] width 8 height 8
type input "16"
type input "100"
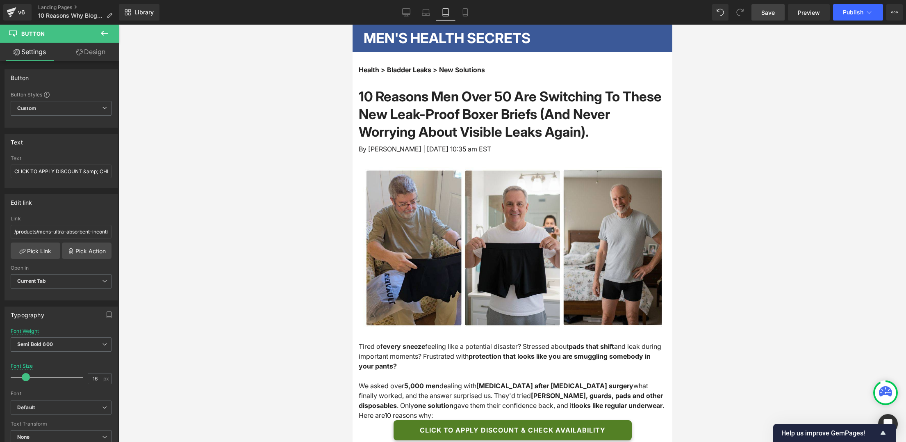
click at [448, 36] on h2 "MEN'S HEALTH SECRETS" at bounding box center [514, 38] width 303 height 14
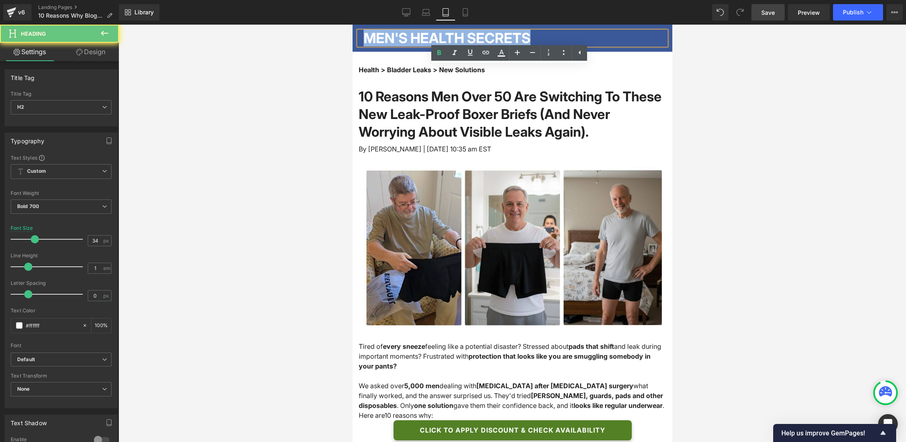
click at [448, 36] on h2 "MEN'S HEALTH SECRETS" at bounding box center [514, 38] width 303 height 14
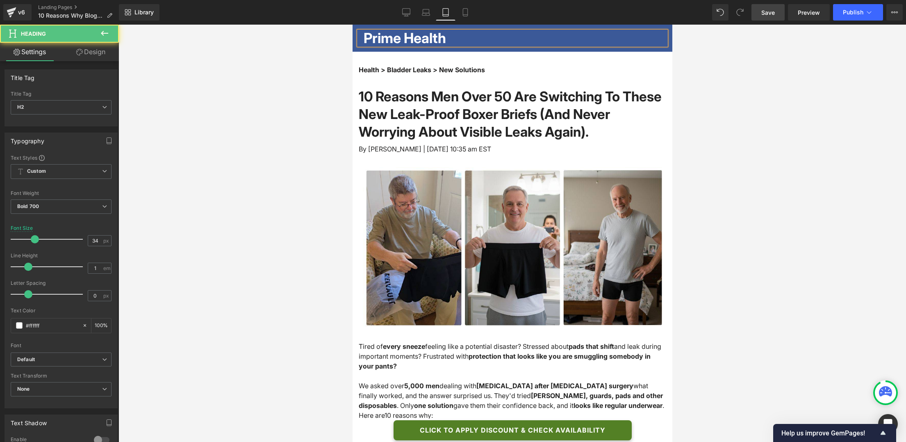
click at [363, 37] on h2 "Prime Health" at bounding box center [514, 38] width 303 height 14
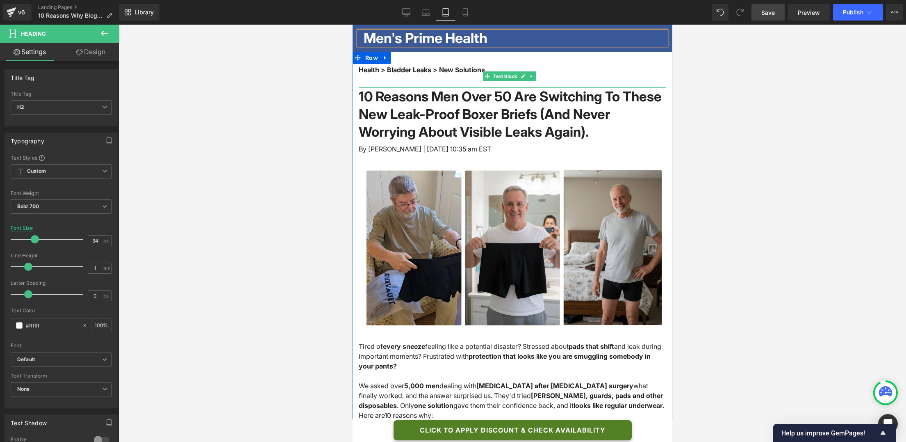
click at [451, 69] on font "Health > Bladder Leaks > New Solutions" at bounding box center [421, 70] width 126 height 8
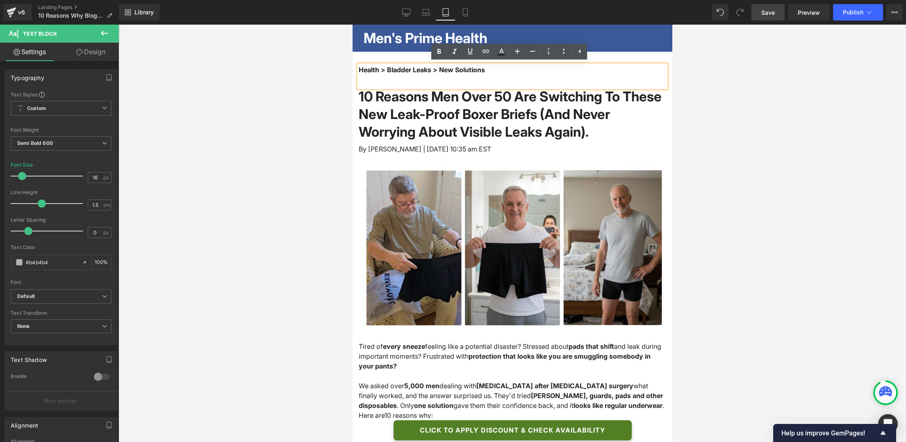
click at [444, 68] on font "Health > Bladder Leaks > New Solutions" at bounding box center [421, 70] width 126 height 8
click at [321, 71] on div at bounding box center [513, 233] width 788 height 417
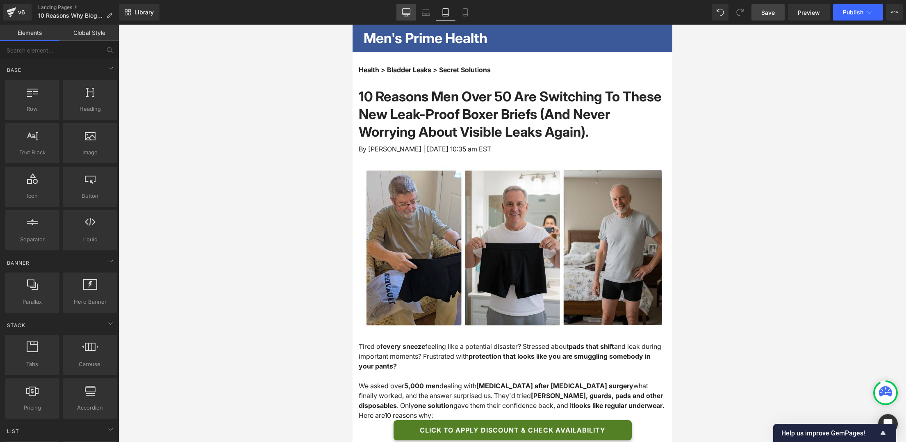
click at [404, 14] on icon at bounding box center [407, 14] width 8 height 0
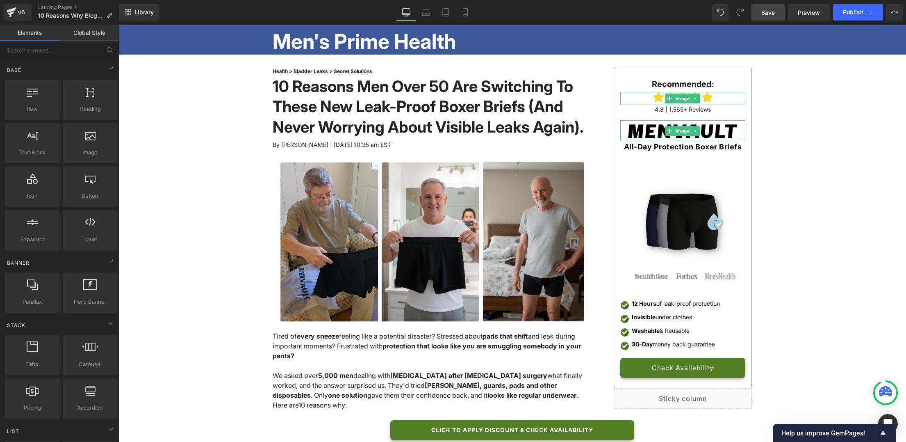
click at [704, 14] on span "Save" at bounding box center [768, 12] width 14 height 9
click at [704, 15] on span "Publish" at bounding box center [853, 12] width 21 height 7
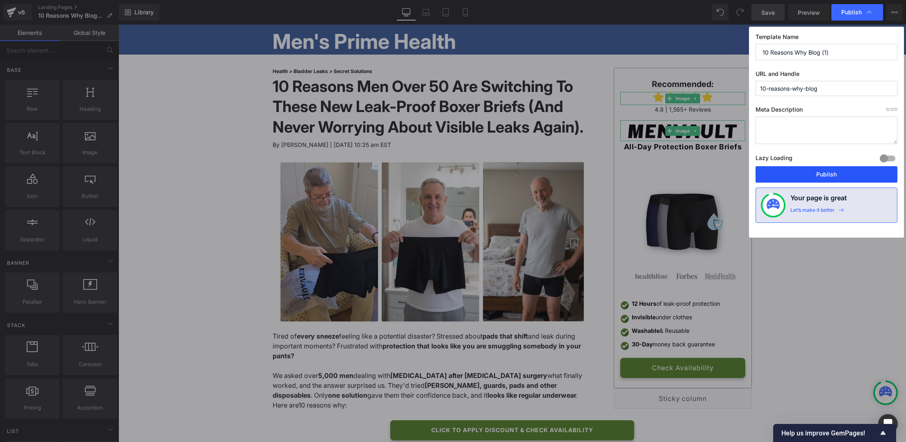
click at [704, 174] on button "Publish" at bounding box center [827, 174] width 142 height 16
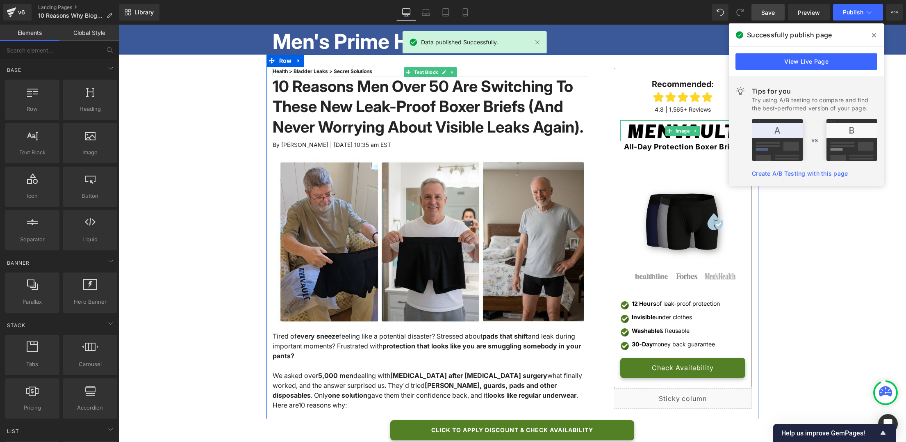
click at [313, 71] on font "Health > Bladder Leaks > Secret Solutions" at bounding box center [323, 71] width 100 height 6
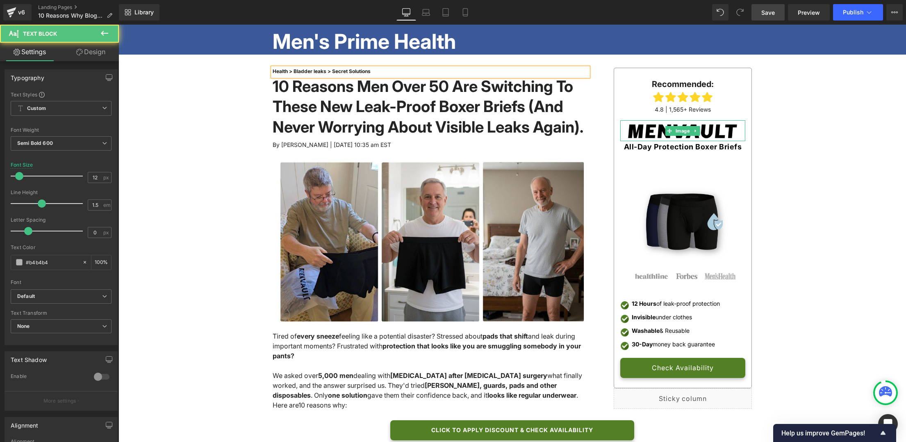
click at [347, 72] on font "Health > Bladder leaks > Secret Solutions" at bounding box center [322, 71] width 98 height 6
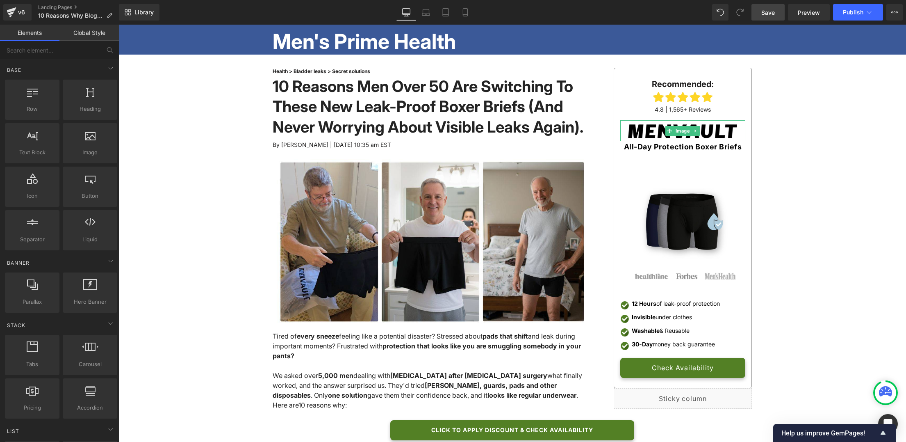
click at [704, 17] on link "Save" at bounding box center [768, 12] width 33 height 16
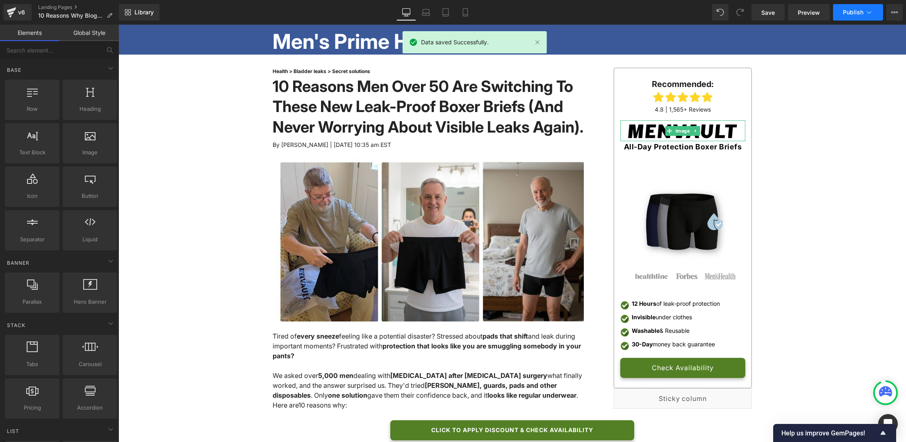
click at [704, 16] on button "Publish" at bounding box center [858, 12] width 50 height 16
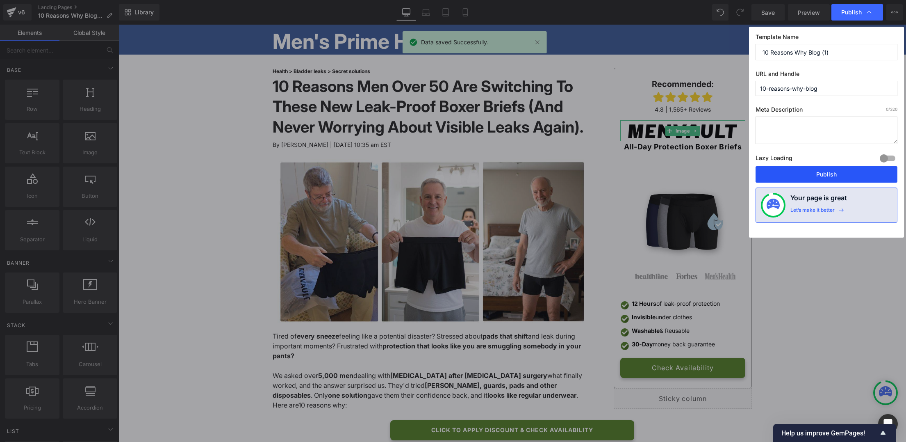
click at [704, 175] on button "Publish" at bounding box center [827, 174] width 142 height 16
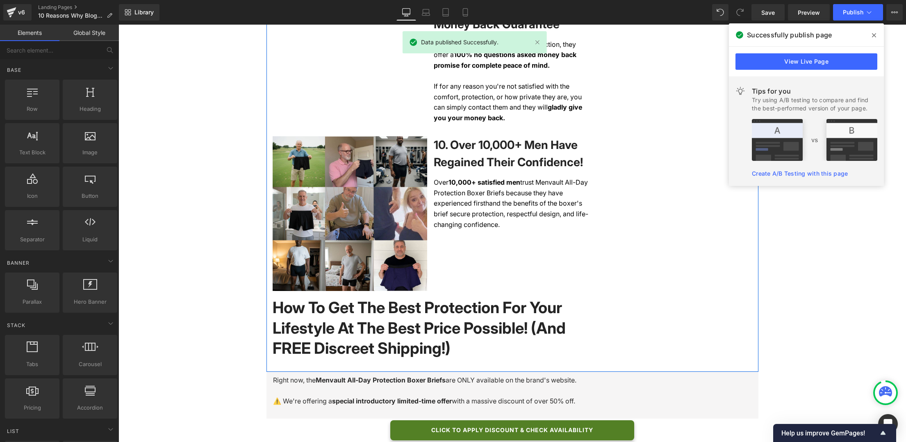
scroll to position [2200, 0]
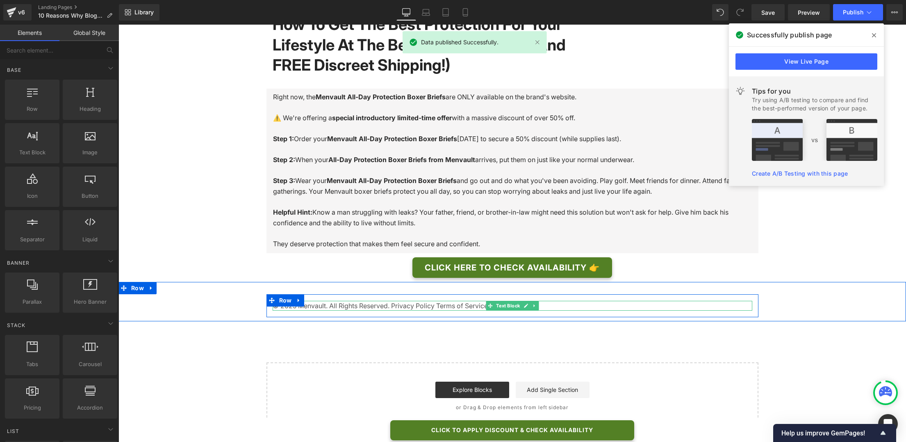
click at [326, 307] on span ". All Rights Reserved. Privacy Policy Terms of Service" at bounding box center [407, 305] width 162 height 8
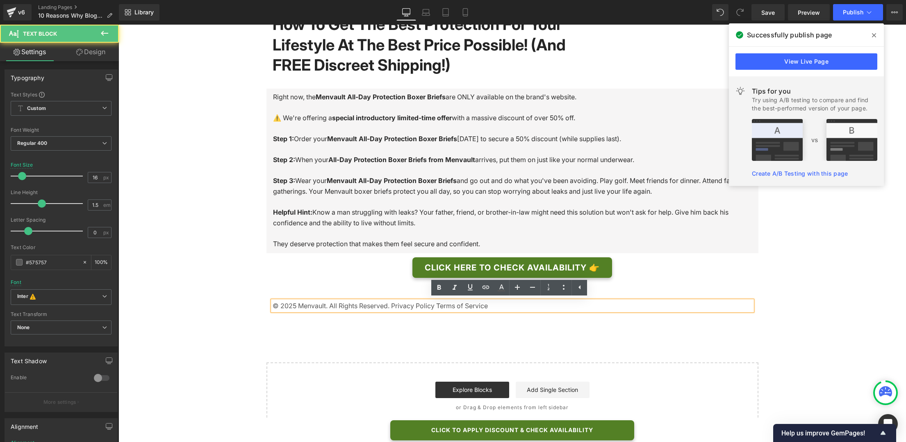
click at [306, 306] on p "© 2025 Menvault . All Rights Reserved. Privacy Policy Terms of Service" at bounding box center [513, 306] width 480 height 10
drag, startPoint x: 375, startPoint y: 307, endPoint x: 471, endPoint y: 308, distance: 96.4
click at [471, 308] on p "© 2025 Menvault . All Rights Reserved. Privacy Policy Terms of Service" at bounding box center [513, 306] width 480 height 10
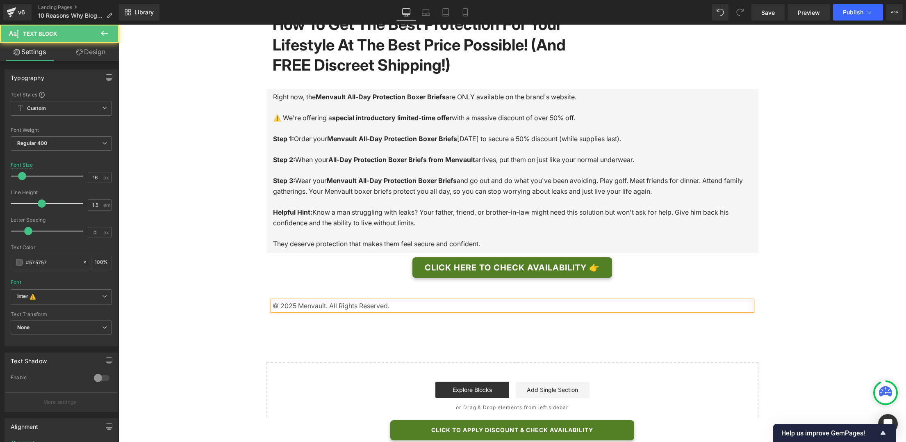
click at [310, 303] on p "© 2025 Menvault . All Rights Reserved." at bounding box center [513, 306] width 480 height 10
click at [217, 262] on div "CLICK HERE TO CHECK AVAILABILITY 👉" at bounding box center [513, 267] width 788 height 21
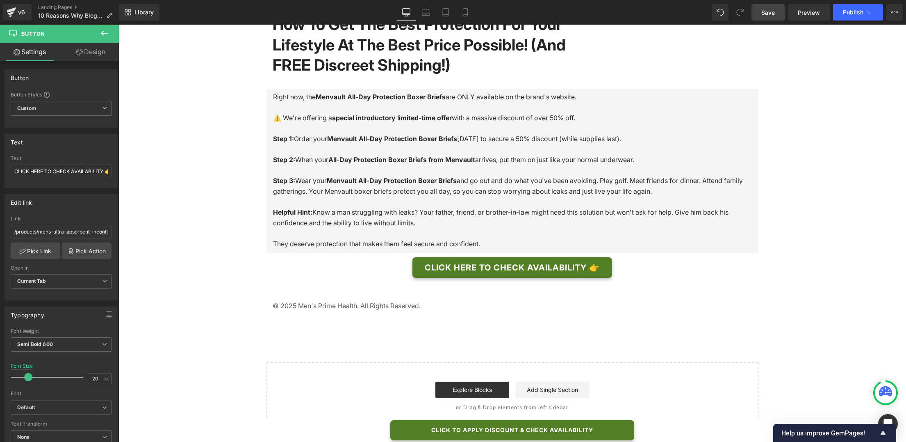
click at [704, 14] on link "Save" at bounding box center [768, 12] width 33 height 16
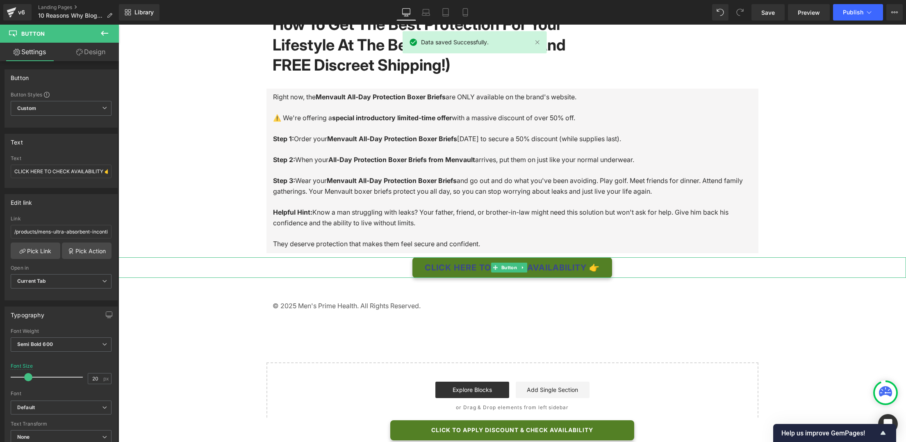
click at [594, 267] on span "CLICK HERE TO CHECK AVAILABILITY 👉" at bounding box center [512, 267] width 175 height 10
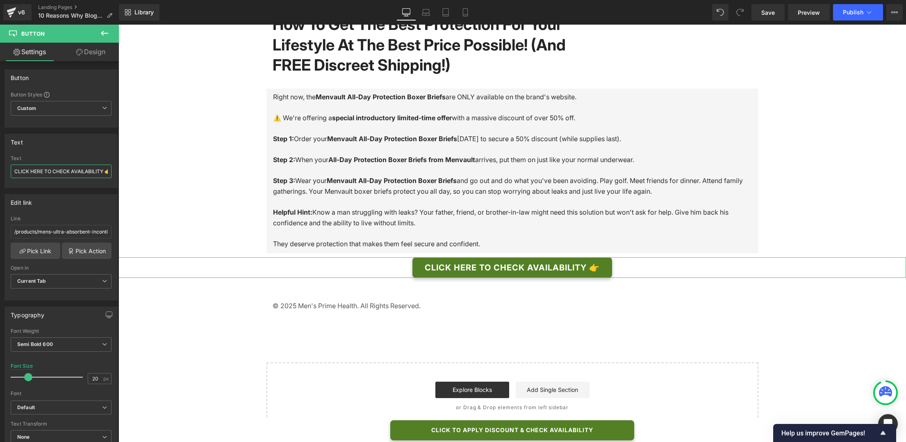
scroll to position [0, 7]
drag, startPoint x: 186, startPoint y: 196, endPoint x: 136, endPoint y: 166, distance: 58.1
click at [103, 171] on input "CLICK HERE TO CHECK AVAILABILITY 👉" at bounding box center [61, 171] width 101 height 14
type input "CLICK HERE TO CHECK AVAILABILITY"
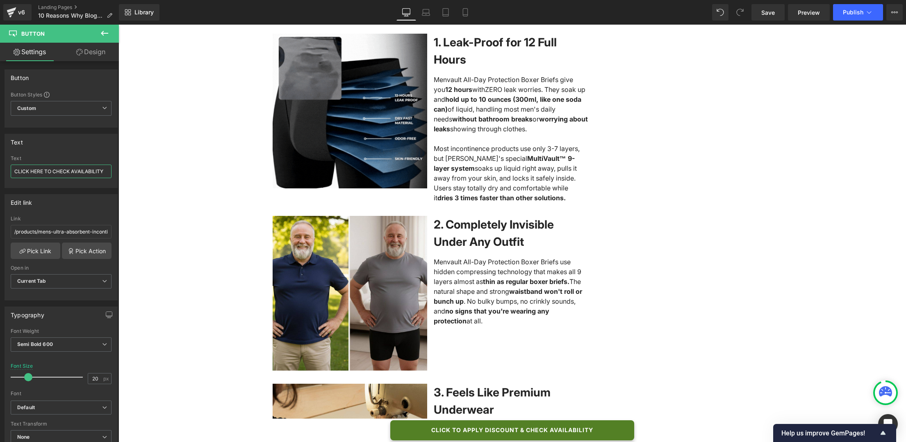
scroll to position [0, 0]
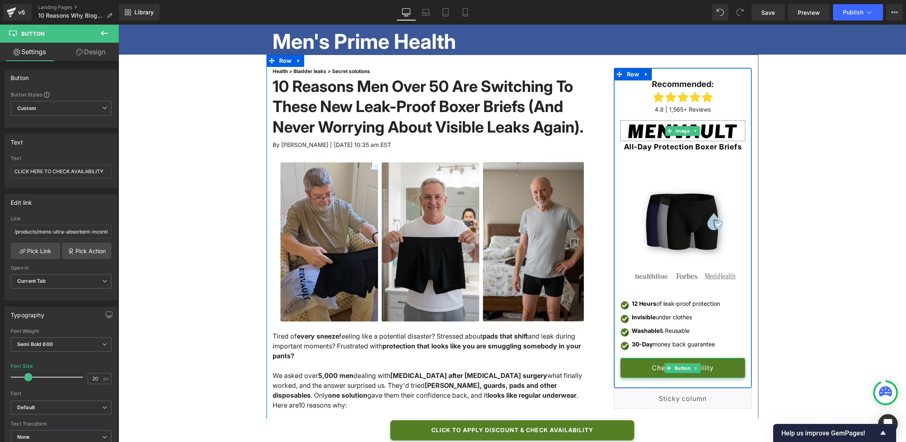
click at [704, 367] on span "Check Availability" at bounding box center [683, 368] width 62 height 8
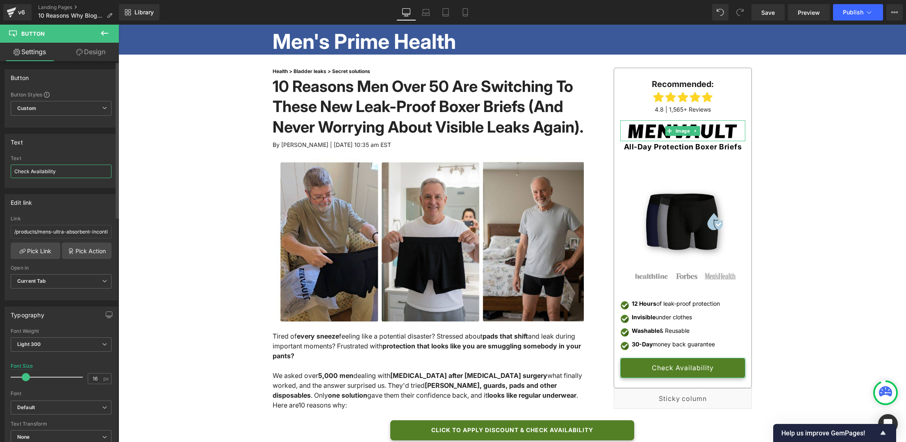
click at [60, 171] on input "Check Availability" at bounding box center [61, 171] width 101 height 14
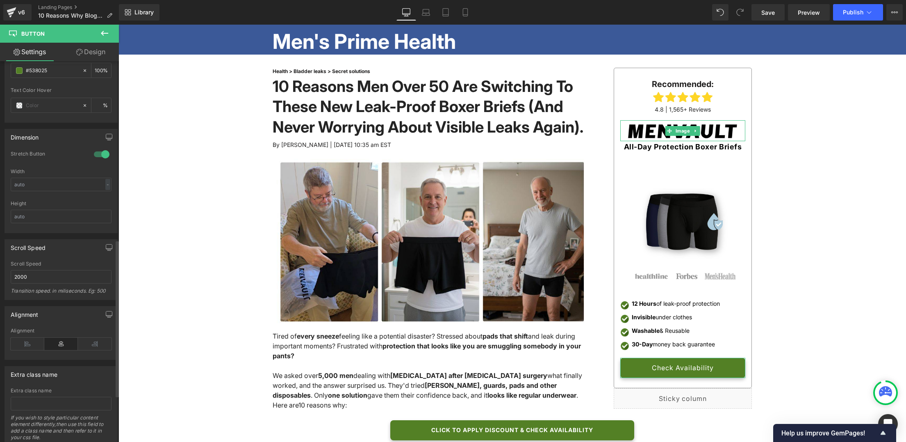
scroll to position [547, 0]
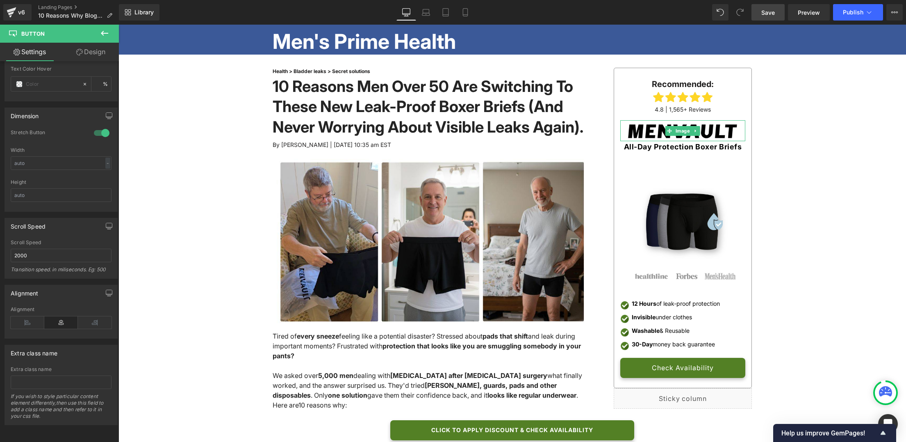
click at [704, 17] on link "Save" at bounding box center [768, 12] width 33 height 16
click at [463, 14] on icon at bounding box center [465, 13] width 5 height 8
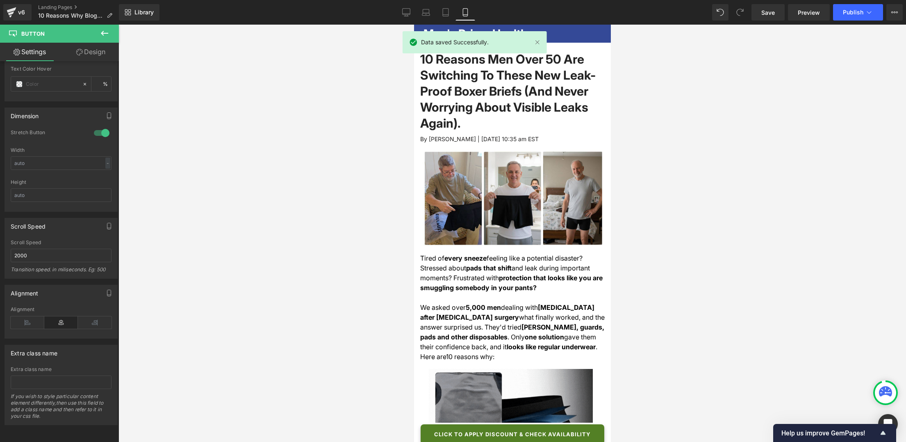
type input "14"
type input "100"
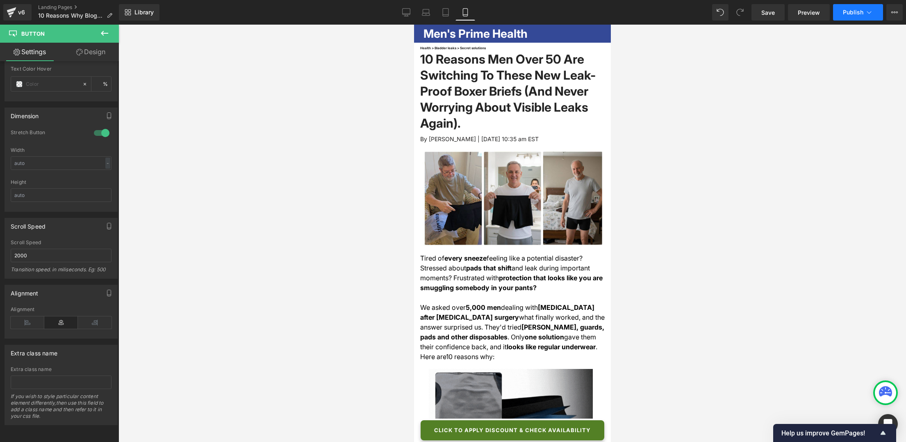
click at [704, 9] on span "Publish" at bounding box center [853, 12] width 21 height 7
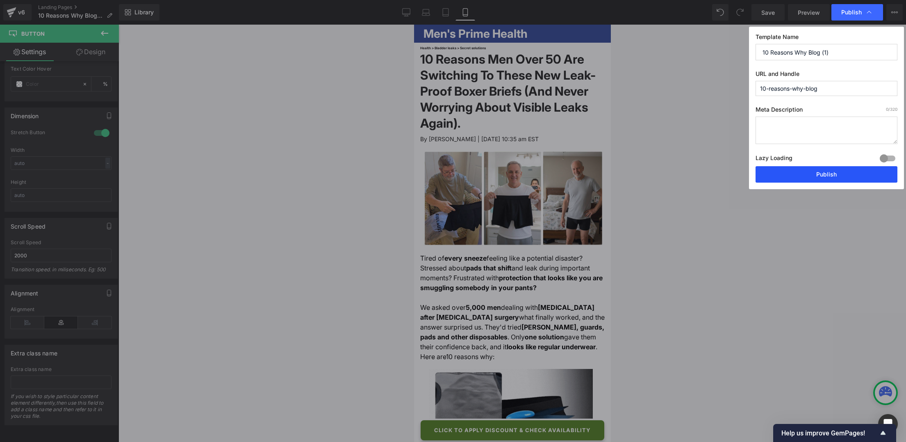
click at [704, 178] on button "Publish" at bounding box center [827, 174] width 142 height 16
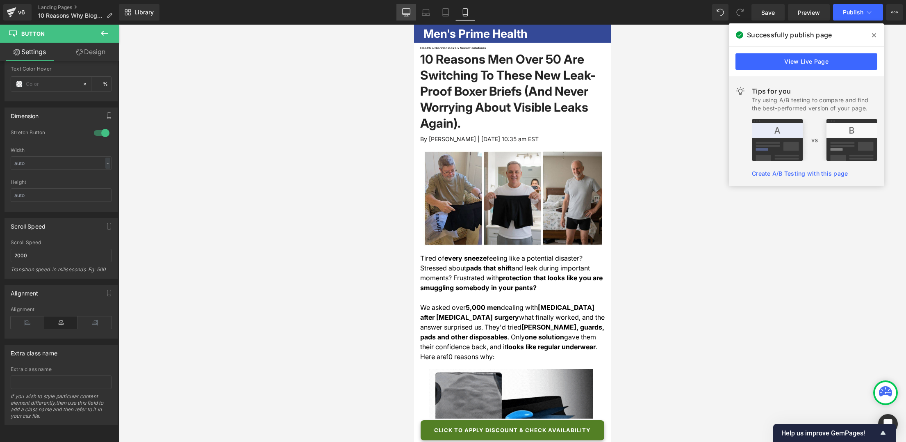
click at [408, 16] on icon at bounding box center [406, 12] width 8 height 8
type input "16"
type input "100"
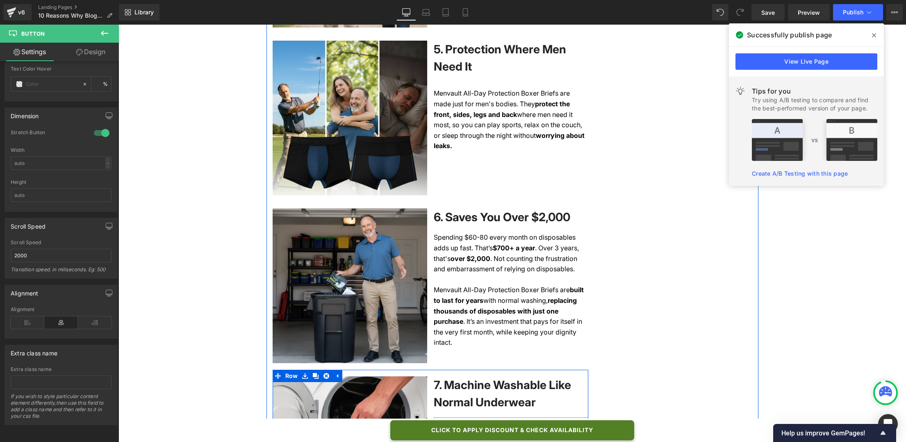
scroll to position [1037, 0]
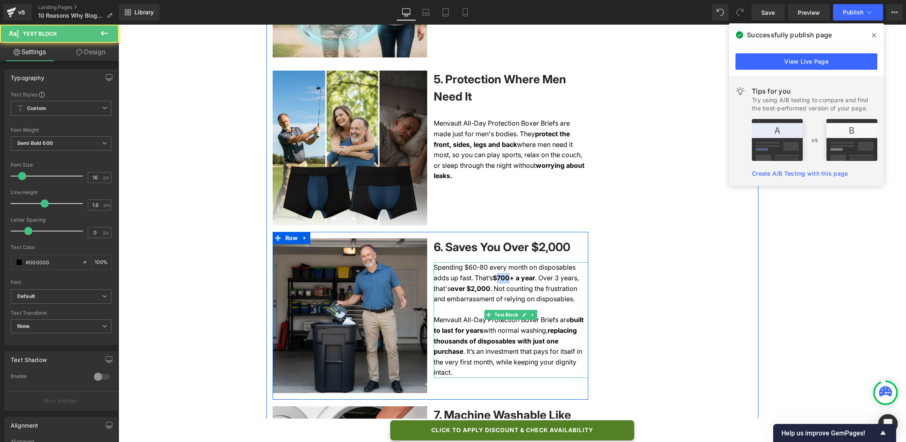
drag, startPoint x: 488, startPoint y: 287, endPoint x: 479, endPoint y: 287, distance: 9.0
click at [479, 287] on p "Spending $60-80 every month on disposables adds up fast. That’s $700+ a year . …" at bounding box center [511, 288] width 155 height 52
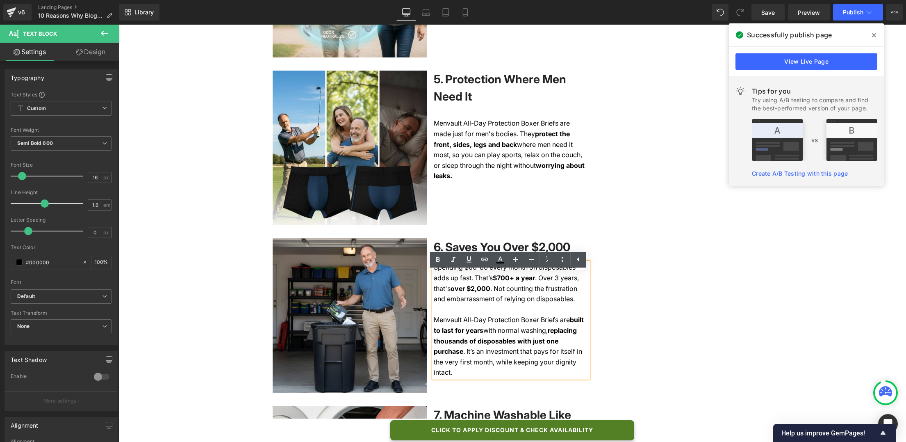
click at [467, 279] on span "Spending $60-80 every month on disposables adds up fast. That’s" at bounding box center [505, 272] width 142 height 19
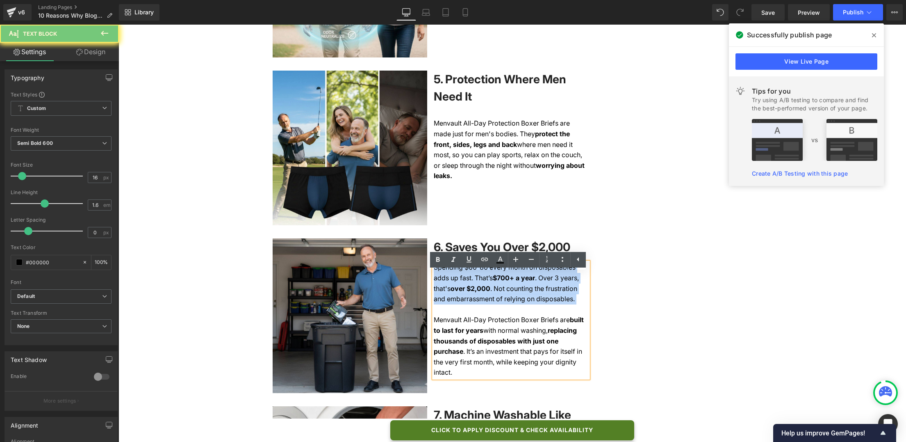
click at [467, 279] on span "Spending $60-80 every month on disposables adds up fast. That’s" at bounding box center [505, 272] width 142 height 19
copy p "Spending $60-80 every month on disposables adds up fast. That’s $700+ a year . …"
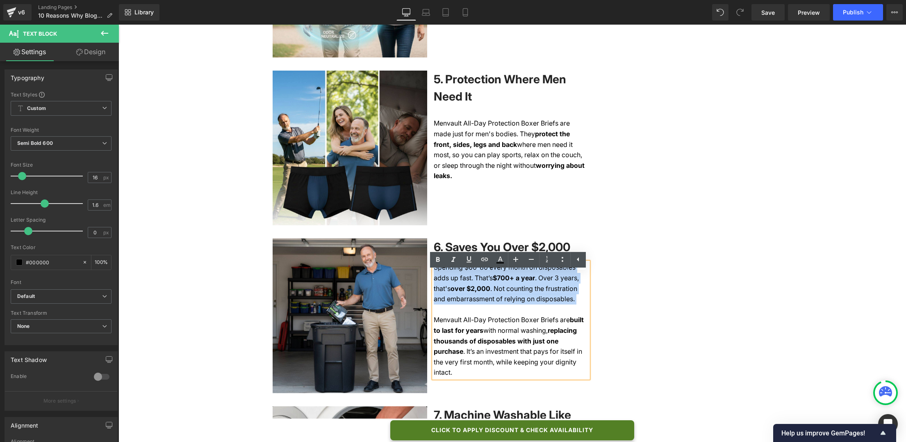
click at [467, 278] on span "Spending $60-80 every month on disposables adds up fast. That’s" at bounding box center [505, 272] width 142 height 19
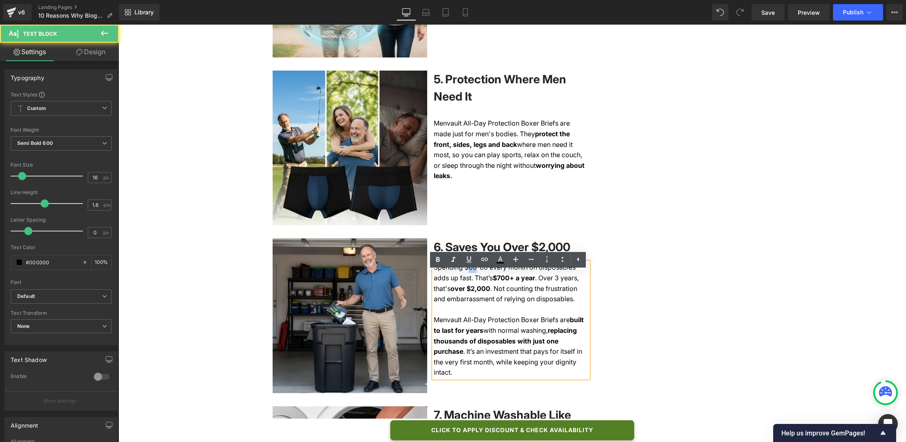
click at [467, 278] on span "Spending $60-80 every month on disposables adds up fast. That’s" at bounding box center [505, 272] width 142 height 19
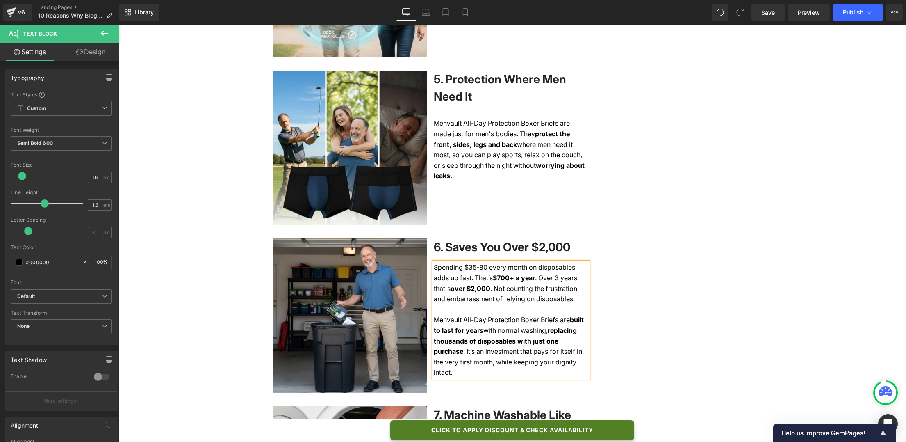
click at [478, 278] on span "Spending $35-80 every month on disposables adds up fast. That’s" at bounding box center [504, 272] width 141 height 19
drag, startPoint x: 469, startPoint y: 279, endPoint x: 465, endPoint y: 279, distance: 4.9
click at [465, 279] on span "Spending $35-60 every month on disposables adds up fast. That’s" at bounding box center [504, 272] width 141 height 19
click at [488, 289] on p "Spending $40-60 every month on disposables adds up fast. That’s $700+ a year . …" at bounding box center [511, 288] width 155 height 52
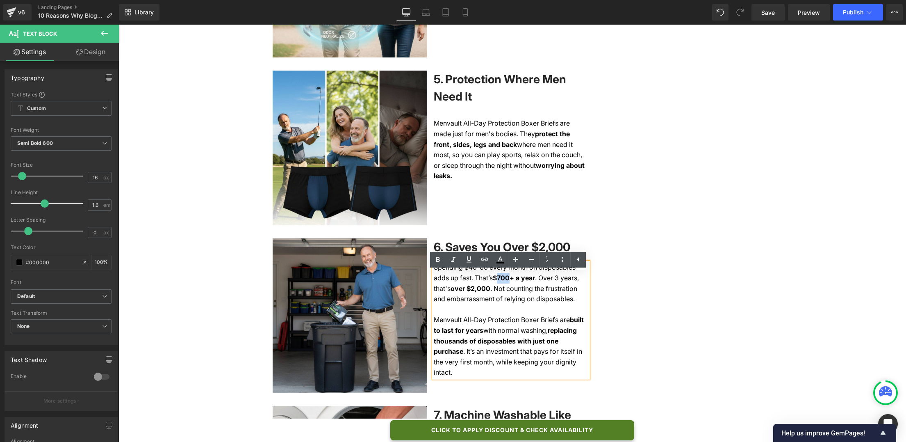
drag, startPoint x: 488, startPoint y: 287, endPoint x: 478, endPoint y: 289, distance: 10.1
click at [478, 289] on p "Spending $40-60 every month on disposables adds up fast. That’s $700+ a year . …" at bounding box center [511, 288] width 155 height 52
click at [451, 300] on p "Spending $40-60 every month on disposables adds up fast. That’s $450+ a year . …" at bounding box center [511, 288] width 155 height 52
click at [452, 301] on p "Spending $40-60 every month on disposables adds up fast. That’s $450+ a year . …" at bounding box center [511, 288] width 155 height 52
drag, startPoint x: 470, startPoint y: 278, endPoint x: 465, endPoint y: 278, distance: 4.9
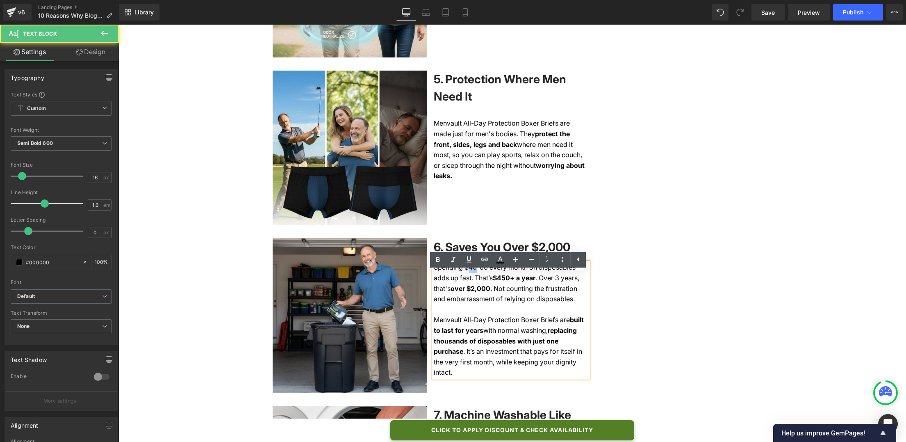
click at [465, 278] on span "Spending $40-60 every month on disposables adds up fast. That’s" at bounding box center [505, 272] width 142 height 19
drag, startPoint x: 479, startPoint y: 287, endPoint x: 487, endPoint y: 287, distance: 8.2
click at [487, 287] on p "Spending $50-60 every month on disposables adds up fast. That’s $450+ a year . …" at bounding box center [511, 288] width 155 height 52
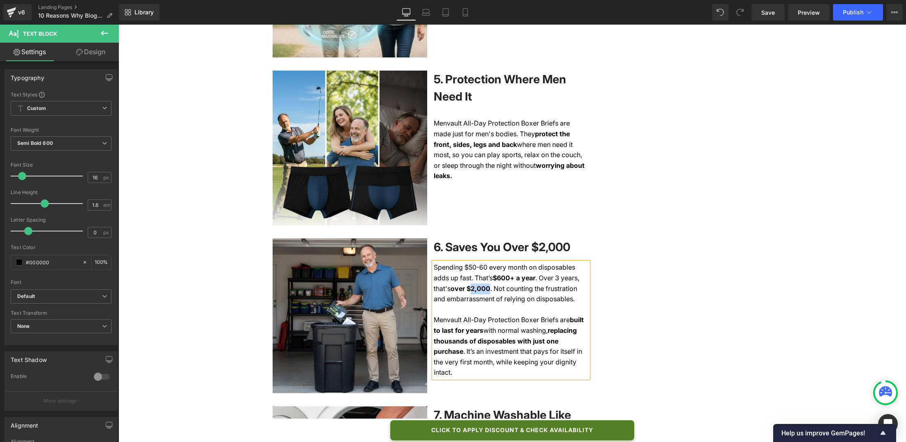
drag, startPoint x: 465, startPoint y: 299, endPoint x: 451, endPoint y: 299, distance: 14.4
click at [451, 299] on p "Spending $50-60 every month on disposables adds up fast. That’s $600+ a year . …" at bounding box center [511, 288] width 155 height 52
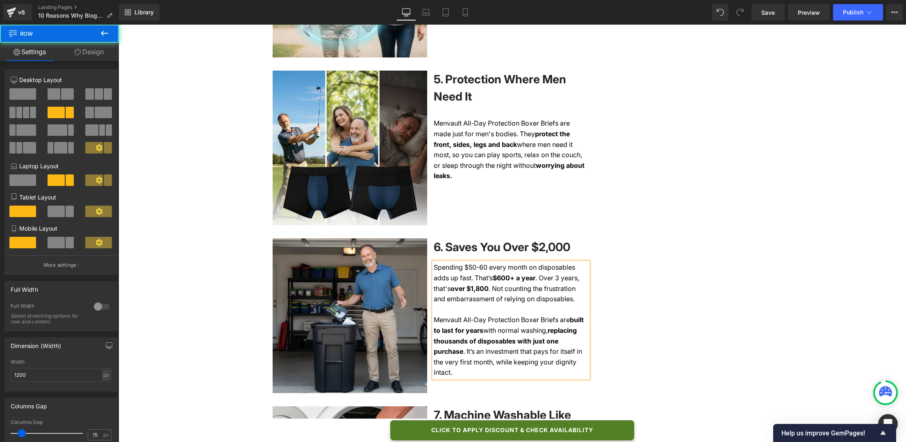
click at [674, 288] on div "Health > Bladder leaks > Secret solutions Text Block 10 Reasons Men Over 50 Are…" at bounding box center [513, 124] width 492 height 2215
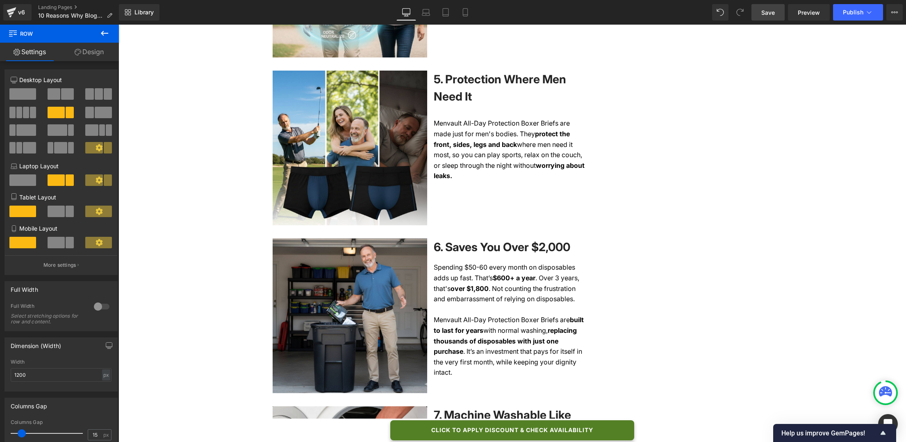
click at [704, 13] on span "Save" at bounding box center [768, 12] width 14 height 9
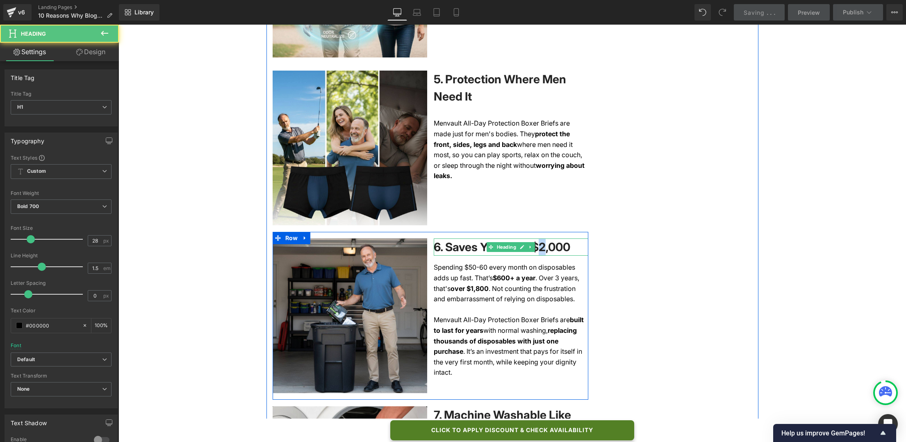
click at [543, 254] on span "6. Saves You Over $2,000" at bounding box center [502, 247] width 137 height 14
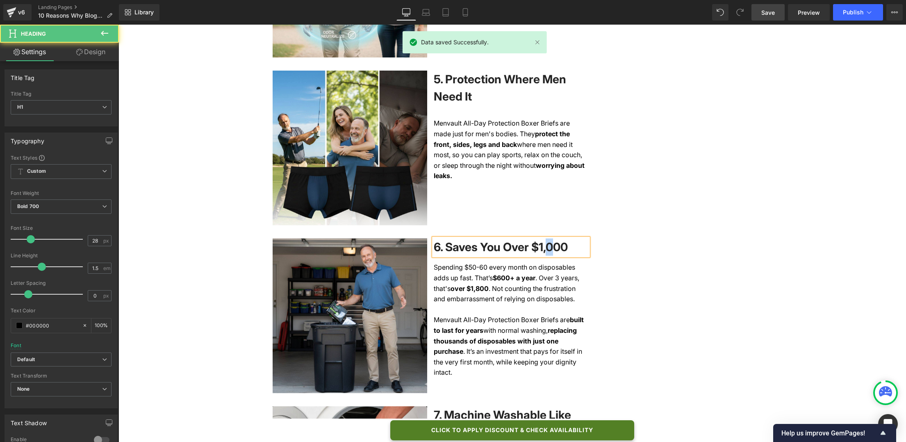
drag, startPoint x: 549, startPoint y: 258, endPoint x: 554, endPoint y: 259, distance: 4.5
click at [554, 254] on span "6. Saves You Over $1,000" at bounding box center [501, 247] width 134 height 14
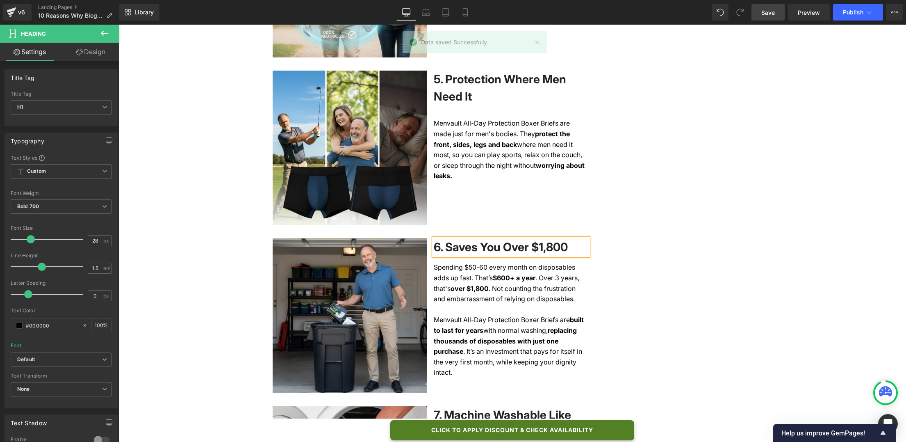
click at [702, 201] on div "Health > Bladder leaks > Secret solutions Text Block 10 Reasons Men Over 50 Are…" at bounding box center [513, 124] width 492 height 2215
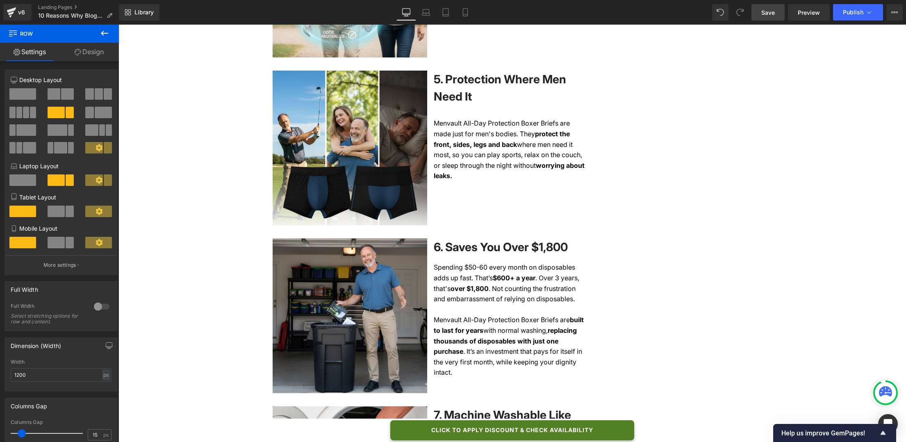
click at [704, 13] on link "Save" at bounding box center [768, 12] width 33 height 16
click at [704, 9] on span "Publish" at bounding box center [853, 12] width 21 height 7
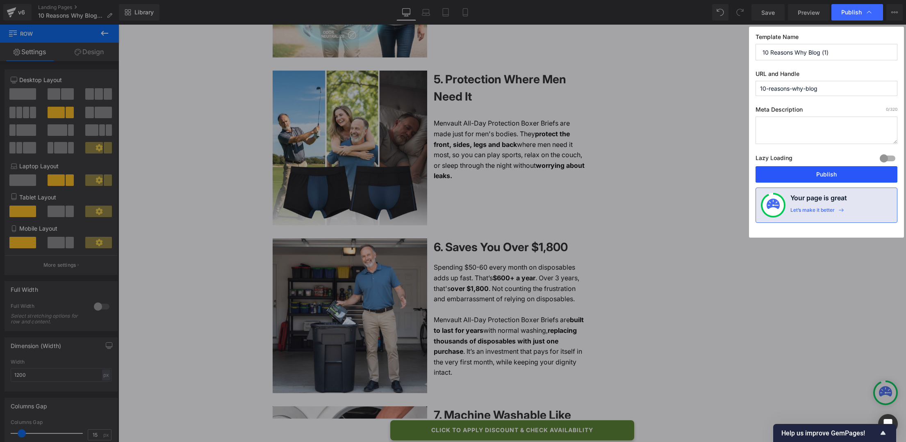
click at [704, 177] on button "Publish" at bounding box center [827, 174] width 142 height 16
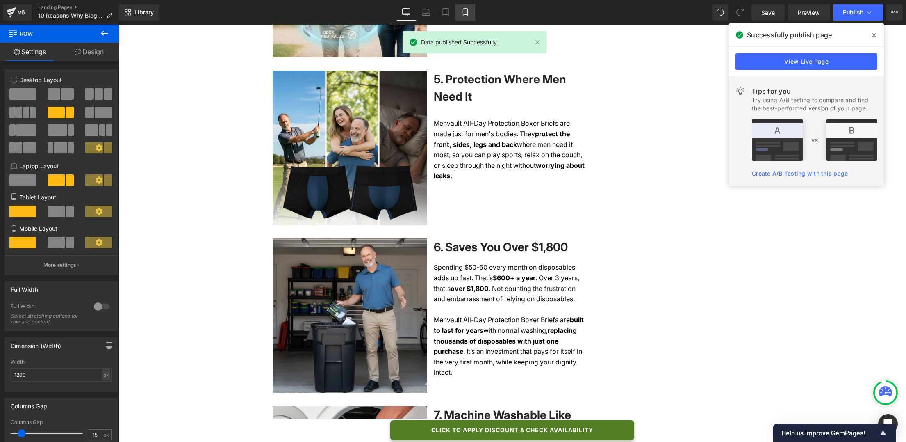
click at [465, 15] on icon at bounding box center [465, 12] width 8 height 8
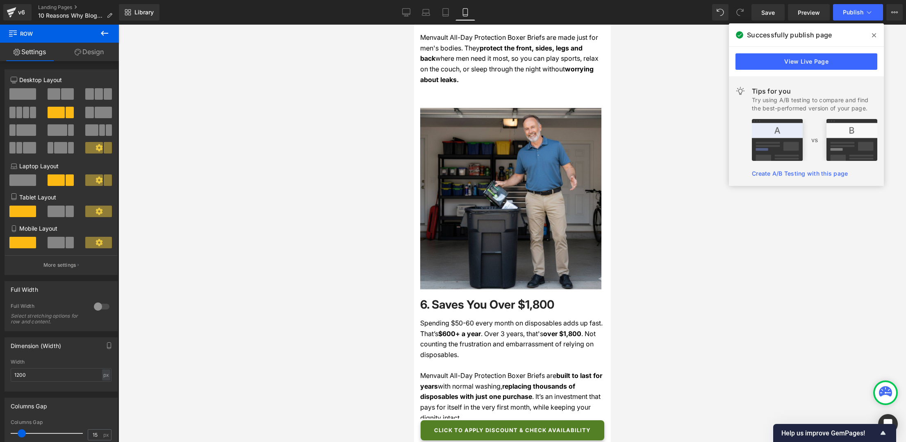
scroll to position [1828, 0]
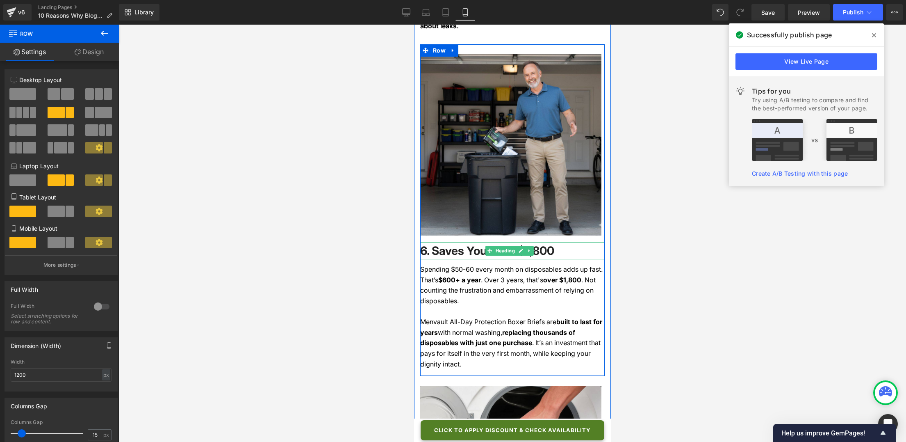
click at [547, 244] on span "6. Saves You Over $1,800" at bounding box center [487, 251] width 134 height 14
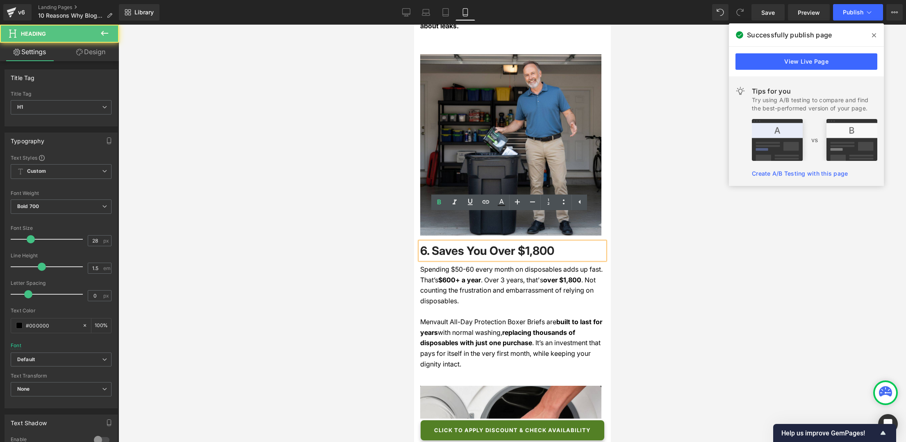
click at [533, 244] on span "6. Saves You Over $1,800" at bounding box center [487, 251] width 134 height 14
drag, startPoint x: 529, startPoint y: 223, endPoint x: 558, endPoint y: 224, distance: 28.7
click at [558, 242] on h1 "6. Saves You Over $1,800" at bounding box center [512, 250] width 185 height 17
click at [550, 264] on p "Spending $50-60 every month on disposables adds up fast. That’s $600+ a year . …" at bounding box center [512, 290] width 185 height 52
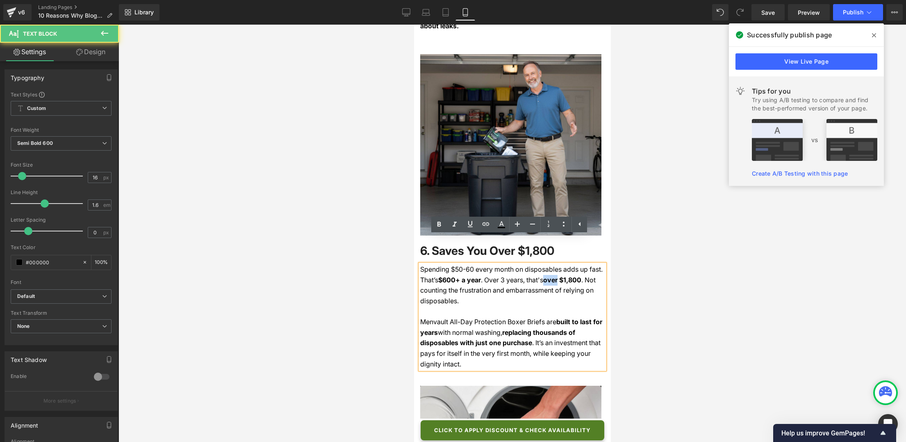
click at [550, 264] on p "Spending $50-60 every month on disposables adds up fast. That’s $600+ a year . …" at bounding box center [512, 290] width 185 height 52
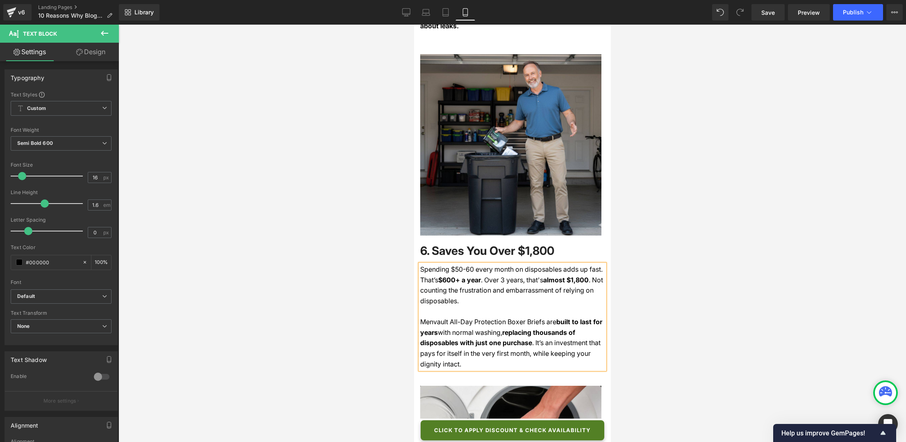
click at [571, 264] on p "Spending $50-60 every month on disposables adds up fast. That’s $600+ a year . …" at bounding box center [512, 290] width 185 height 52
click at [576, 264] on p "Spending $50-60 every month on disposables adds up fast. That’s $600+ a year . …" at bounding box center [512, 290] width 185 height 52
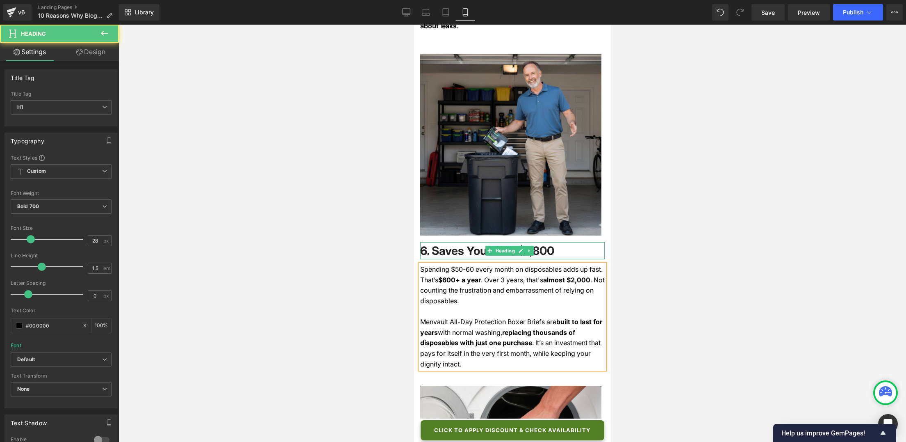
click at [536, 244] on span "6. Saves You Over $1,800" at bounding box center [487, 251] width 134 height 14
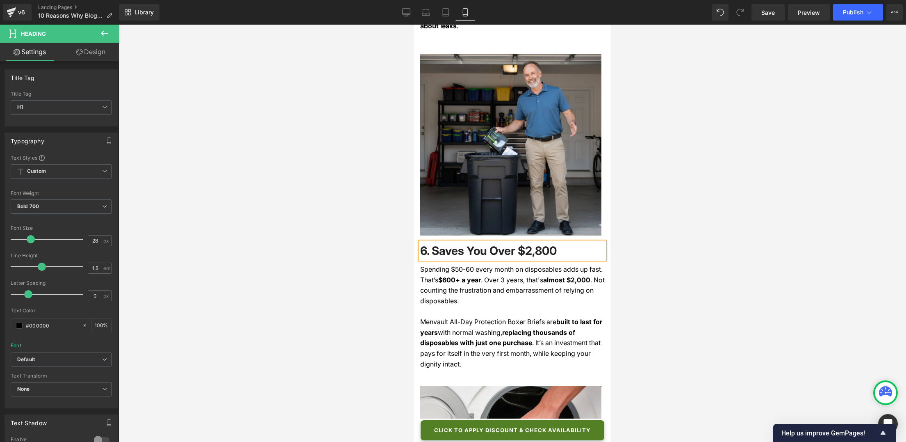
click at [544, 244] on span "6. Saves You Over $2,800" at bounding box center [488, 251] width 137 height 14
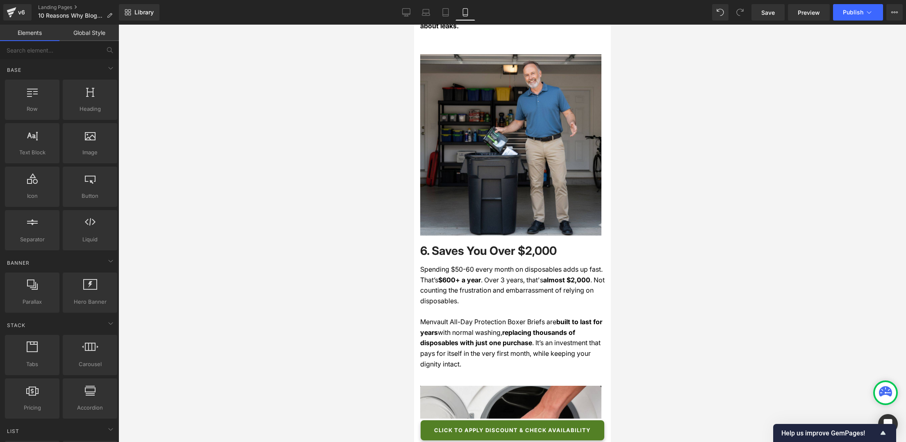
click at [703, 211] on div at bounding box center [513, 233] width 788 height 417
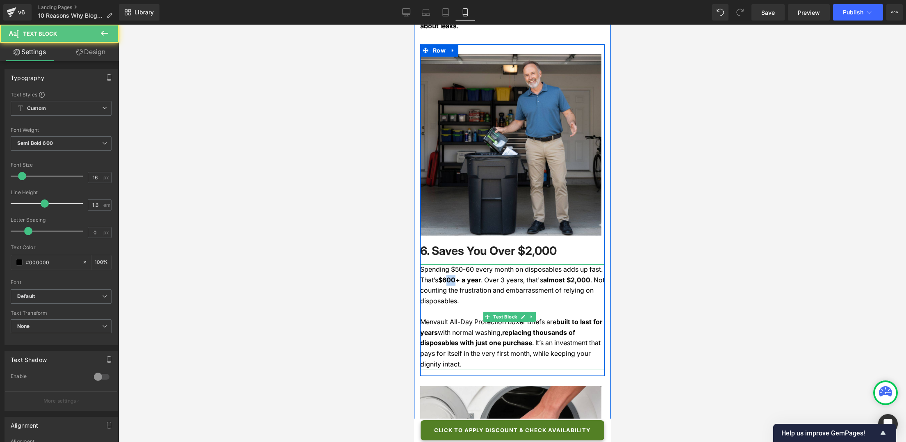
drag, startPoint x: 447, startPoint y: 253, endPoint x: 455, endPoint y: 253, distance: 8.6
click at [455, 264] on p "Spending $50-60 every month on disposables adds up fast. That’s $600+ a year . …" at bounding box center [512, 290] width 185 height 52
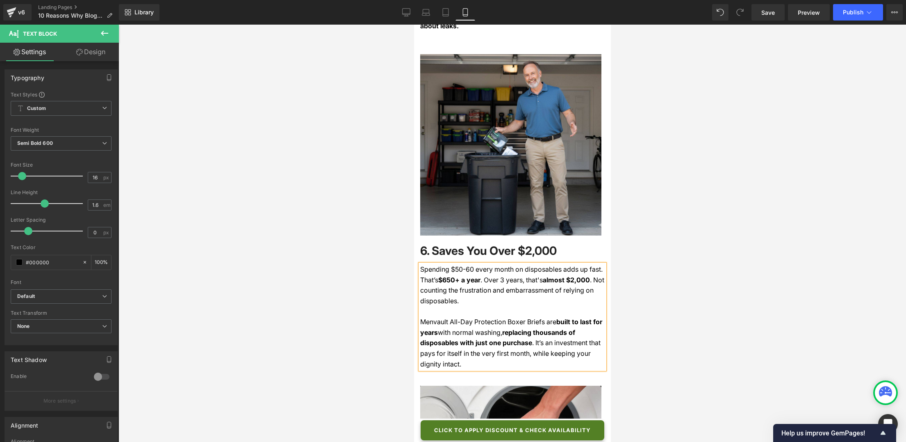
click at [456, 264] on p "Spending $50-60 every month on disposables adds up fast. That’s $650+ a year . …" at bounding box center [512, 290] width 185 height 52
click at [441, 264] on p "Spending $50-60 every month on disposables adds up fast. That’s $650 a year . O…" at bounding box center [512, 290] width 185 height 52
click at [335, 231] on div at bounding box center [513, 233] width 788 height 417
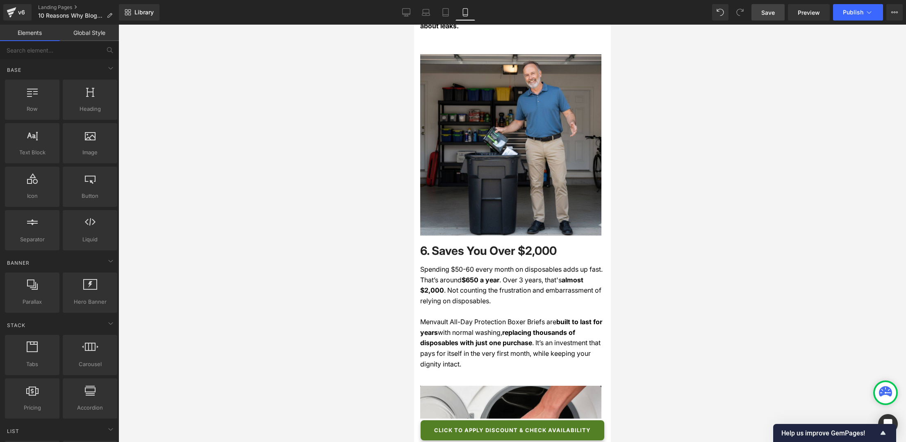
click at [704, 15] on span "Save" at bounding box center [768, 12] width 14 height 9
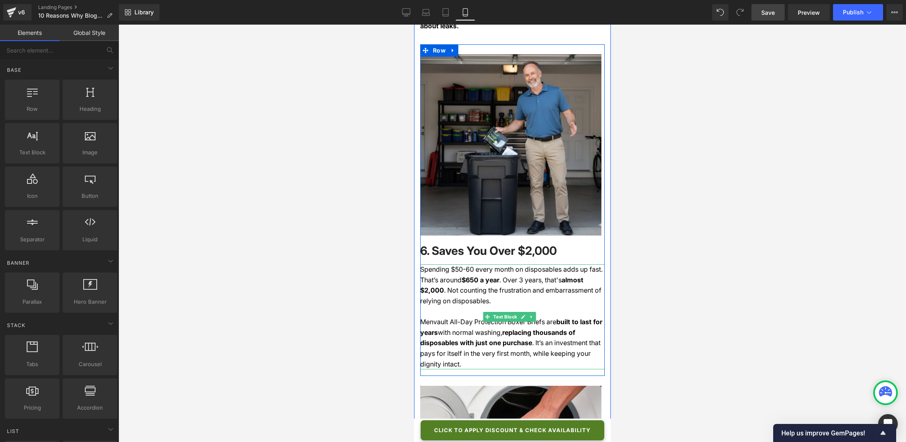
click at [567, 264] on p "Spending $50-60 every month on disposables adds up fast. That’s around $650 a y…" at bounding box center [512, 290] width 185 height 52
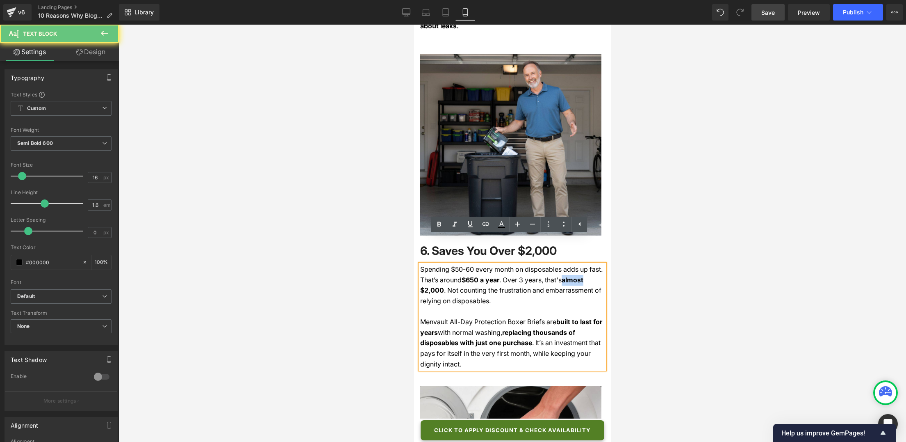
click at [567, 264] on p "Spending $50-60 every month on disposables adds up fast. That’s around $650 a y…" at bounding box center [512, 290] width 185 height 52
click at [704, 196] on div at bounding box center [513, 233] width 788 height 417
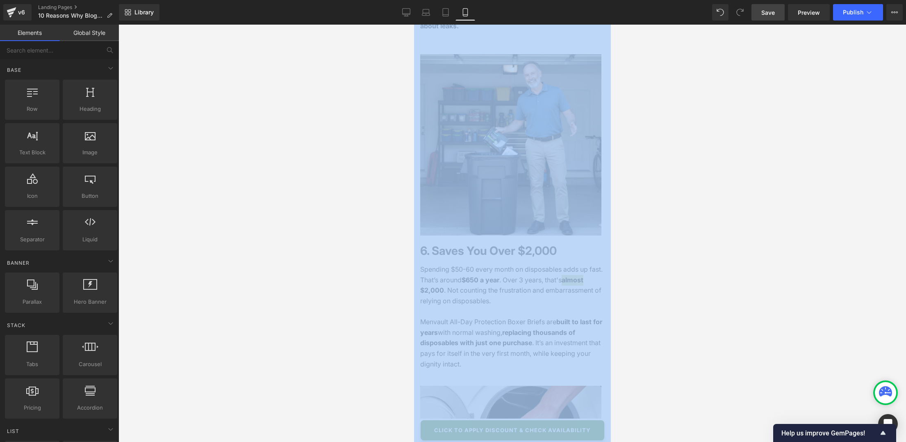
click at [704, 196] on div at bounding box center [513, 233] width 788 height 417
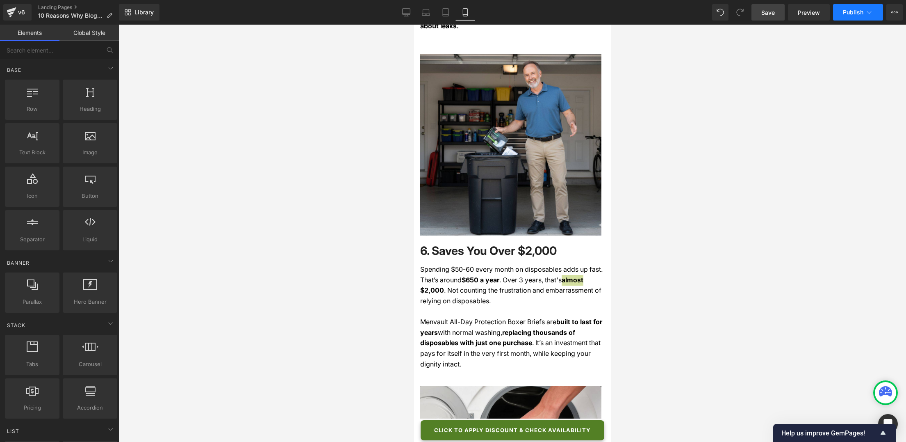
click at [704, 13] on span "Publish" at bounding box center [853, 12] width 21 height 7
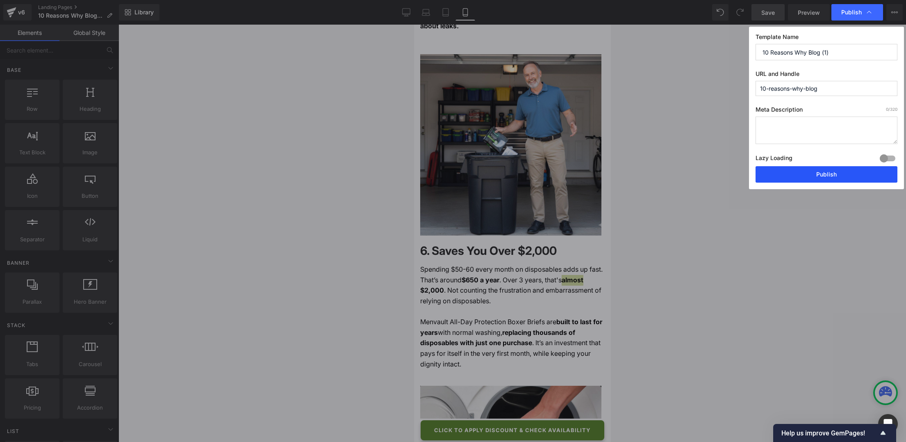
click at [704, 177] on button "Publish" at bounding box center [827, 174] width 142 height 16
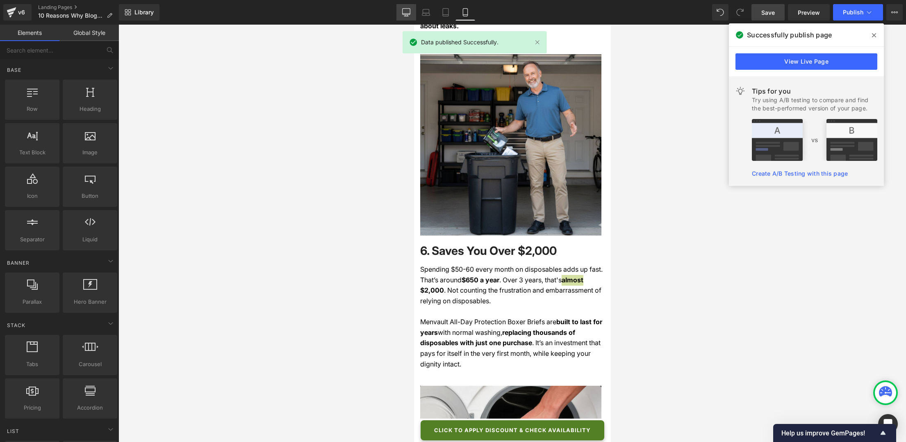
click at [405, 12] on icon at bounding box center [406, 12] width 8 height 8
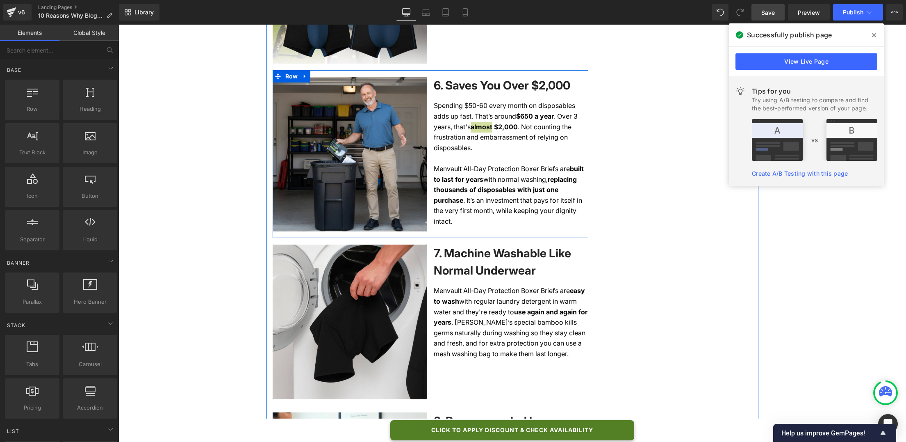
scroll to position [1191, 0]
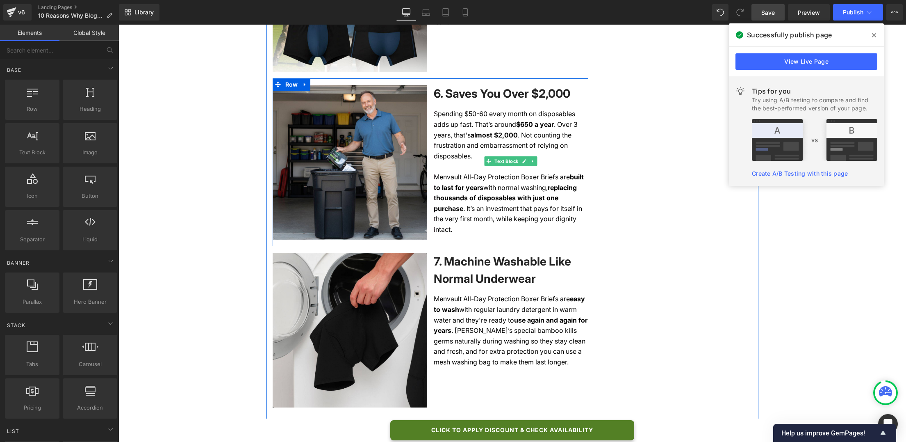
click at [502, 144] on span ". Not counting the frustration and embarrassment of relying on disposables." at bounding box center [503, 145] width 138 height 29
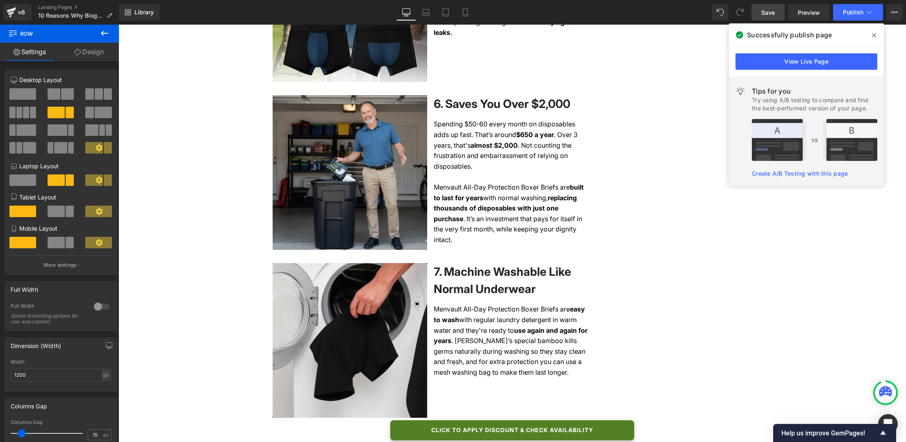
scroll to position [1179, 0]
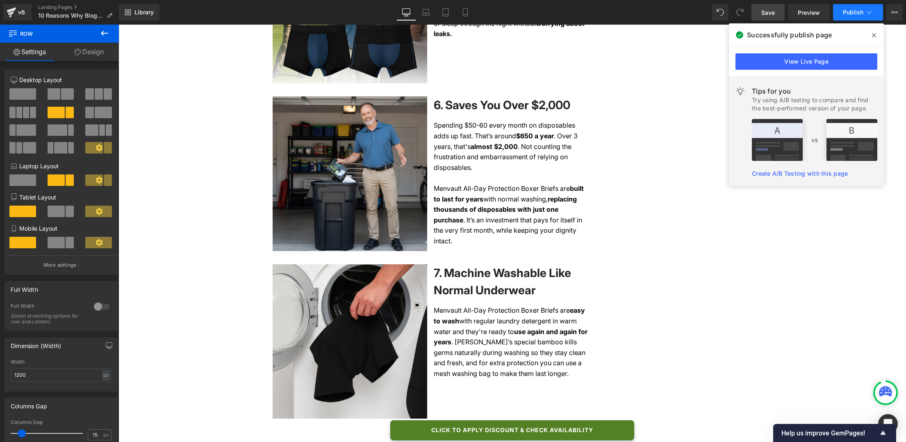
click at [704, 15] on span "Publish" at bounding box center [853, 12] width 21 height 7
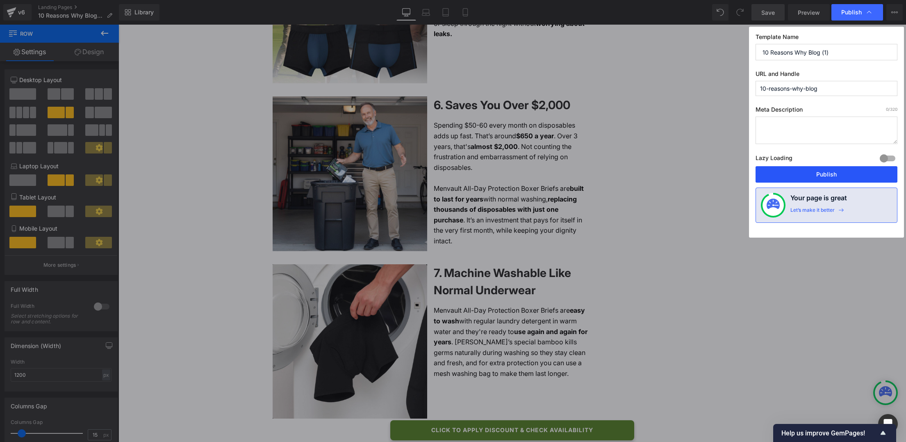
click at [704, 171] on button "Publish" at bounding box center [827, 174] width 142 height 16
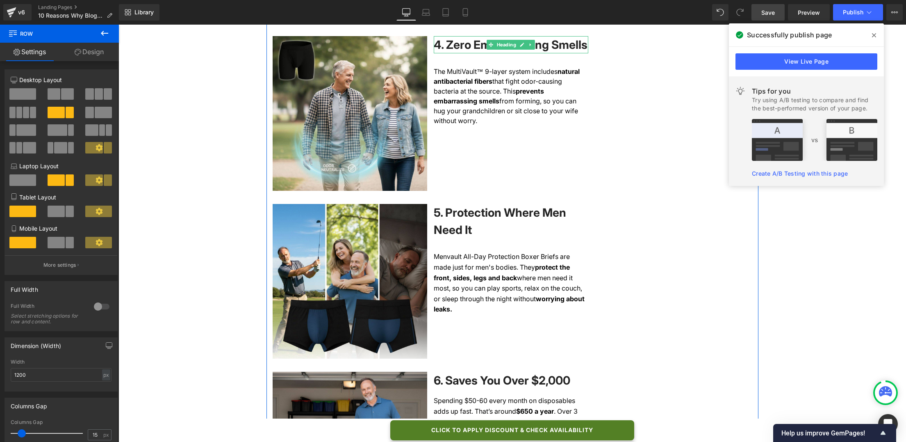
scroll to position [905, 0]
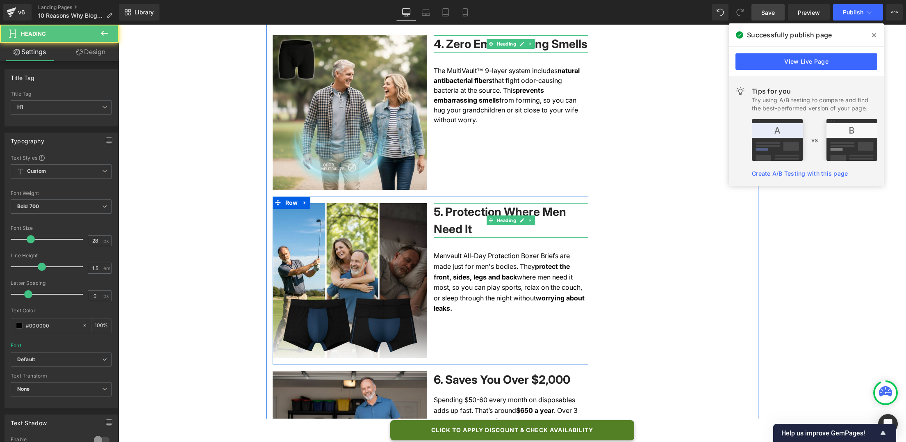
click at [465, 236] on span "Need It" at bounding box center [453, 229] width 38 height 14
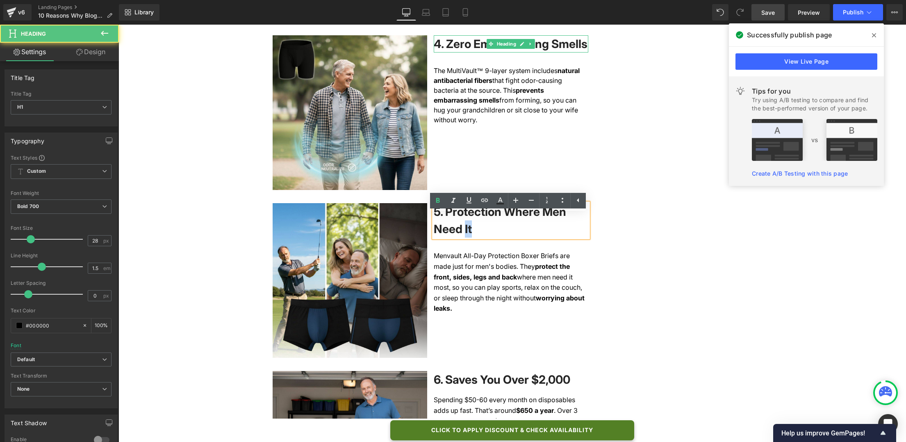
click at [465, 236] on span "Need It" at bounding box center [453, 229] width 38 height 14
click at [500, 202] on icon at bounding box center [500, 201] width 10 height 10
type input "100"
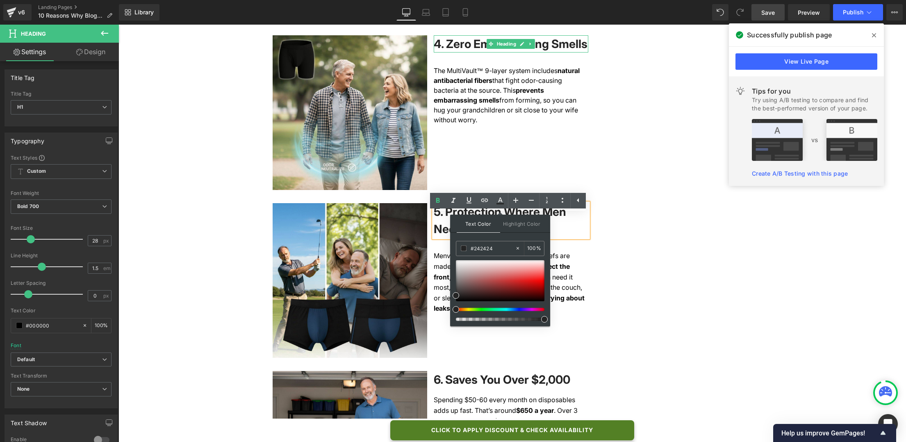
click at [227, 198] on div "Men's Prime Health Heading Row Row Health > Bladder leaks > Secret solutions Te…" at bounding box center [513, 413] width 788 height 2586
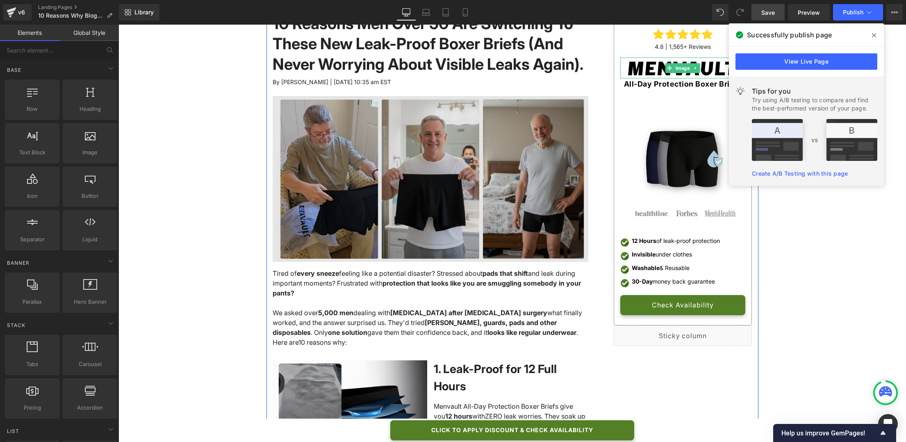
scroll to position [0, 0]
